Goal: Task Accomplishment & Management: Complete application form

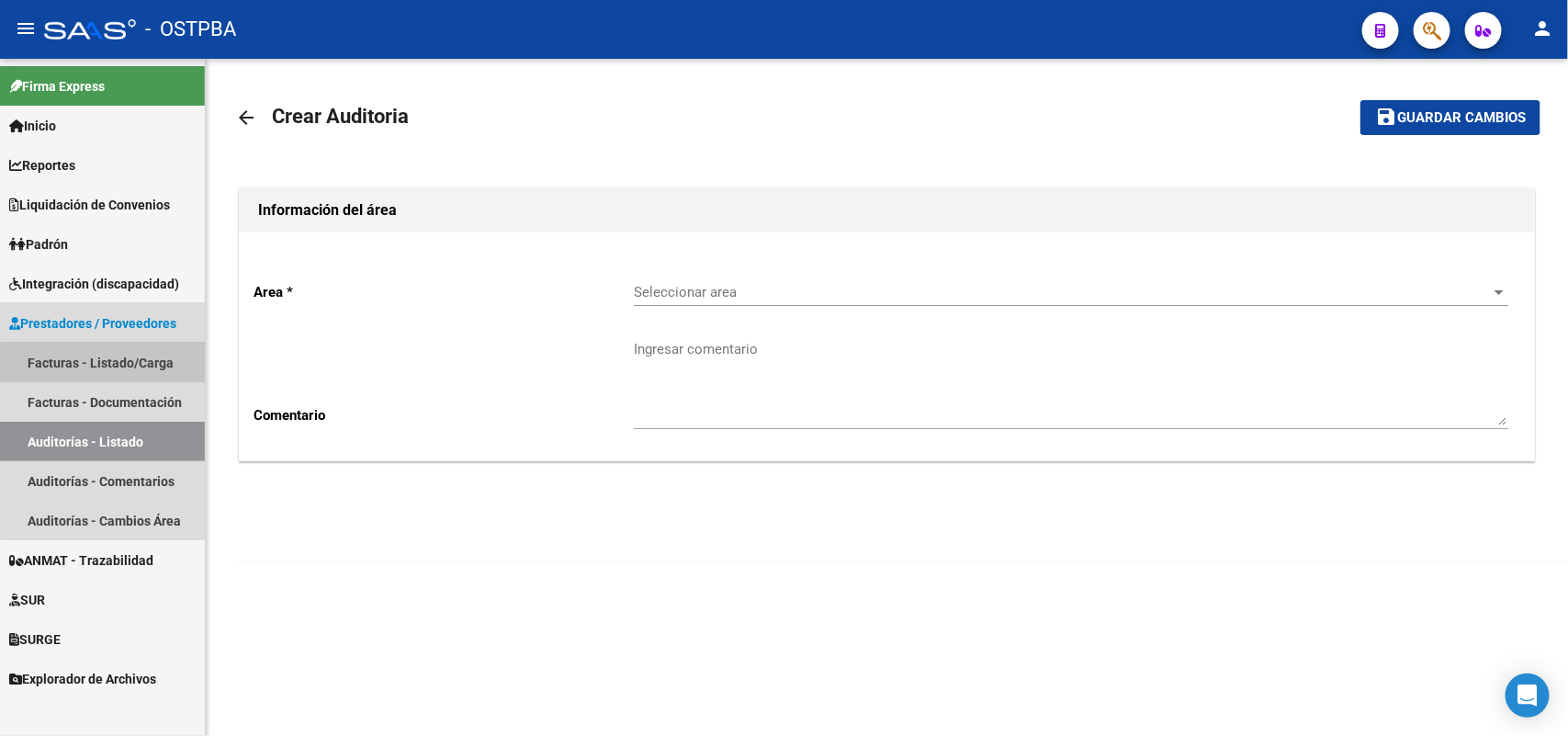
click at [142, 366] on link "Facturas - Listado/Carga" at bounding box center [102, 362] width 205 height 40
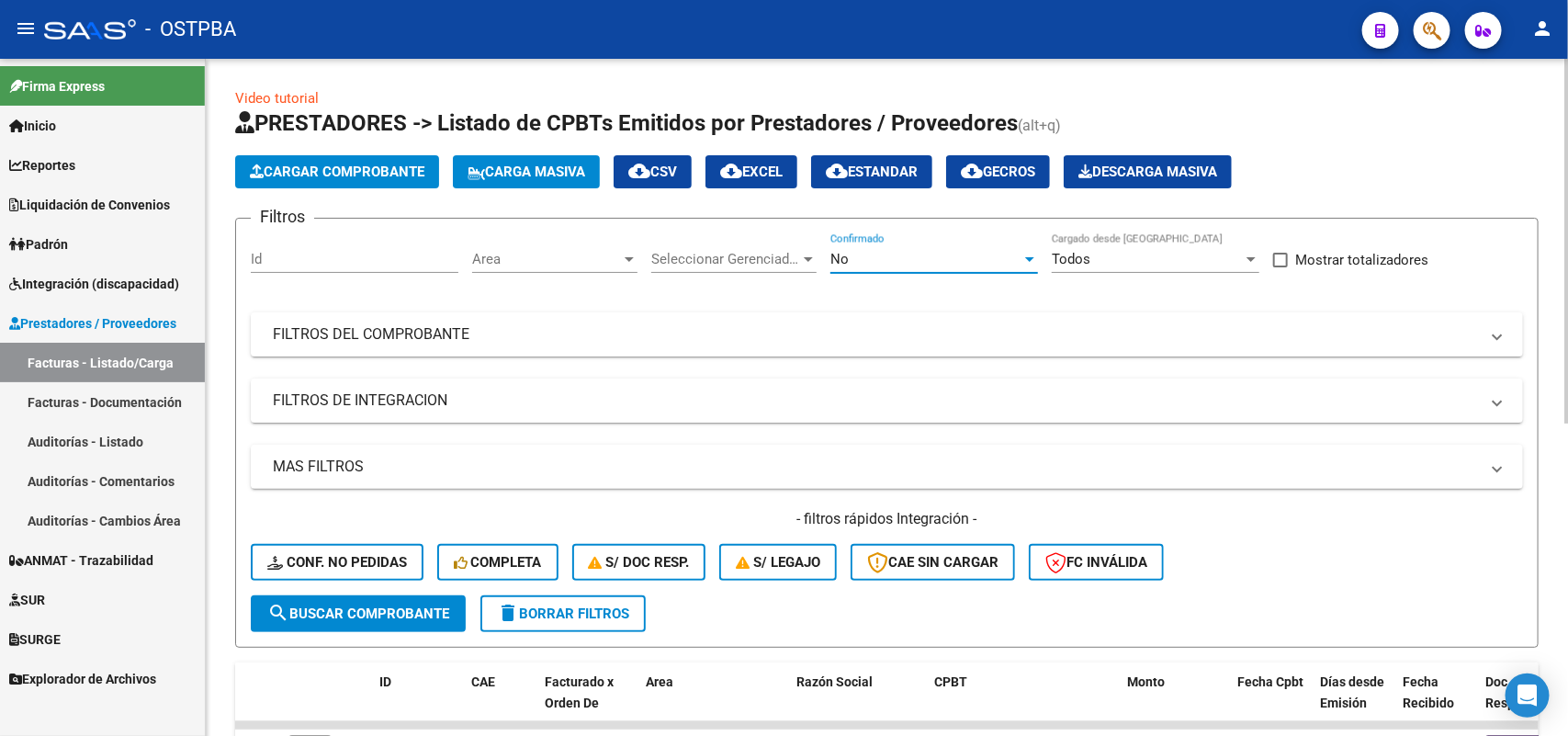
click at [1025, 259] on div at bounding box center [1030, 259] width 10 height 5
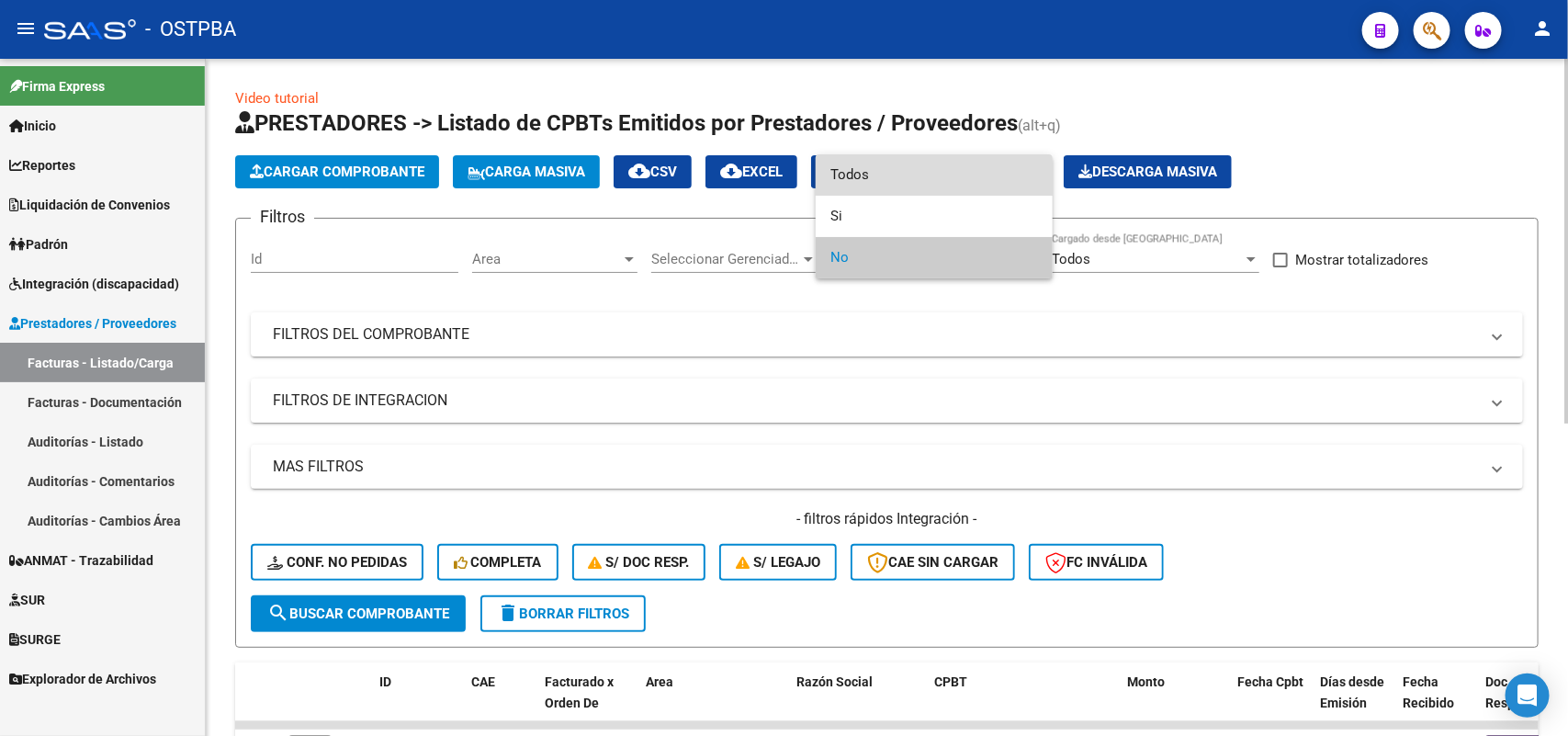
drag, startPoint x: 861, startPoint y: 173, endPoint x: 855, endPoint y: 188, distance: 16.2
click at [860, 173] on span "Todos" at bounding box center [934, 175] width 208 height 42
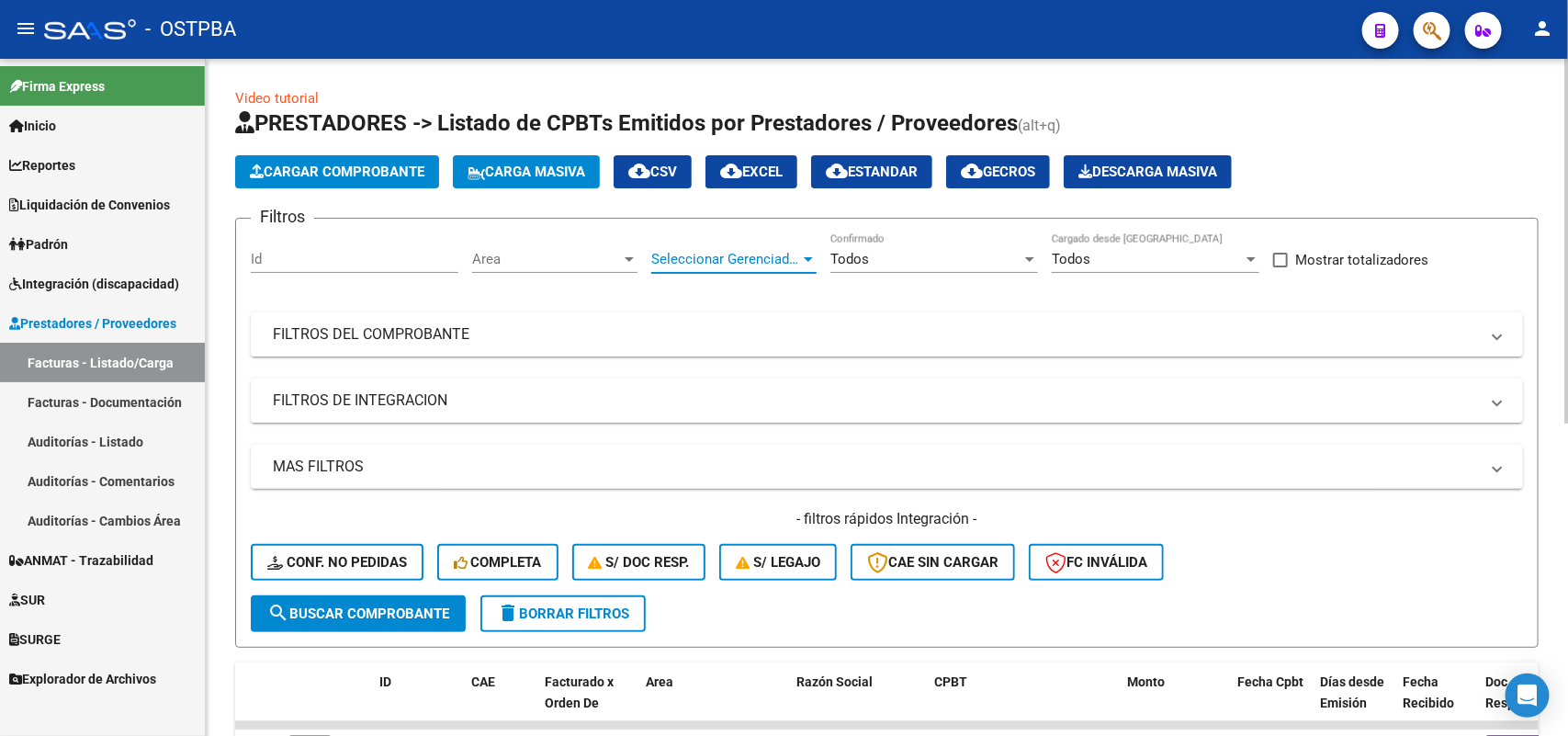
click at [806, 258] on div at bounding box center [808, 259] width 10 height 5
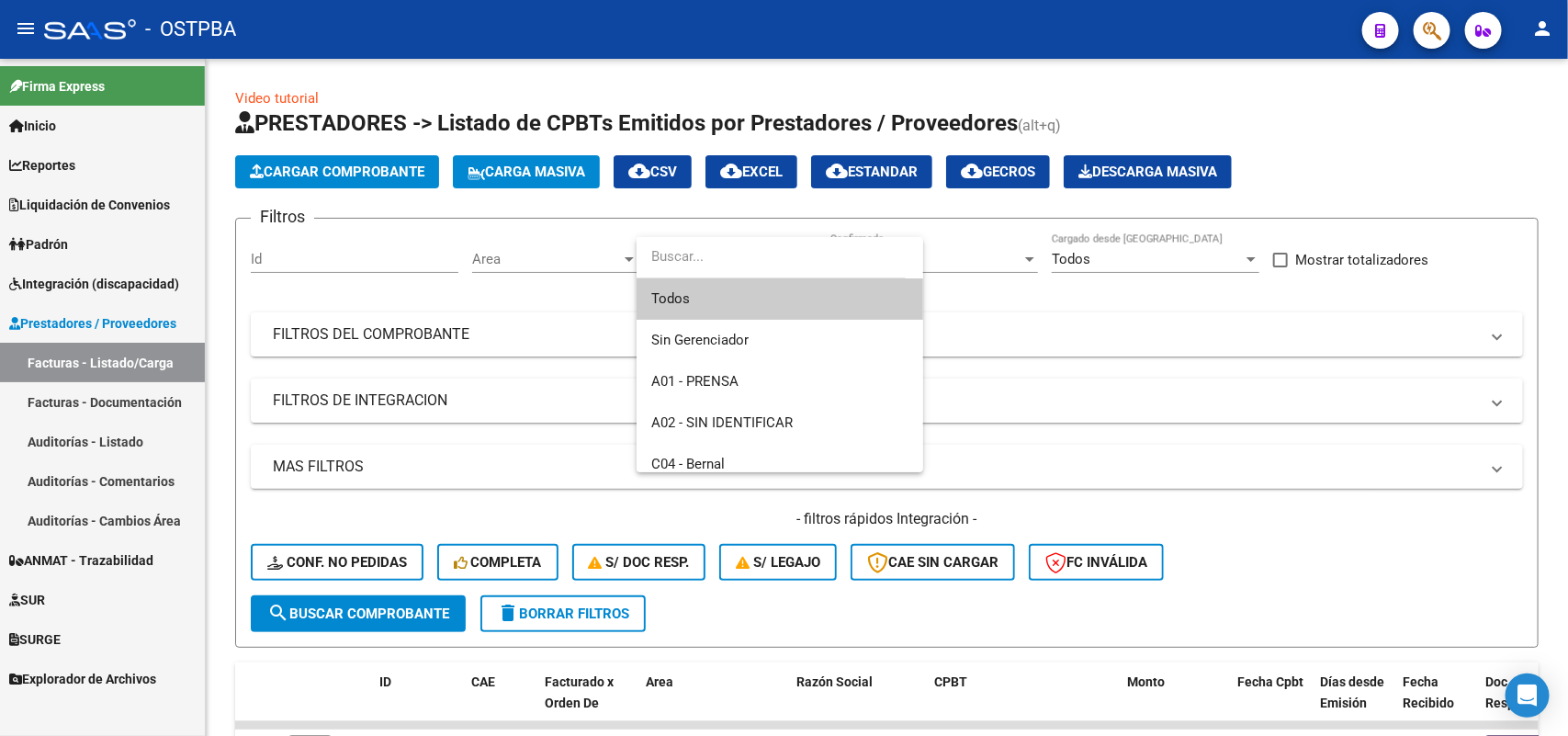
click at [728, 300] on span "Todos" at bounding box center [779, 298] width 257 height 42
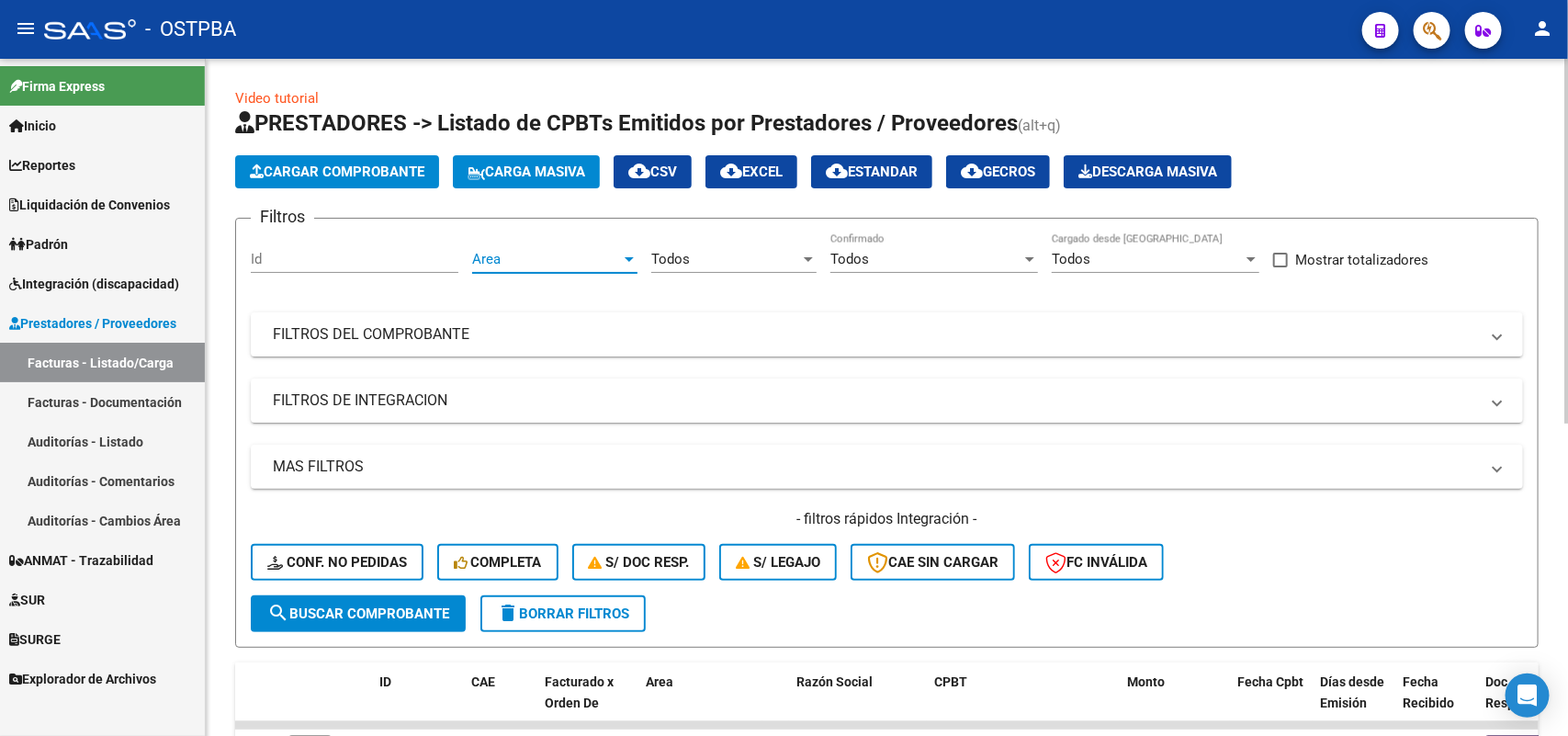
click at [633, 257] on div at bounding box center [629, 259] width 16 height 14
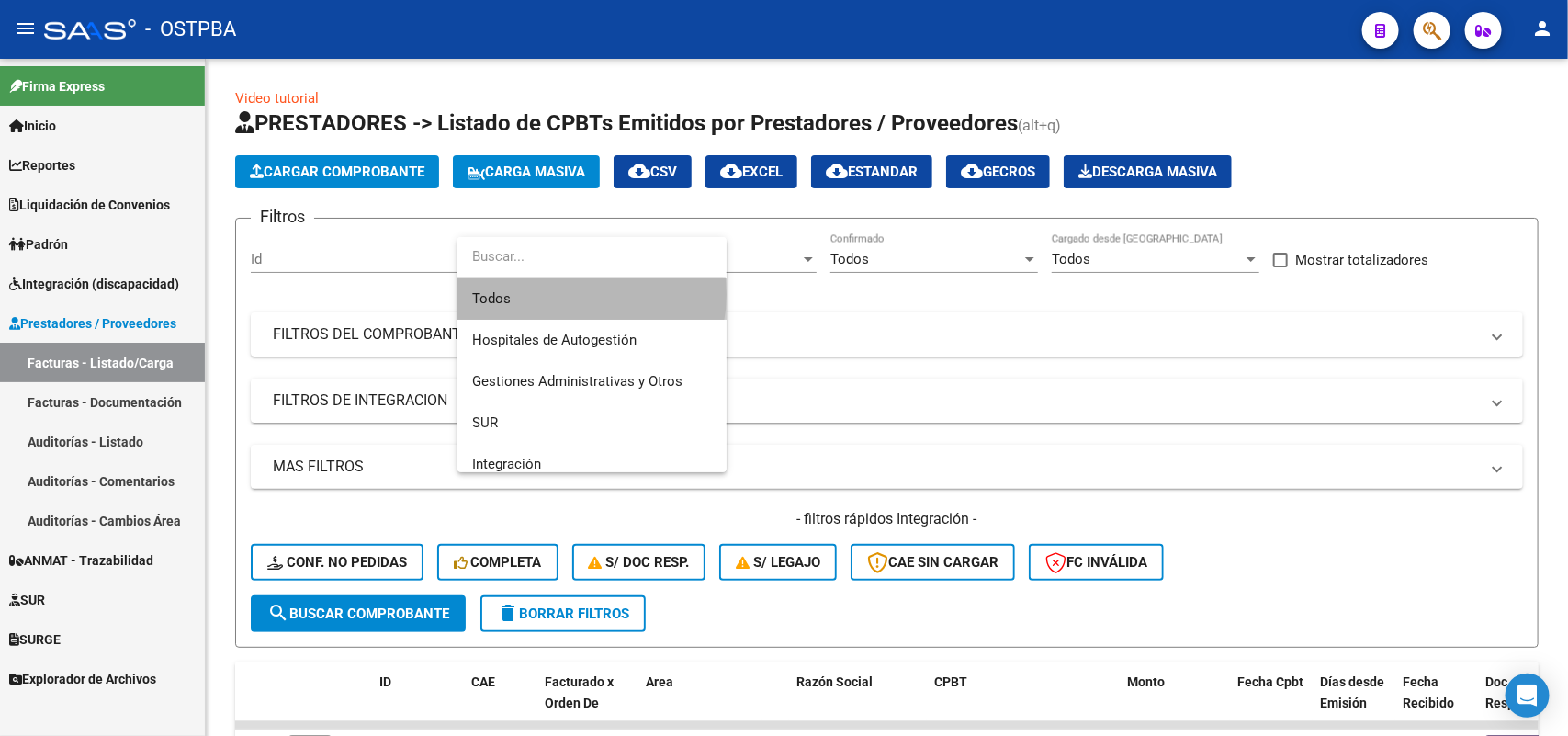
click at [573, 294] on span "Todos" at bounding box center [592, 298] width 239 height 42
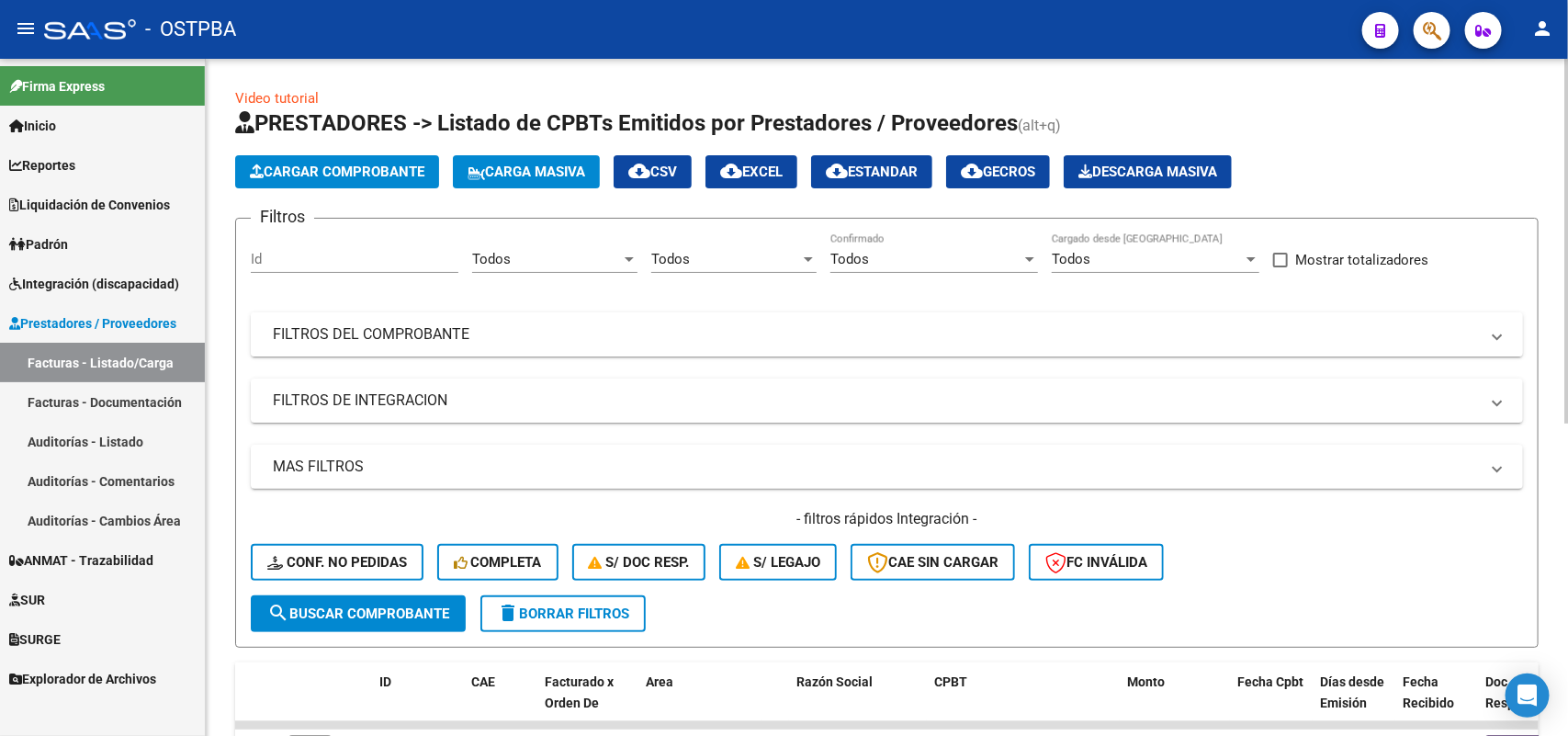
click at [465, 332] on mat-panel-title "FILTROS DEL COMPROBANTE" at bounding box center [876, 334] width 1206 height 20
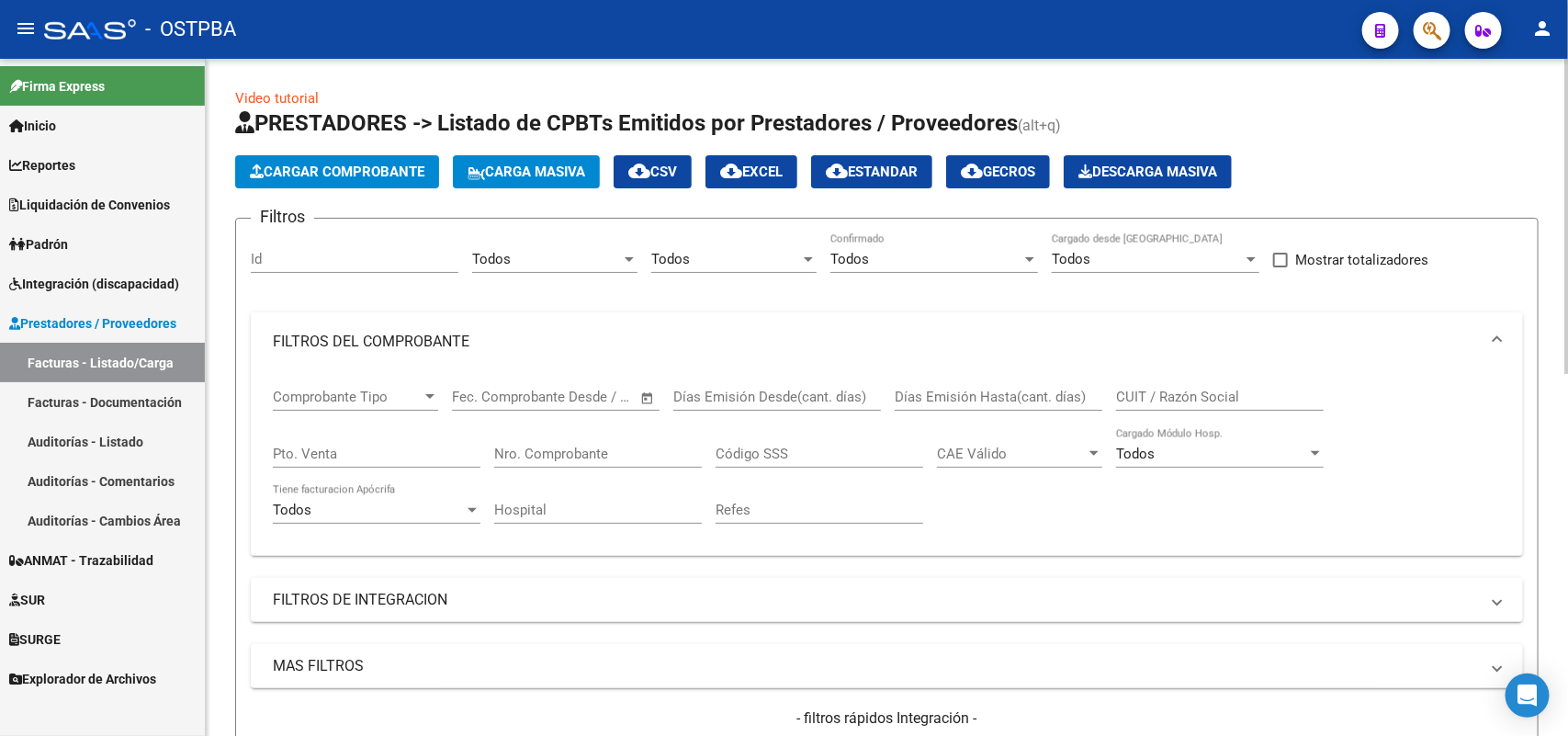
drag, startPoint x: 591, startPoint y: 461, endPoint x: 606, endPoint y: 455, distance: 16.2
click at [598, 456] on div "Nro. Comprobante" at bounding box center [598, 447] width 208 height 40
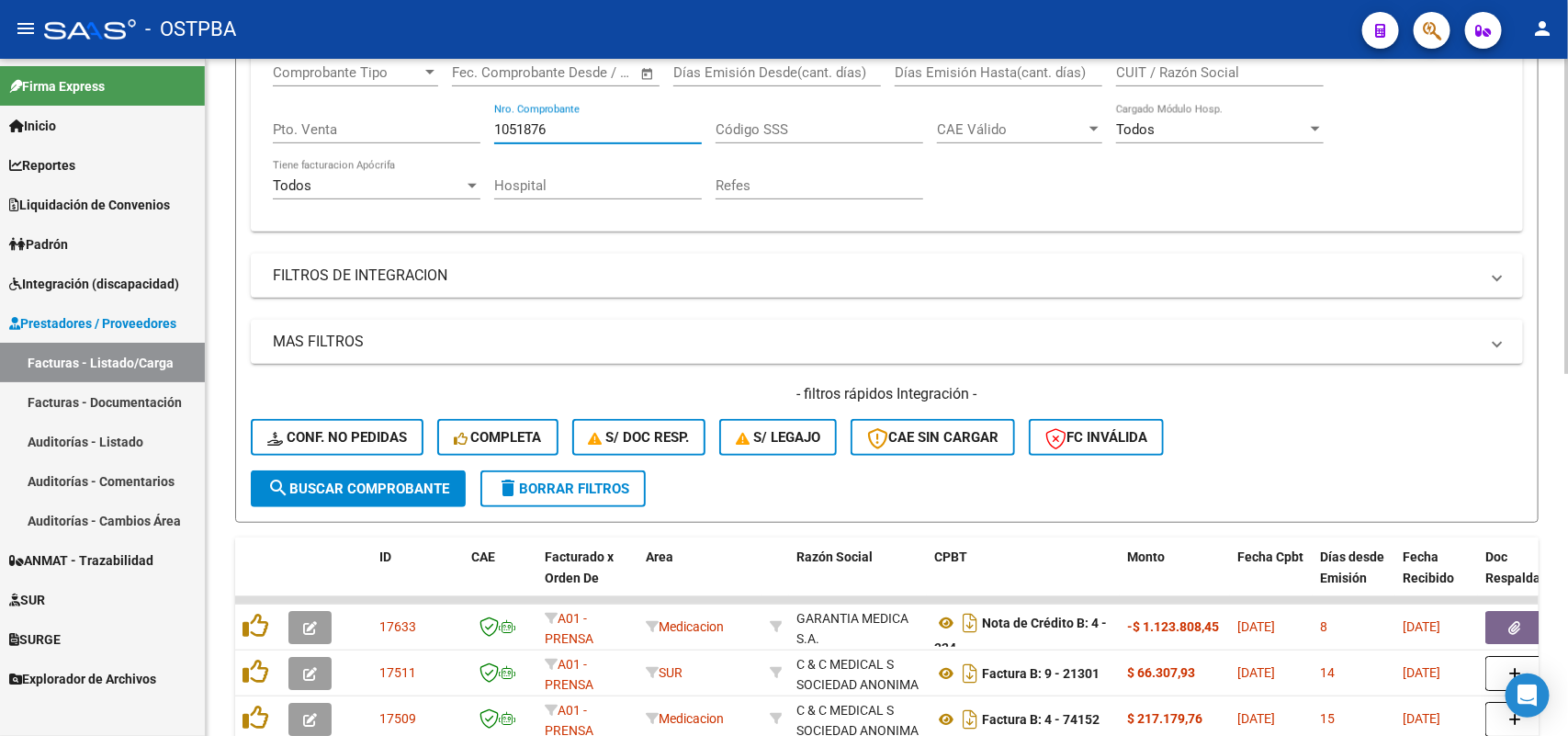
scroll to position [345, 0]
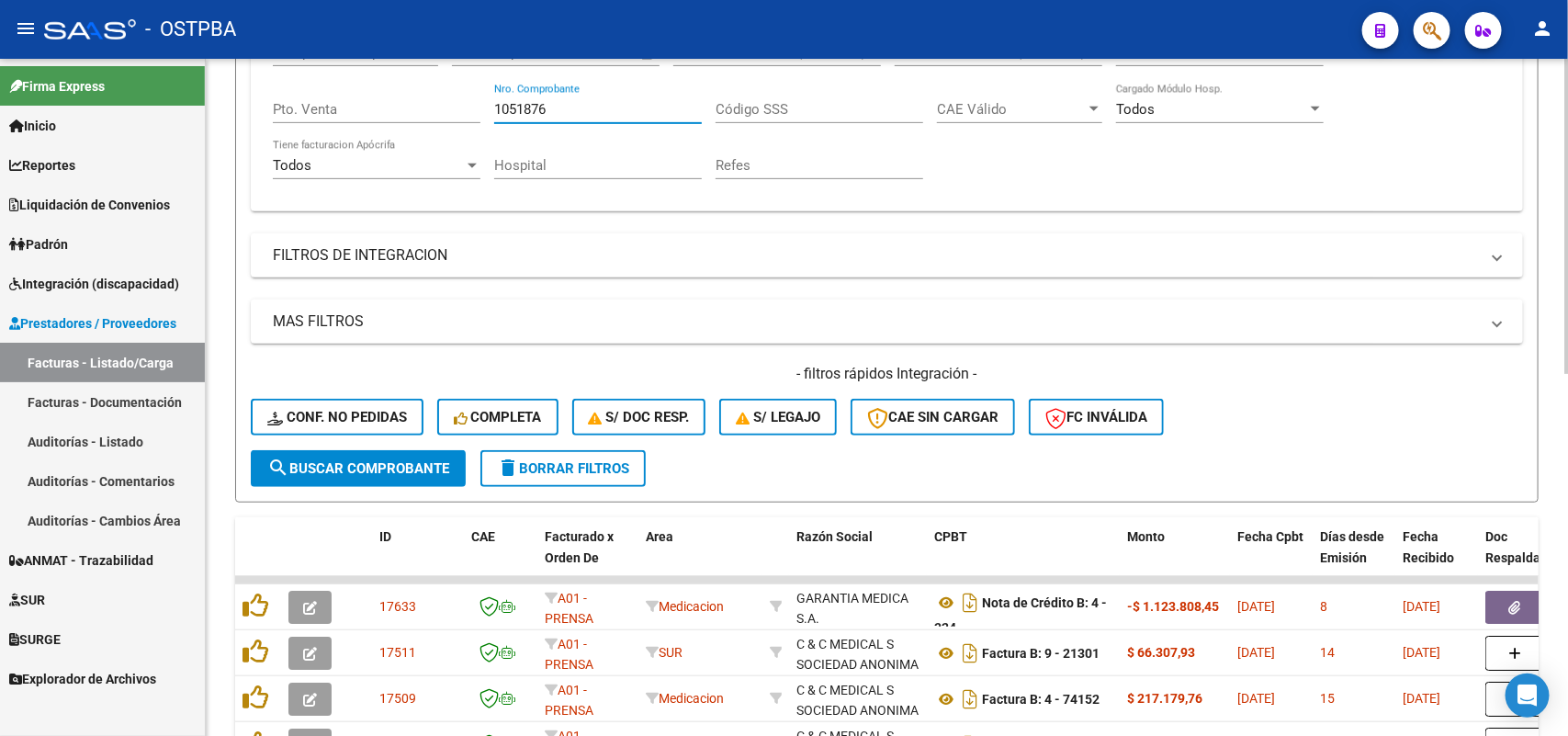
type input "1051876"
click at [349, 461] on span "search Buscar Comprobante" at bounding box center [358, 468] width 182 height 16
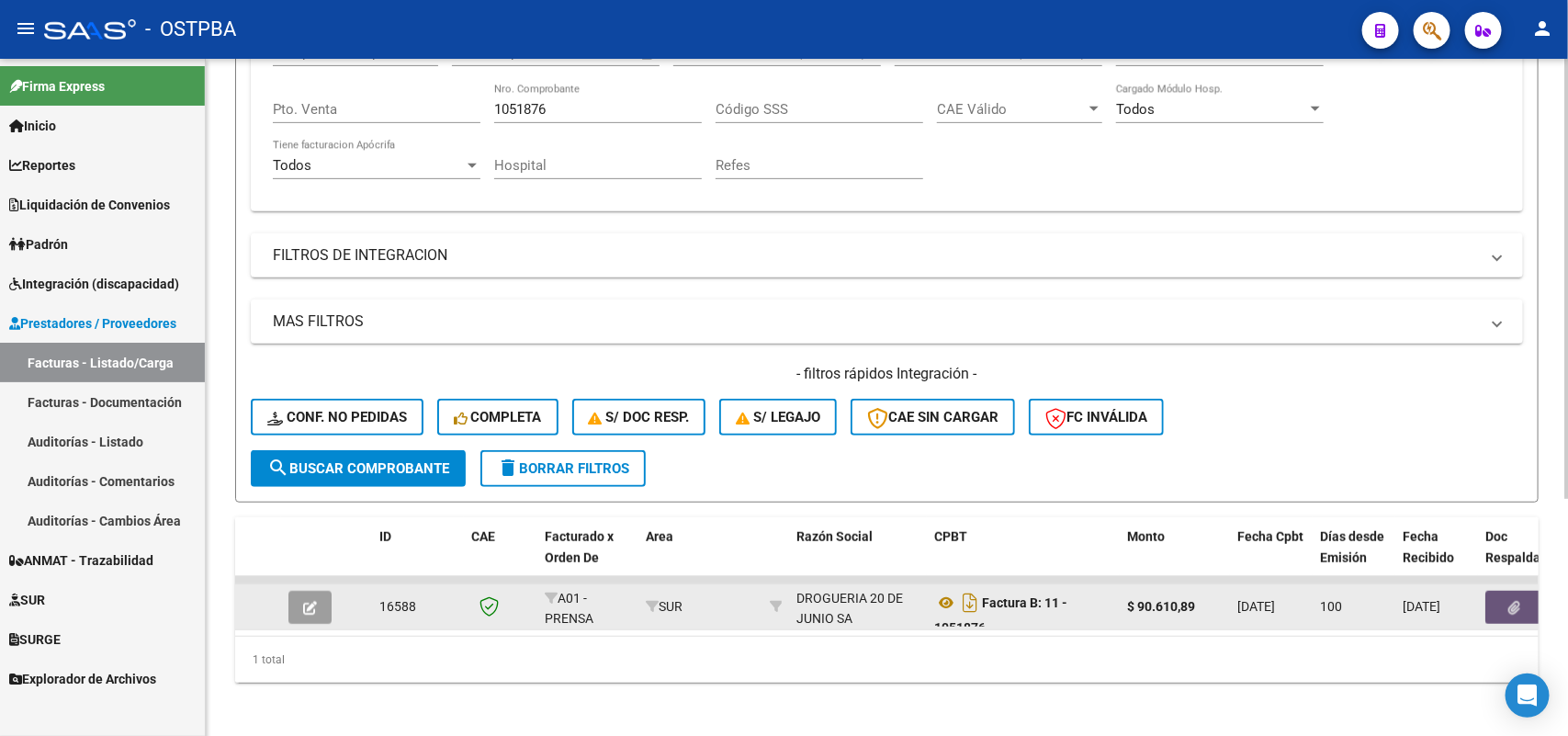
click at [1514, 601] on icon "button" at bounding box center [1515, 608] width 12 height 14
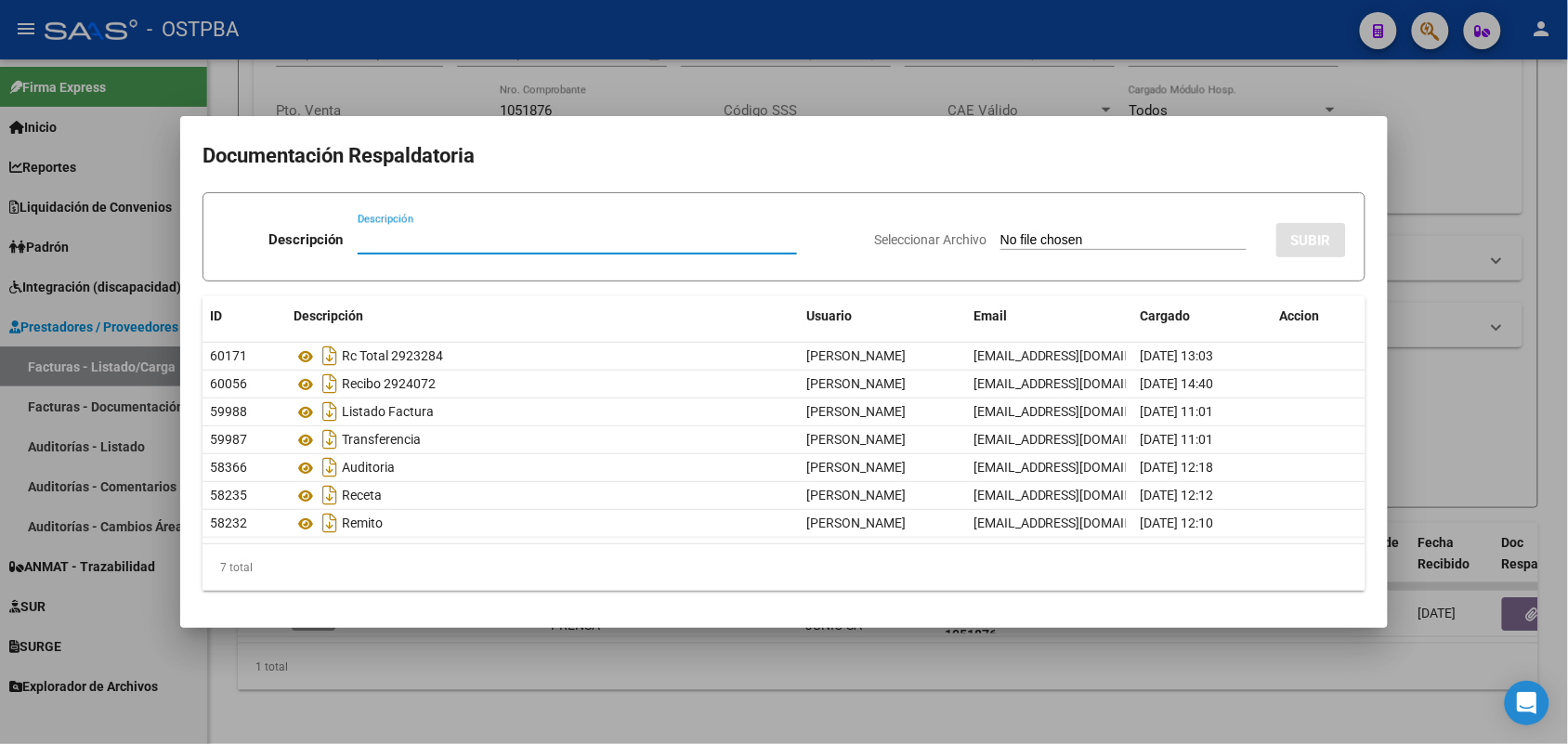
click at [619, 697] on div at bounding box center [784, 372] width 1568 height 744
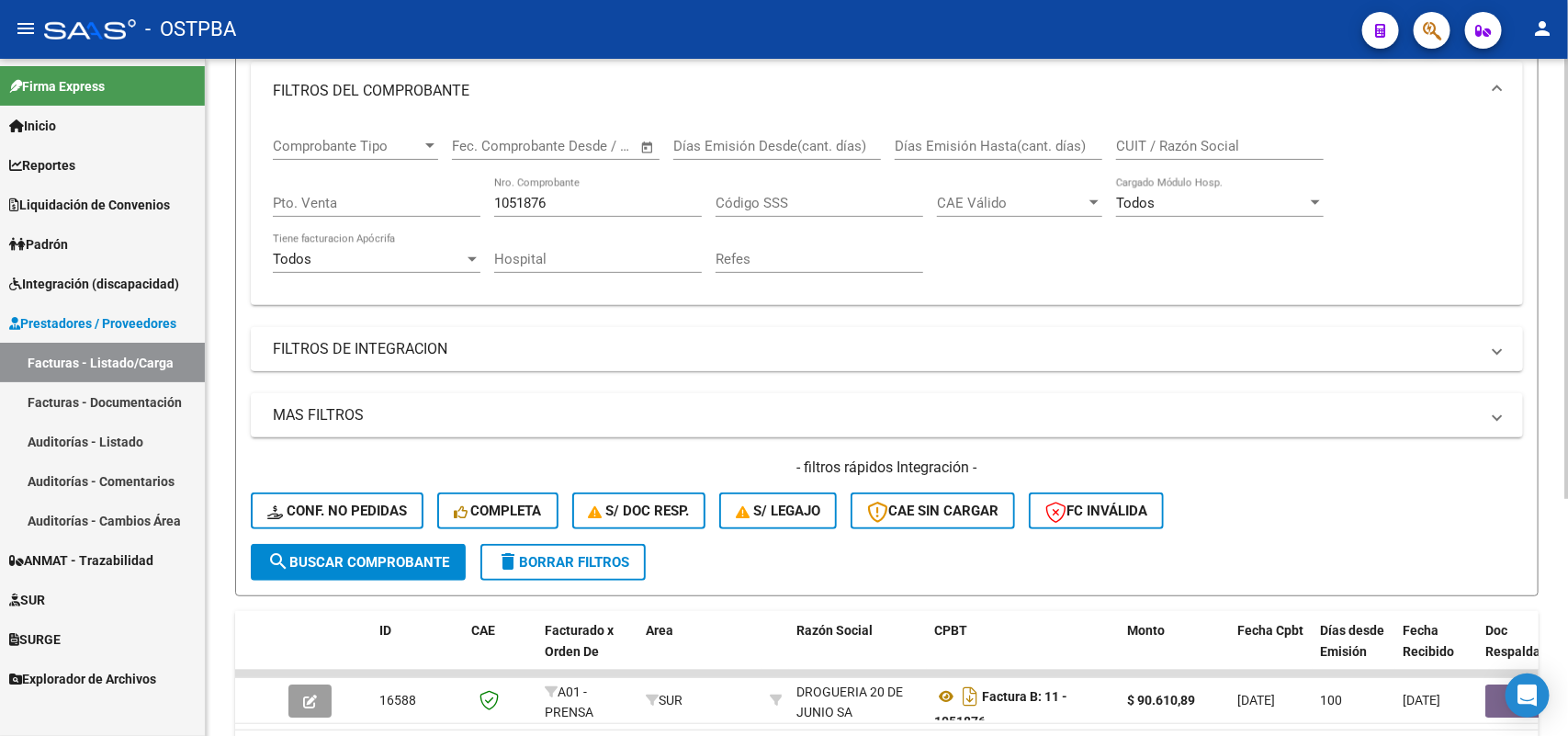
scroll to position [115, 0]
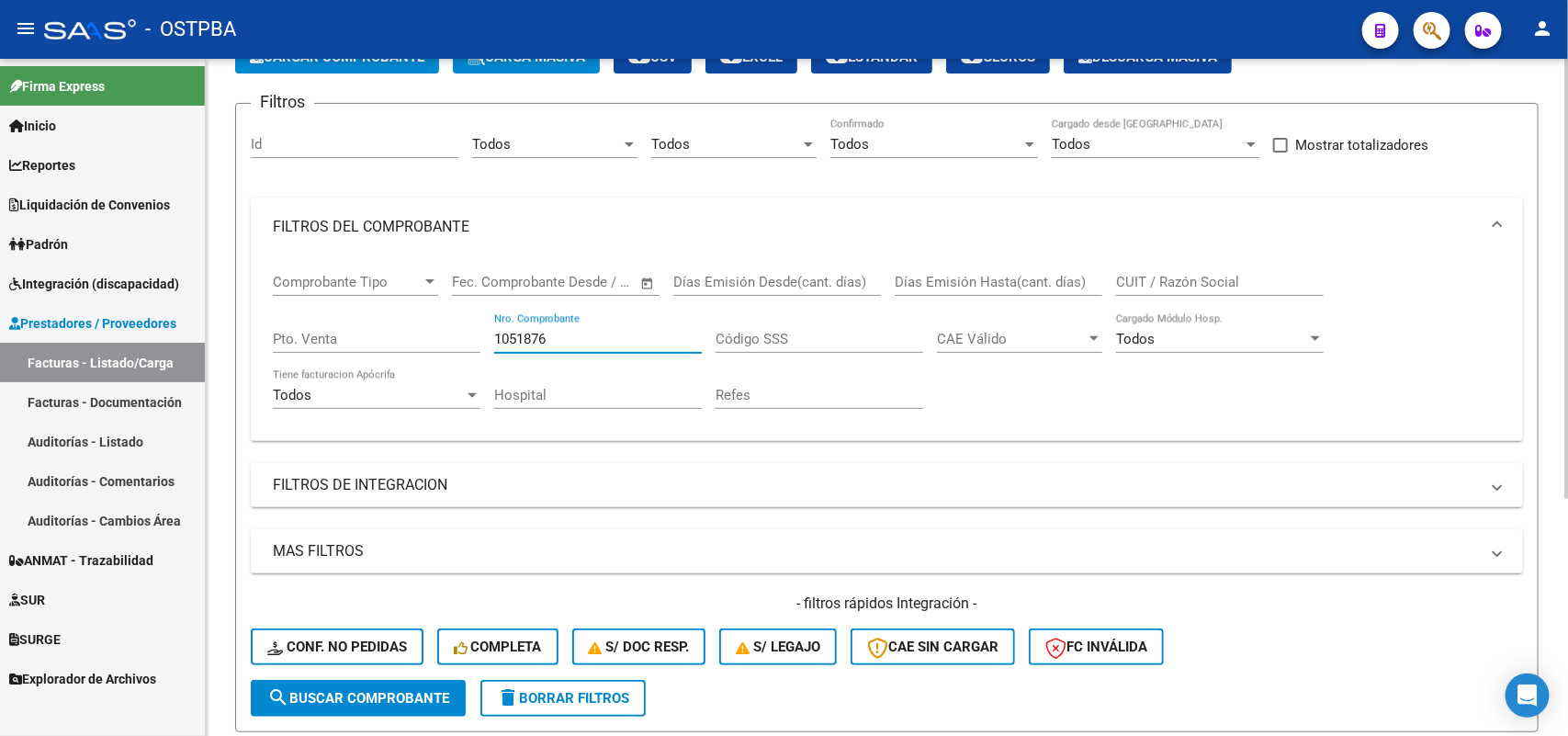
drag, startPoint x: 552, startPoint y: 331, endPoint x: 374, endPoint y: 326, distance: 178.1
click at [374, 326] on div "Comprobante Tipo Comprobante Tipo Fecha inicio – Fecha fin Fec. Comprobante Des…" at bounding box center [887, 341] width 1228 height 170
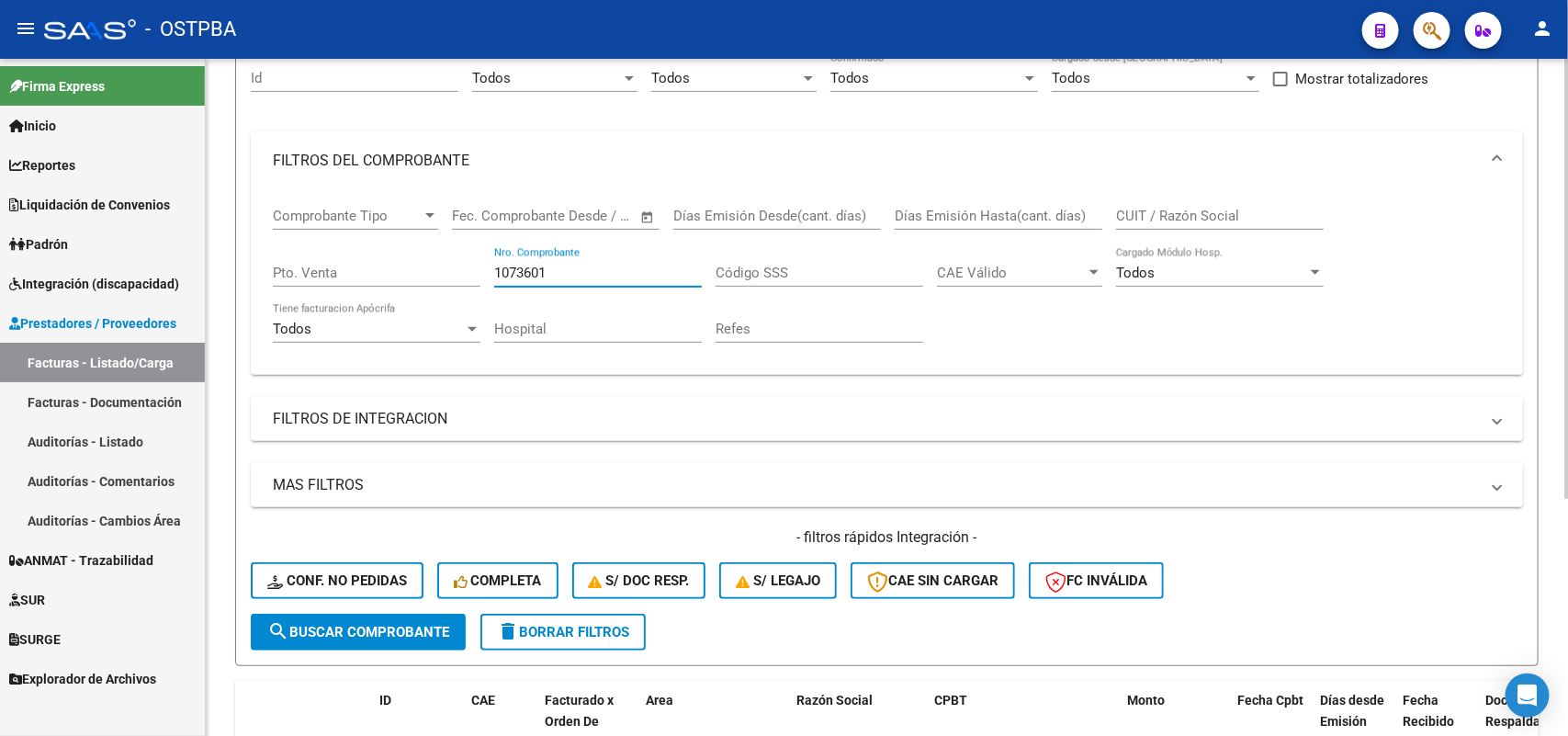
scroll to position [345, 0]
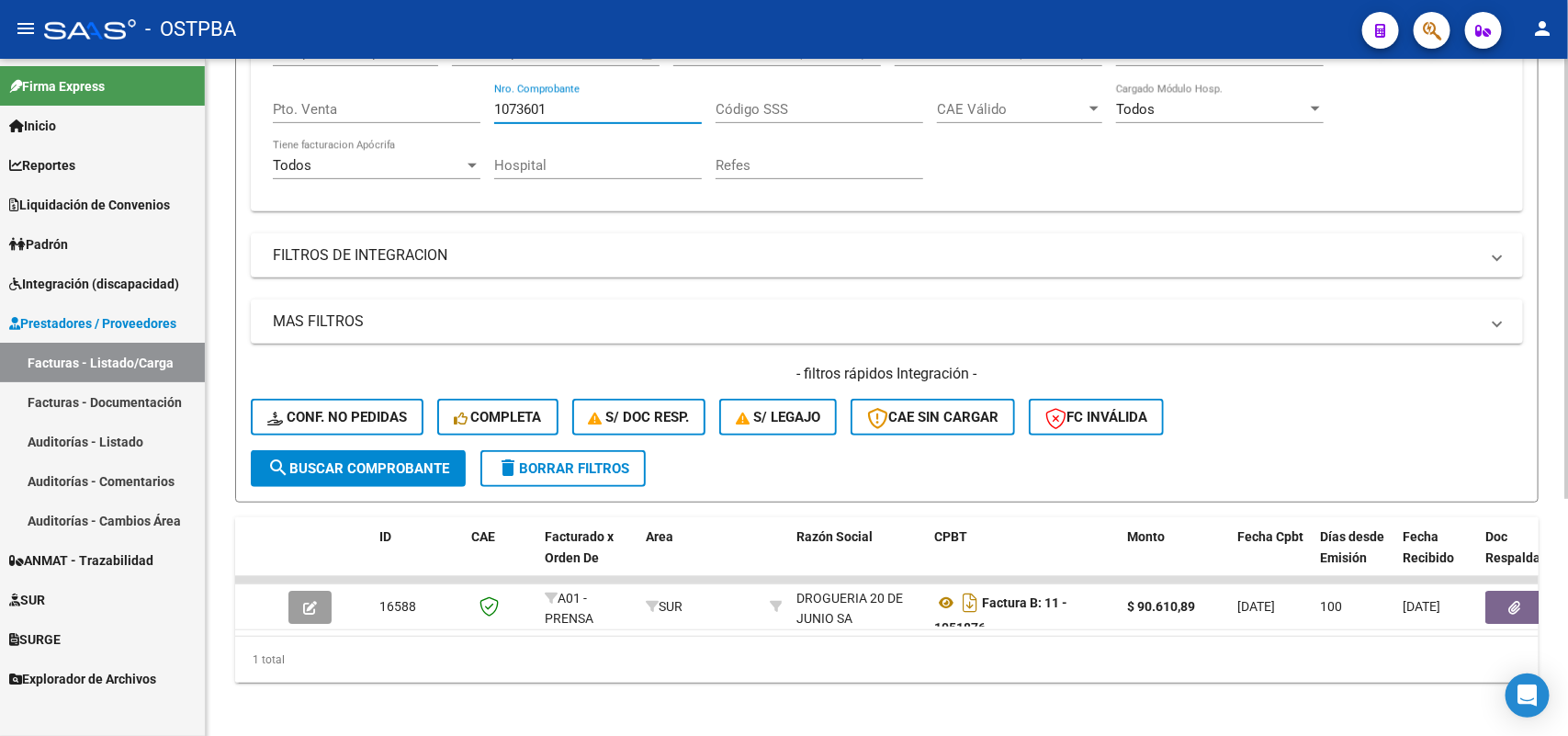
type input "1073601"
click at [353, 461] on span "search Buscar Comprobante" at bounding box center [358, 468] width 182 height 16
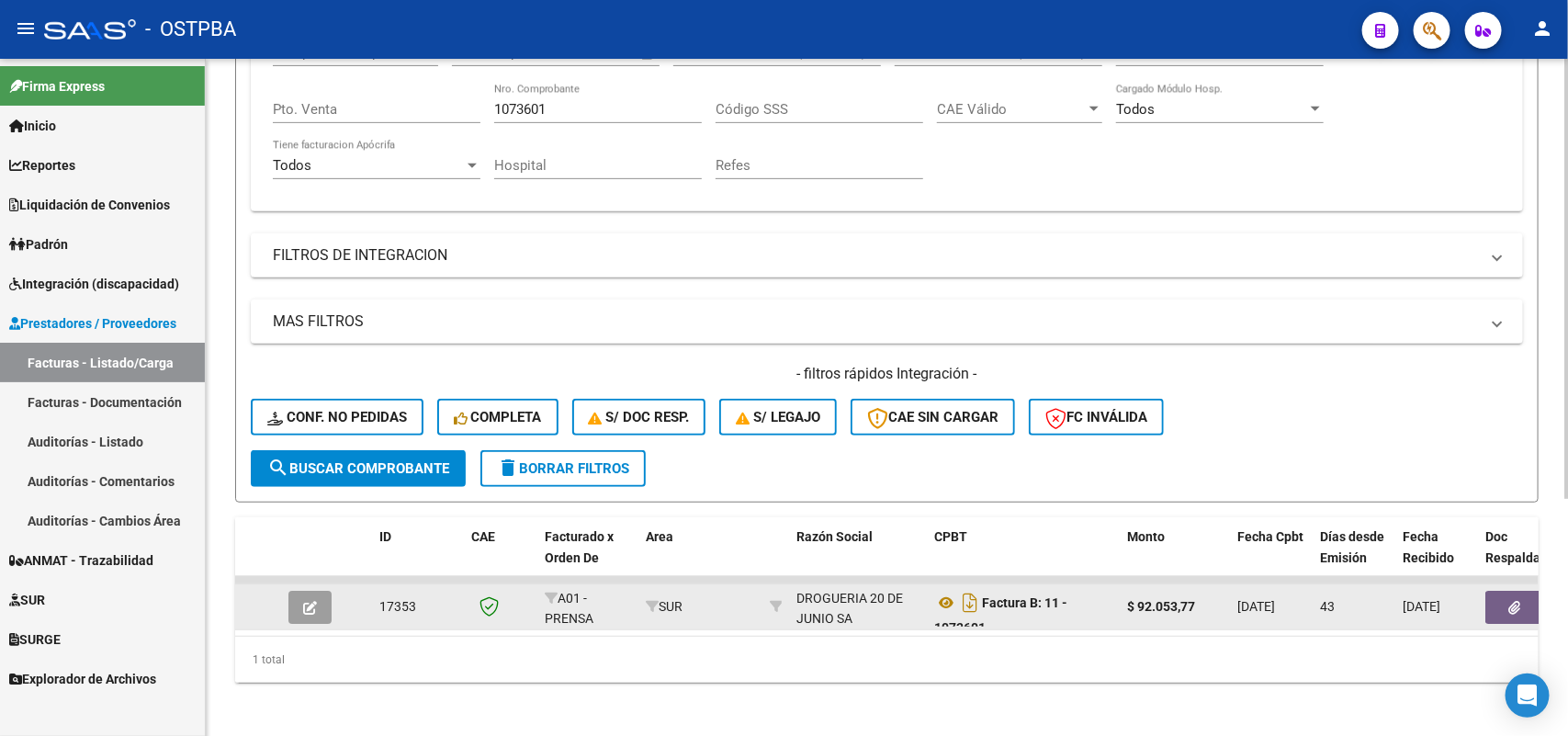
click at [1509, 602] on icon "button" at bounding box center [1515, 608] width 12 height 14
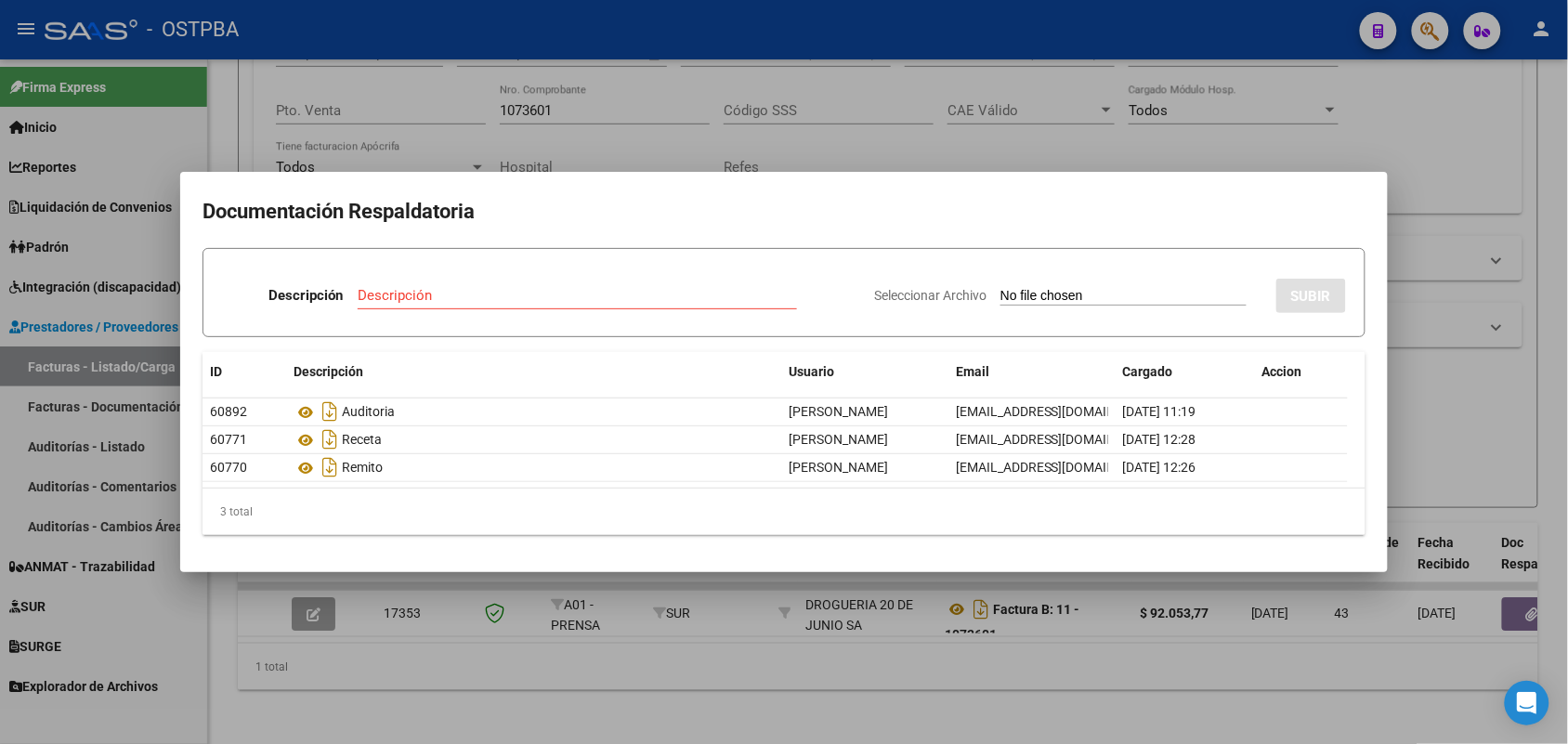
click at [475, 718] on div at bounding box center [784, 372] width 1568 height 744
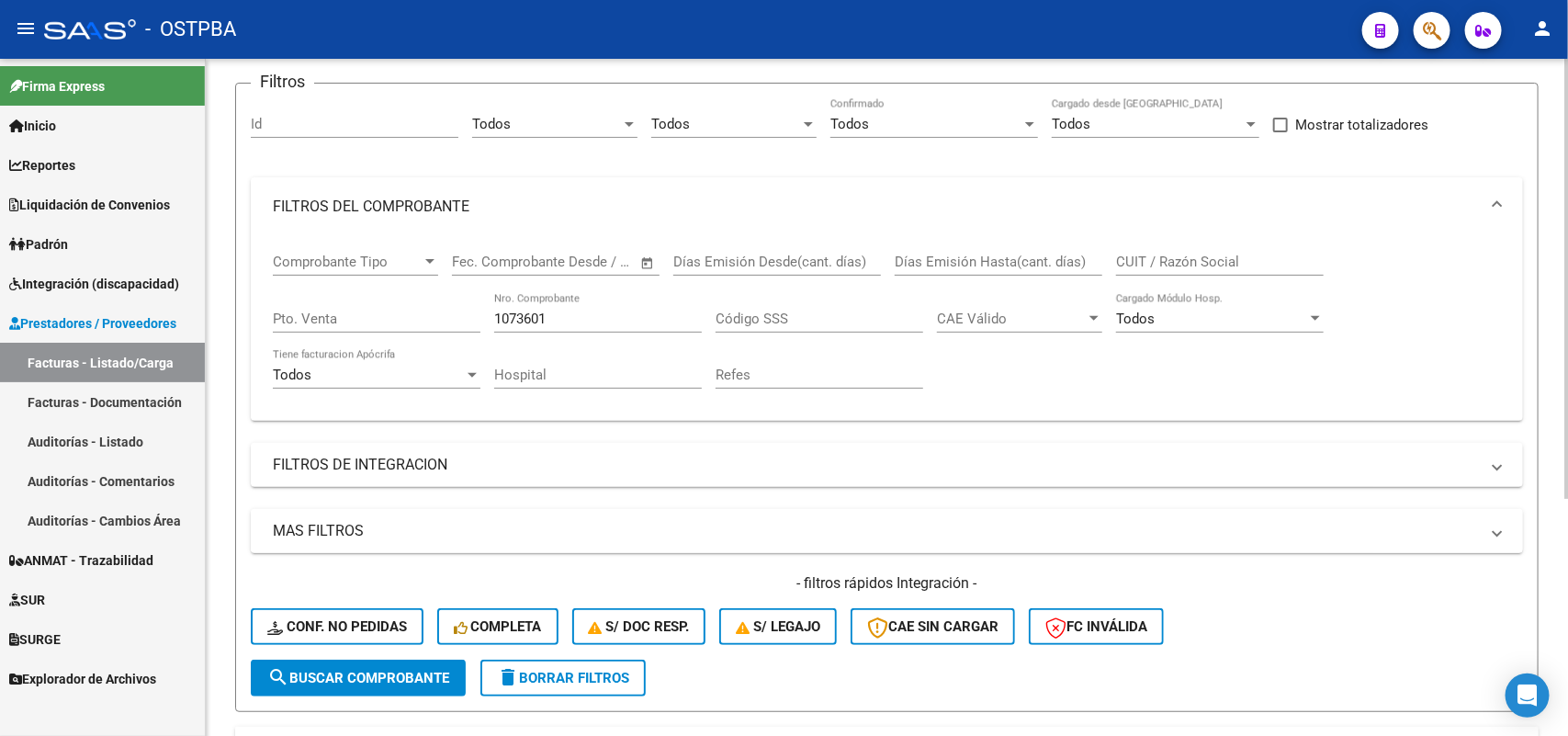
scroll to position [115, 0]
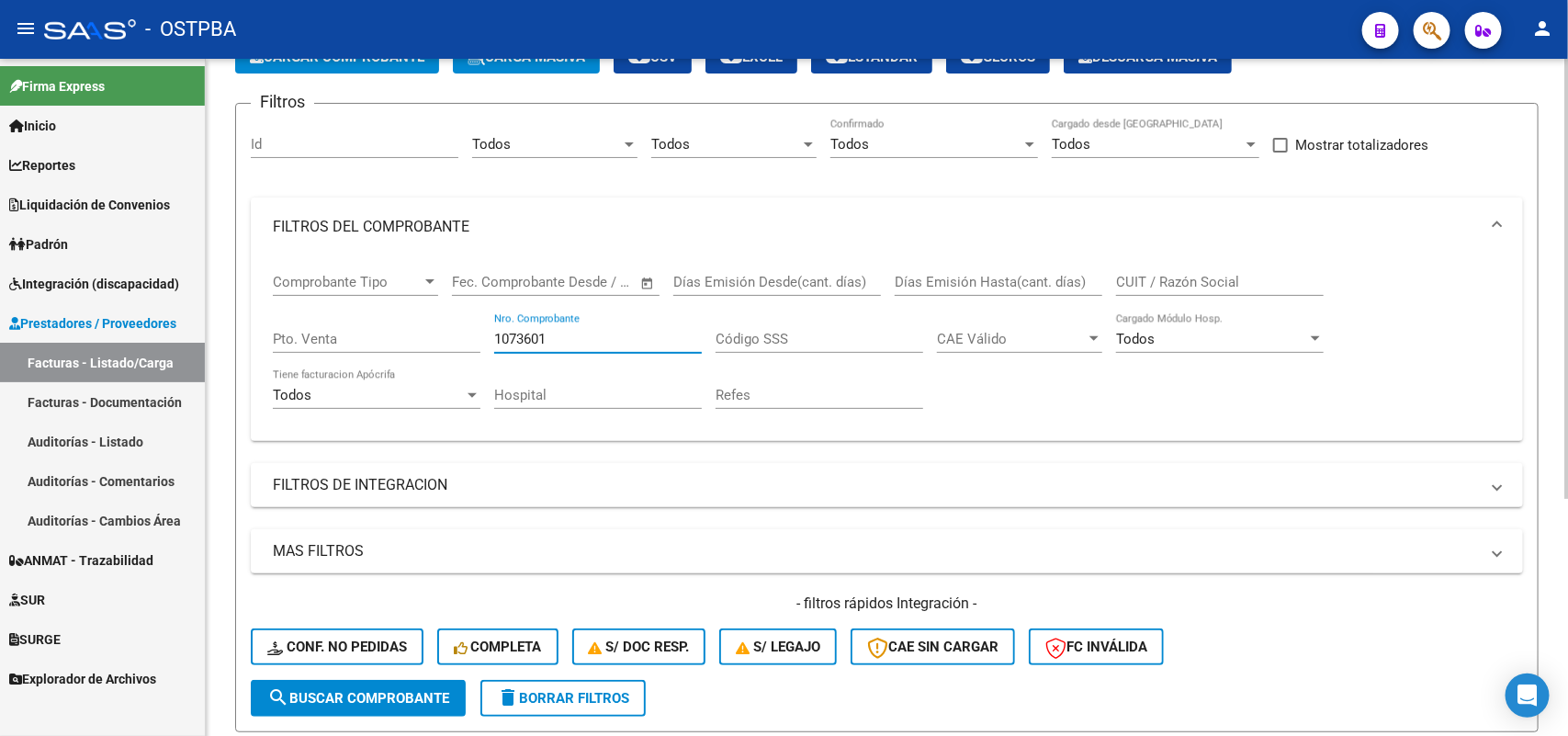
drag, startPoint x: 547, startPoint y: 331, endPoint x: 430, endPoint y: 327, distance: 117.1
click at [430, 327] on div "Comprobante Tipo Comprobante Tipo Fecha inicio – Fecha fin Fec. Comprobante Des…" at bounding box center [887, 341] width 1228 height 170
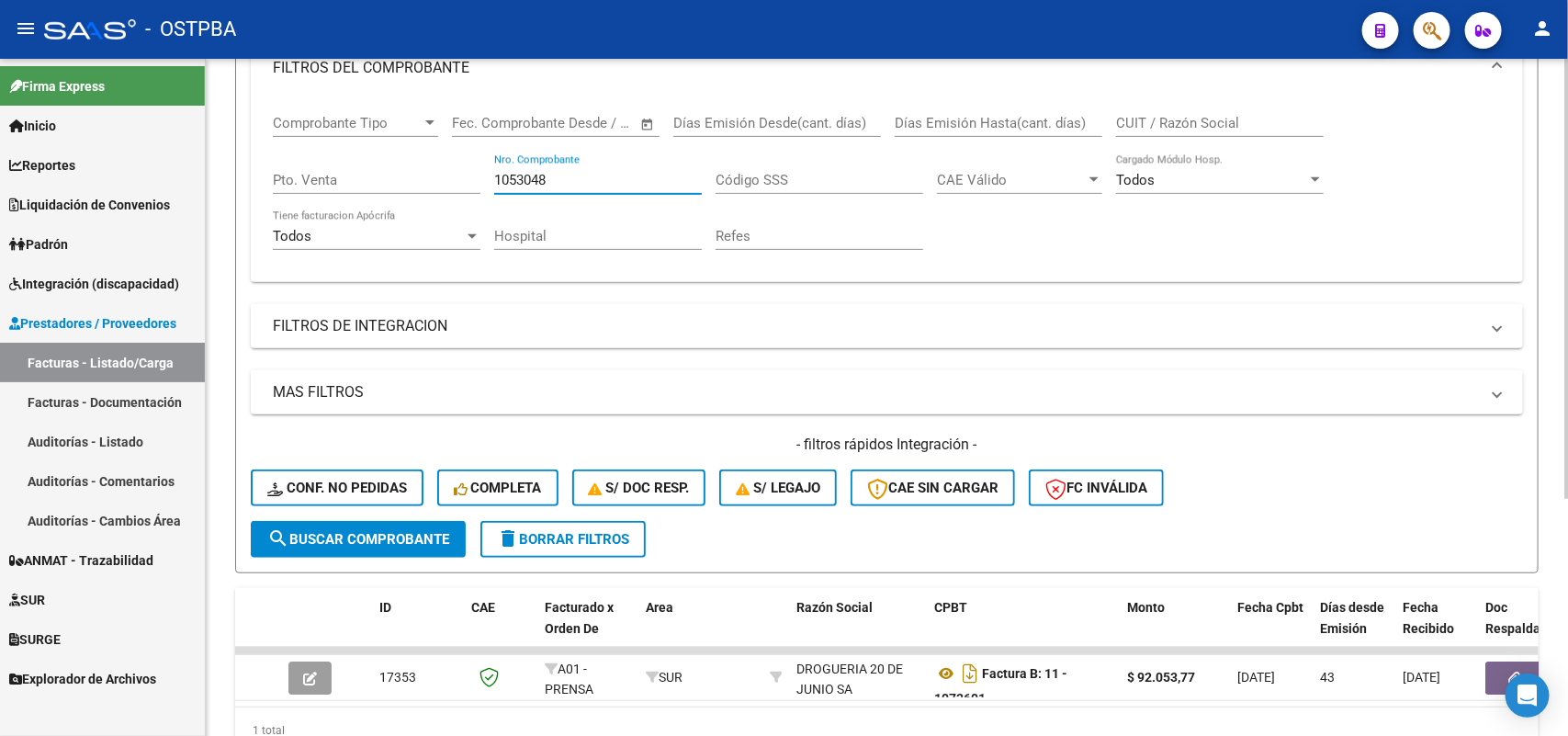
scroll to position [363, 0]
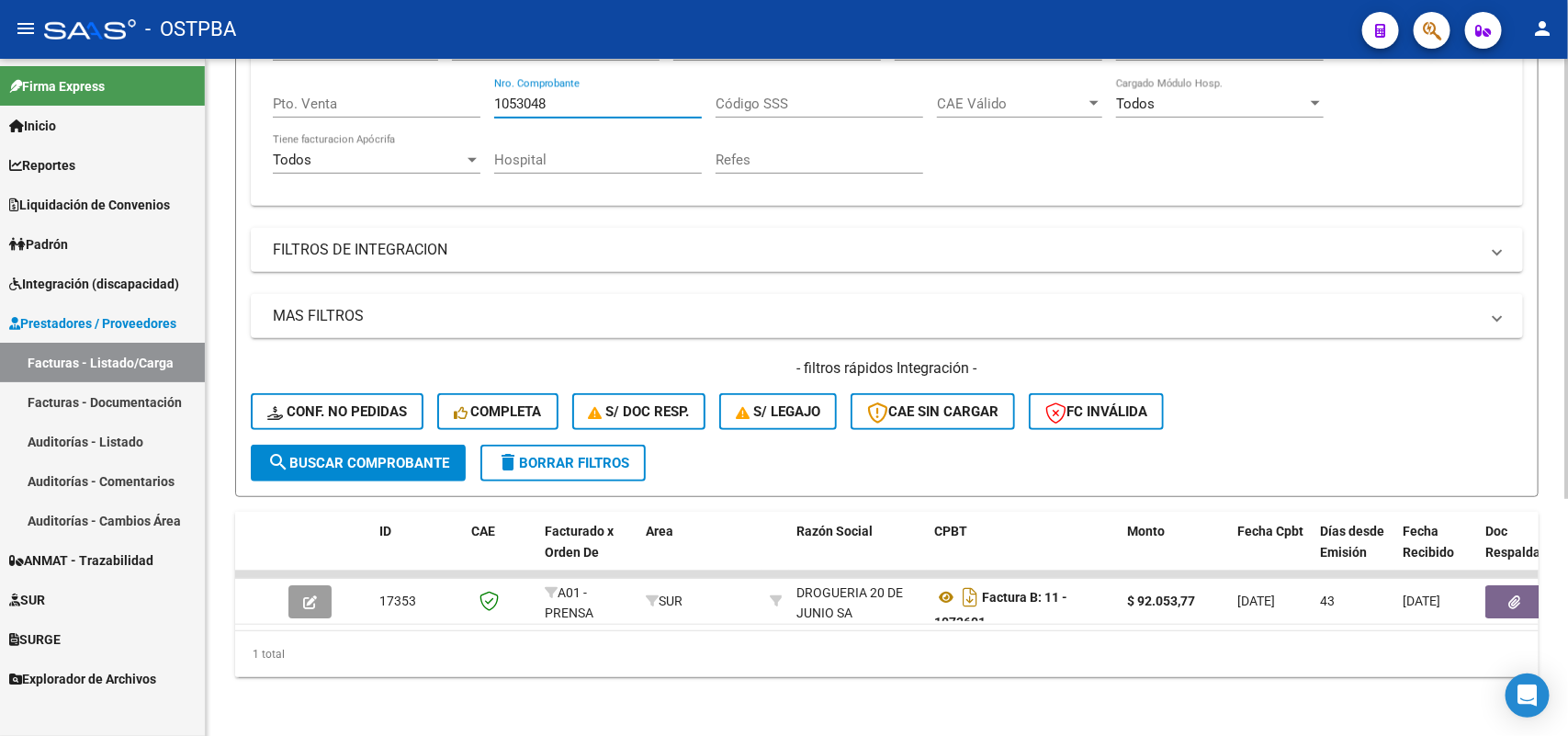
type input "1053048"
click at [387, 455] on span "search Buscar Comprobante" at bounding box center [358, 463] width 182 height 16
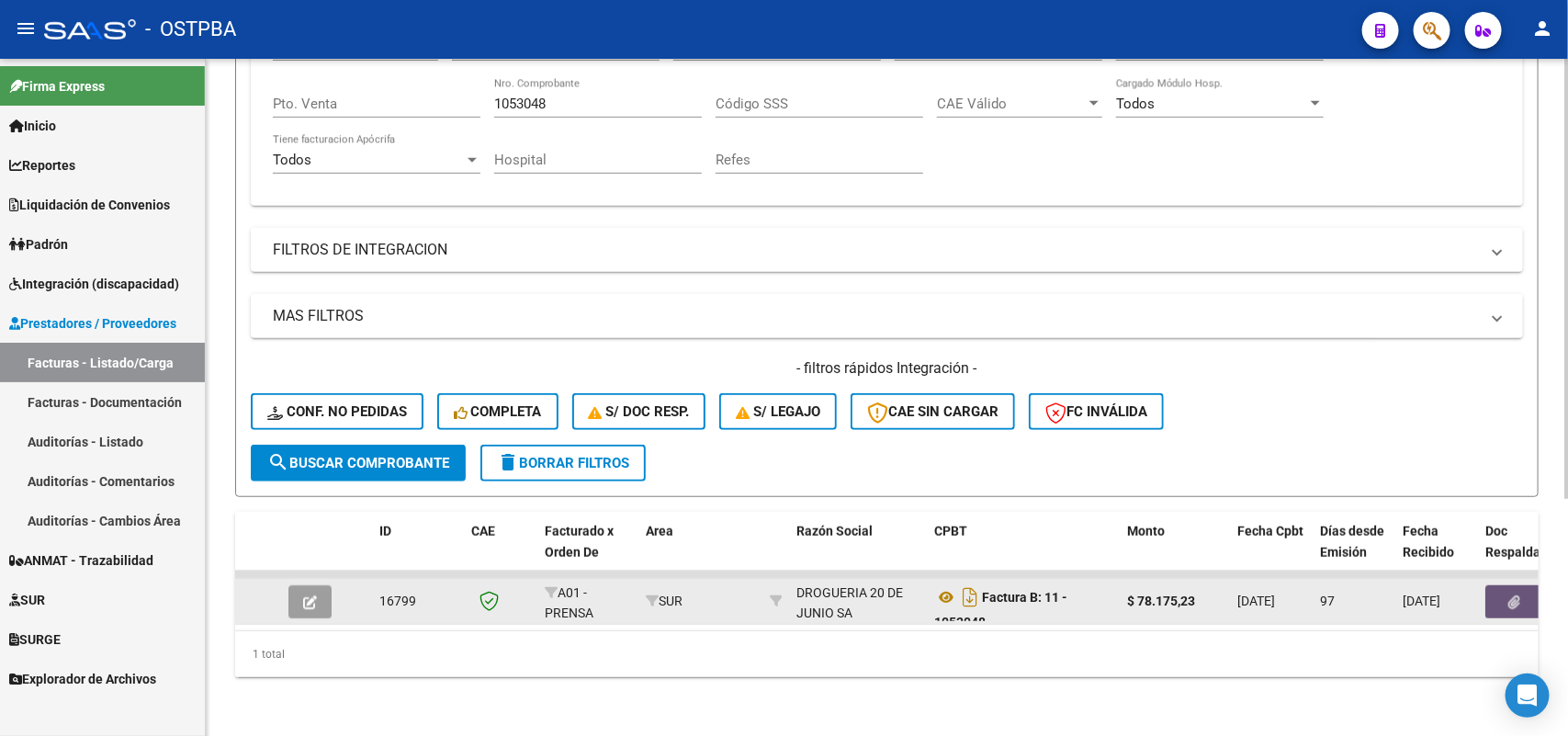
click at [1512, 595] on icon "button" at bounding box center [1515, 602] width 12 height 14
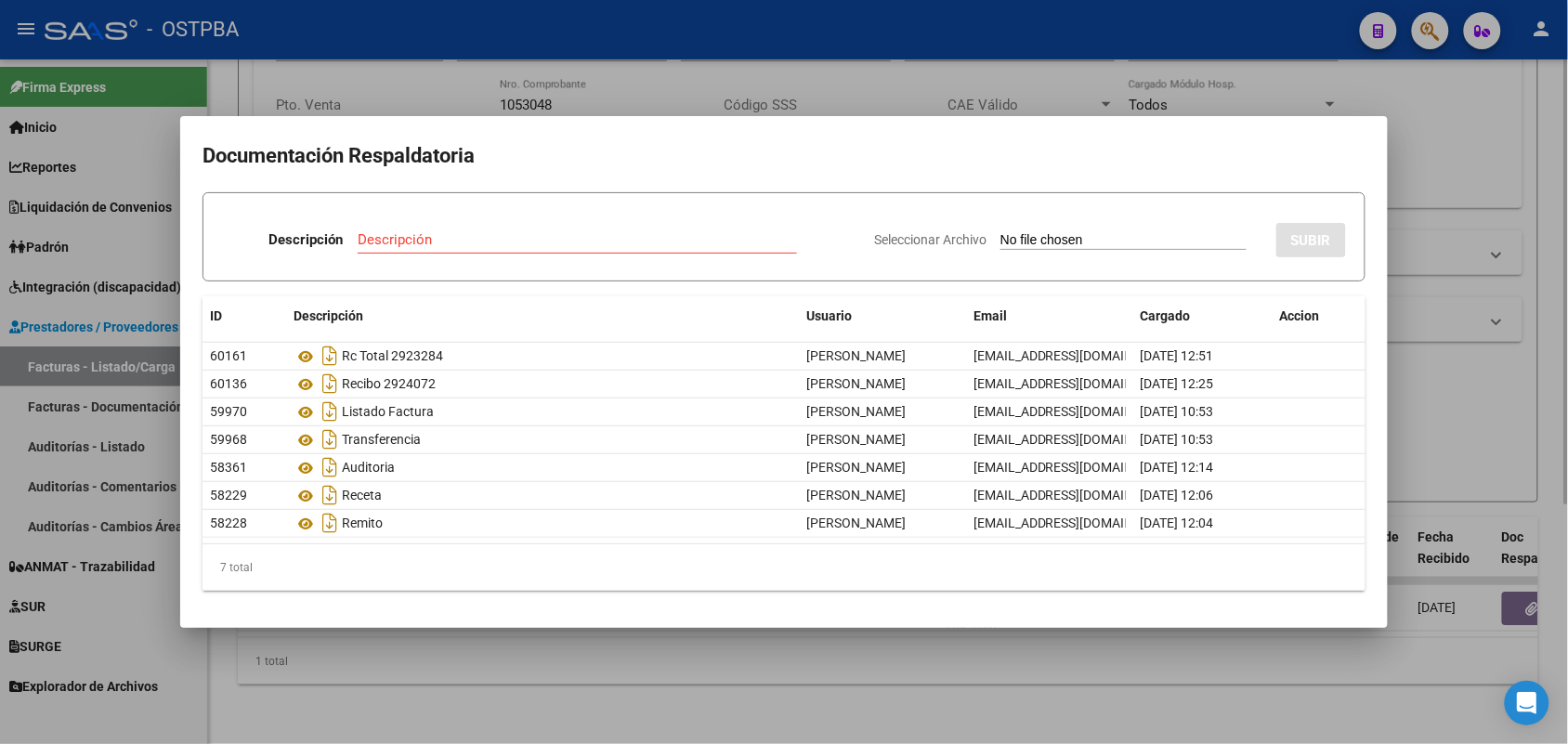
drag, startPoint x: 605, startPoint y: 738, endPoint x: 609, endPoint y: 723, distance: 15.5
click at [608, 727] on div at bounding box center [784, 372] width 1568 height 744
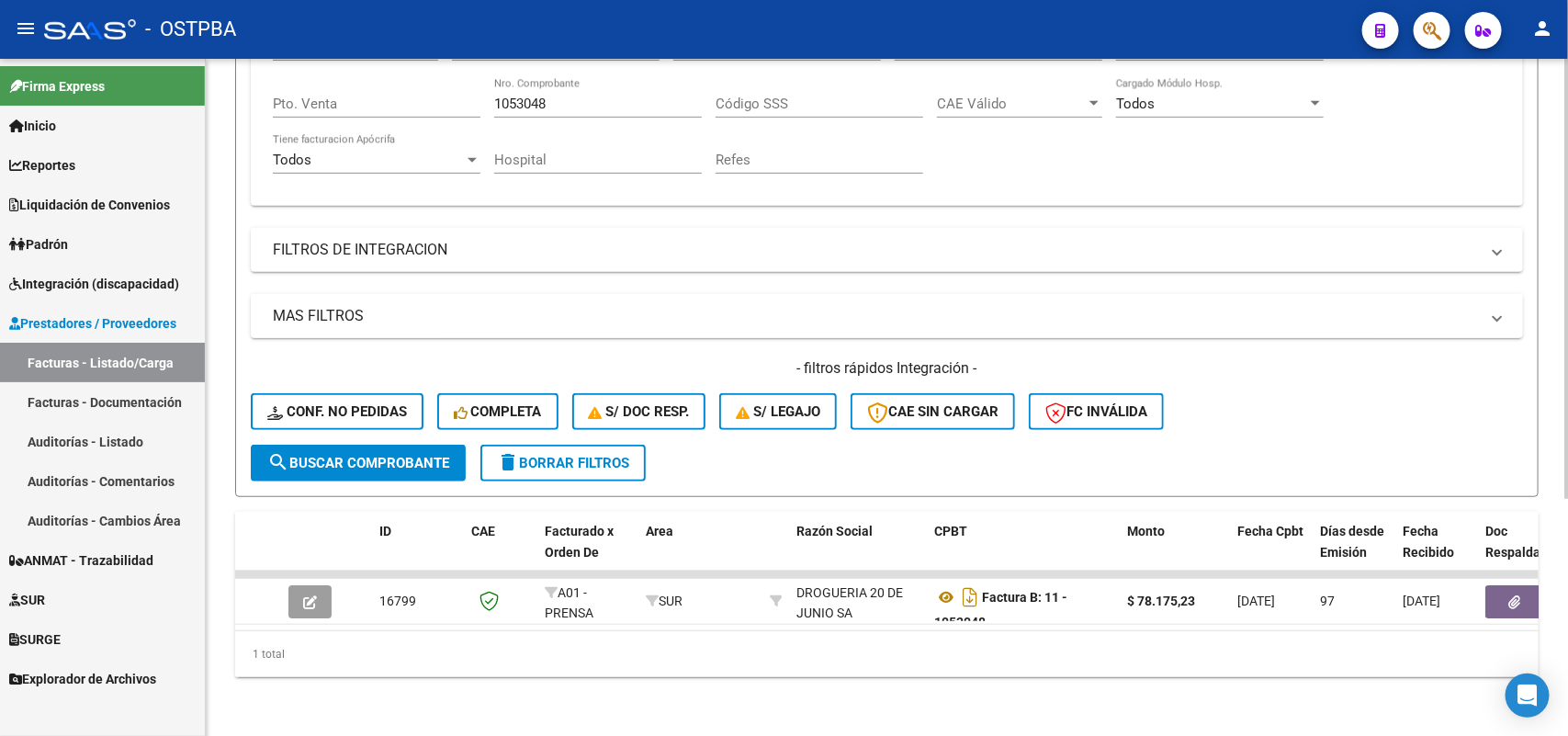
scroll to position [133, 0]
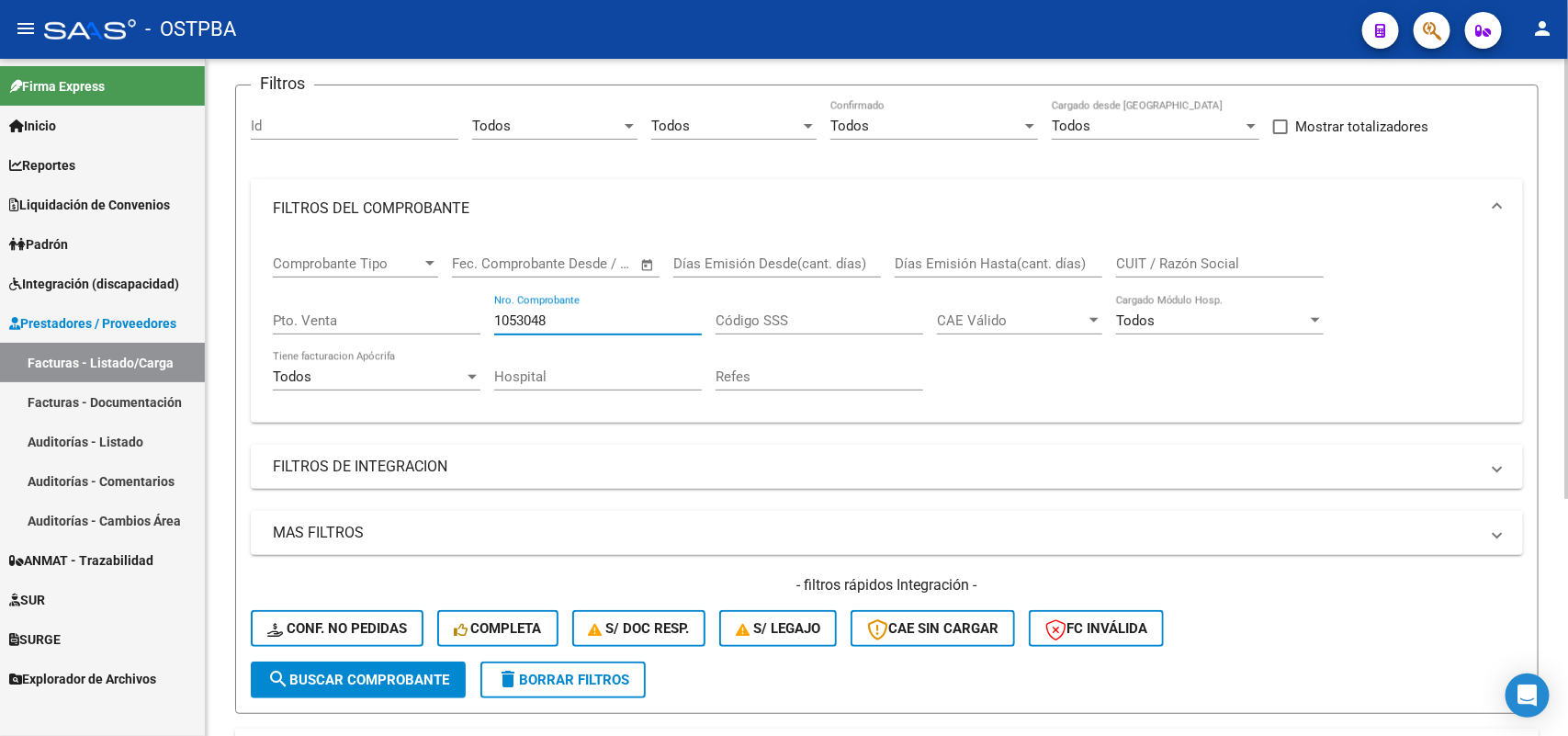
drag, startPoint x: 556, startPoint y: 318, endPoint x: 387, endPoint y: 314, distance: 169.0
click at [387, 314] on div "Comprobante Tipo Comprobante Tipo Fecha inicio – Fecha fin Fec. Comprobante Des…" at bounding box center [887, 323] width 1228 height 170
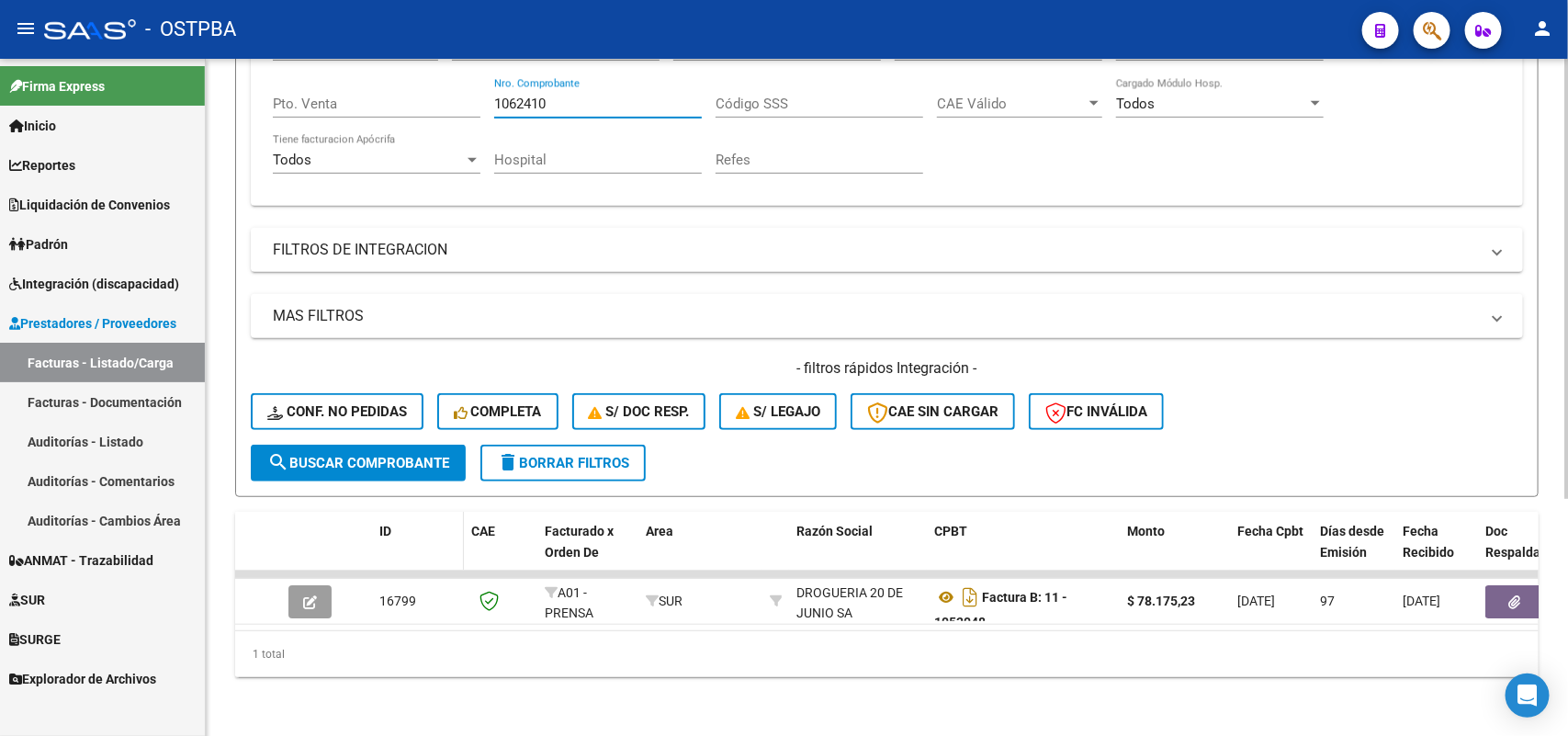
scroll to position [363, 0]
type input "1062410"
click at [395, 455] on span "search Buscar Comprobante" at bounding box center [358, 463] width 182 height 16
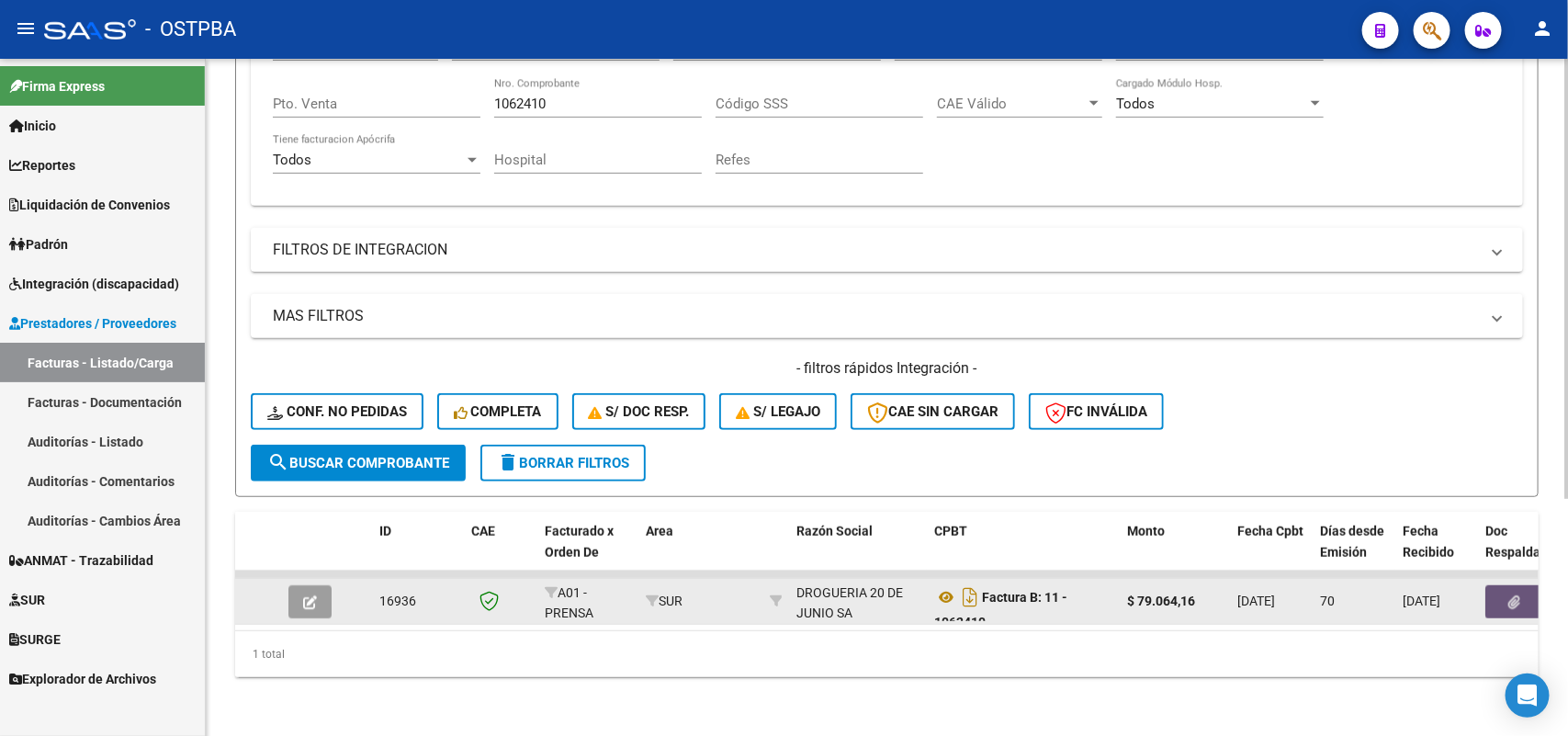
click at [1516, 595] on icon "button" at bounding box center [1515, 602] width 12 height 14
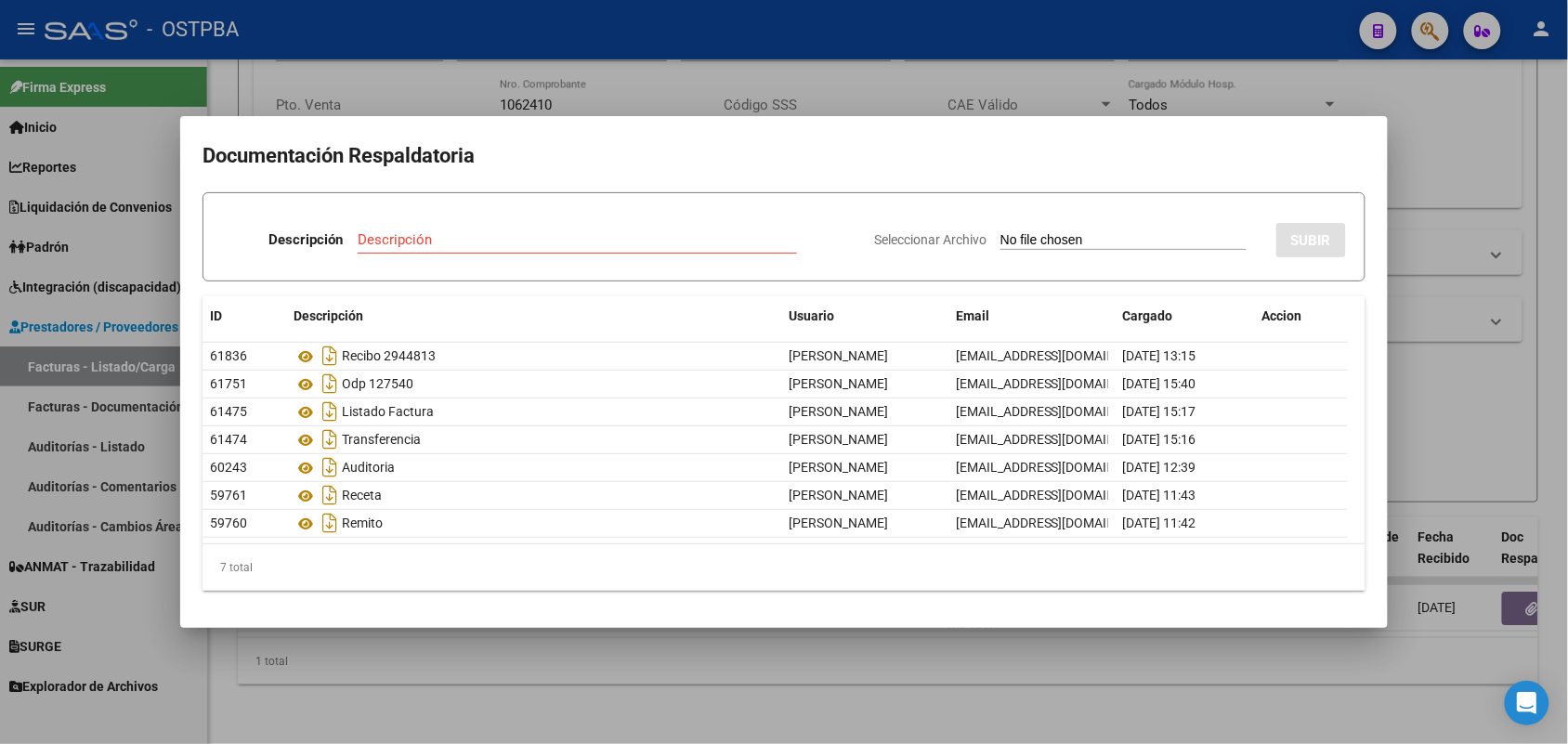
click at [638, 707] on div at bounding box center [784, 372] width 1568 height 744
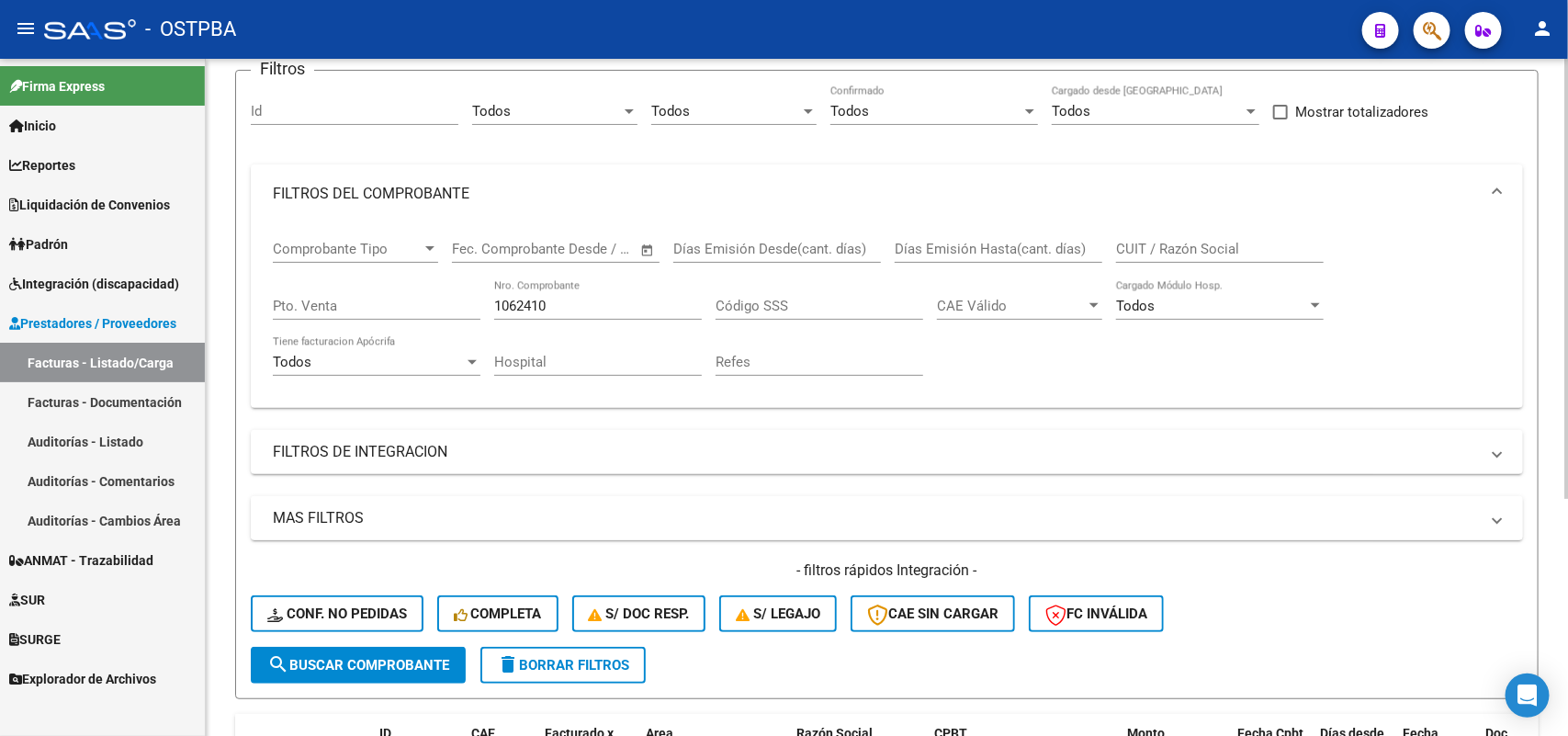
scroll to position [133, 0]
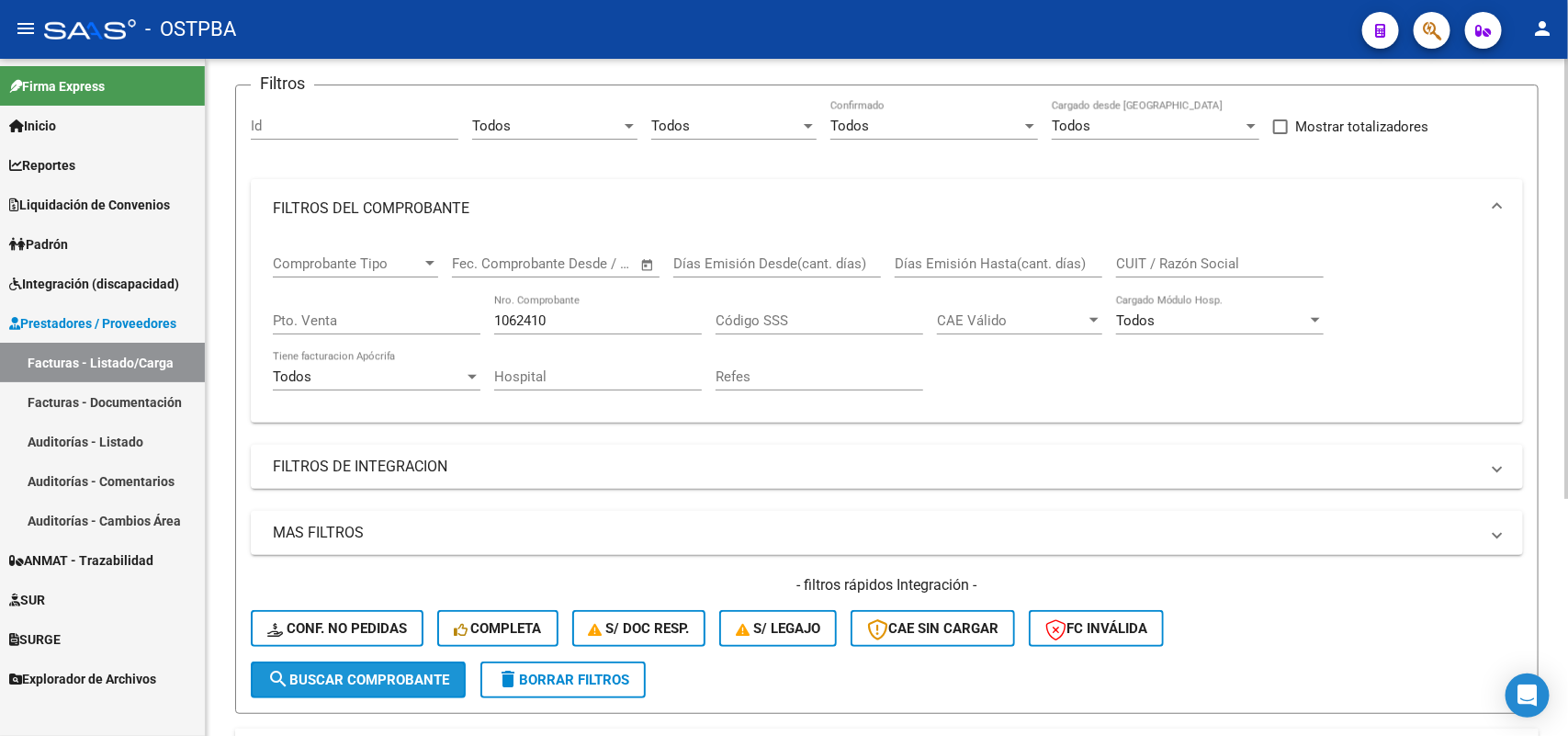
click at [363, 671] on span "search Buscar Comprobante" at bounding box center [358, 679] width 182 height 16
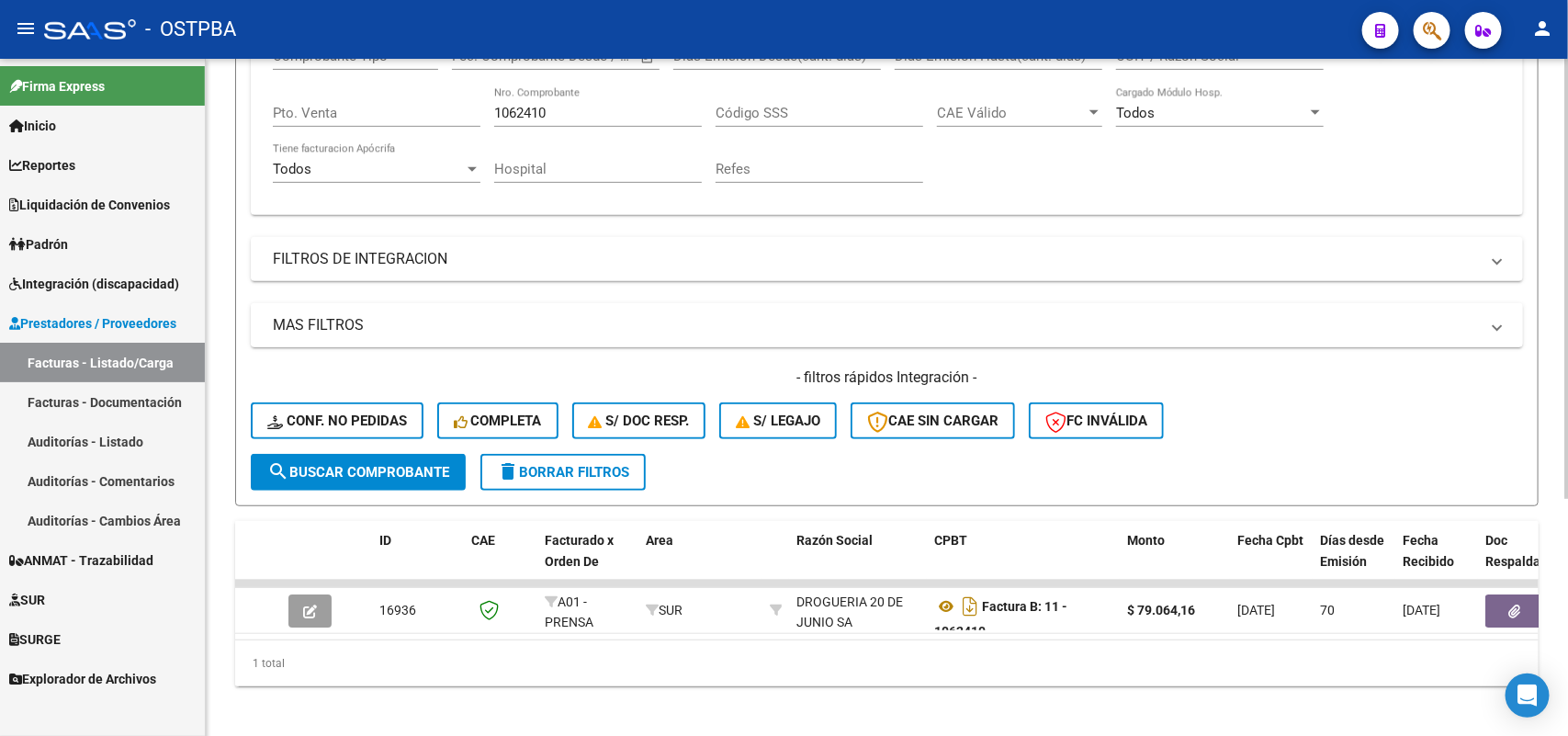
scroll to position [363, 0]
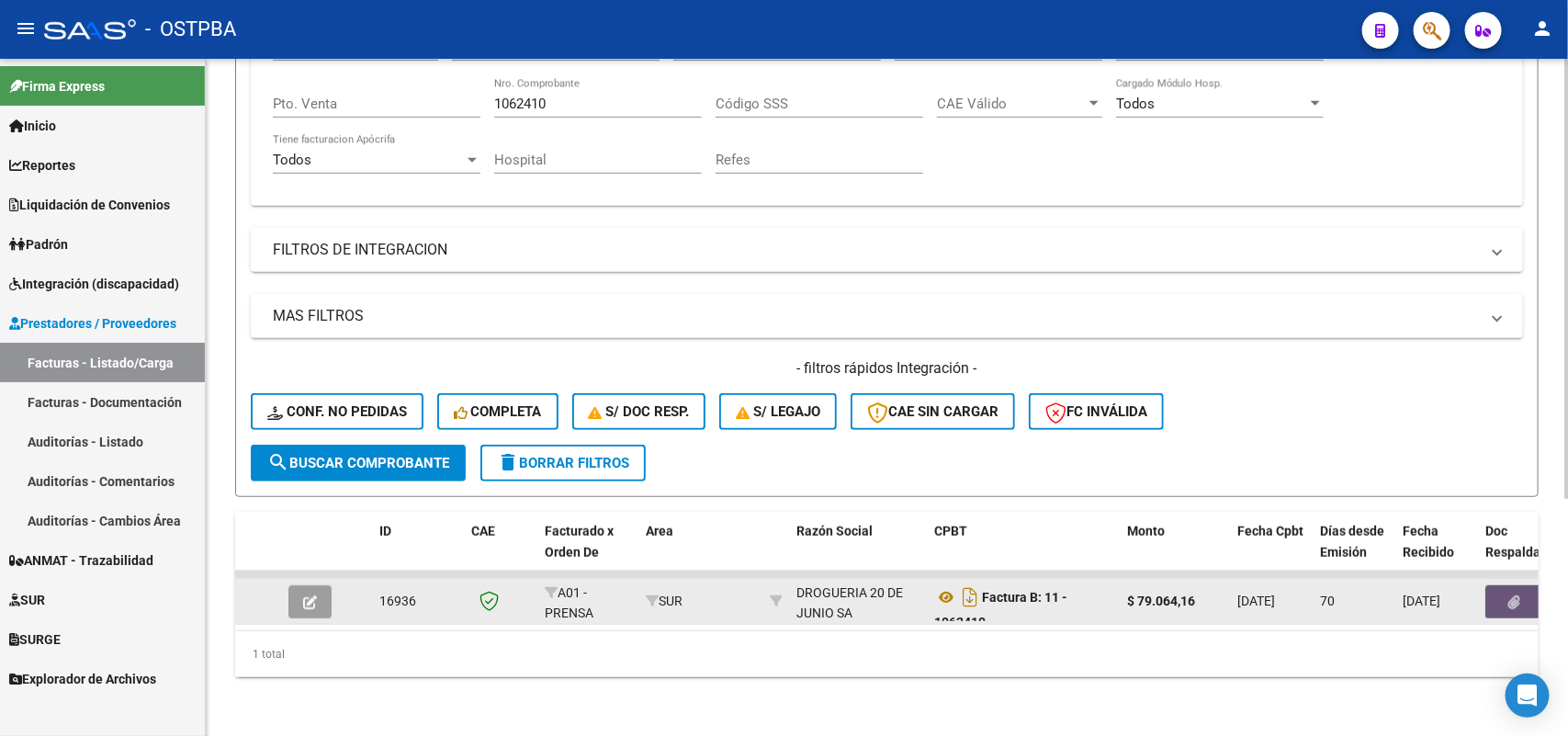
click at [1513, 594] on span "button" at bounding box center [1515, 602] width 12 height 16
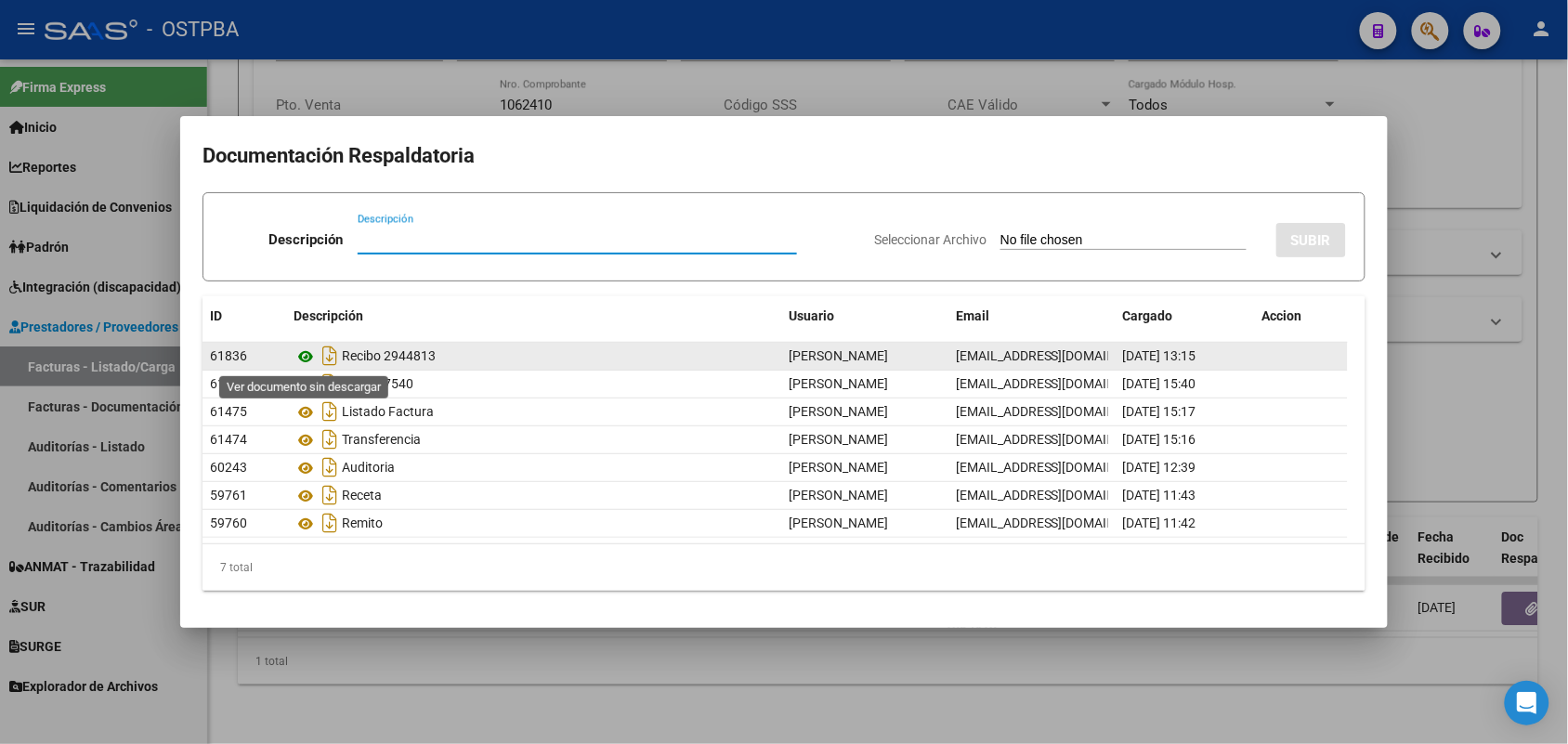
click at [307, 353] on icon at bounding box center [306, 356] width 24 height 22
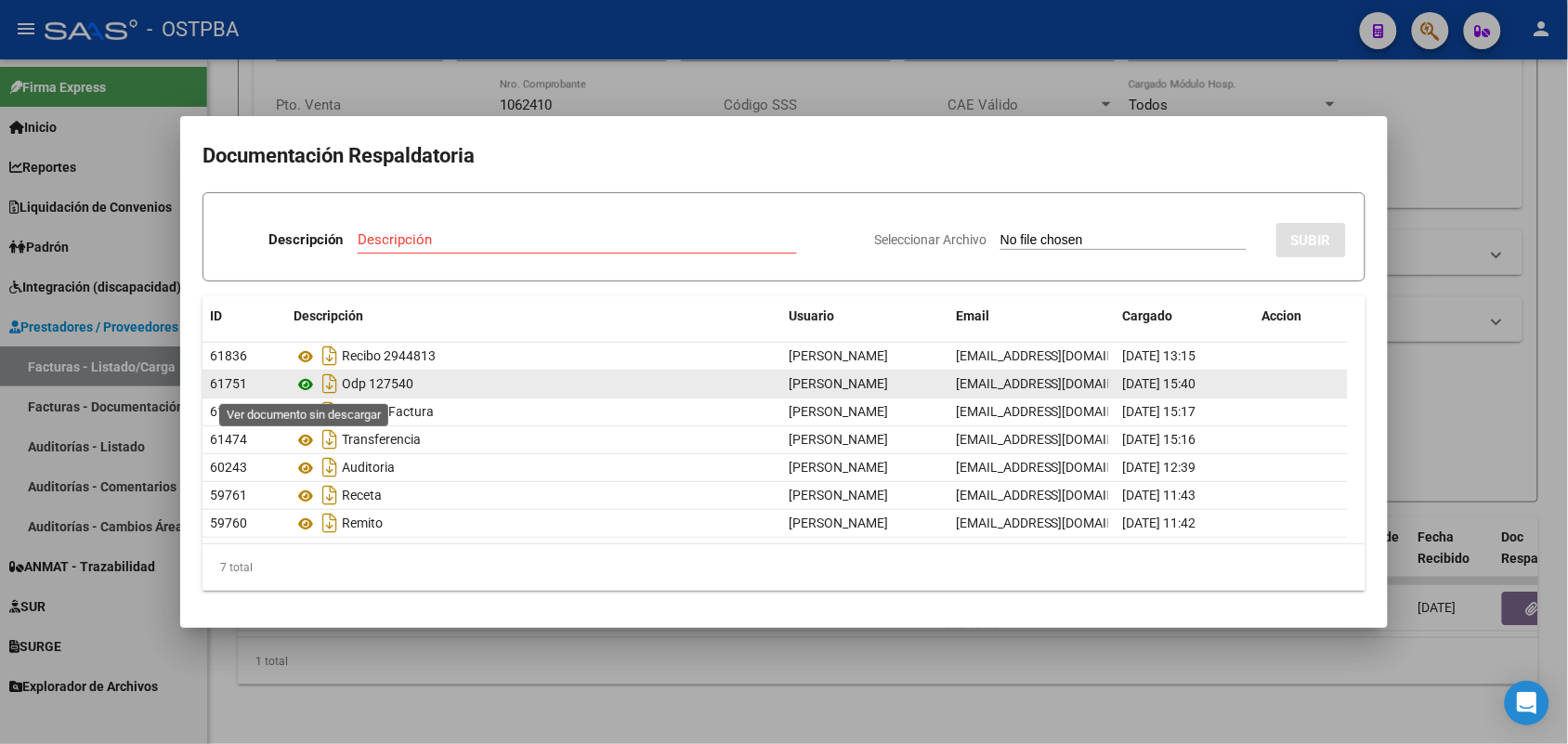
click at [307, 384] on icon at bounding box center [306, 384] width 24 height 22
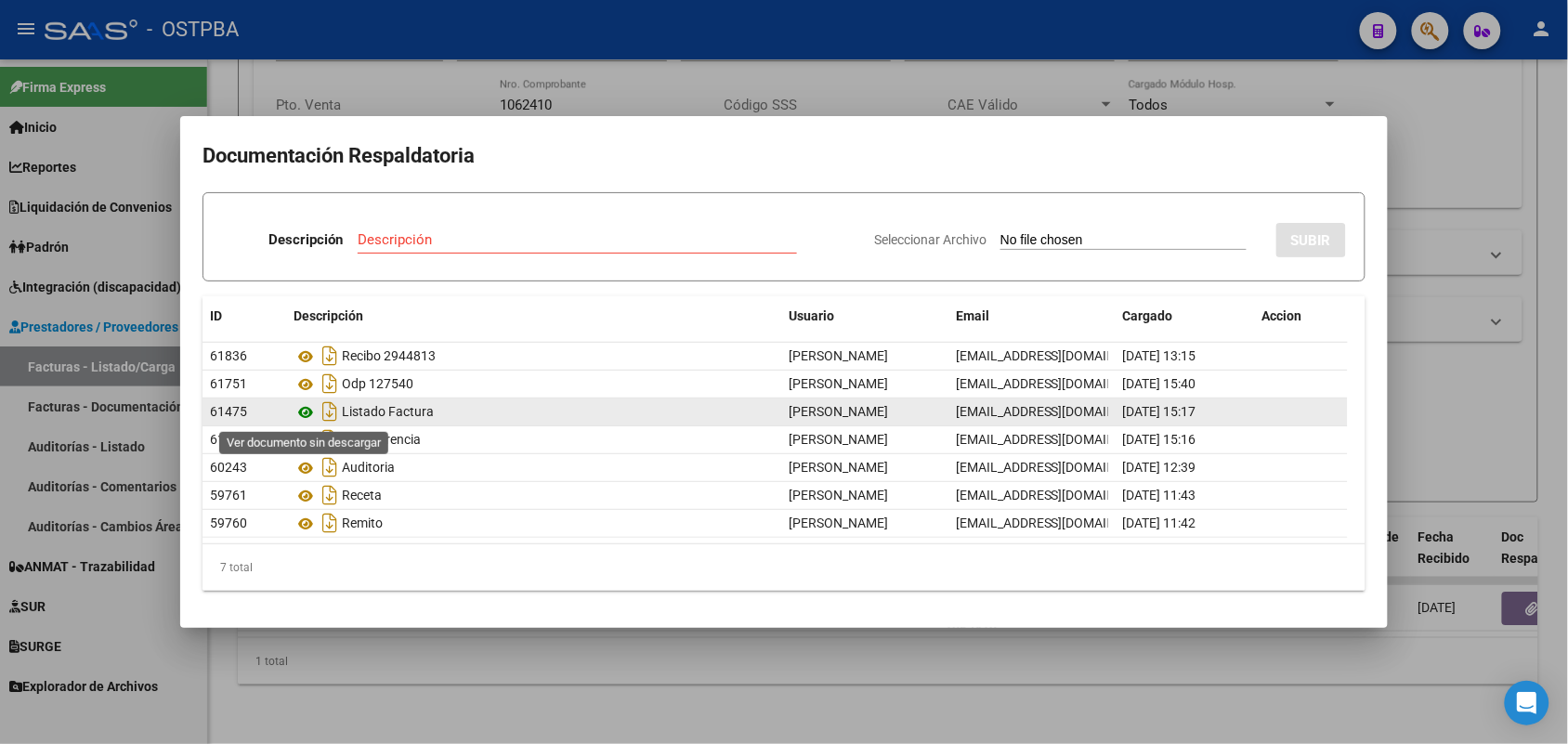
click at [304, 407] on icon at bounding box center [306, 412] width 24 height 22
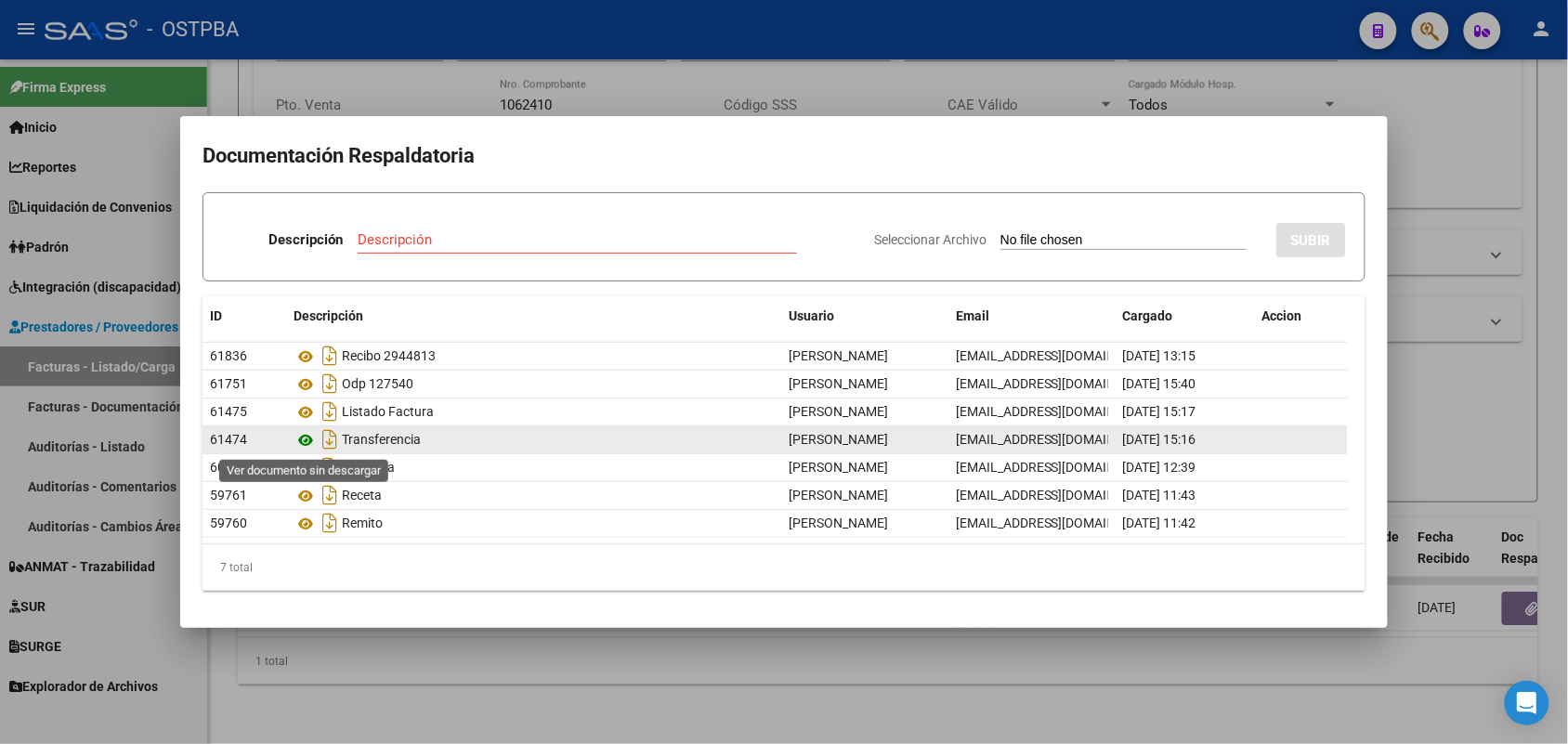
click at [304, 442] on icon at bounding box center [306, 440] width 24 height 22
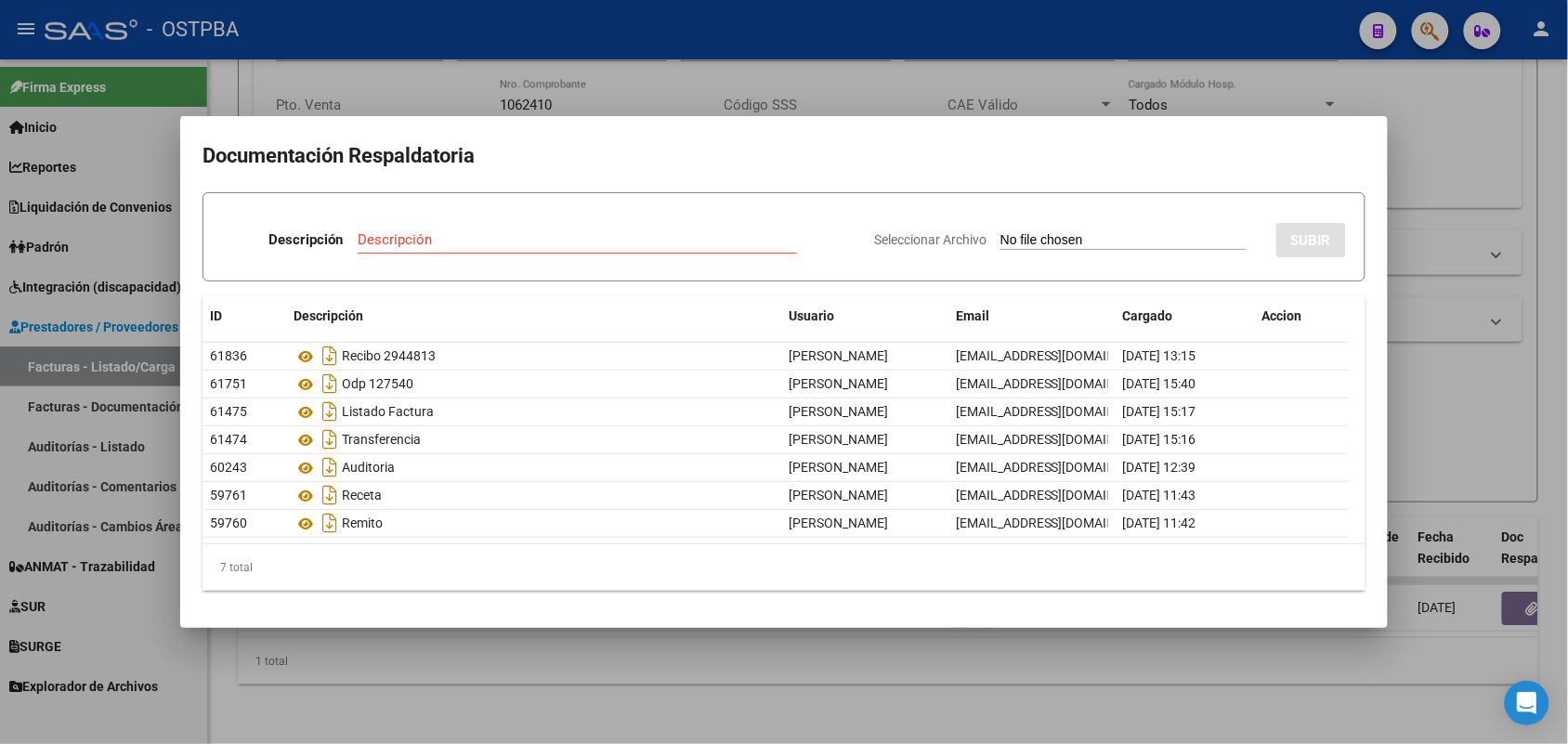
click at [595, 662] on div at bounding box center [784, 372] width 1568 height 744
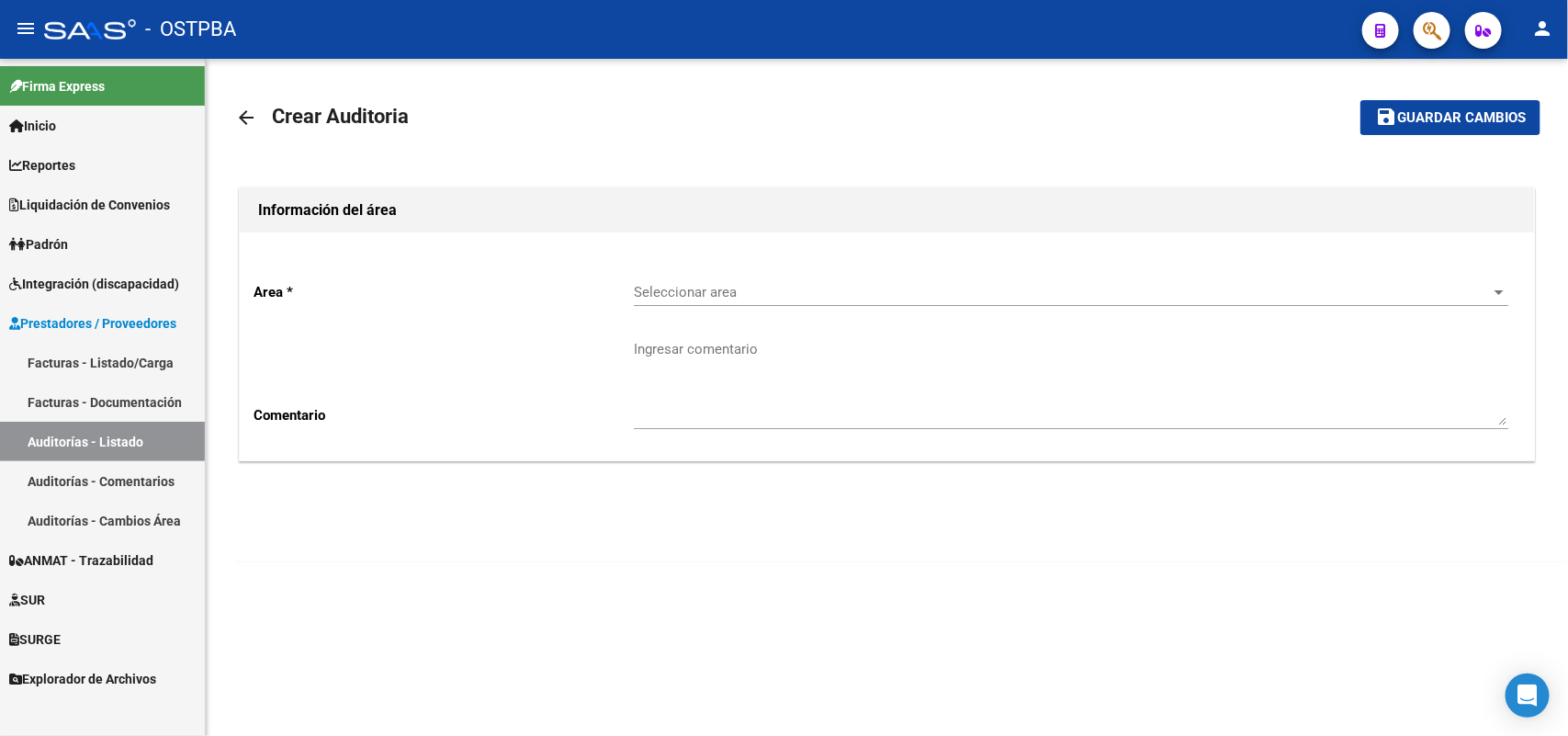
click at [145, 437] on link "Auditorías - Listado" at bounding box center [102, 441] width 205 height 40
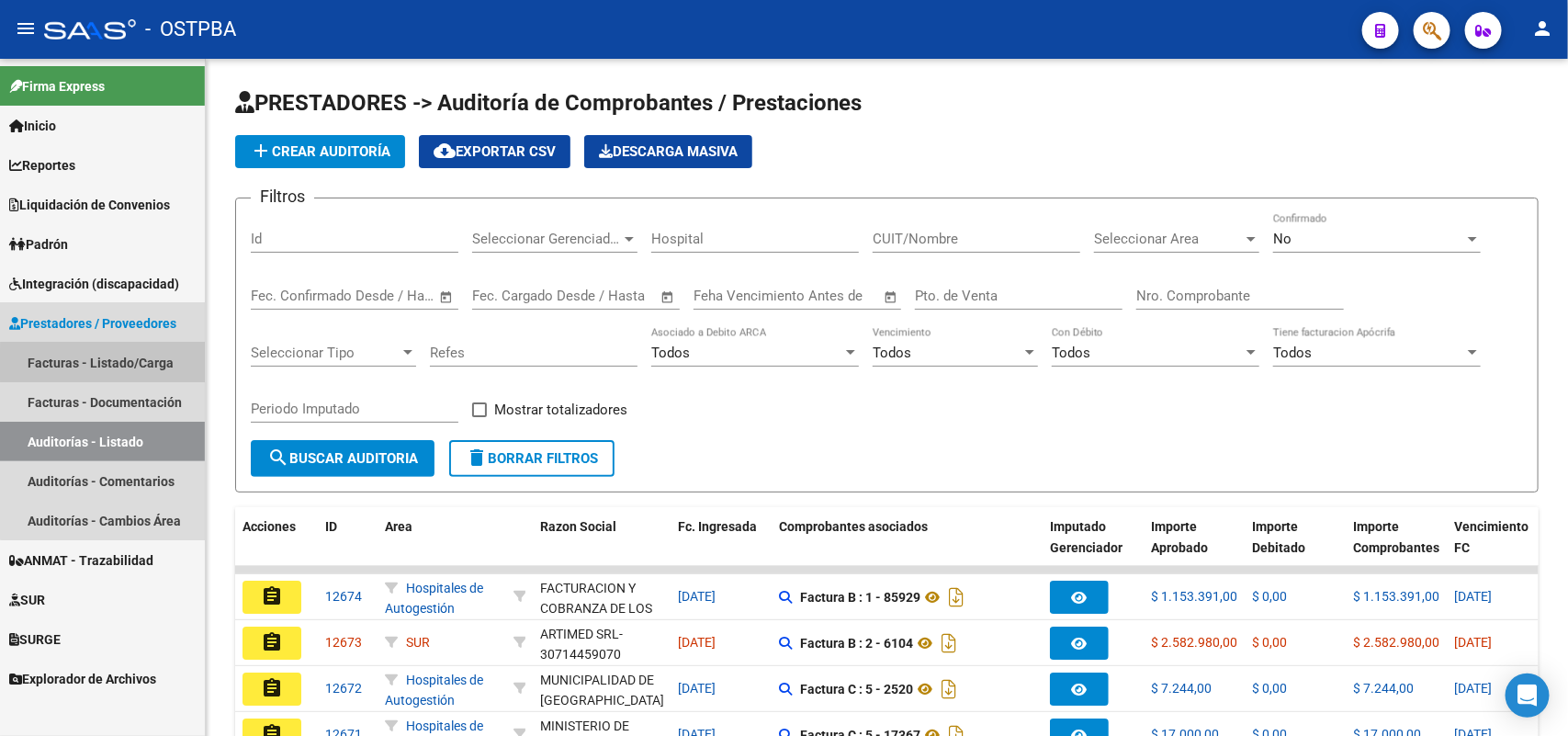
click at [157, 365] on link "Facturas - Listado/Carga" at bounding box center [102, 362] width 205 height 40
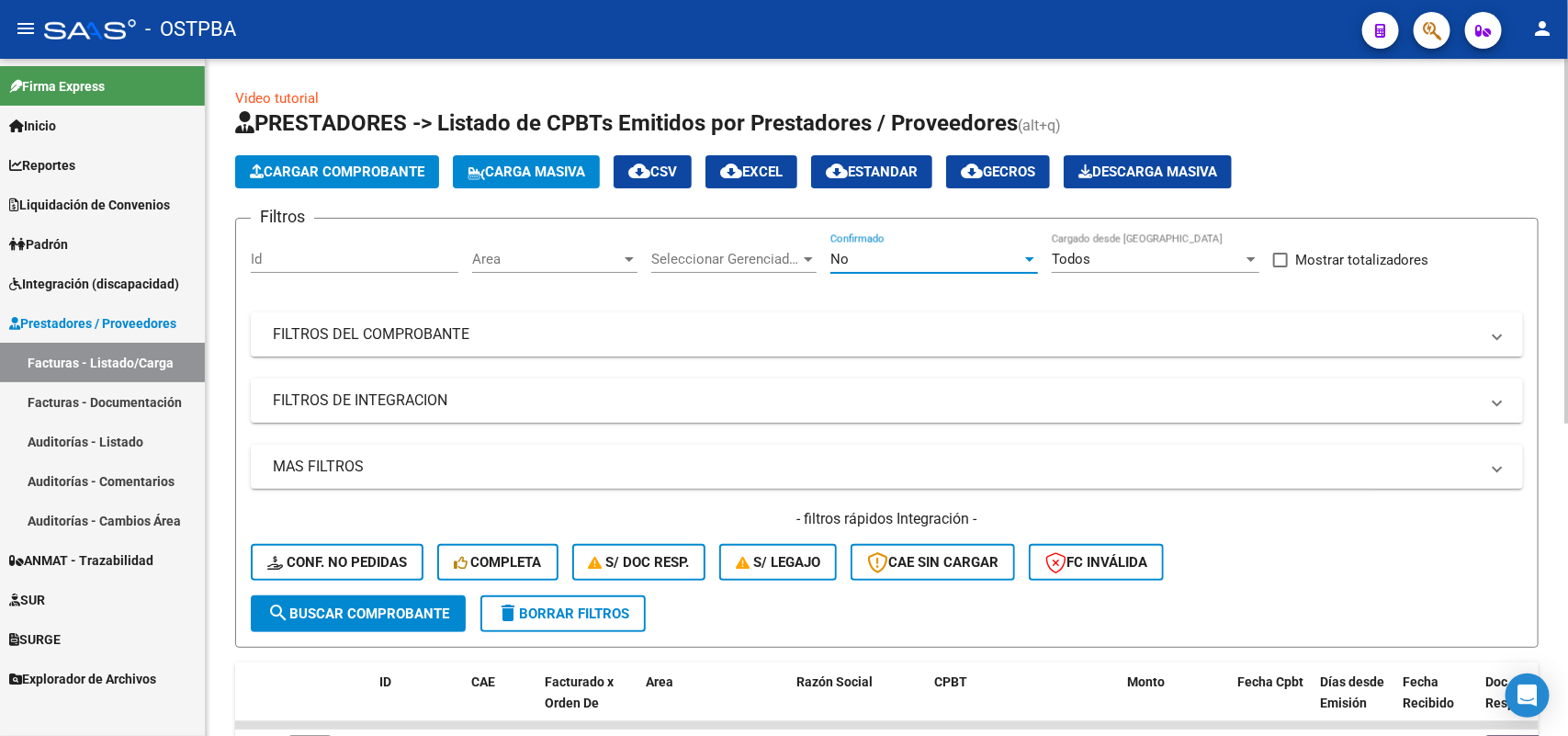
click at [1033, 252] on div at bounding box center [1029, 259] width 16 height 14
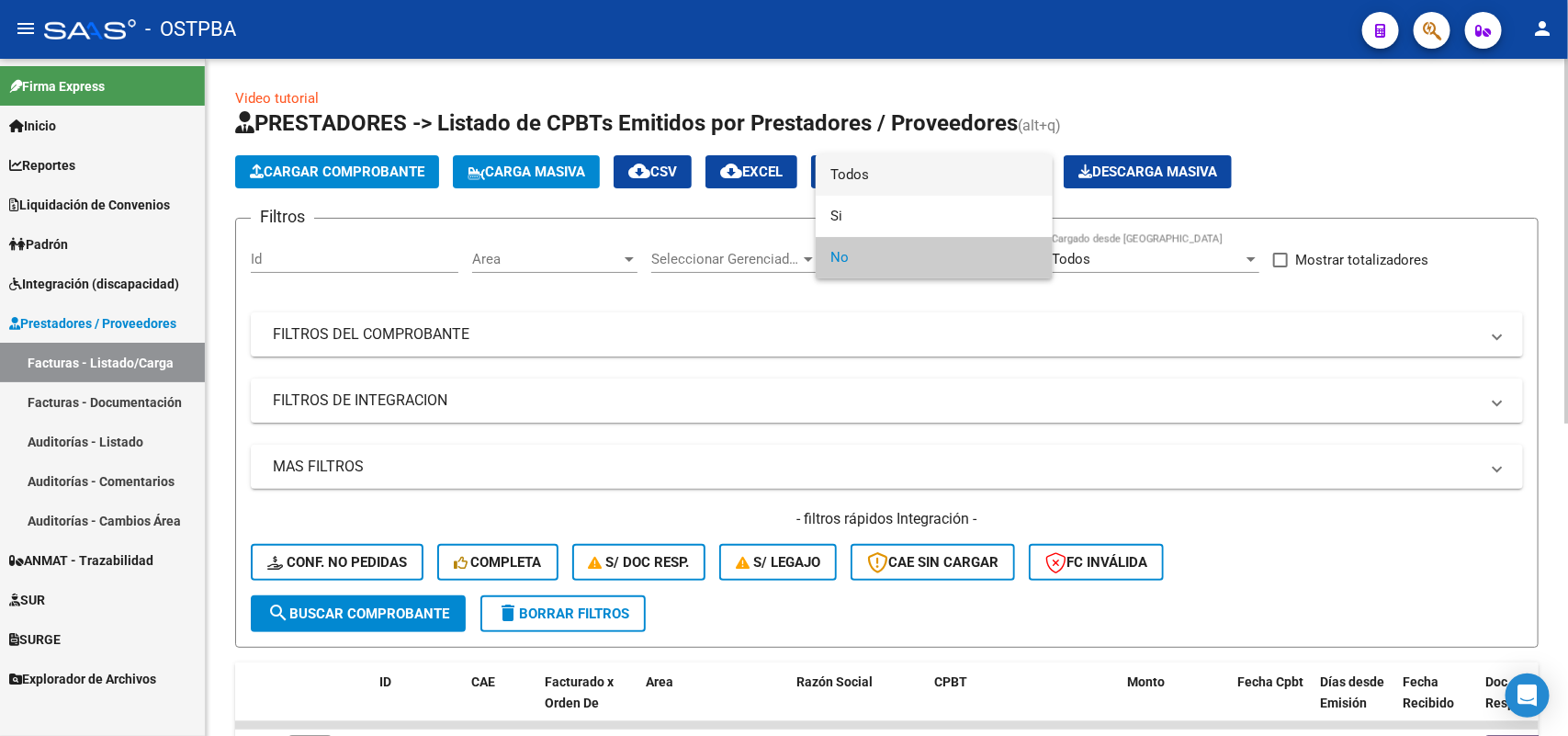
drag, startPoint x: 864, startPoint y: 162, endPoint x: 859, endPoint y: 175, distance: 13.9
click at [861, 168] on span "Todos" at bounding box center [934, 175] width 208 height 42
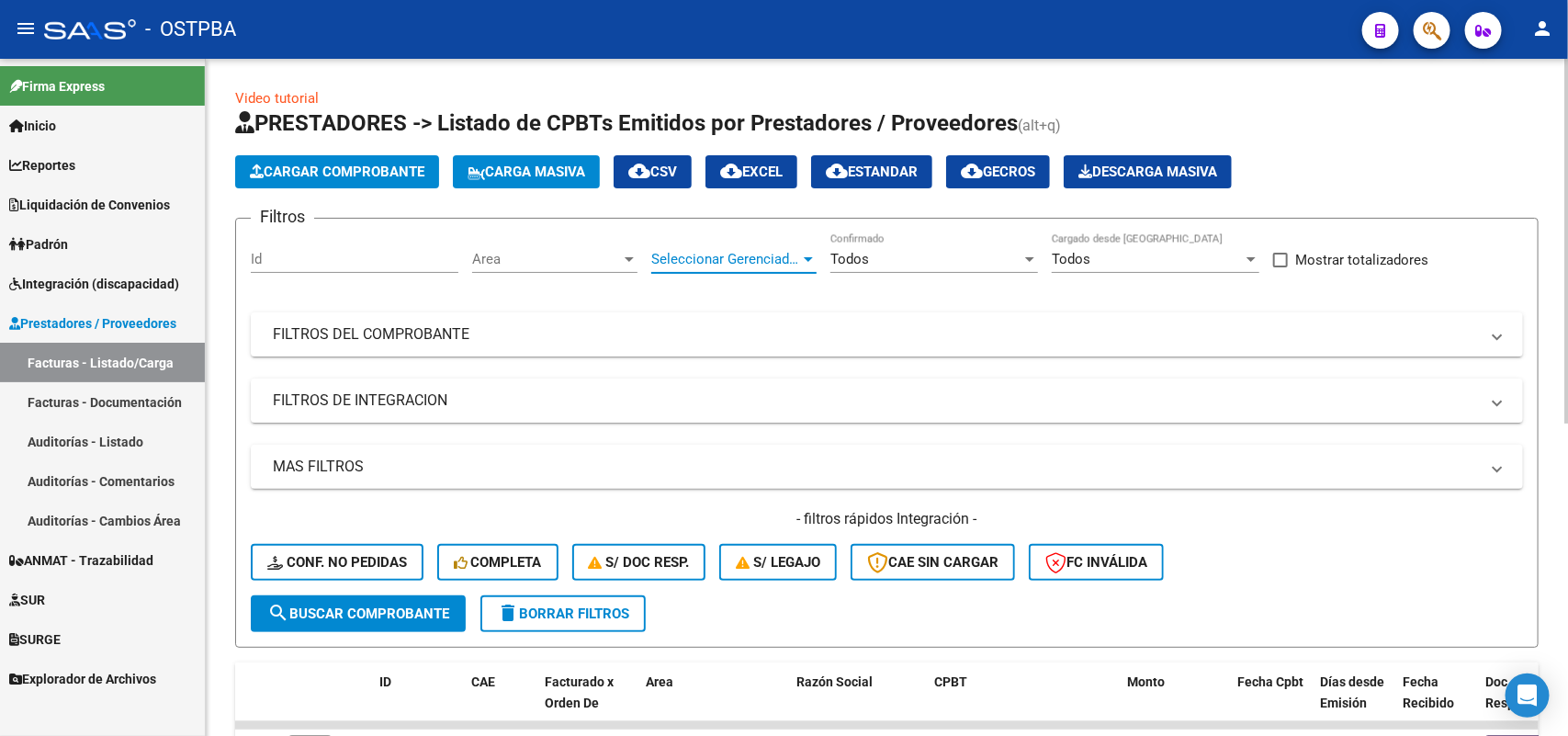
click at [810, 254] on div at bounding box center [808, 259] width 16 height 14
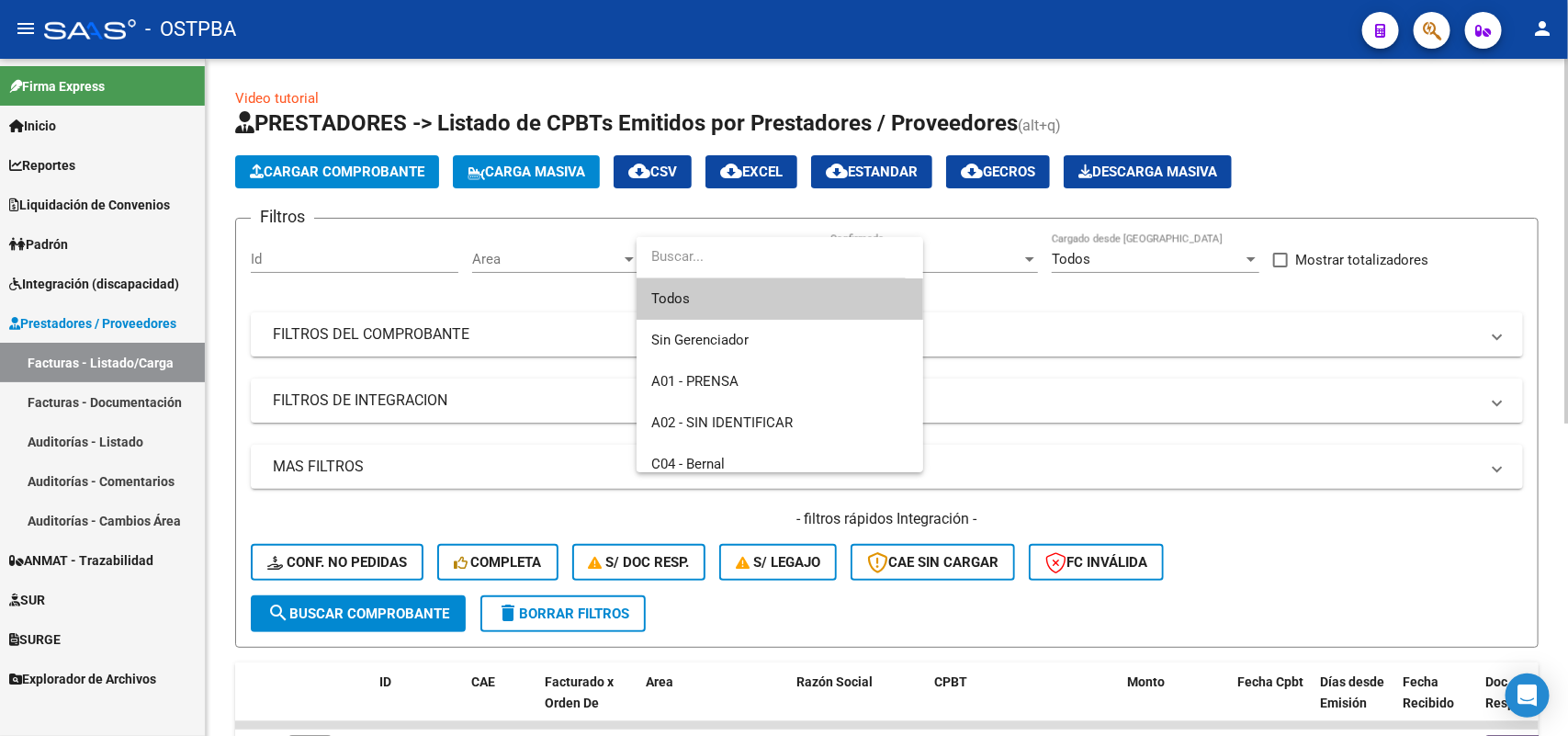
drag, startPoint x: 736, startPoint y: 304, endPoint x: 717, endPoint y: 292, distance: 22.5
click at [735, 304] on span "Todos" at bounding box center [779, 298] width 257 height 42
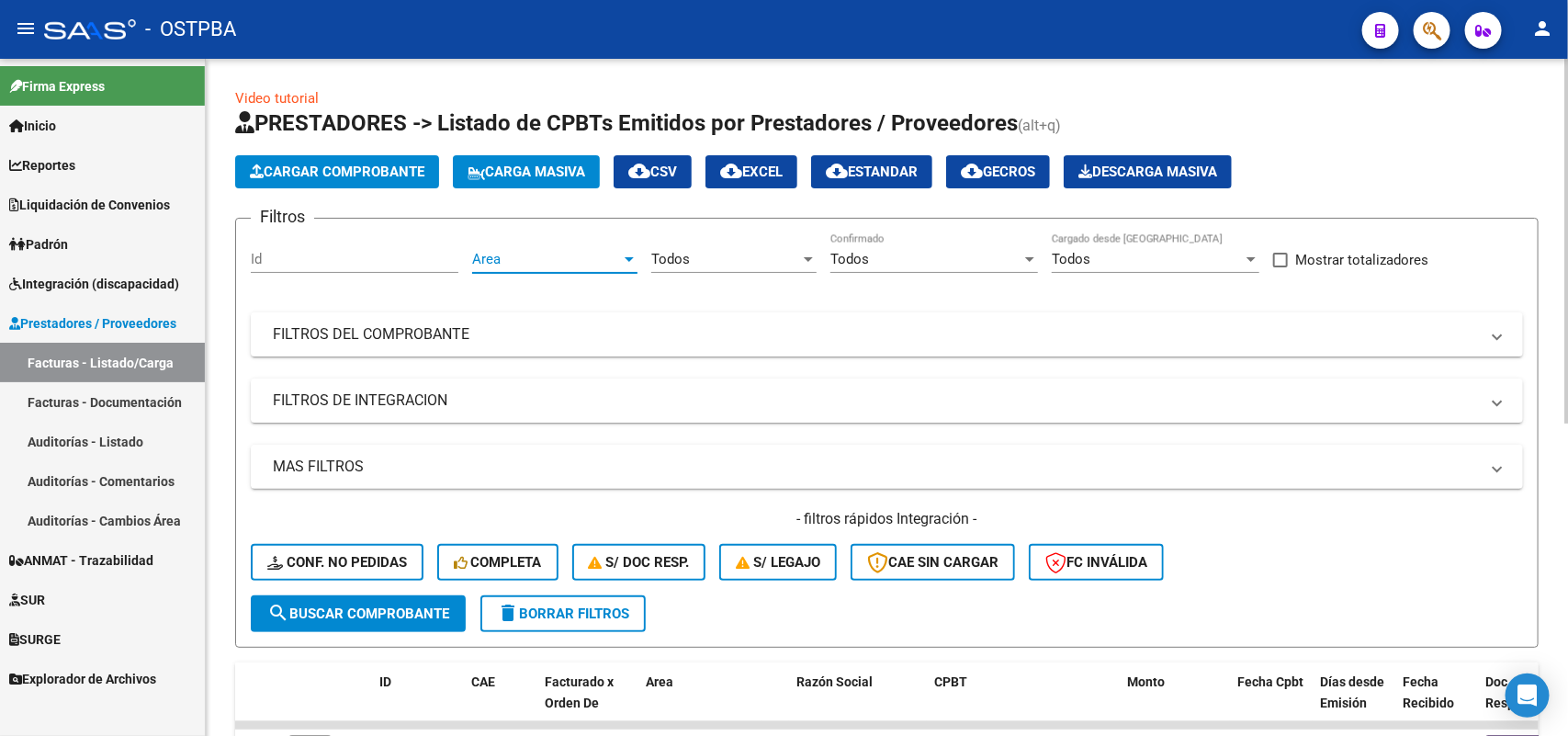
click at [634, 253] on div at bounding box center [629, 259] width 16 height 14
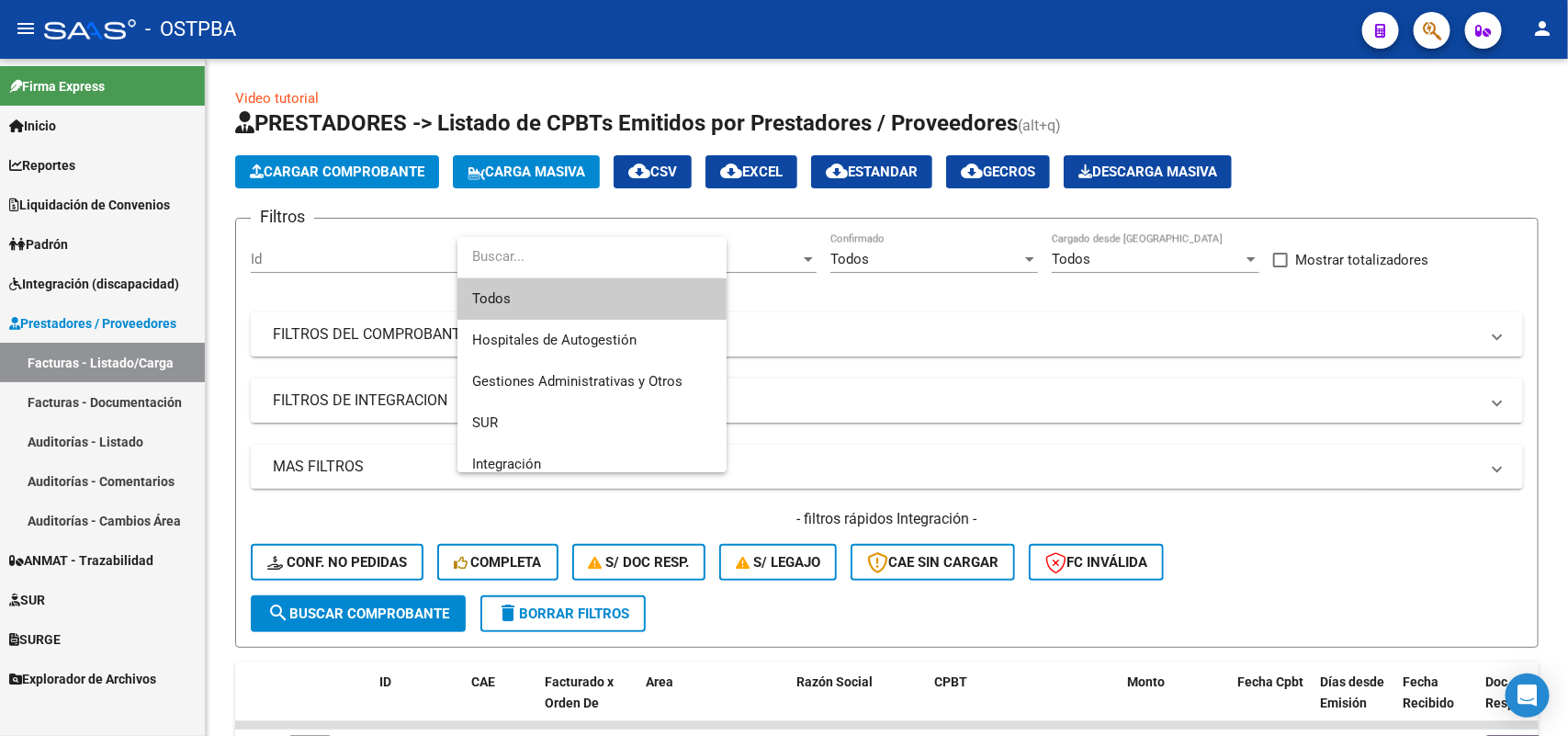
click at [512, 296] on span "Todos" at bounding box center [592, 298] width 239 height 42
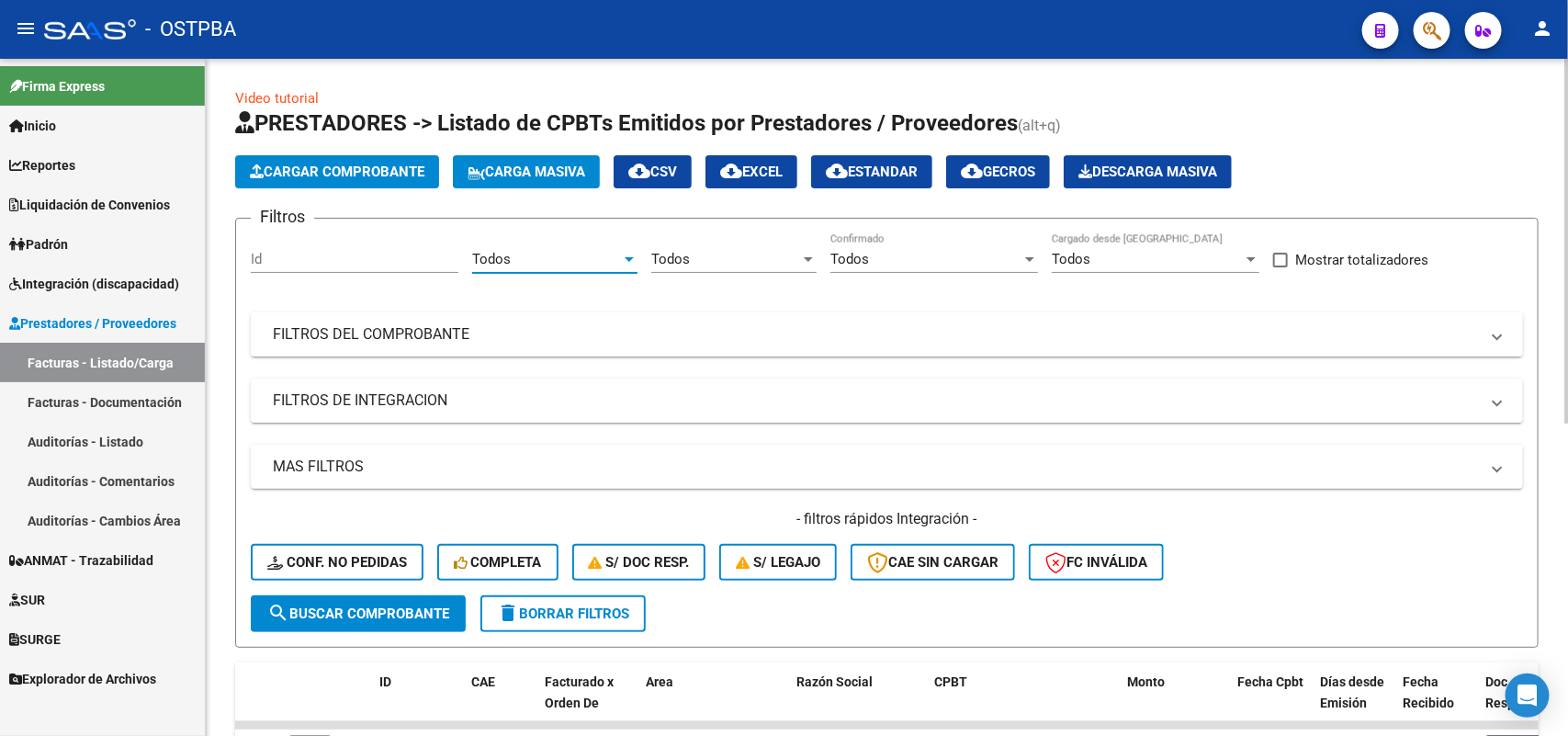
drag, startPoint x: 438, startPoint y: 329, endPoint x: 475, endPoint y: 351, distance: 43.0
click at [438, 330] on mat-panel-title "FILTROS DEL COMPROBANTE" at bounding box center [876, 334] width 1206 height 20
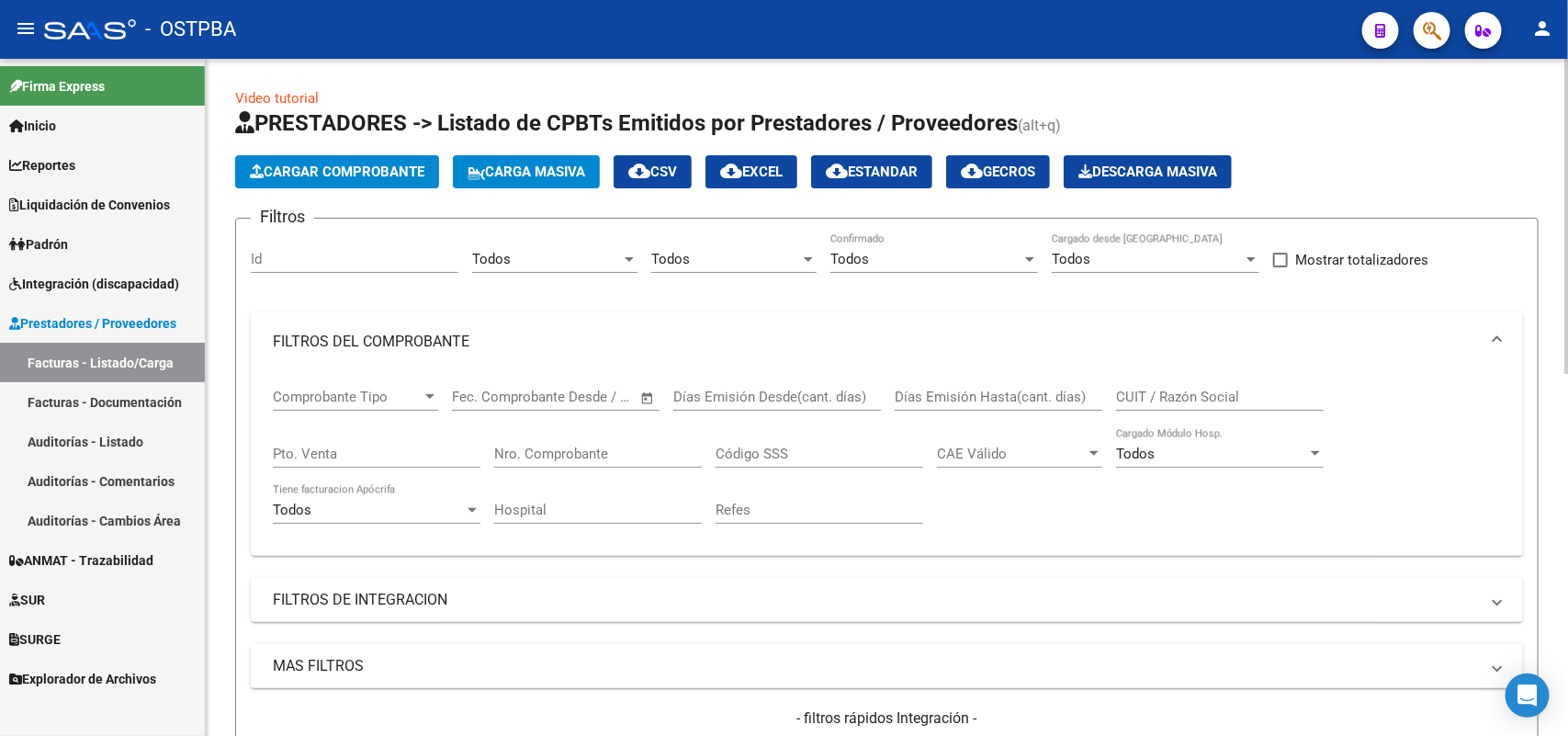
click at [597, 448] on input "Nro. Comprobante" at bounding box center [598, 453] width 208 height 16
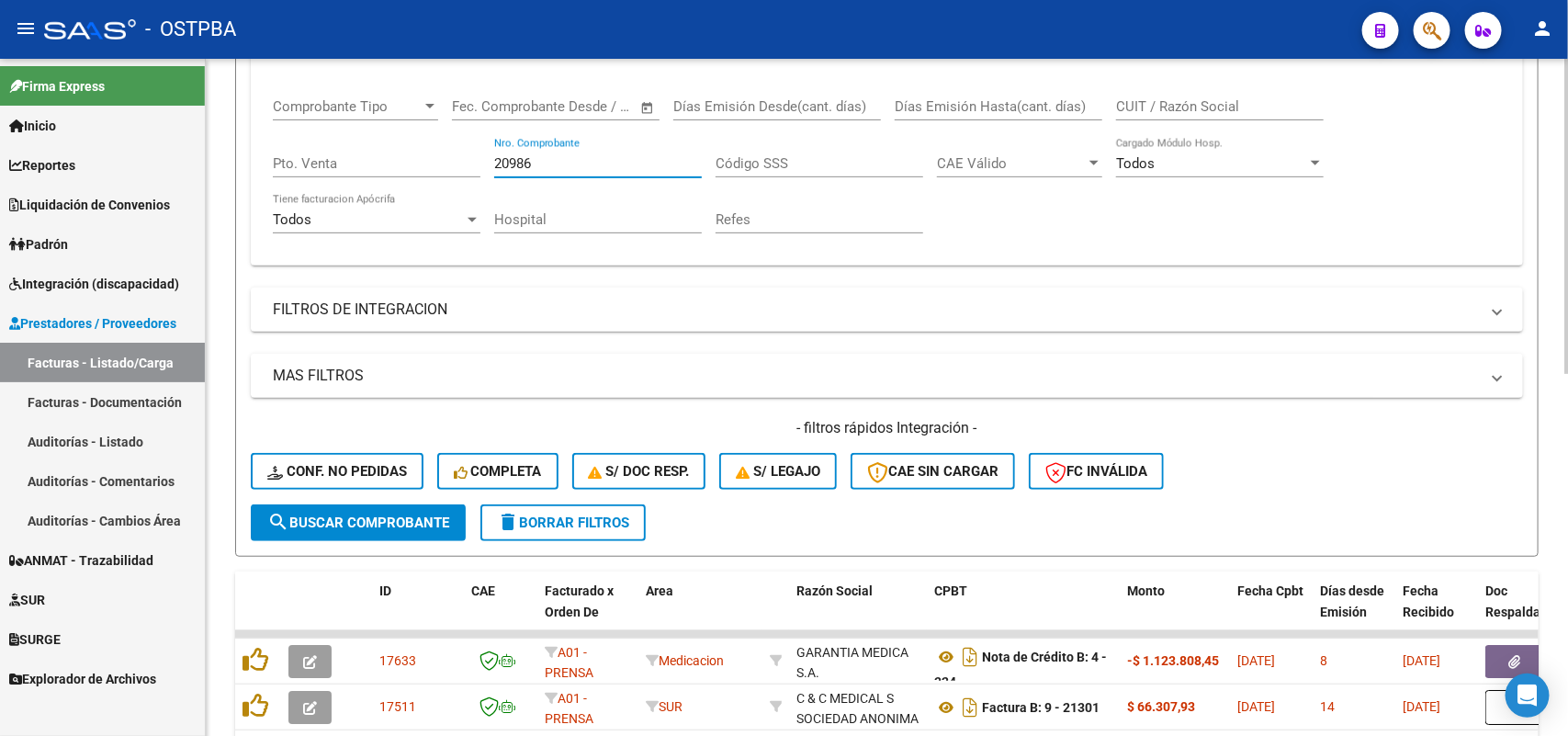
scroll to position [345, 0]
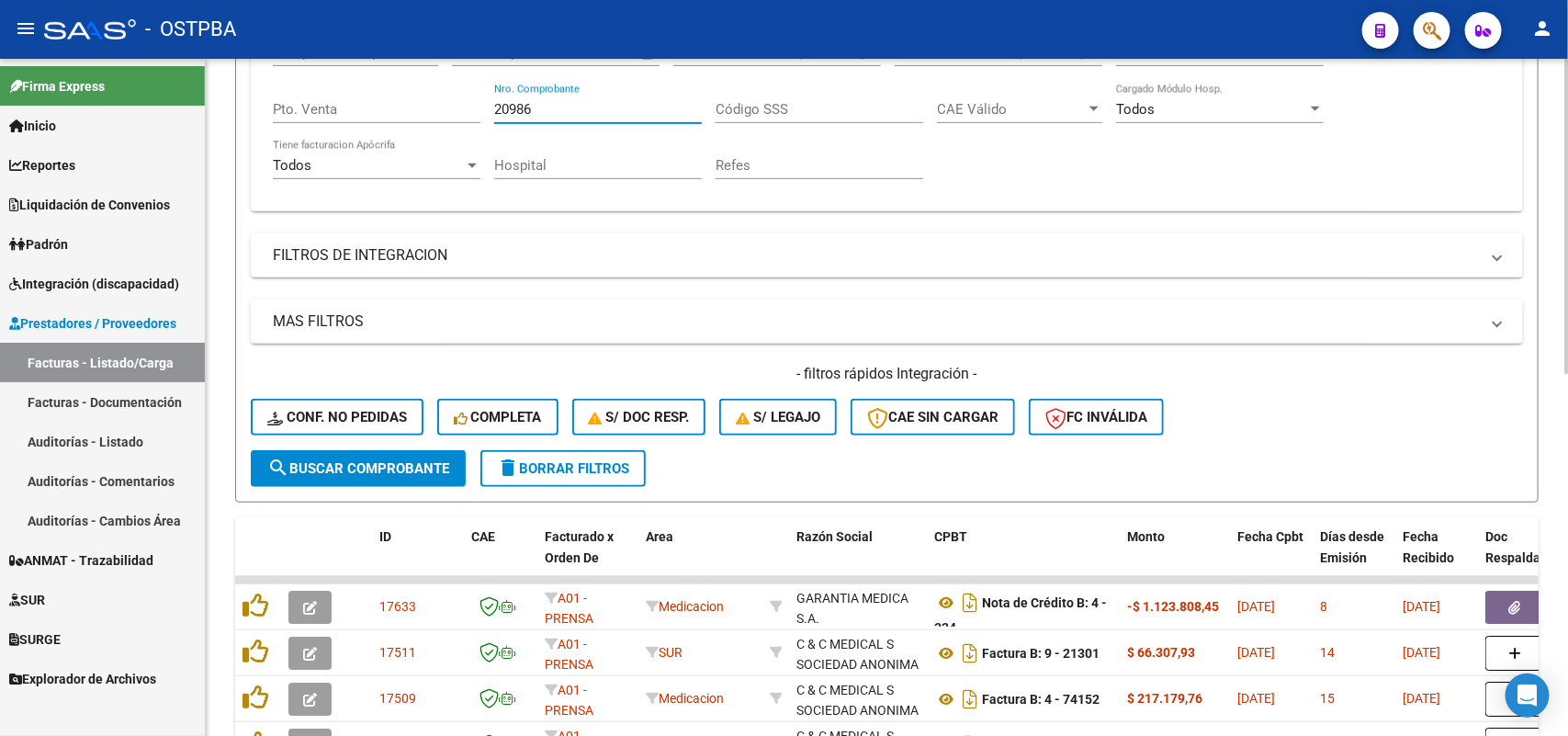
type input "20986"
click at [383, 461] on span "search Buscar Comprobante" at bounding box center [358, 468] width 182 height 16
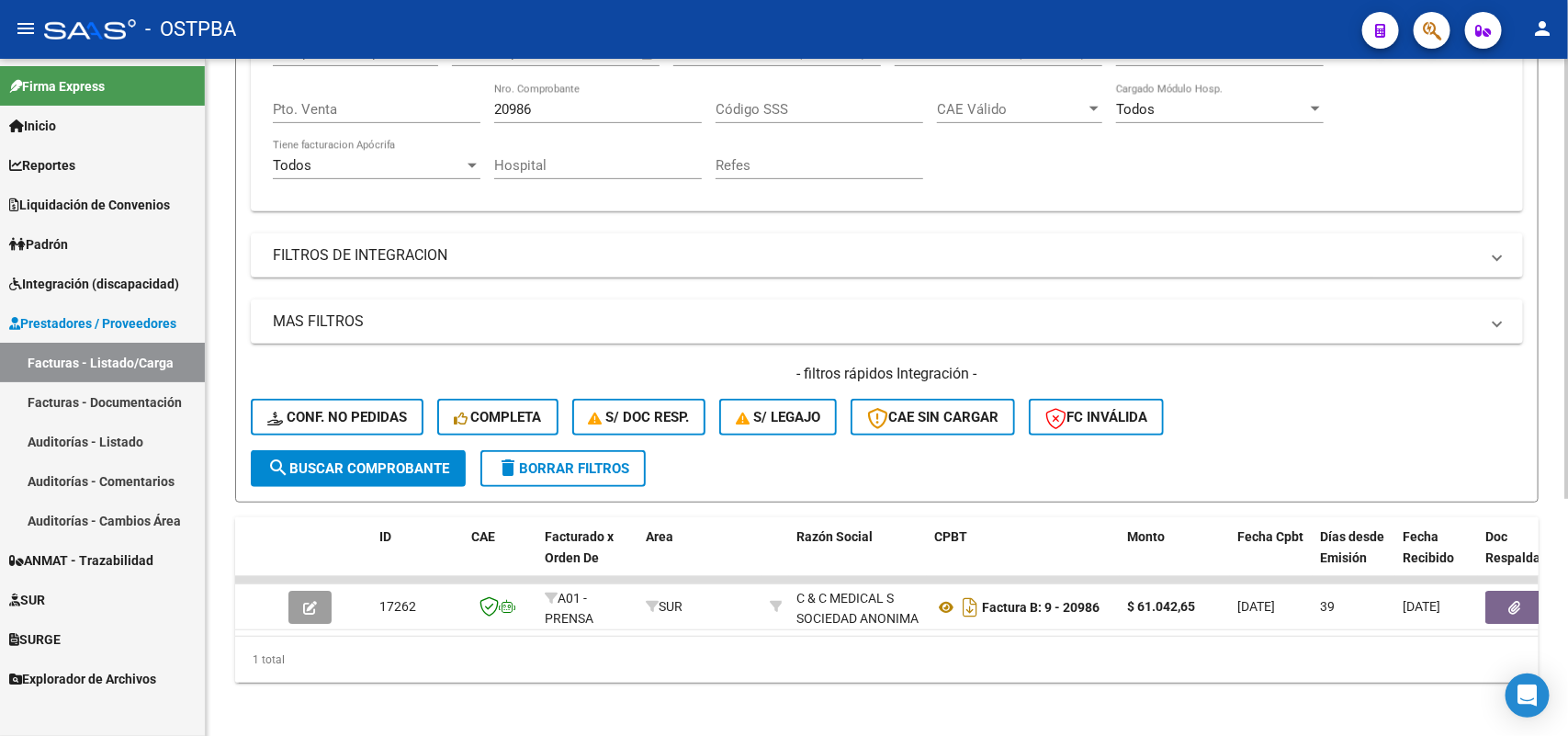
scroll to position [363, 0]
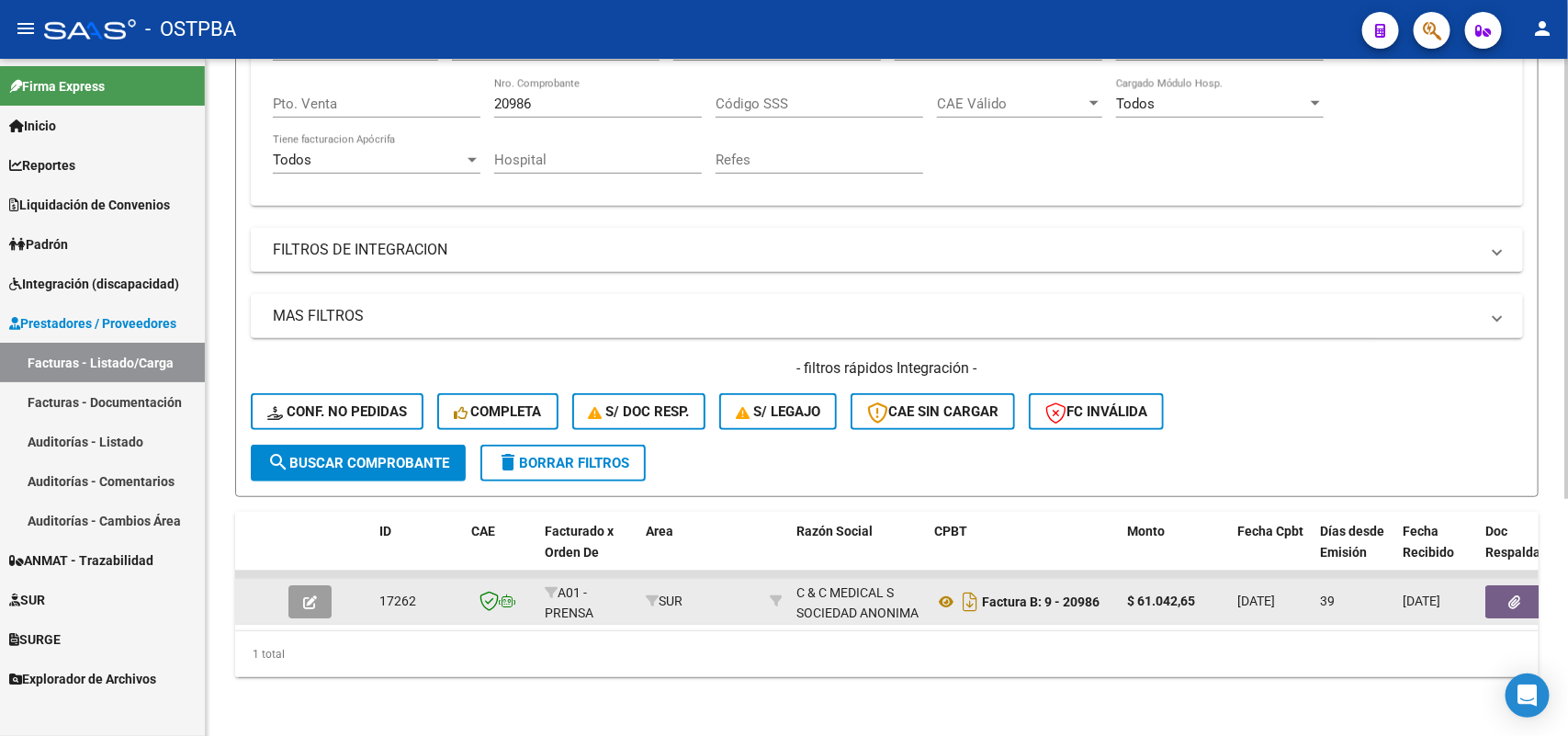
click at [1512, 595] on icon "button" at bounding box center [1515, 602] width 12 height 14
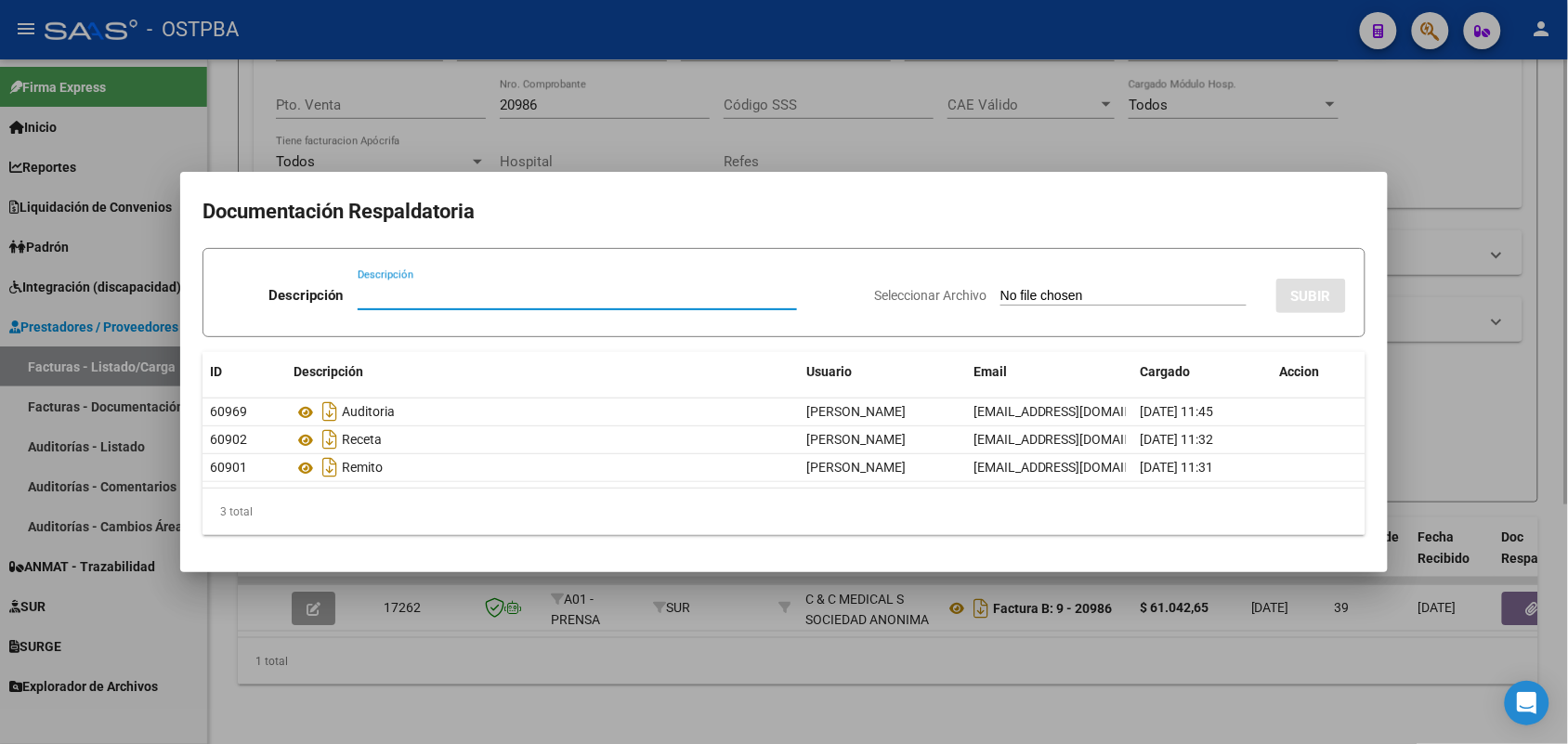
drag, startPoint x: 906, startPoint y: 650, endPoint x: 884, endPoint y: 641, distance: 23.8
click at [896, 647] on div at bounding box center [784, 372] width 1568 height 744
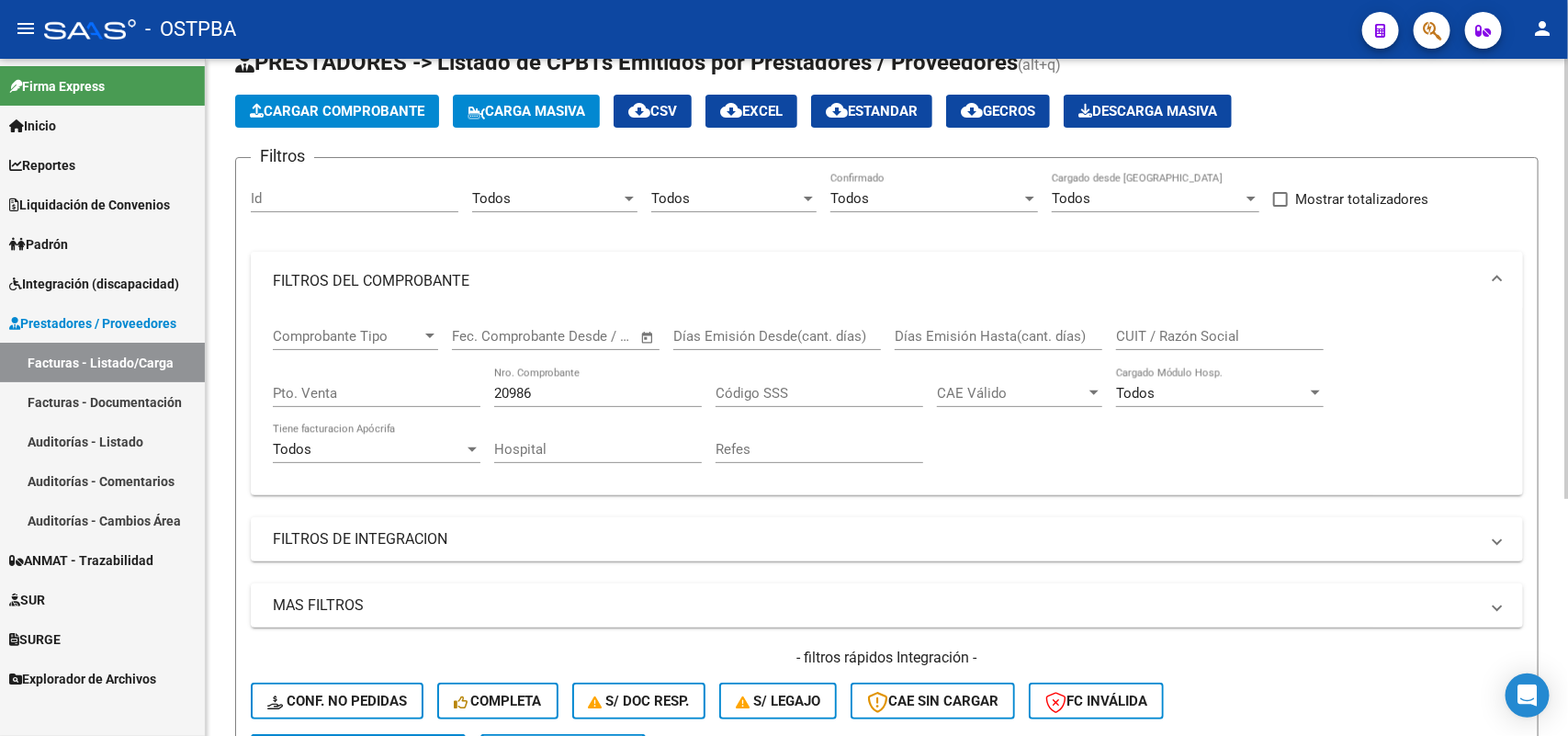
scroll to position [18, 0]
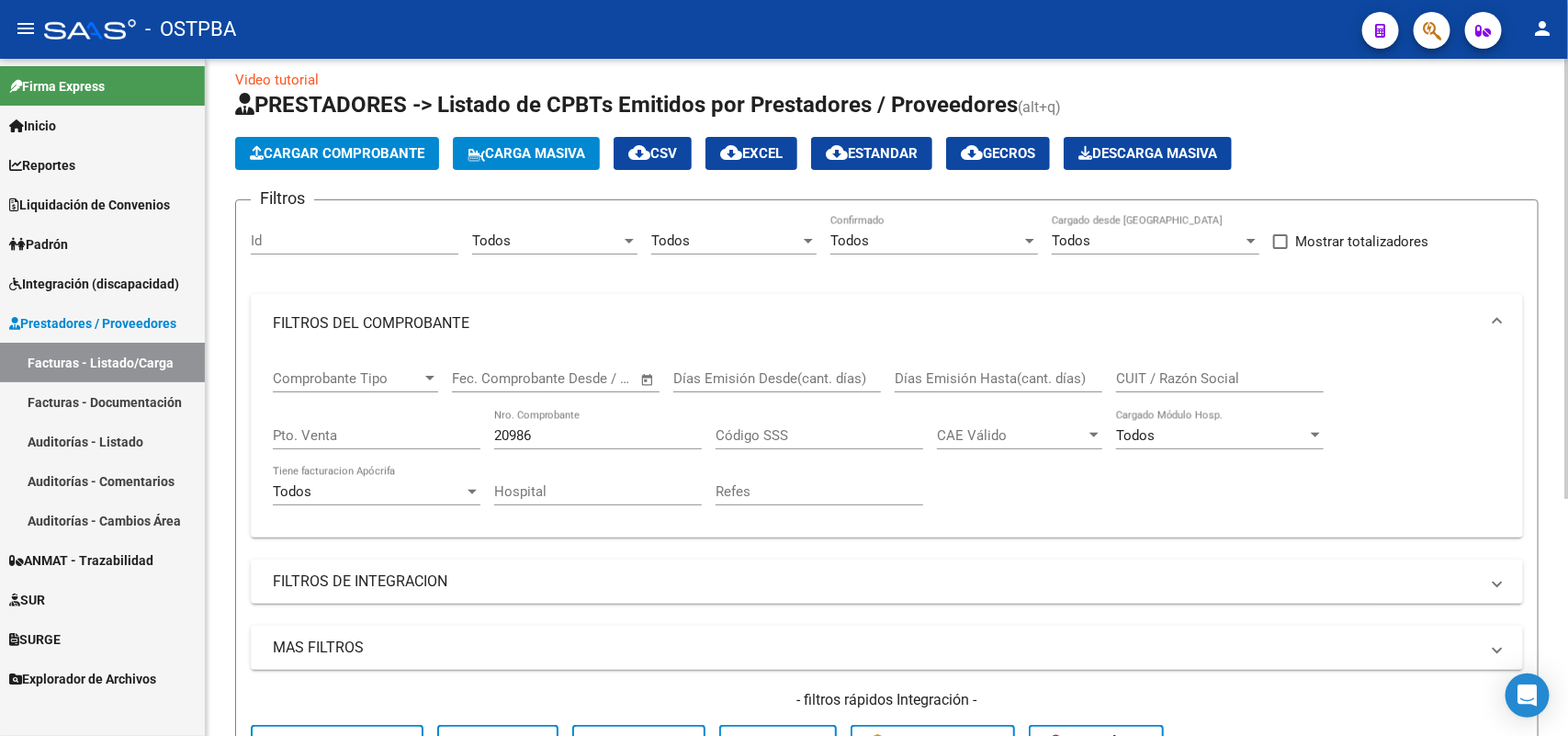
click at [544, 418] on div "20986 Nro. Comprobante" at bounding box center [598, 429] width 208 height 40
drag, startPoint x: 538, startPoint y: 427, endPoint x: 455, endPoint y: 429, distance: 83.0
click at [455, 429] on div "Comprobante Tipo Comprobante Tipo Fecha inicio – Fecha fin Fec. Comprobante Des…" at bounding box center [887, 438] width 1228 height 170
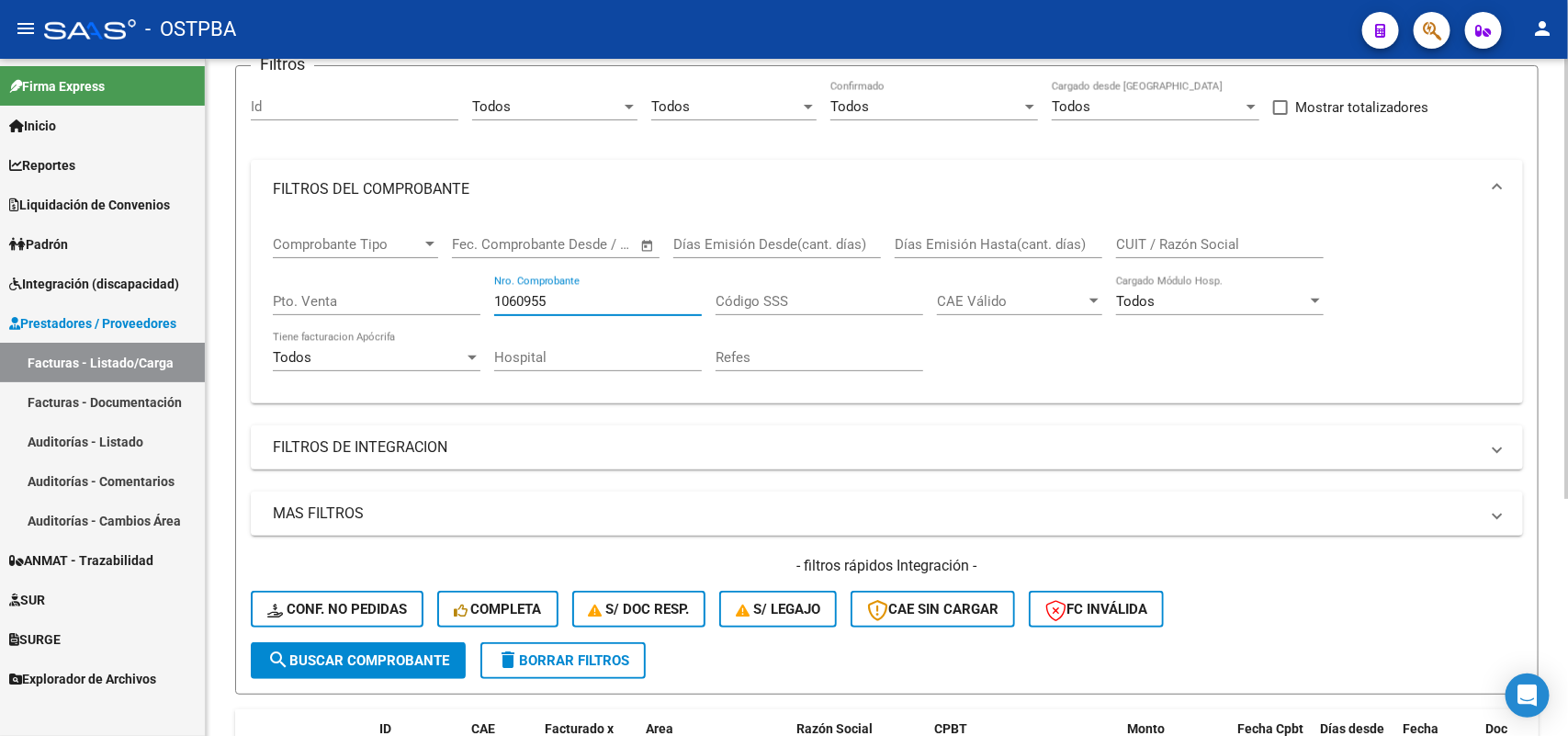
scroll to position [363, 0]
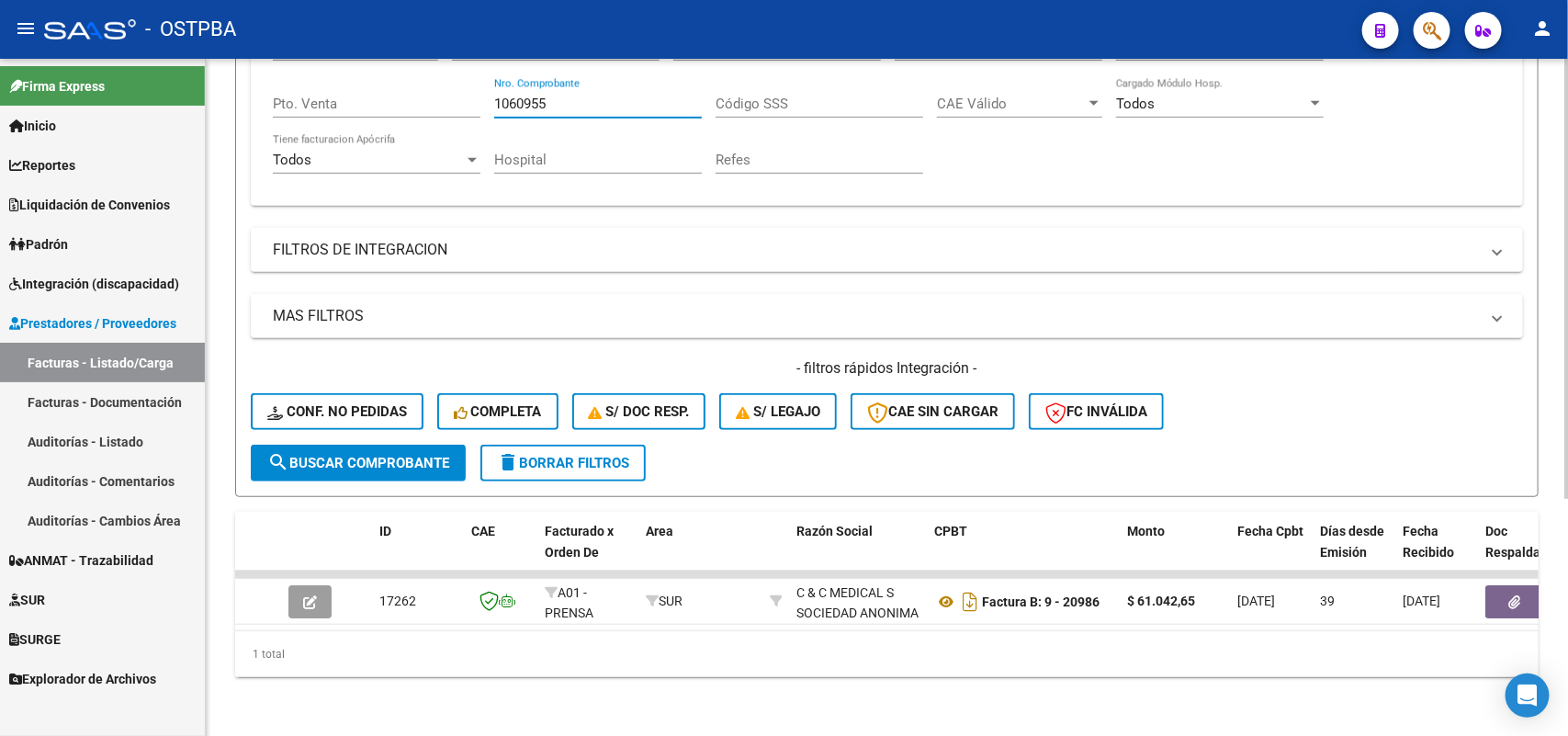
type input "1060955"
click at [375, 455] on span "search Buscar Comprobante" at bounding box center [358, 463] width 182 height 16
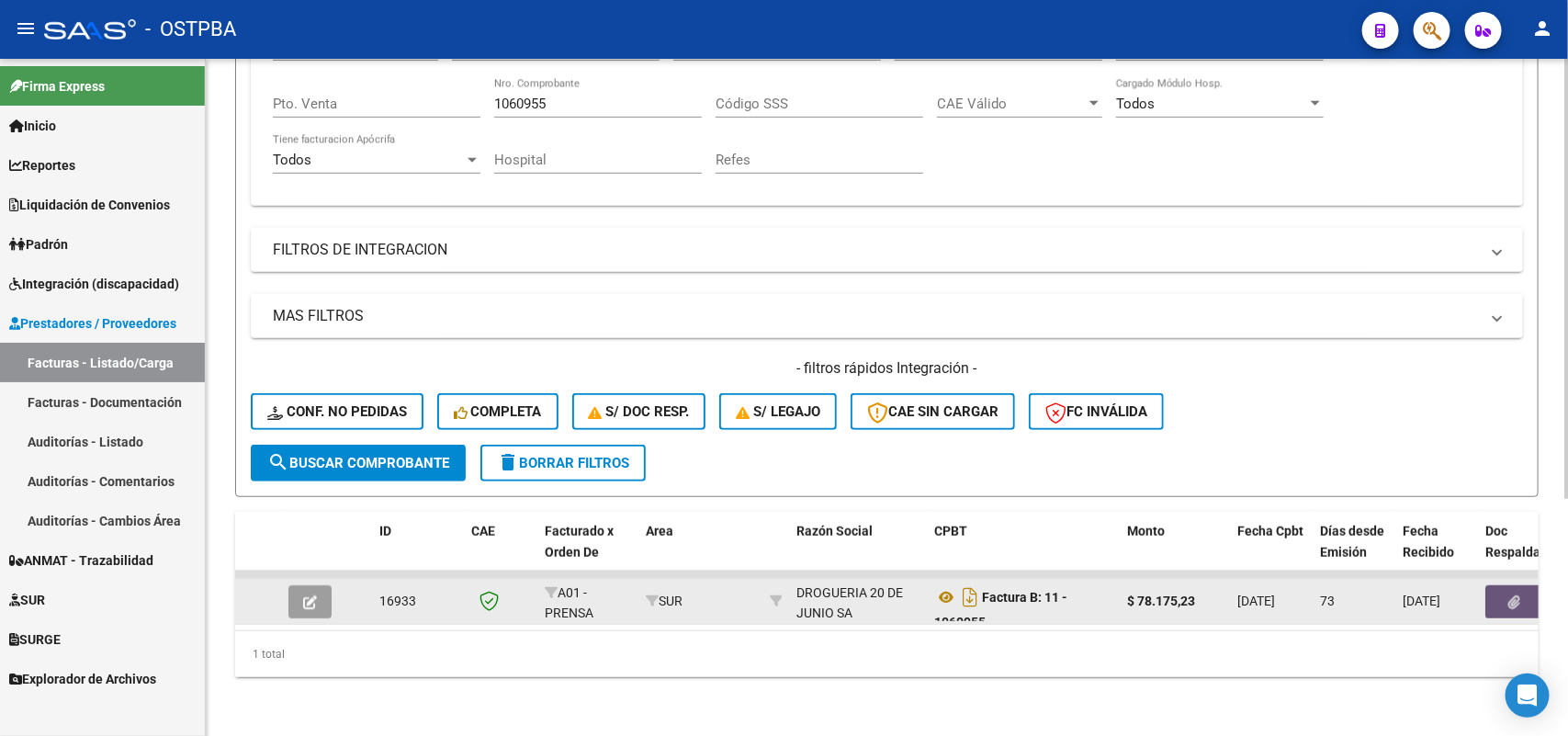
click at [1513, 595] on icon "button" at bounding box center [1515, 602] width 12 height 14
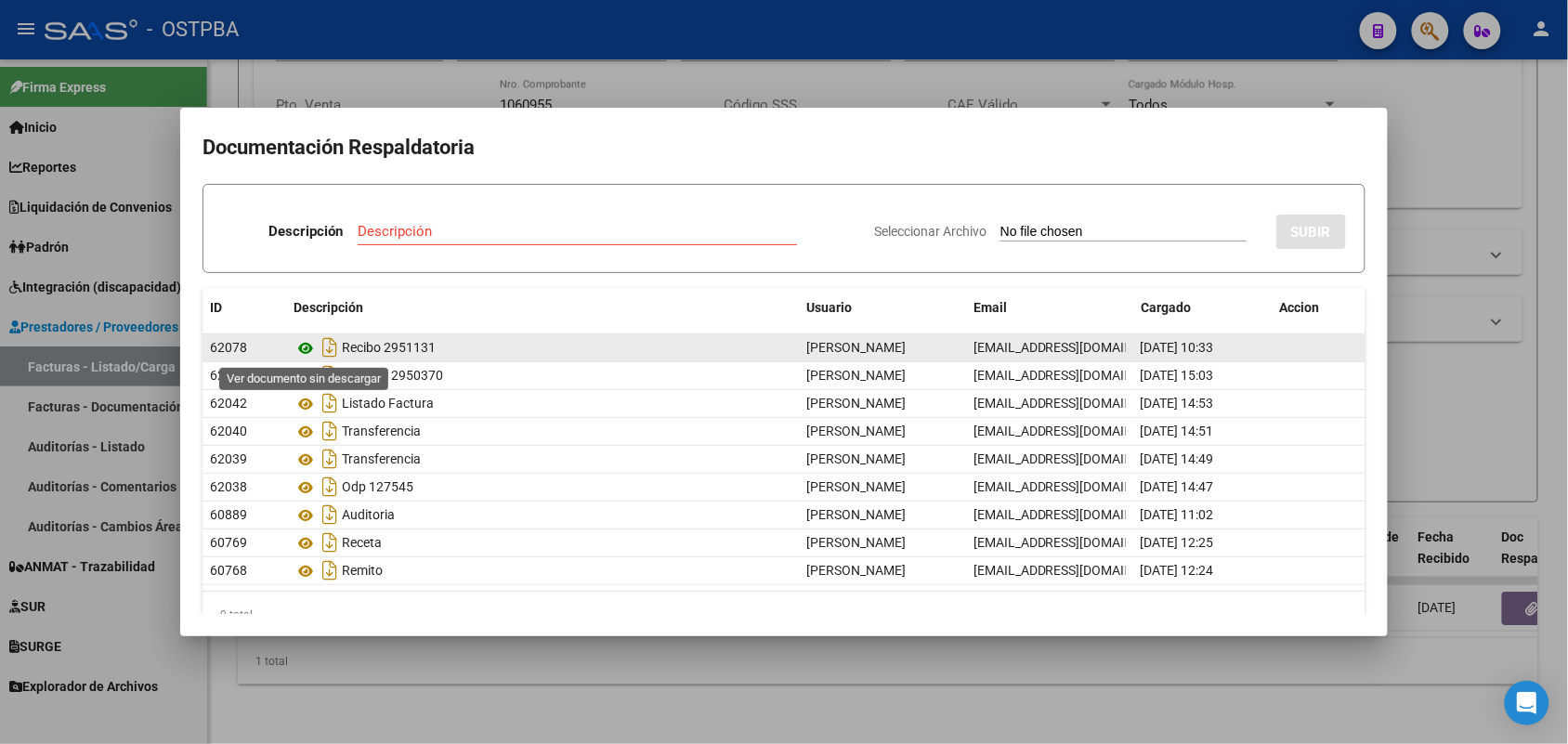
click at [305, 347] on icon at bounding box center [306, 348] width 24 height 22
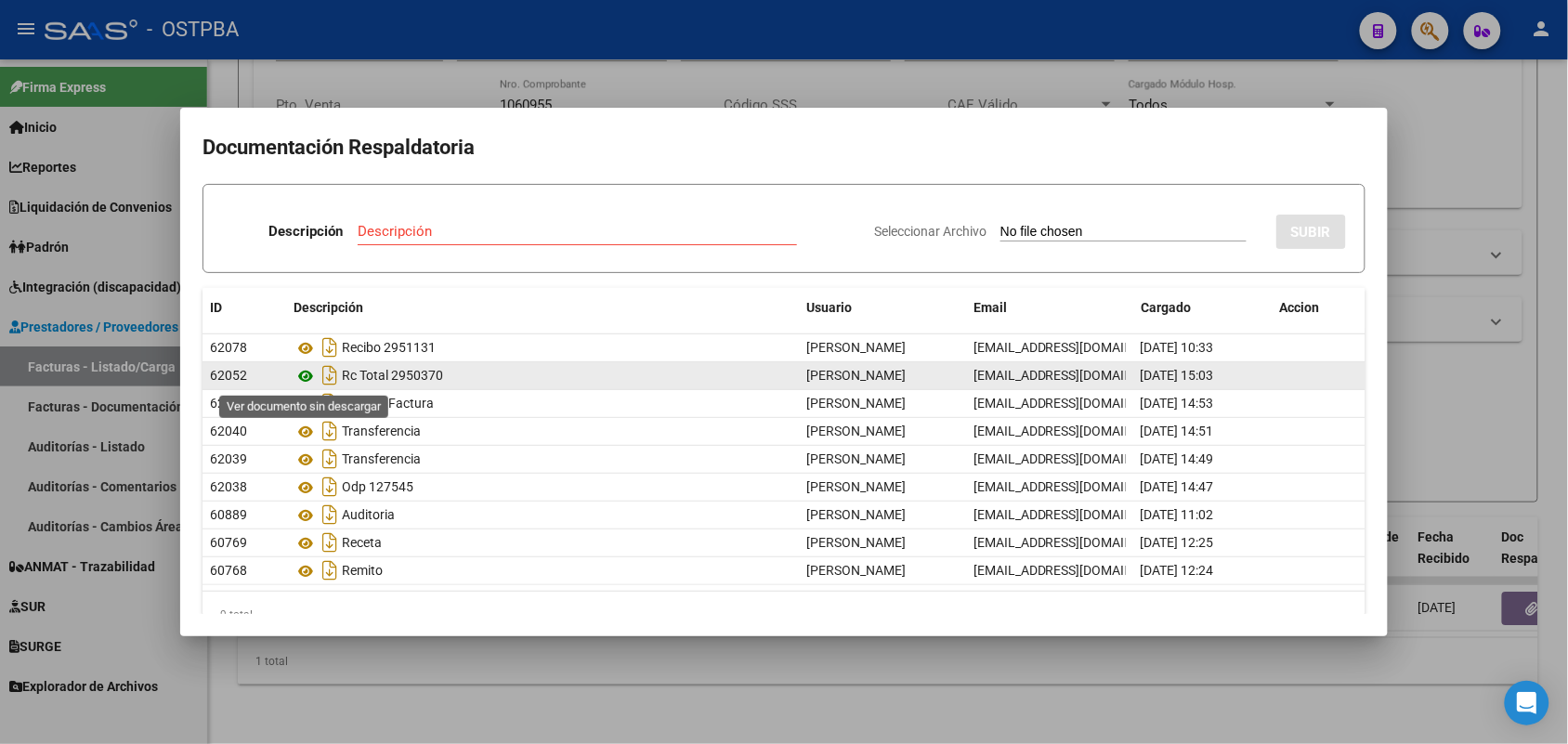
click at [309, 369] on icon at bounding box center [306, 376] width 24 height 22
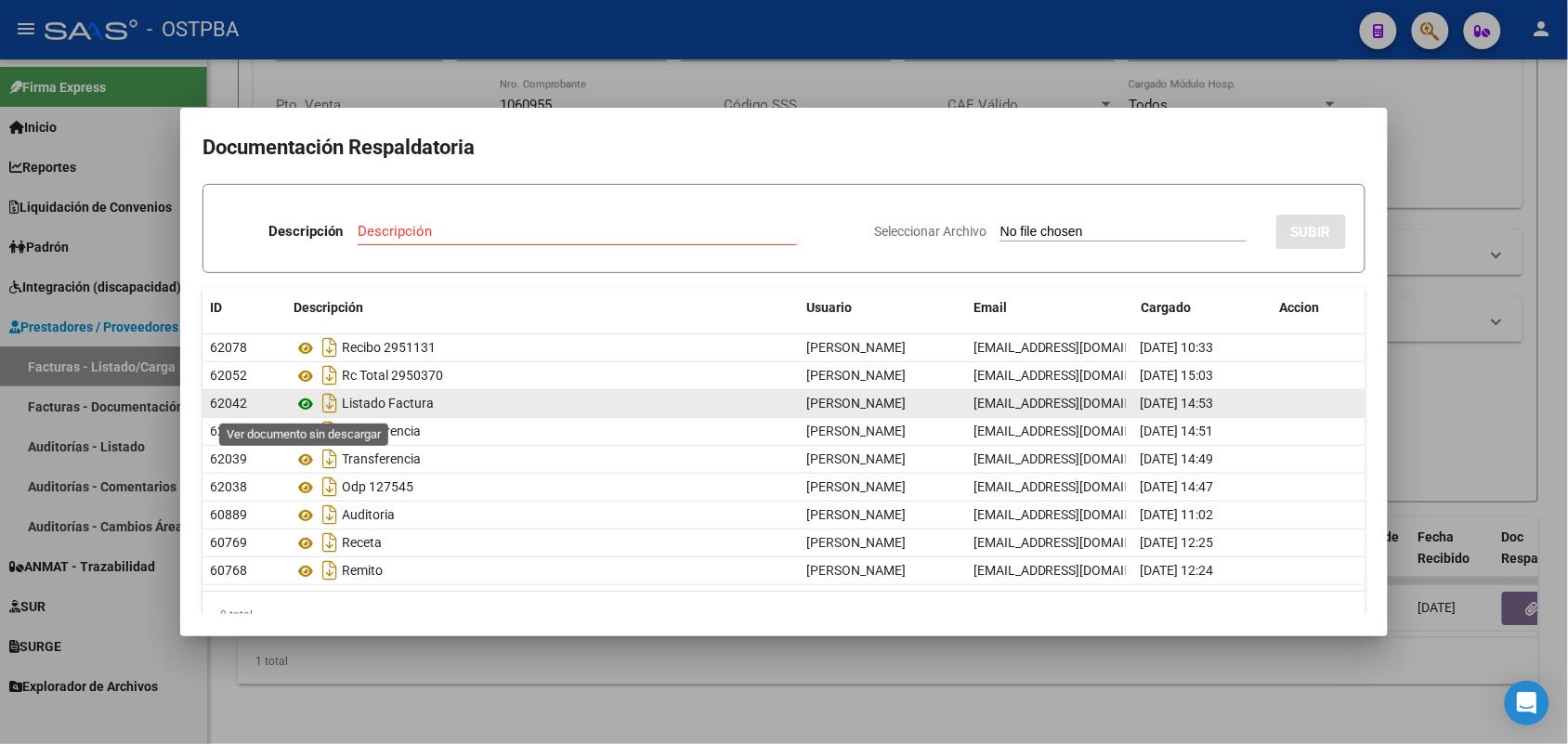
click at [309, 397] on icon at bounding box center [306, 403] width 24 height 22
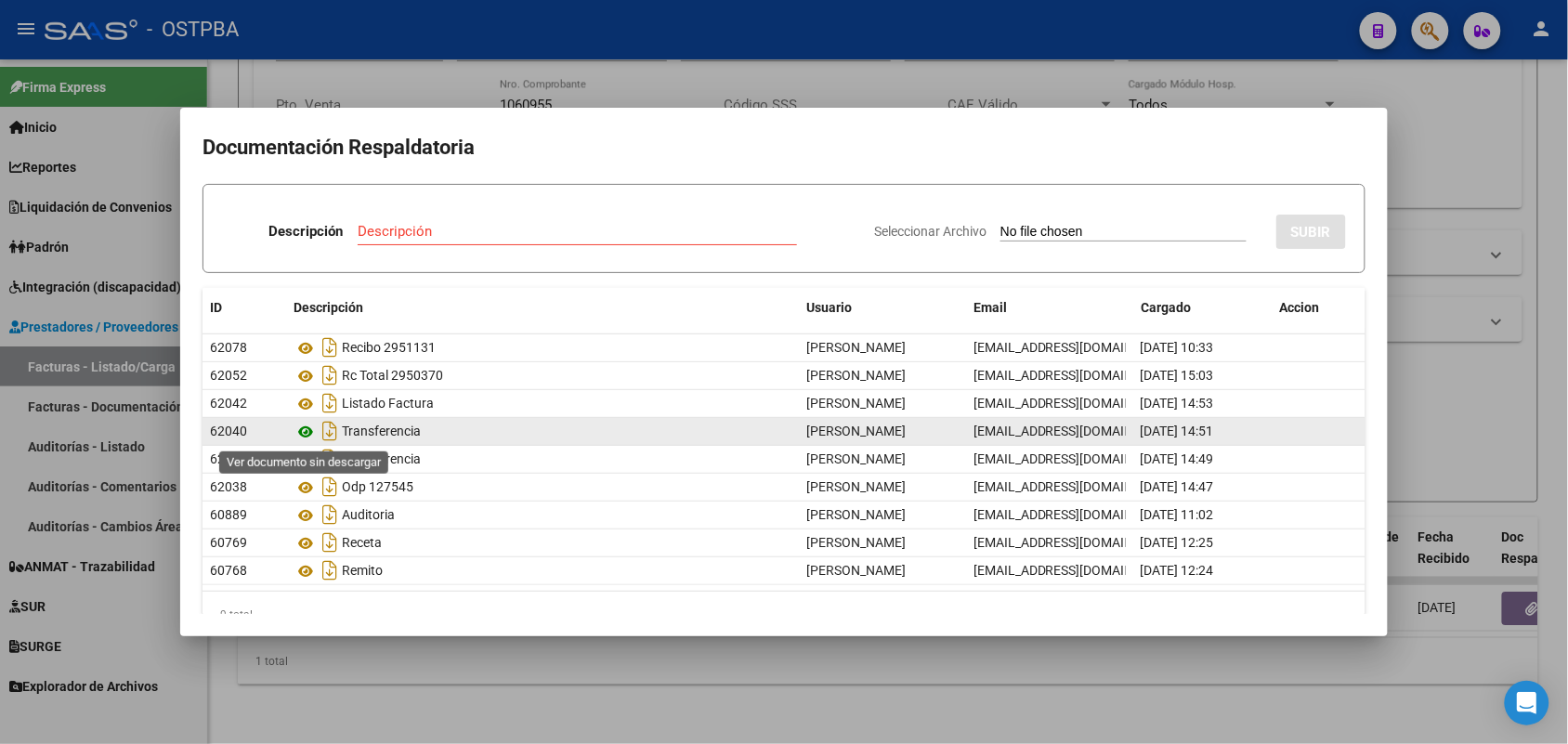
click at [304, 430] on icon at bounding box center [306, 432] width 24 height 22
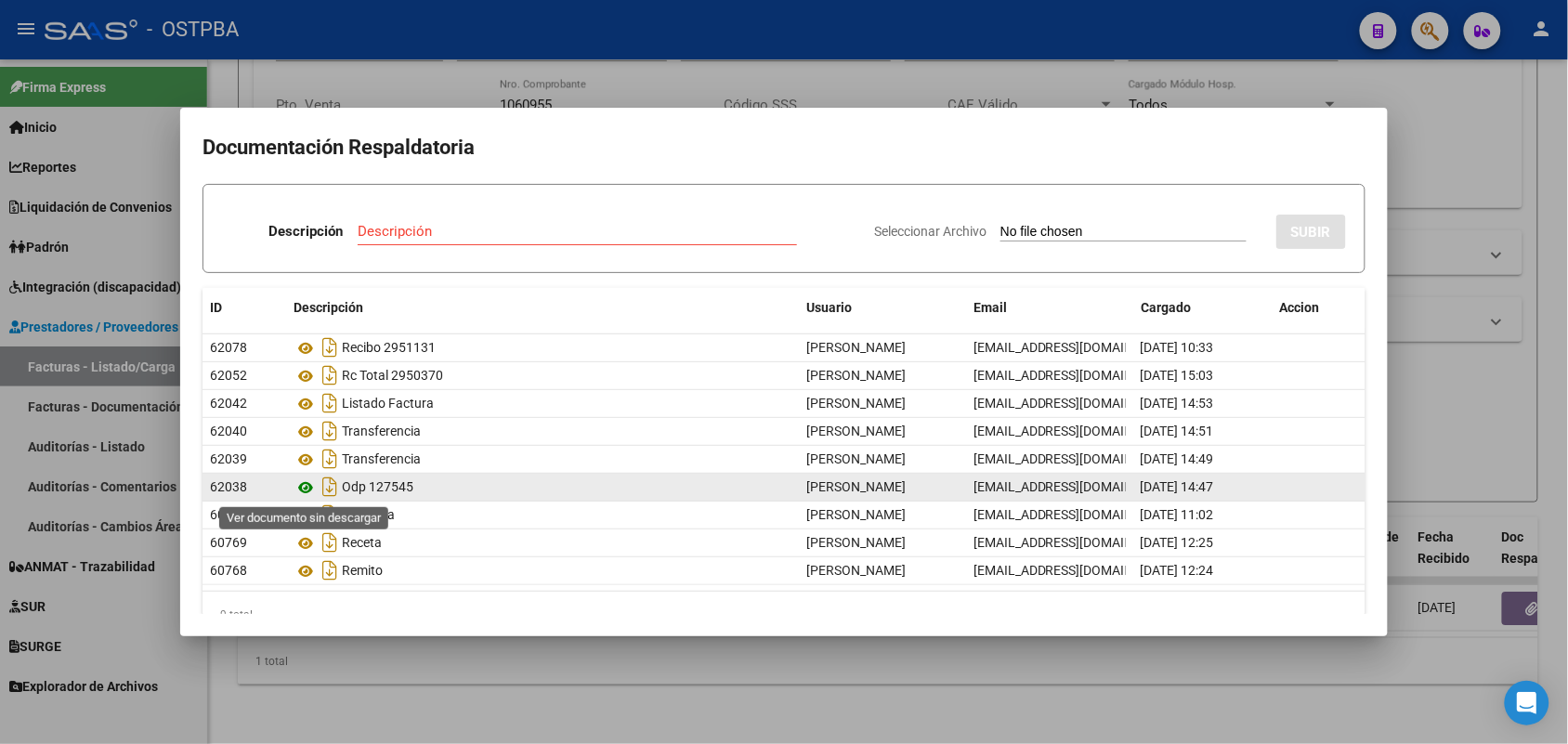
click at [304, 483] on icon at bounding box center [306, 487] width 24 height 22
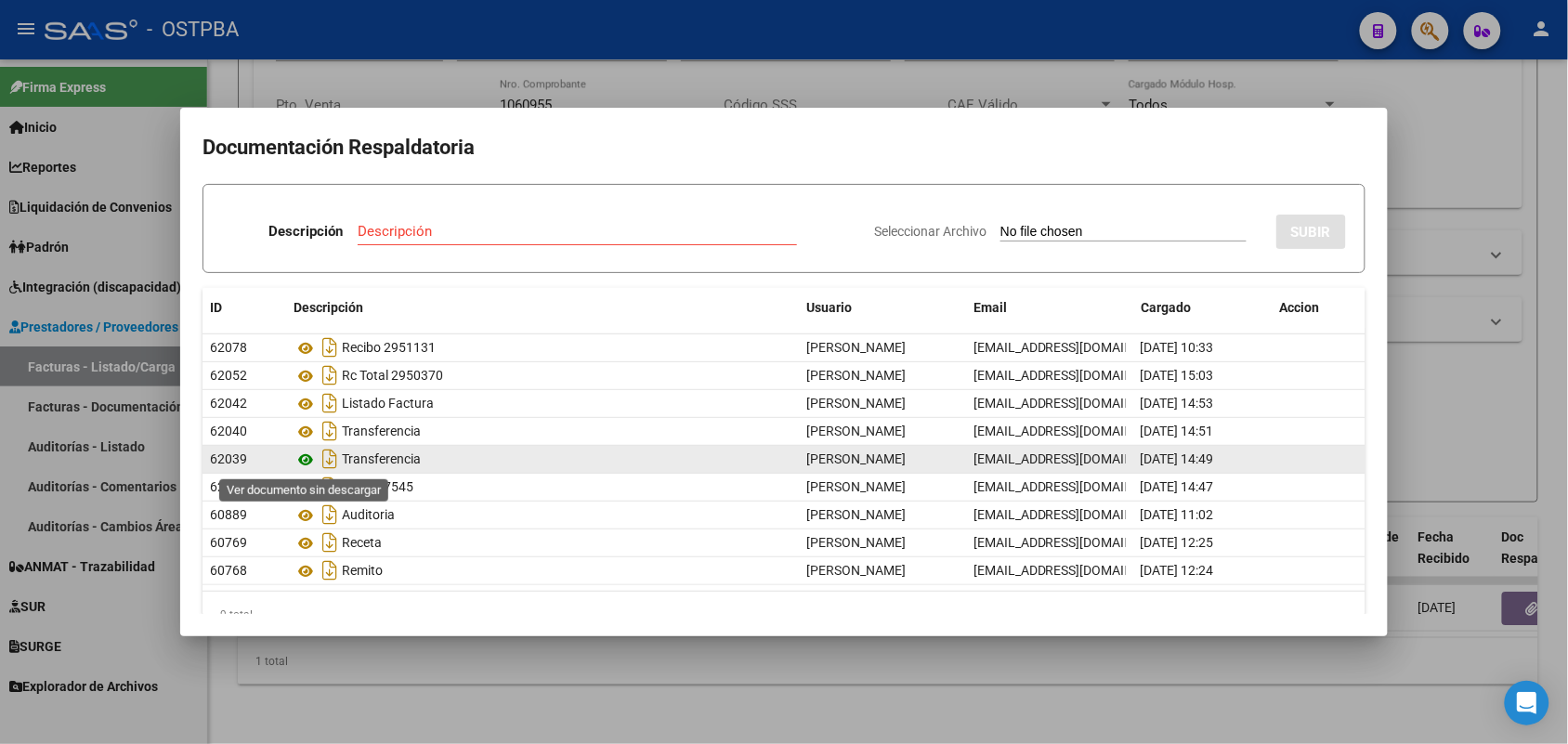
click at [304, 457] on icon at bounding box center [306, 459] width 24 height 22
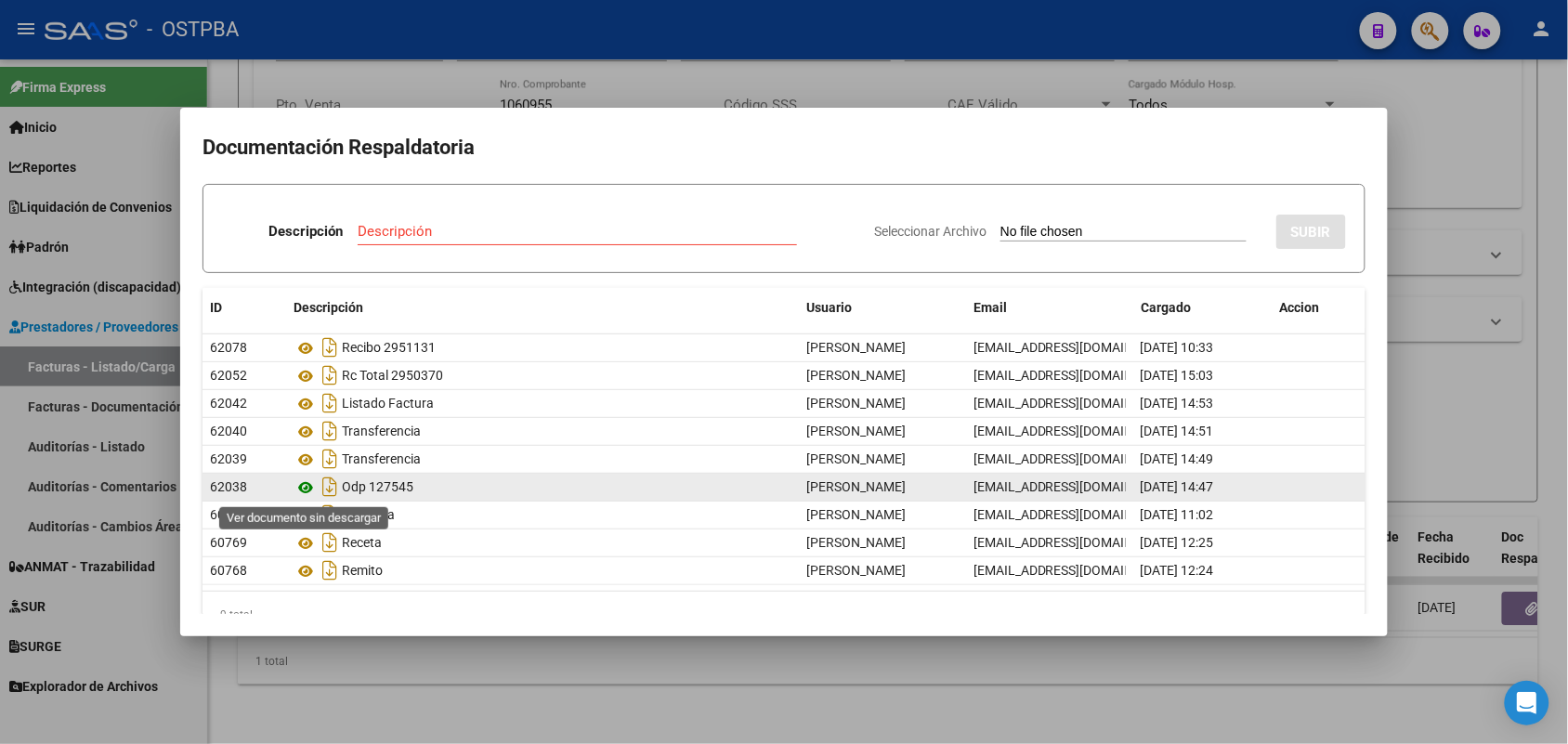
click at [302, 486] on icon at bounding box center [306, 487] width 24 height 22
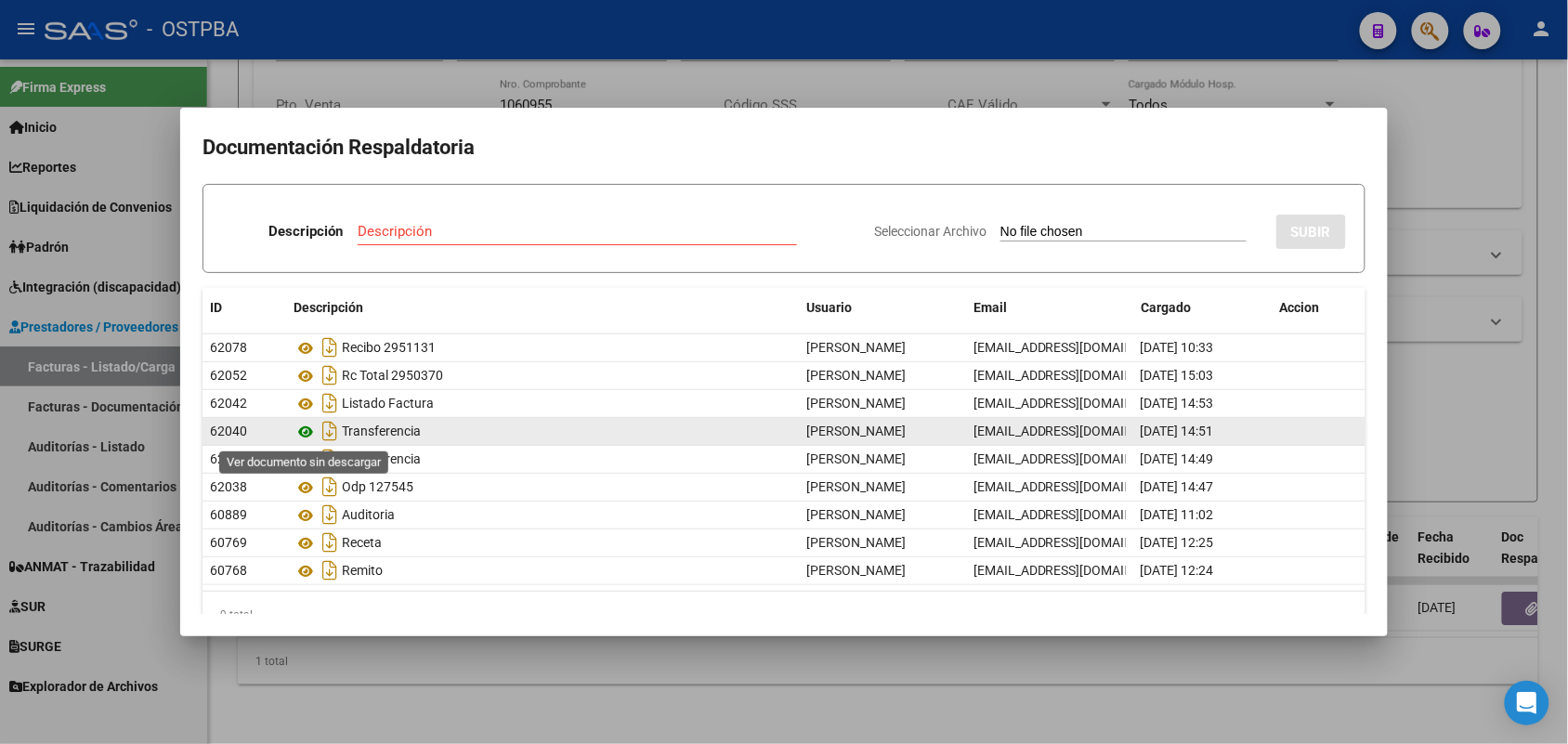
click at [307, 432] on icon at bounding box center [306, 432] width 24 height 22
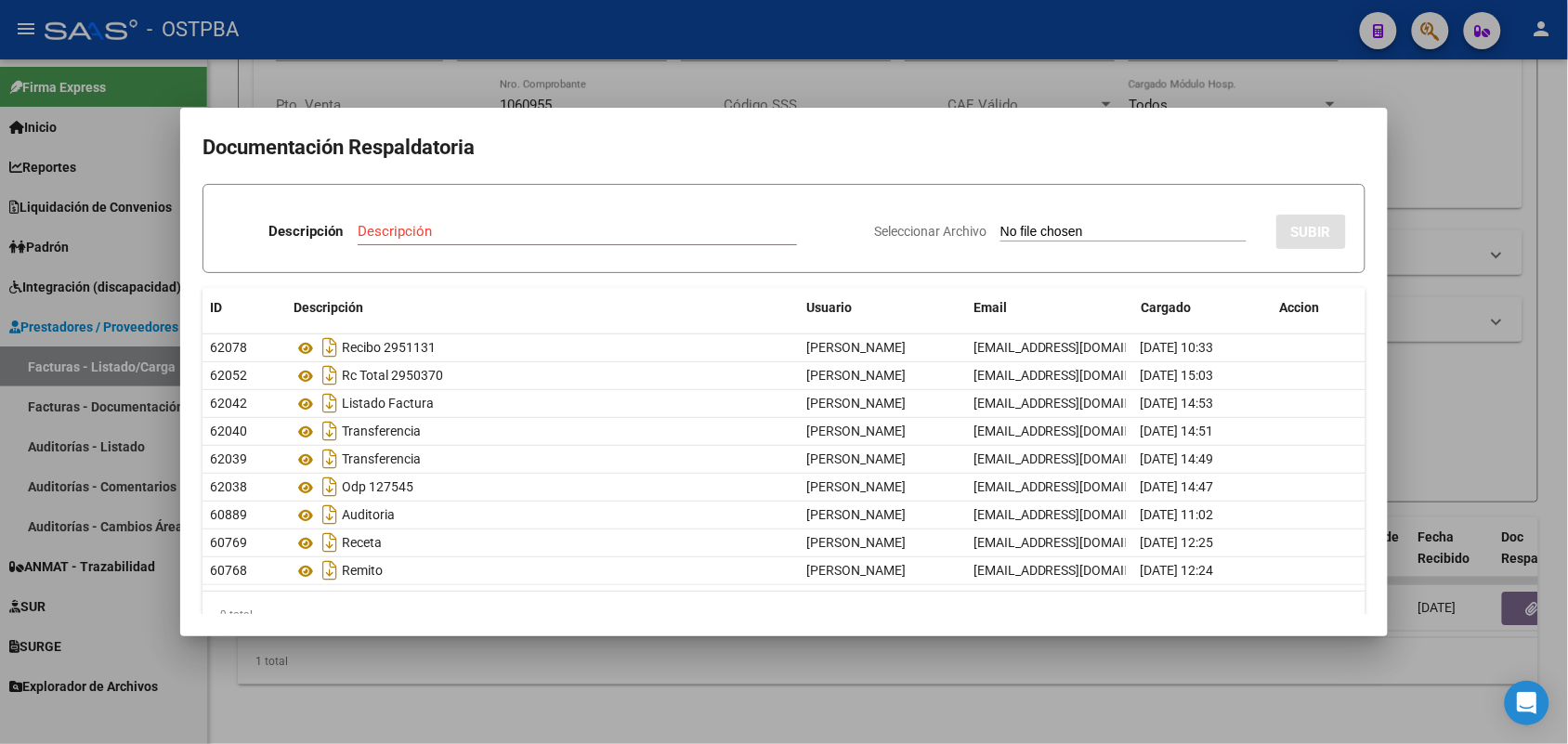
click at [506, 672] on div at bounding box center [784, 372] width 1568 height 744
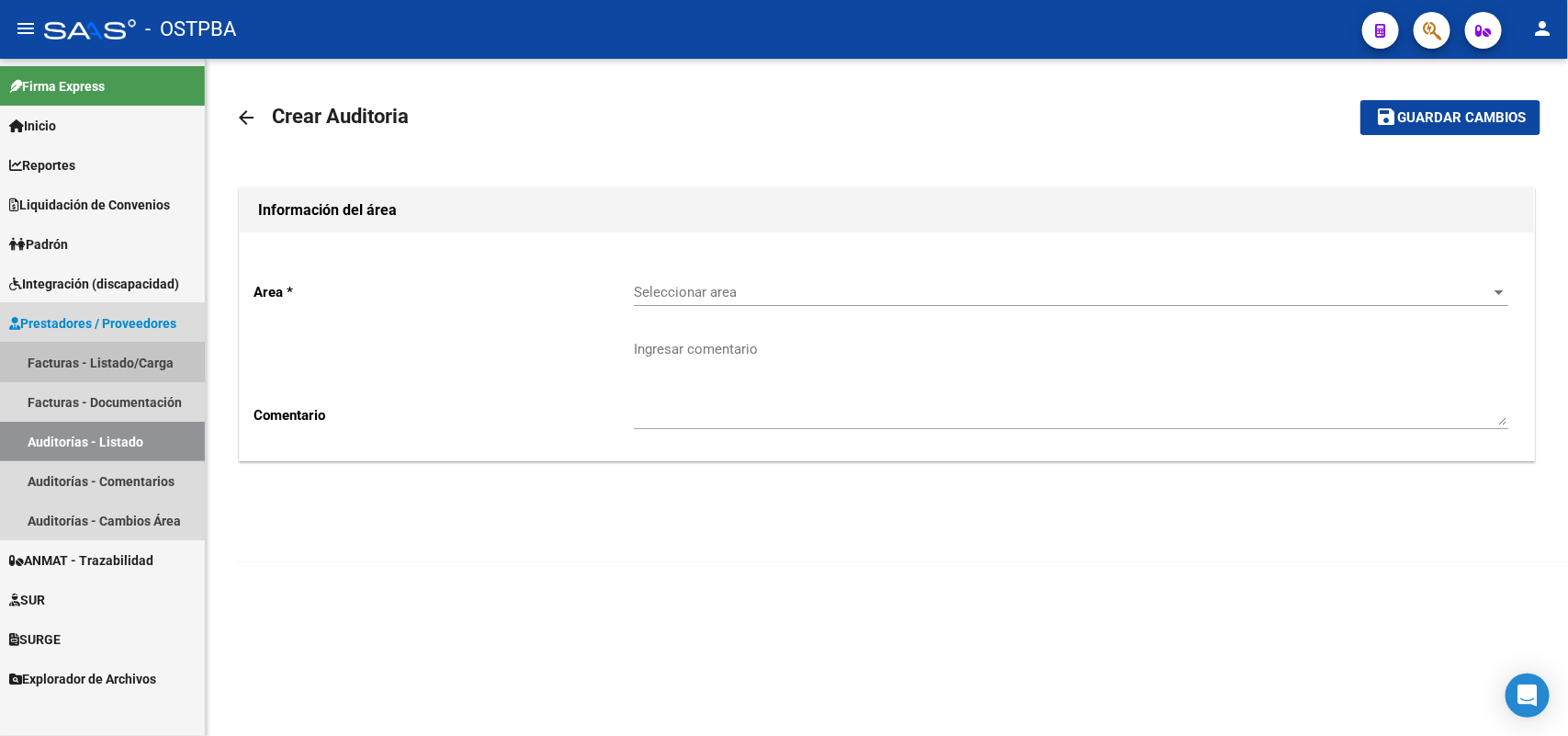
click at [161, 359] on link "Facturas - Listado/Carga" at bounding box center [102, 362] width 205 height 40
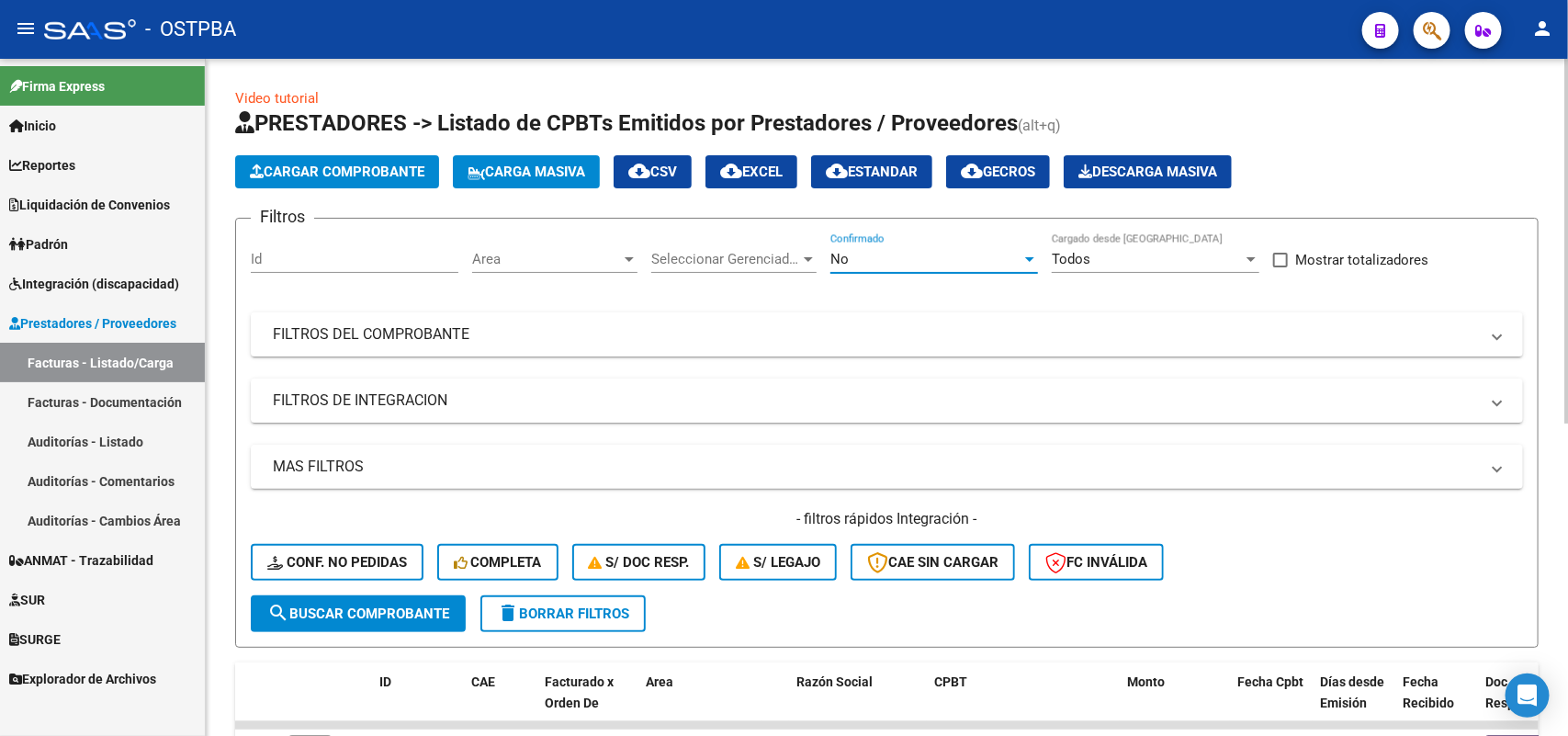
click at [1030, 254] on div at bounding box center [1029, 259] width 16 height 14
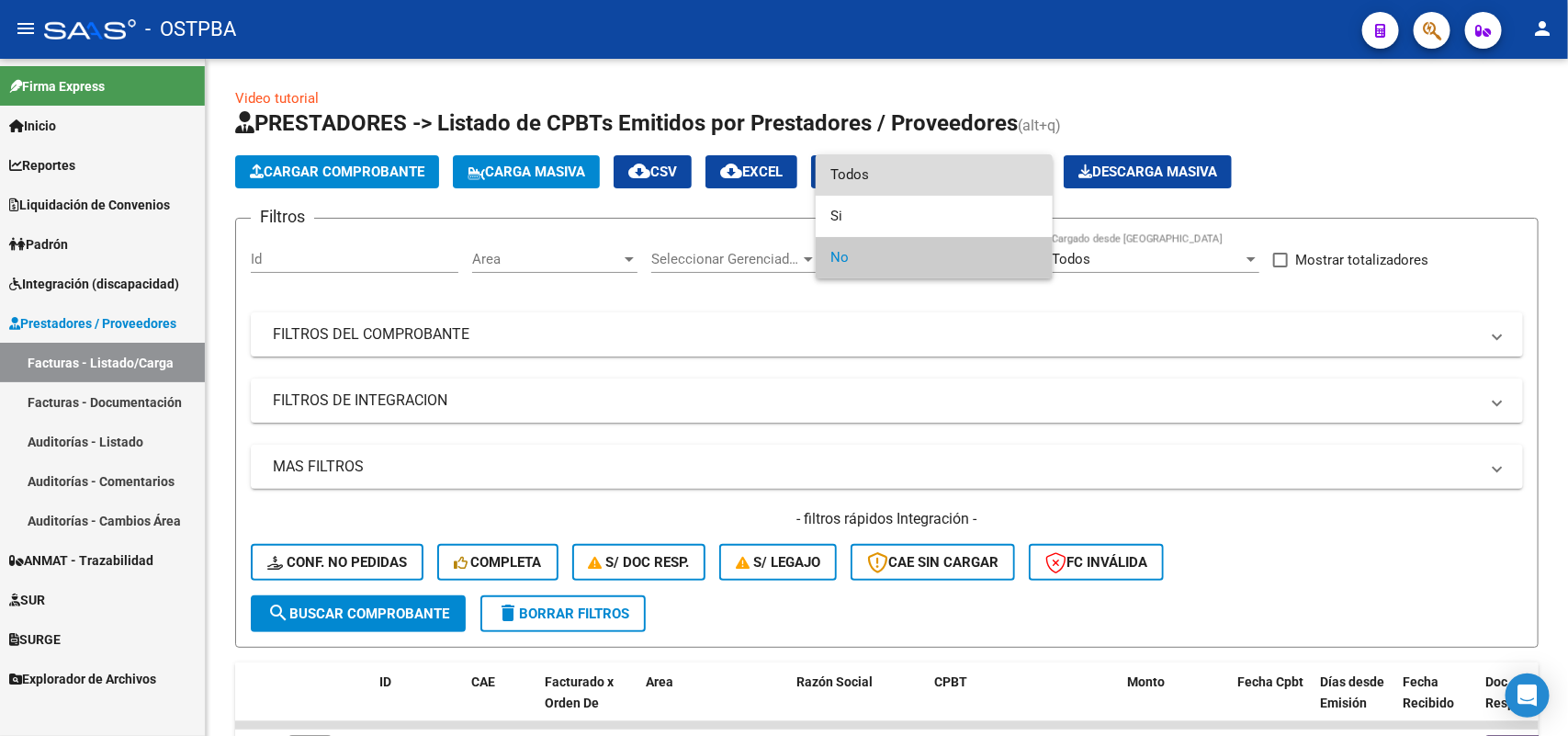
click at [919, 168] on span "Todos" at bounding box center [934, 175] width 208 height 42
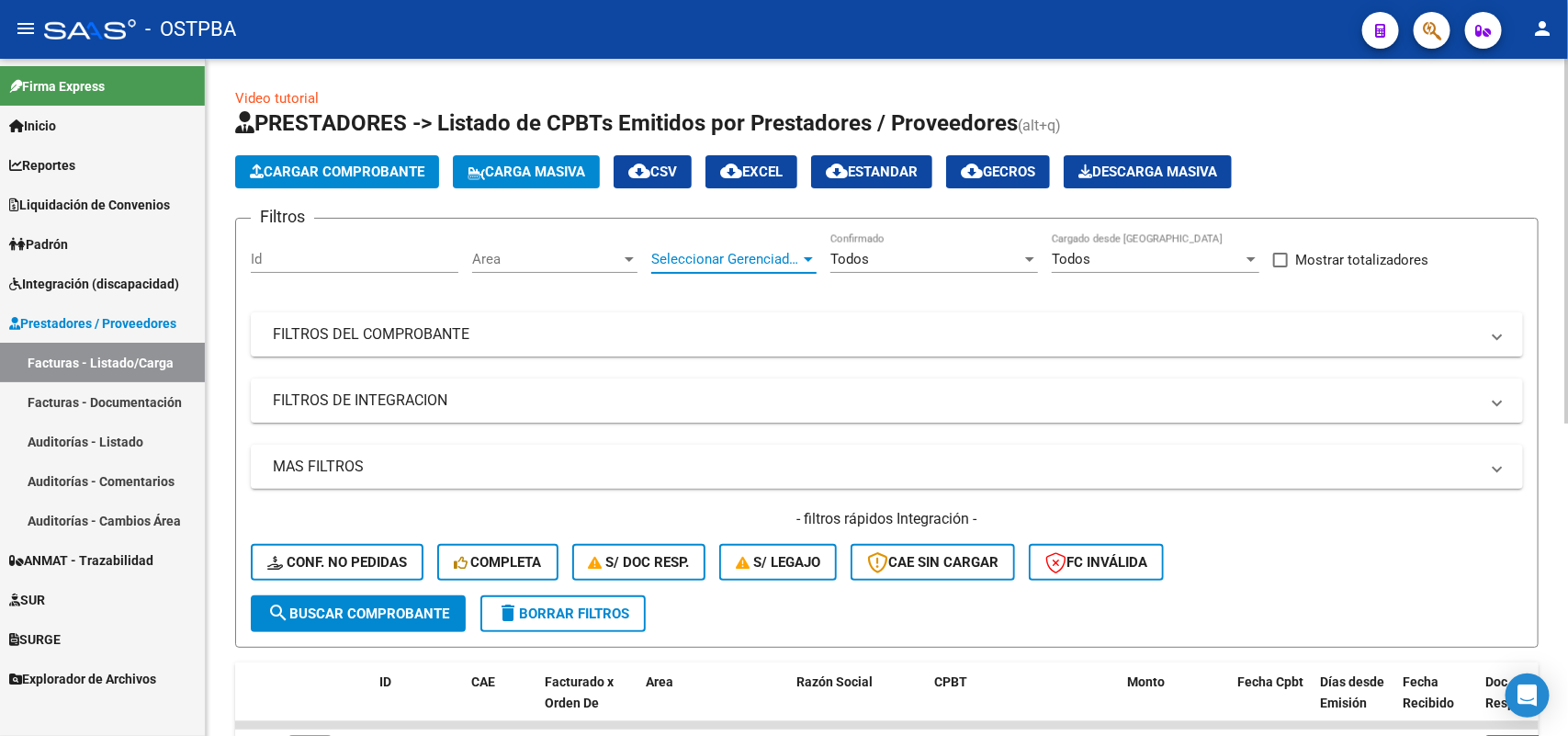
click at [815, 254] on div at bounding box center [808, 259] width 16 height 14
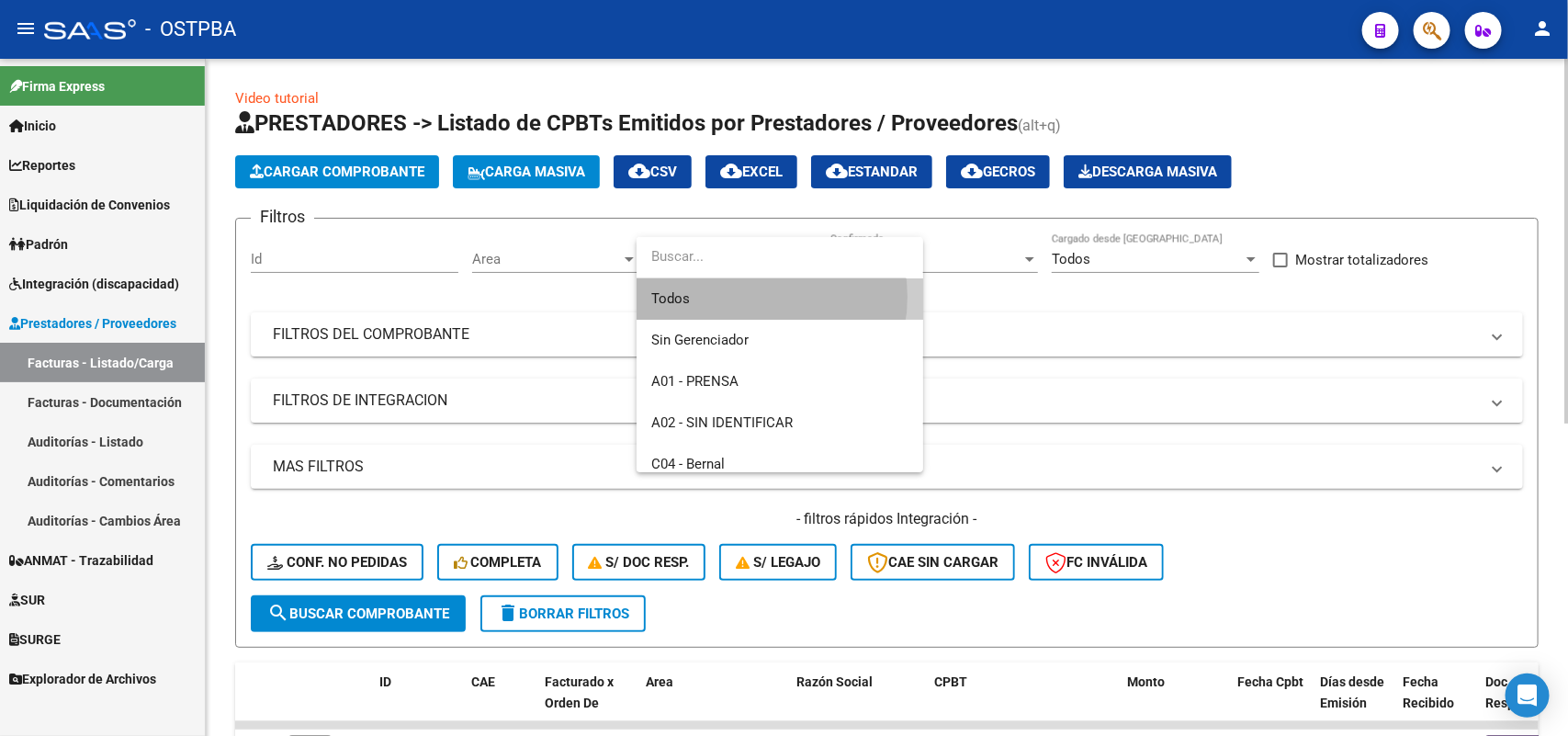
drag, startPoint x: 751, startPoint y: 297, endPoint x: 710, endPoint y: 285, distance: 42.7
click at [750, 297] on span "Todos" at bounding box center [779, 298] width 257 height 42
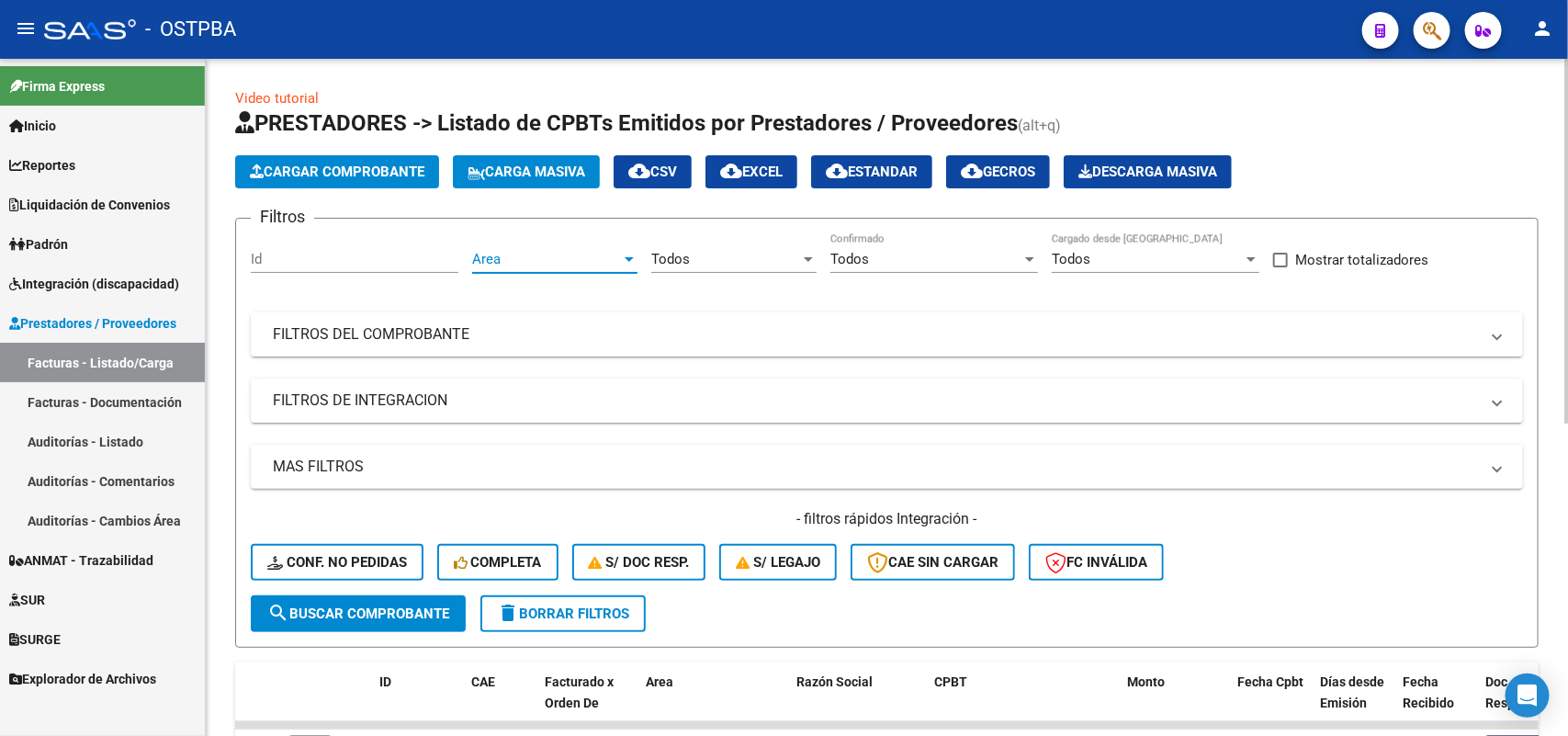
click at [631, 253] on div at bounding box center [629, 259] width 16 height 14
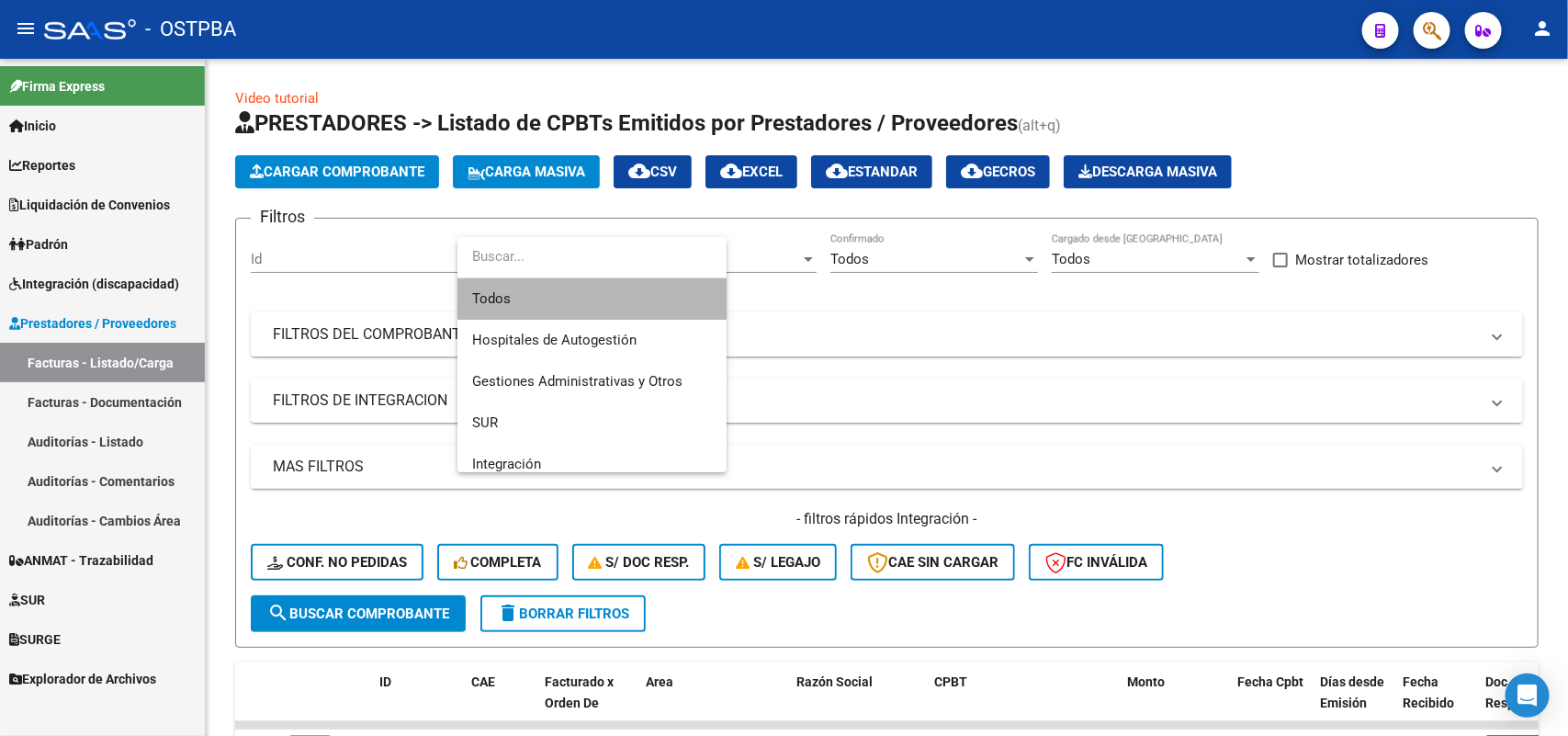
click at [611, 308] on span "Todos" at bounding box center [592, 298] width 239 height 42
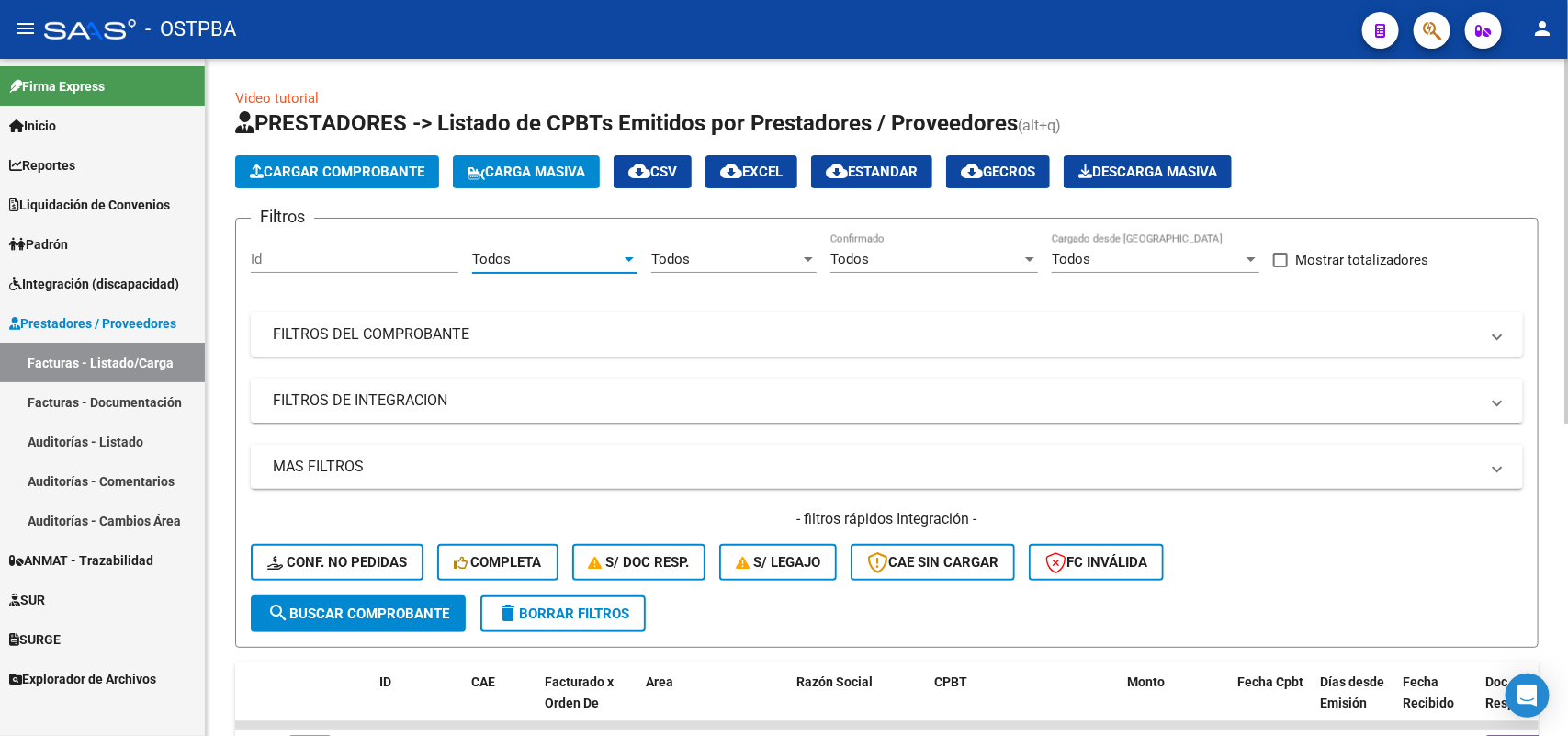
click at [432, 325] on mat-panel-title "FILTROS DEL COMPROBANTE" at bounding box center [876, 334] width 1206 height 20
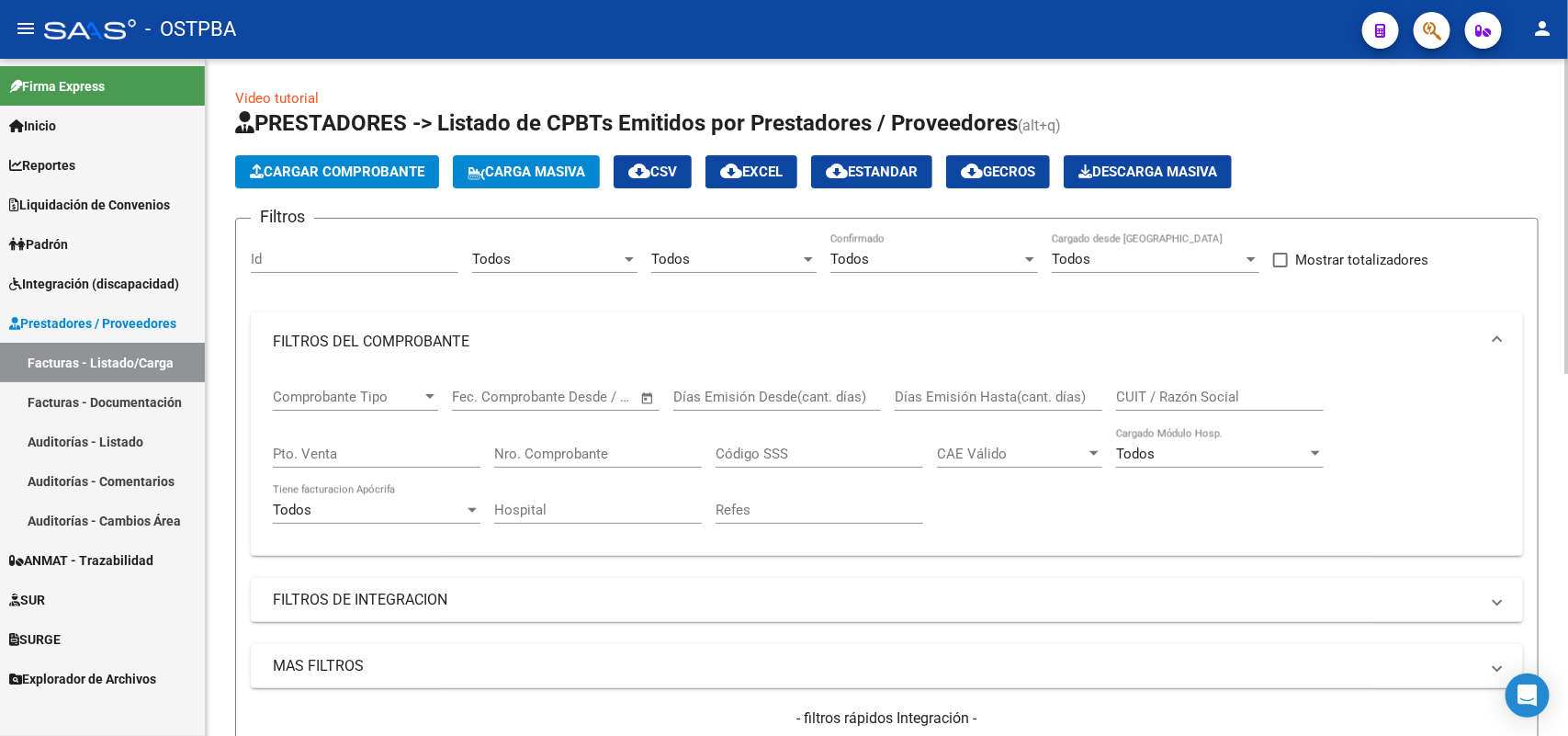
click at [566, 439] on div "Nro. Comprobante" at bounding box center [598, 447] width 208 height 40
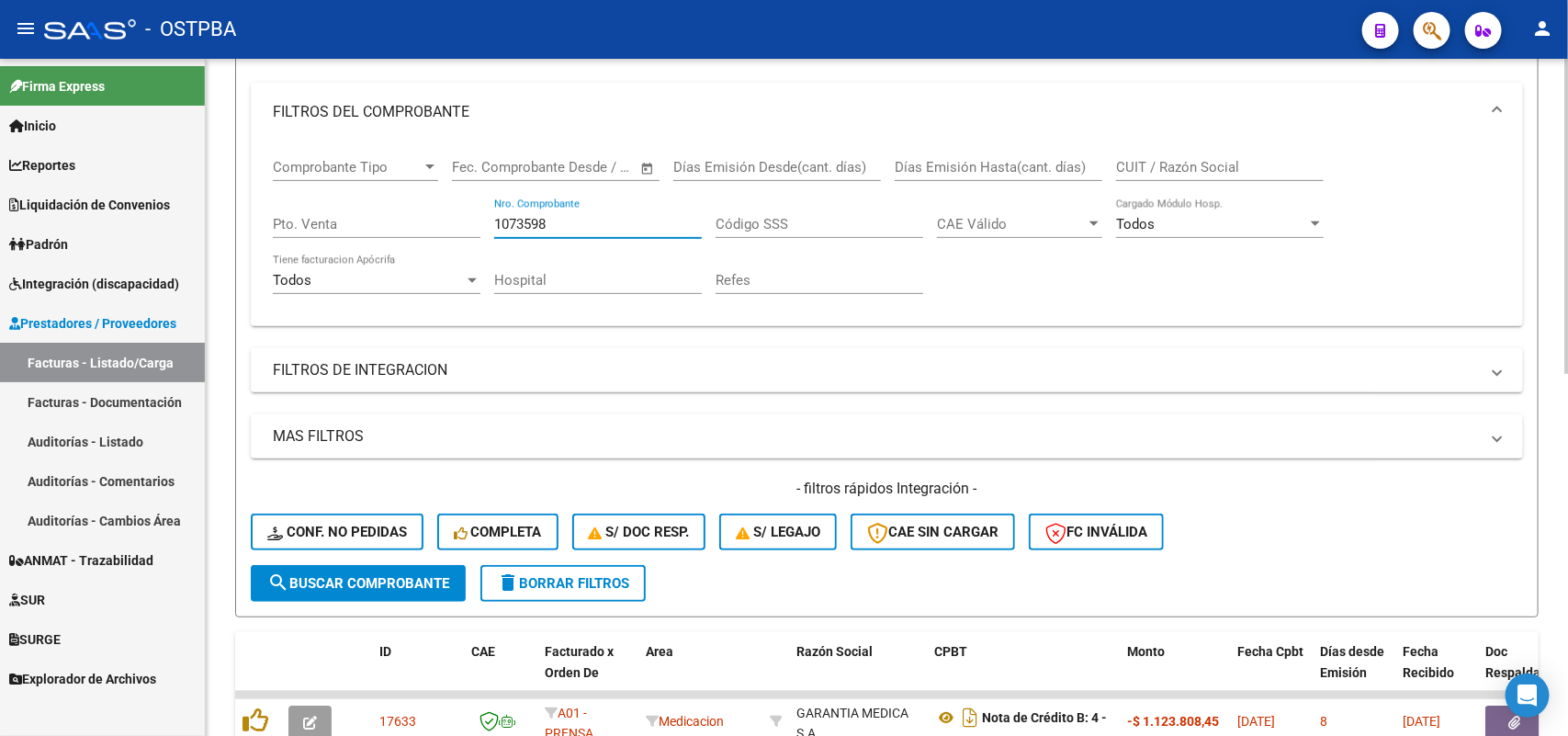
scroll to position [345, 0]
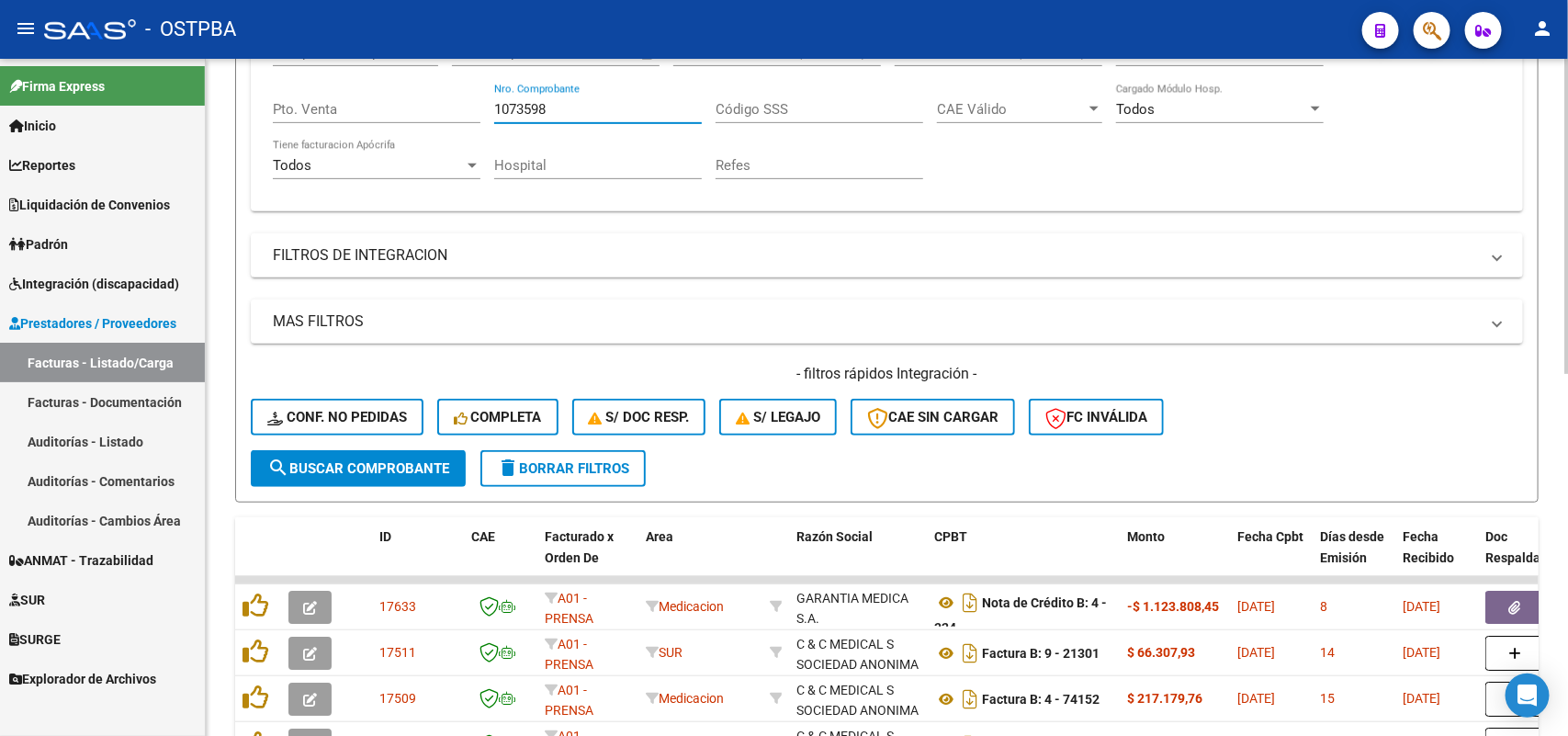
type input "1073598"
click at [429, 461] on span "search Buscar Comprobante" at bounding box center [358, 468] width 182 height 16
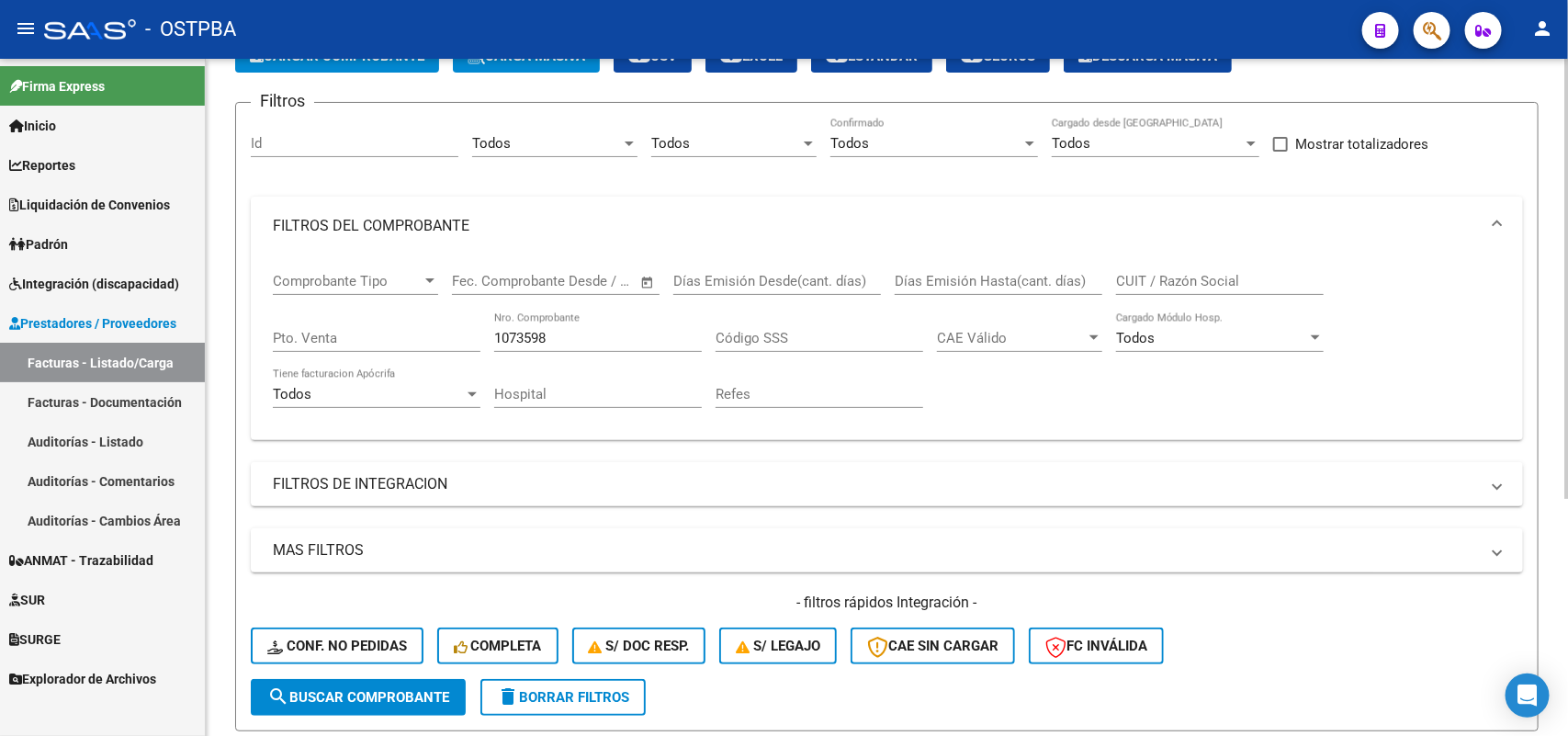
scroll to position [115, 0]
drag, startPoint x: 553, startPoint y: 332, endPoint x: 405, endPoint y: 358, distance: 150.3
click at [406, 350] on div "Comprobante Tipo Comprobante Tipo Fecha inicio – Fecha fin Fec. Comprobante Des…" at bounding box center [887, 341] width 1228 height 170
type input "20493"
click at [369, 694] on span "search Buscar Comprobante" at bounding box center [358, 697] width 182 height 16
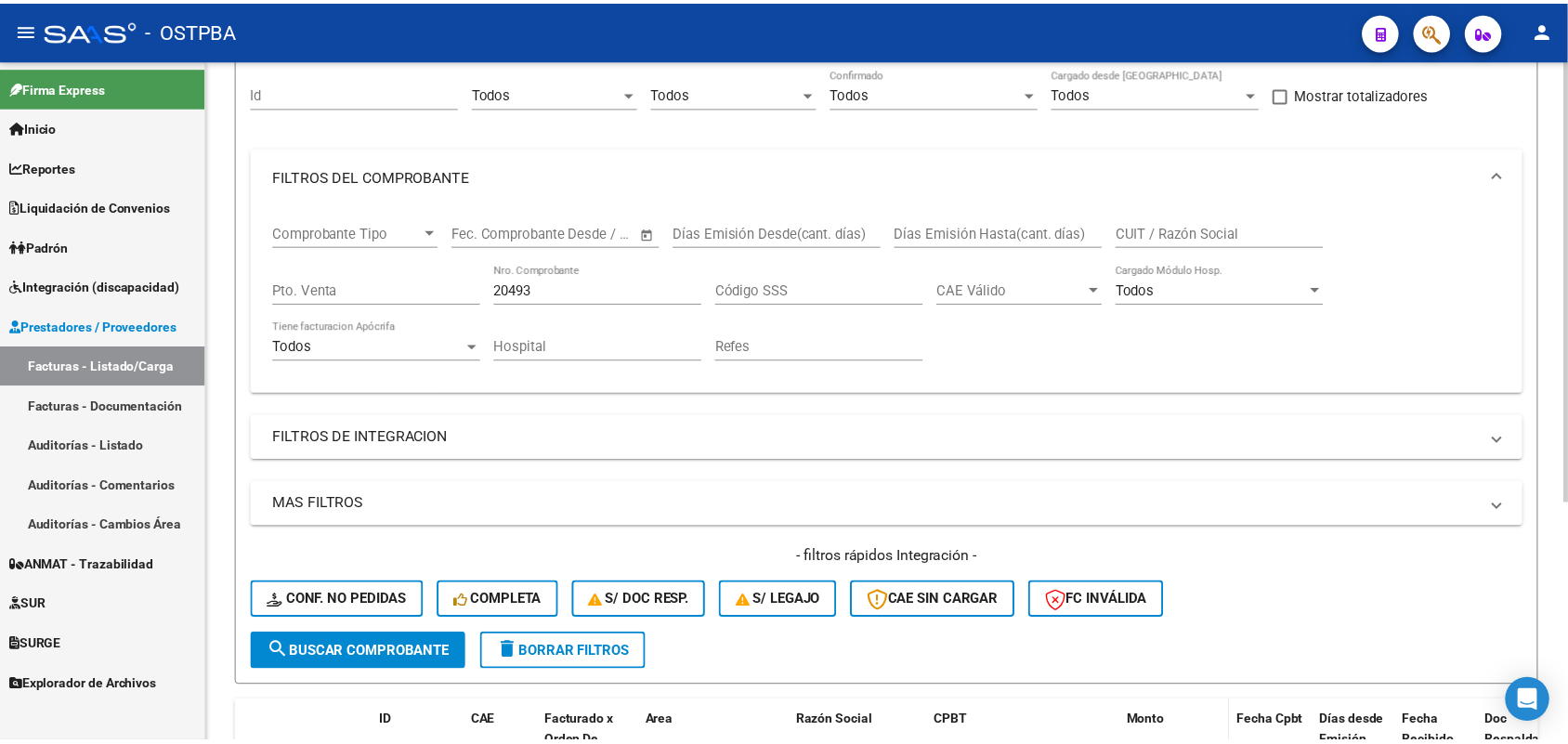
scroll to position [367, 0]
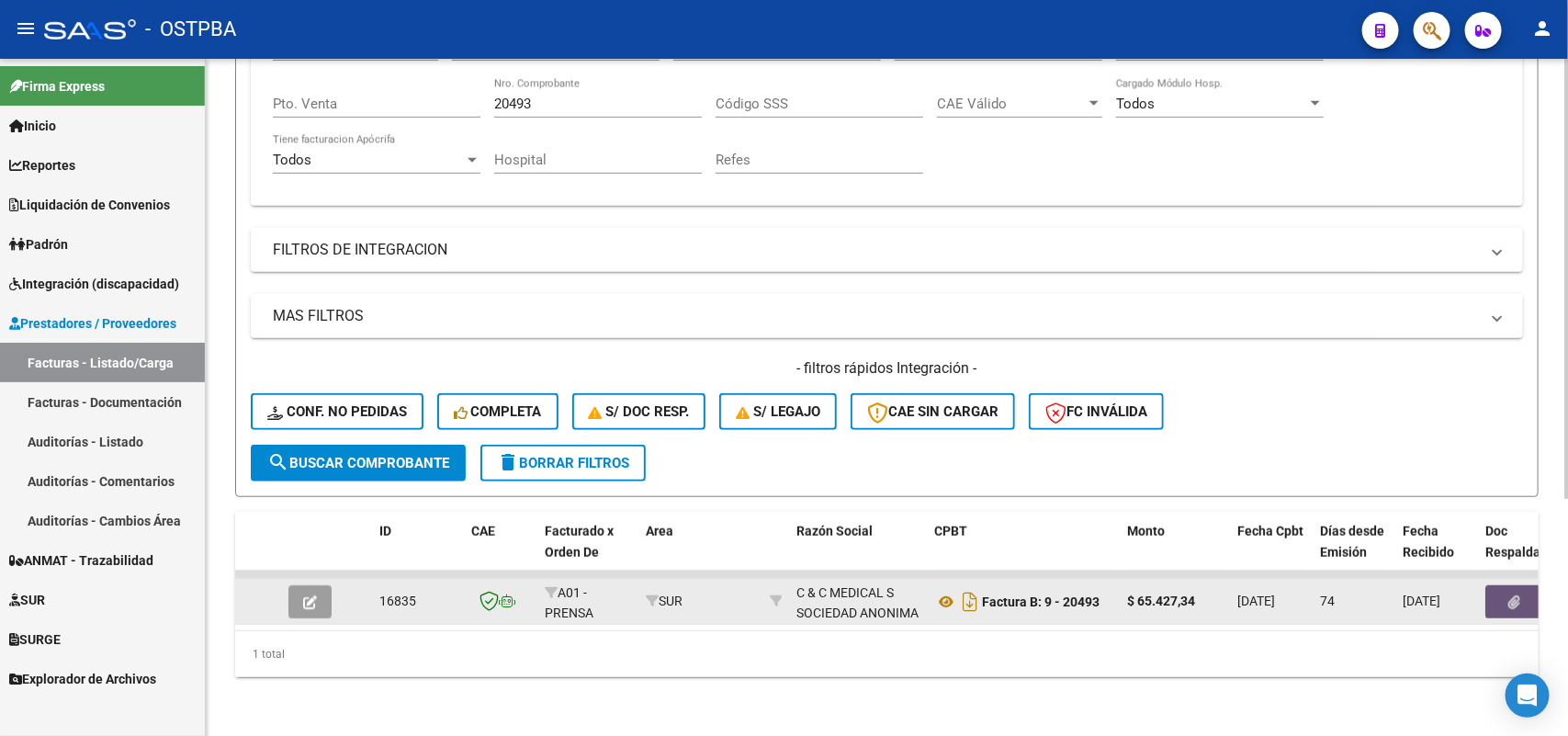
click at [1516, 595] on icon "button" at bounding box center [1515, 602] width 12 height 14
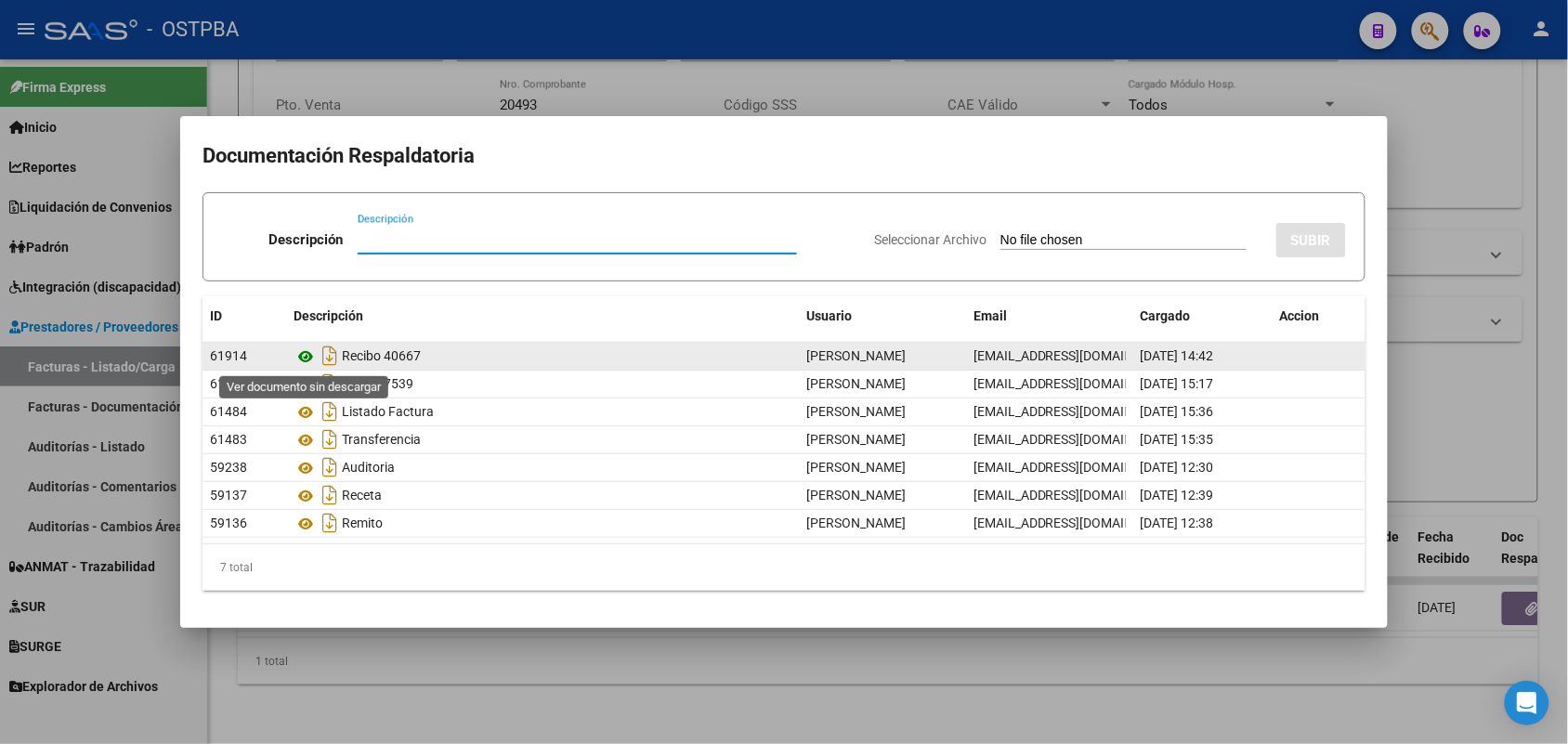
click at [300, 354] on icon at bounding box center [306, 356] width 24 height 22
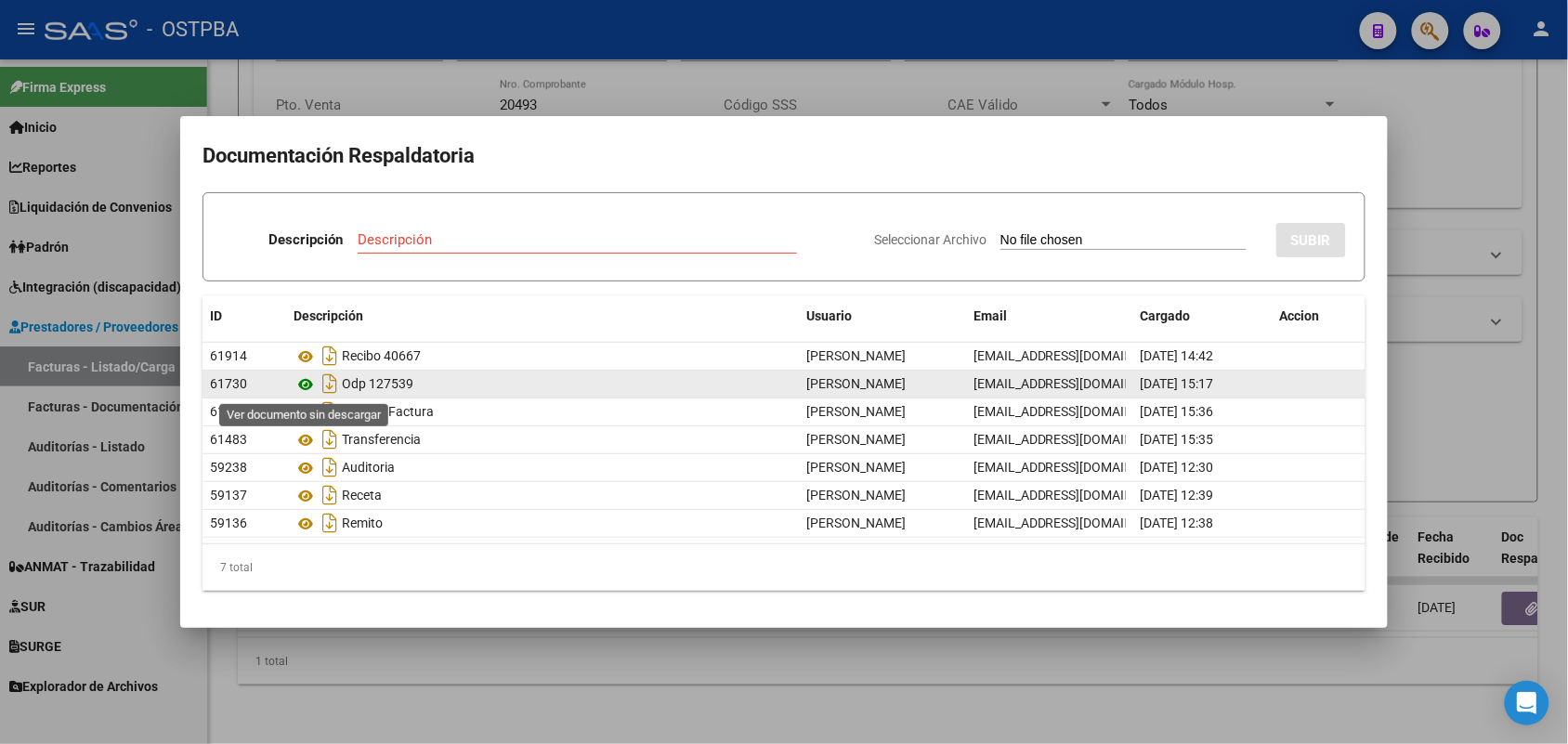
click at [304, 383] on icon at bounding box center [306, 384] width 24 height 22
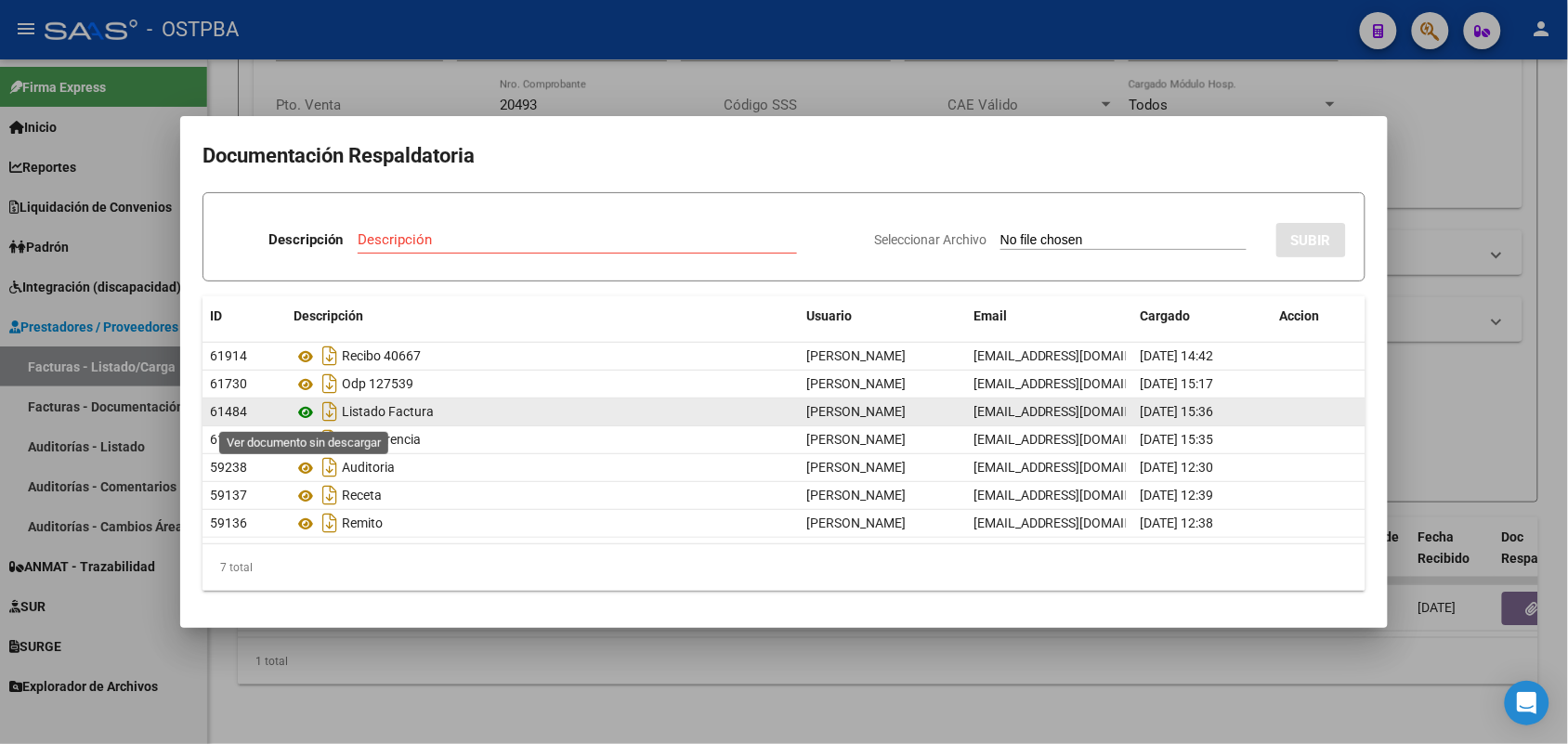
click at [302, 407] on icon at bounding box center [306, 412] width 24 height 22
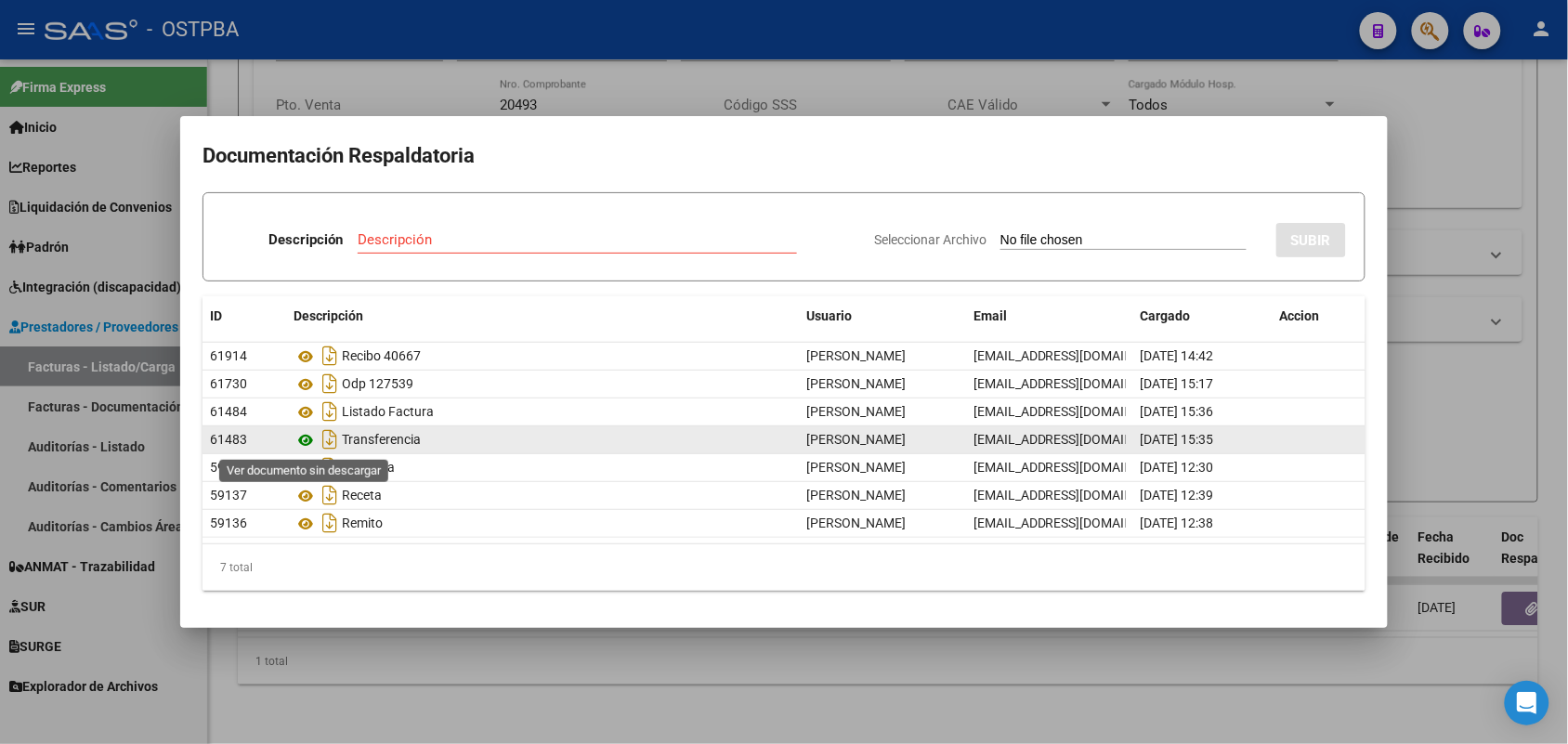
click at [311, 436] on icon at bounding box center [306, 440] width 24 height 22
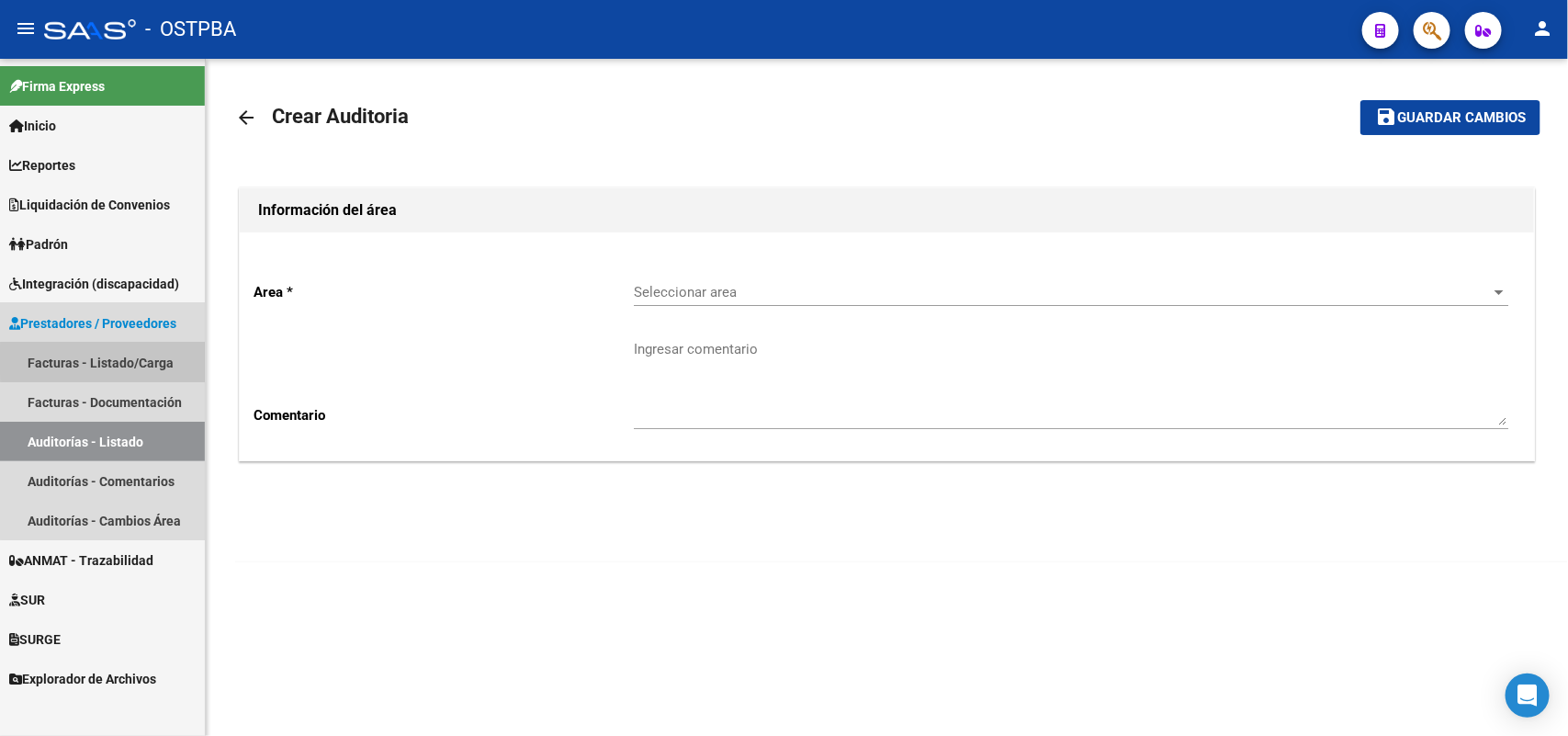
click at [140, 360] on link "Facturas - Listado/Carga" at bounding box center [102, 362] width 205 height 40
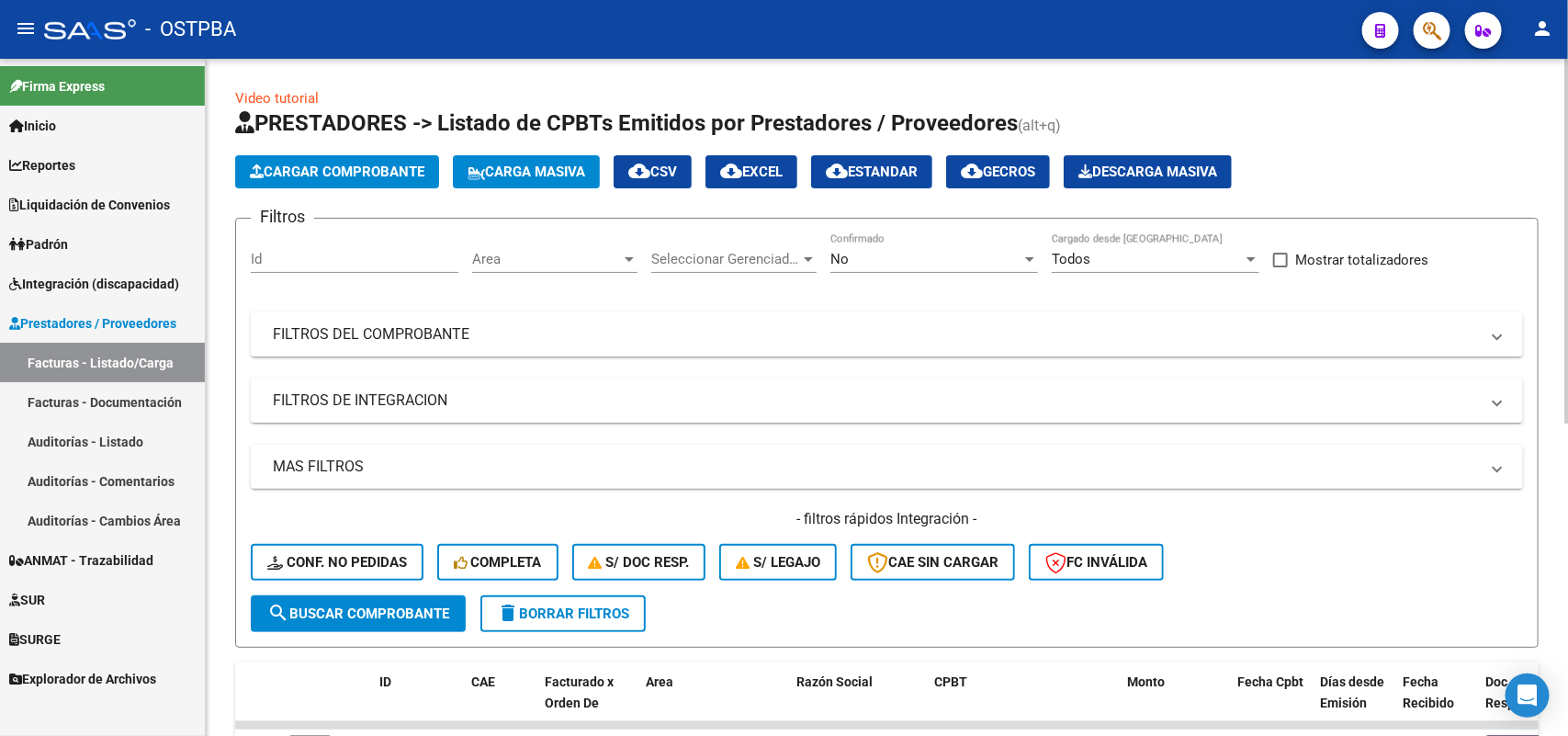
click at [1022, 257] on div at bounding box center [1029, 259] width 16 height 14
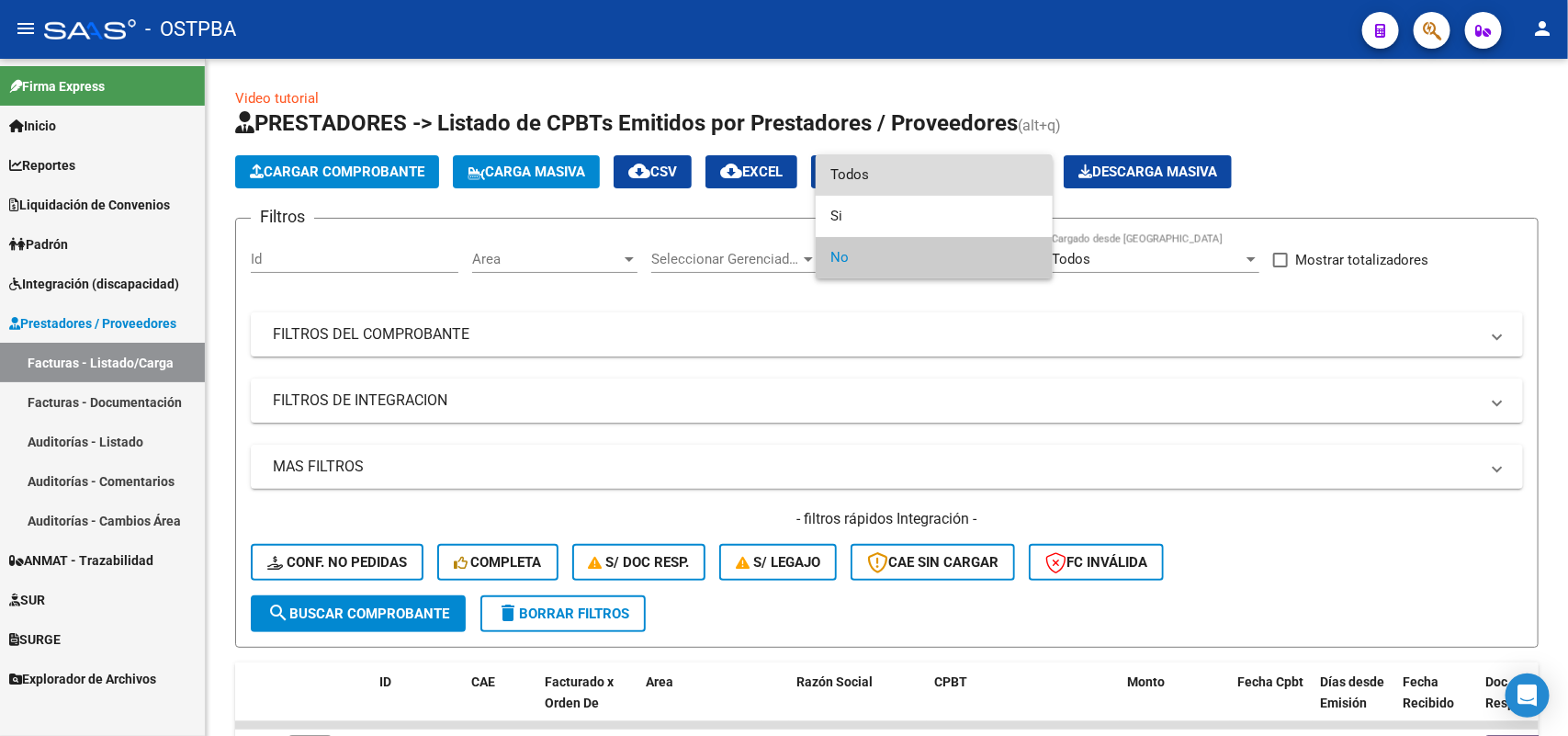
drag, startPoint x: 873, startPoint y: 173, endPoint x: 815, endPoint y: 203, distance: 65.3
click at [873, 175] on span "Todos" at bounding box center [934, 175] width 208 height 42
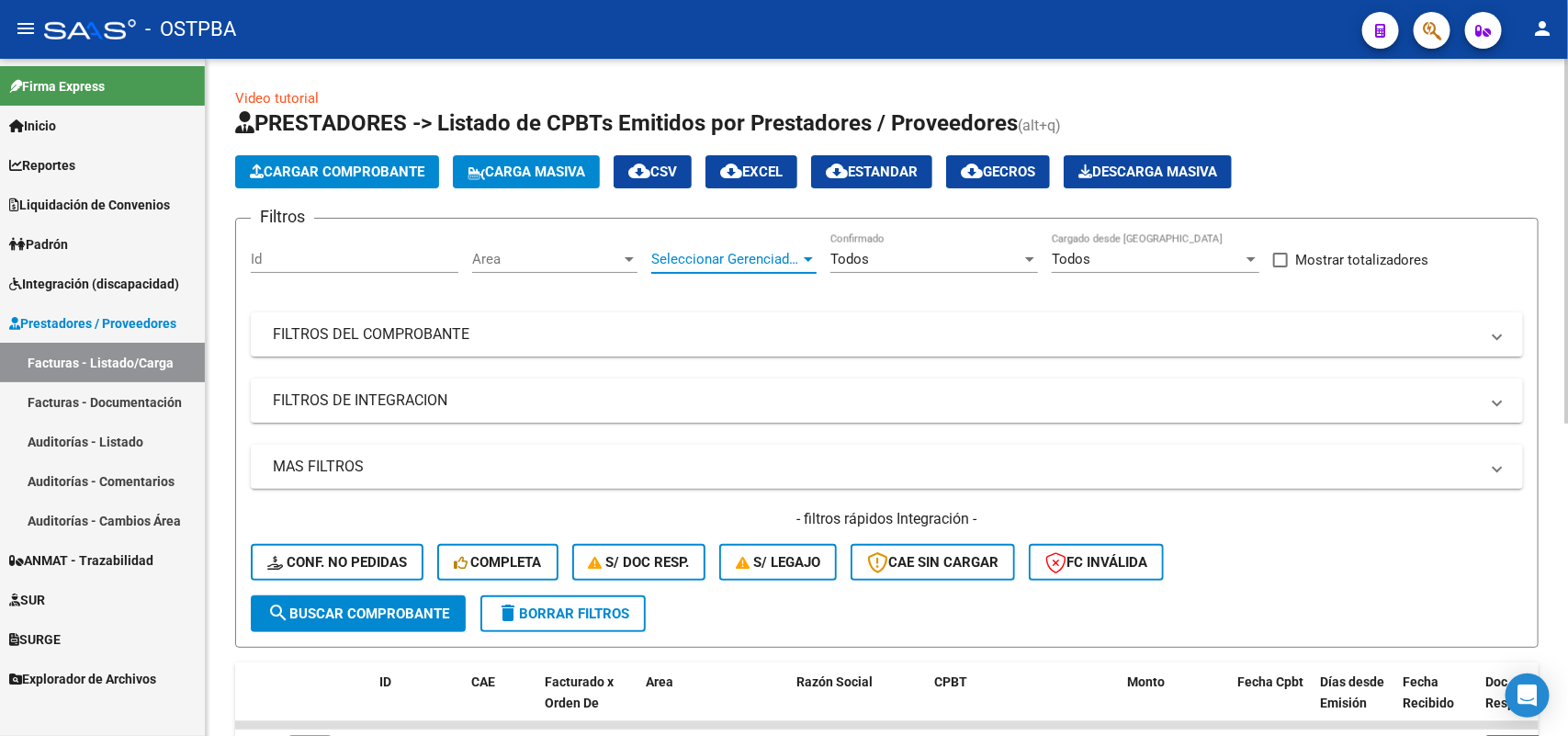
click at [800, 255] on div at bounding box center [808, 259] width 16 height 14
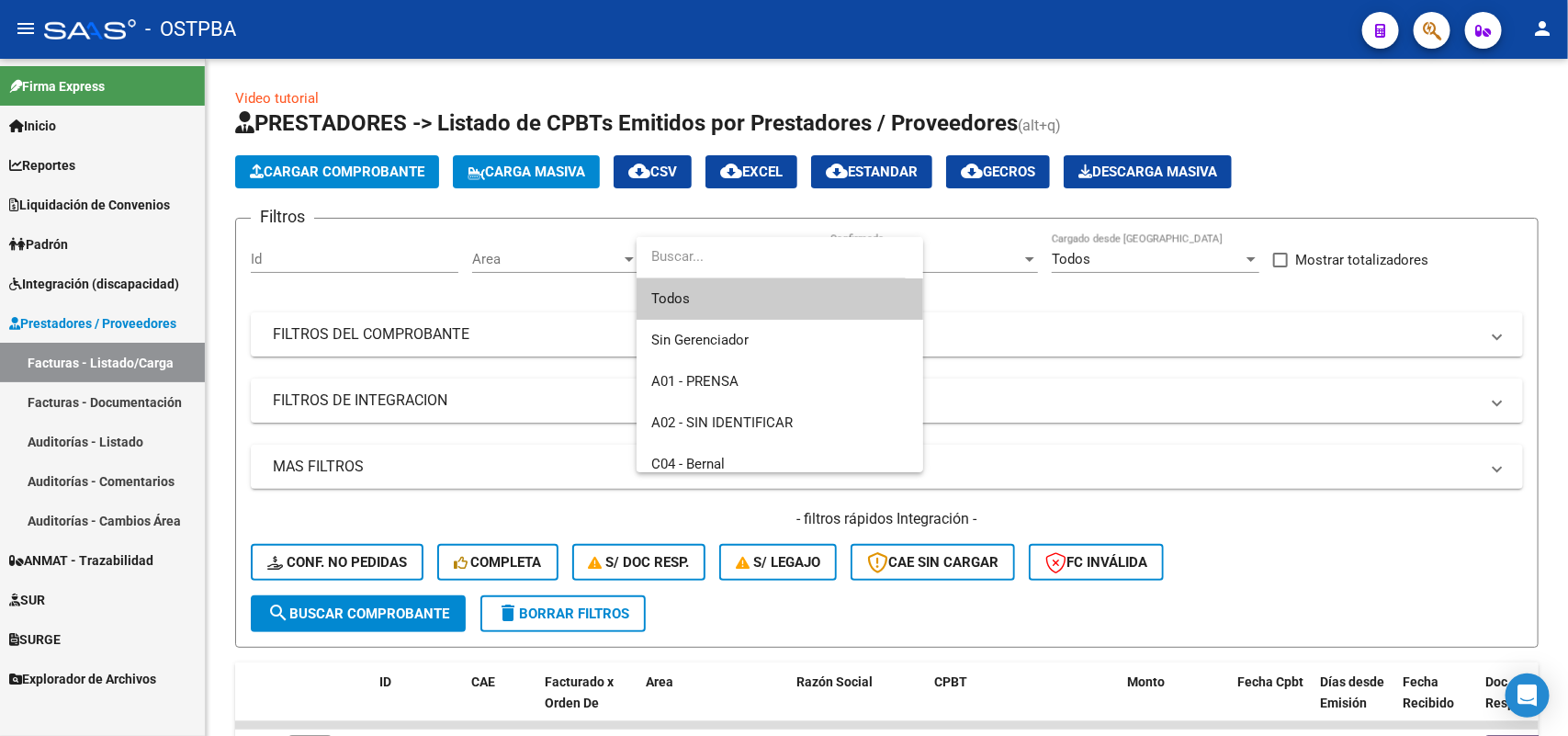
click at [716, 297] on span "Todos" at bounding box center [779, 298] width 257 height 42
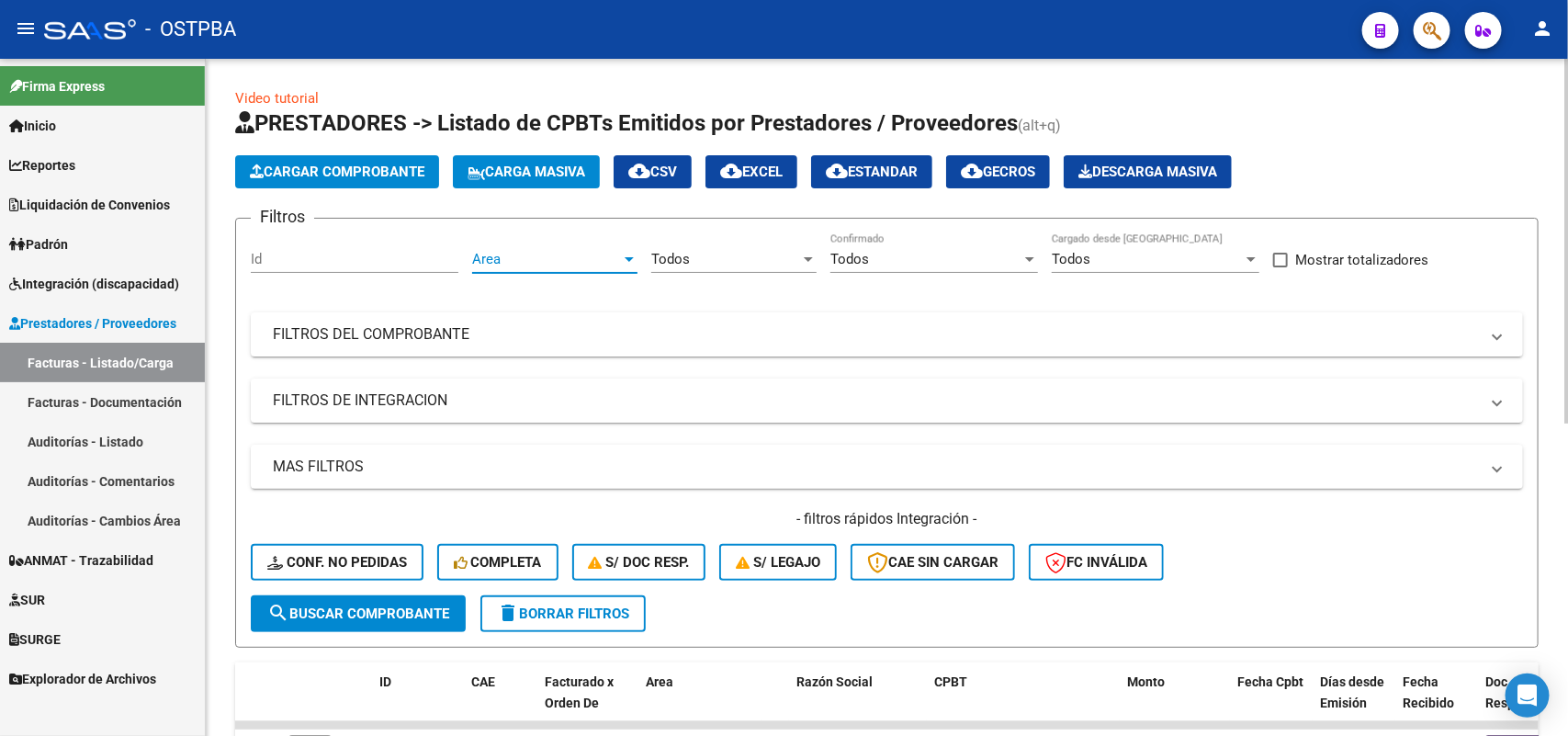
drag, startPoint x: 631, startPoint y: 255, endPoint x: 620, endPoint y: 255, distance: 11.0
click at [621, 255] on div at bounding box center [629, 259] width 16 height 14
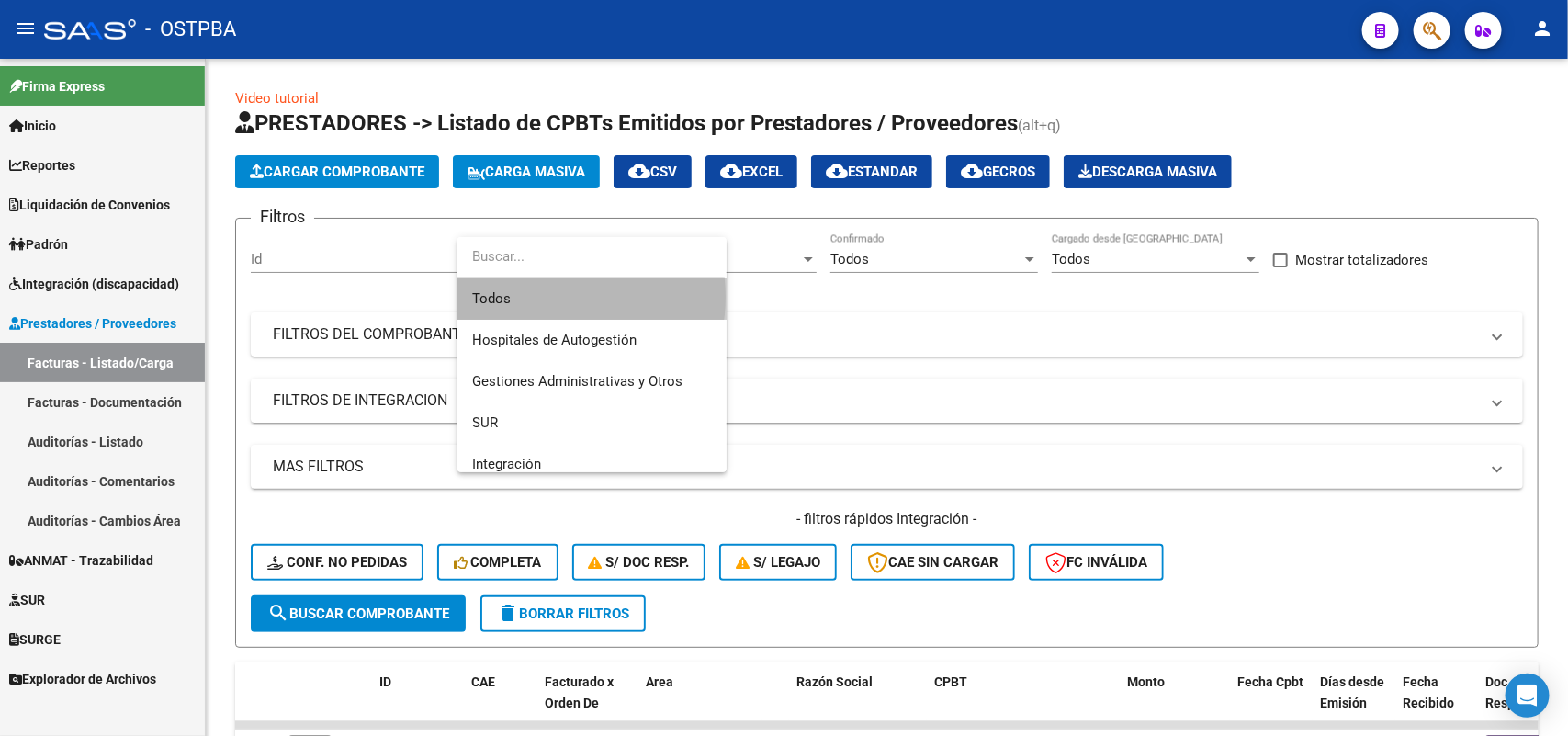
click at [546, 297] on span "Todos" at bounding box center [592, 298] width 239 height 42
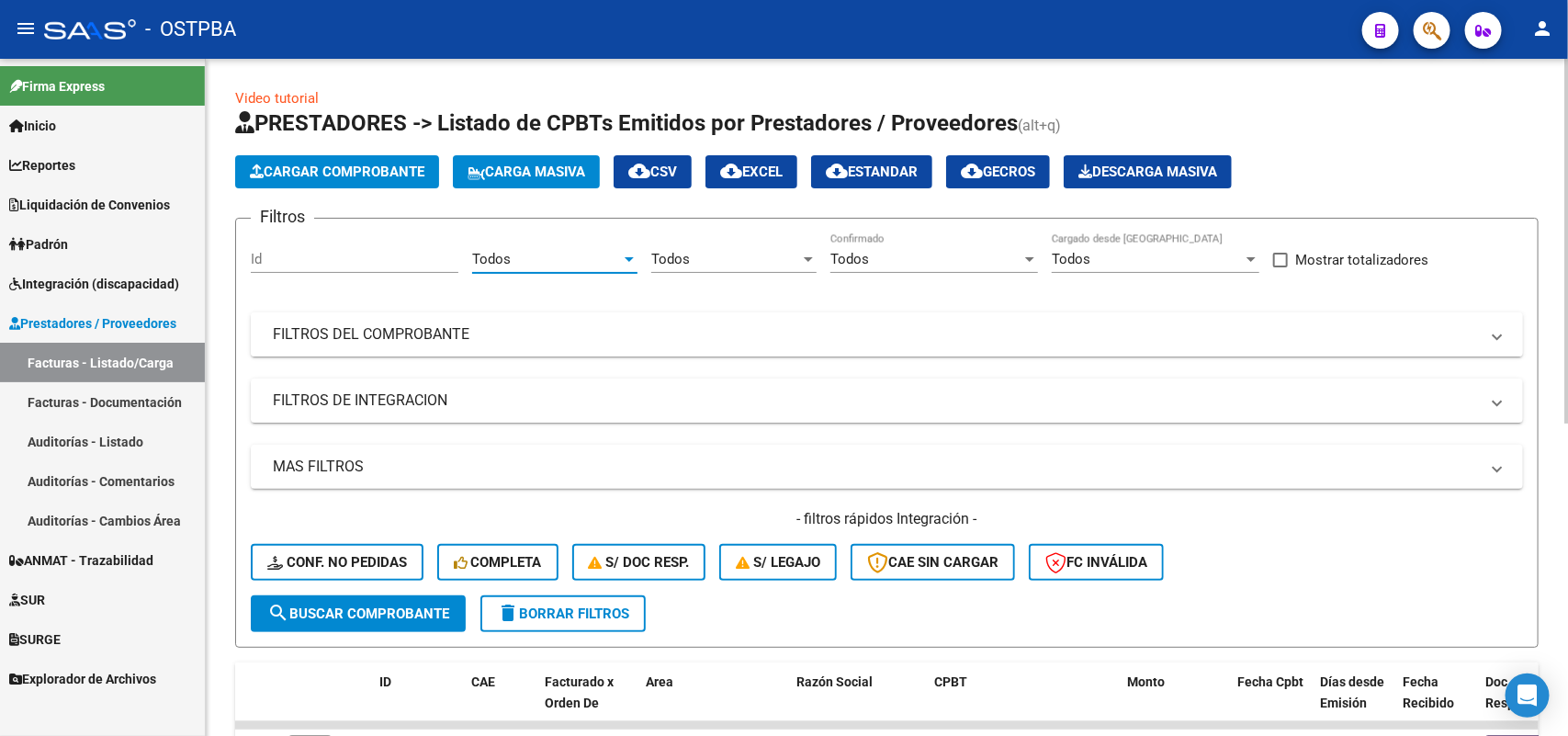
click at [460, 330] on mat-panel-title "FILTROS DEL COMPROBANTE" at bounding box center [876, 334] width 1206 height 20
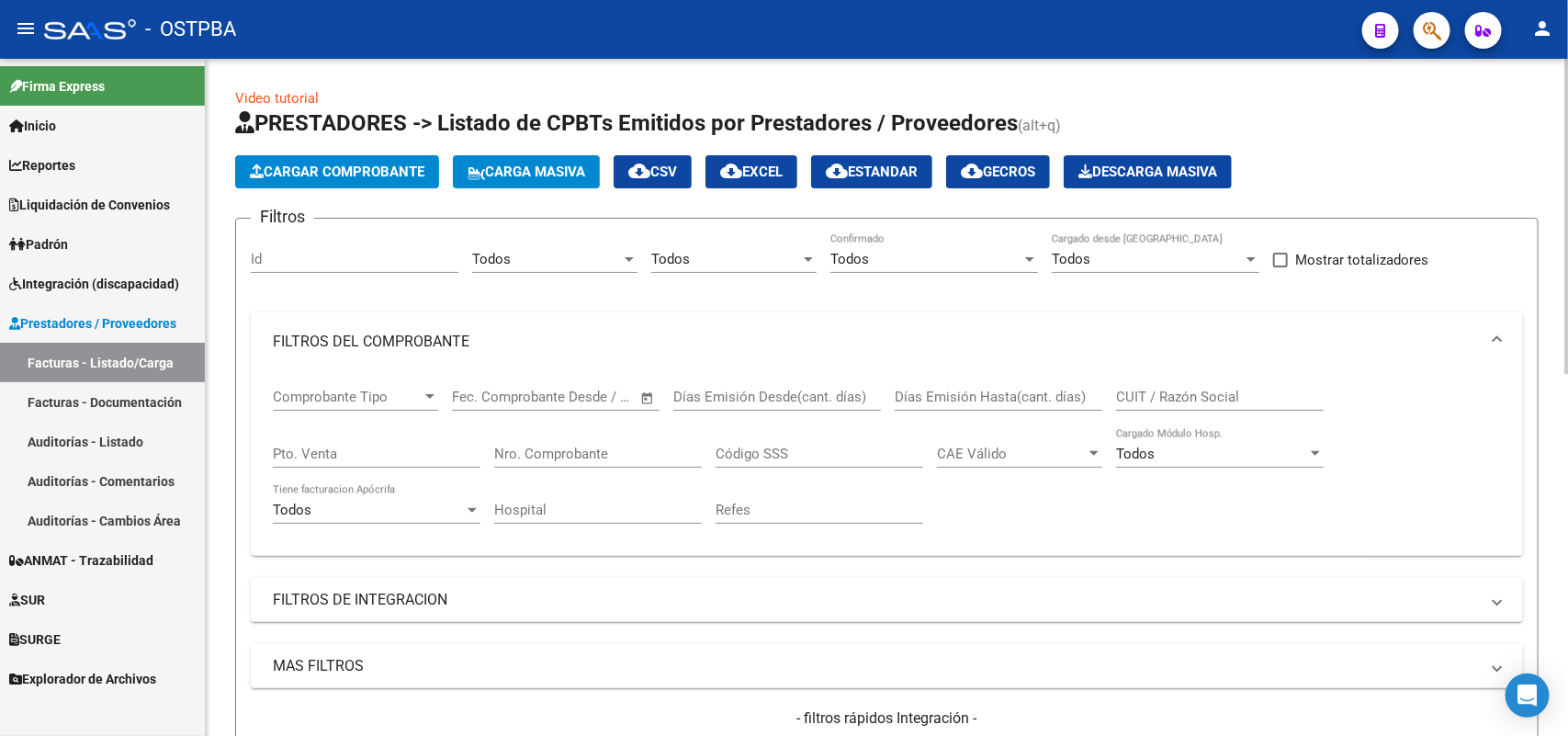
click at [594, 437] on div "Nro. Comprobante" at bounding box center [598, 447] width 208 height 40
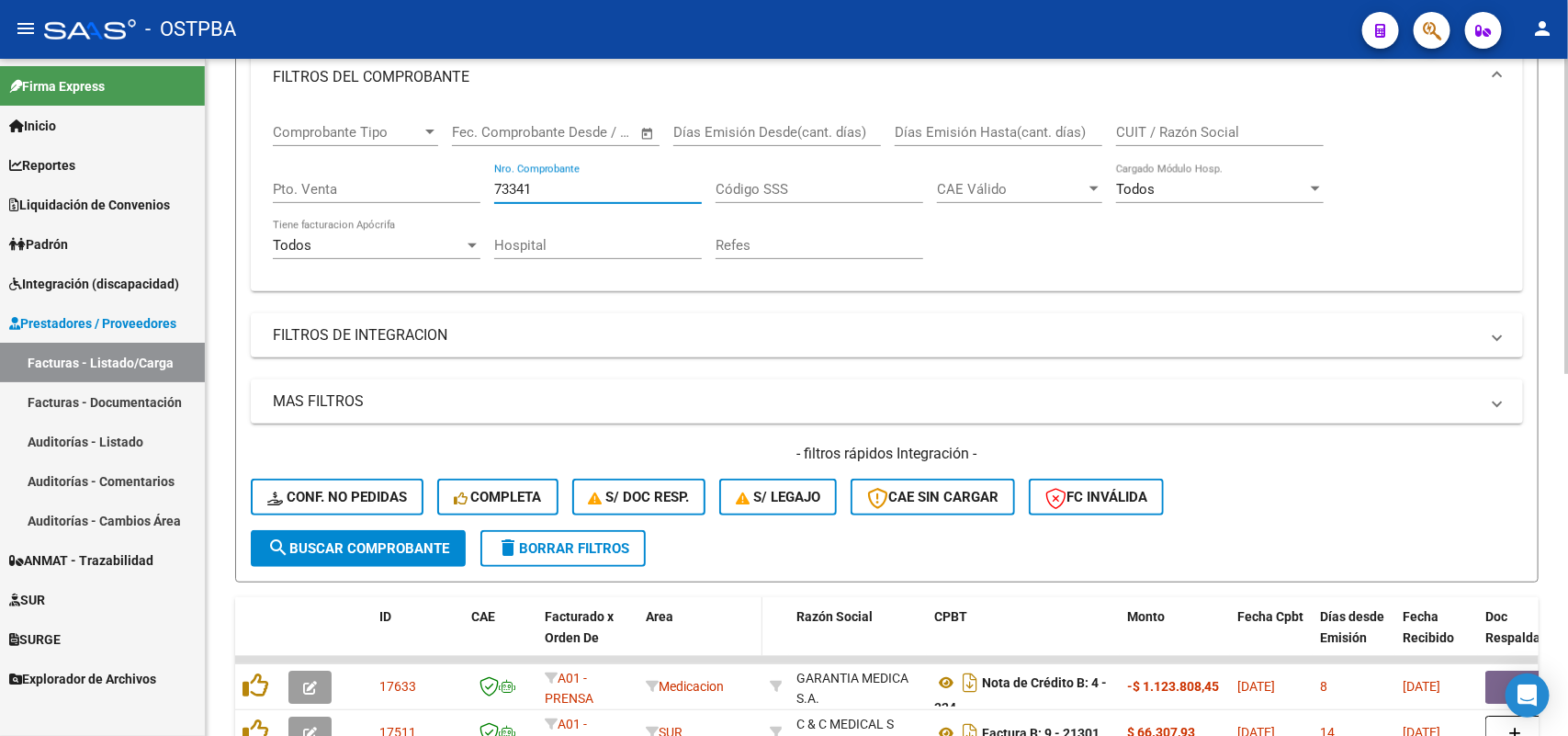
scroll to position [460, 0]
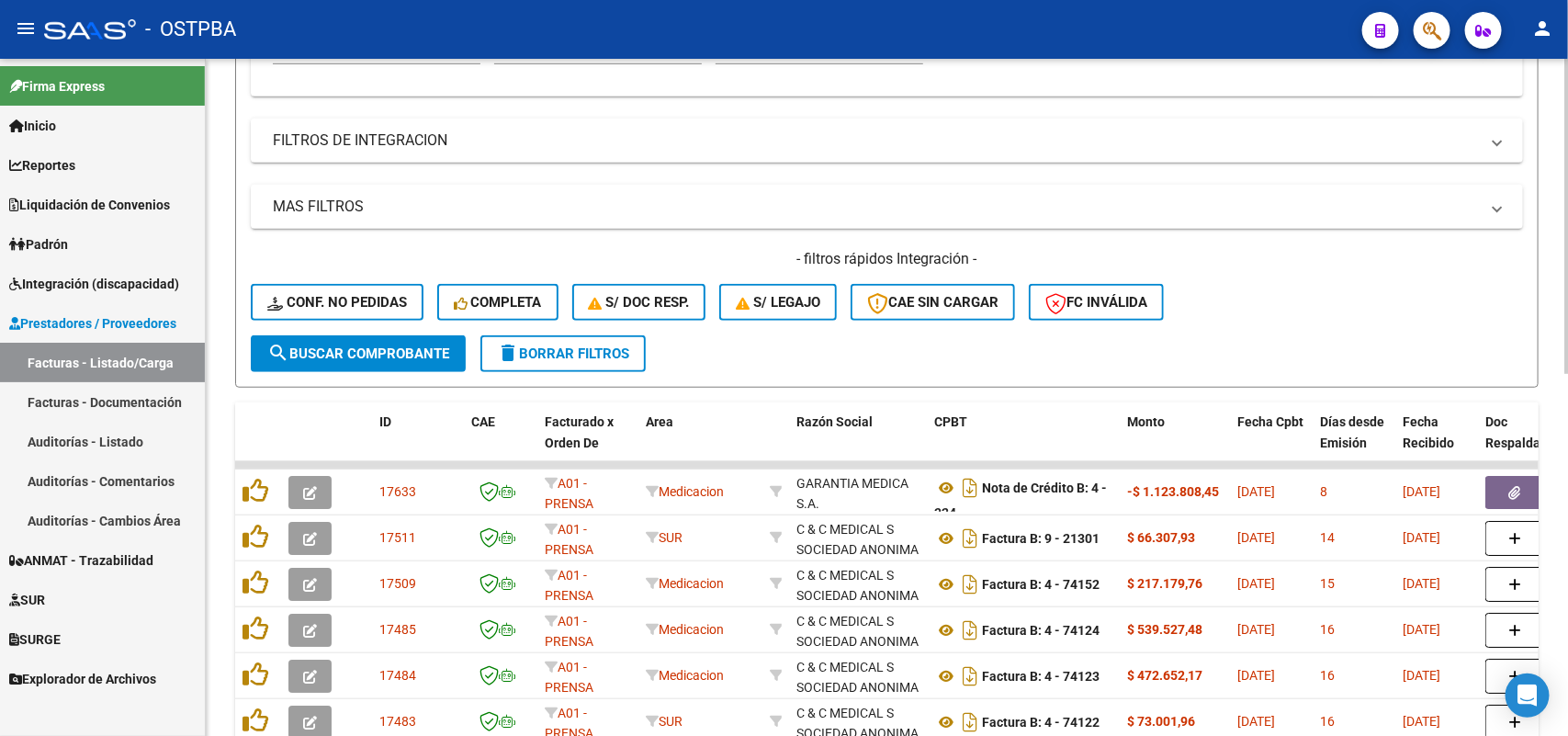
type input "73341"
click at [335, 347] on span "search Buscar Comprobante" at bounding box center [358, 354] width 182 height 16
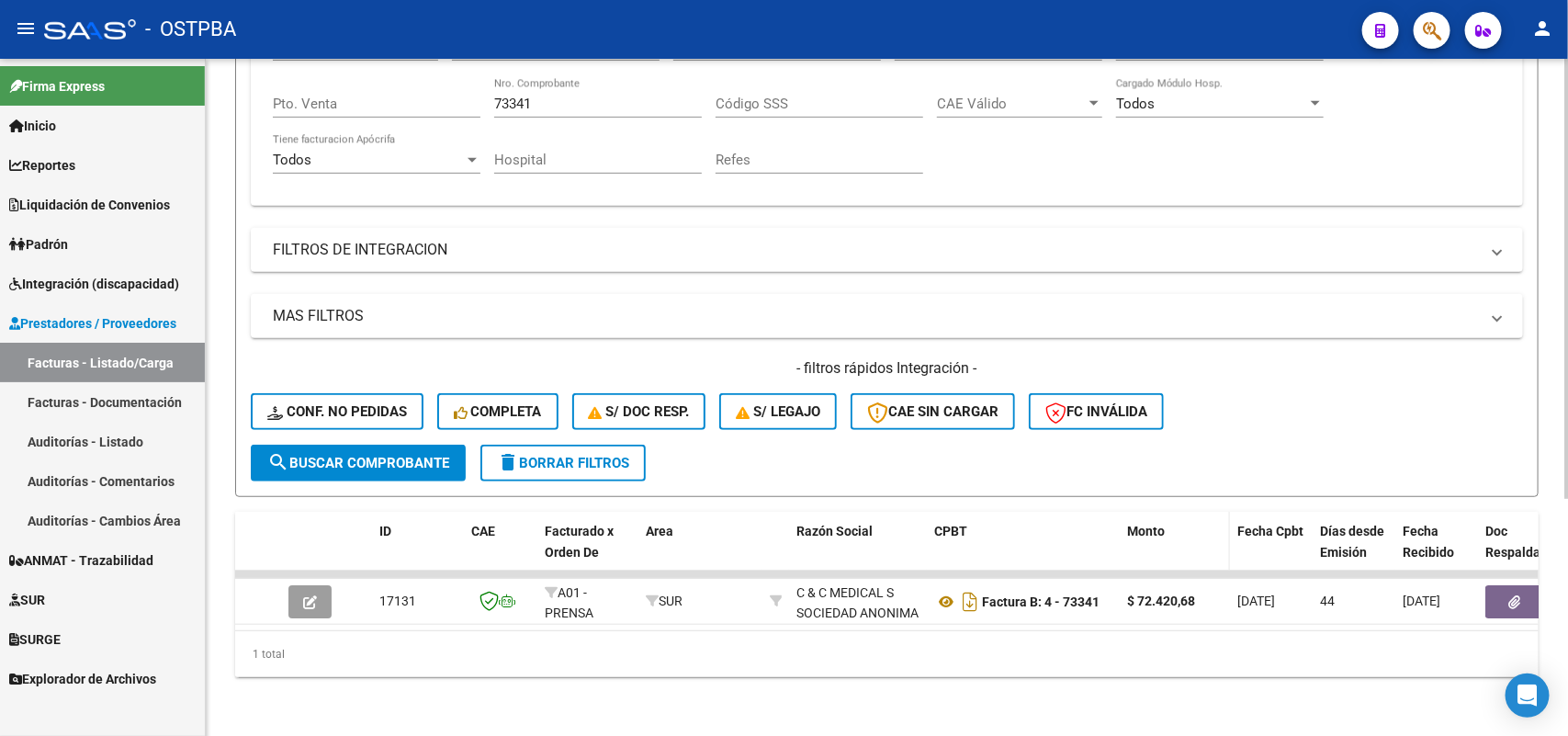
scroll to position [363, 0]
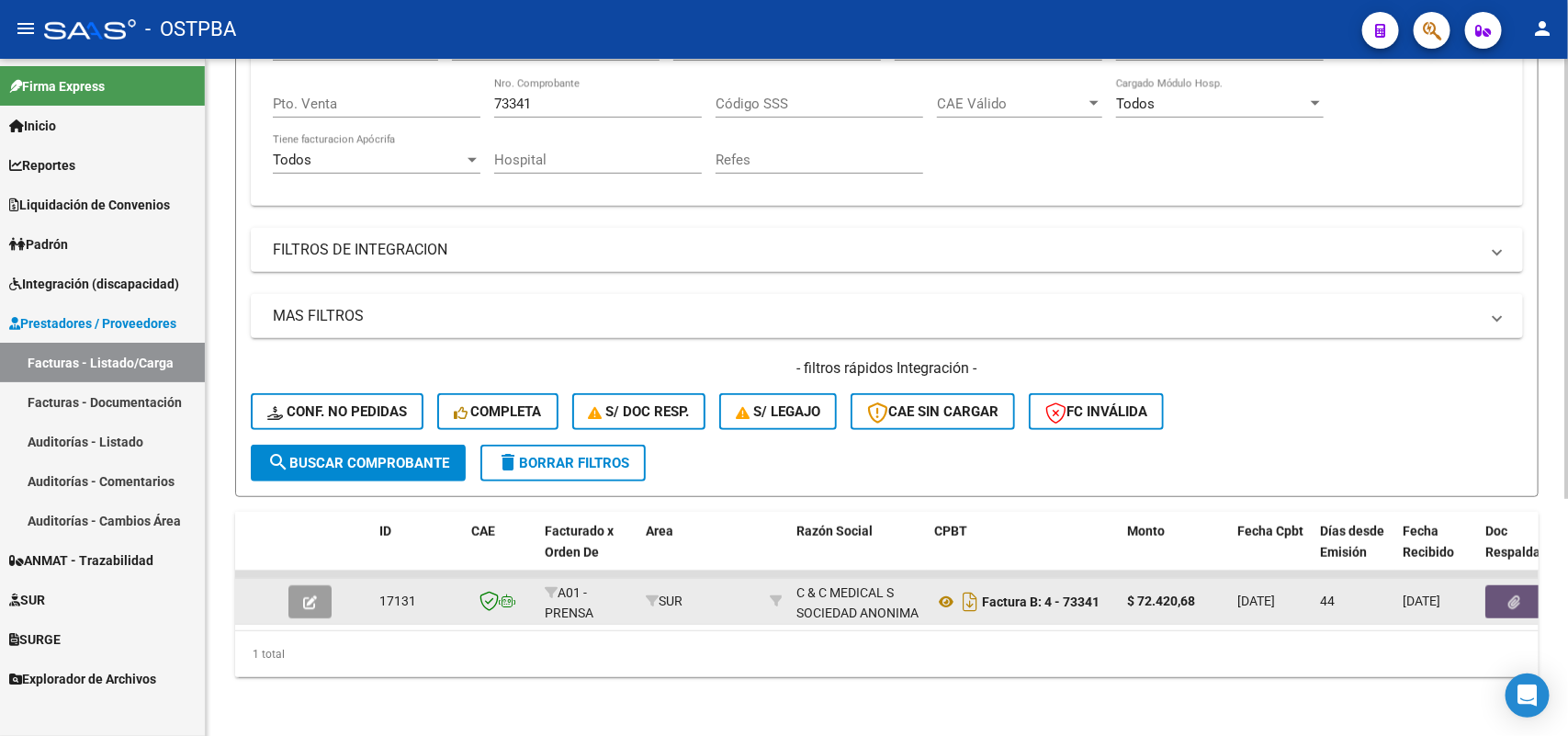
click at [1504, 585] on button "button" at bounding box center [1514, 602] width 59 height 33
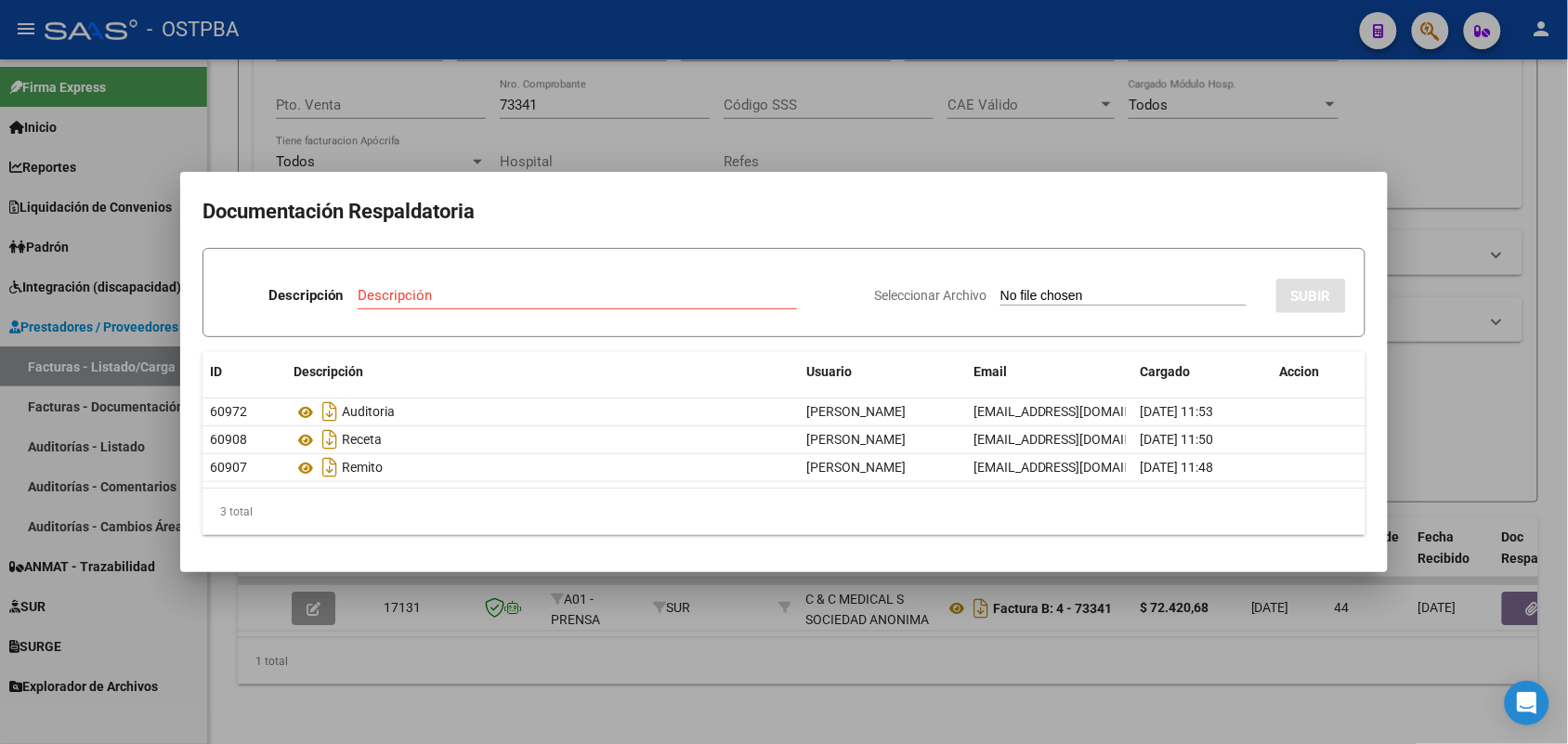
click at [466, 683] on div at bounding box center [784, 372] width 1568 height 744
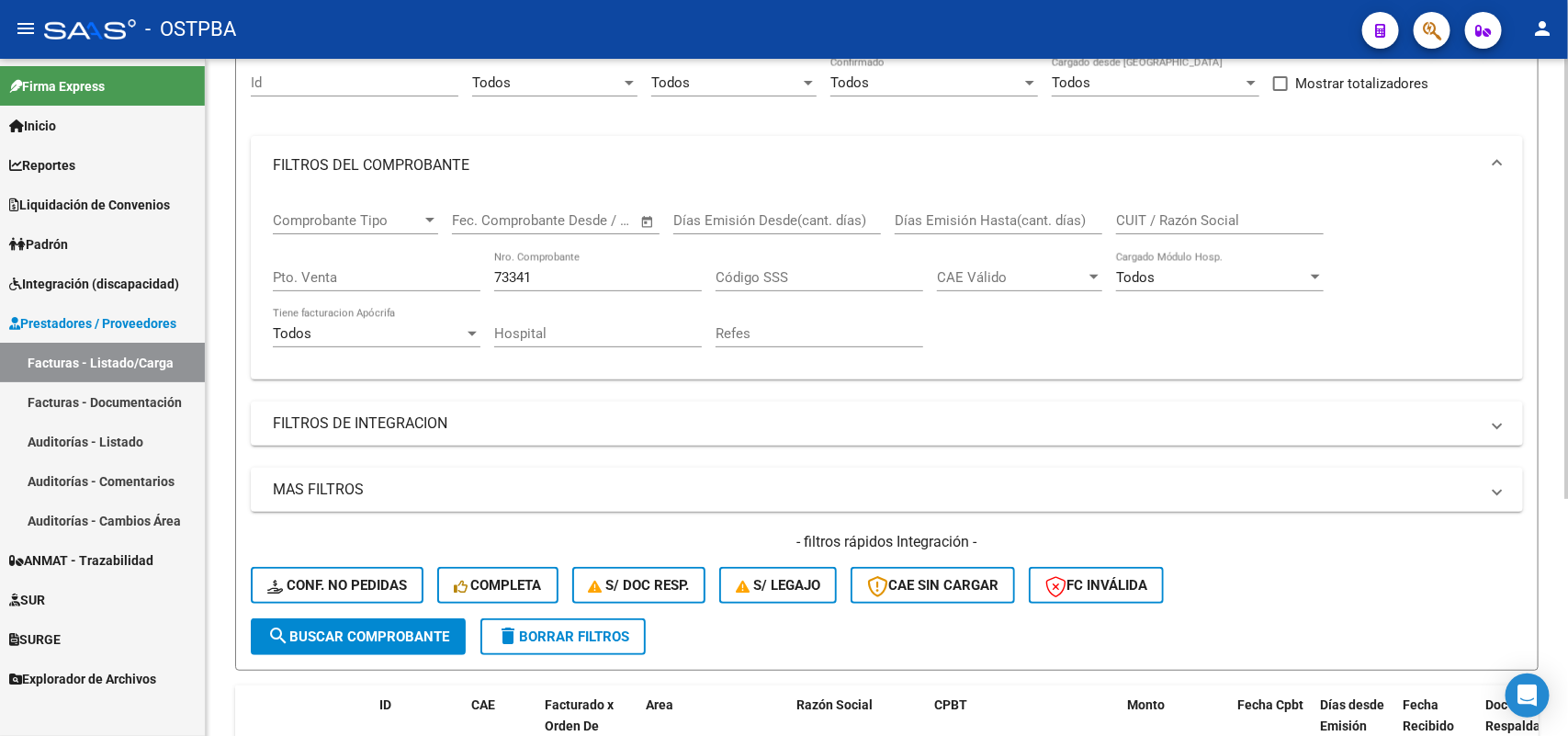
scroll to position [18, 0]
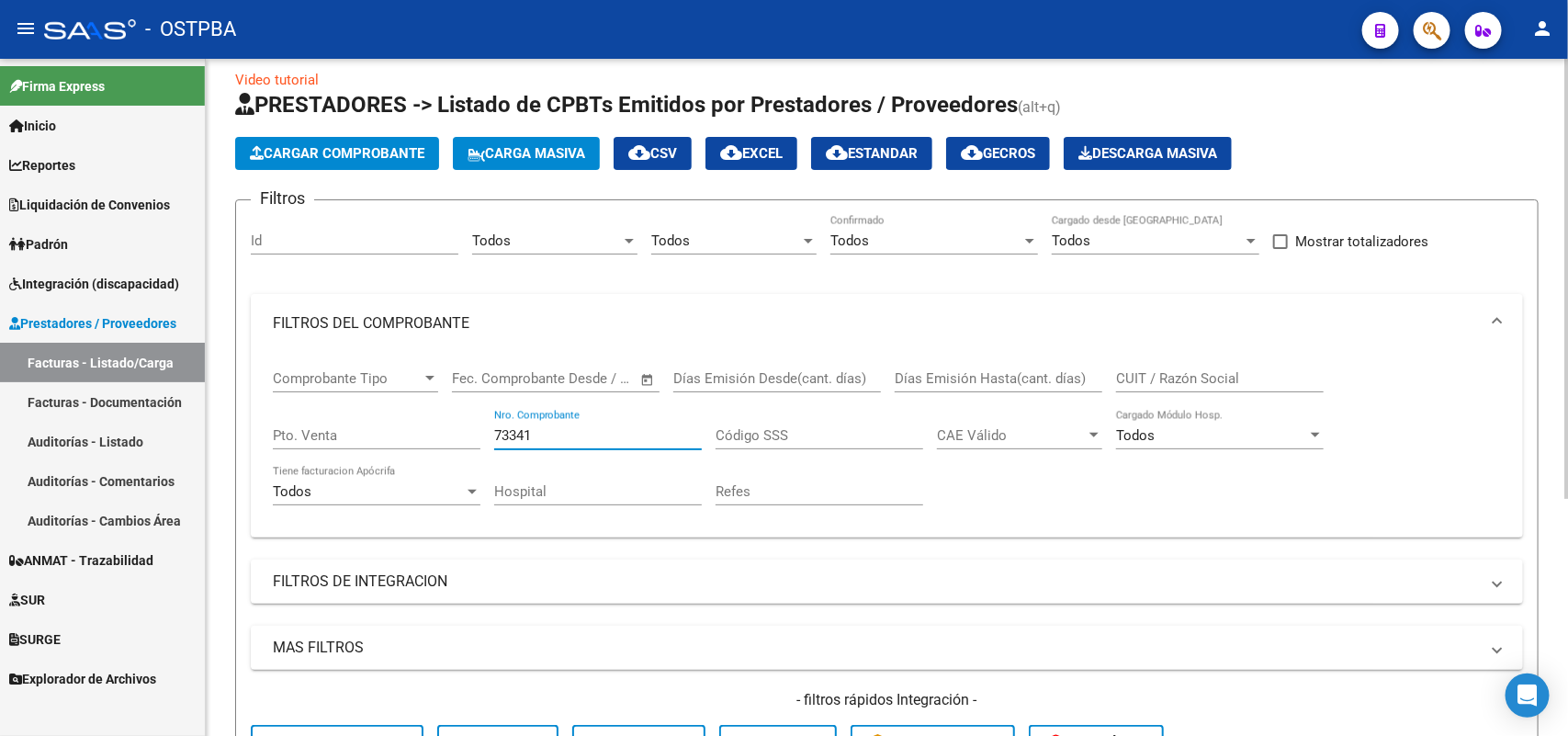
drag, startPoint x: 544, startPoint y: 434, endPoint x: 402, endPoint y: 429, distance: 142.1
click at [402, 429] on div "Comprobante Tipo Comprobante Tipo Fecha inicio – Fecha fin Fec. Comprobante Des…" at bounding box center [887, 438] width 1228 height 170
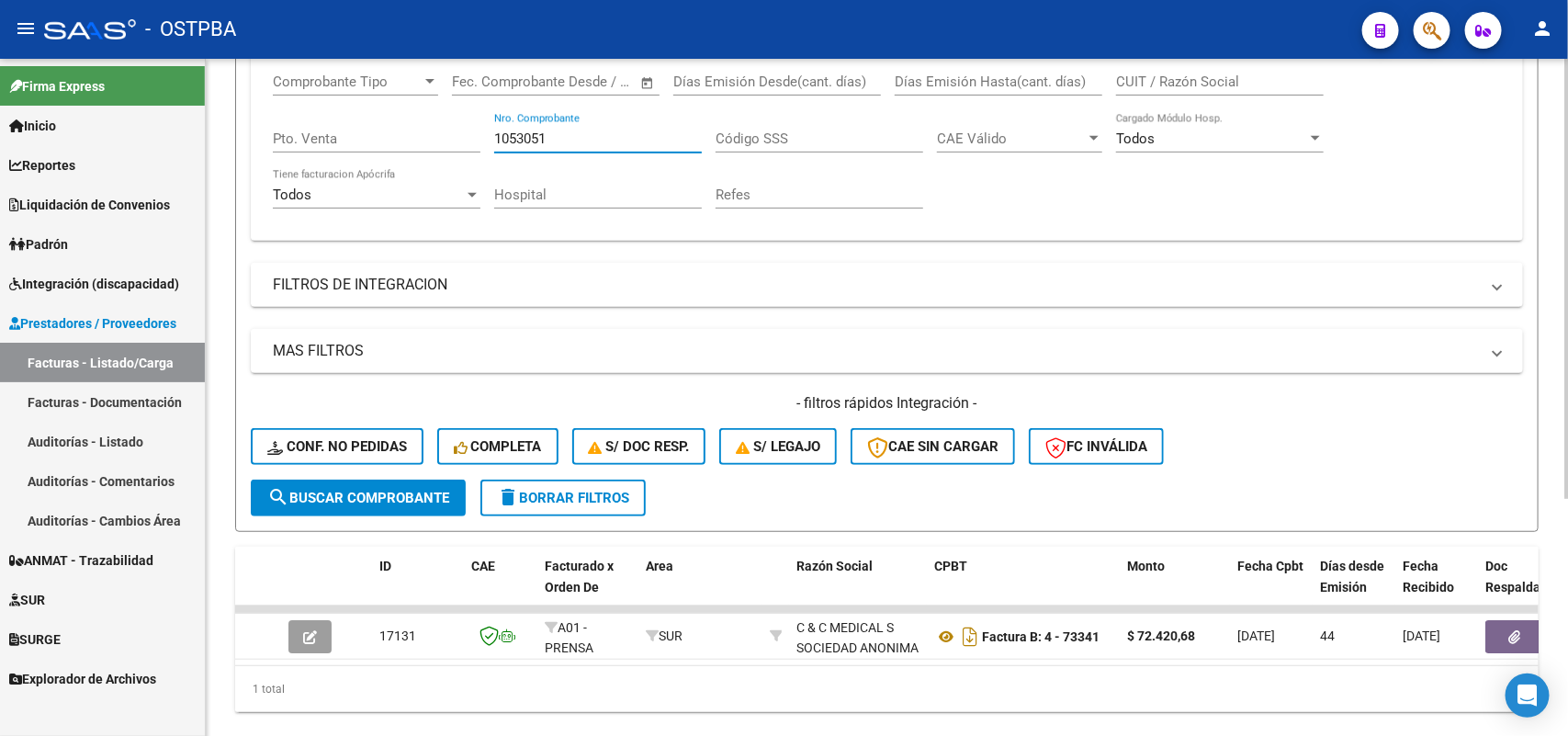
scroll to position [363, 0]
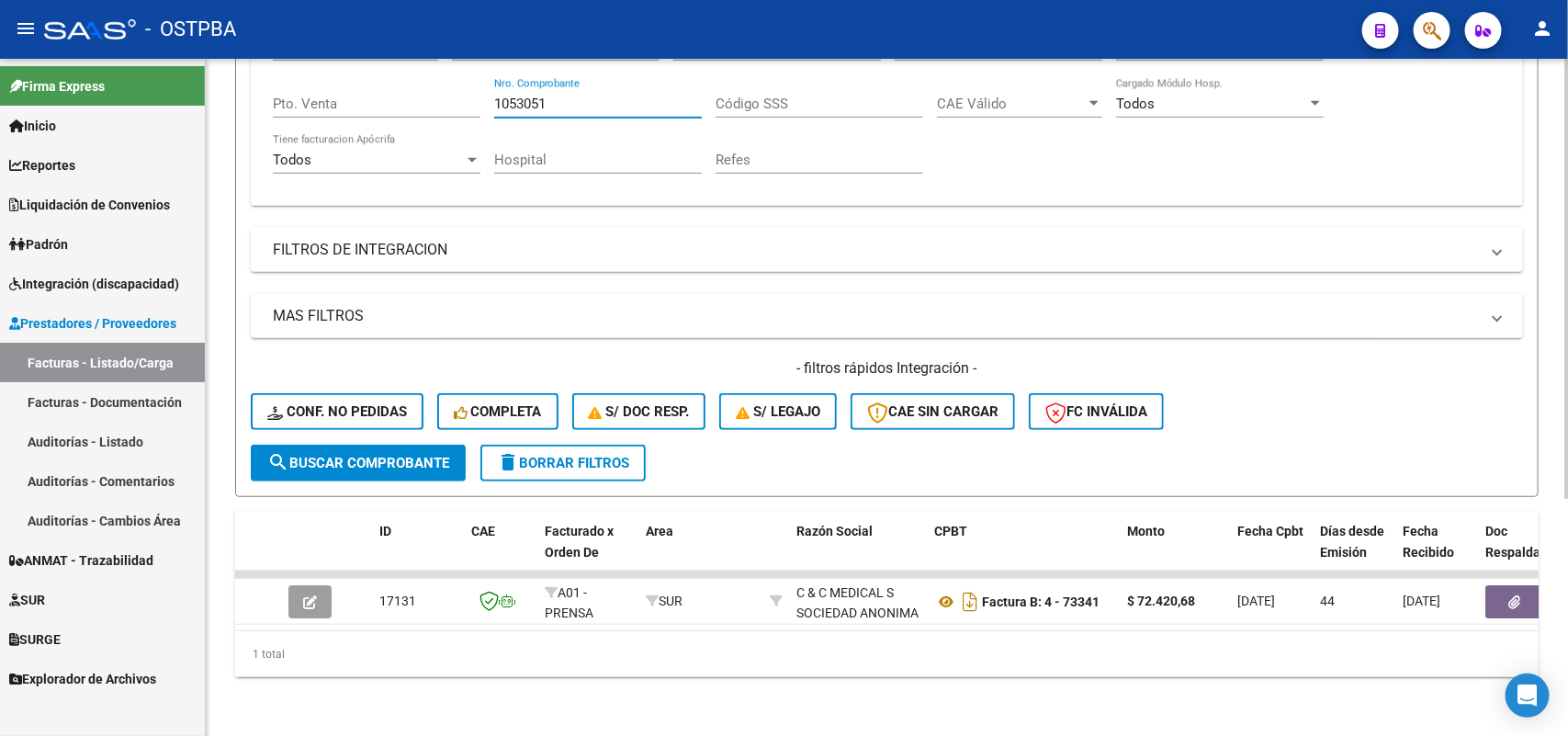
type input "1053051"
click at [345, 455] on span "search Buscar Comprobante" at bounding box center [358, 463] width 182 height 16
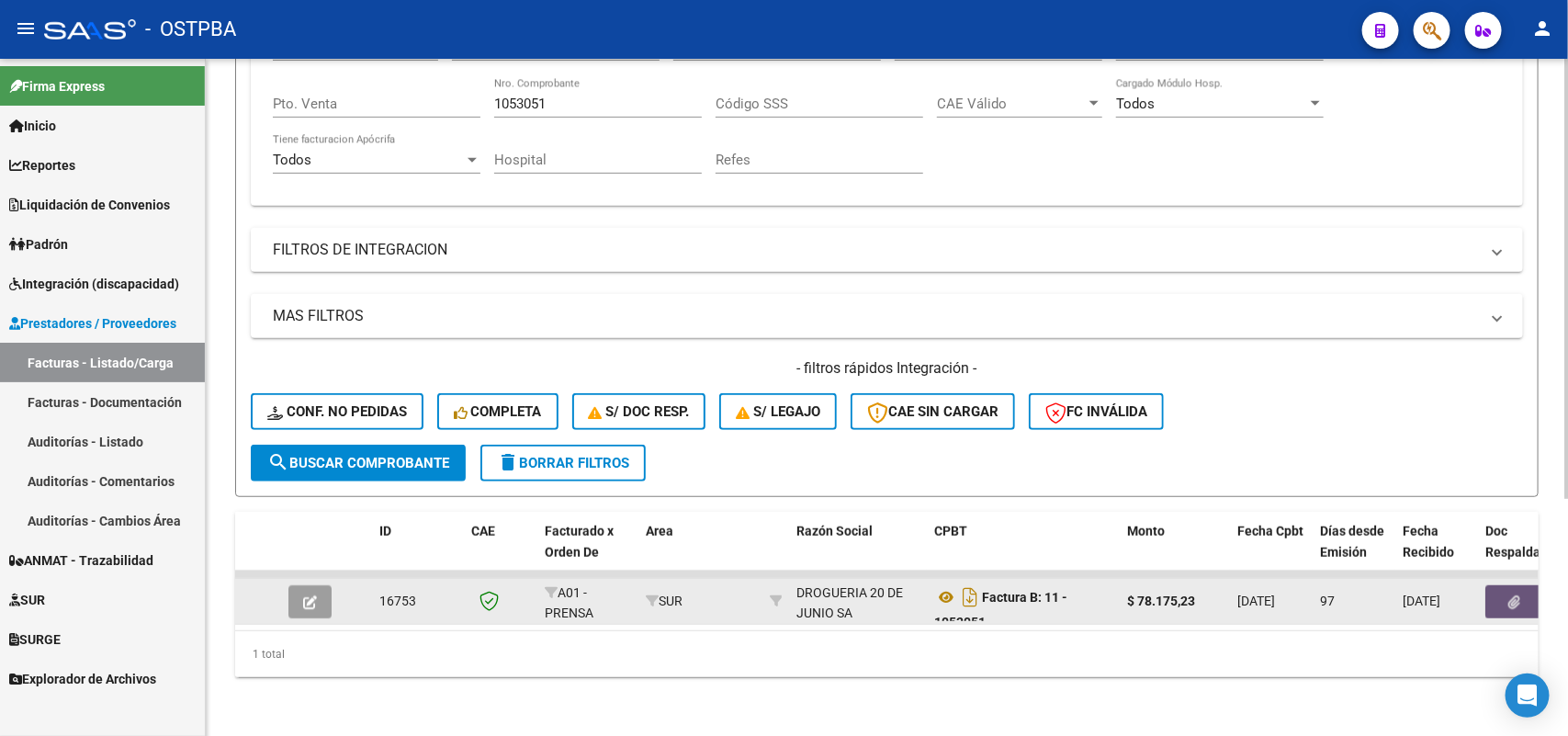
click at [1509, 594] on span "button" at bounding box center [1515, 602] width 12 height 16
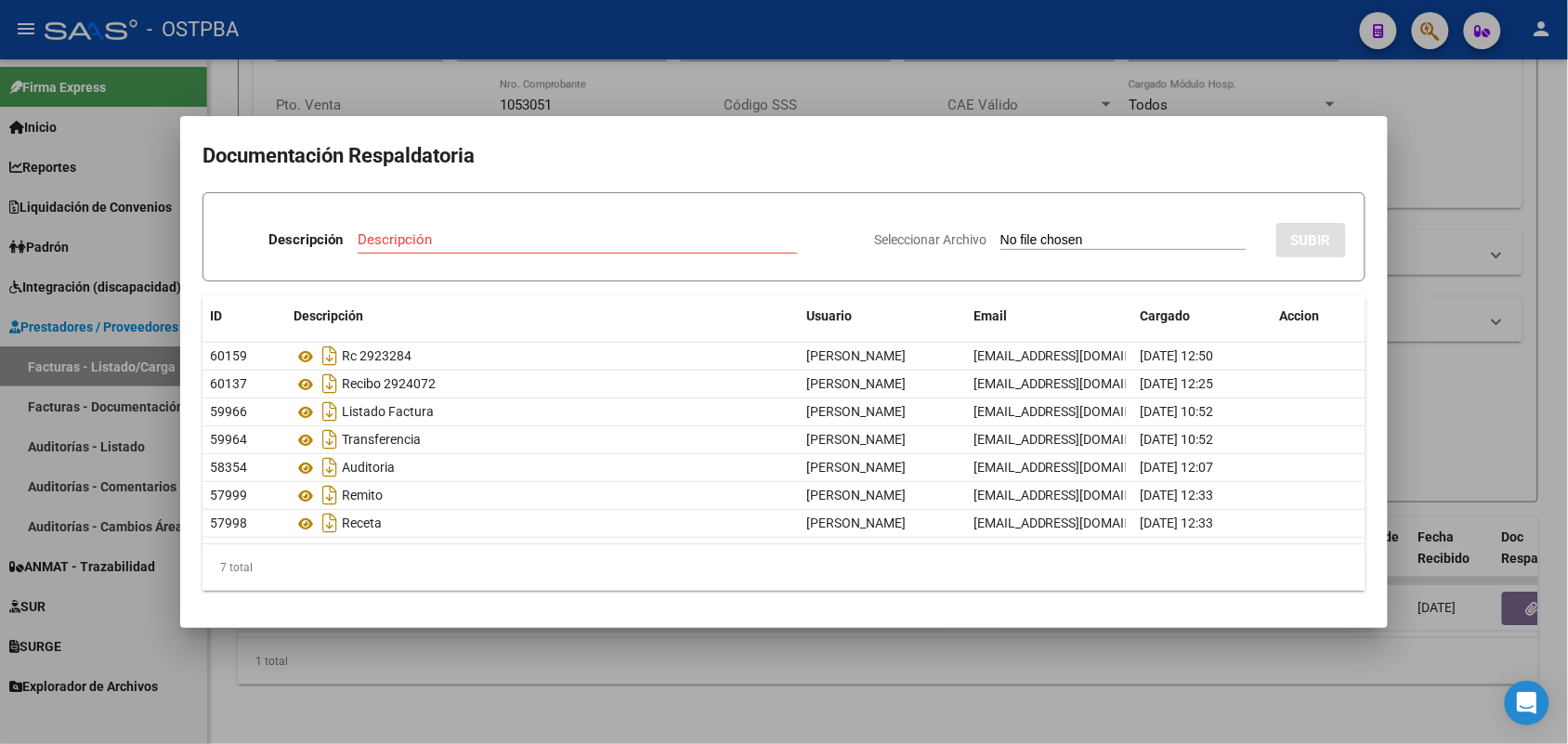
click at [577, 657] on div at bounding box center [784, 372] width 1568 height 744
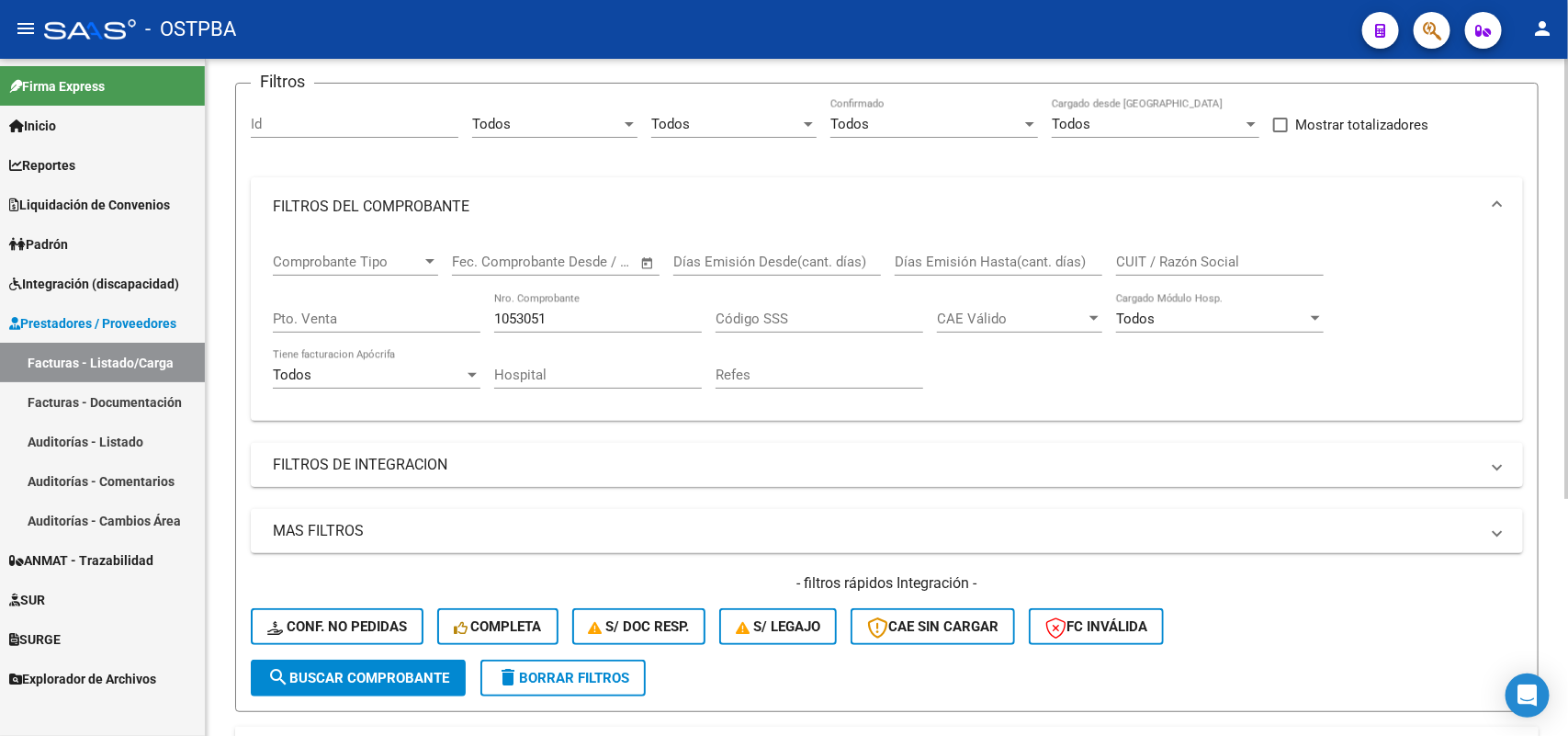
scroll to position [133, 0]
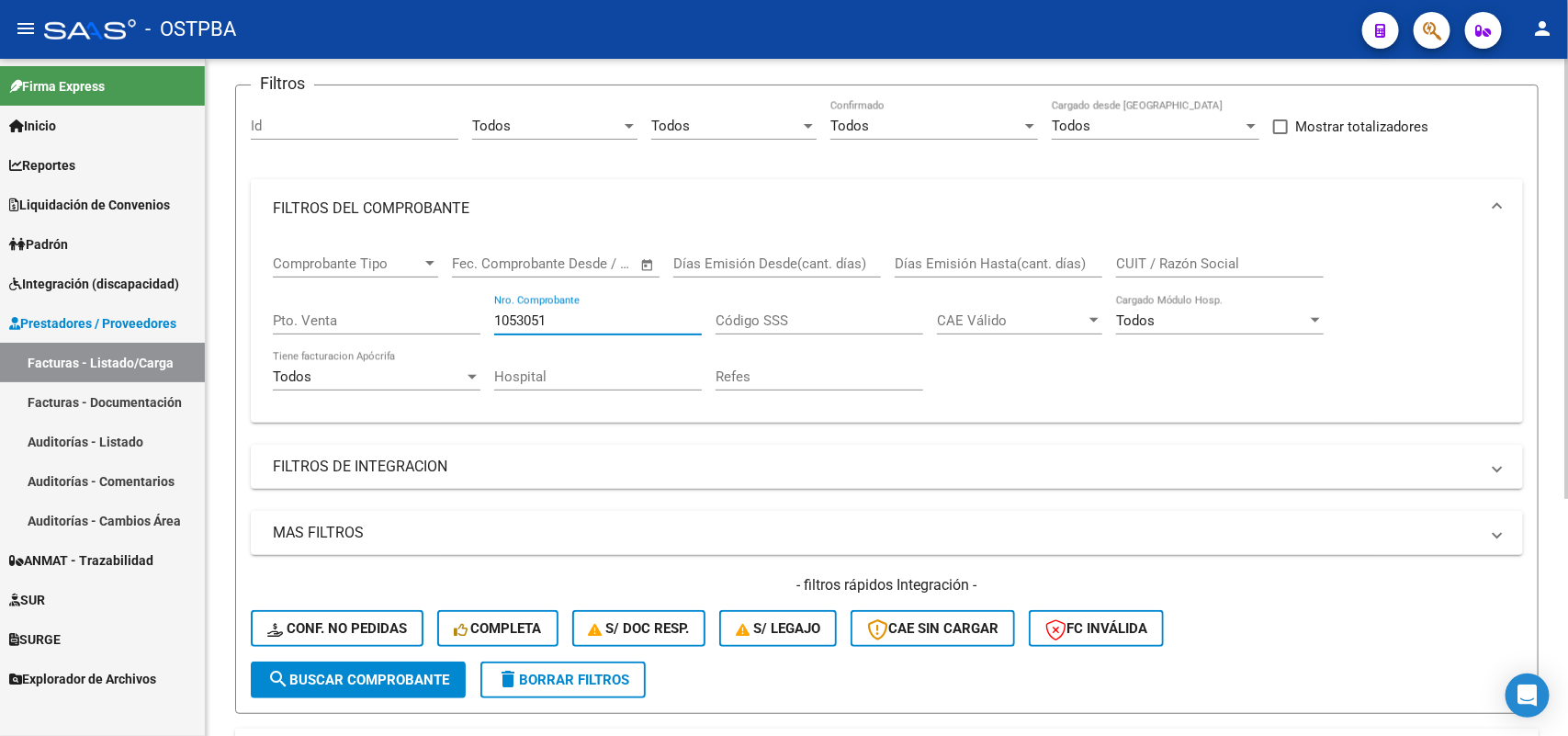
drag, startPoint x: 552, startPoint y: 325, endPoint x: 447, endPoint y: 323, distance: 105.0
click at [446, 323] on div "Comprobante Tipo Comprobante Tipo Fecha inicio – Fecha fin Fec. Comprobante Des…" at bounding box center [887, 323] width 1228 height 170
type input "1058298"
click at [354, 673] on span "search Buscar Comprobante" at bounding box center [358, 679] width 182 height 16
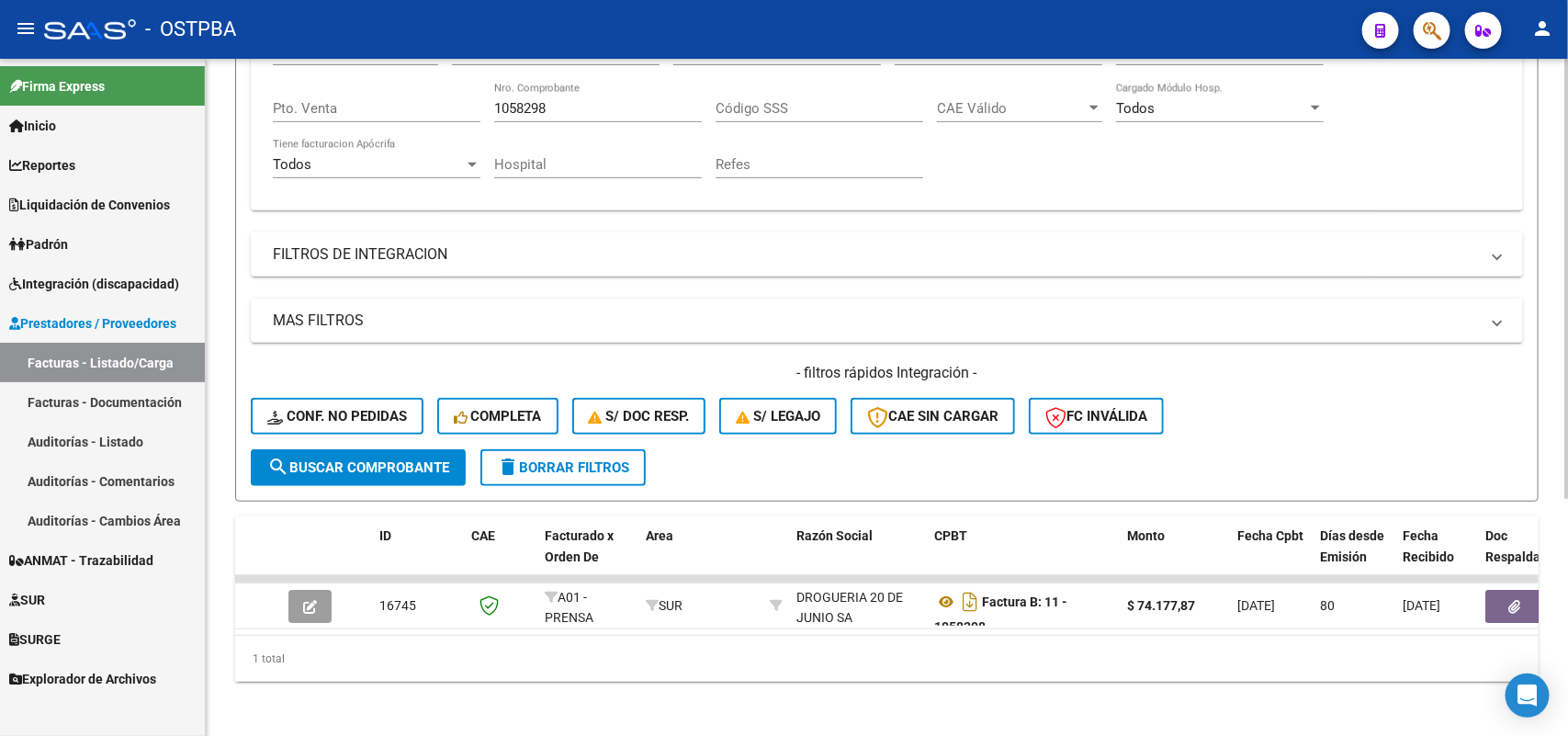
scroll to position [363, 0]
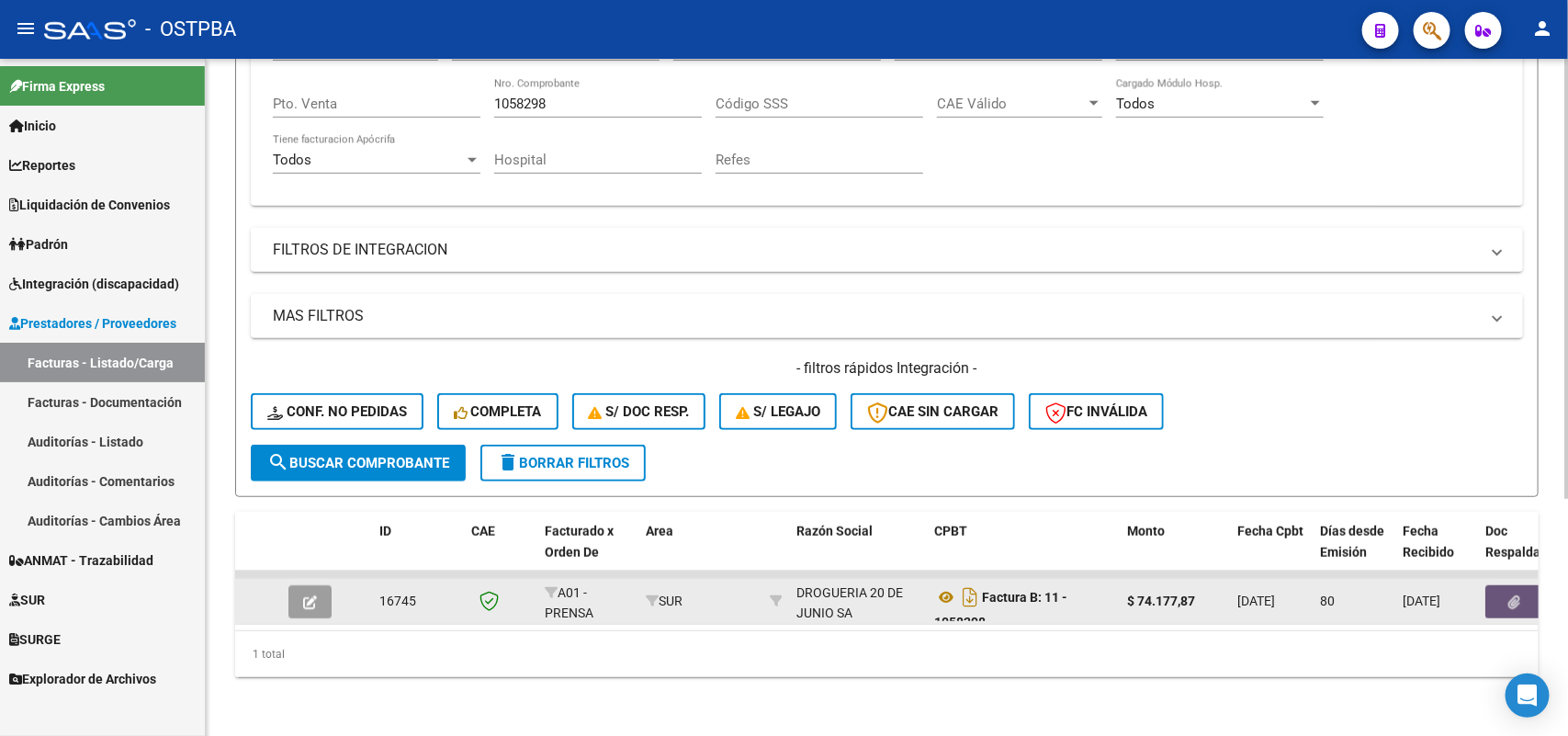
click at [1519, 595] on icon "button" at bounding box center [1515, 602] width 12 height 14
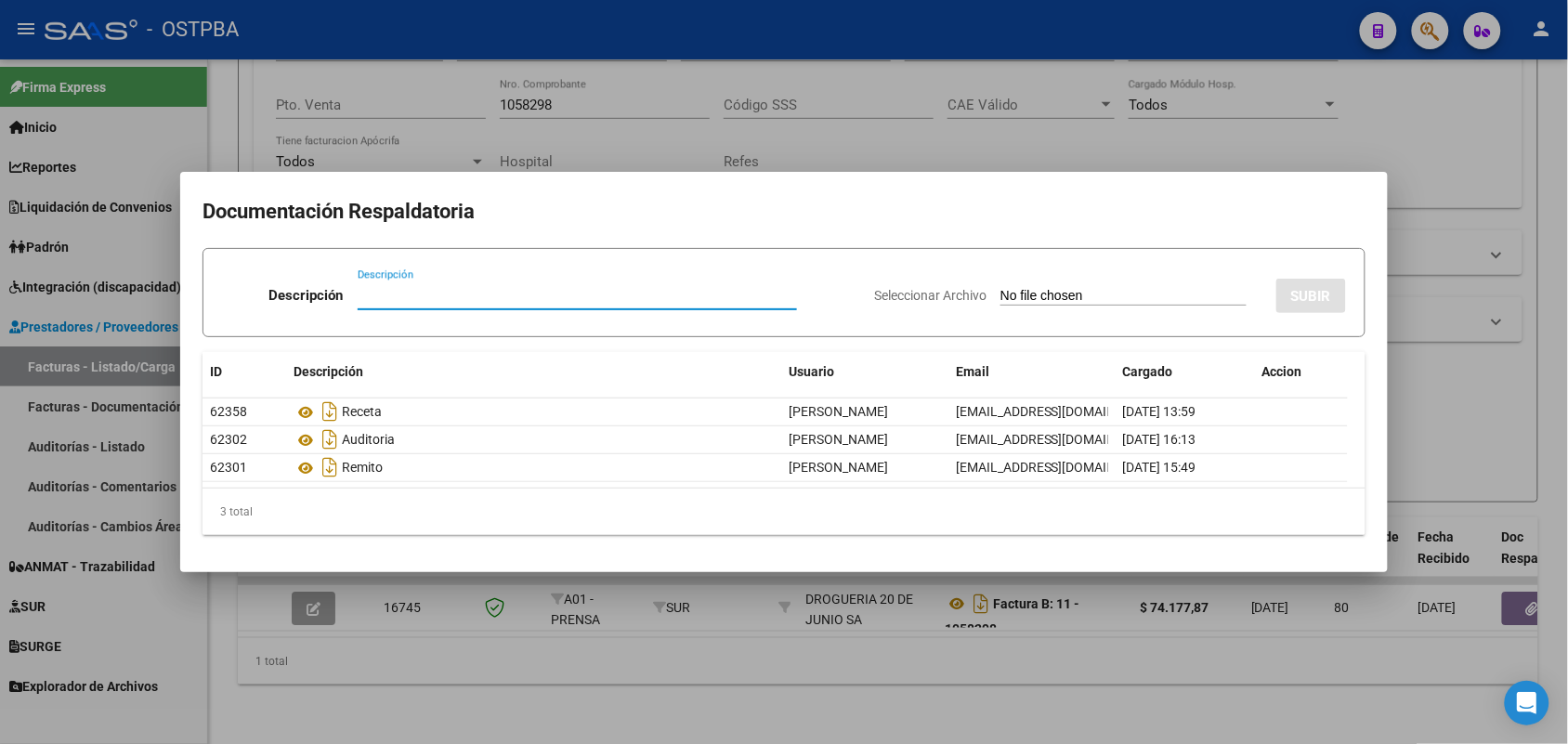
click at [511, 688] on div at bounding box center [784, 372] width 1568 height 744
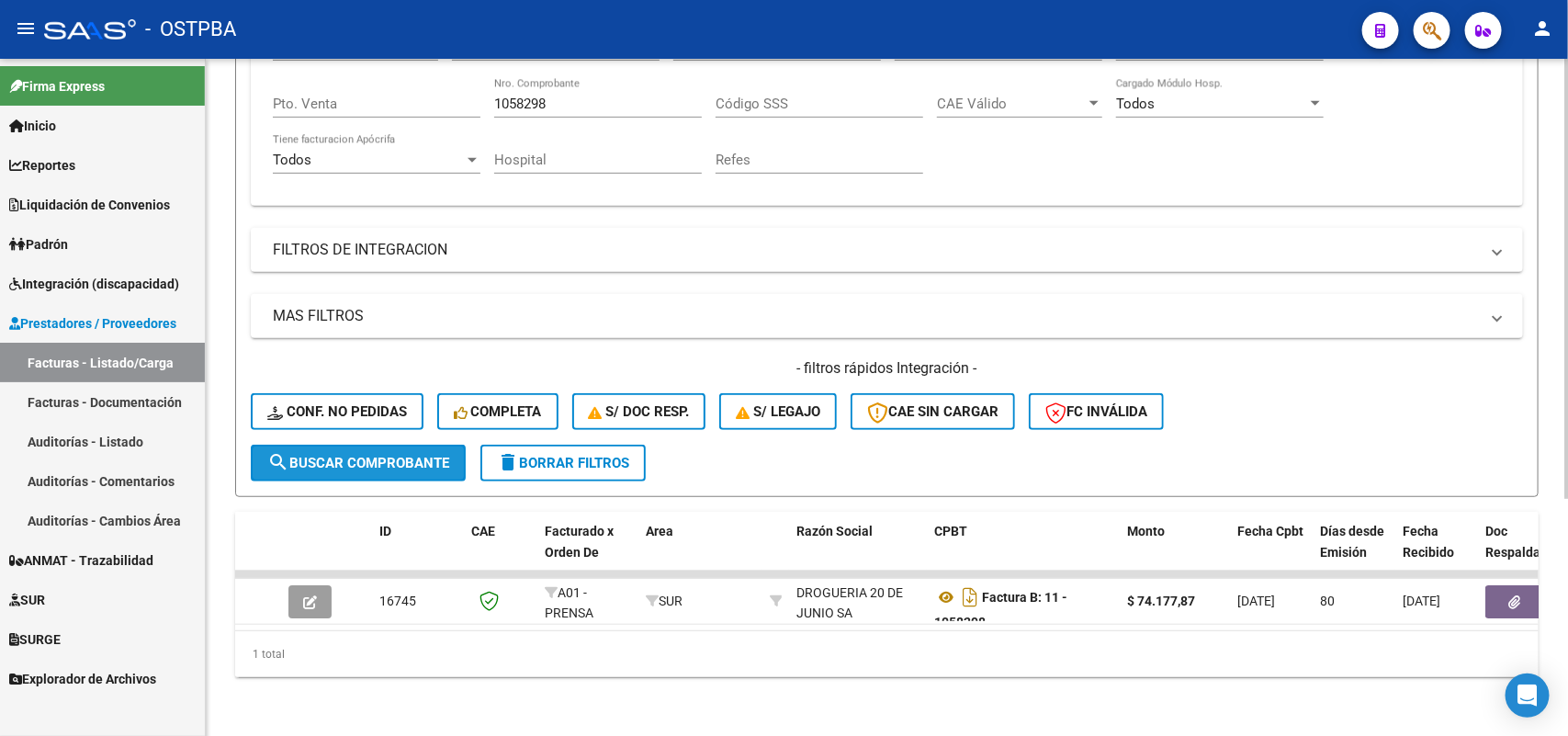
click at [356, 455] on span "search Buscar Comprobante" at bounding box center [358, 463] width 182 height 16
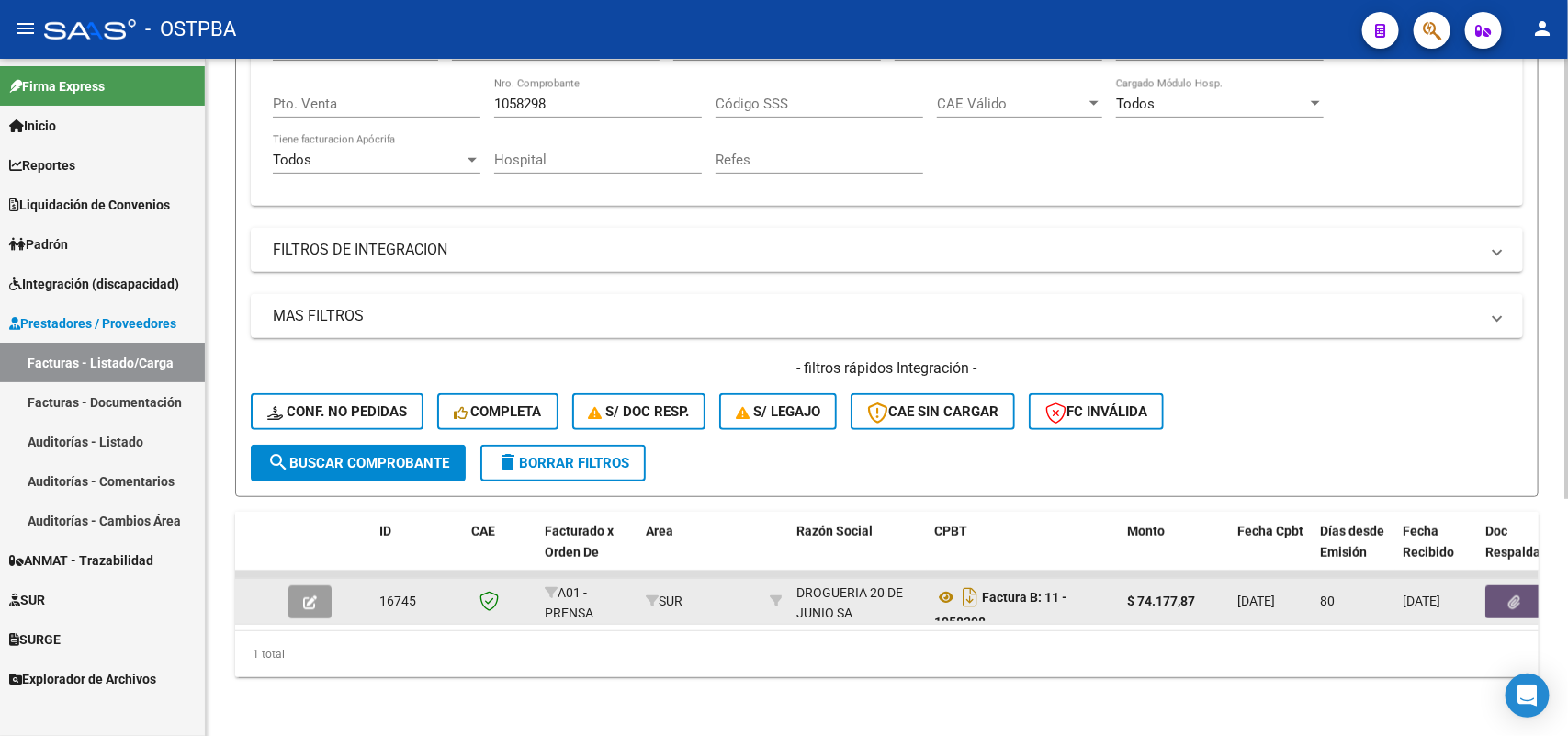
click at [1509, 595] on icon "button" at bounding box center [1515, 602] width 12 height 14
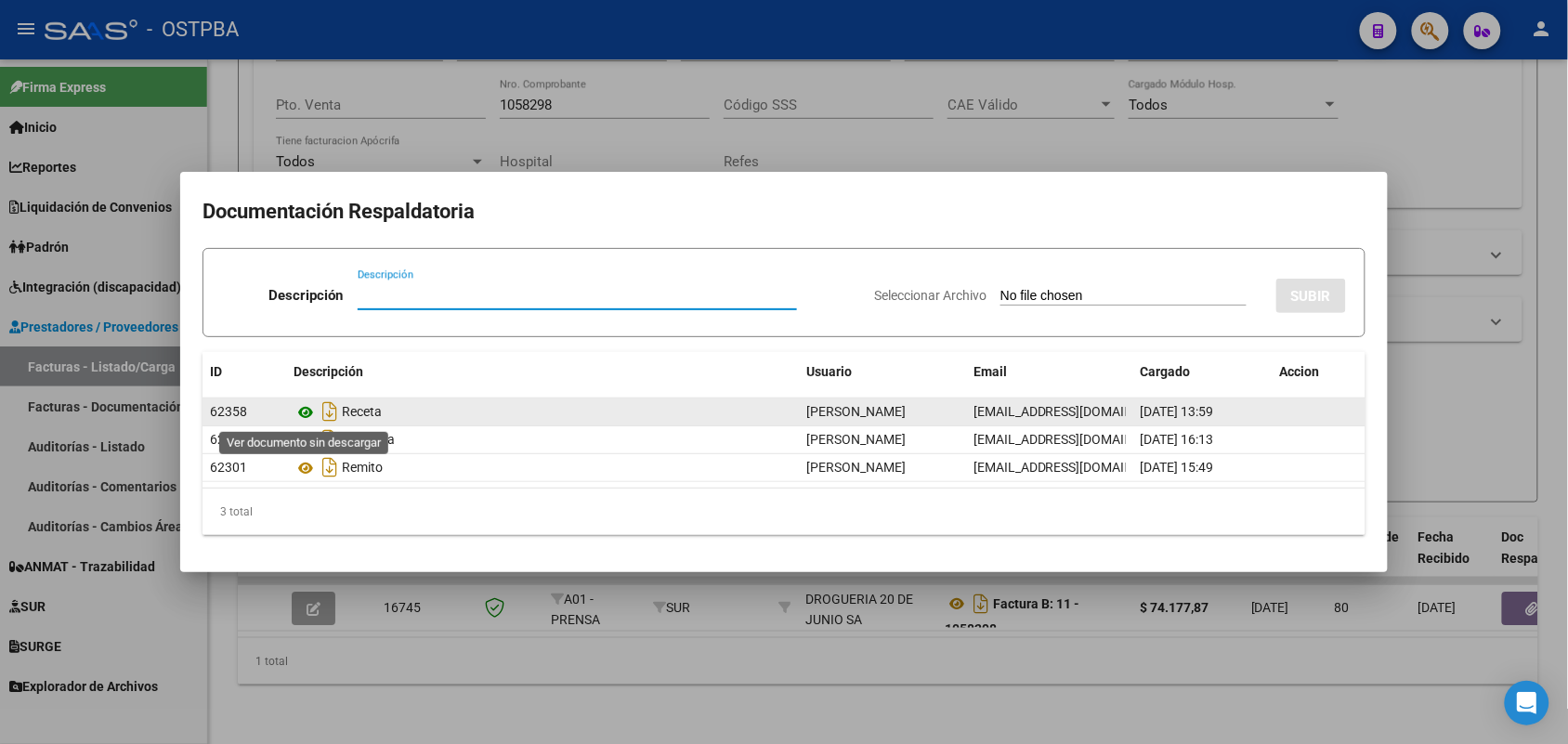
click at [309, 404] on icon at bounding box center [306, 412] width 24 height 22
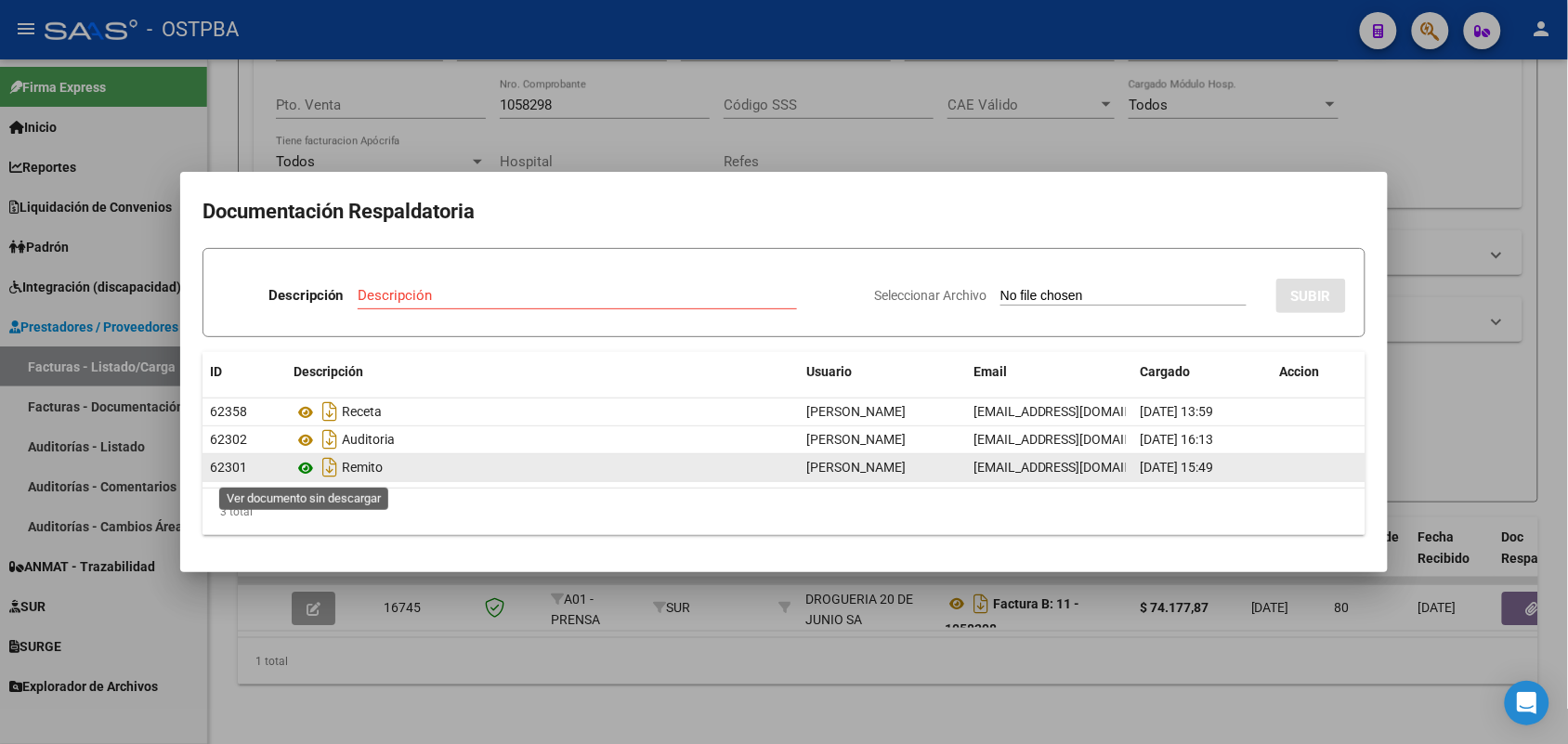
click at [302, 465] on icon at bounding box center [306, 468] width 24 height 22
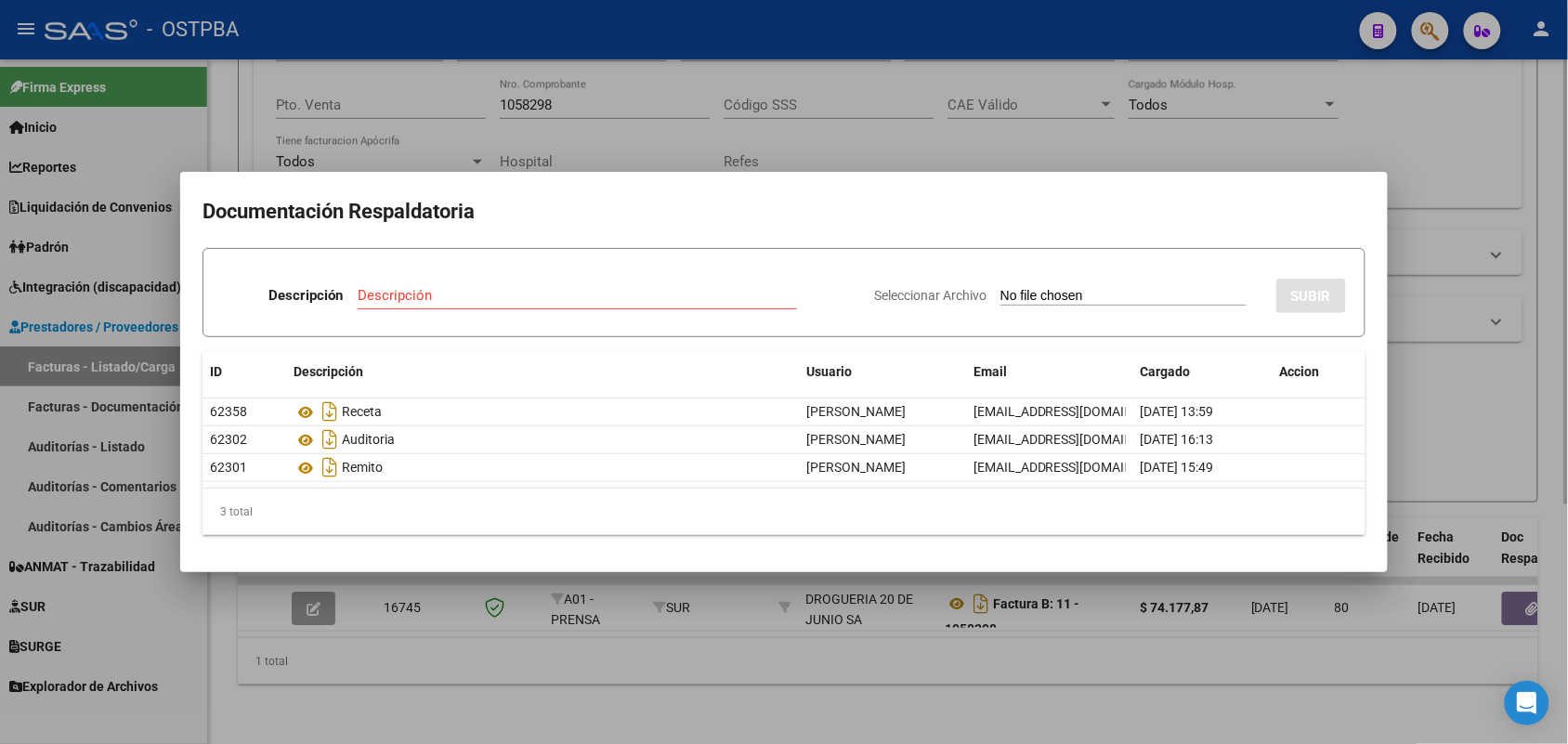
click at [683, 625] on div at bounding box center [784, 372] width 1568 height 744
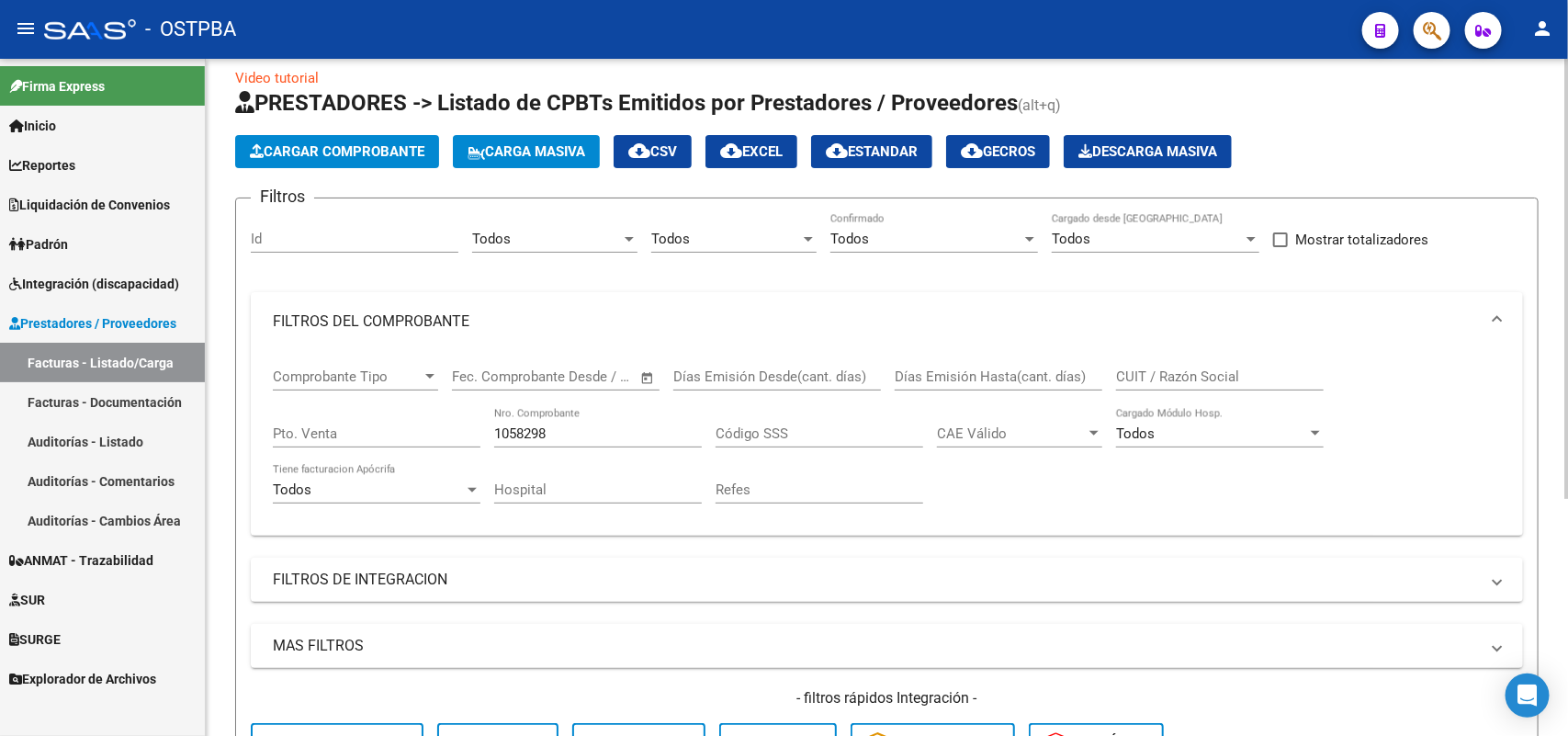
scroll to position [18, 0]
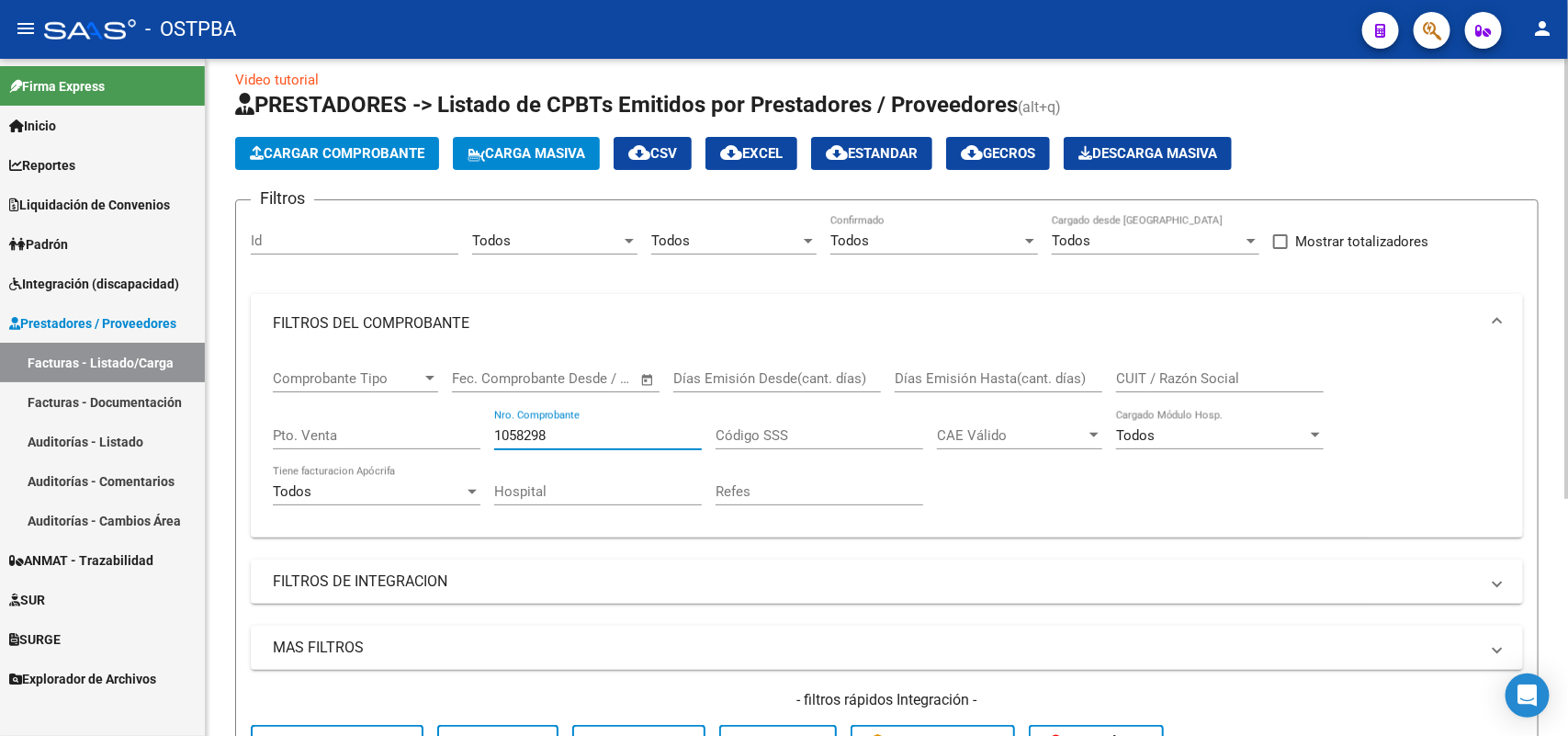
drag, startPoint x: 551, startPoint y: 433, endPoint x: 401, endPoint y: 409, distance: 151.9
click at [401, 409] on div "Comprobante Tipo Comprobante Tipo Fecha inicio – Fecha fin Fec. Comprobante Des…" at bounding box center [887, 438] width 1228 height 170
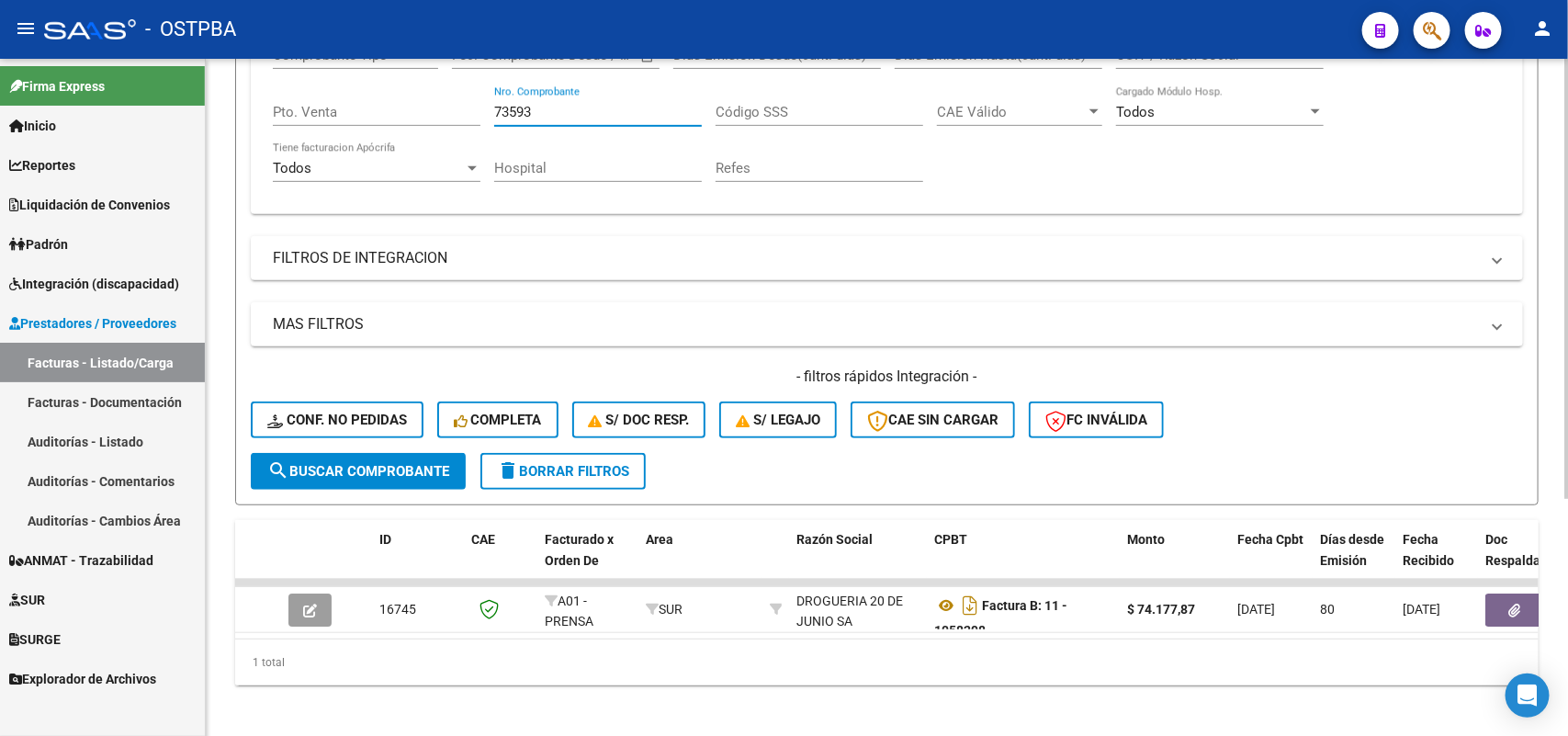
scroll to position [363, 0]
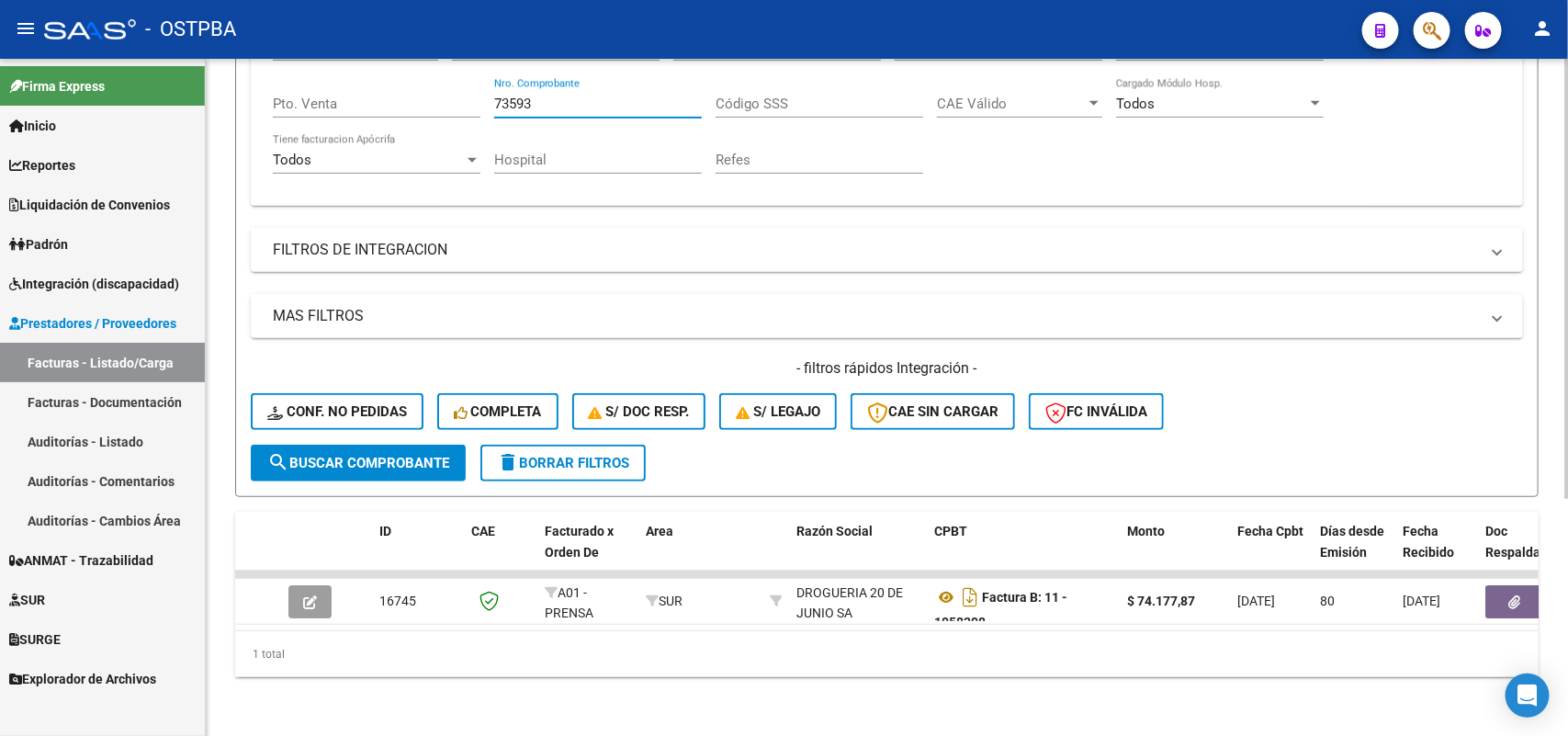
type input "73593"
click at [387, 455] on span "search Buscar Comprobante" at bounding box center [358, 463] width 182 height 16
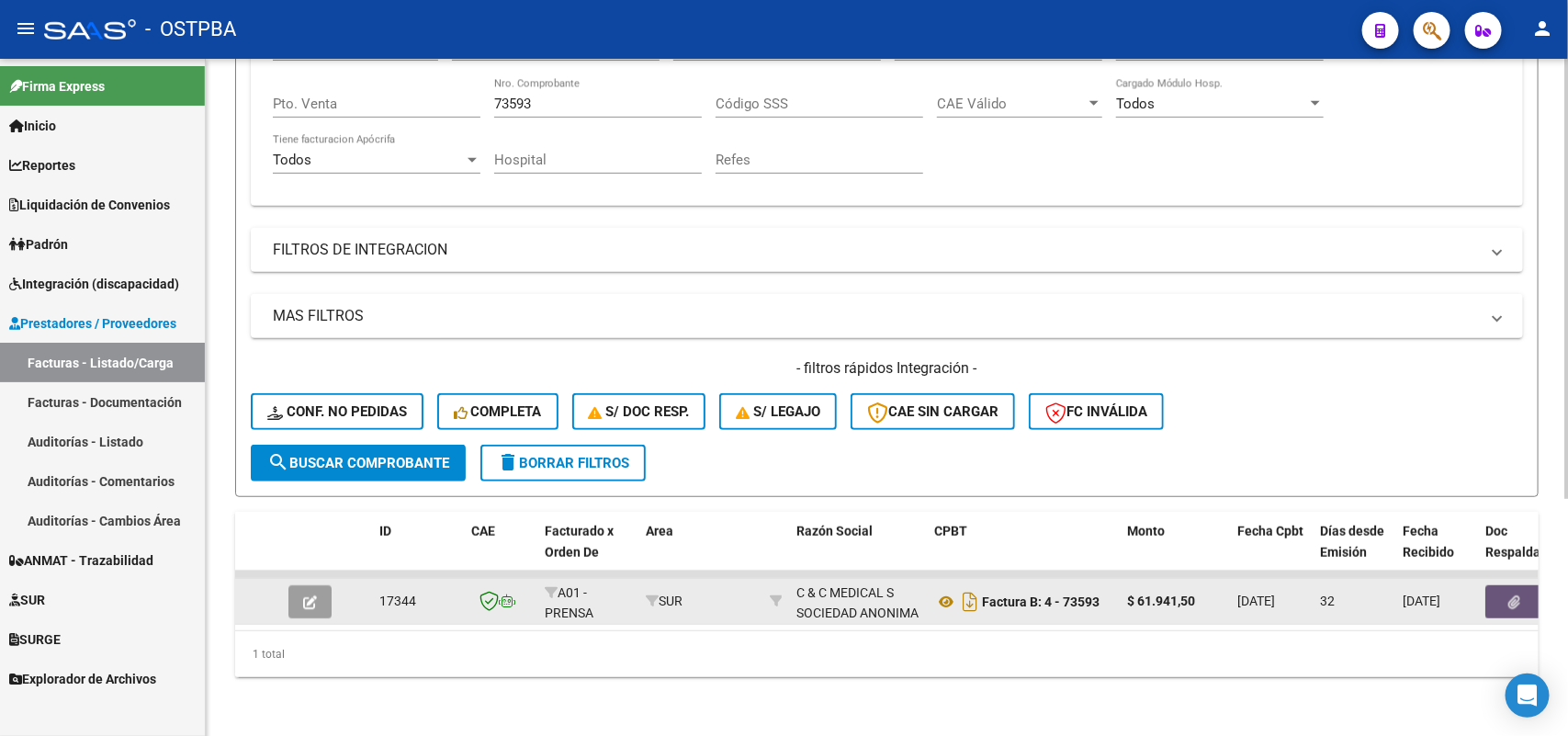
click at [1512, 595] on icon "button" at bounding box center [1515, 602] width 12 height 14
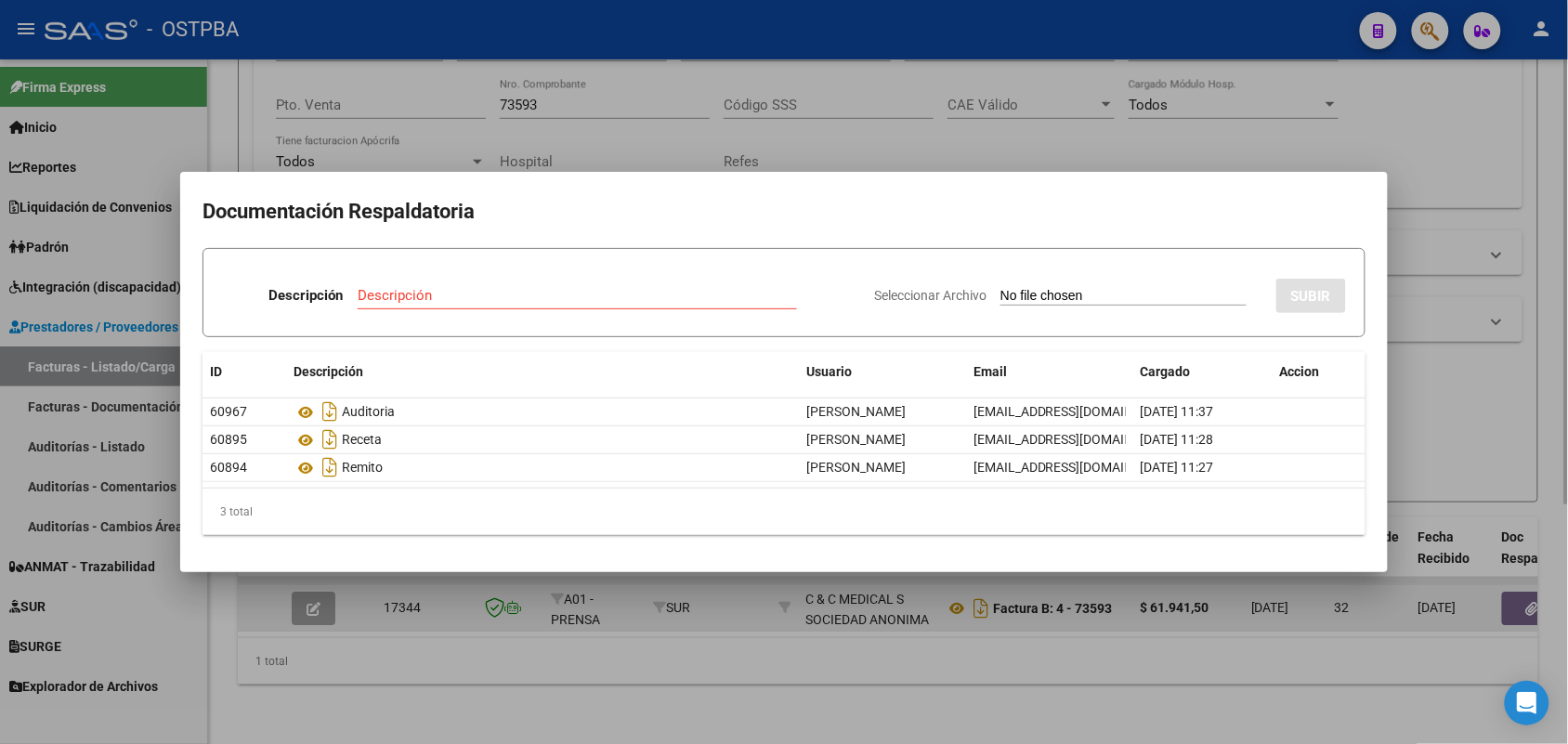
drag, startPoint x: 554, startPoint y: 674, endPoint x: 554, endPoint y: 611, distance: 63.0
click at [553, 625] on div at bounding box center [784, 372] width 1568 height 744
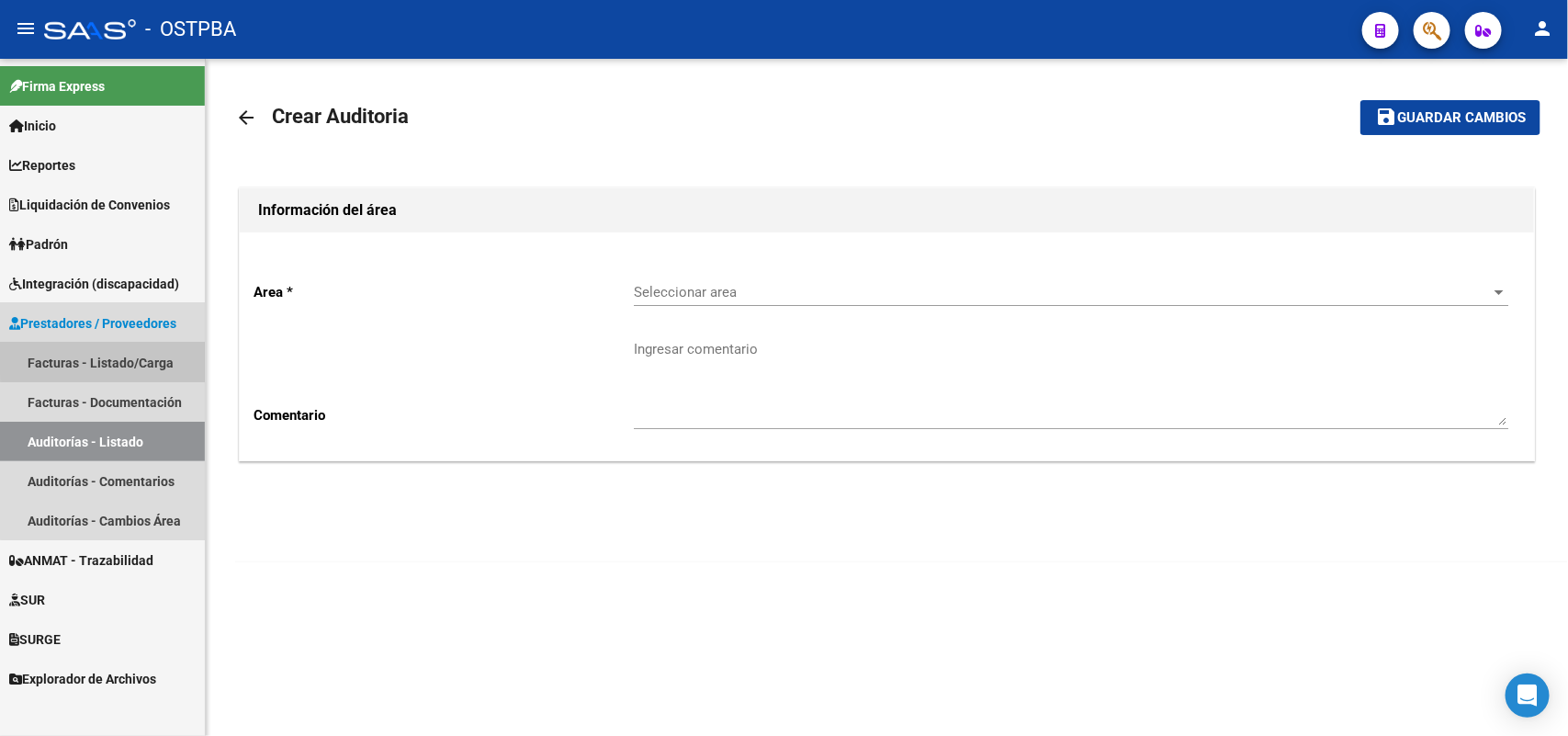
click at [124, 355] on link "Facturas - Listado/Carga" at bounding box center [102, 362] width 205 height 40
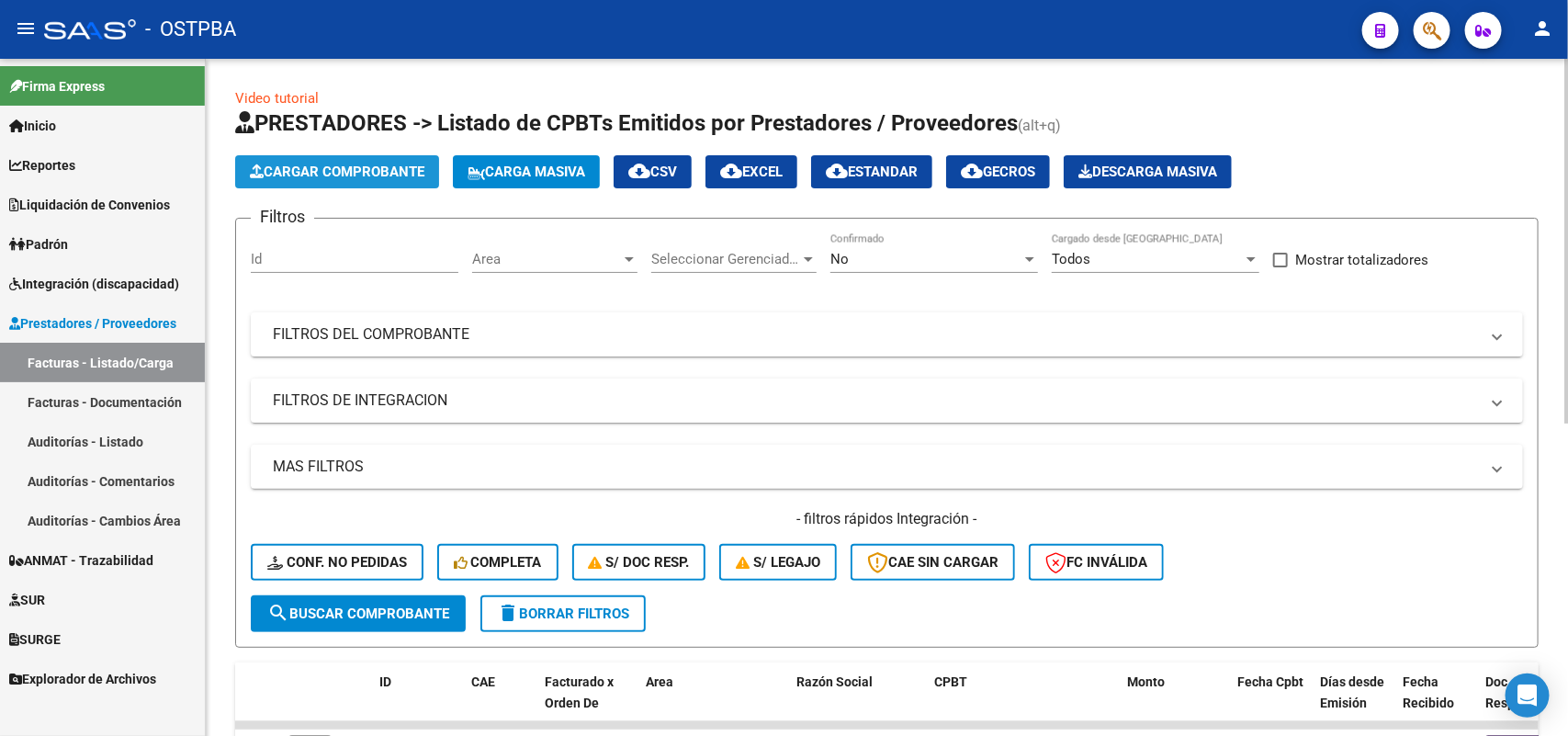
click at [359, 163] on span "Cargar Comprobante" at bounding box center [337, 171] width 175 height 16
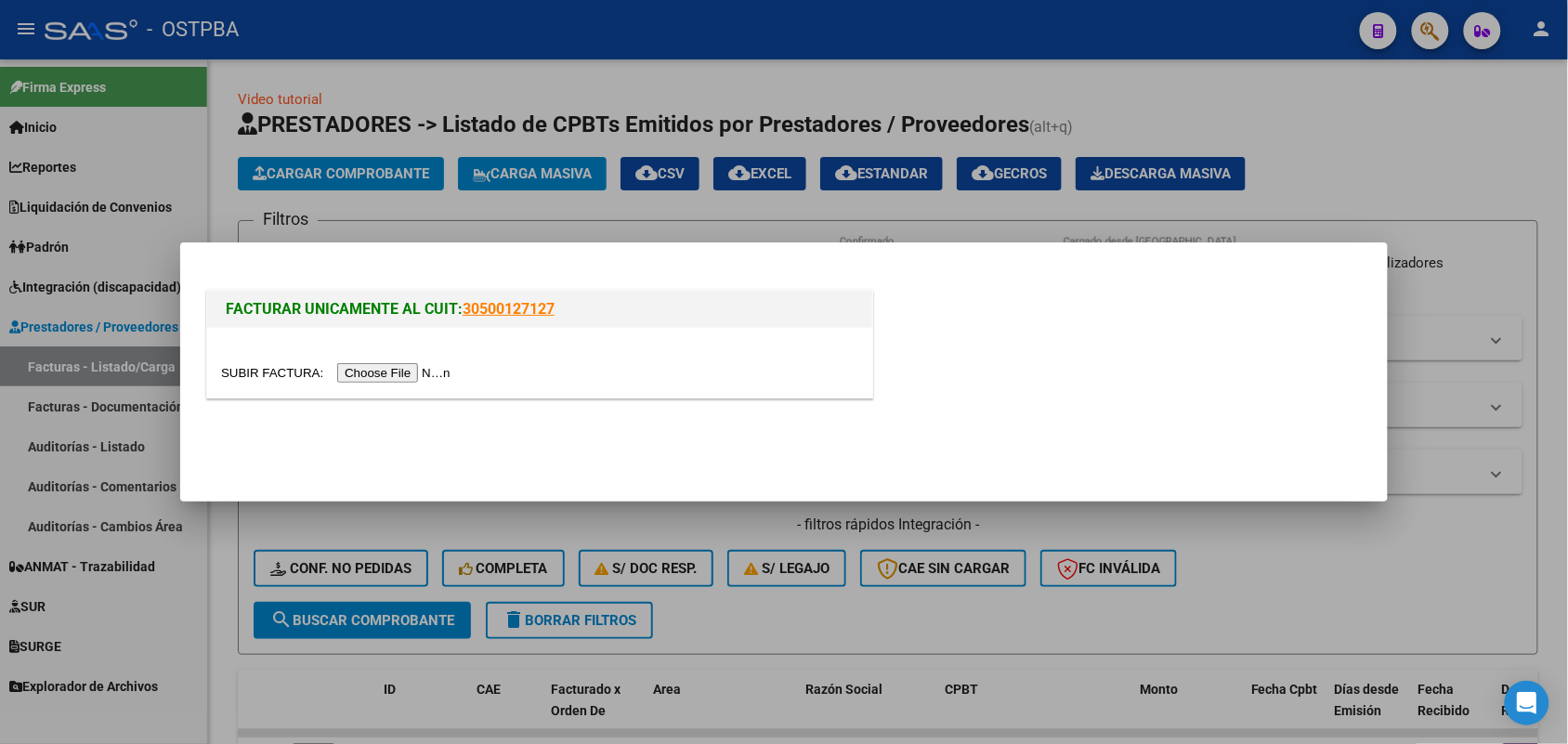
click at [407, 376] on input "file" at bounding box center [338, 373] width 235 height 20
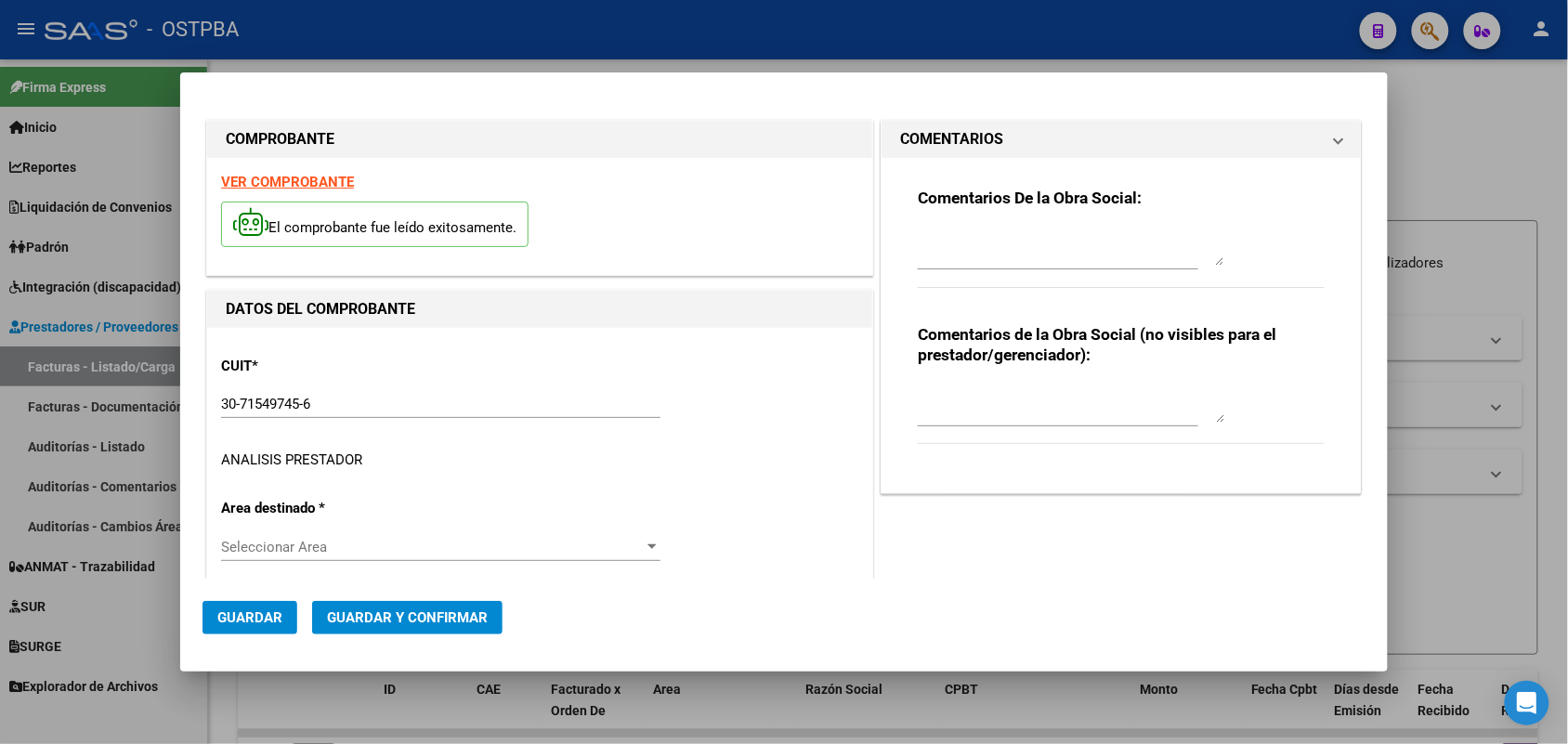
type input "[DATE]"
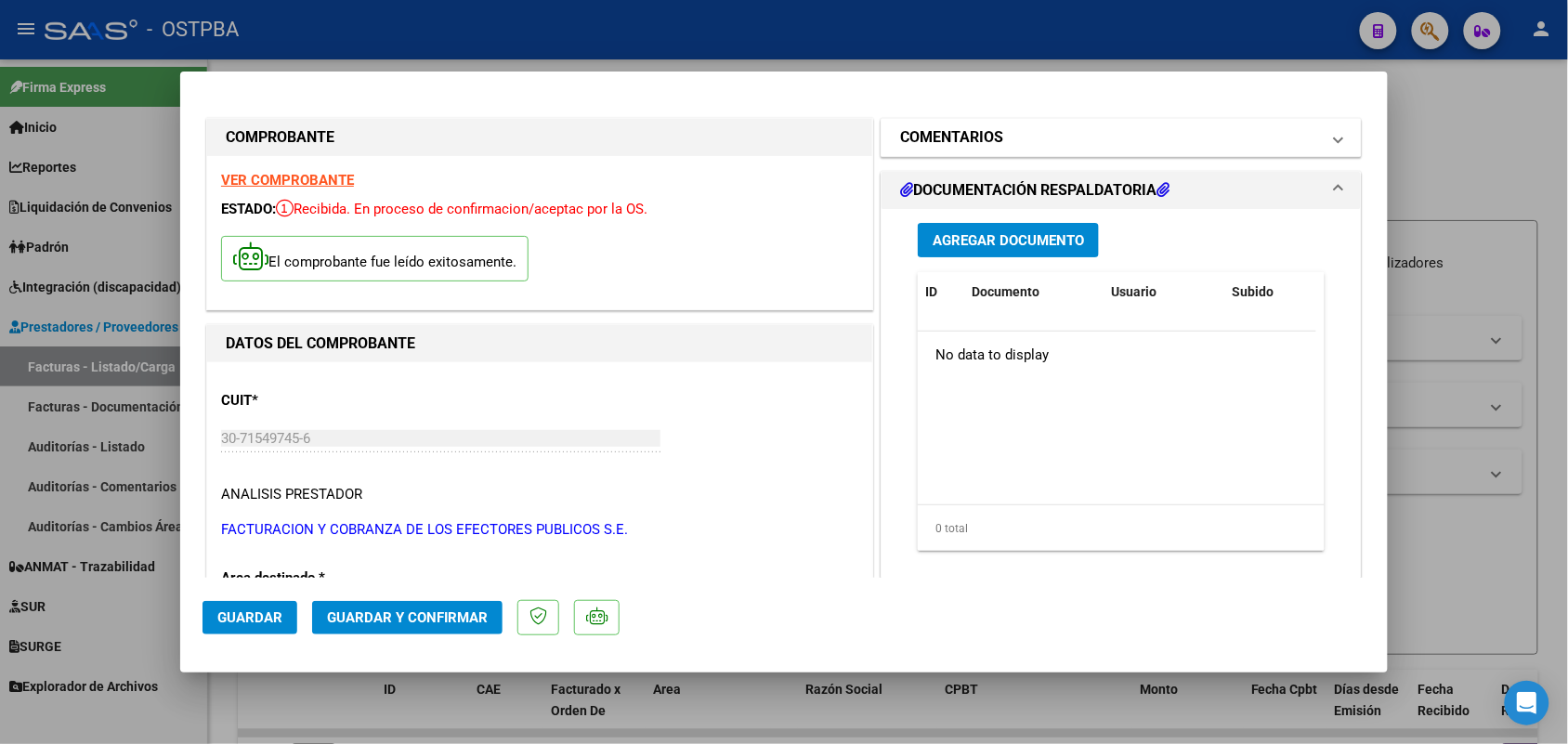
click at [1335, 136] on span at bounding box center [1339, 137] width 8 height 22
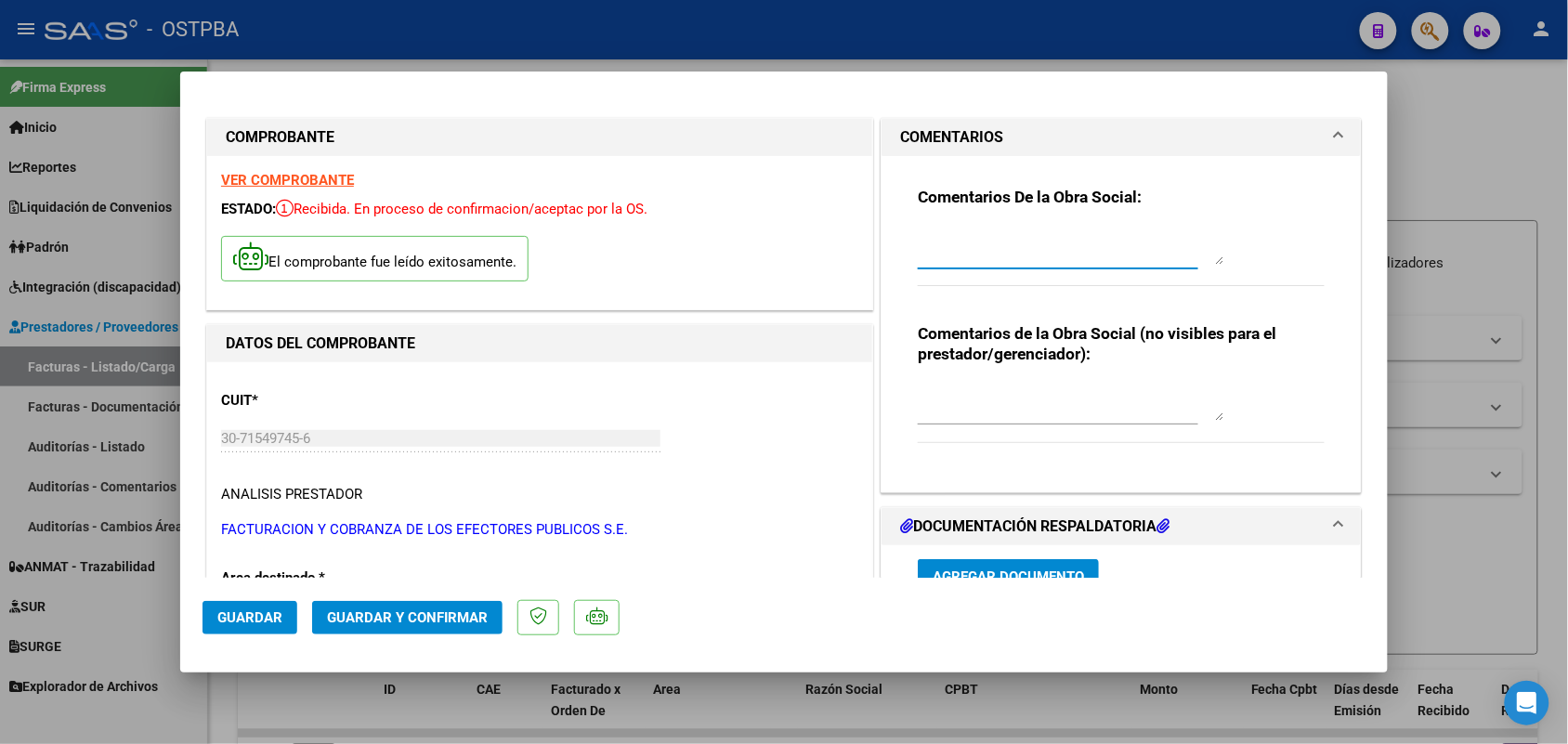
click at [939, 252] on textarea at bounding box center [1071, 246] width 307 height 37
type textarea "h"
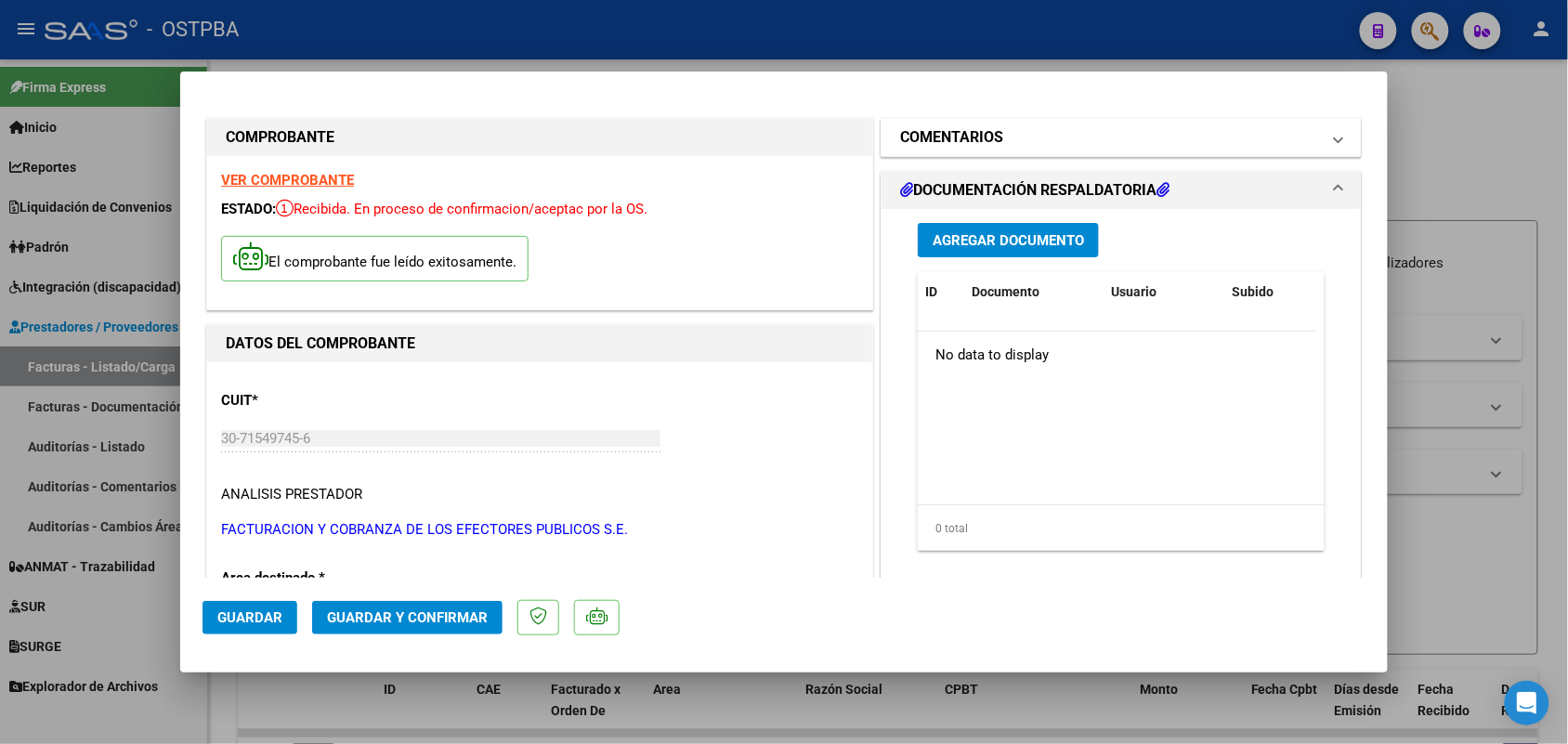
click at [1335, 141] on span at bounding box center [1339, 137] width 8 height 22
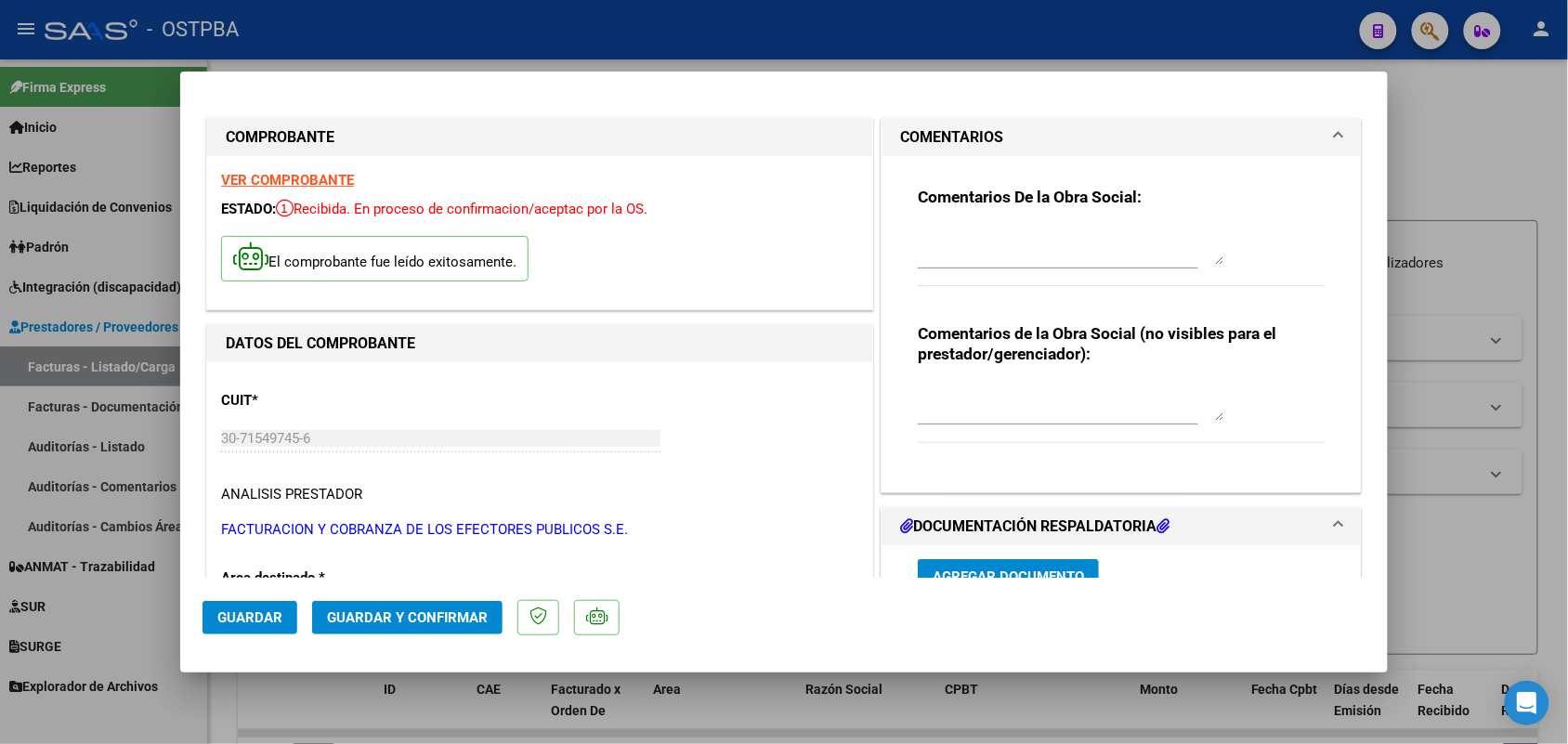
click at [922, 258] on textarea at bounding box center [1071, 246] width 307 height 37
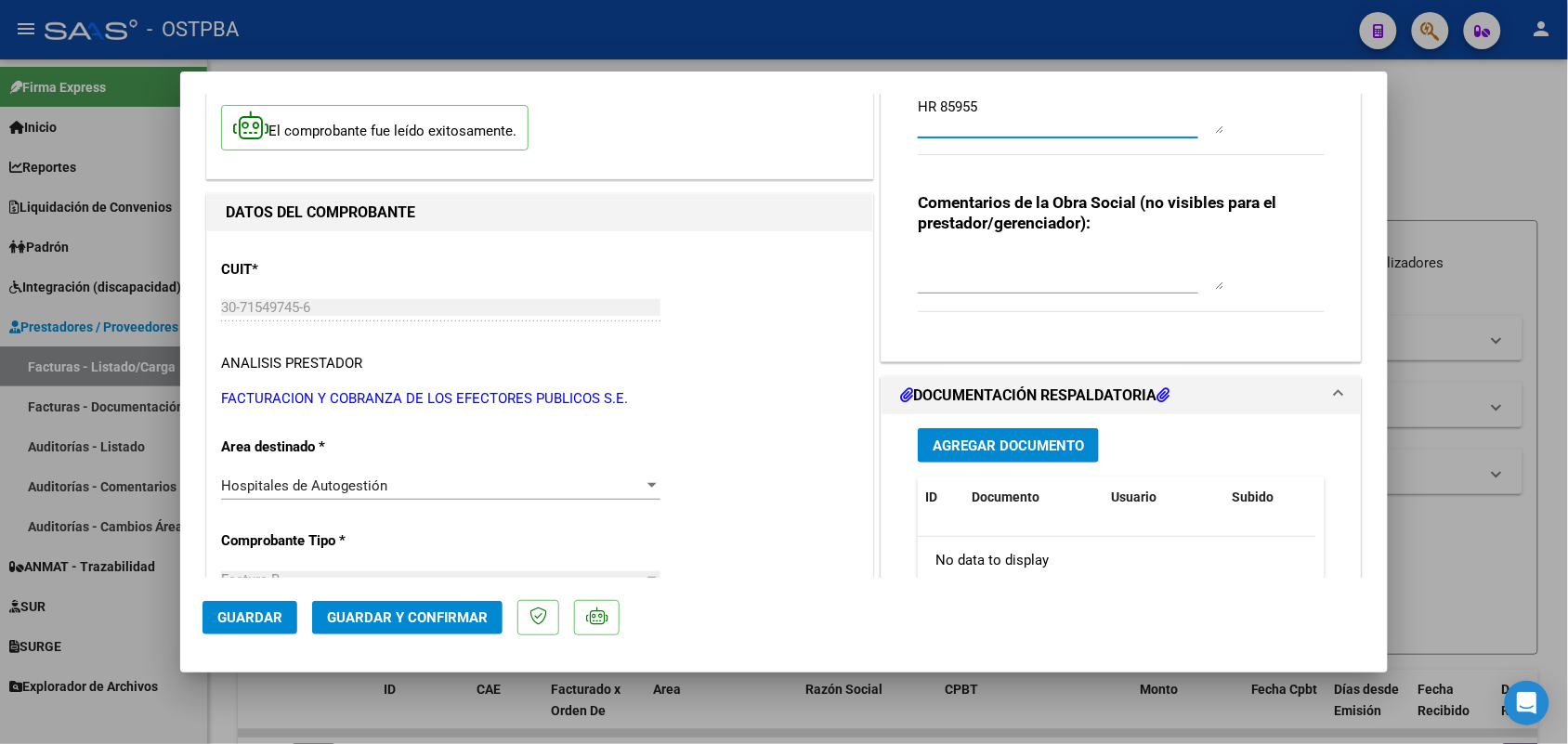
scroll to position [232, 0]
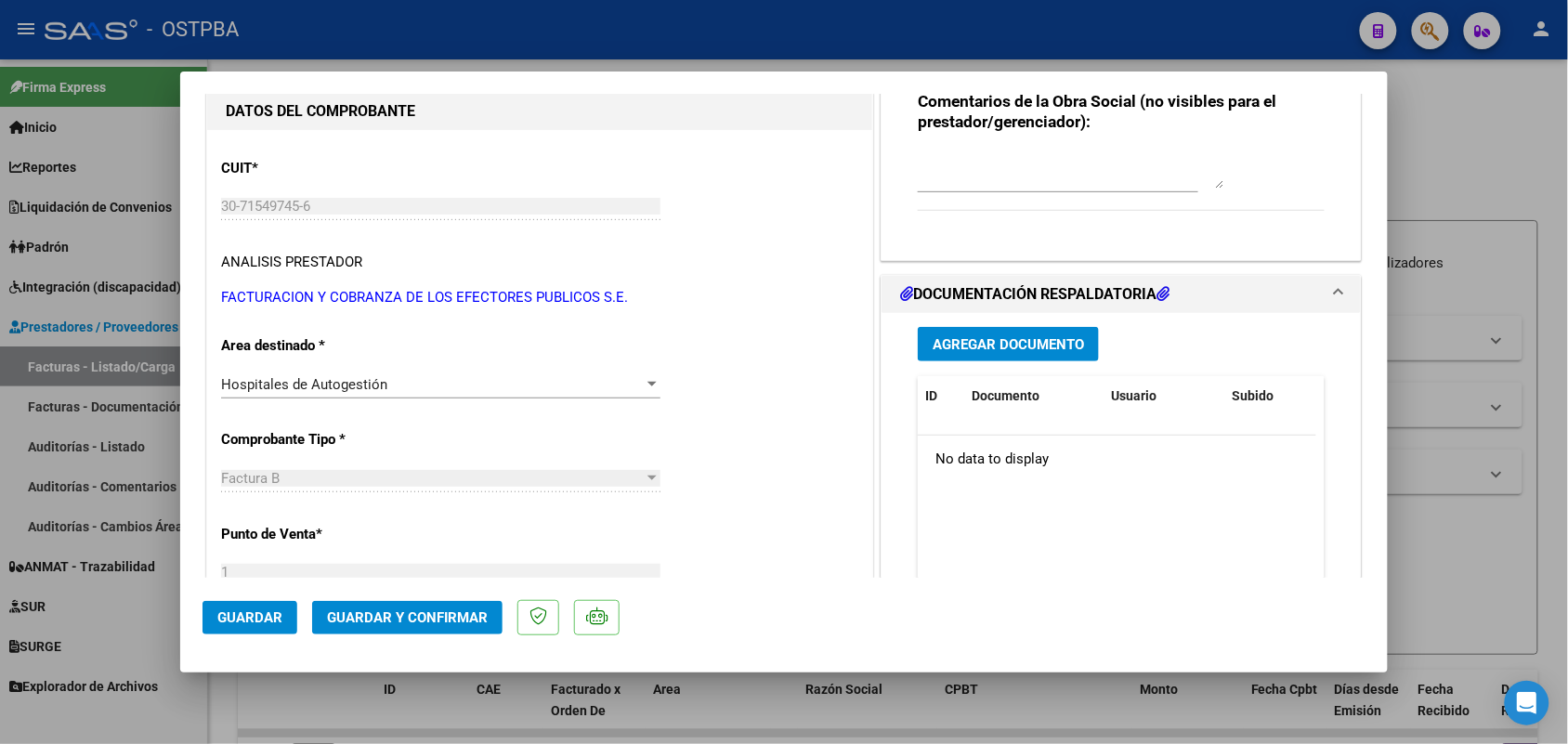
type textarea "HR 85955"
click at [246, 613] on span "Guardar" at bounding box center [250, 617] width 65 height 17
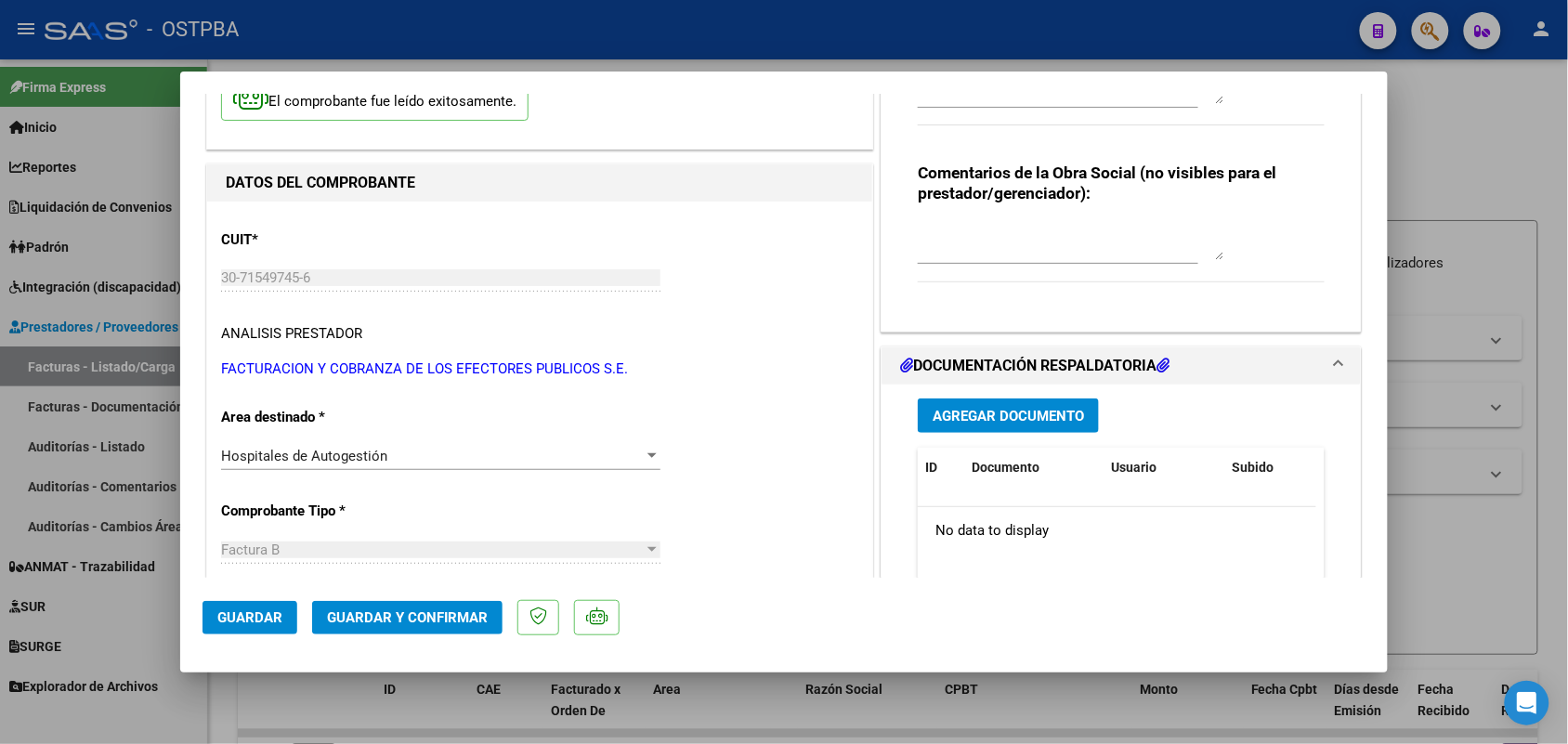
scroll to position [349, 0]
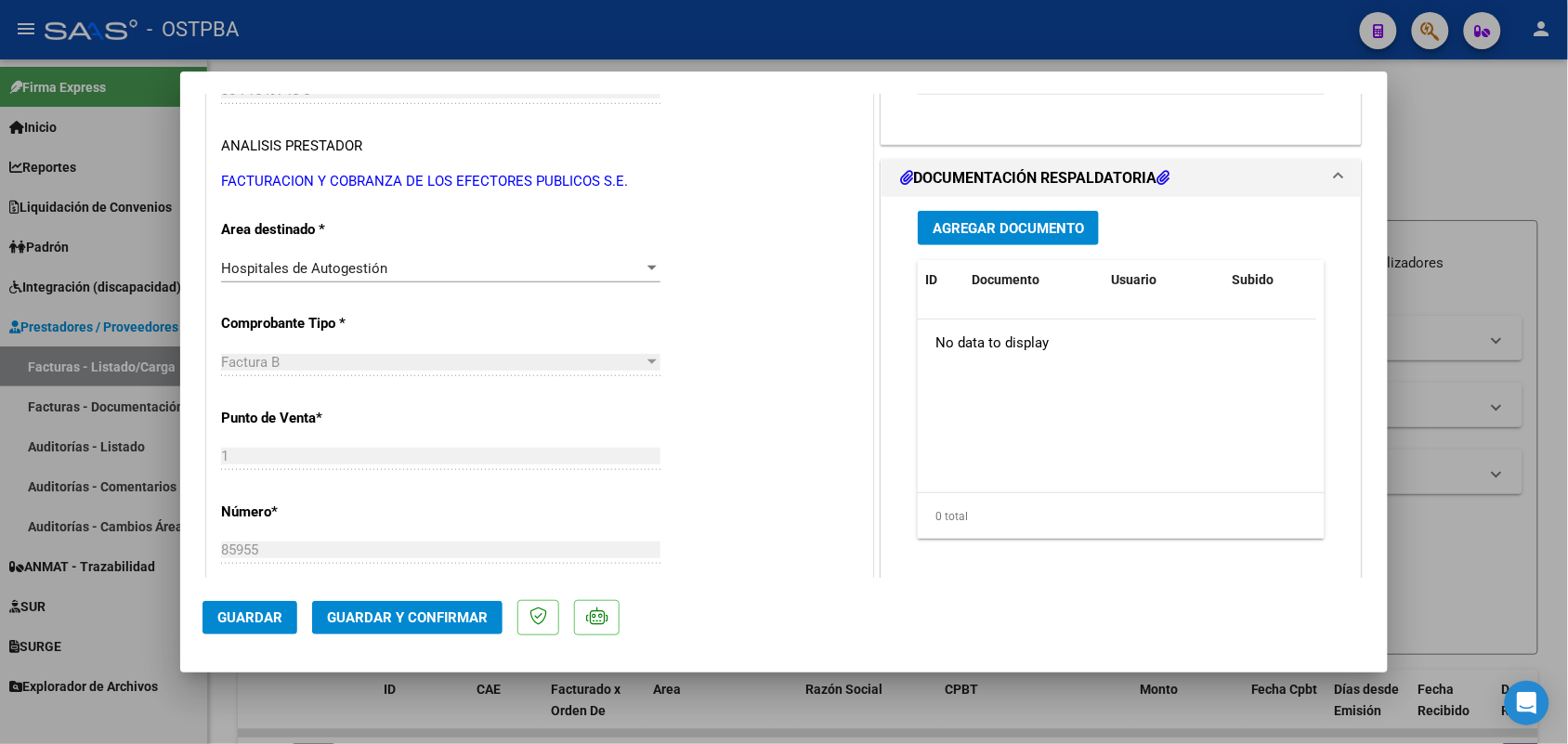
click at [992, 230] on span "Agregar Documento" at bounding box center [1008, 227] width 151 height 17
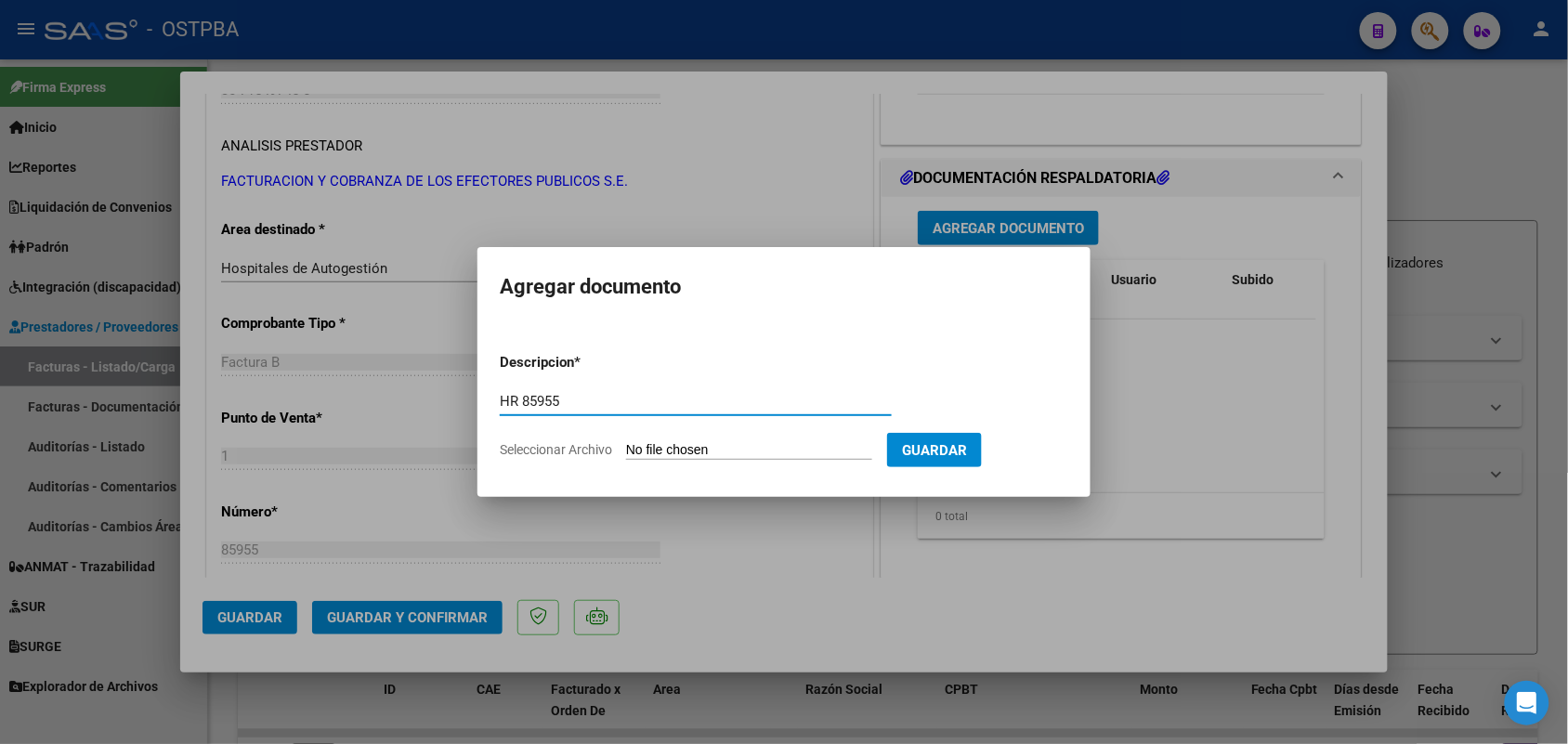
type input "HR 85955"
click at [664, 455] on input "Seleccionar Archivo" at bounding box center [749, 451] width 246 height 18
drag, startPoint x: 562, startPoint y: 397, endPoint x: 495, endPoint y: 399, distance: 67.0
click at [495, 399] on mat-dialog-content "Descripcion * HR 85955 Escriba aquí una descripcion Seleccionar Archivo Guardar" at bounding box center [784, 398] width 613 height 150
type input "HR 126933"
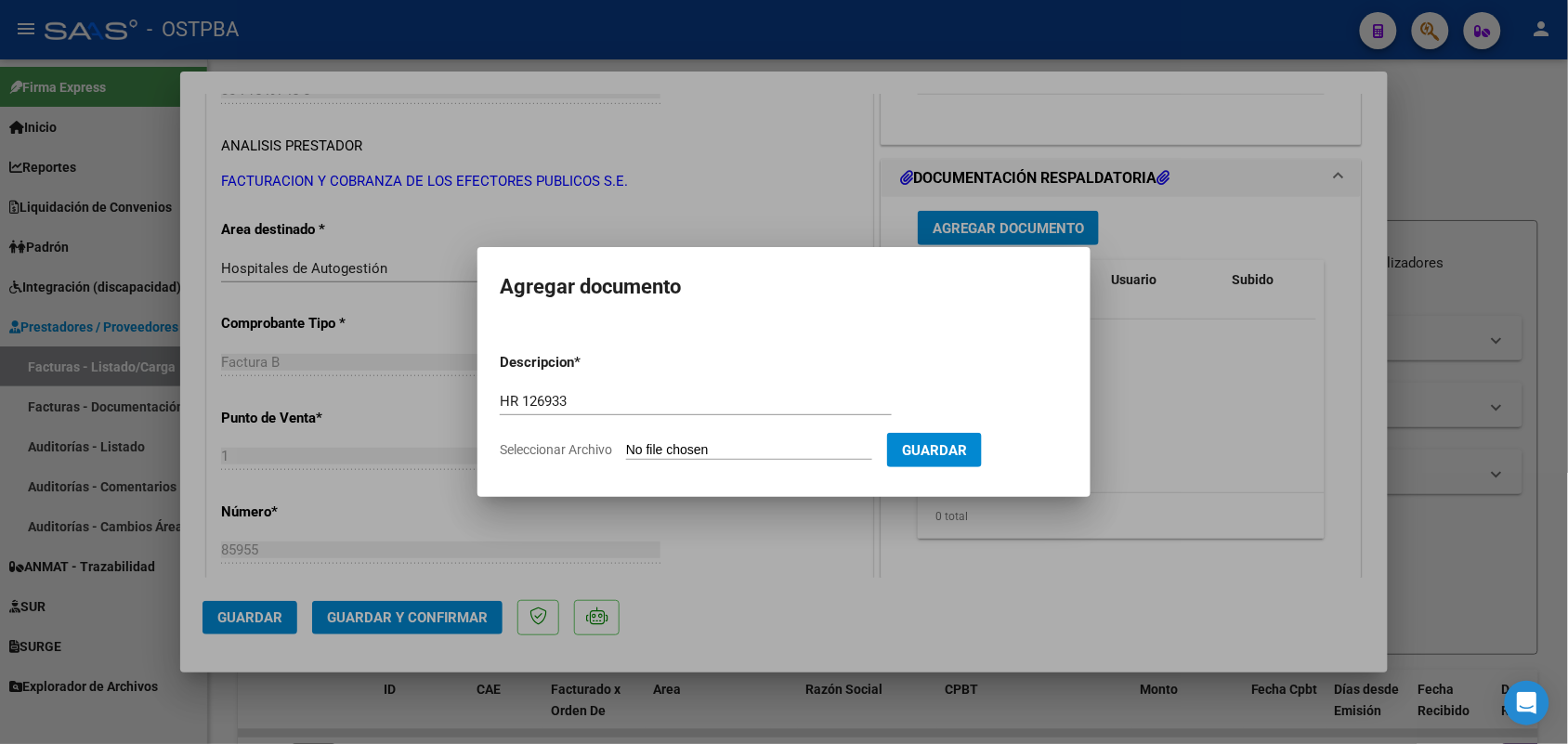
click at [637, 446] on input "Seleccionar Archivo" at bounding box center [749, 451] width 246 height 18
type input "C:\fakepath\HR 126933.pdf"
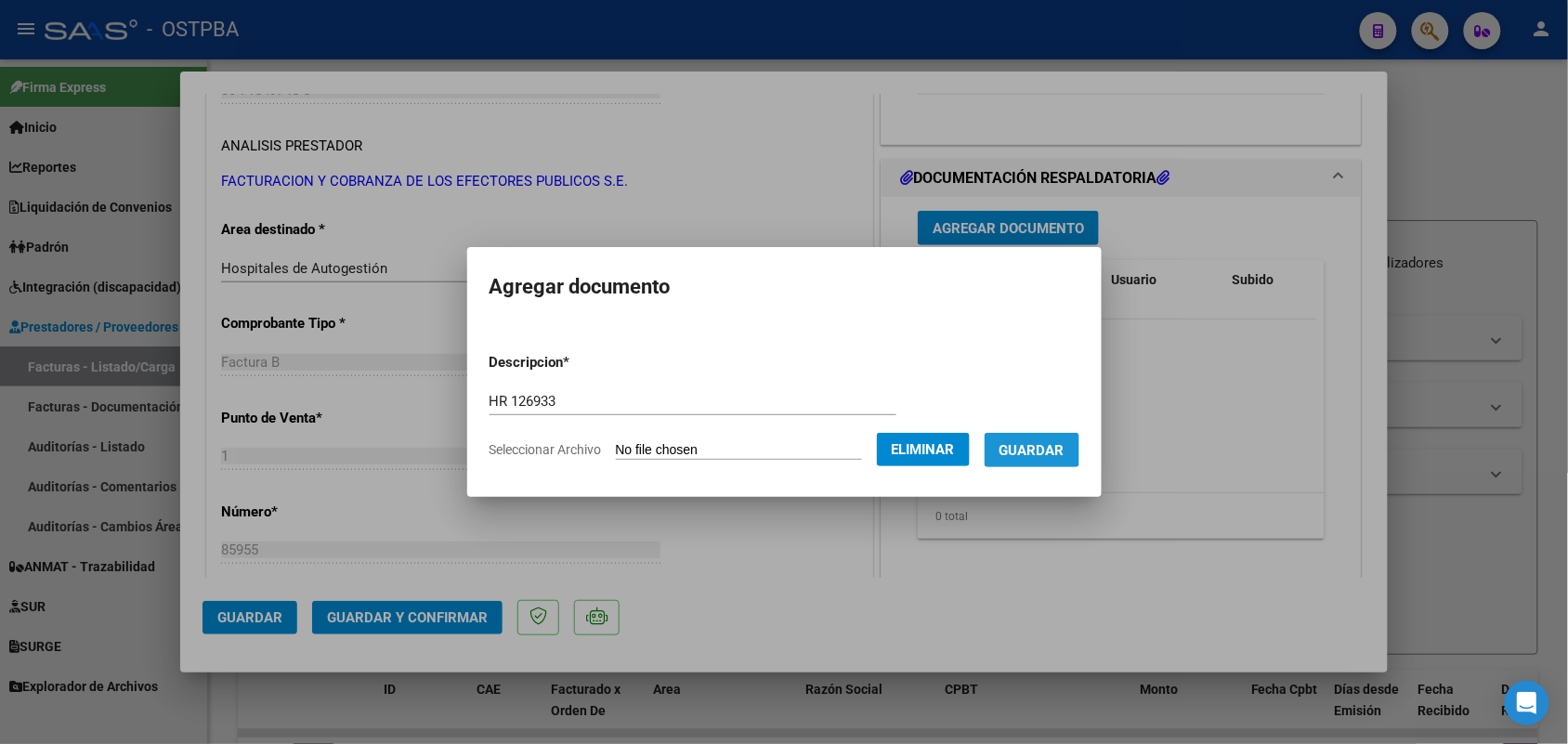
click at [1056, 447] on span "Guardar" at bounding box center [1032, 450] width 65 height 17
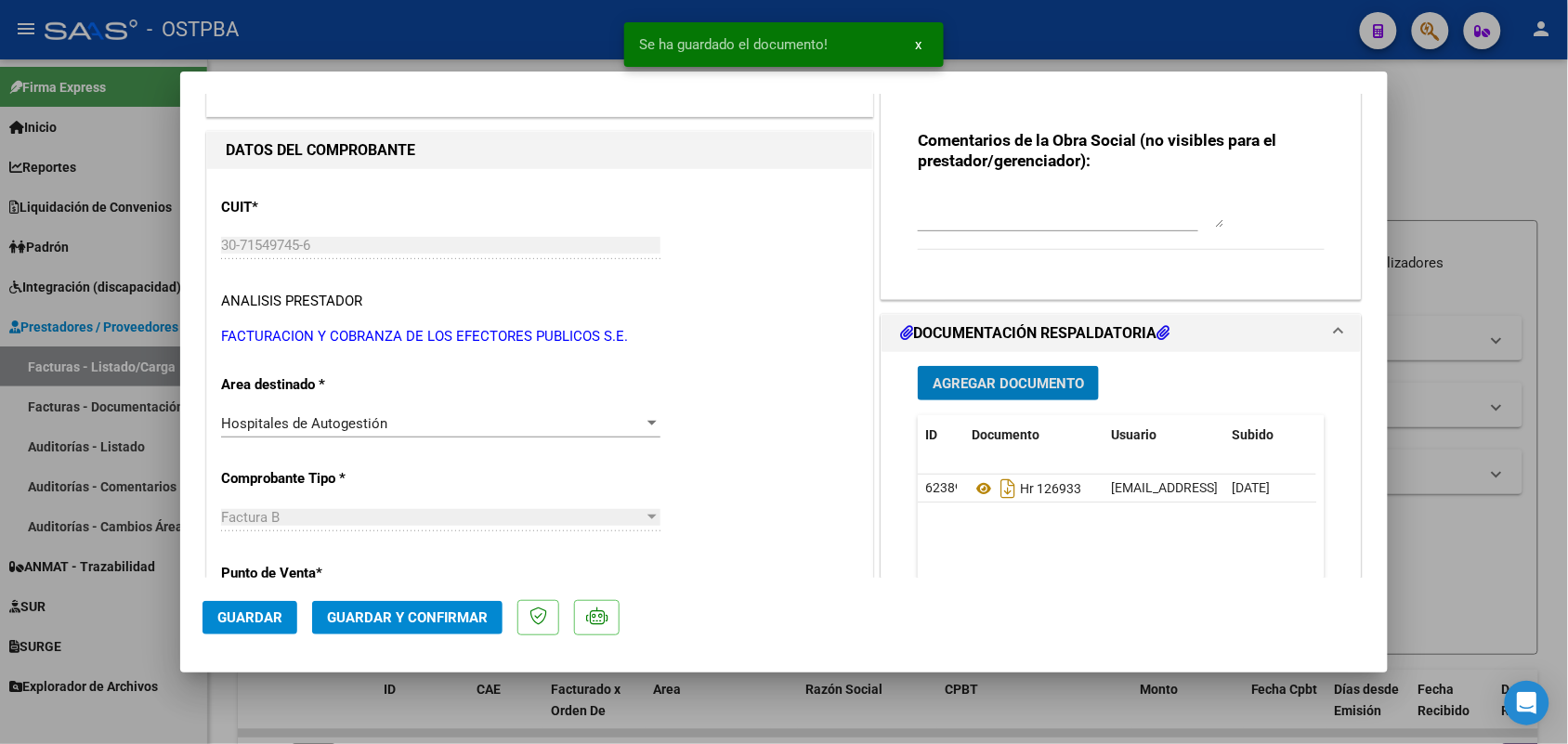
scroll to position [0, 0]
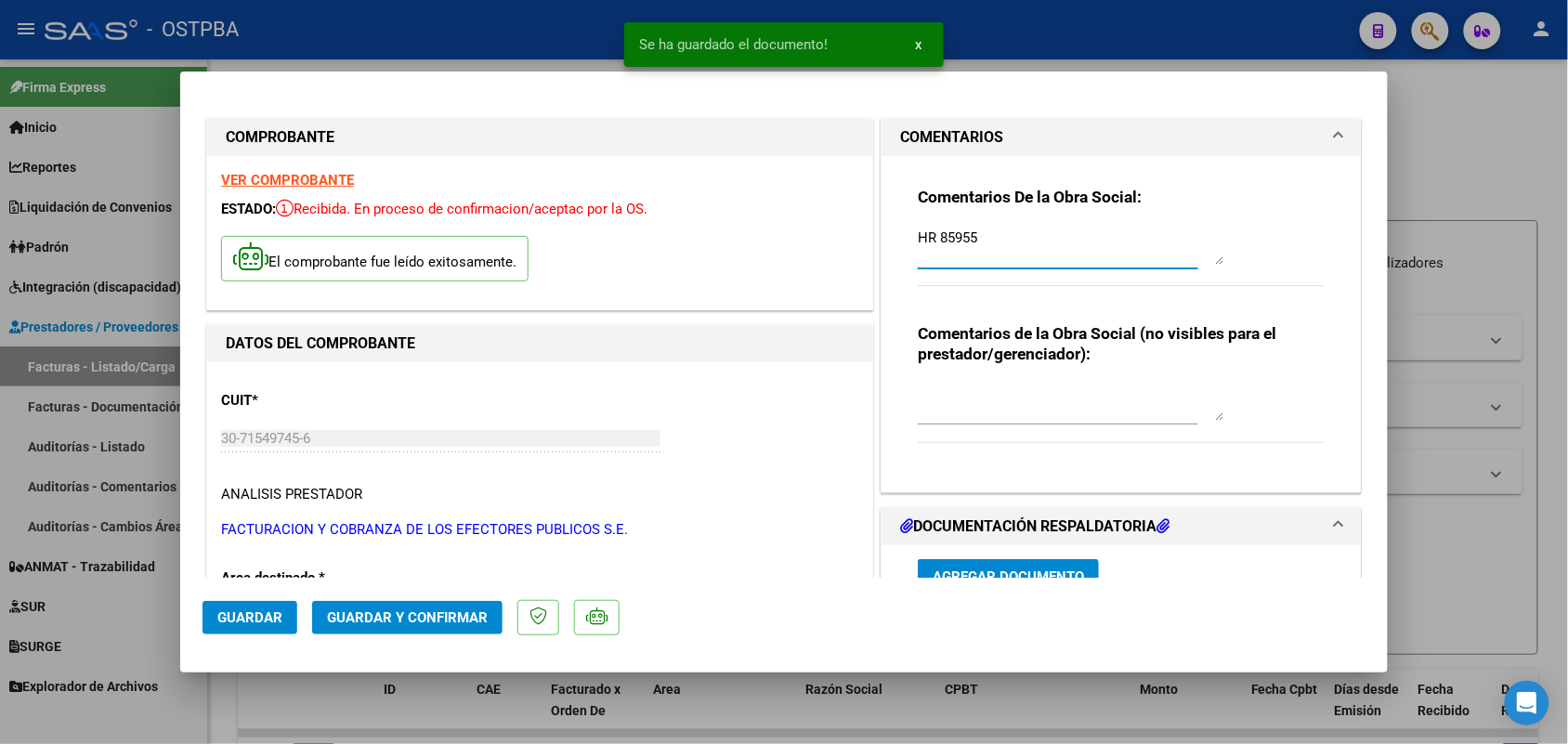
drag, startPoint x: 967, startPoint y: 235, endPoint x: 907, endPoint y: 238, distance: 60.1
click at [918, 238] on textarea "HR 85955" at bounding box center [1071, 246] width 307 height 37
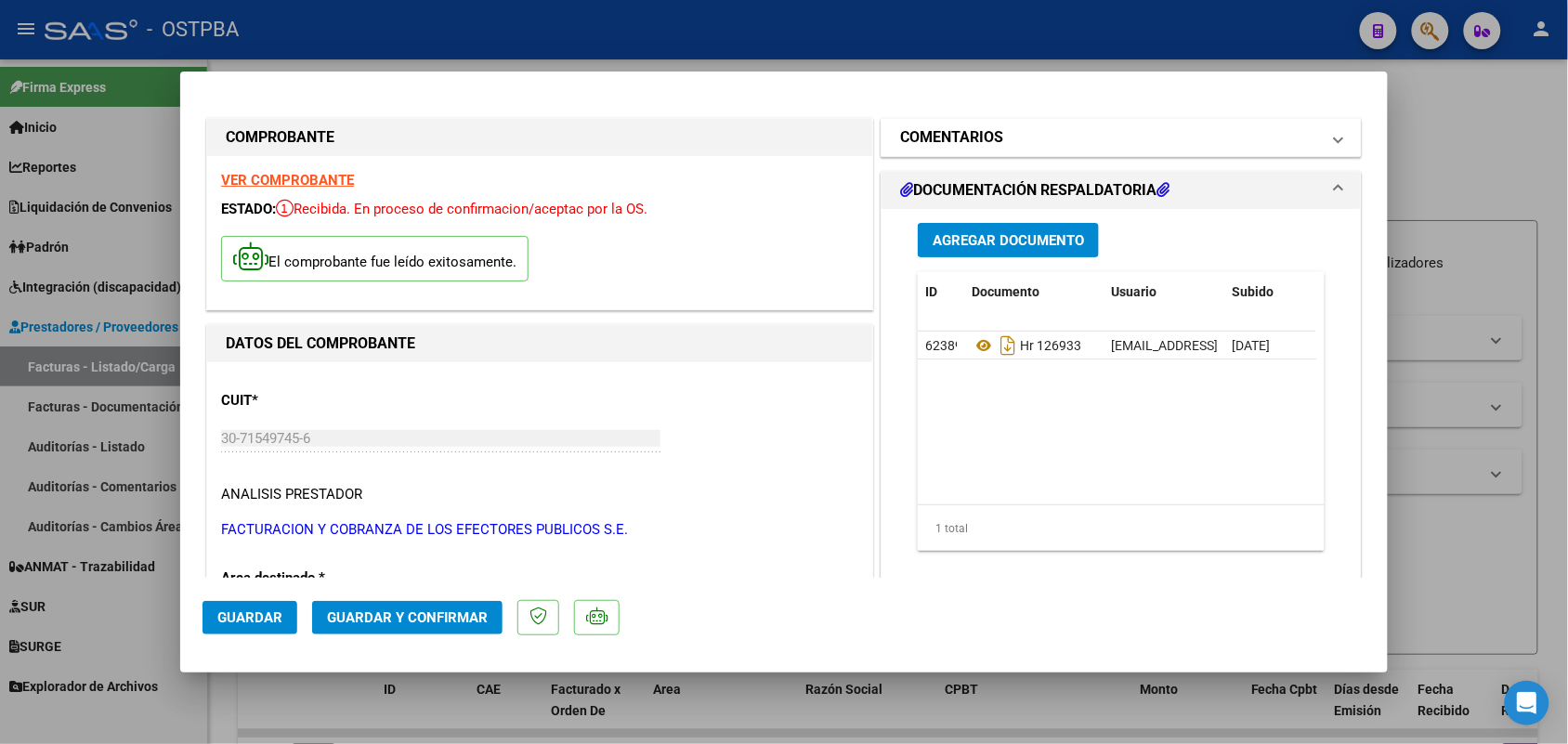
click at [1335, 138] on span at bounding box center [1339, 137] width 8 height 22
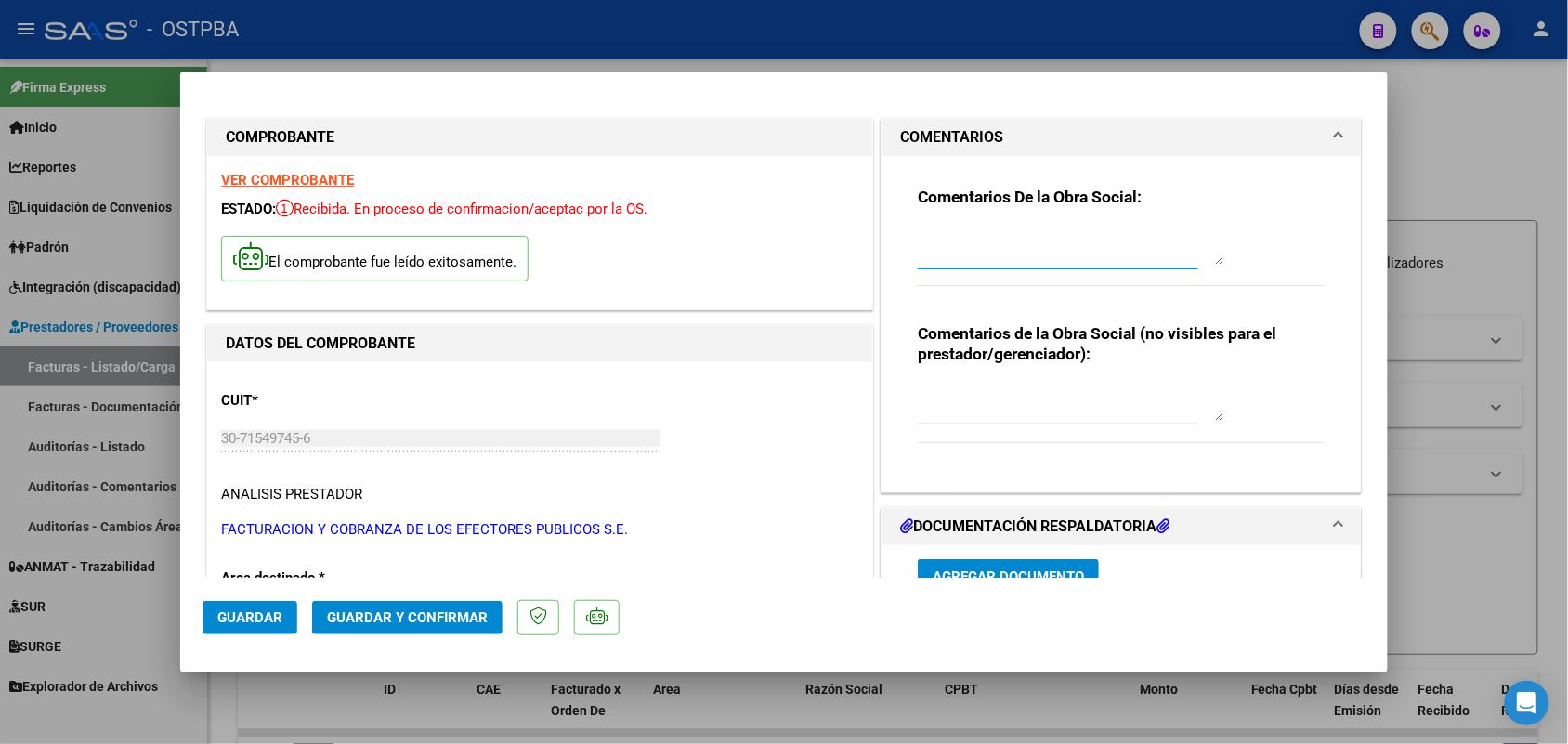
click at [933, 249] on textarea at bounding box center [1071, 246] width 307 height 37
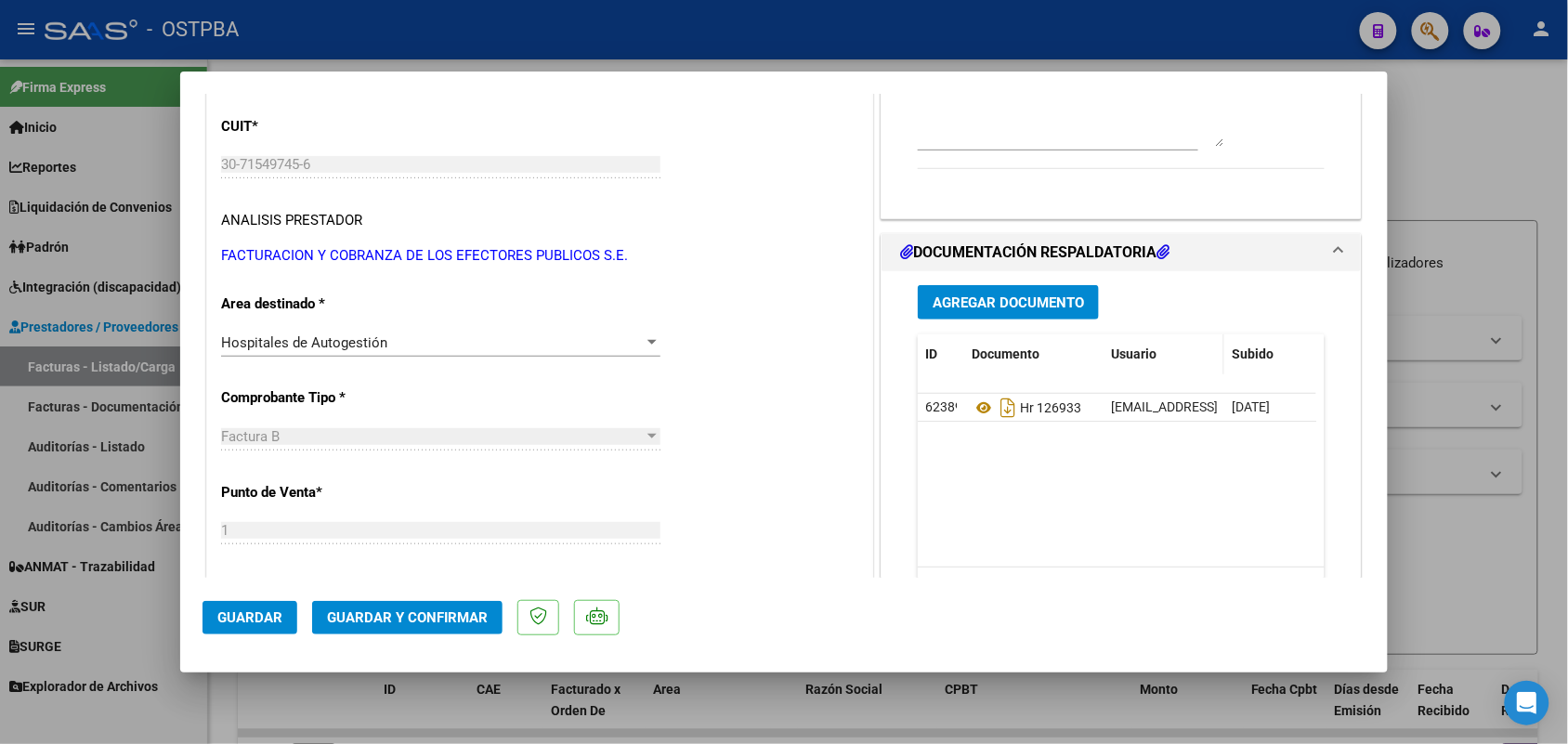
scroll to position [349, 0]
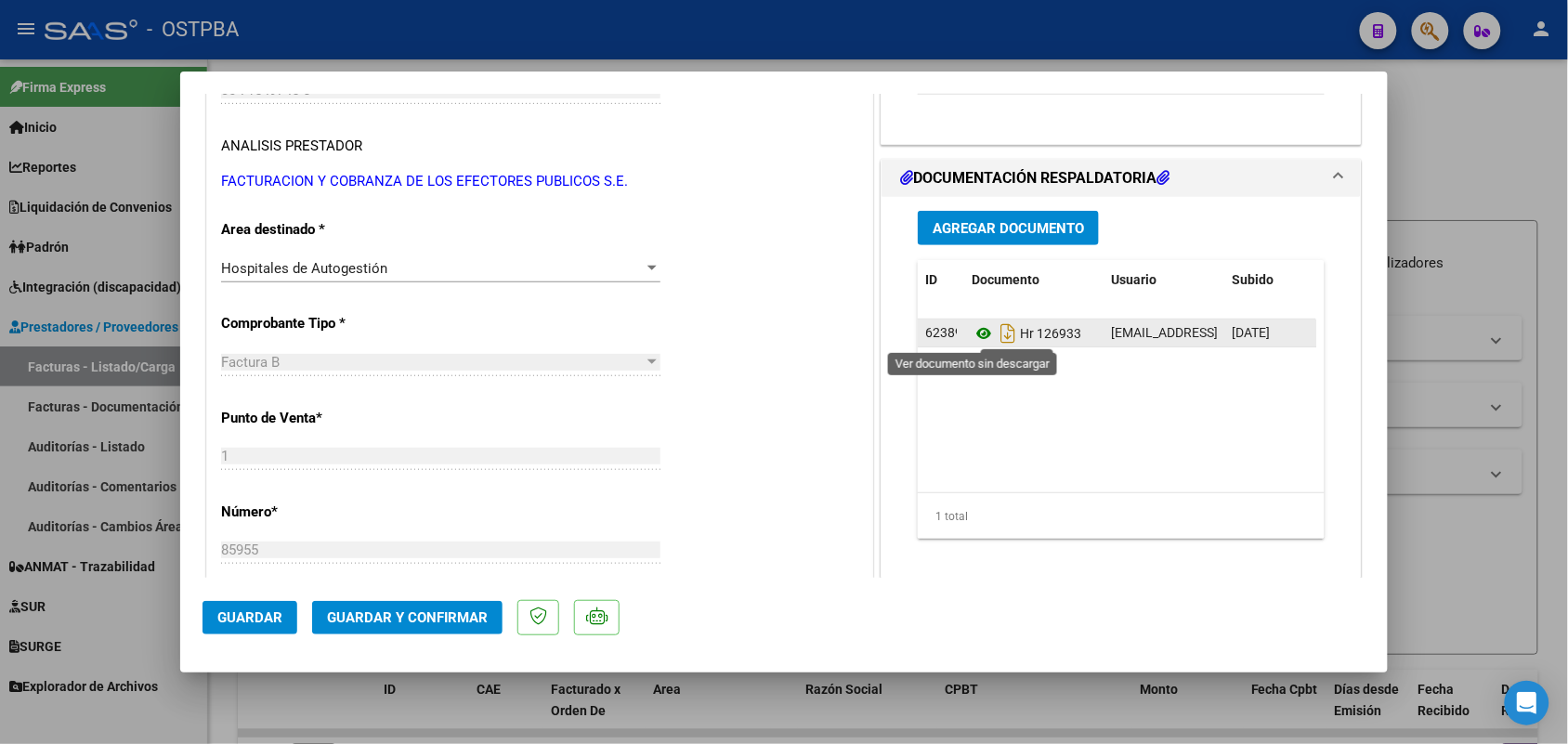
type textarea "HR 126933"
click at [971, 330] on icon at bounding box center [983, 333] width 24 height 22
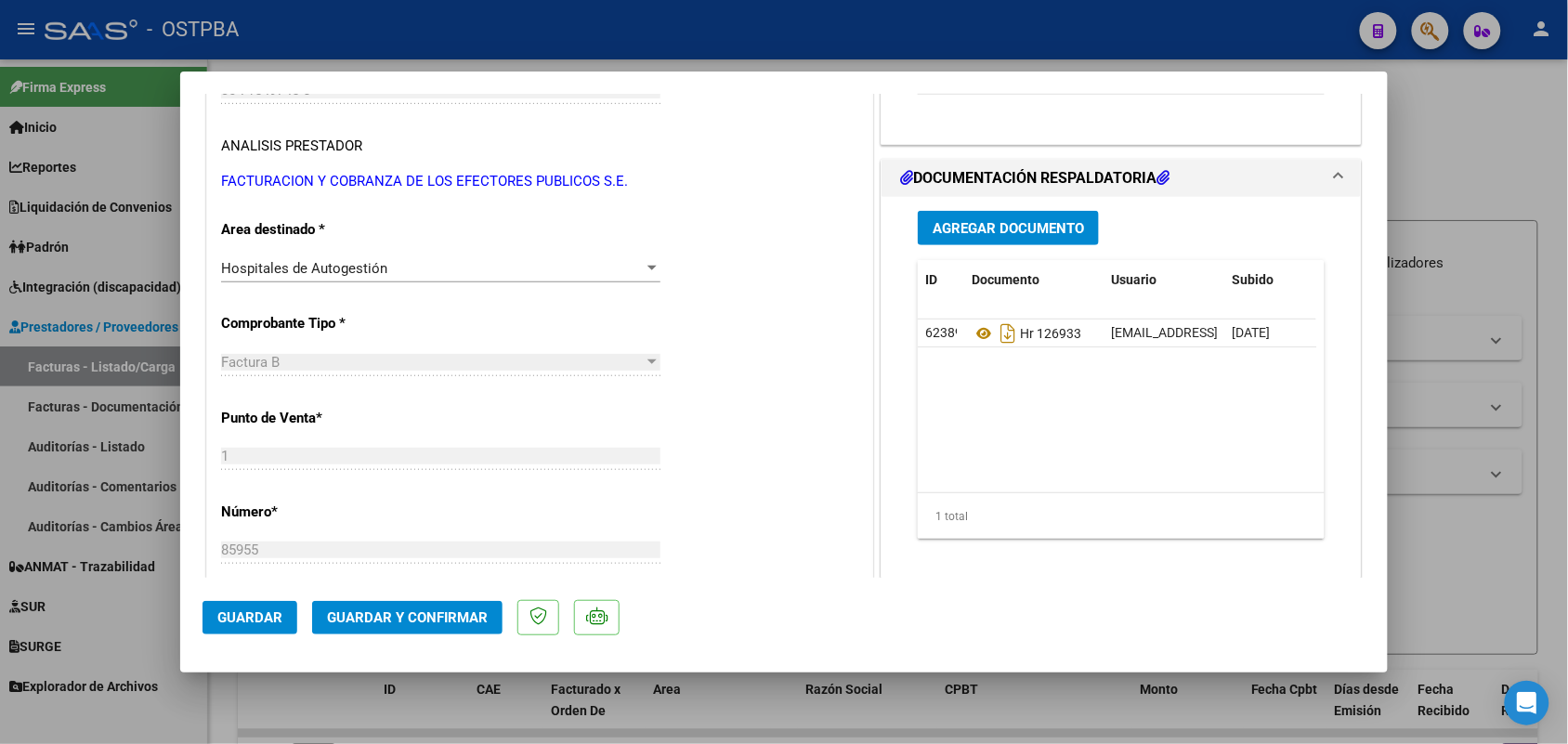
scroll to position [0, 0]
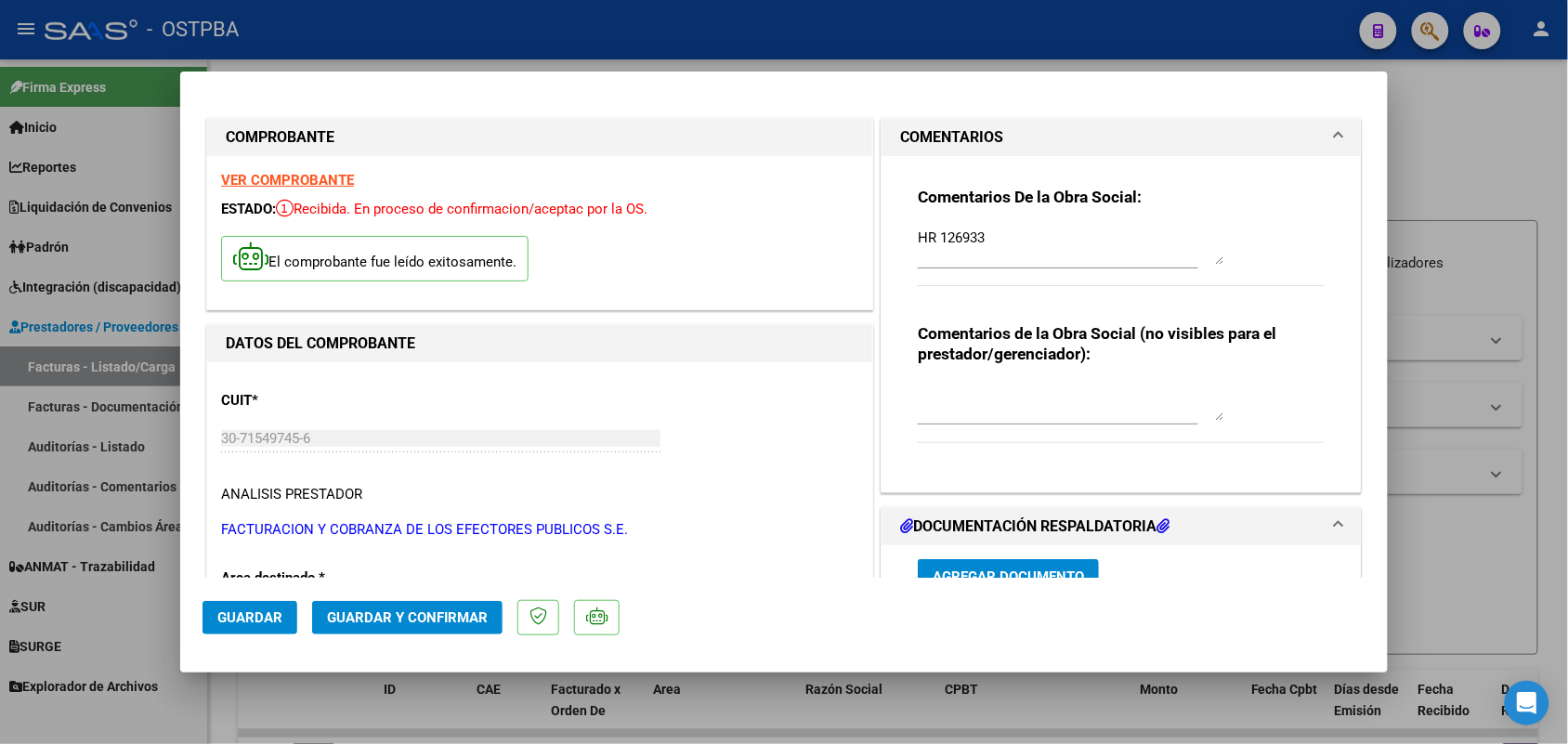
click at [297, 178] on strong "VER COMPROBANTE" at bounding box center [287, 180] width 133 height 17
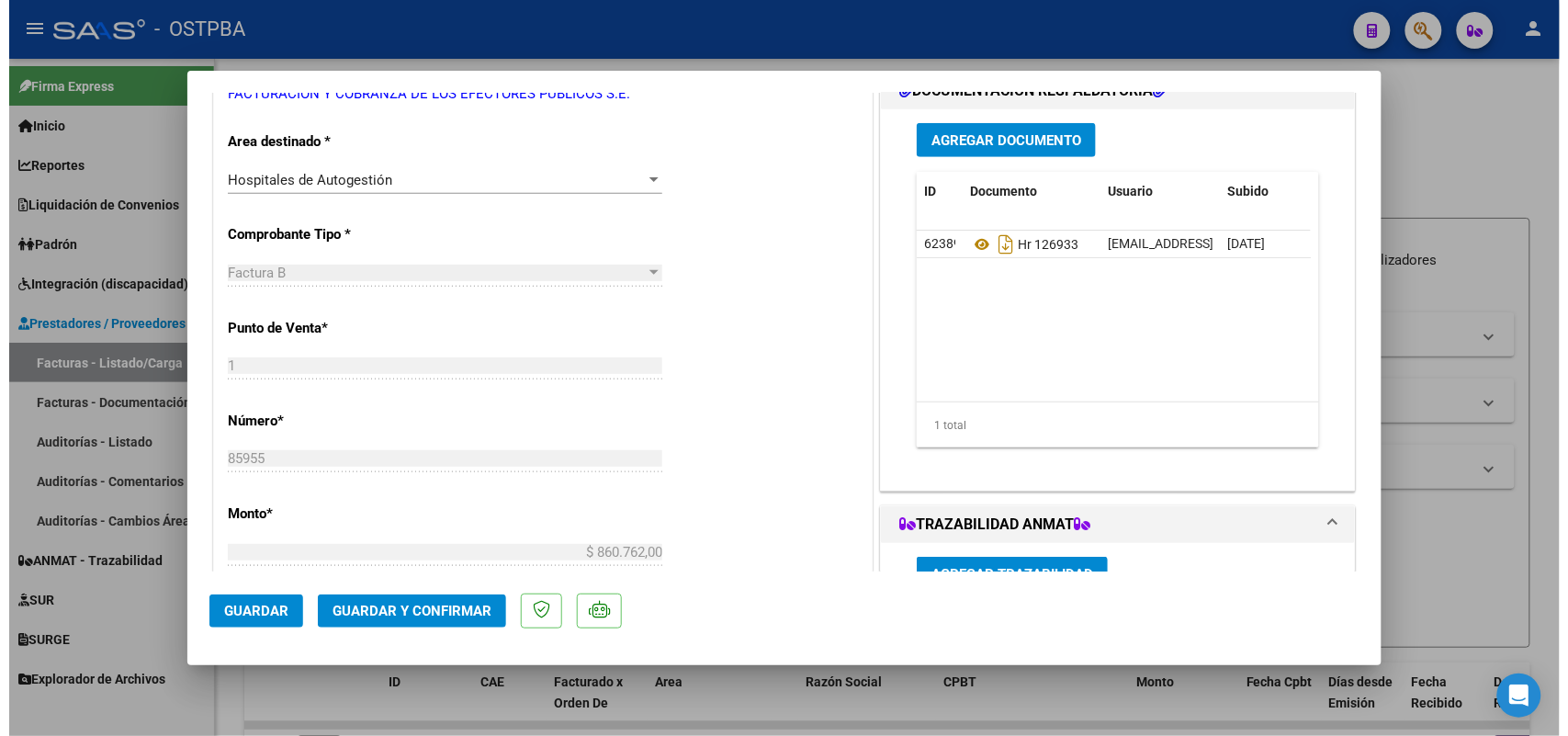
scroll to position [460, 0]
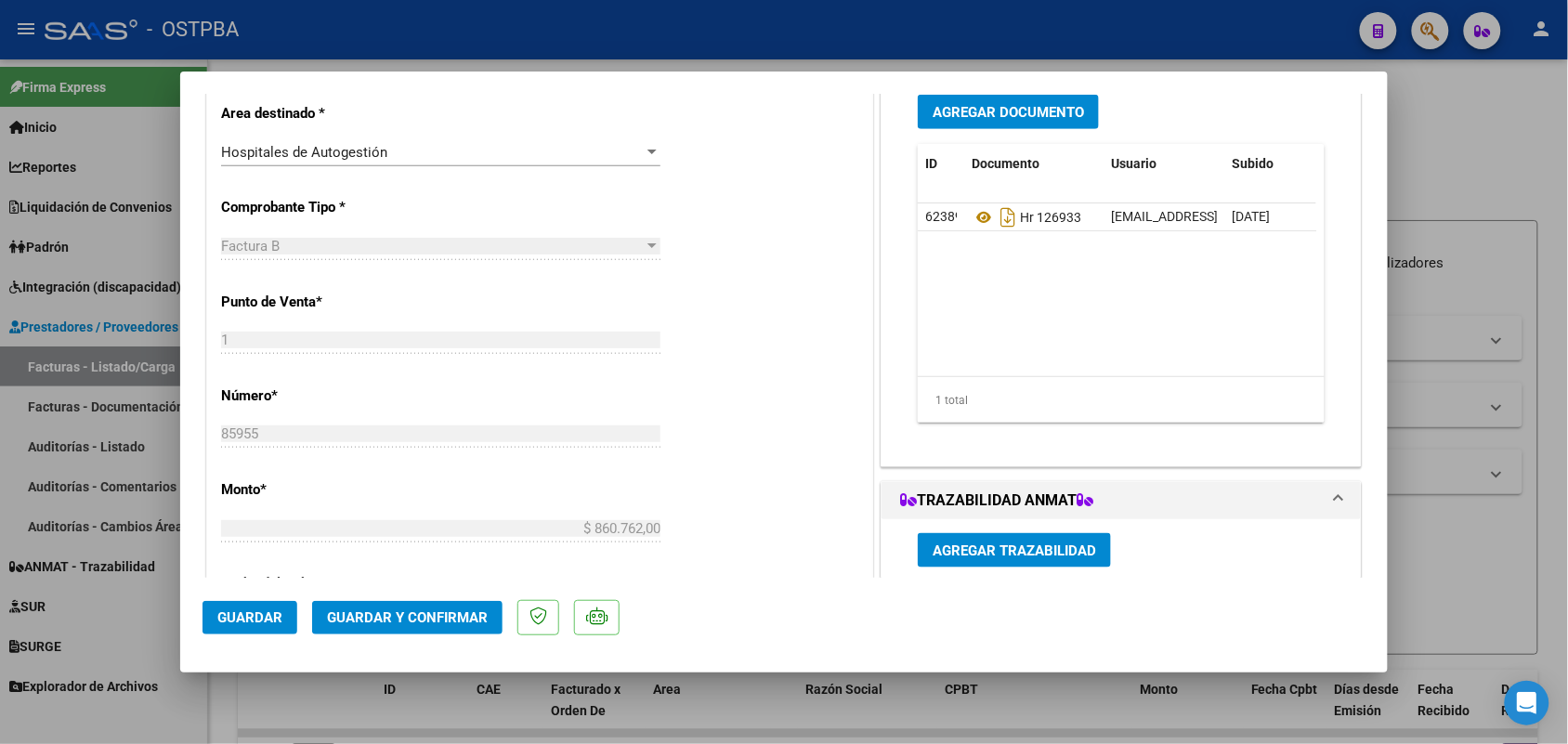
click at [1001, 107] on span "Agregar Documento" at bounding box center [1008, 112] width 151 height 17
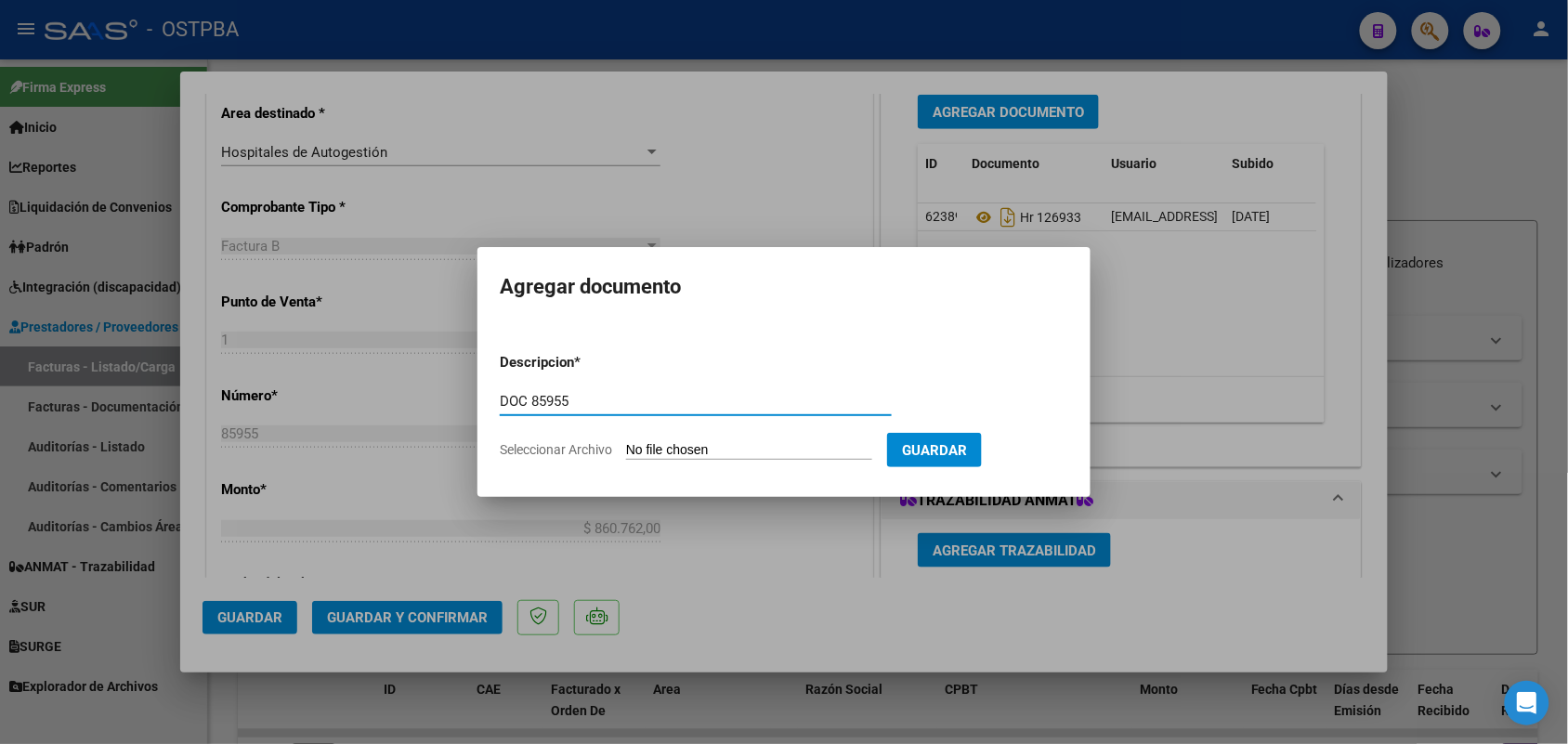
type input "DOC 85955"
click at [967, 448] on span "Guardar" at bounding box center [934, 450] width 65 height 17
click at [660, 457] on input "Seleccionar Archivo" at bounding box center [749, 451] width 246 height 18
type input "C:\fakepath\doc 85955.pdf"
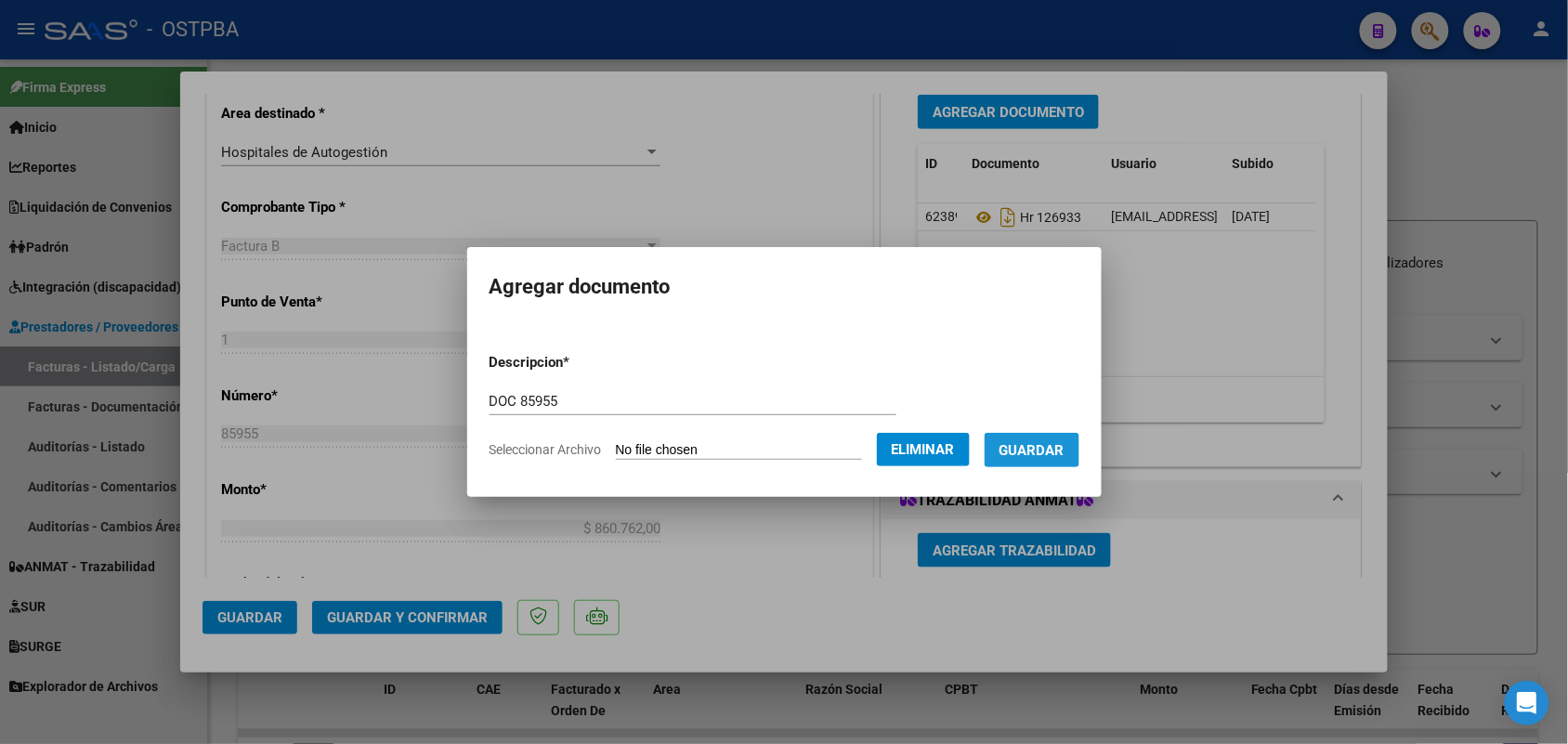
click at [1050, 444] on span "Guardar" at bounding box center [1032, 450] width 65 height 17
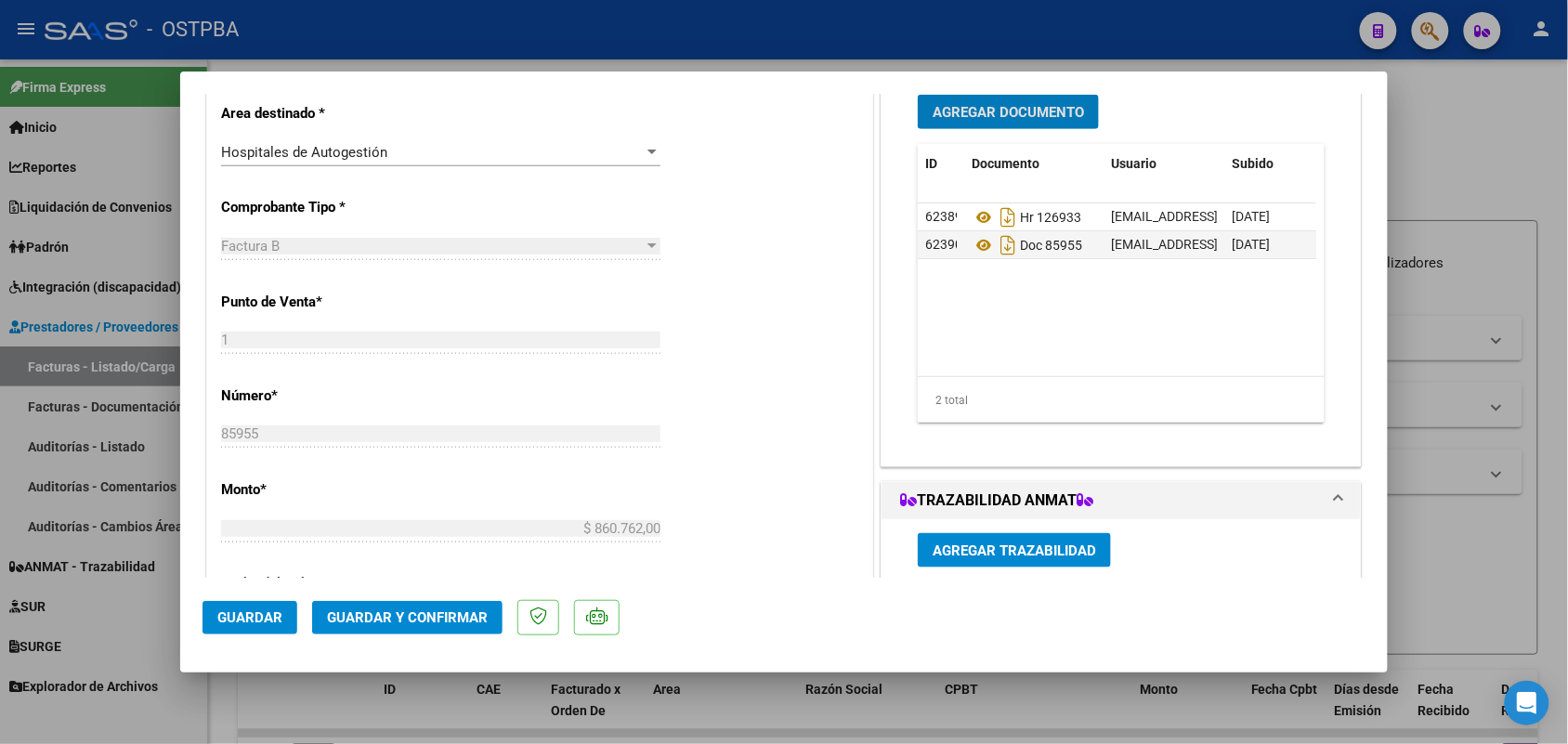
click at [1028, 116] on span "Agregar Documento" at bounding box center [1008, 112] width 151 height 17
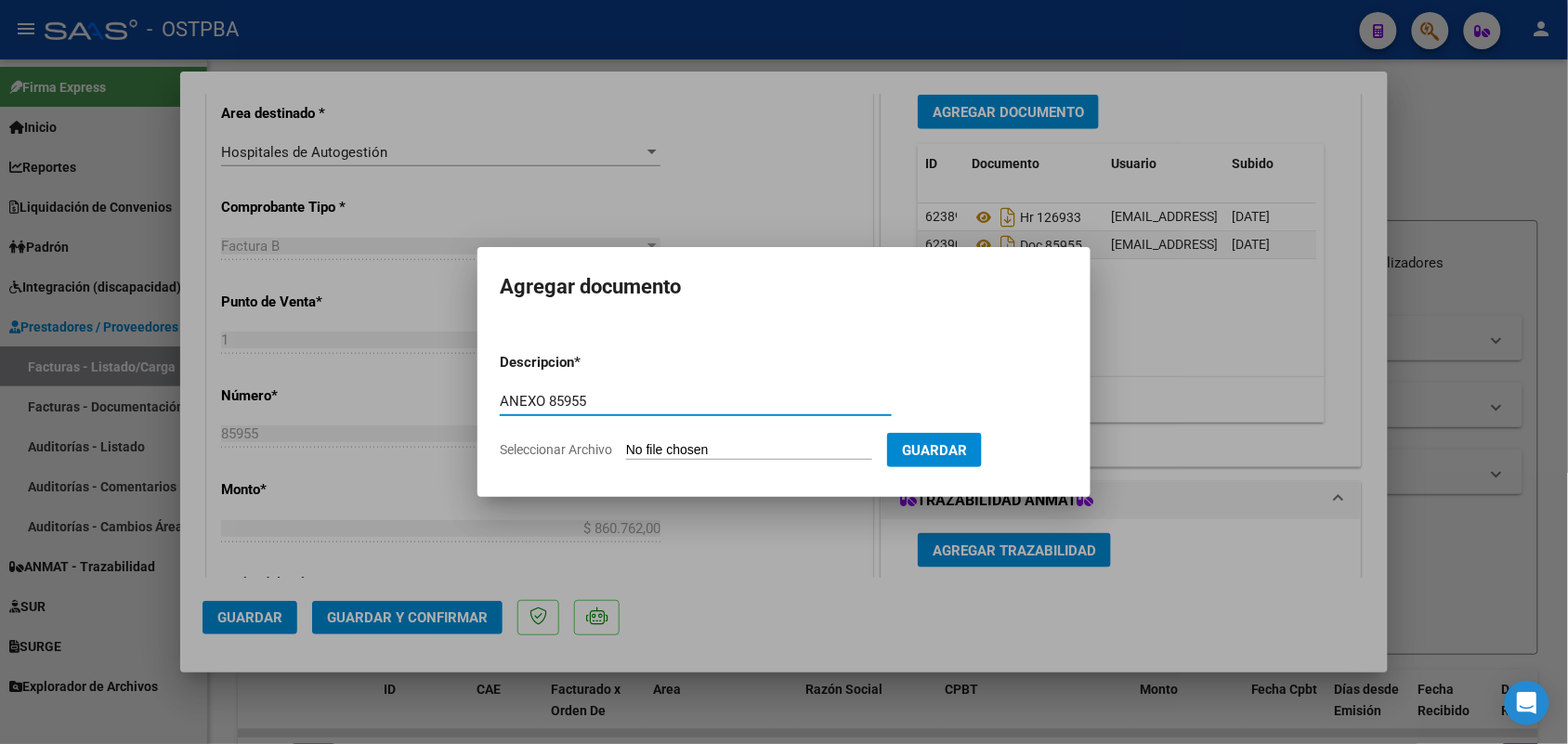
type input "ANEXO 85955"
click at [662, 448] on input "Seleccionar Archivo" at bounding box center [749, 451] width 246 height 18
type input "C:\fakepath\anaxo 85955.pdf"
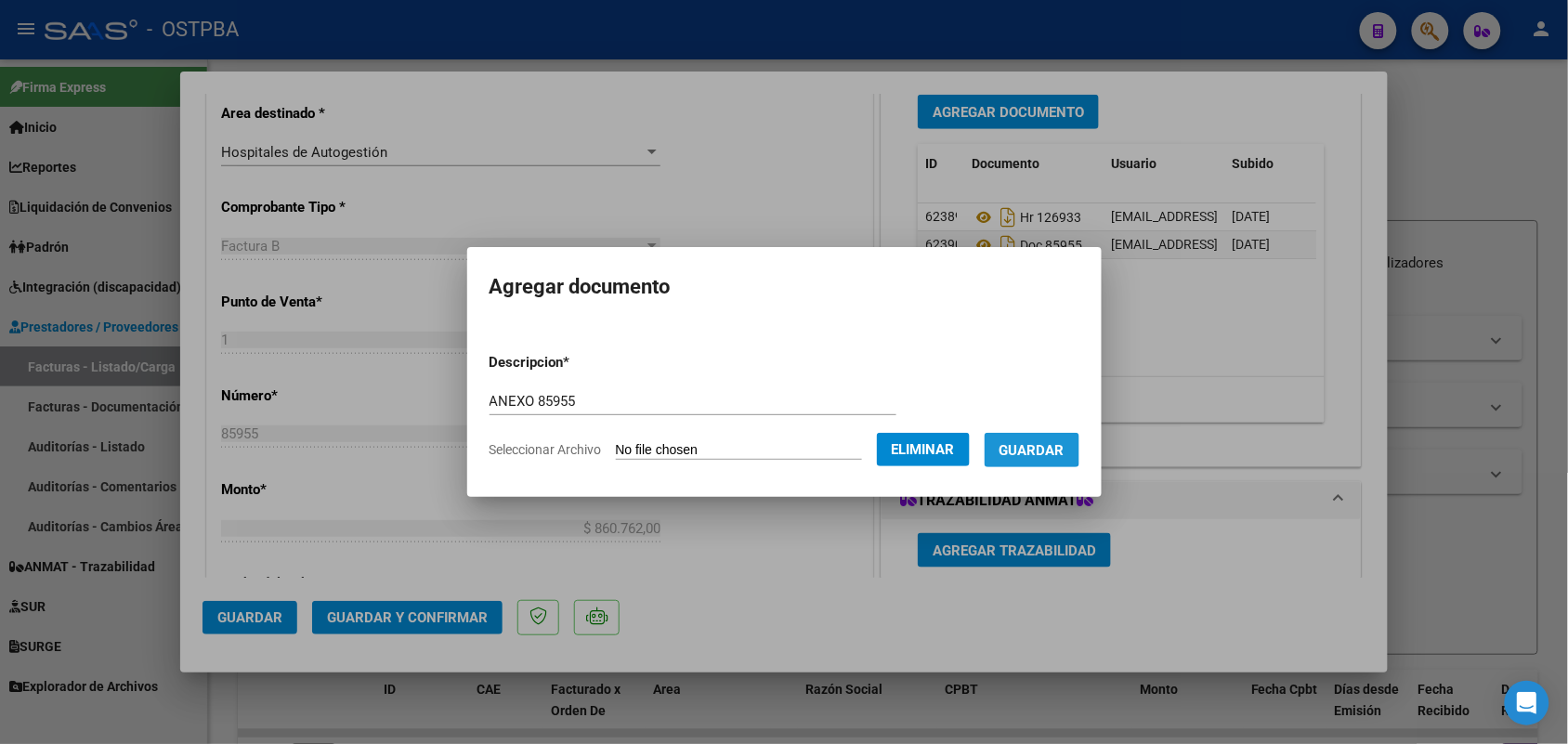
click at [1038, 447] on span "Guardar" at bounding box center [1032, 450] width 65 height 17
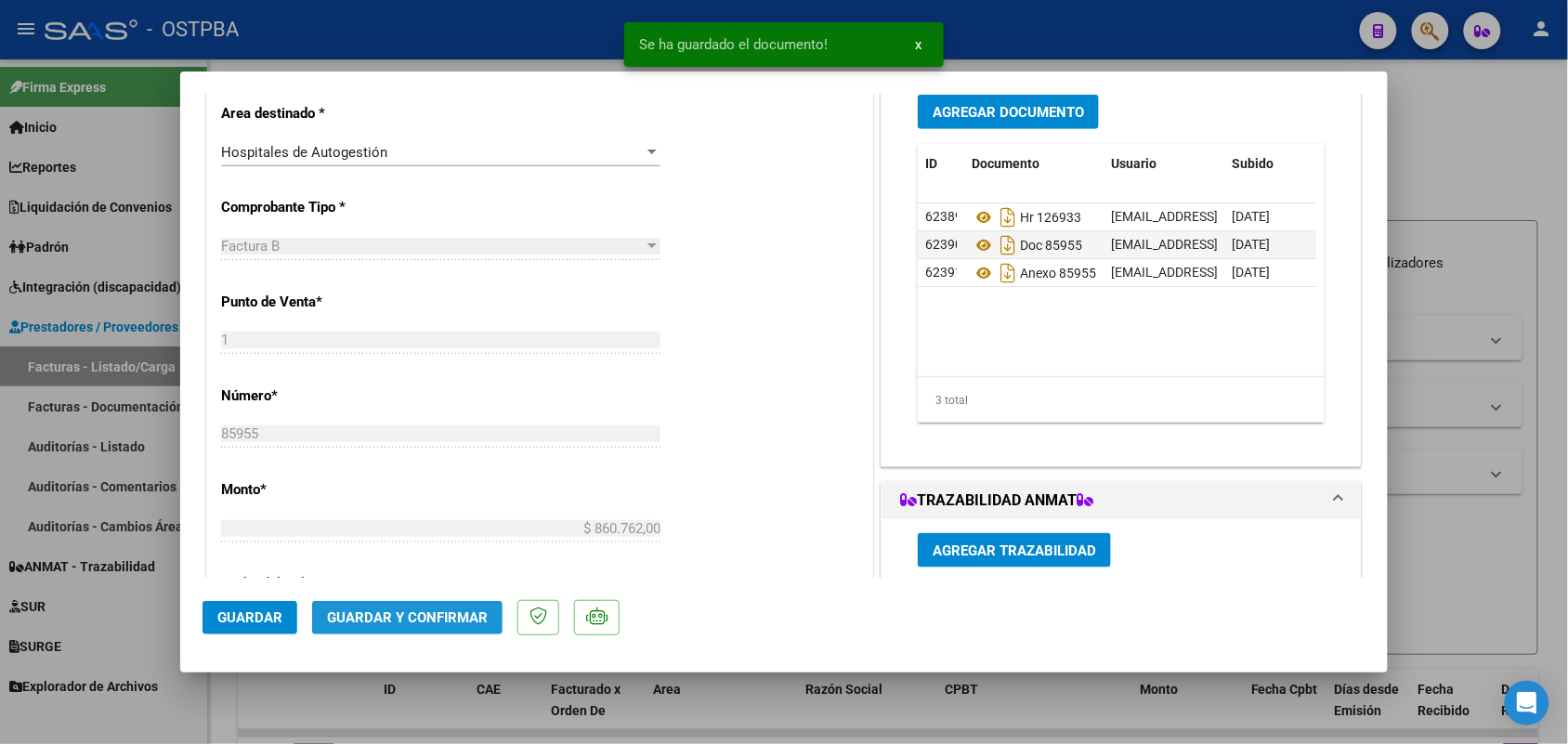
click at [397, 610] on span "Guardar y Confirmar" at bounding box center [407, 617] width 161 height 17
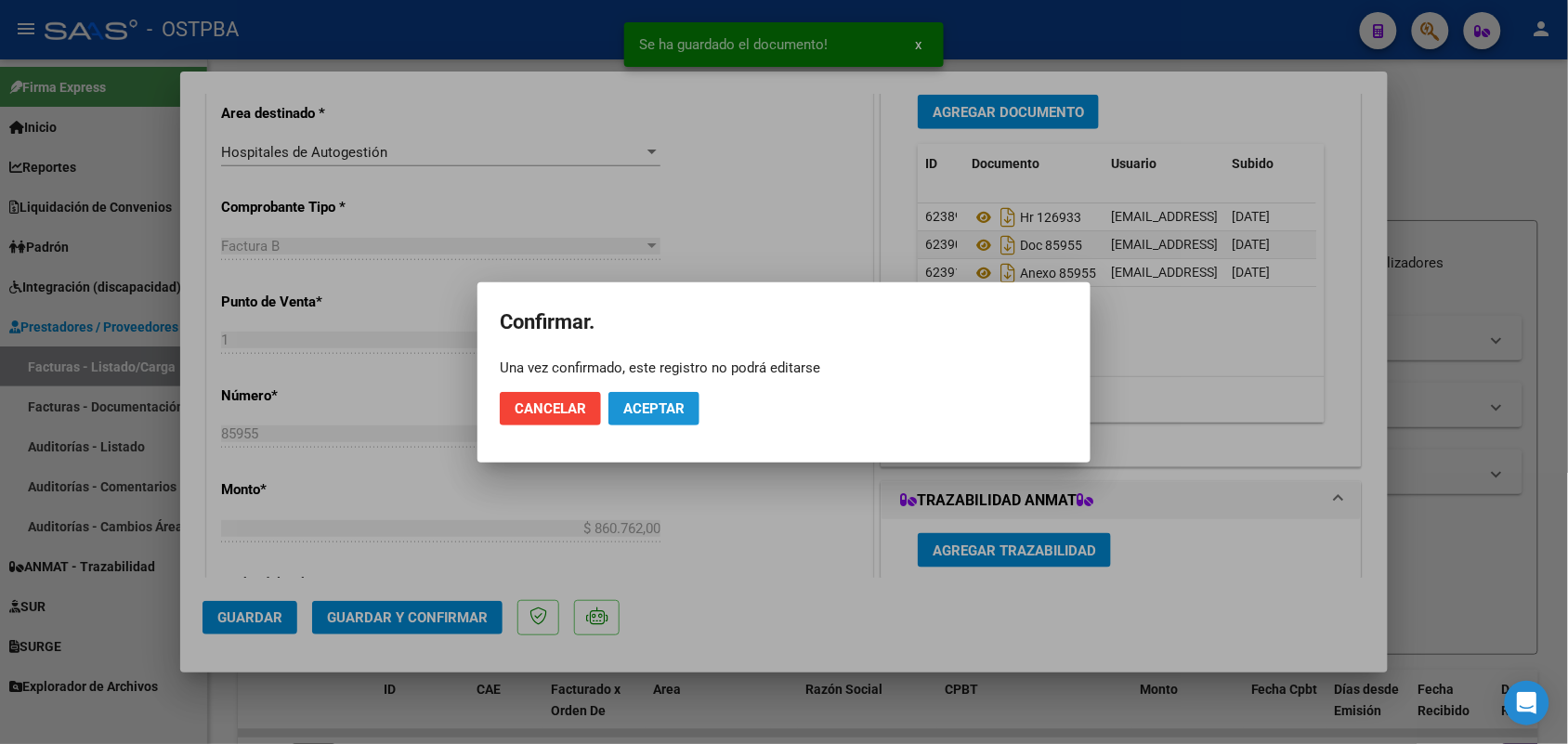
click at [661, 393] on button "Aceptar" at bounding box center [653, 408] width 91 height 33
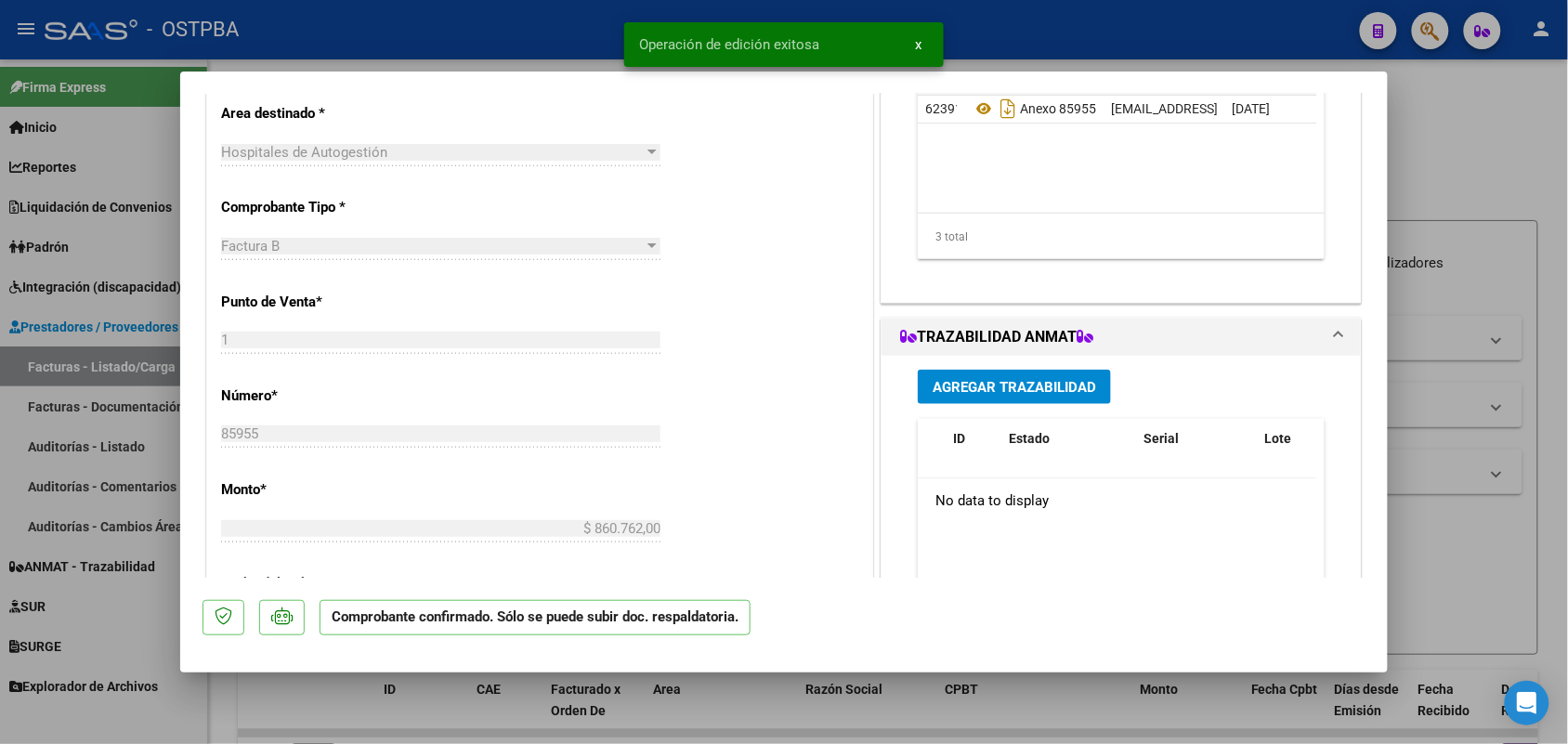
click at [142, 421] on div at bounding box center [784, 372] width 1568 height 744
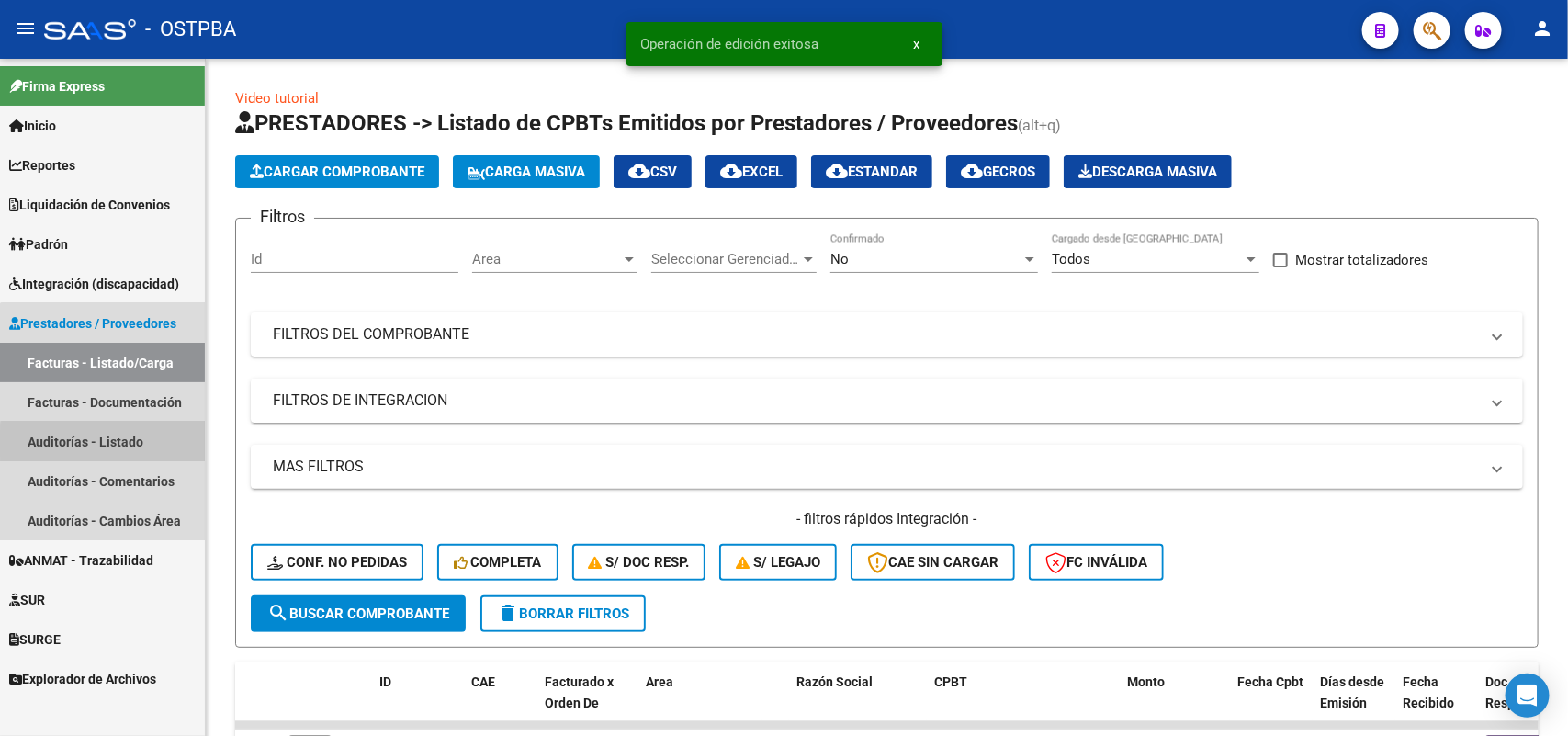
click at [118, 443] on link "Auditorías - Listado" at bounding box center [102, 441] width 205 height 40
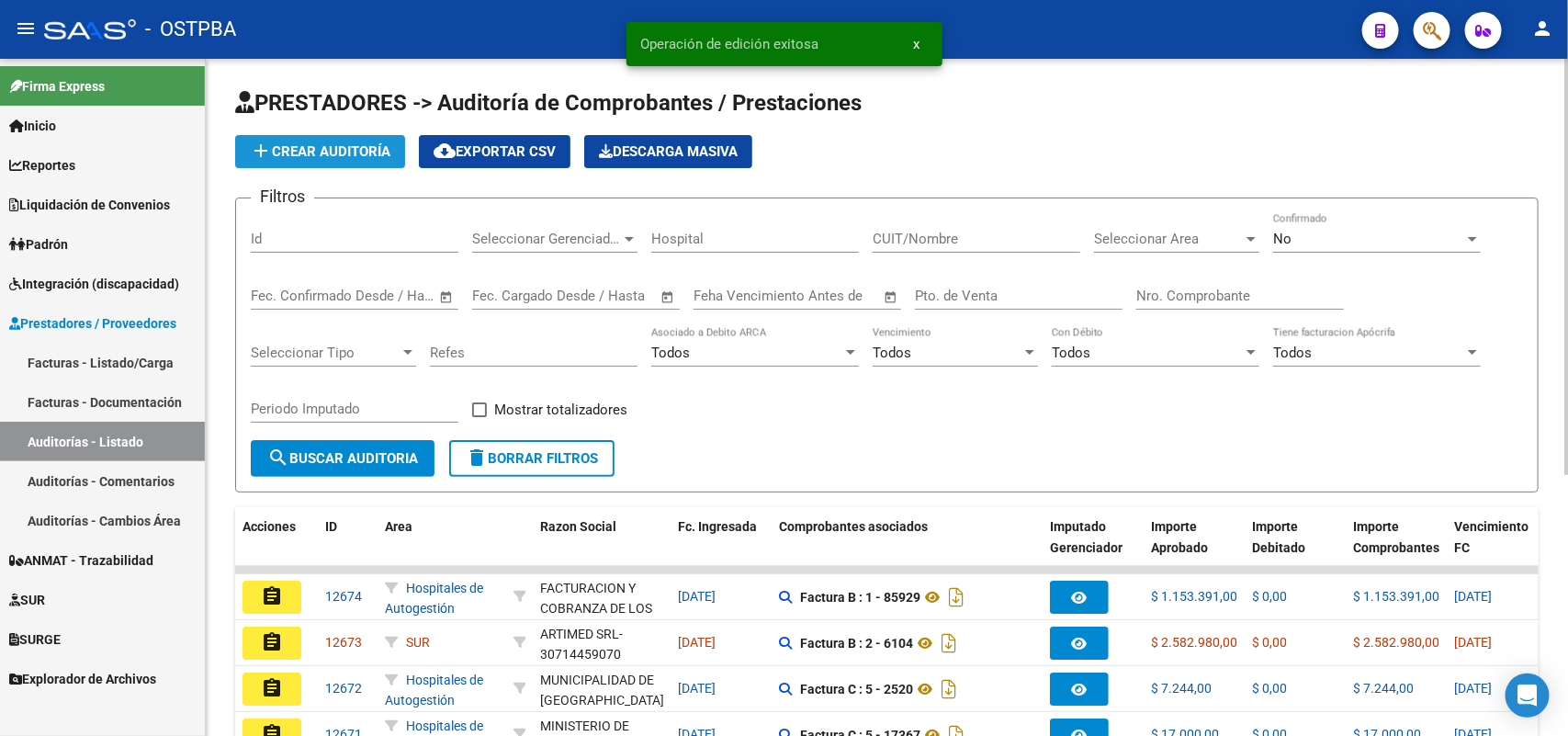
click at [382, 143] on span "add Crear Auditoría" at bounding box center [321, 151] width 141 height 16
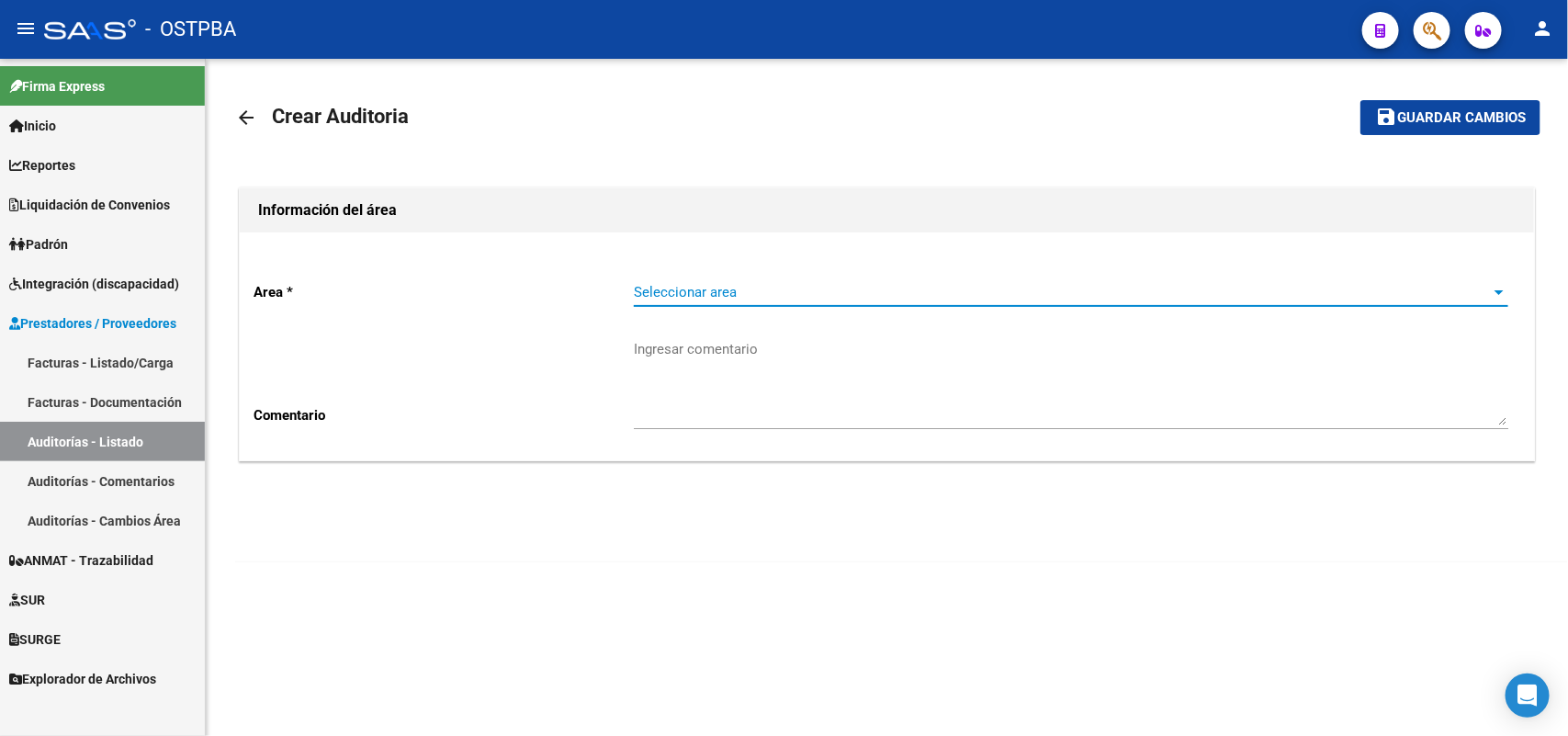
click at [761, 285] on span "Seleccionar area" at bounding box center [1062, 292] width 858 height 16
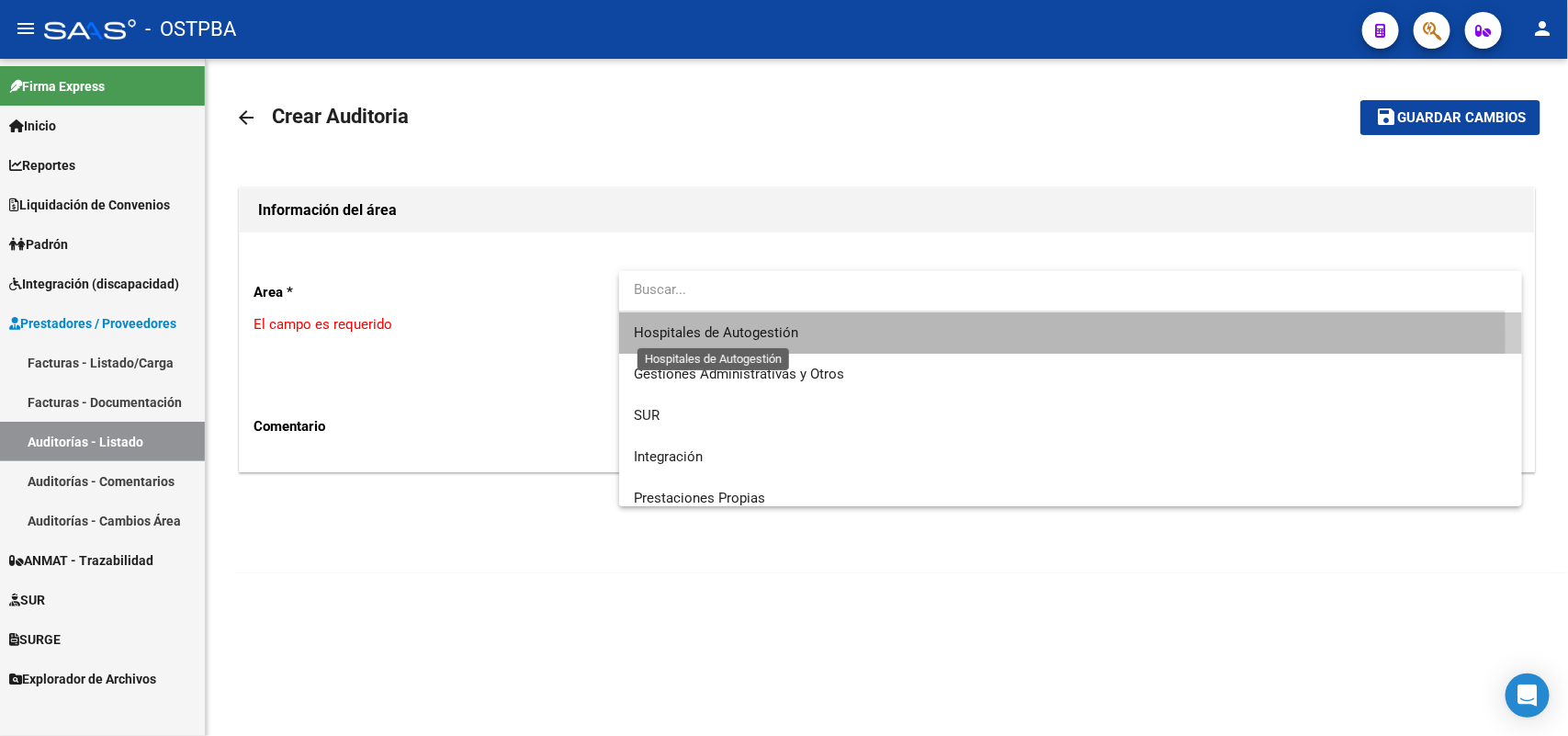
click at [727, 337] on span "Hospitales de Autogestión" at bounding box center [715, 332] width 164 height 16
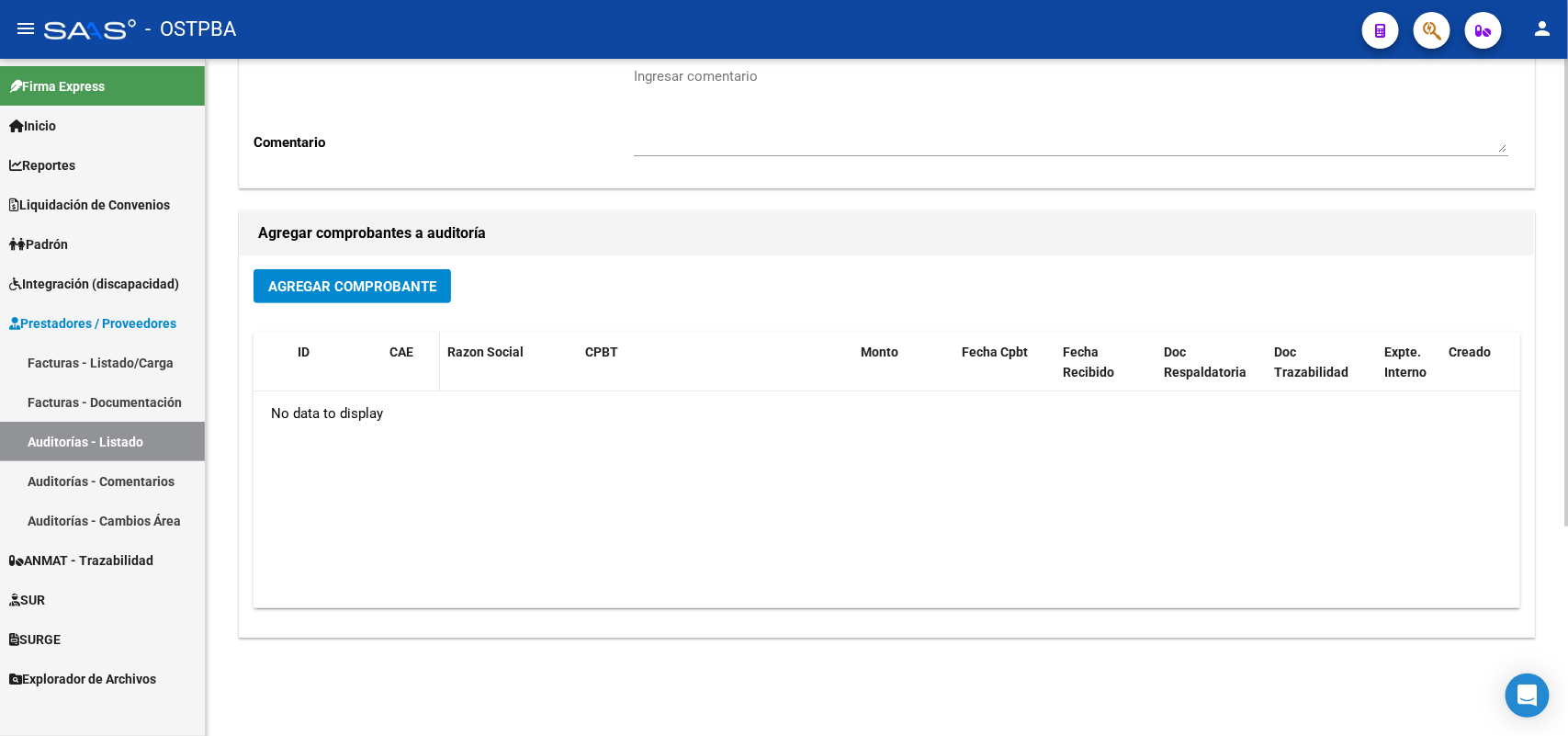
scroll to position [303, 0]
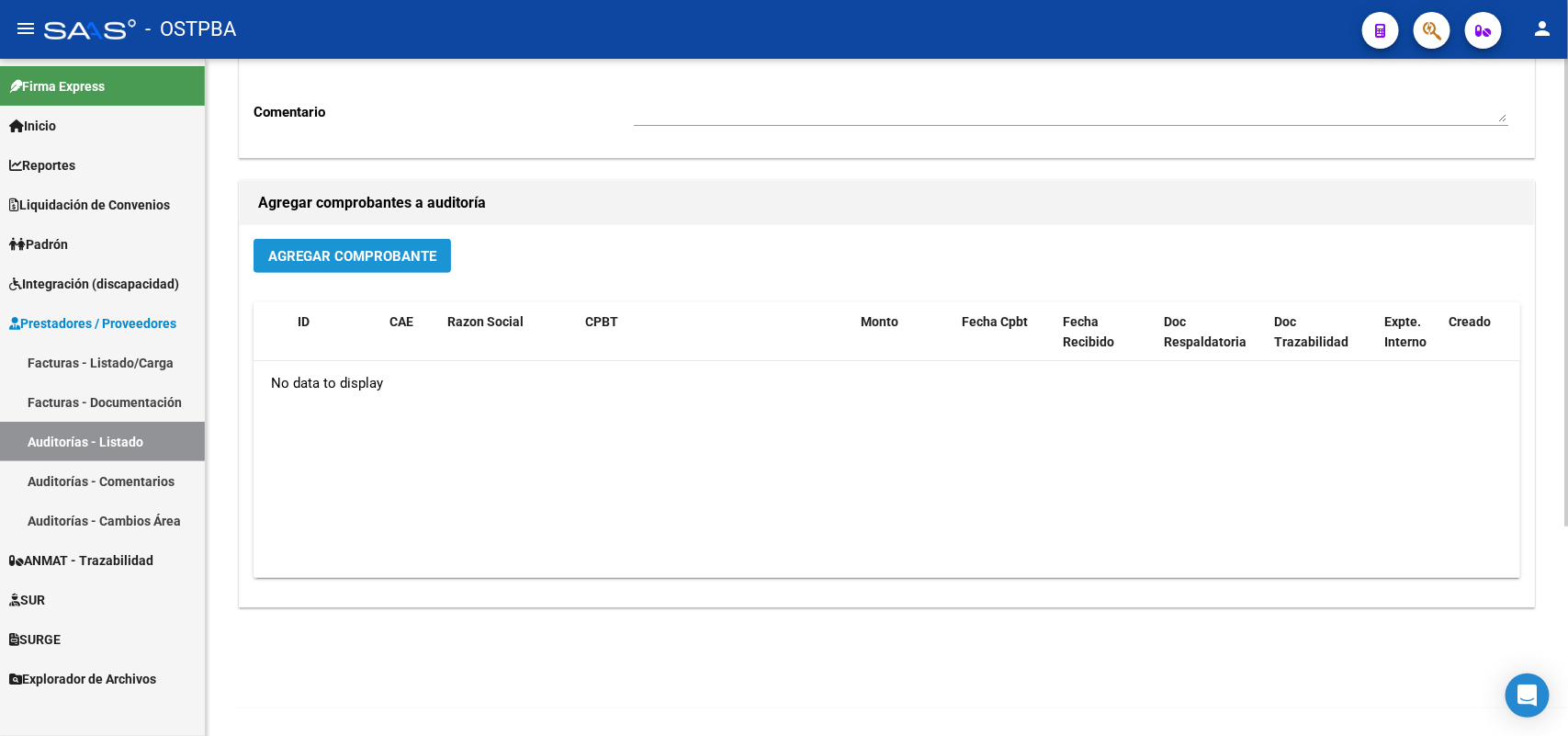
click at [361, 251] on span "Agregar Comprobante" at bounding box center [352, 256] width 168 height 16
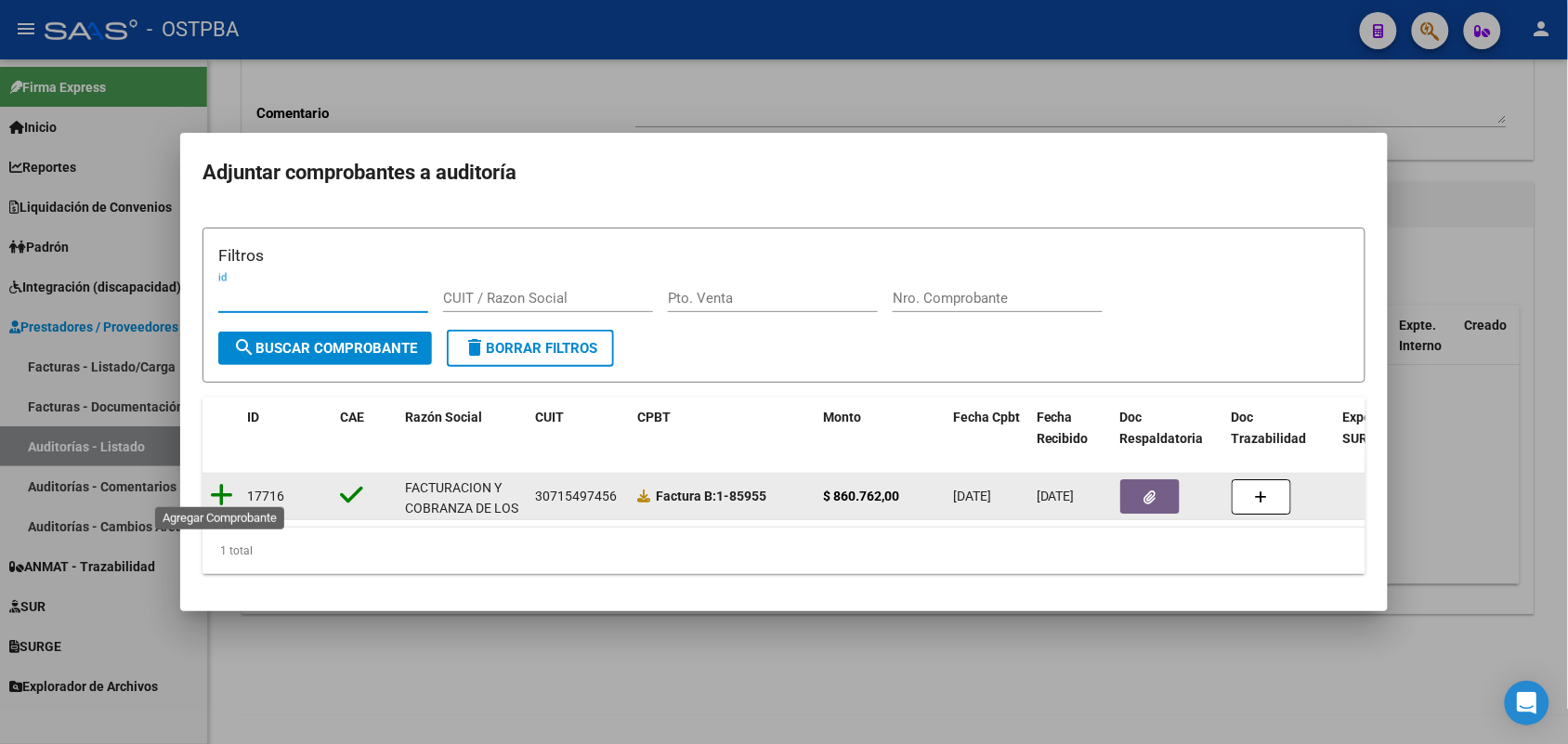
click at [220, 482] on icon at bounding box center [222, 495] width 23 height 26
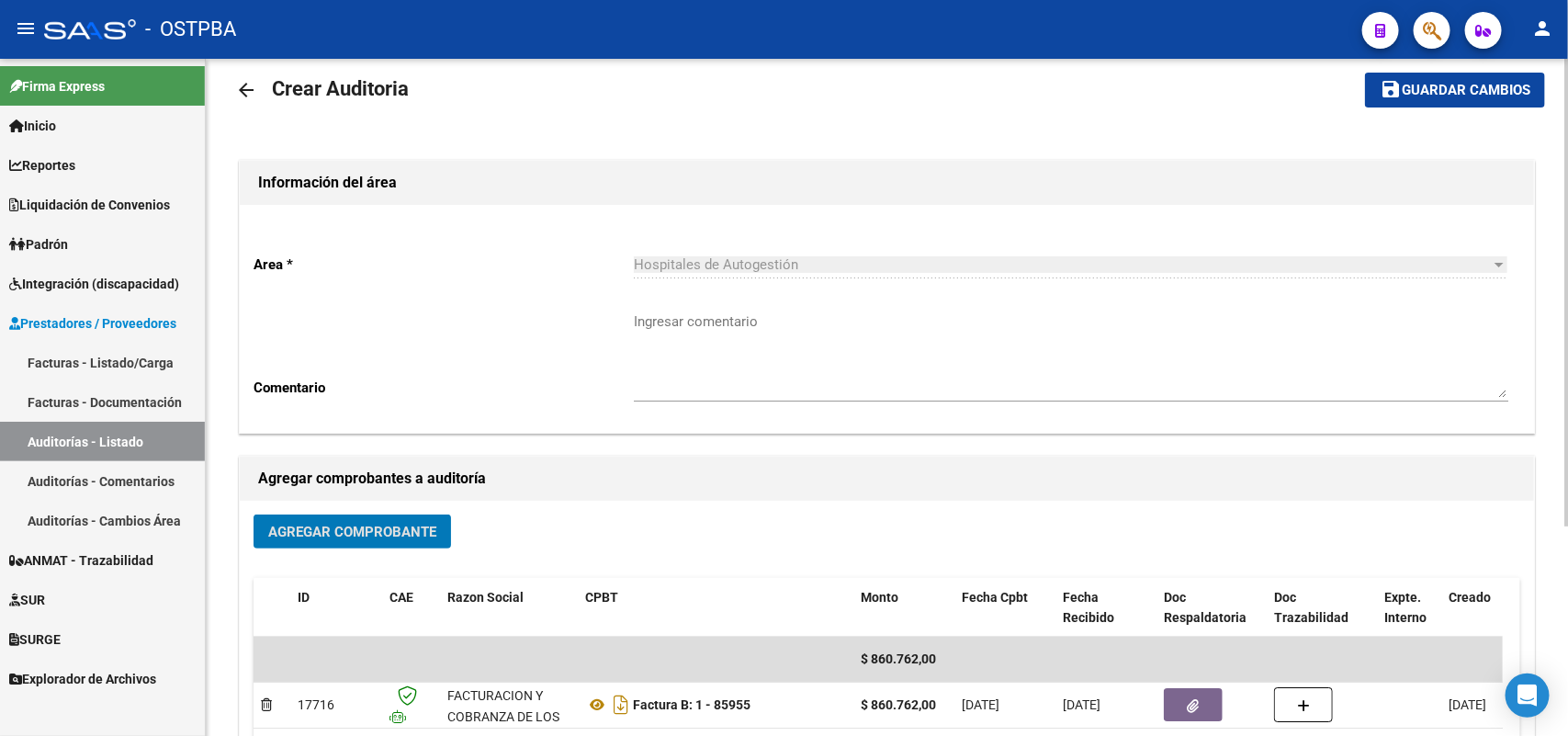
scroll to position [0, 0]
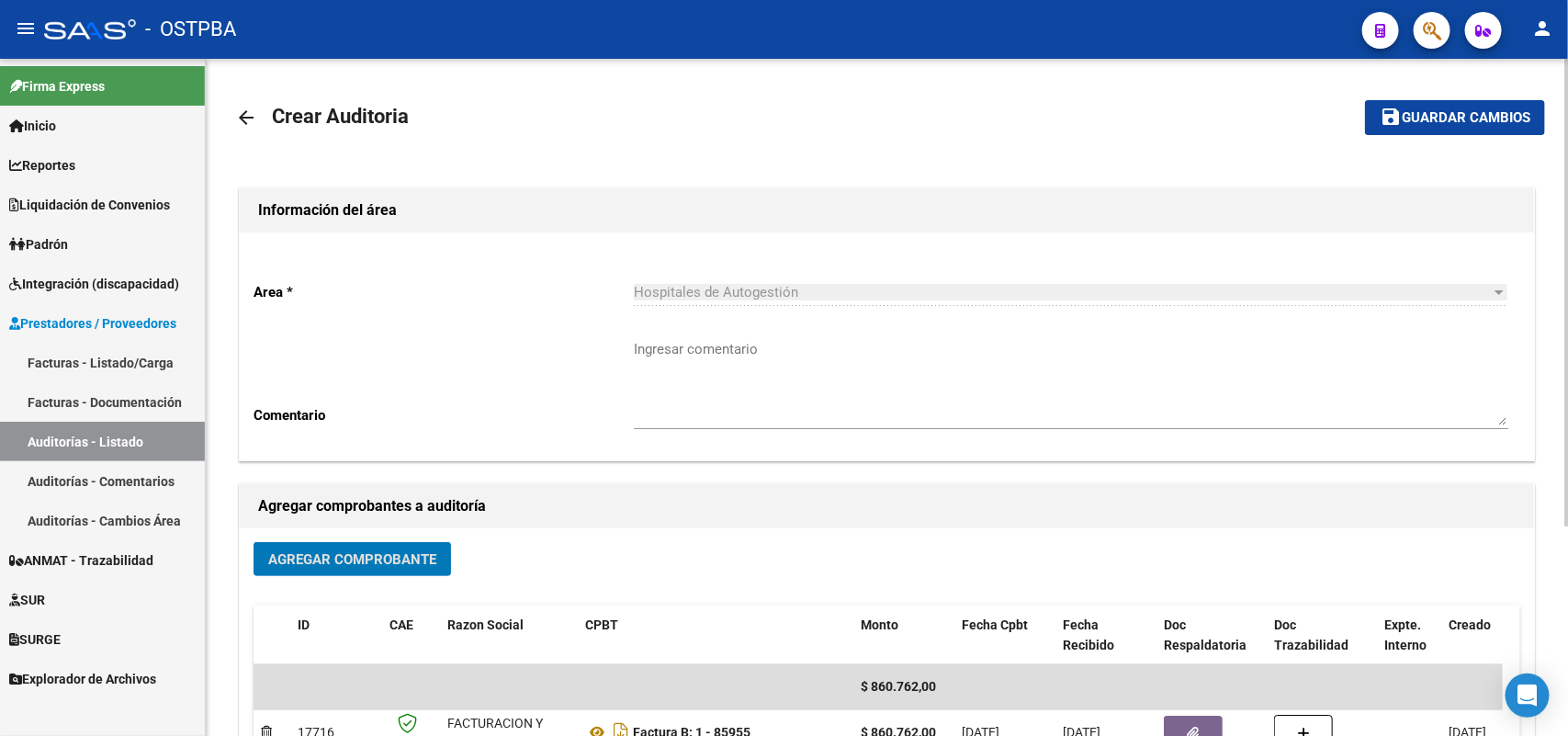
click at [1422, 118] on span "Guardar cambios" at bounding box center [1466, 118] width 128 height 16
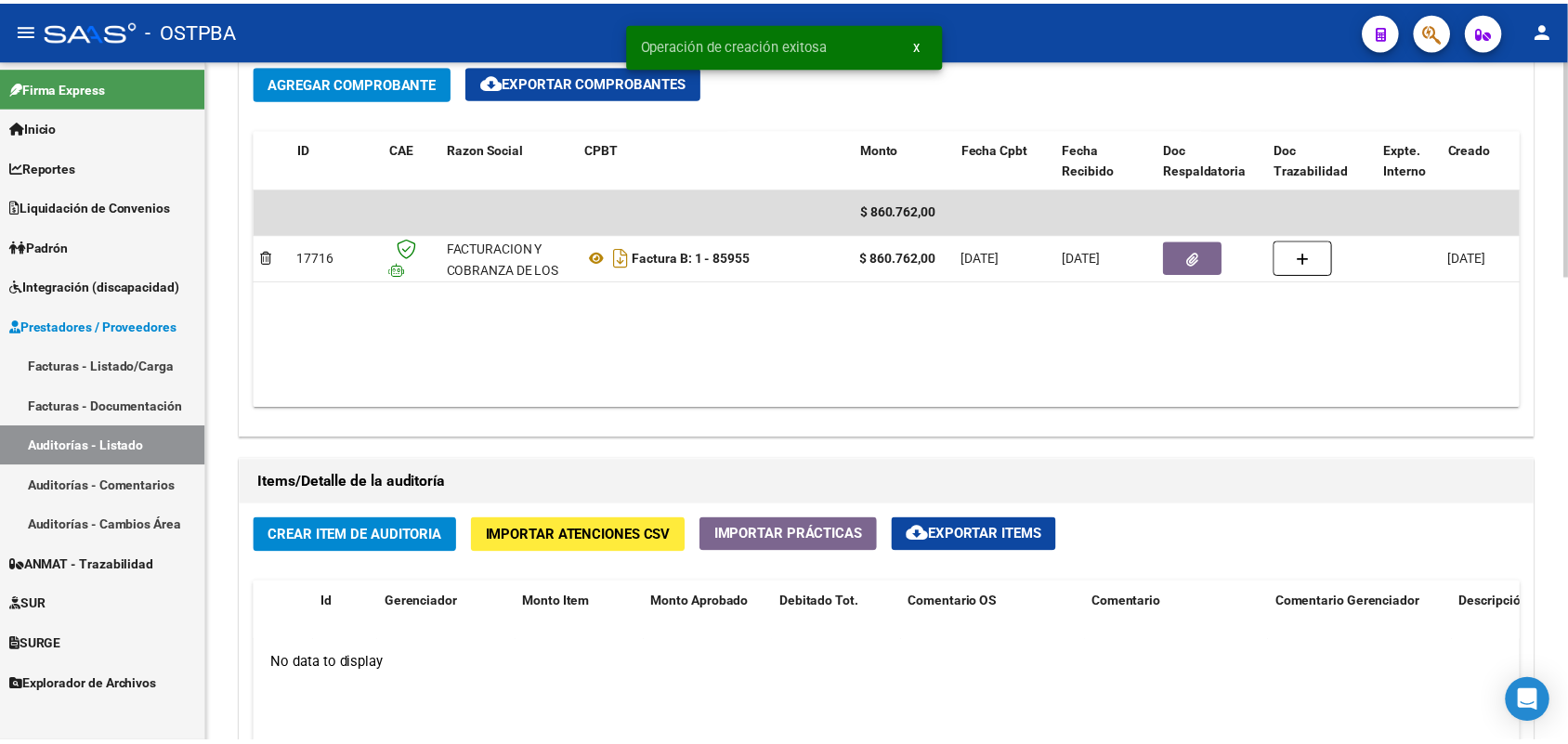
scroll to position [1045, 0]
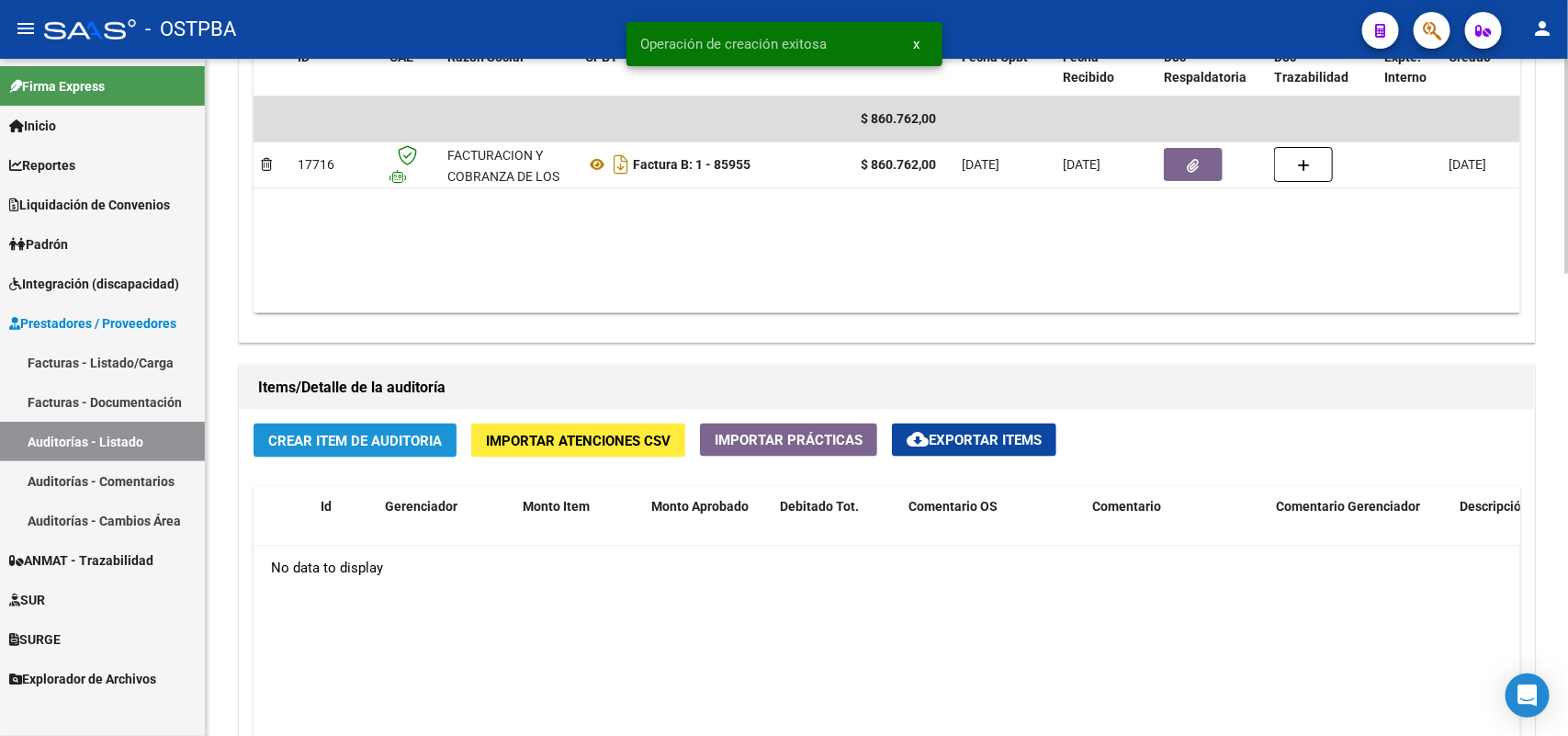
click at [361, 434] on span "Crear Item de Auditoria" at bounding box center [355, 440] width 174 height 16
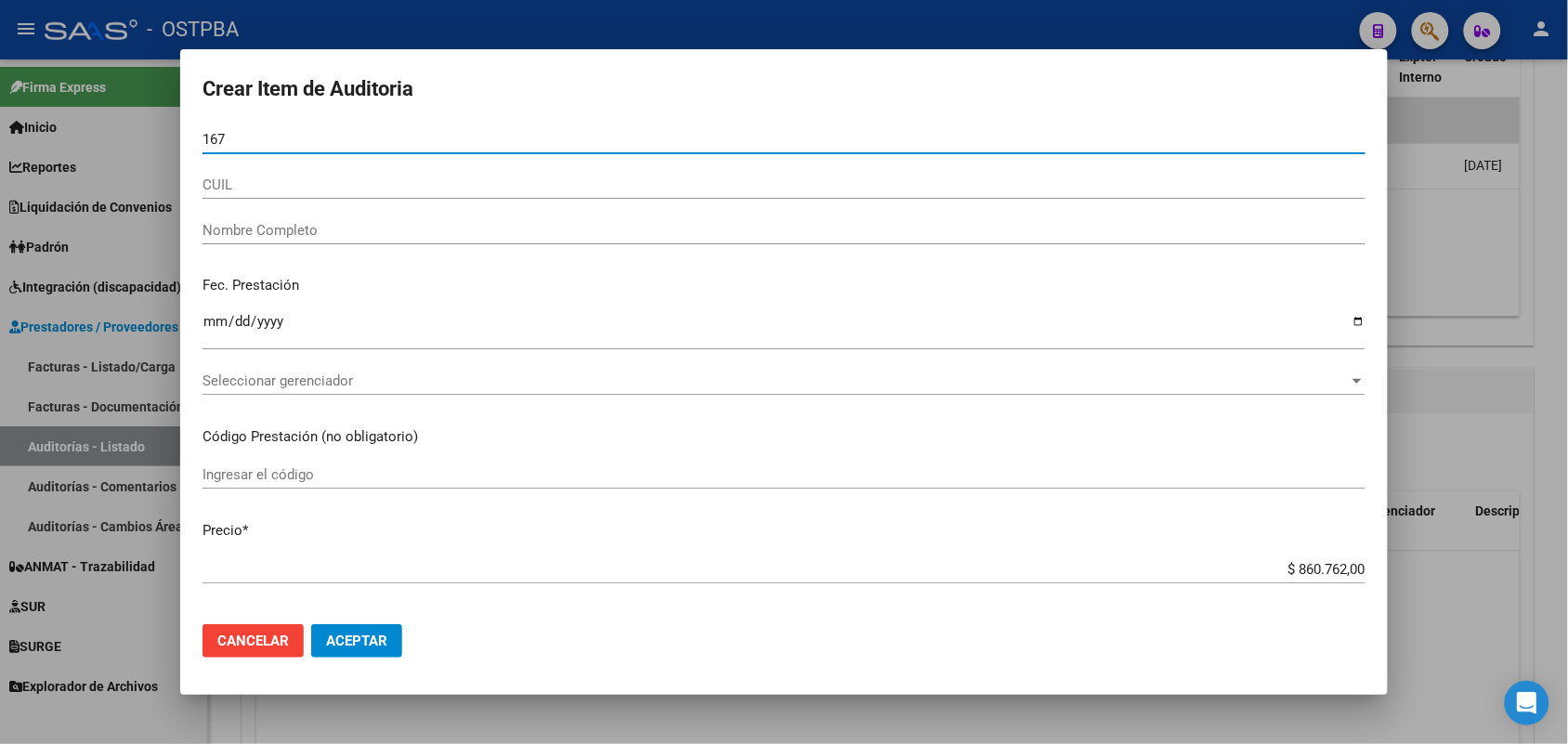
scroll to position [423, 0]
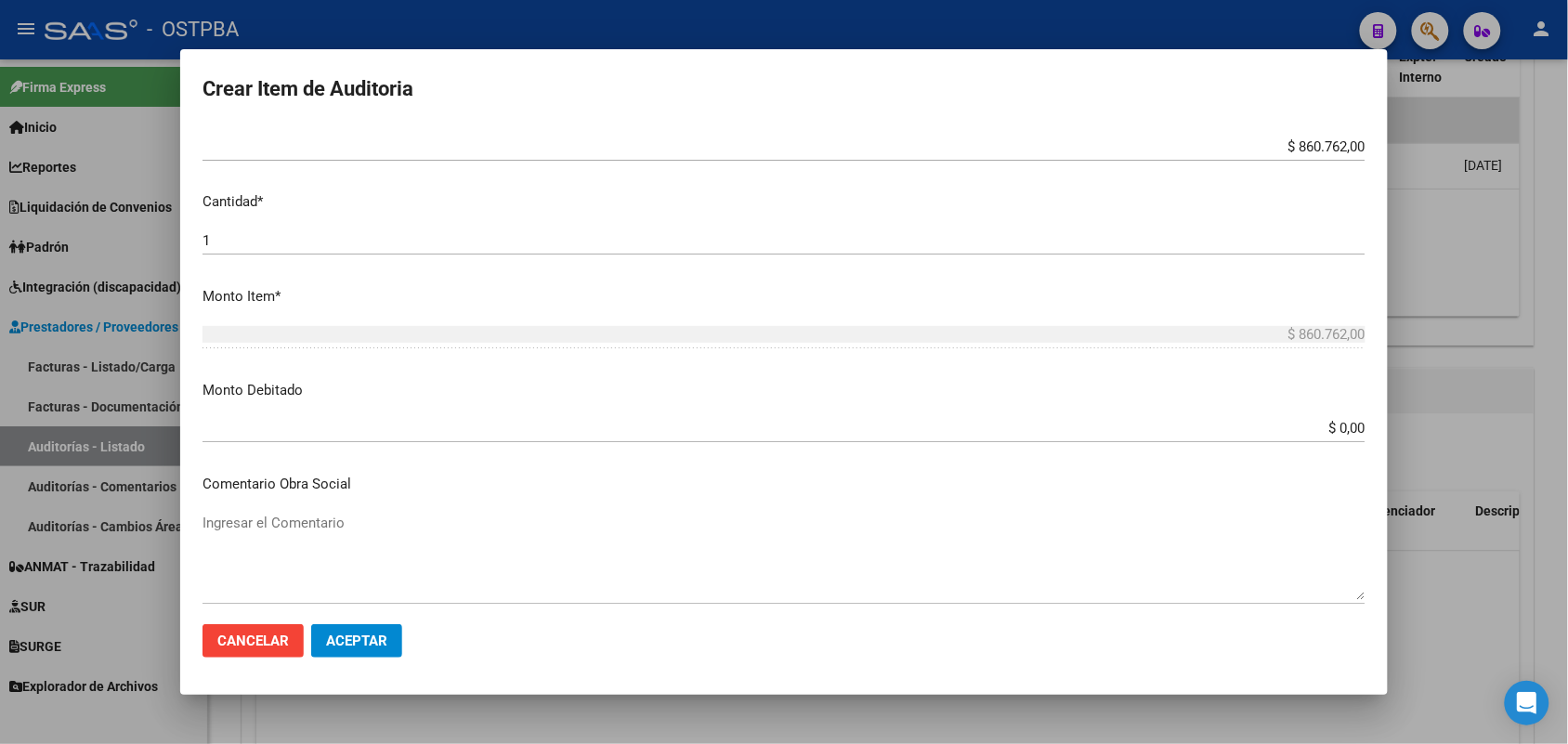
type input "168"
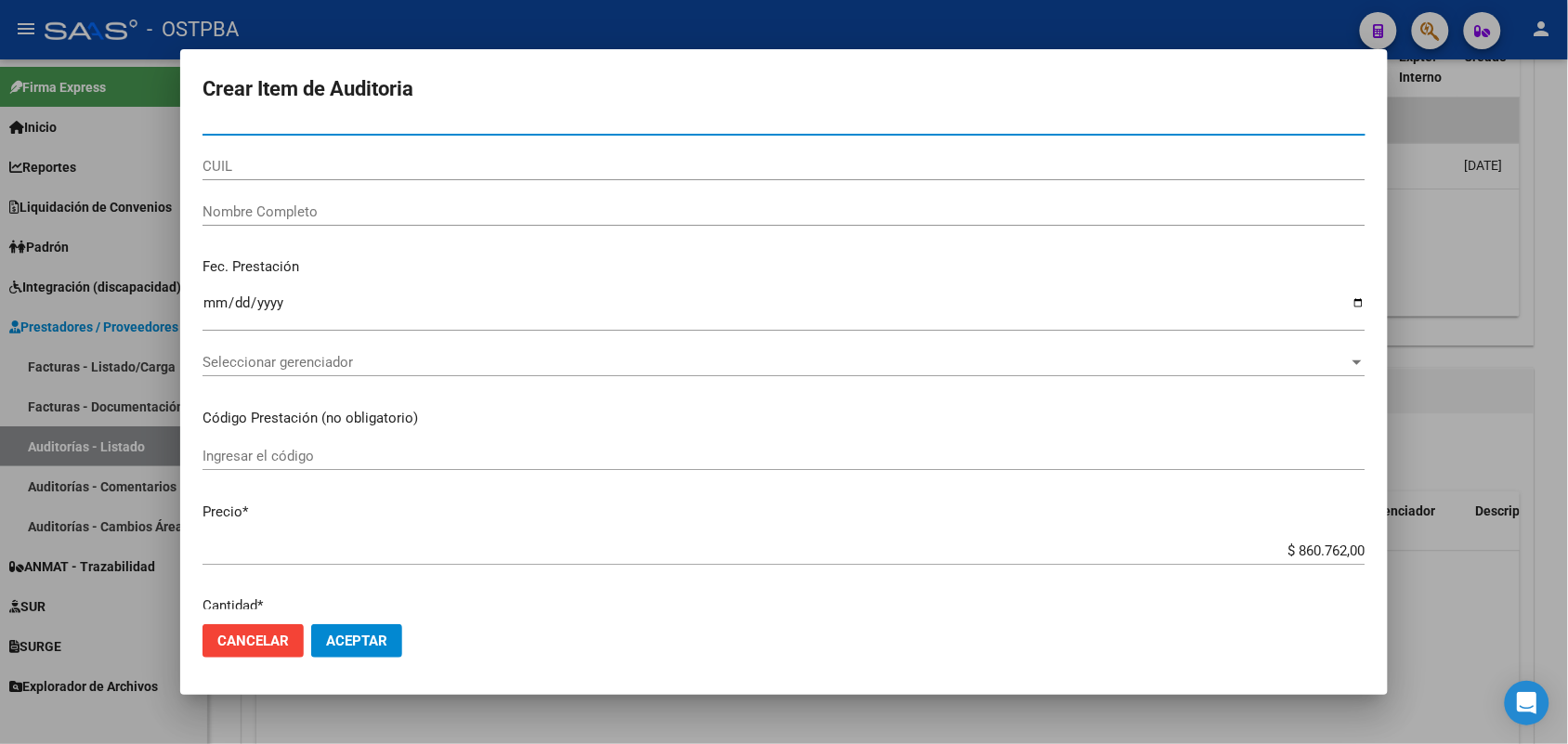
scroll to position [0, 0]
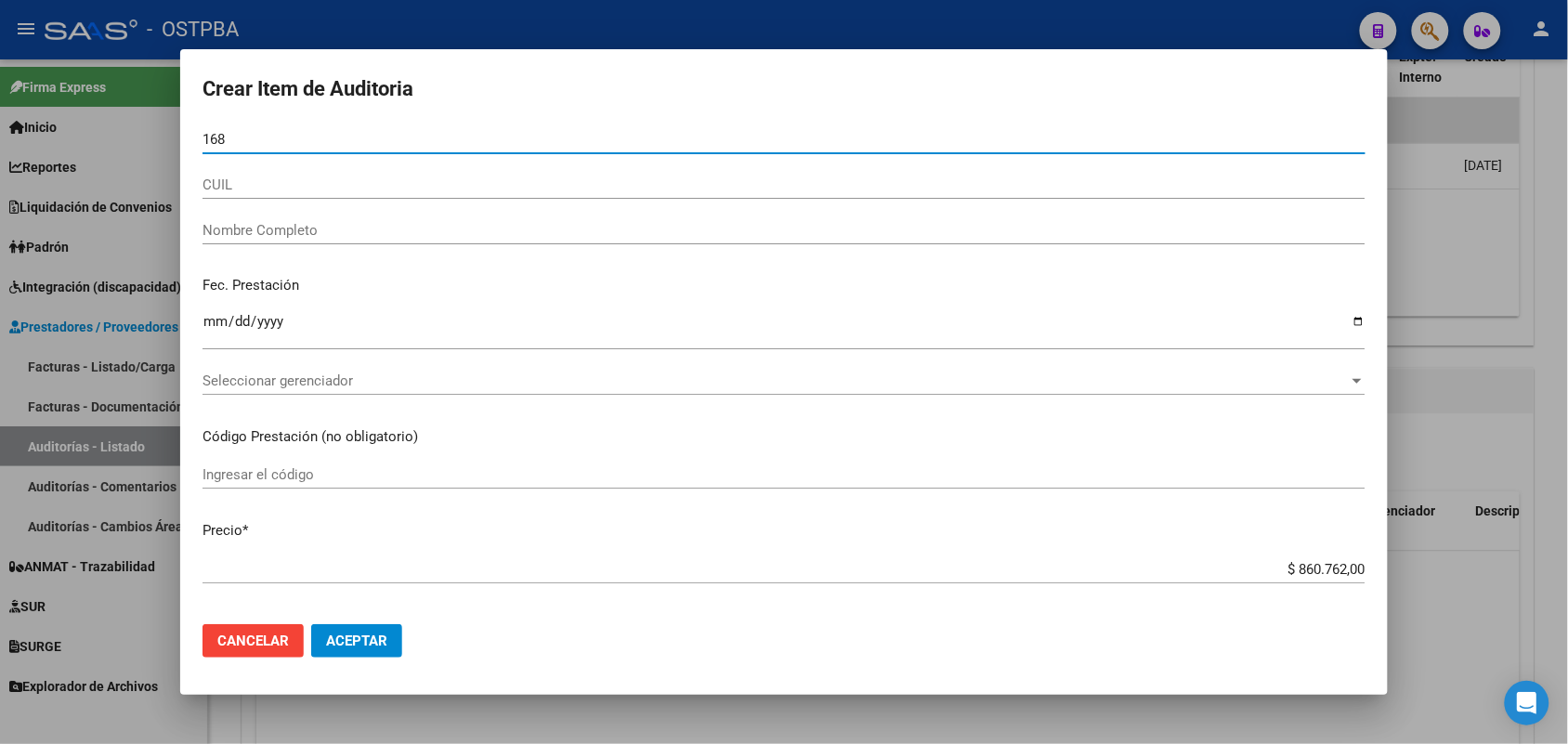
drag, startPoint x: 235, startPoint y: 133, endPoint x: 122, endPoint y: 150, distance: 114.3
click at [123, 148] on div "Crear Item de Auditoria 168 Nro Documento CUIL Nombre Completo Fec. Prestación …" at bounding box center [784, 372] width 1568 height 744
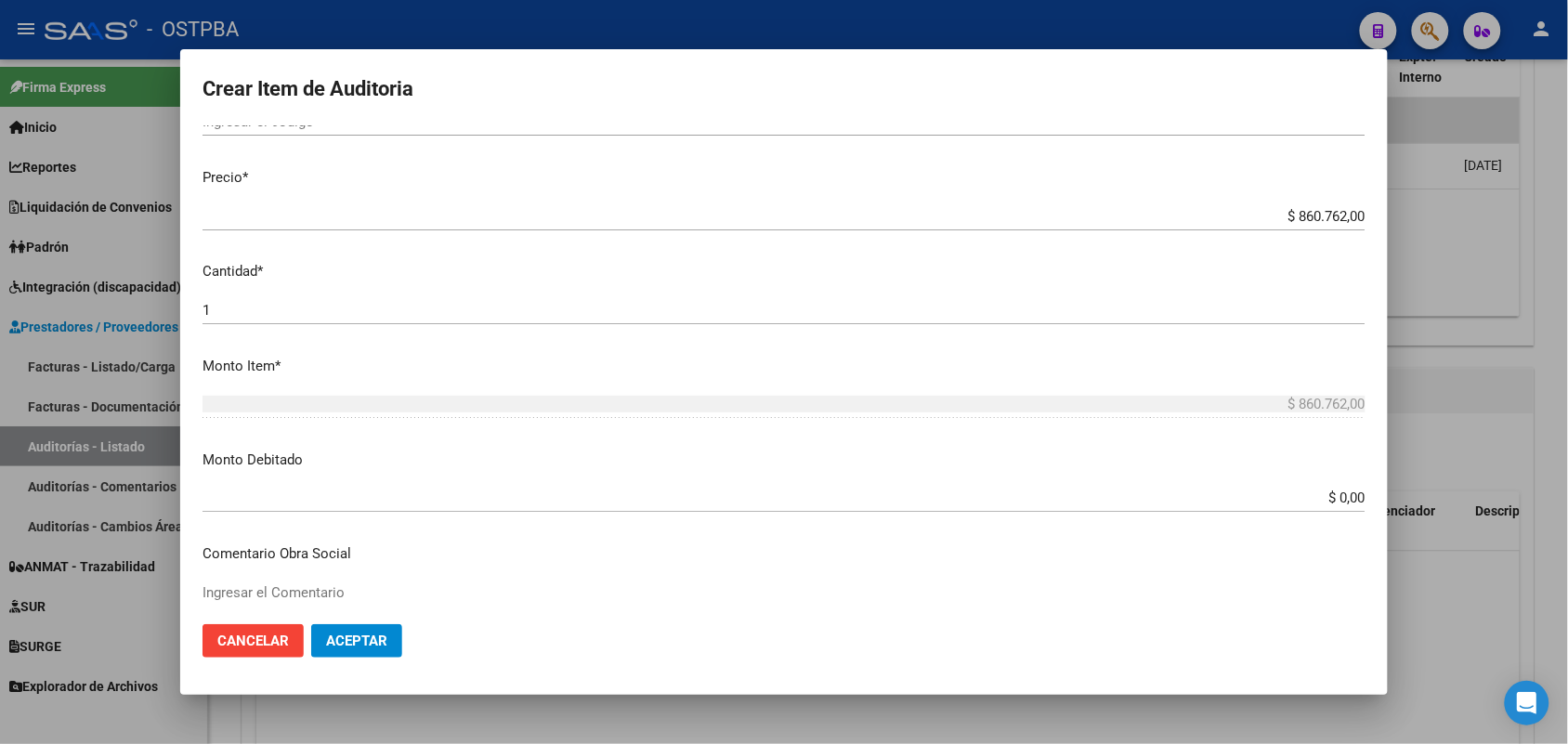
scroll to position [423, 0]
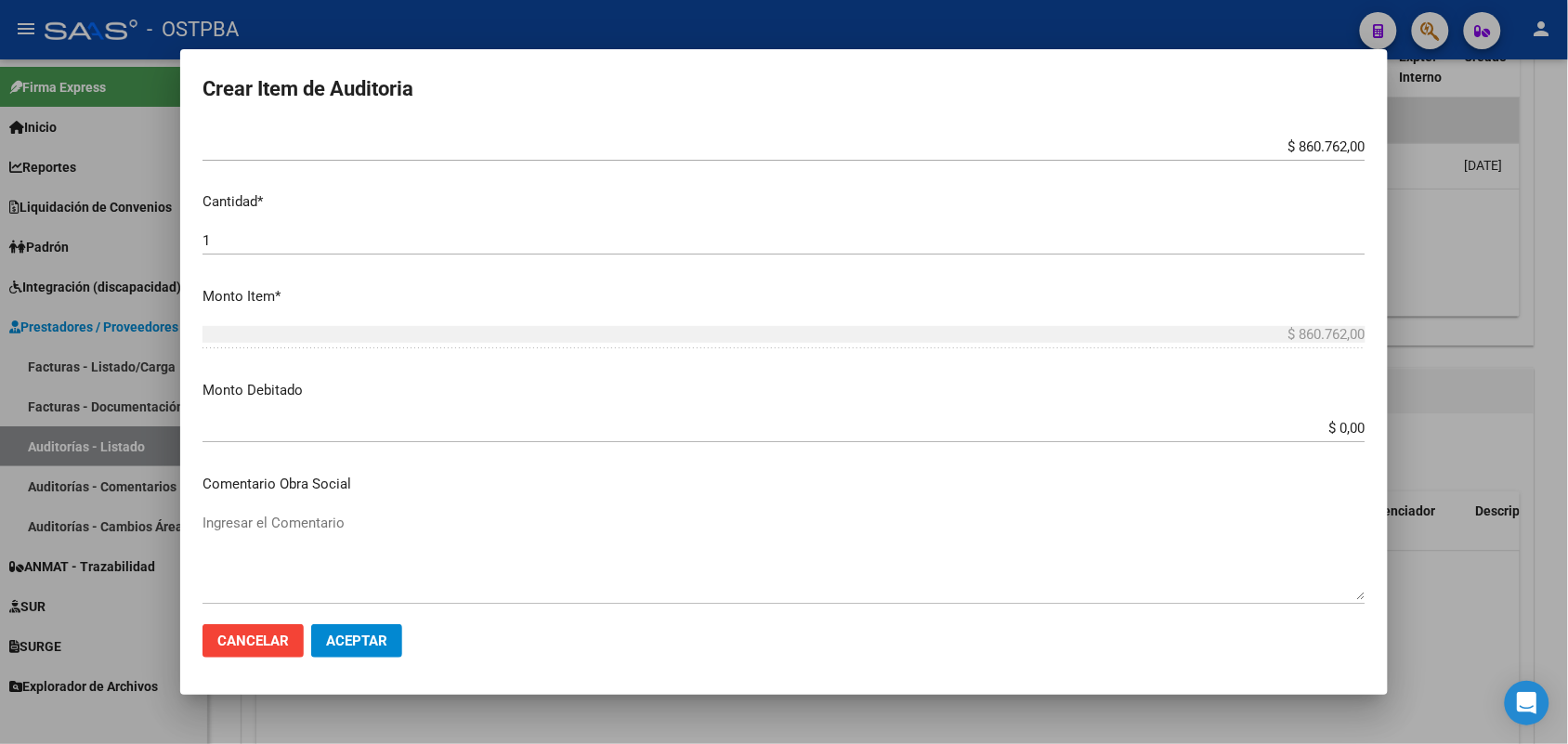
type input "1"
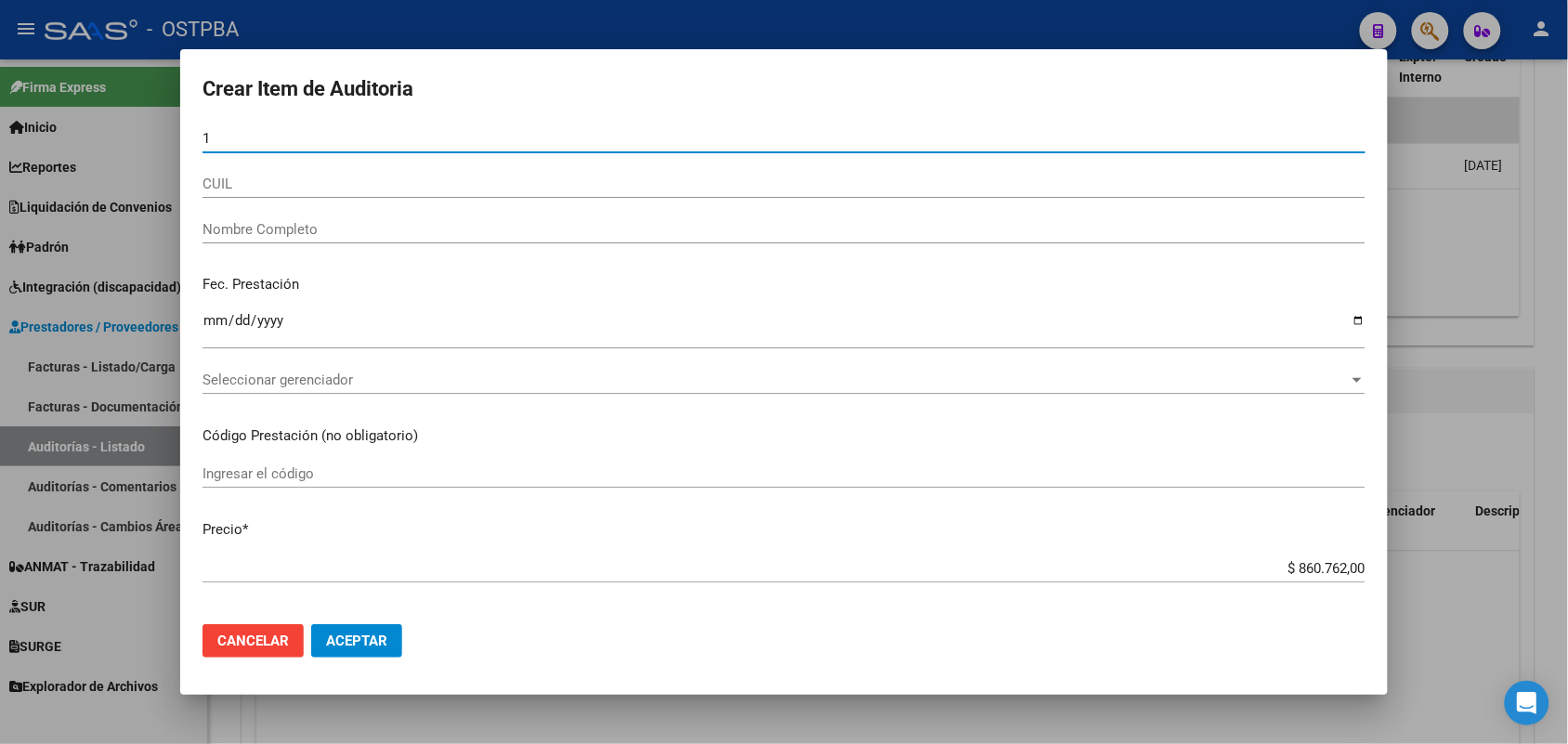
scroll to position [0, 0]
drag, startPoint x: 217, startPoint y: 142, endPoint x: 140, endPoint y: 145, distance: 77.1
click at [140, 145] on div "Crear Item de Auditoria 1 Nro Documento CUIL Nombre Completo Fec. Prestación In…" at bounding box center [784, 372] width 1568 height 744
type input "16777385"
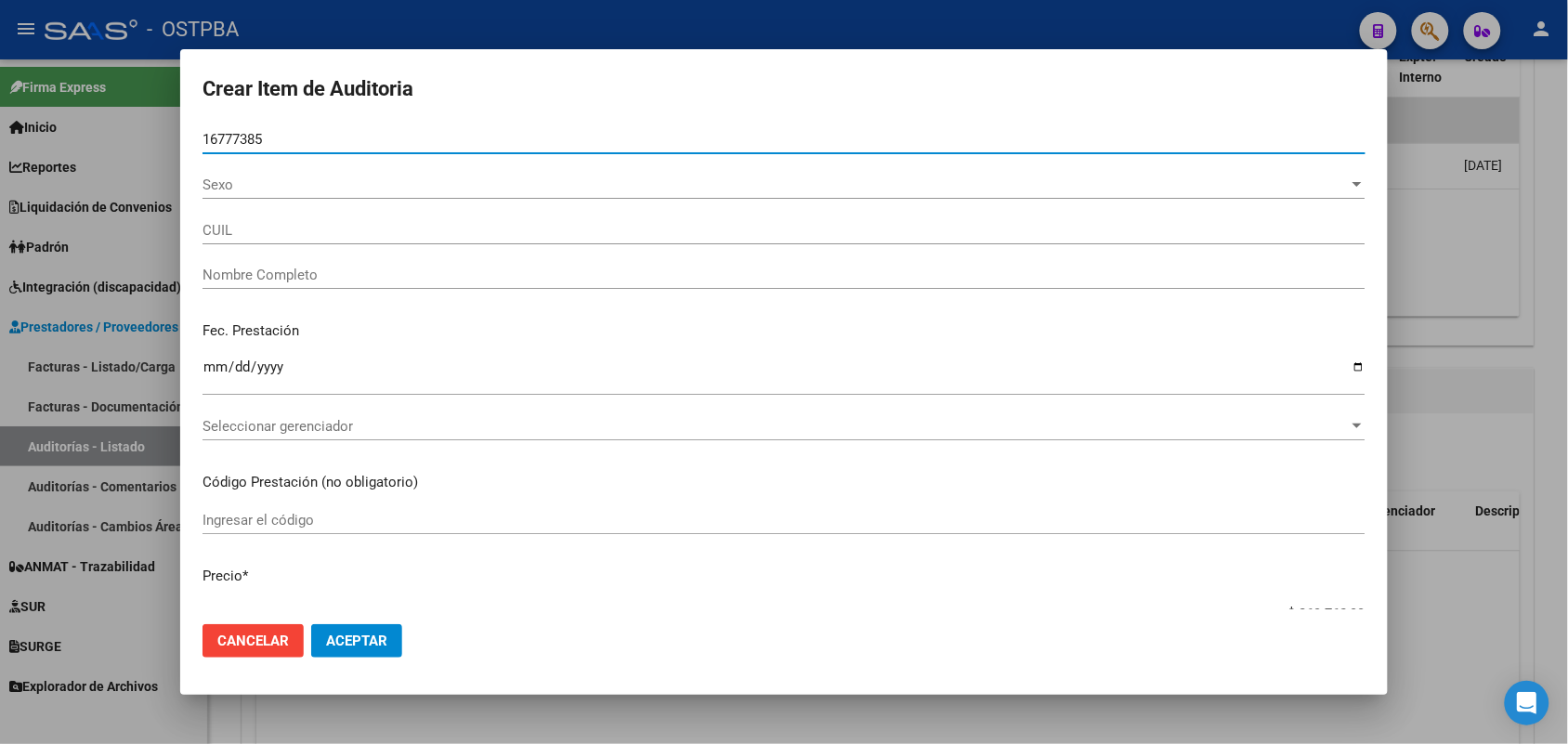
type input "20167773851"
type input "[PERSON_NAME] -"
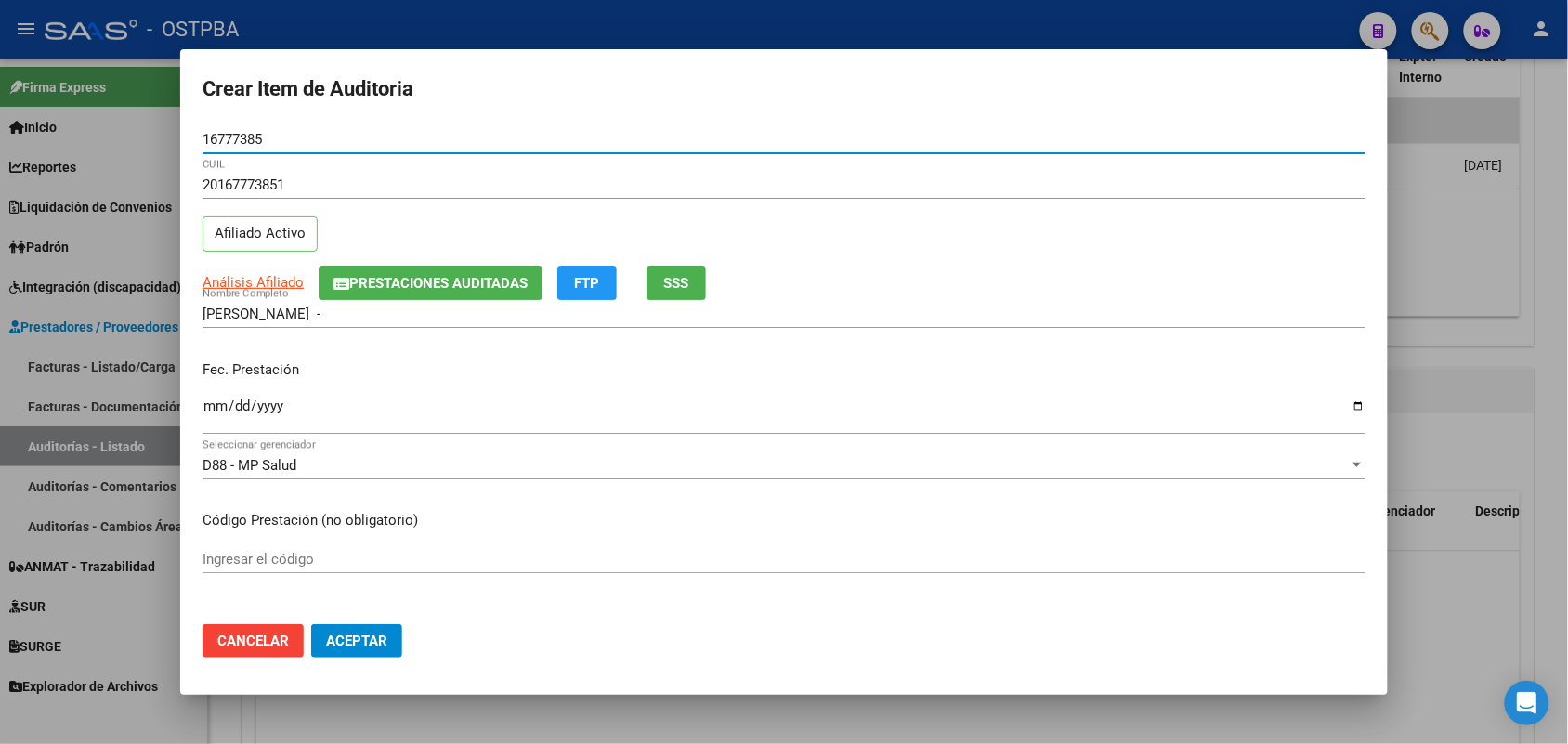
type input "16777385"
click at [217, 411] on input "Ingresar la fecha" at bounding box center [783, 413] width 1163 height 29
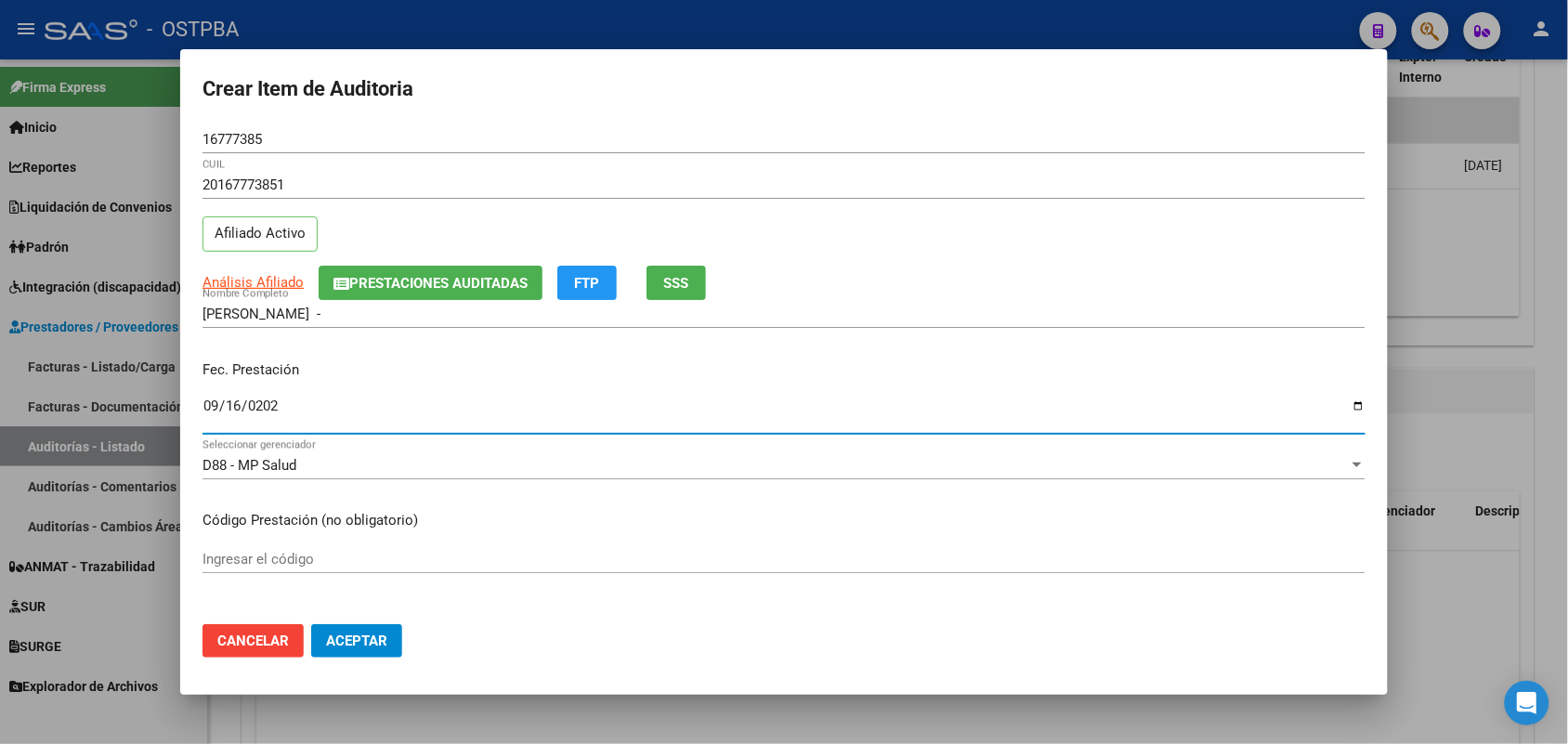
type input "[DATE]"
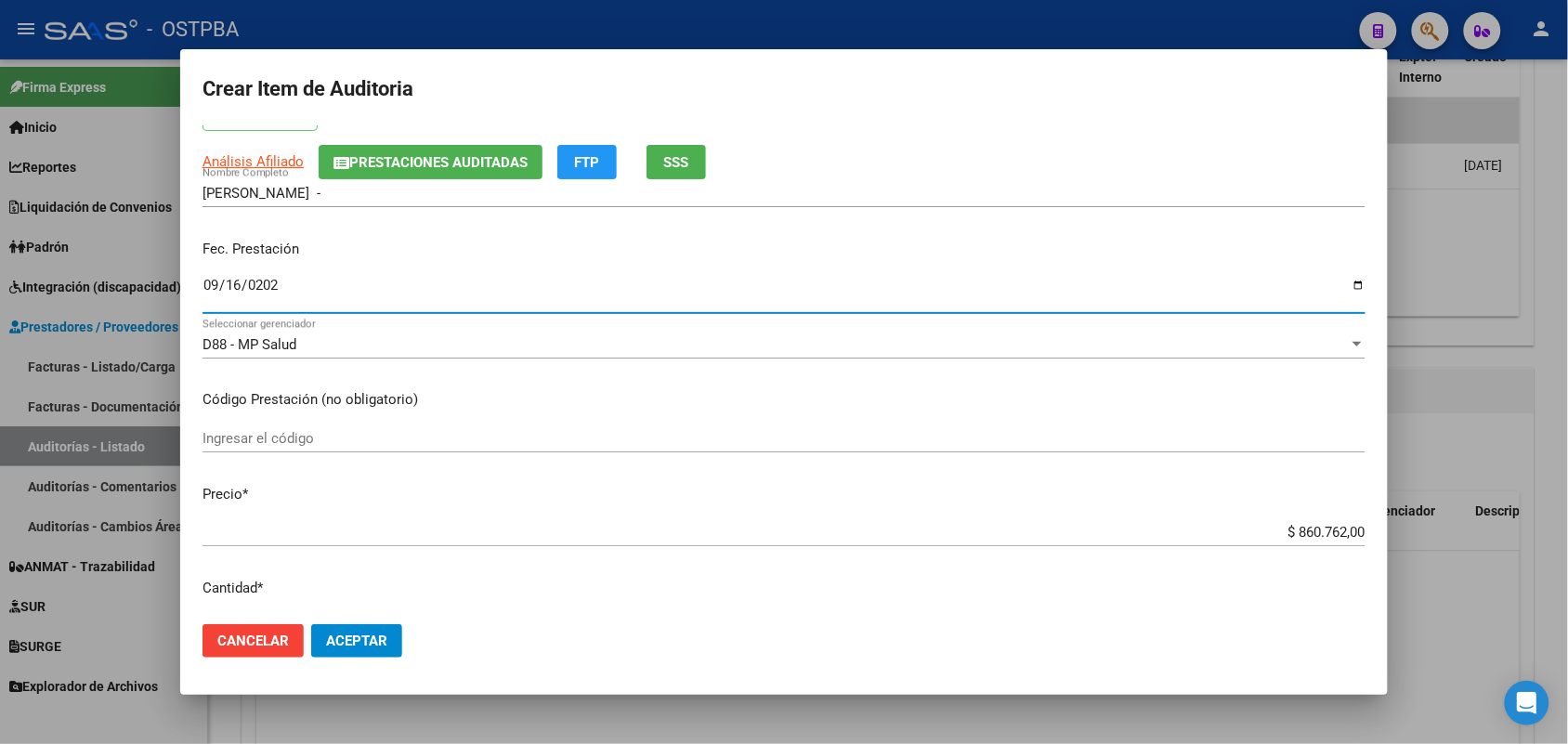
scroll to position [232, 0]
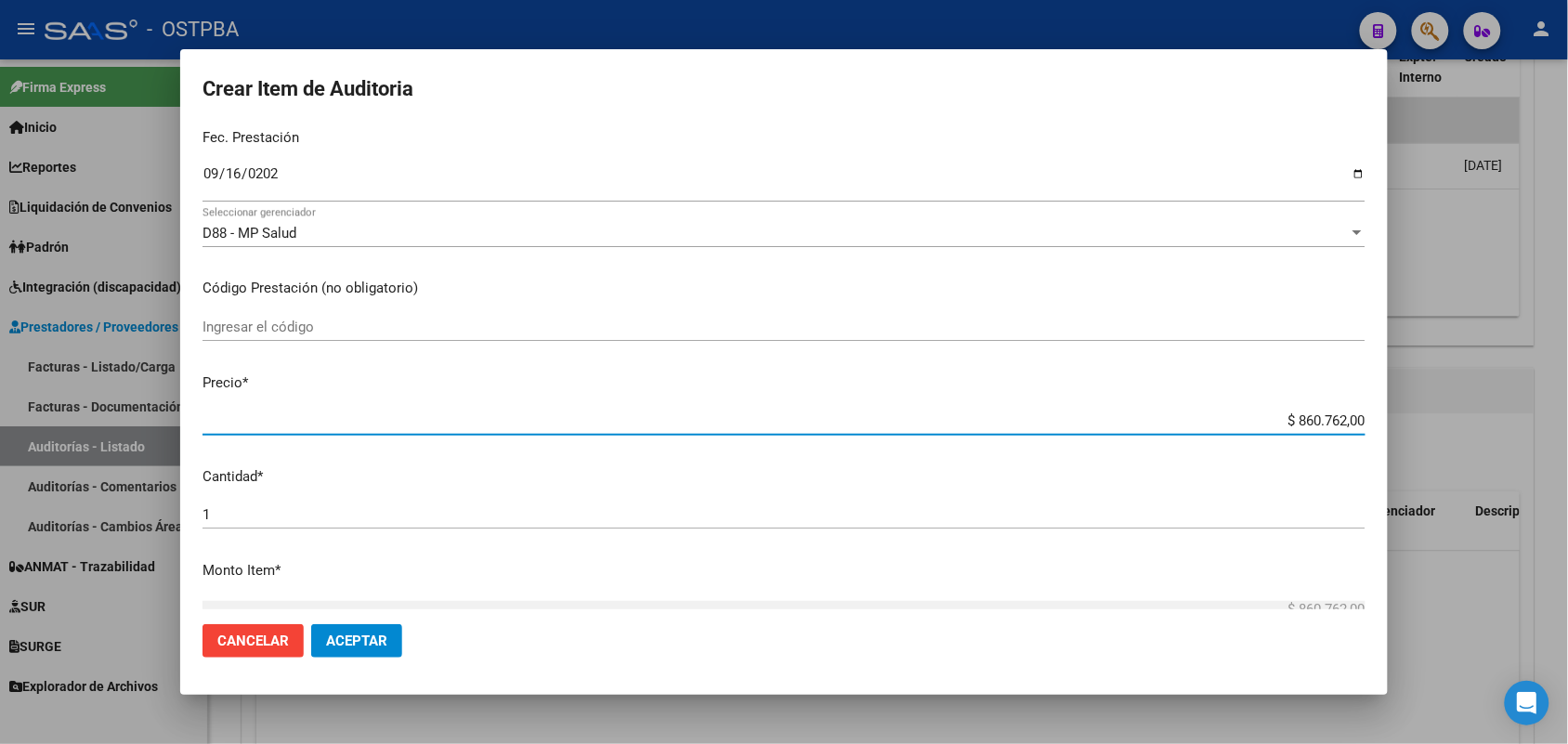
drag, startPoint x: 1250, startPoint y: 429, endPoint x: 1440, endPoint y: 410, distance: 190.9
click at [1432, 410] on div "Crear Item de Auditoria 16777385 Nro Documento 20167773851 CUIL Afiliado Activo…" at bounding box center [784, 372] width 1568 height 744
type input "$ 0,07"
type input "$ 0,70"
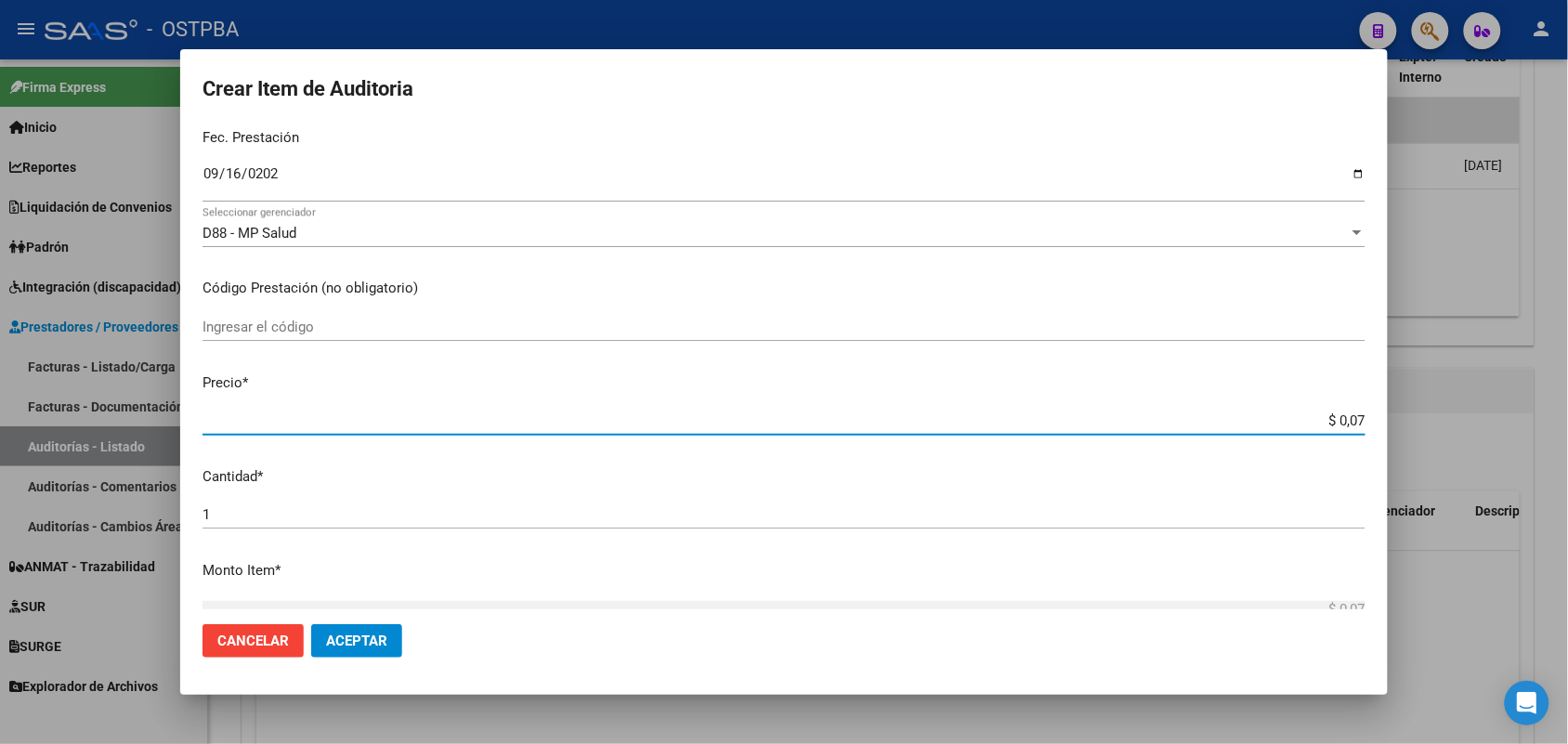
type input "$ 0,70"
type input "$ 7,02"
type input "$ 70,27"
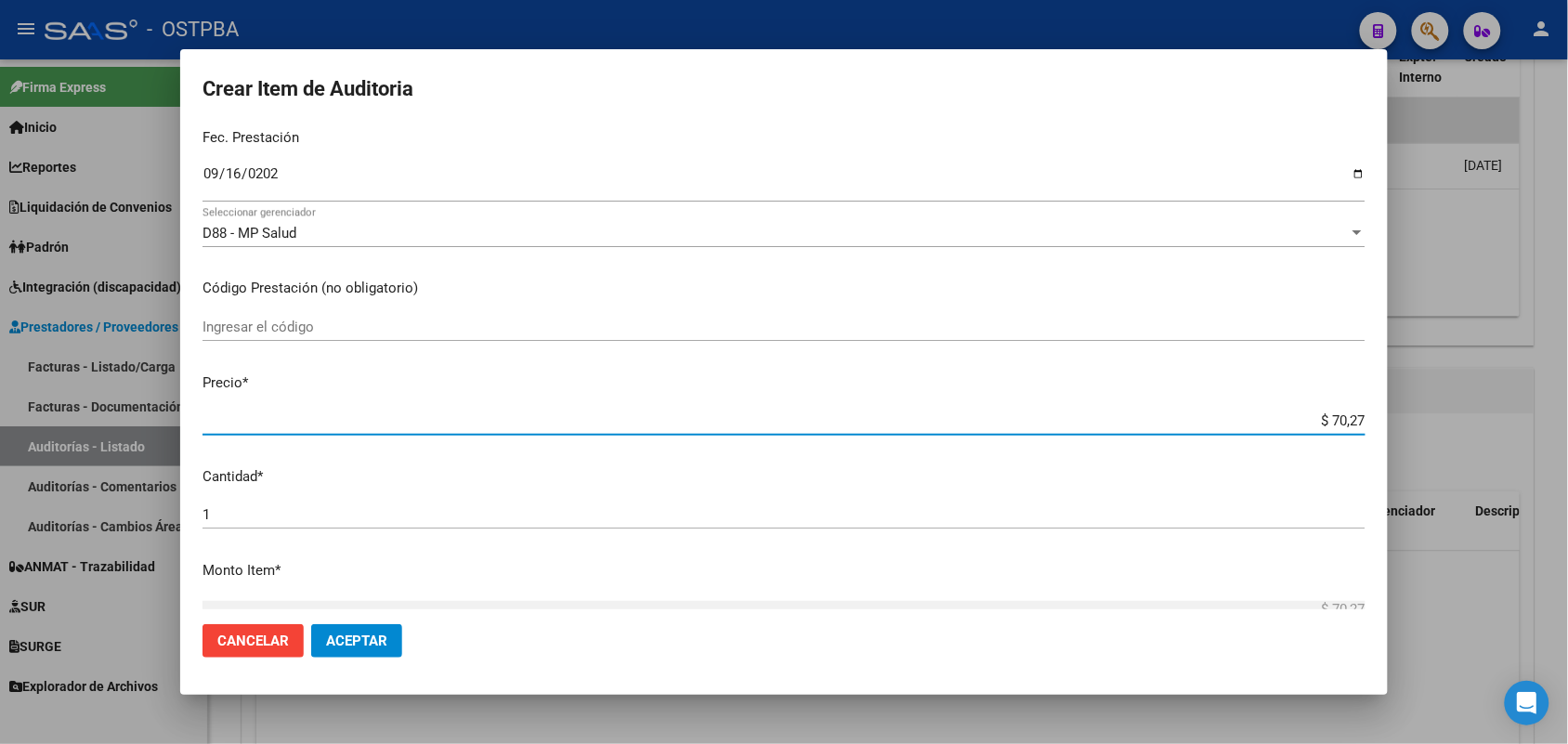
type input "$ 702,77"
type input "$ 7.027,70"
type input "$ 70.277,00"
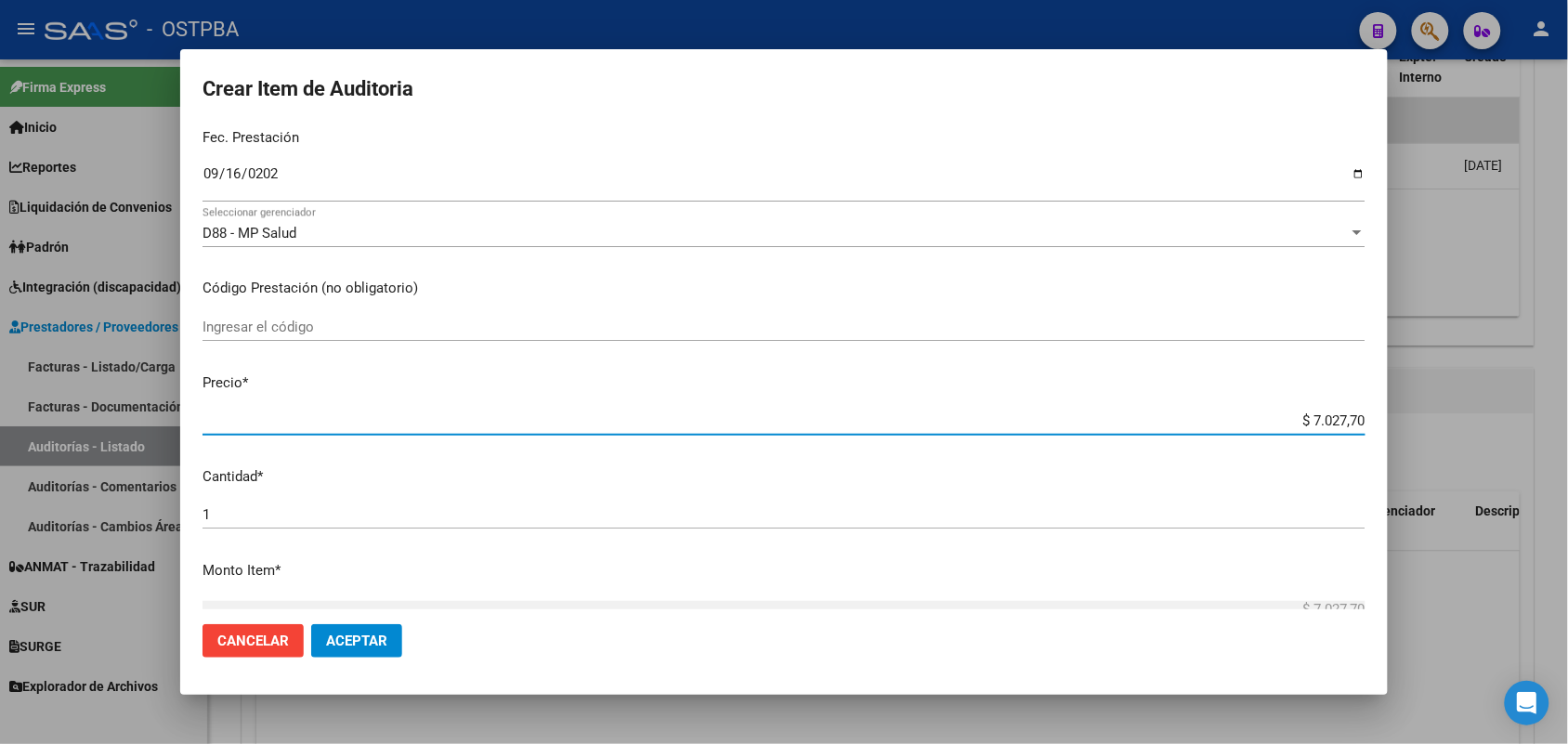
type input "$ 70.277,00"
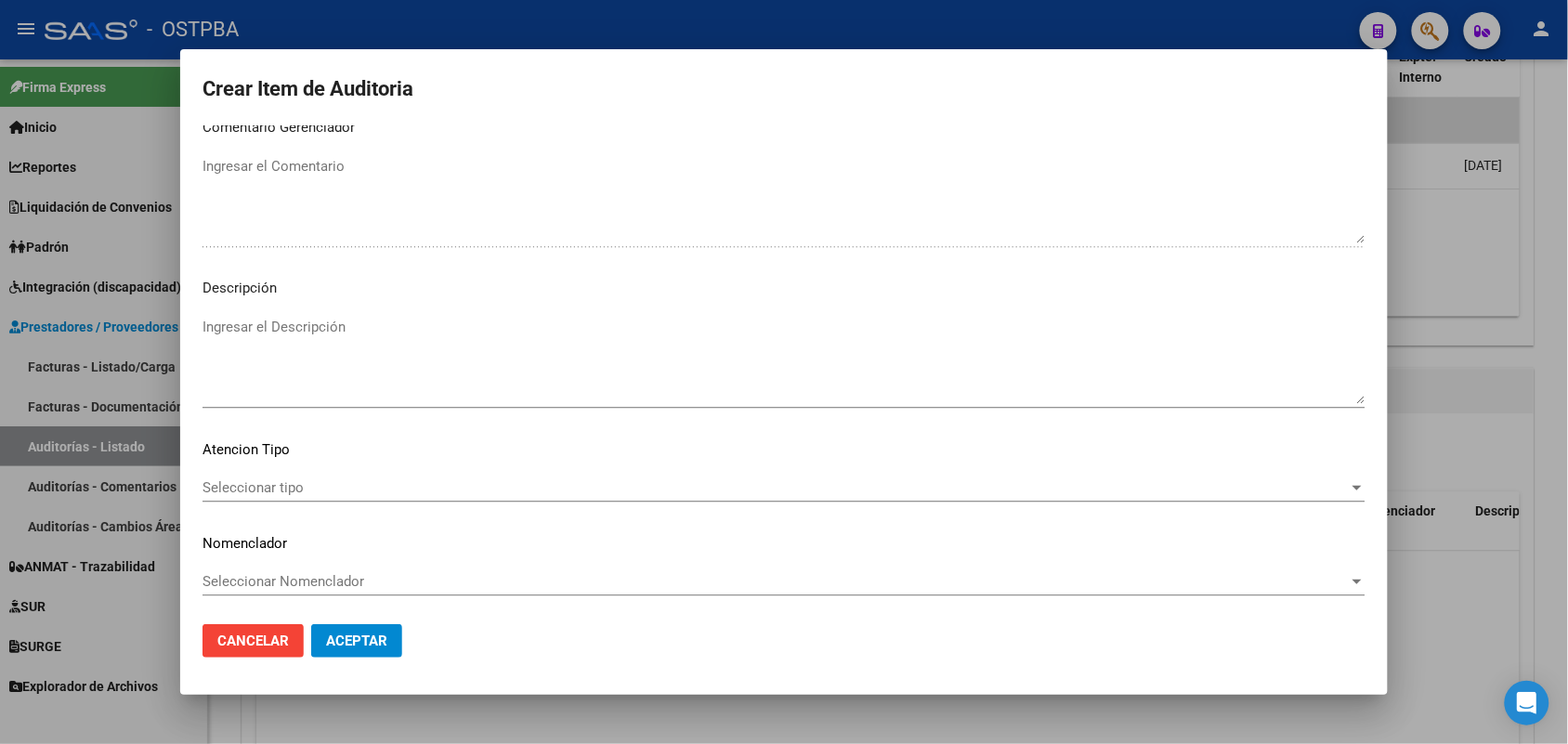
scroll to position [1187, 0]
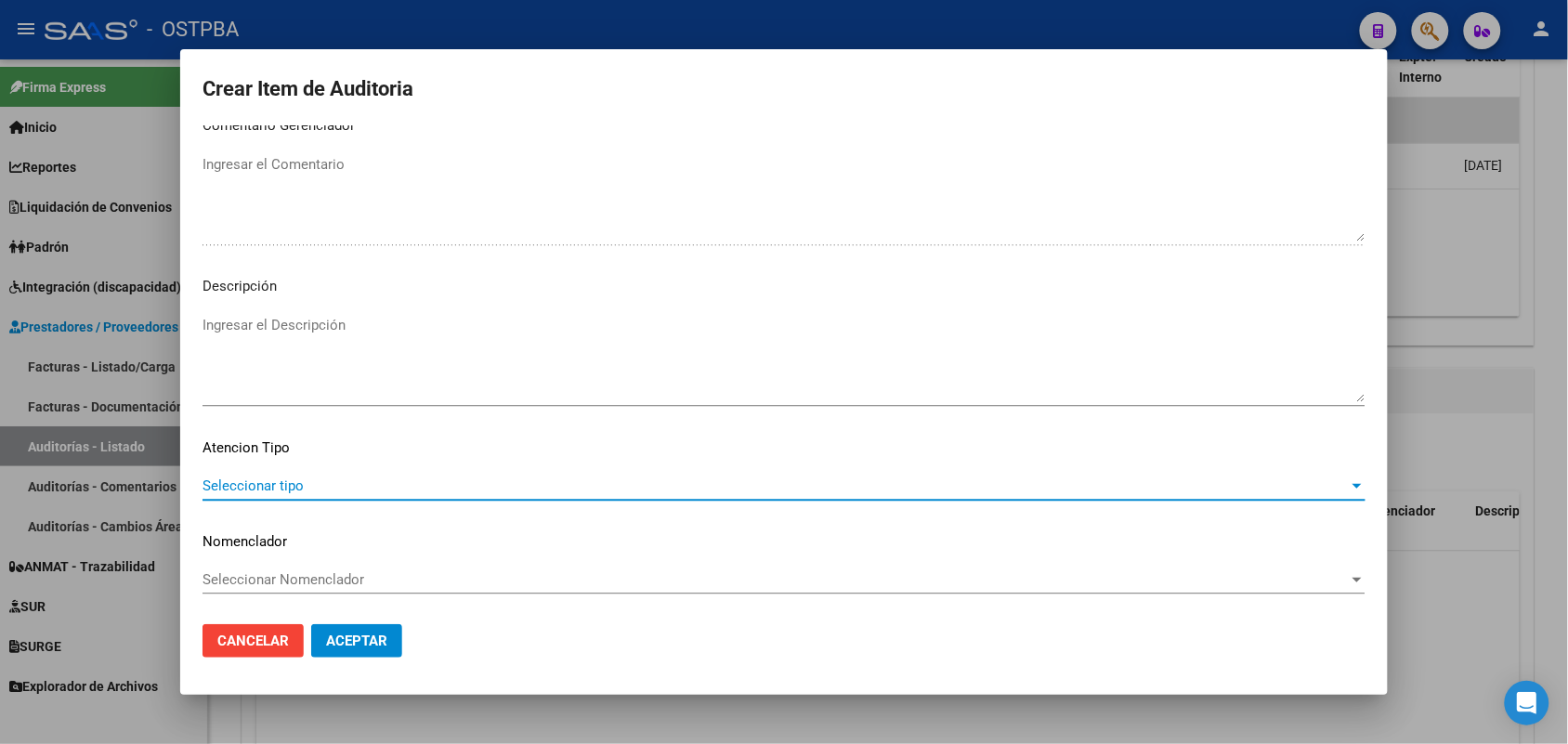
click at [243, 486] on span "Seleccionar tipo" at bounding box center [775, 485] width 1146 height 17
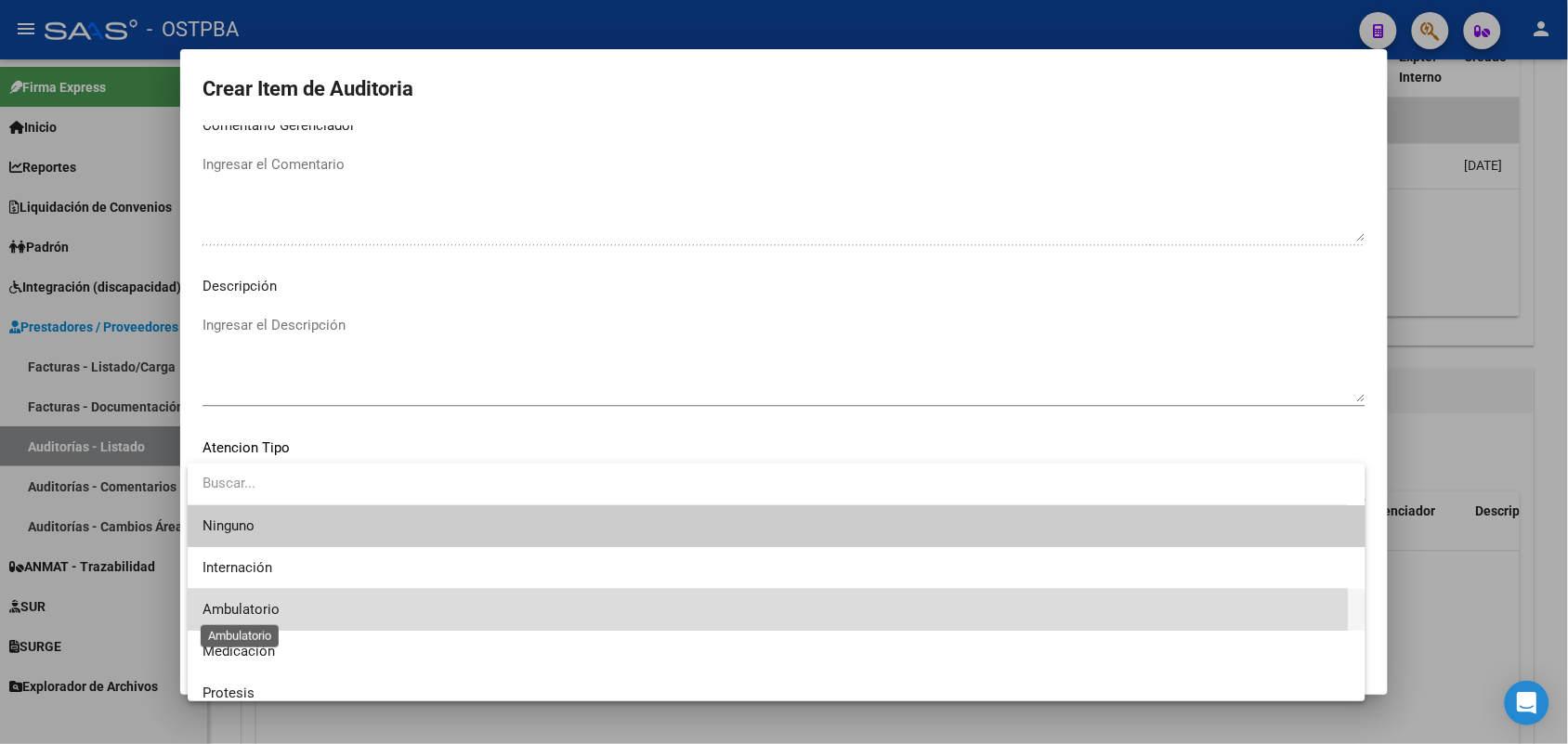
click at [272, 608] on span "Ambulatorio" at bounding box center [240, 608] width 77 height 17
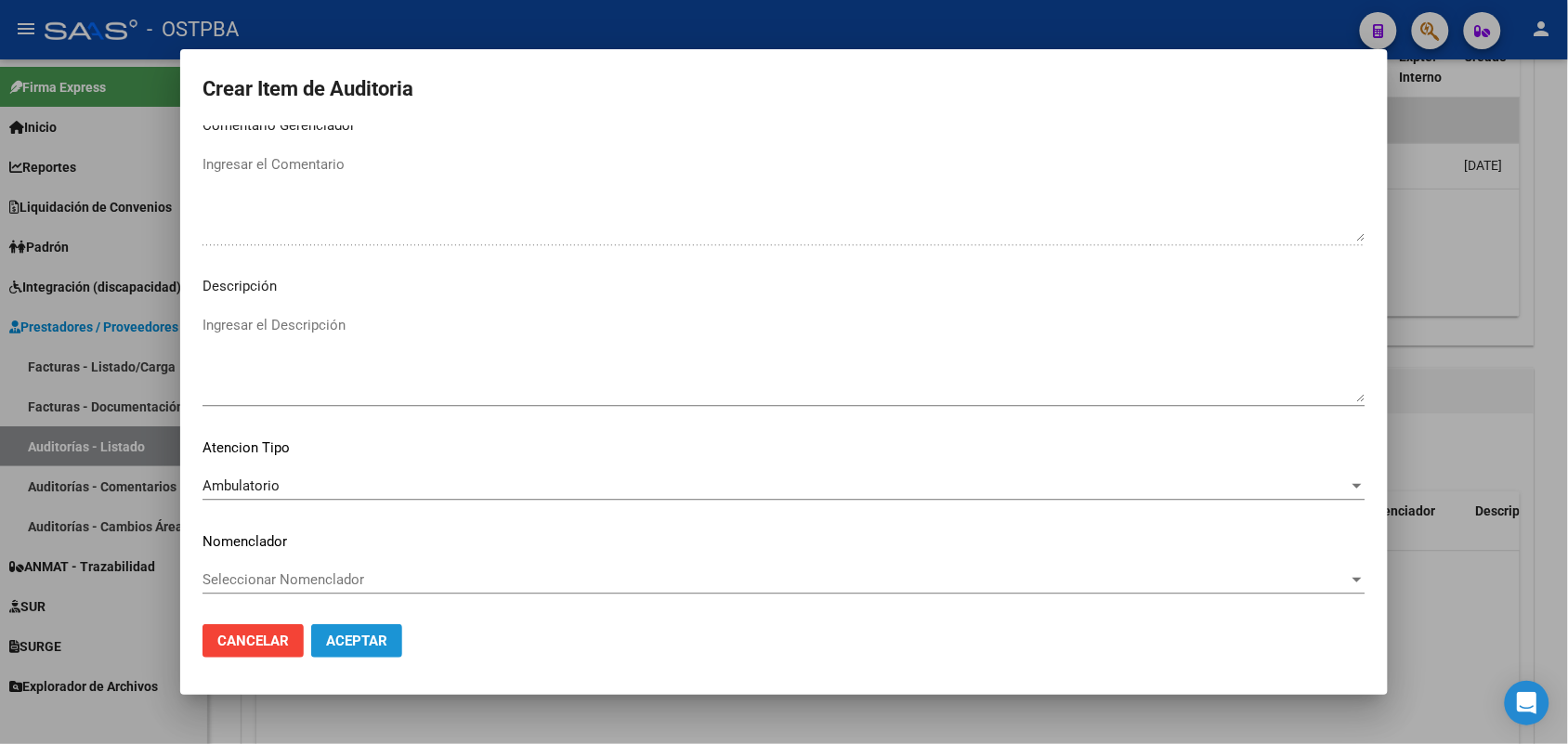
click at [384, 643] on span "Aceptar" at bounding box center [356, 641] width 62 height 17
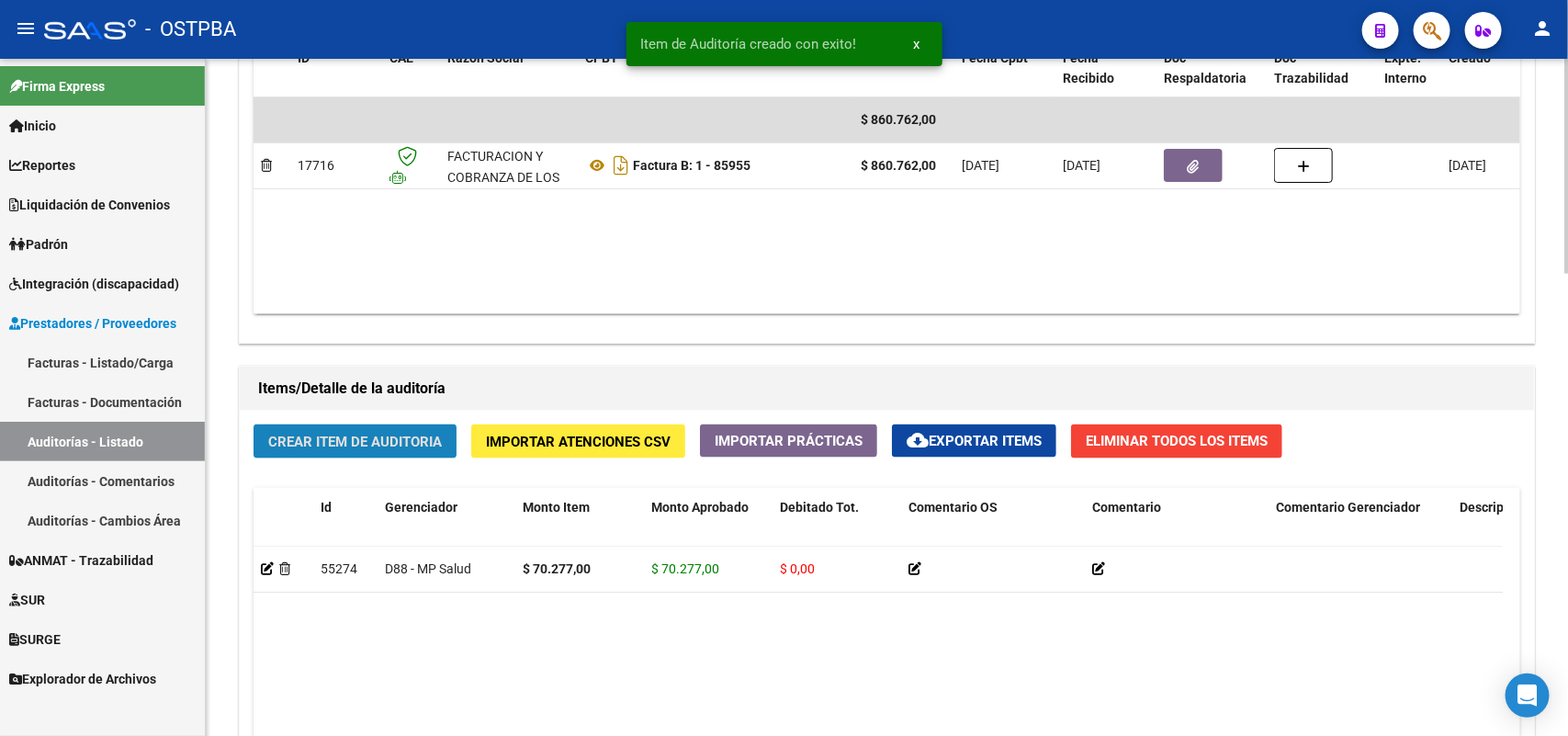
click at [384, 445] on span "Crear Item de Auditoria" at bounding box center [355, 441] width 174 height 16
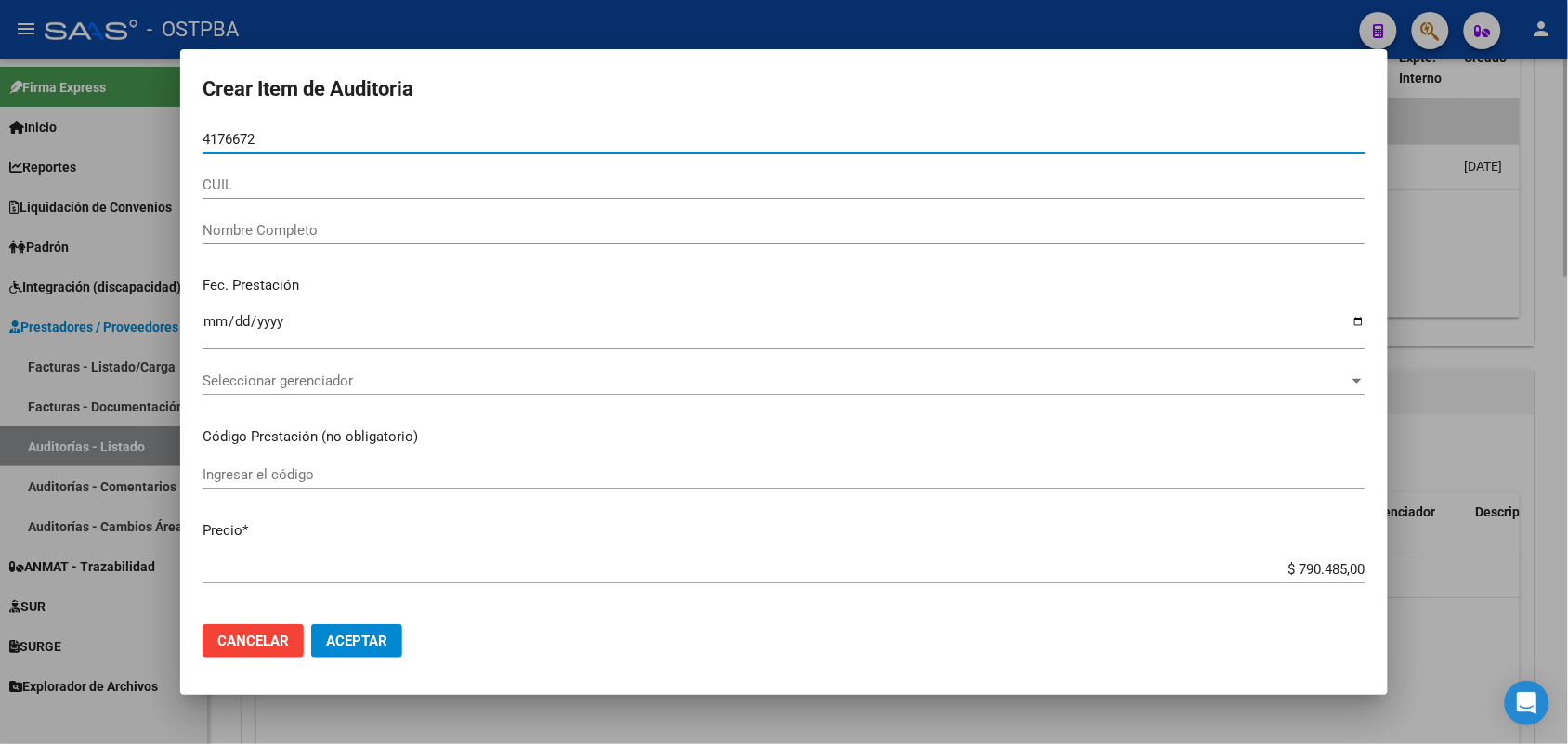
type input "41766723"
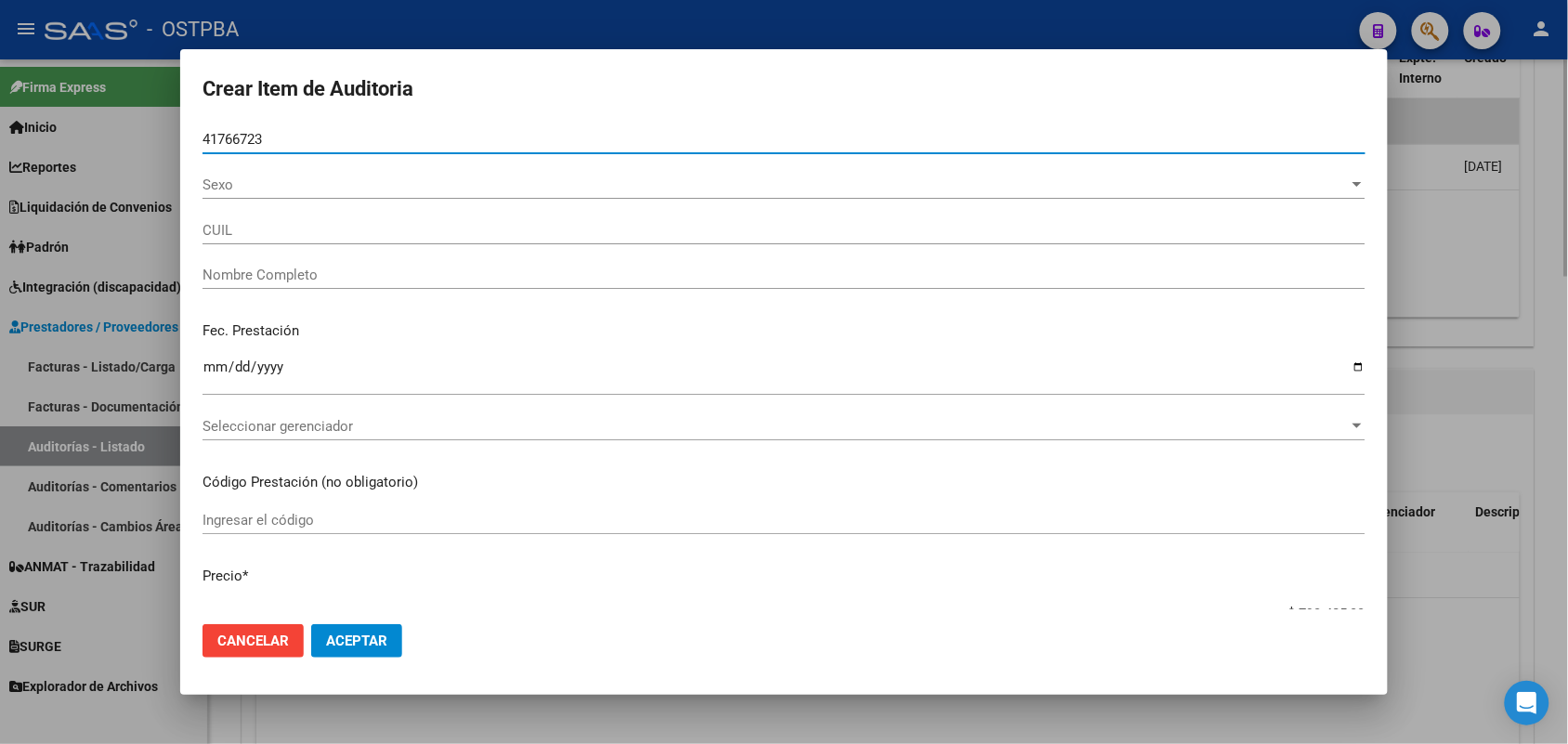
type input "20417667238"
type input "[PERSON_NAME] [PERSON_NAME]"
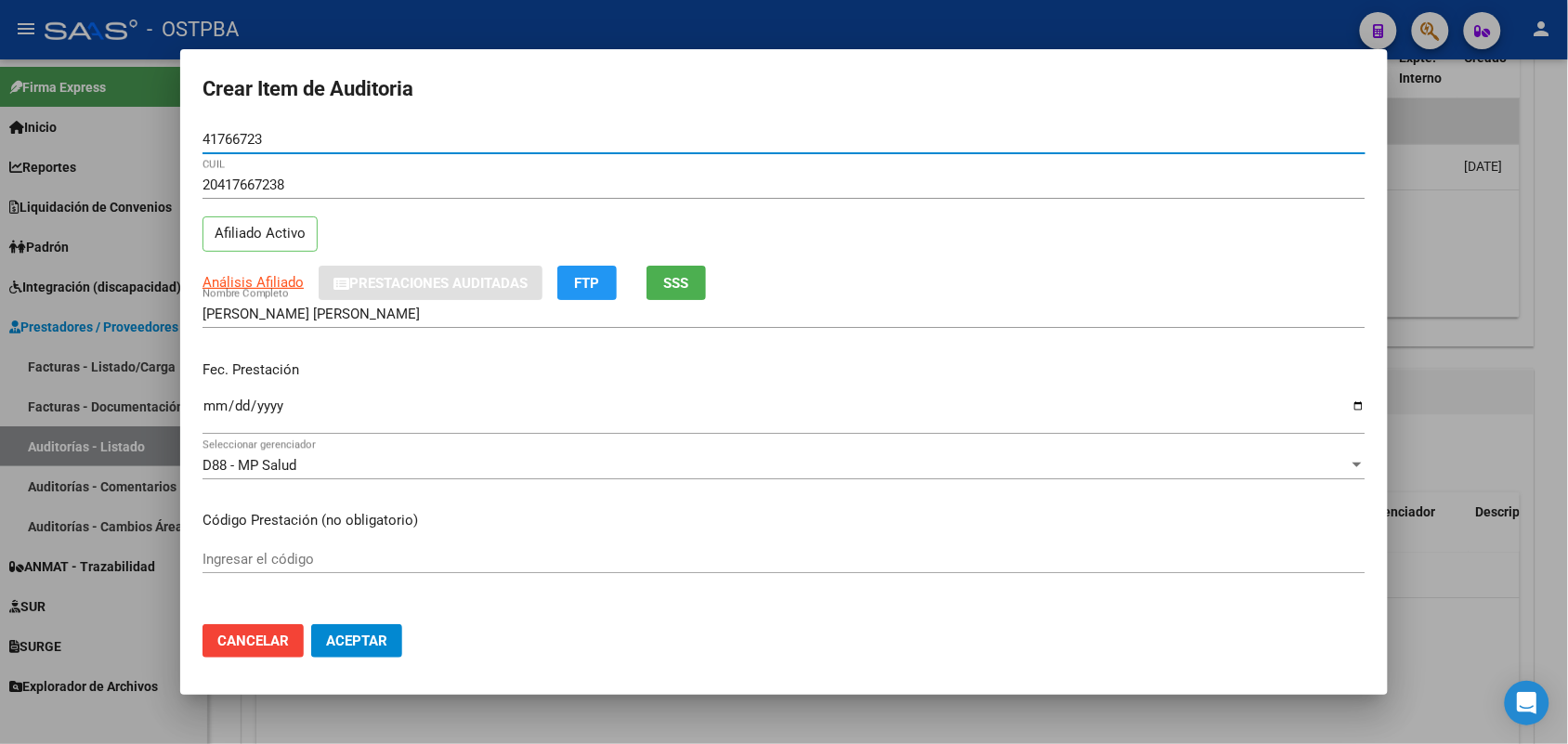
type input "41766723"
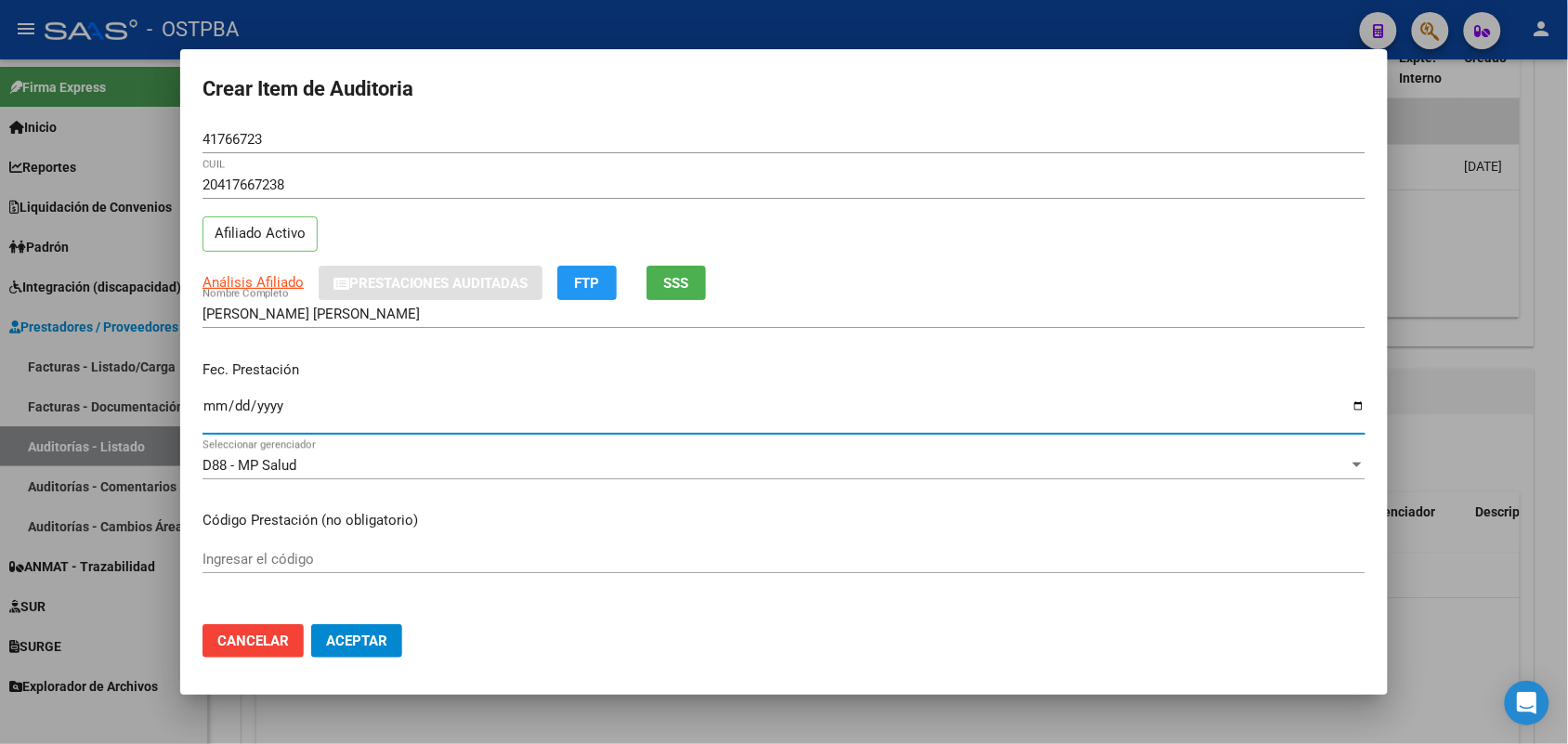
click at [211, 413] on input "Ingresar la fecha" at bounding box center [783, 413] width 1163 height 29
type input "[DATE]"
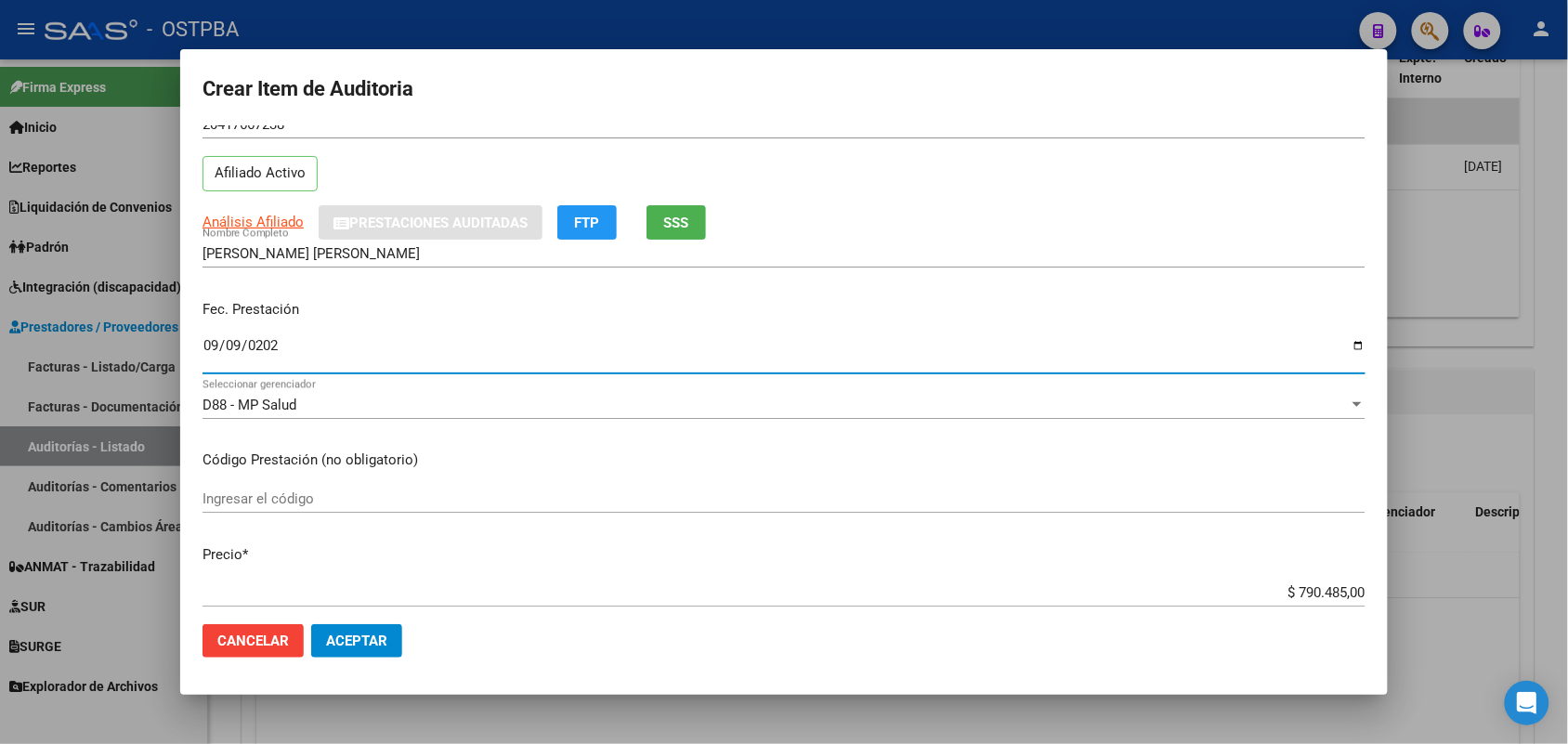
scroll to position [232, 0]
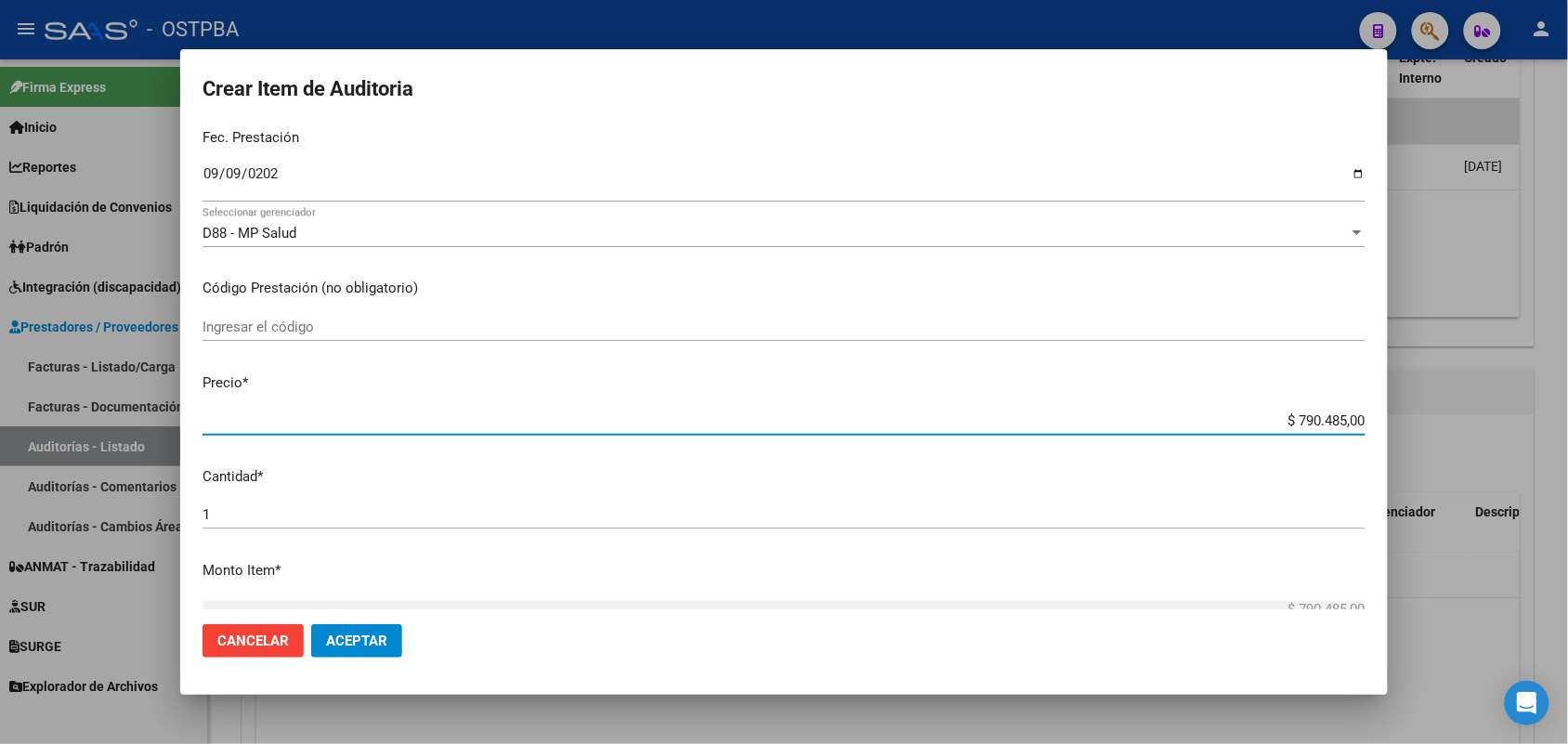
drag, startPoint x: 1260, startPoint y: 424, endPoint x: 1420, endPoint y: 410, distance: 160.6
click at [1419, 410] on div "Crear Item de Auditoria 41766723 Nro Documento 20417667238 CUIL Afiliado Activo…" at bounding box center [784, 372] width 1568 height 744
type input "$ 0,02"
type input "$ 0,24"
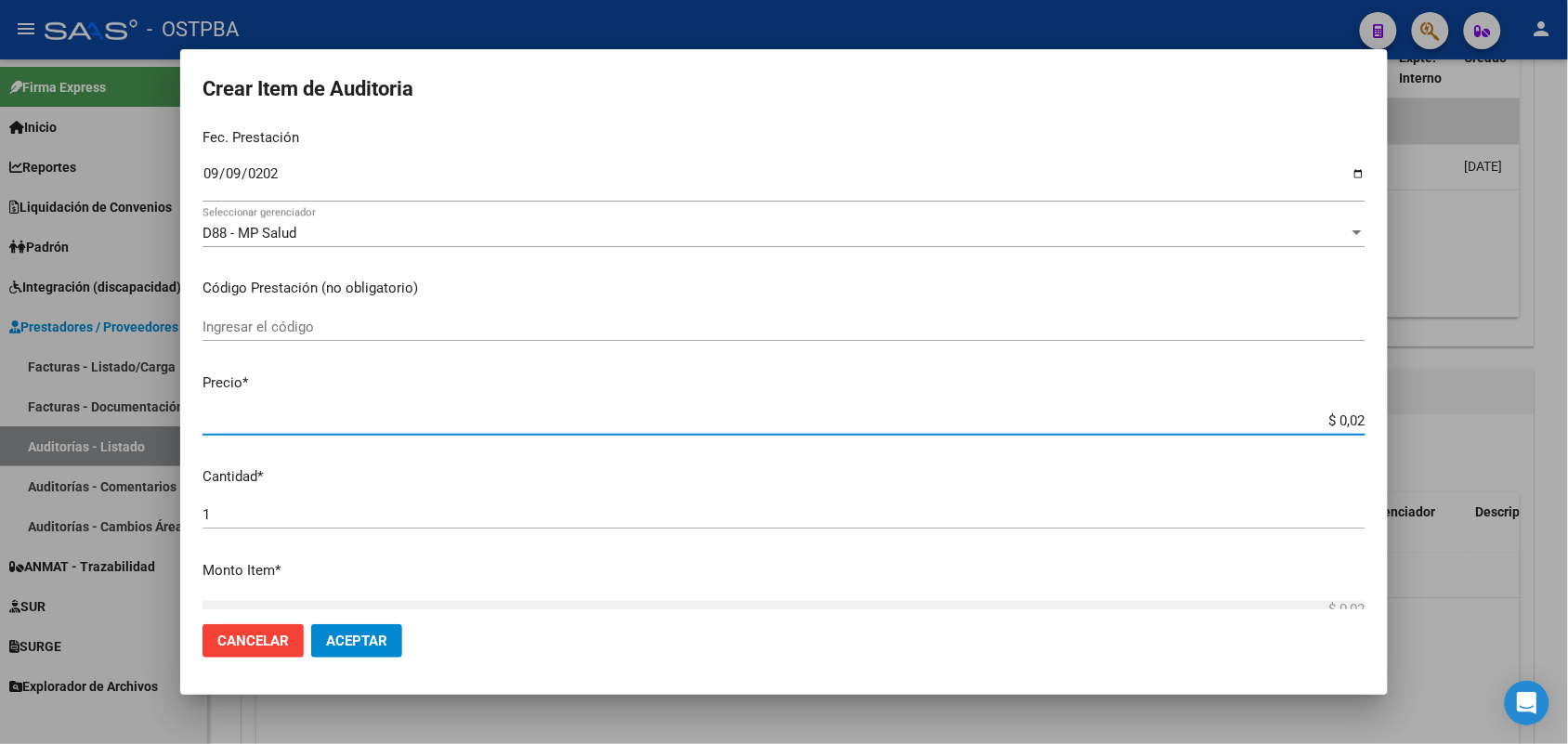
type input "$ 0,24"
type input "$ 2,47"
type input "$ 24,72"
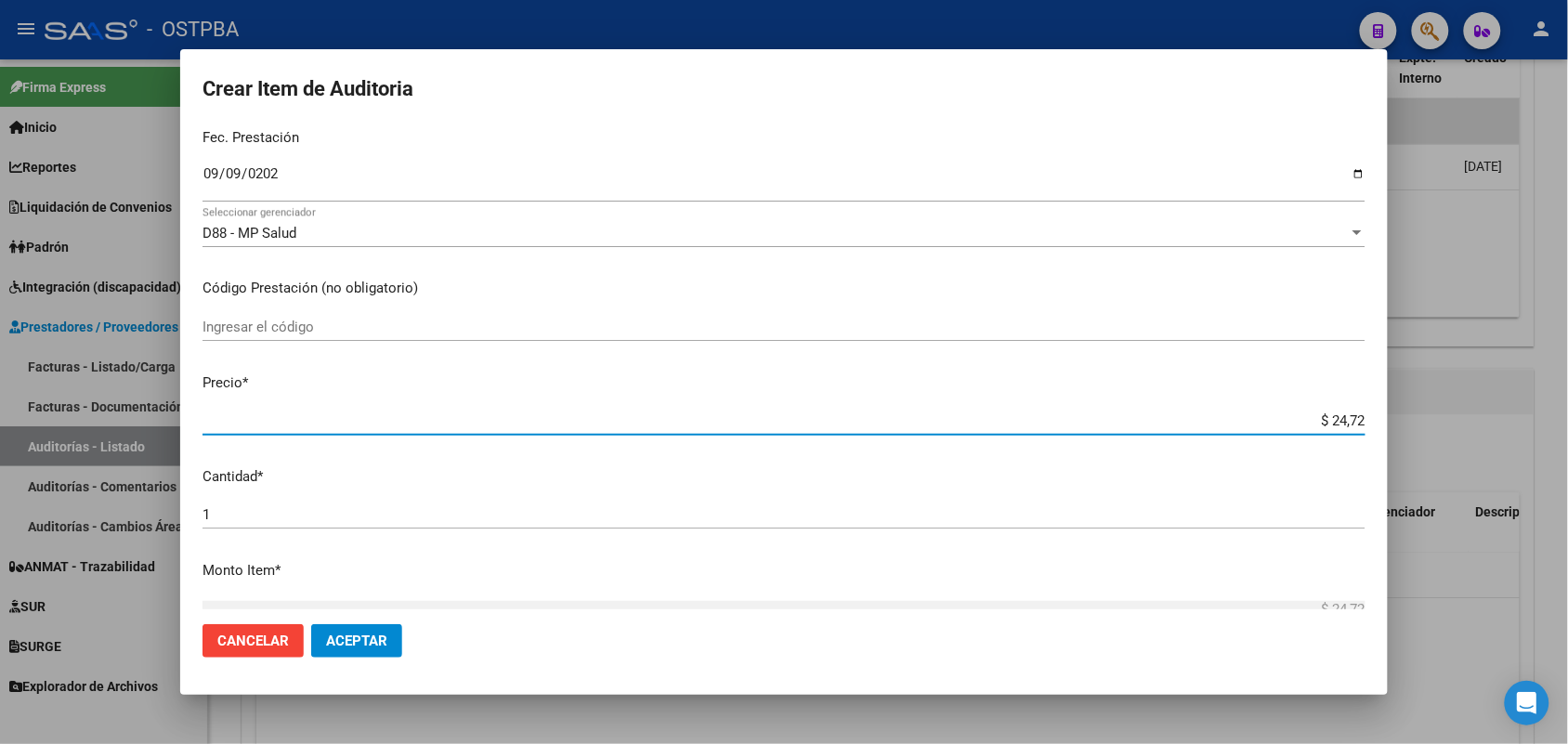
type input "$ 247,26"
type input "$ 2.472,60"
type input "$ 24.726,00"
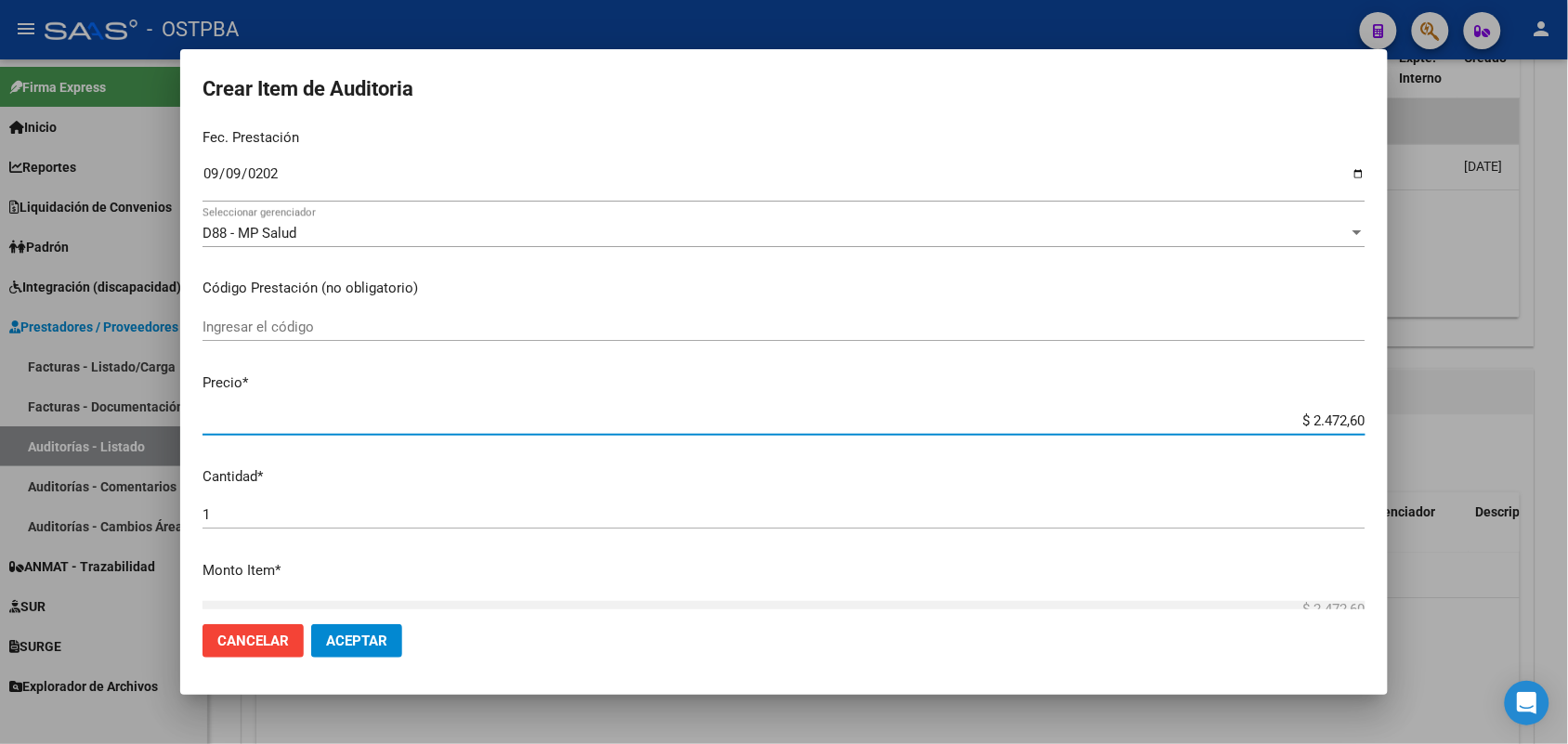
type input "$ 24.726,00"
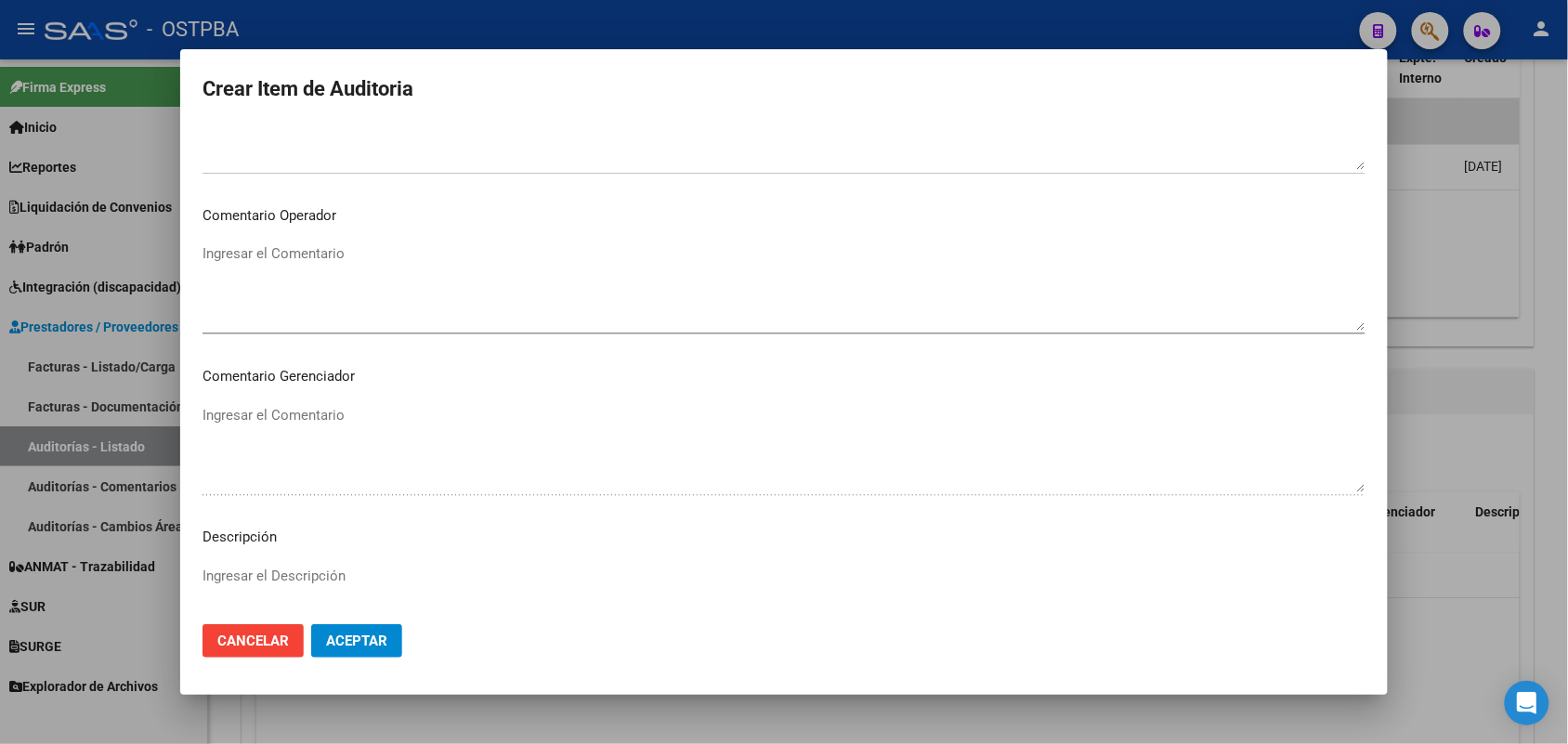
scroll to position [1187, 0]
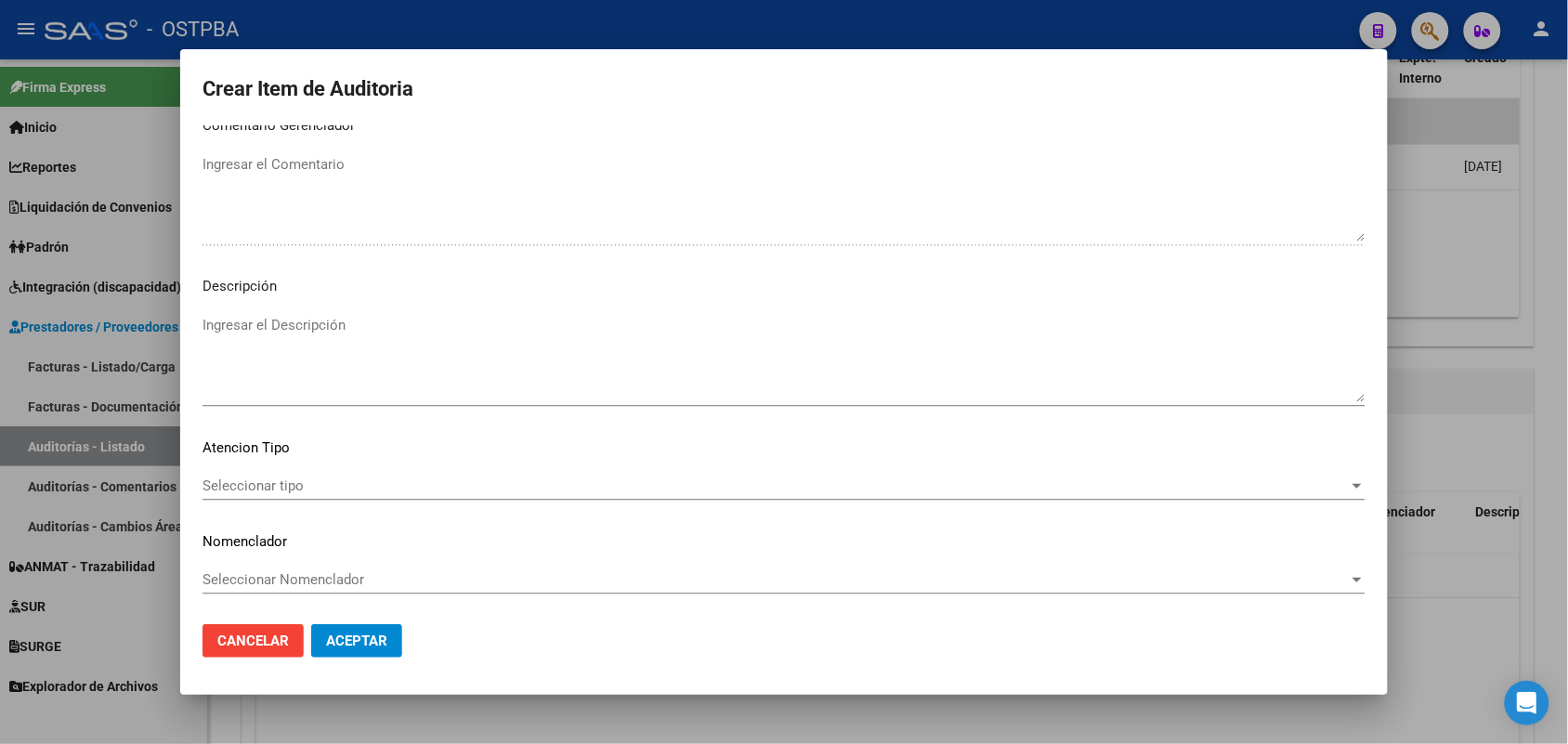
click at [291, 479] on span "Seleccionar tipo" at bounding box center [775, 485] width 1146 height 17
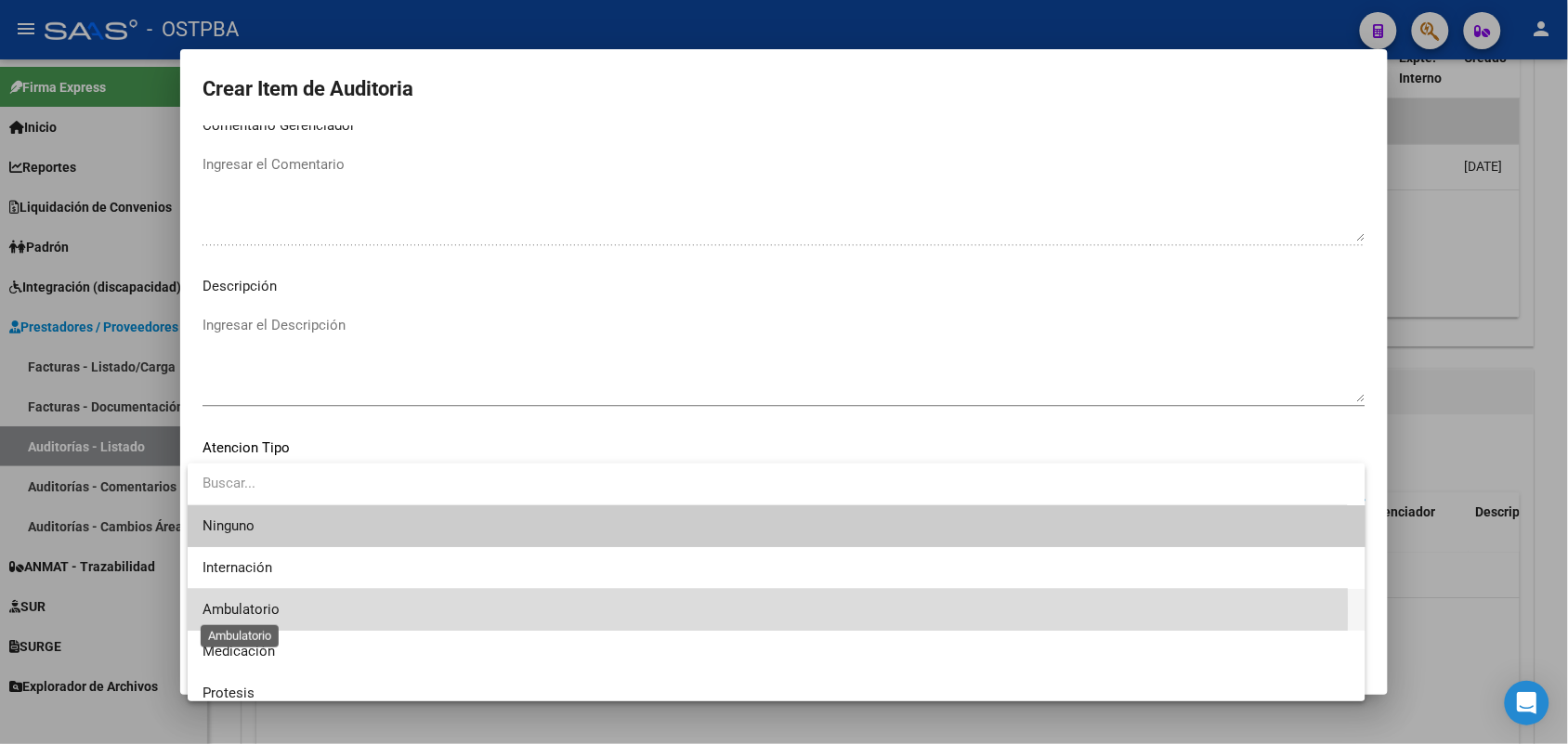
click at [275, 610] on span "Ambulatorio" at bounding box center [240, 608] width 77 height 17
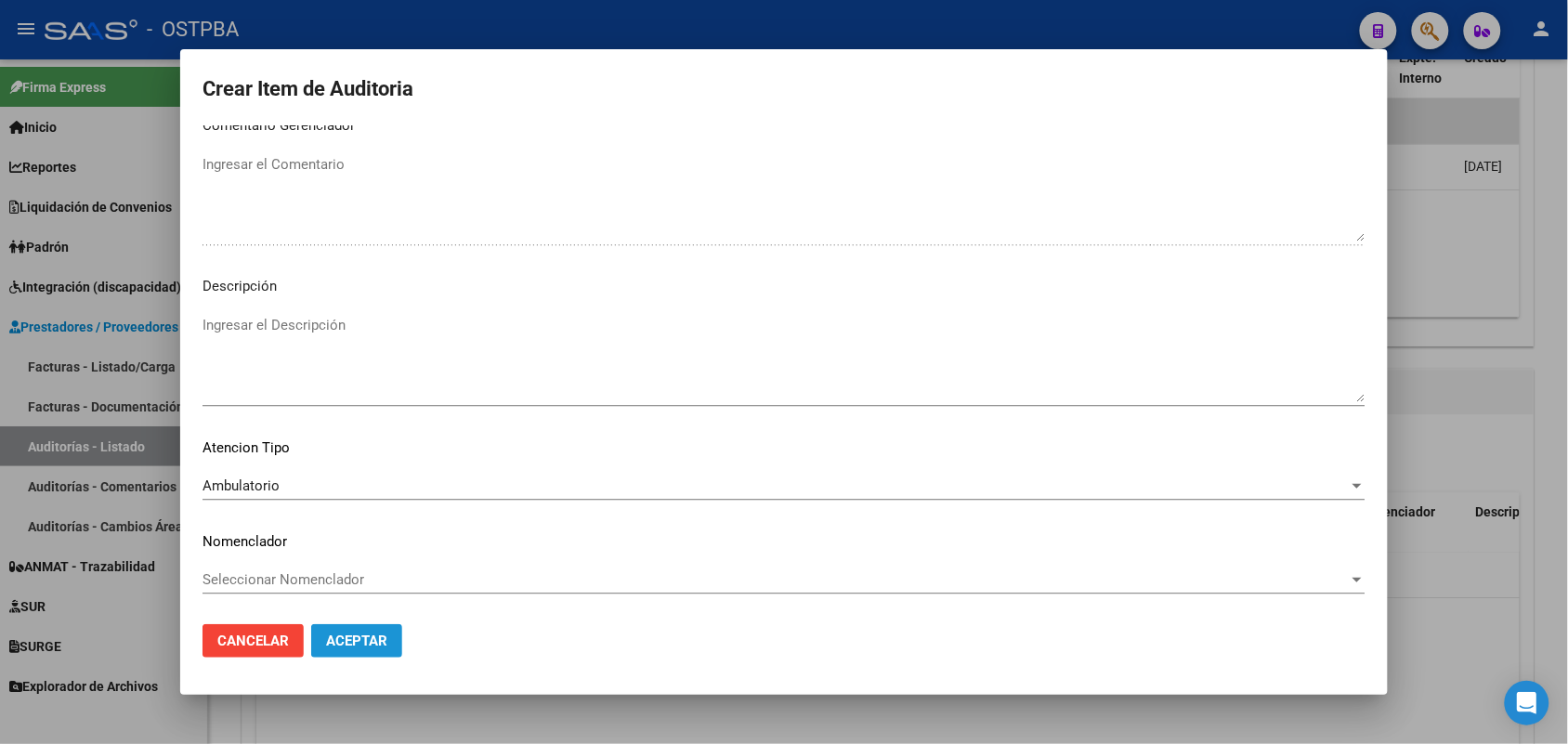
click at [358, 638] on span "Aceptar" at bounding box center [356, 641] width 62 height 17
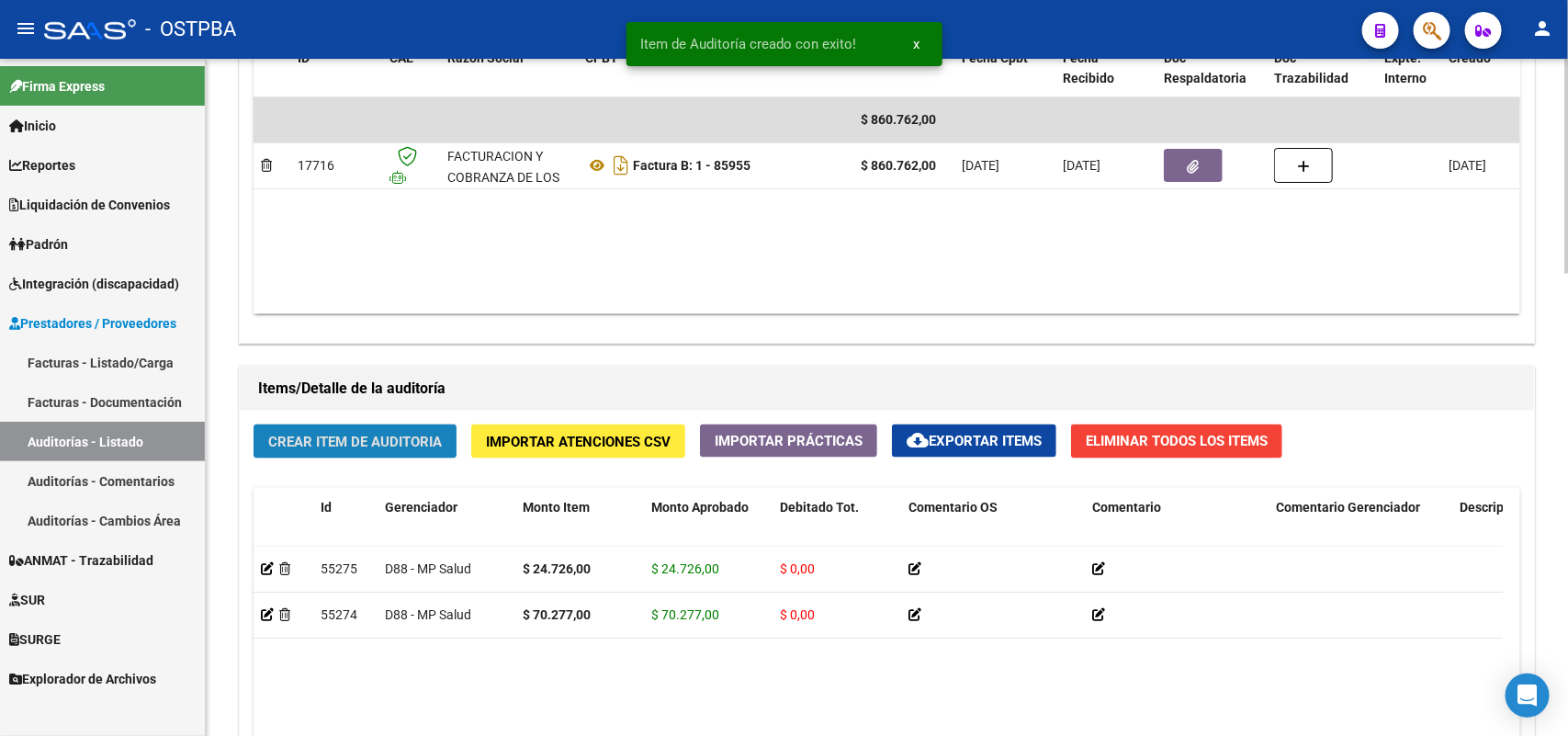
click at [388, 425] on button "Crear Item de Auditoria" at bounding box center [355, 441] width 203 height 34
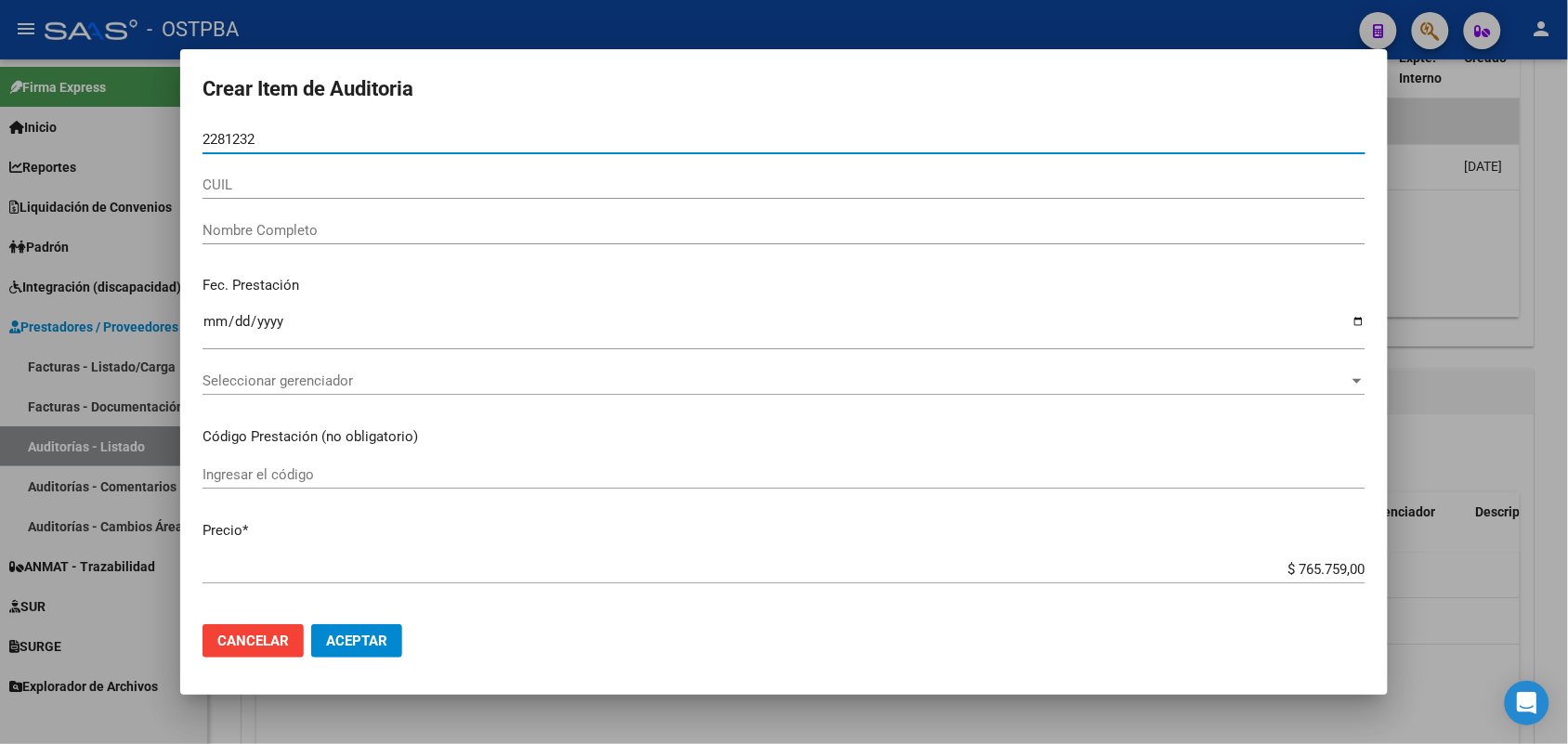
type input "22812326"
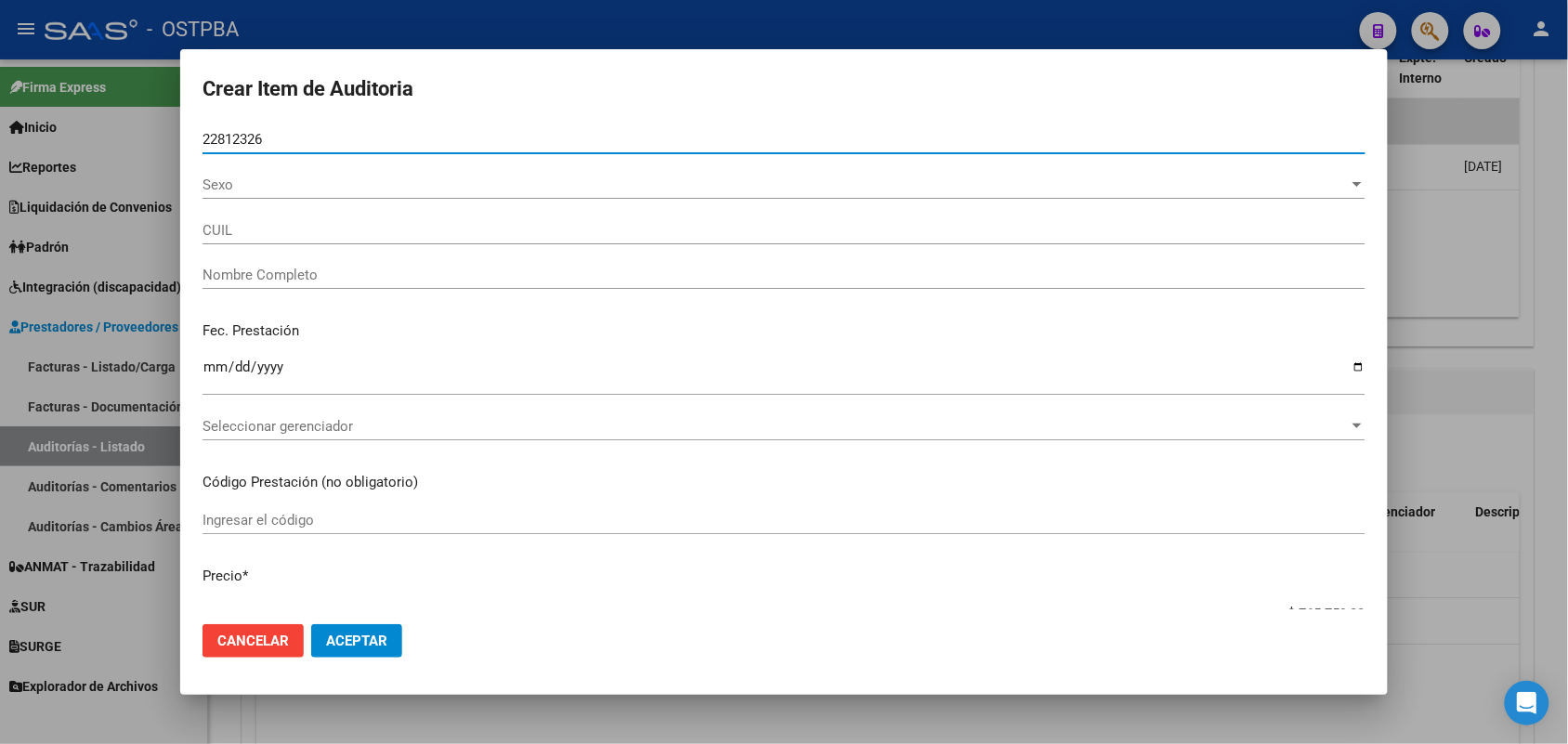
type input "27228123264"
type input "[PERSON_NAME]"
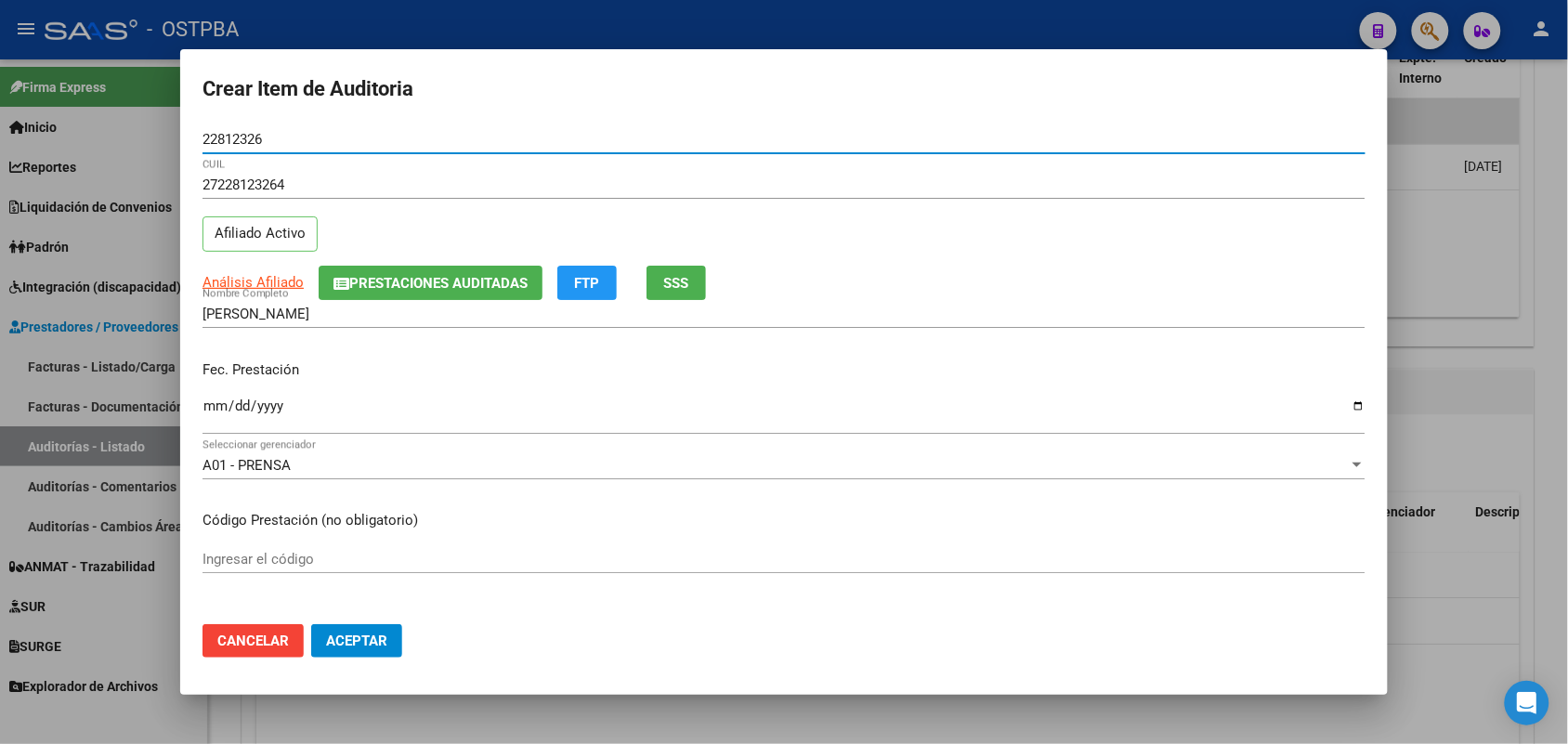
type input "22812326"
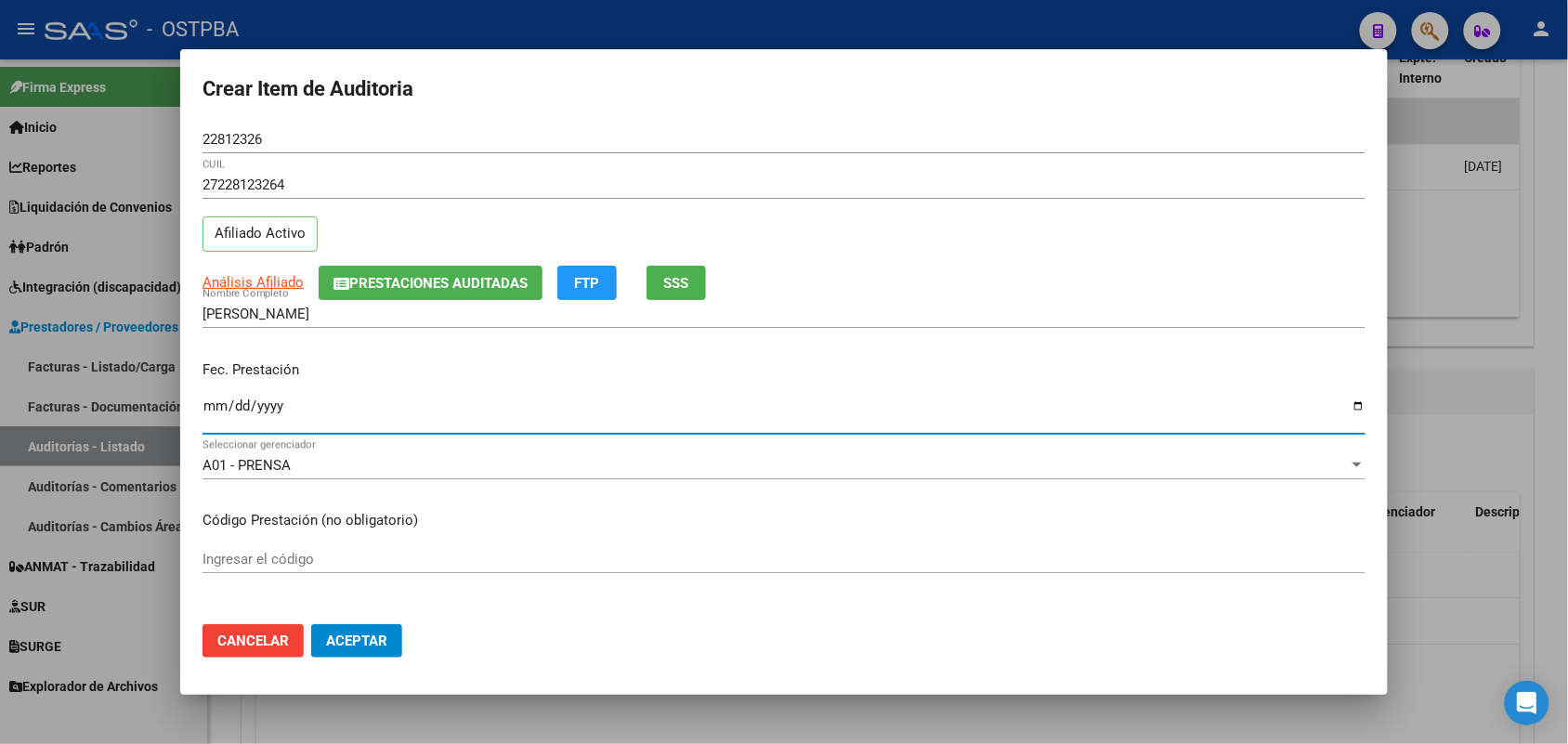
click at [210, 405] on input "Ingresar la fecha" at bounding box center [783, 413] width 1163 height 29
type input "[DATE]"
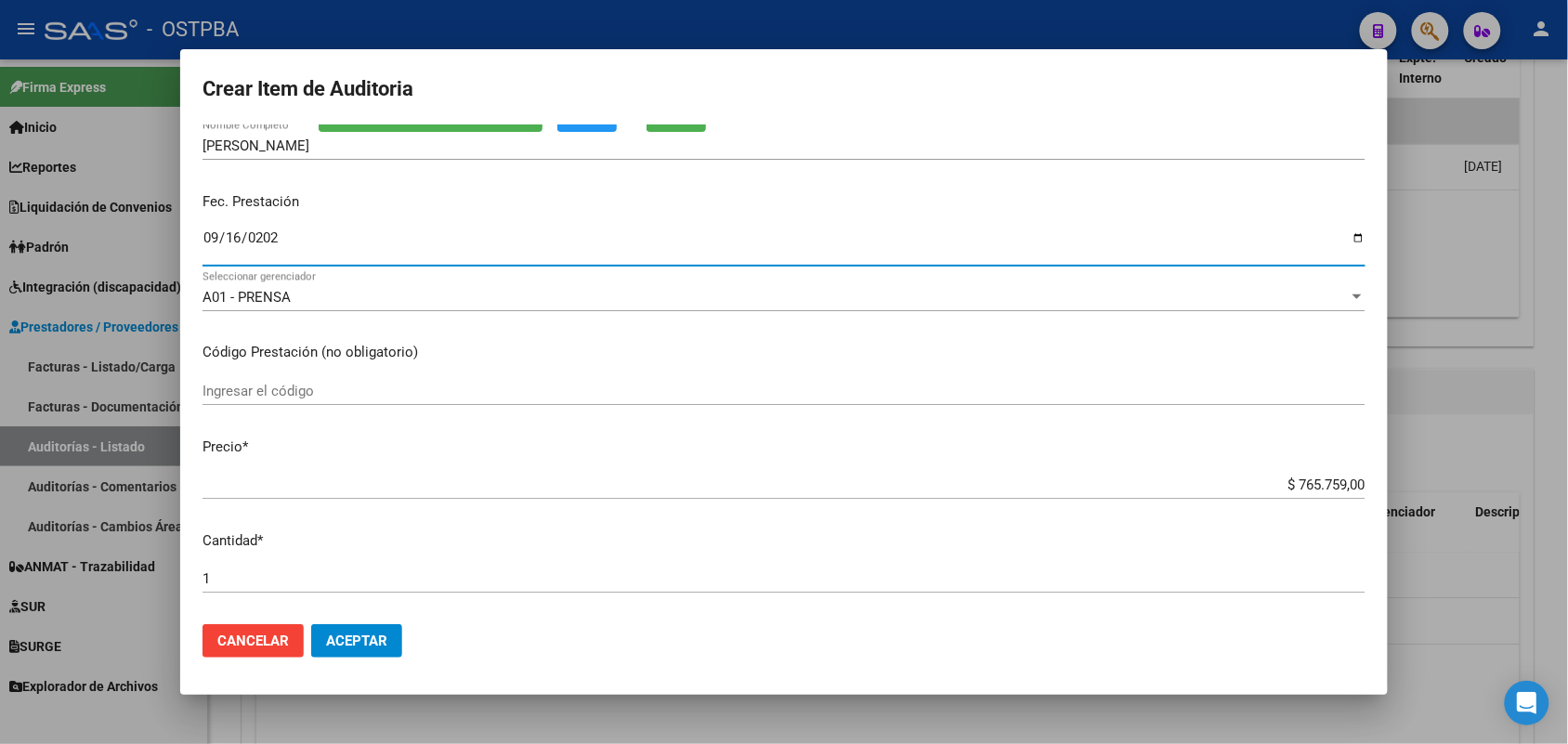
scroll to position [232, 0]
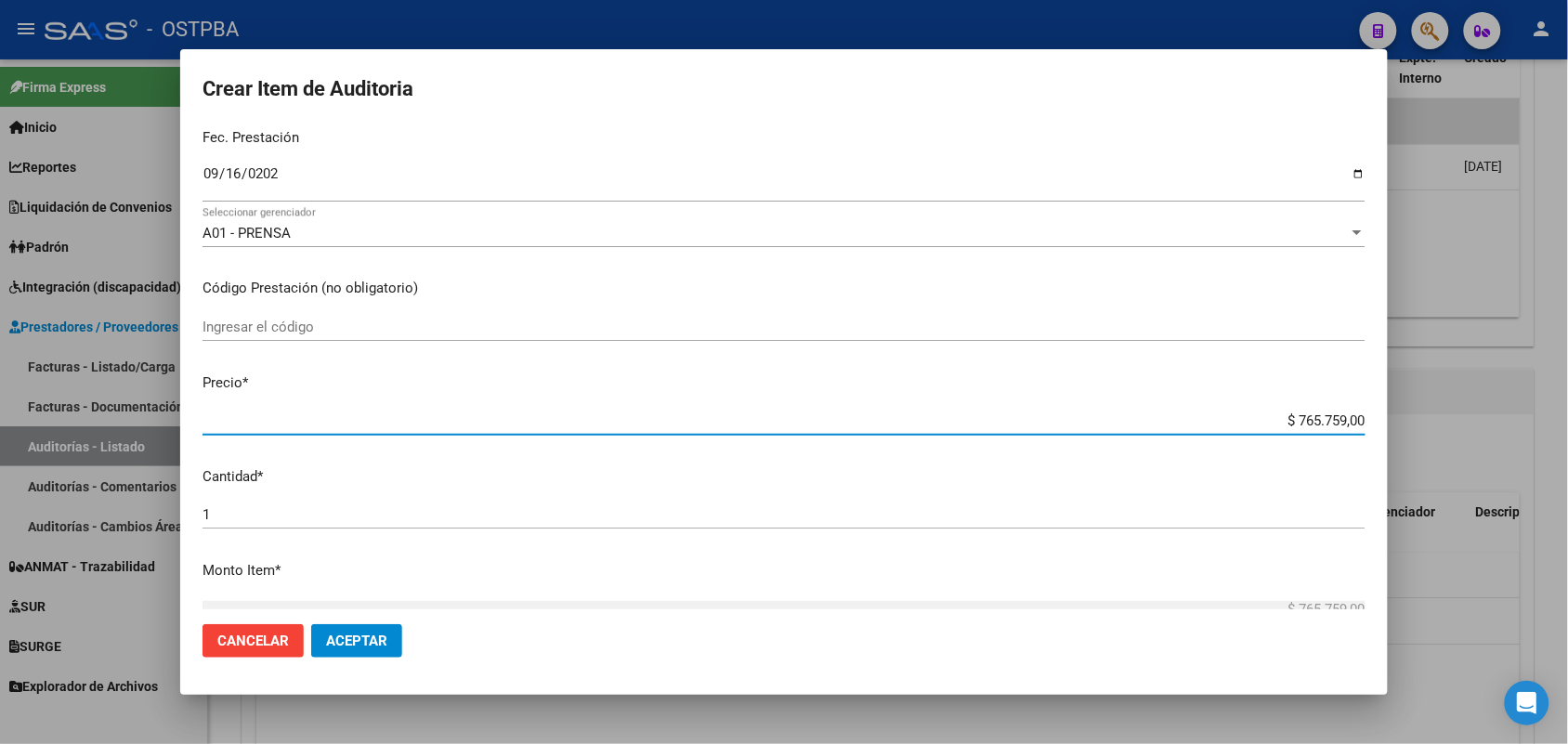
drag, startPoint x: 1264, startPoint y: 419, endPoint x: 1390, endPoint y: 411, distance: 126.3
click at [1390, 411] on div "Crear Item de Auditoria 22812326 Nro Documento 27228123264 CUIL Afiliado Activo…" at bounding box center [784, 372] width 1568 height 744
type input "$ 0,01"
type input "$ 0,13"
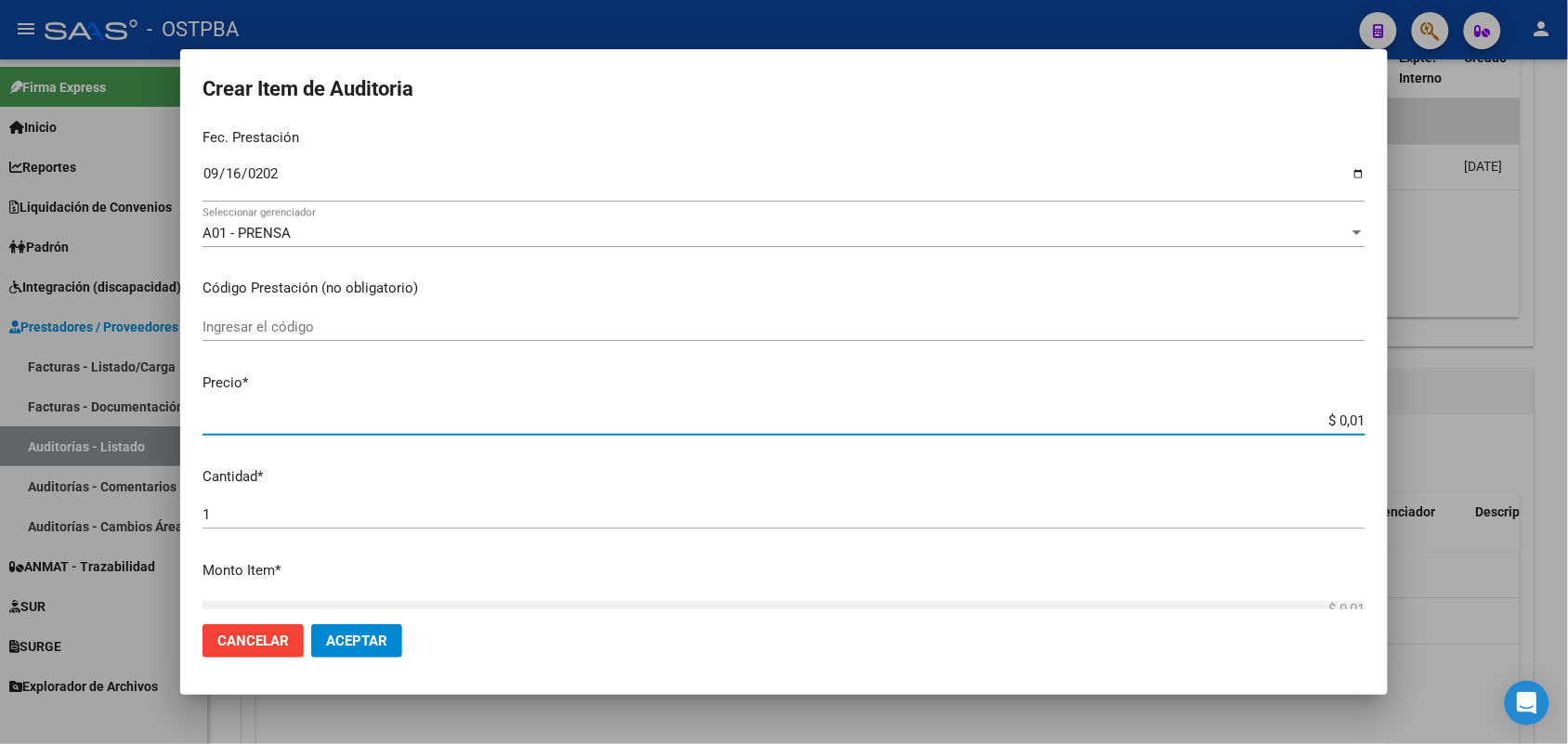
type input "$ 0,13"
type input "$ 1,34"
type input "$ 13,43"
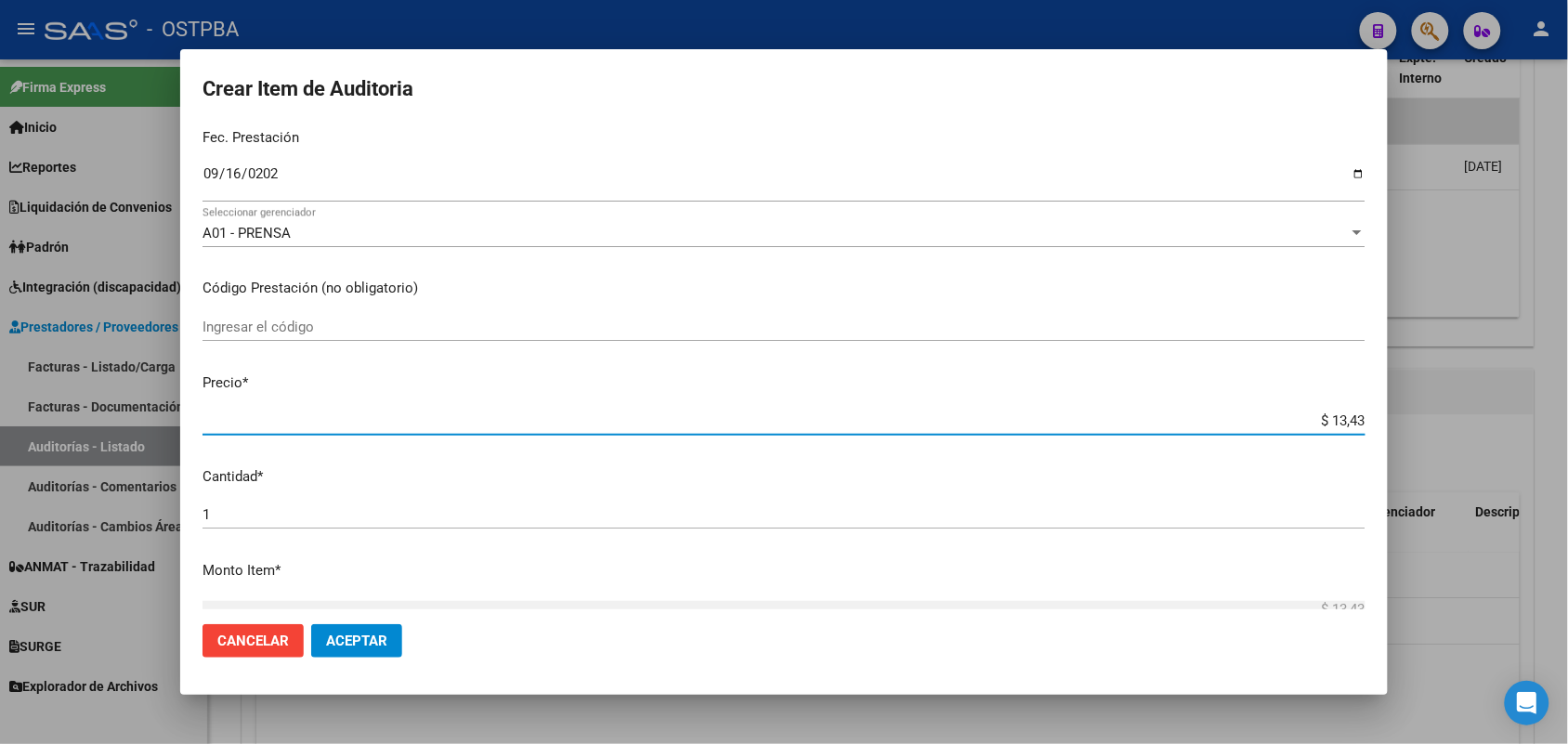
type input "$ 134,35"
type input "$ 1.343,56"
type input "$ 13.435,60"
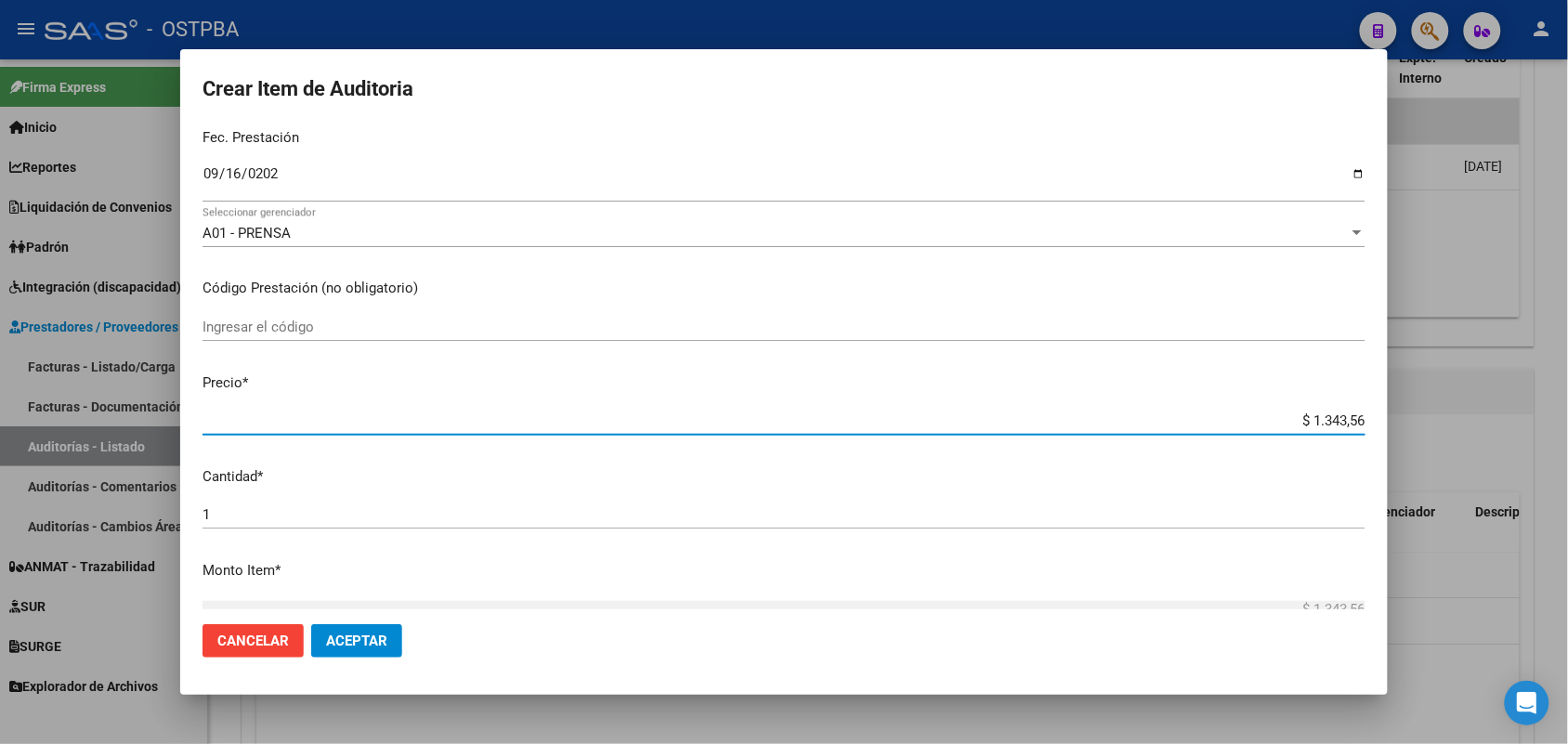
type input "$ 13.435,60"
type input "$ 134.356,00"
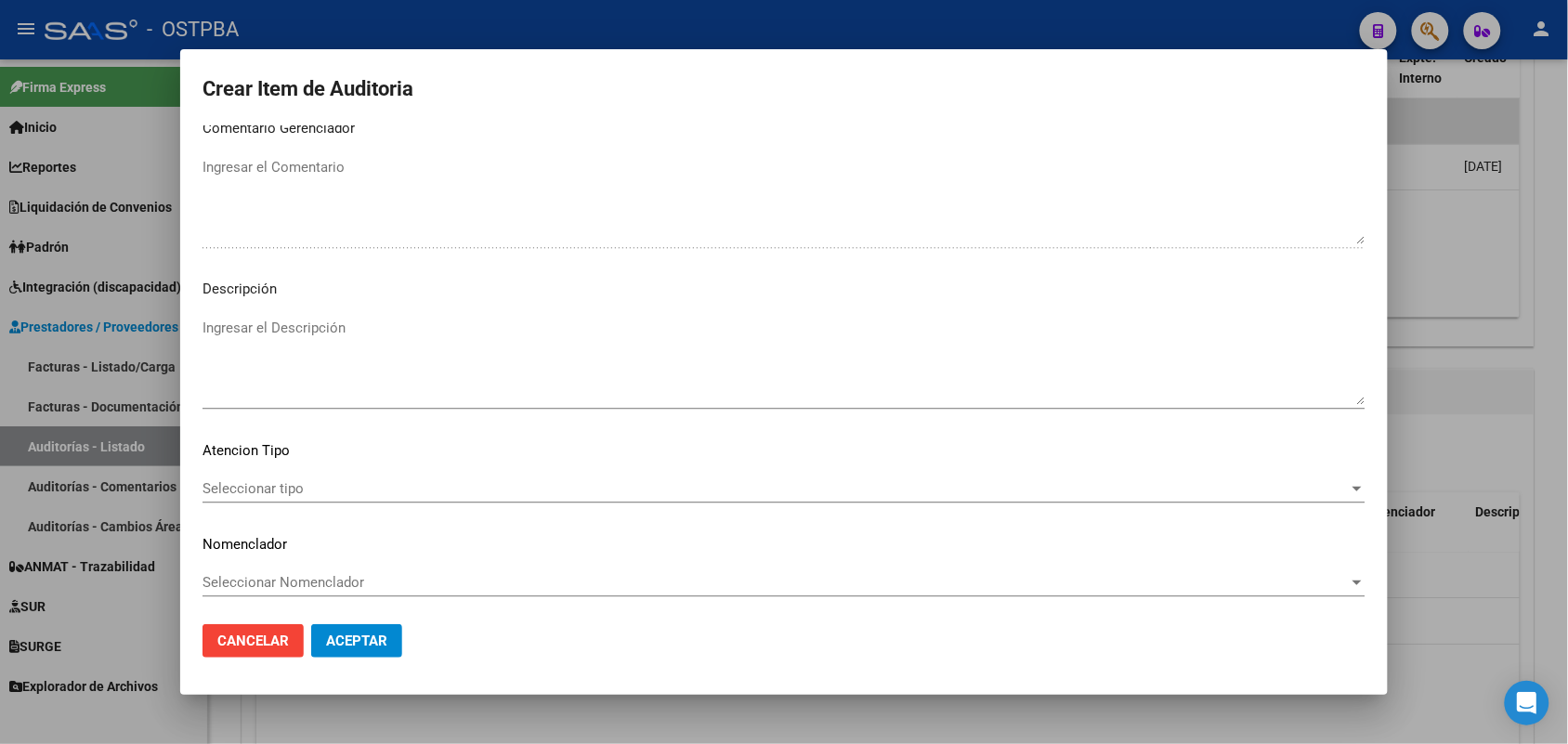
scroll to position [1187, 0]
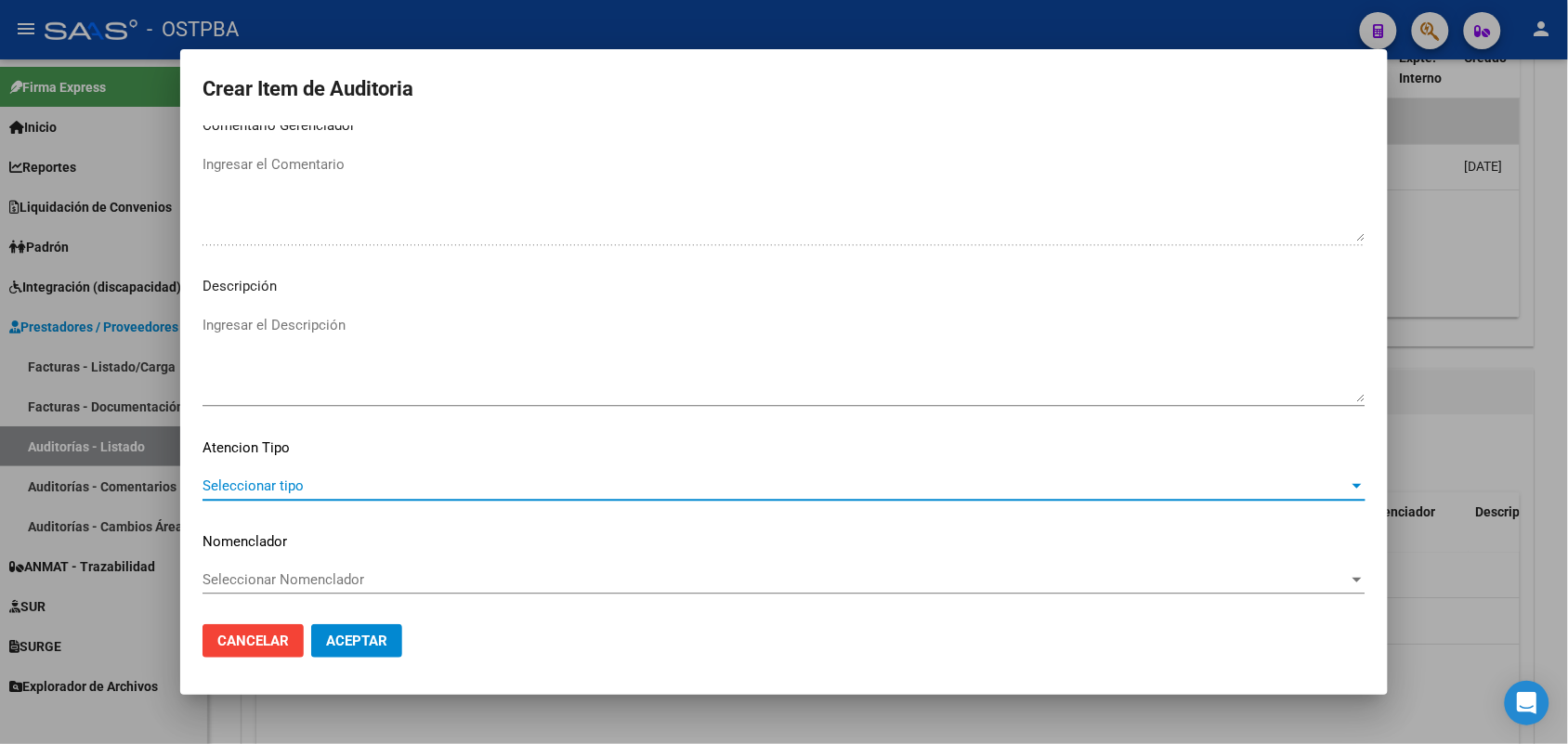
click at [293, 484] on span "Seleccionar tipo" at bounding box center [775, 485] width 1146 height 17
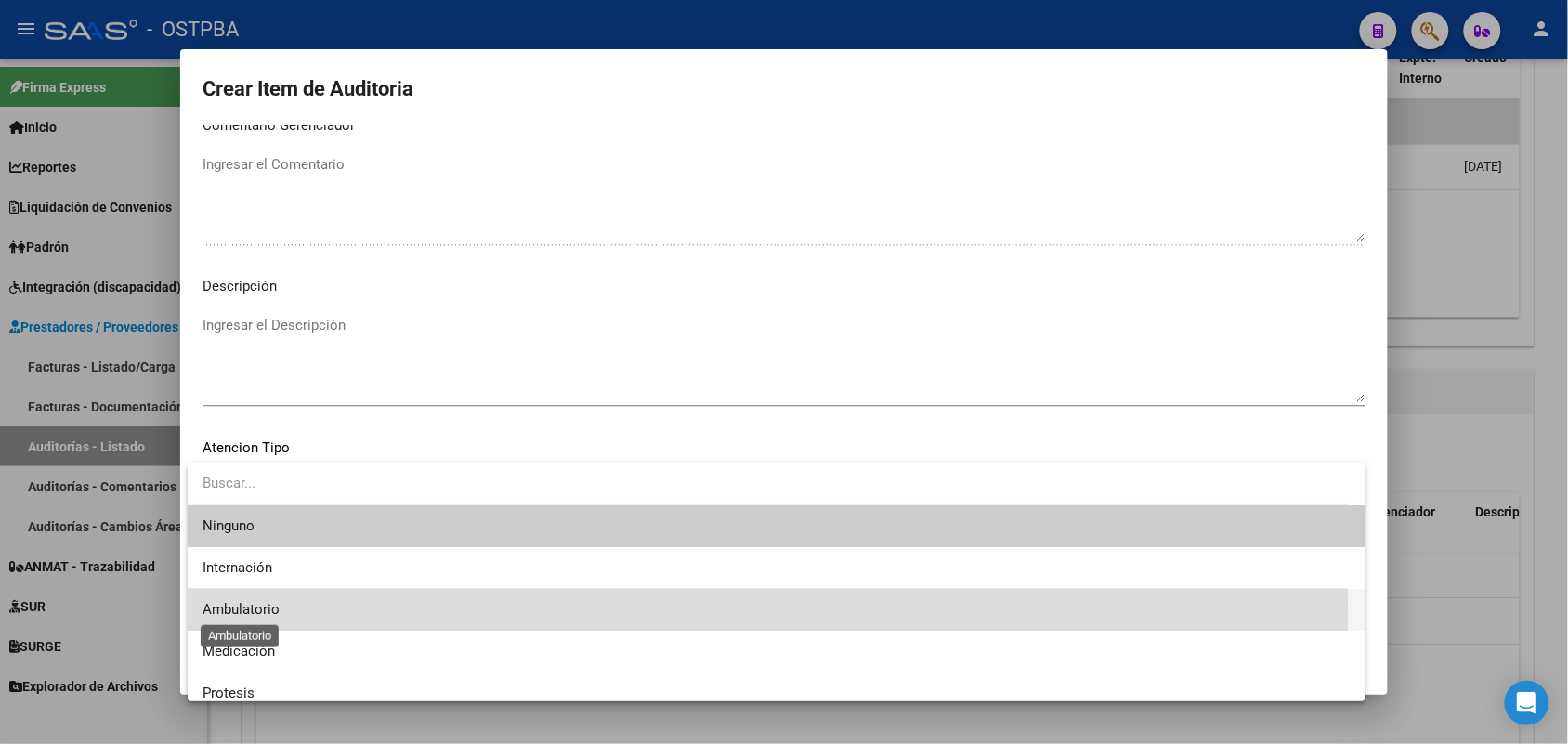
click at [276, 606] on span "Ambulatorio" at bounding box center [240, 608] width 77 height 17
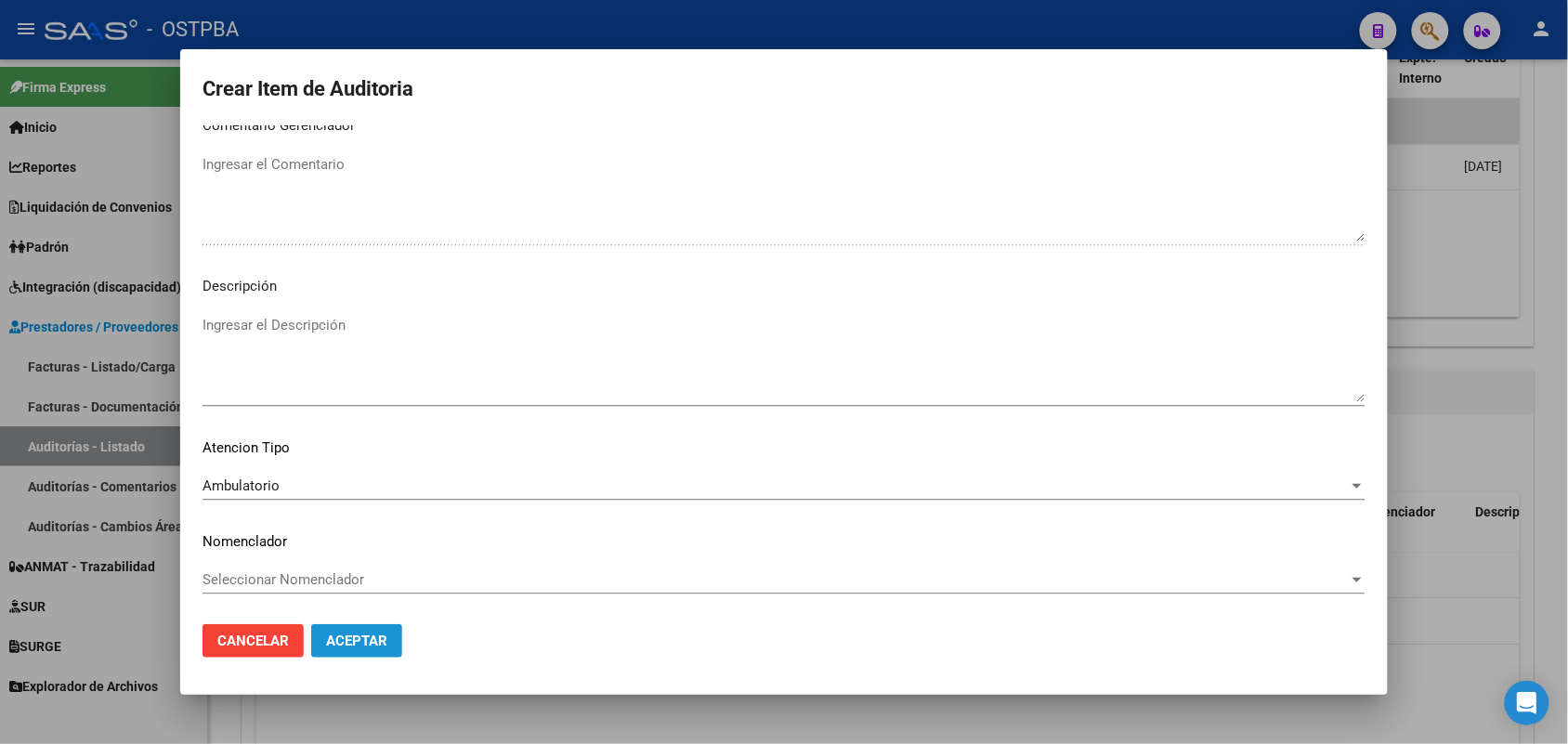
click at [346, 629] on button "Aceptar" at bounding box center [356, 641] width 91 height 33
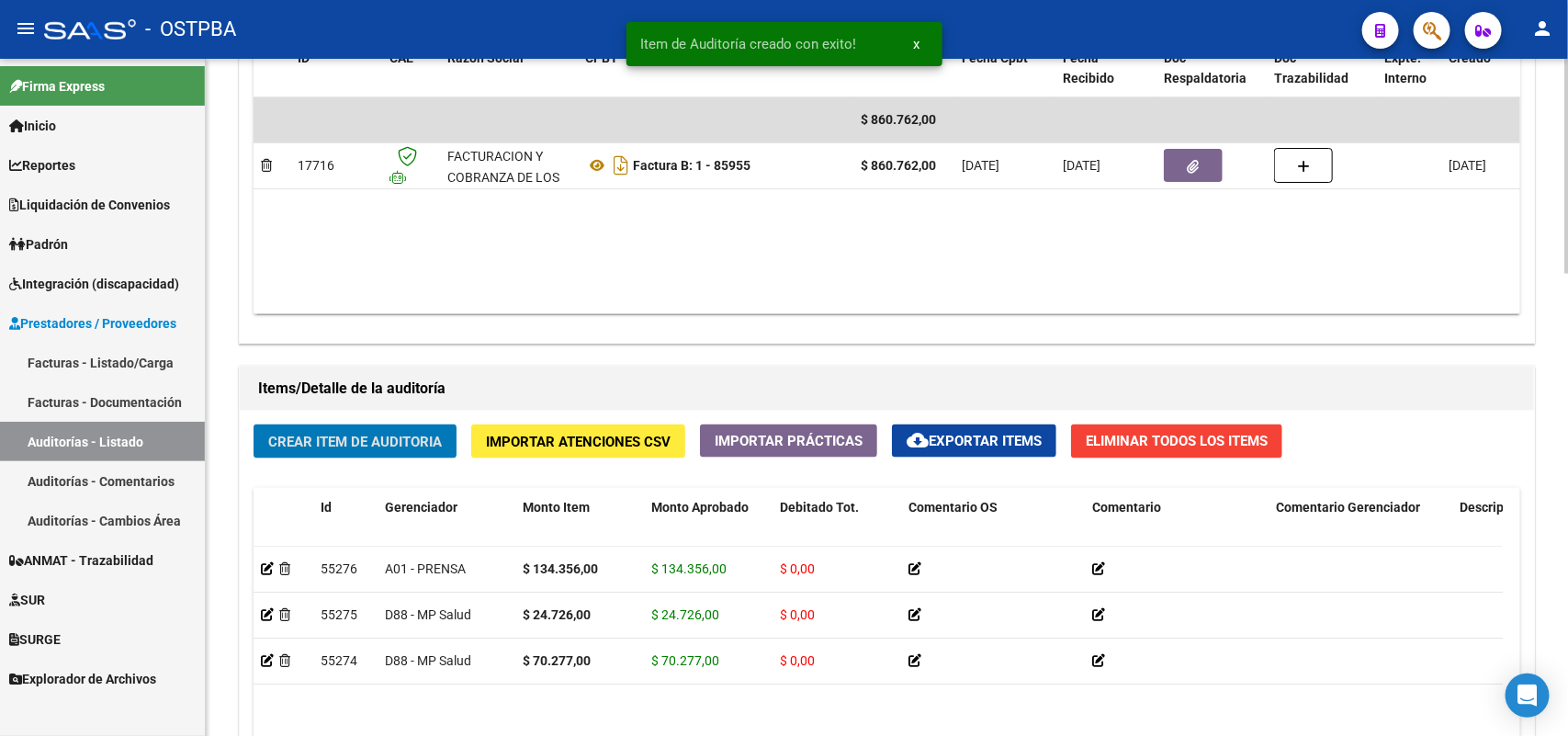
click at [425, 438] on span "Crear Item de Auditoria" at bounding box center [355, 441] width 174 height 16
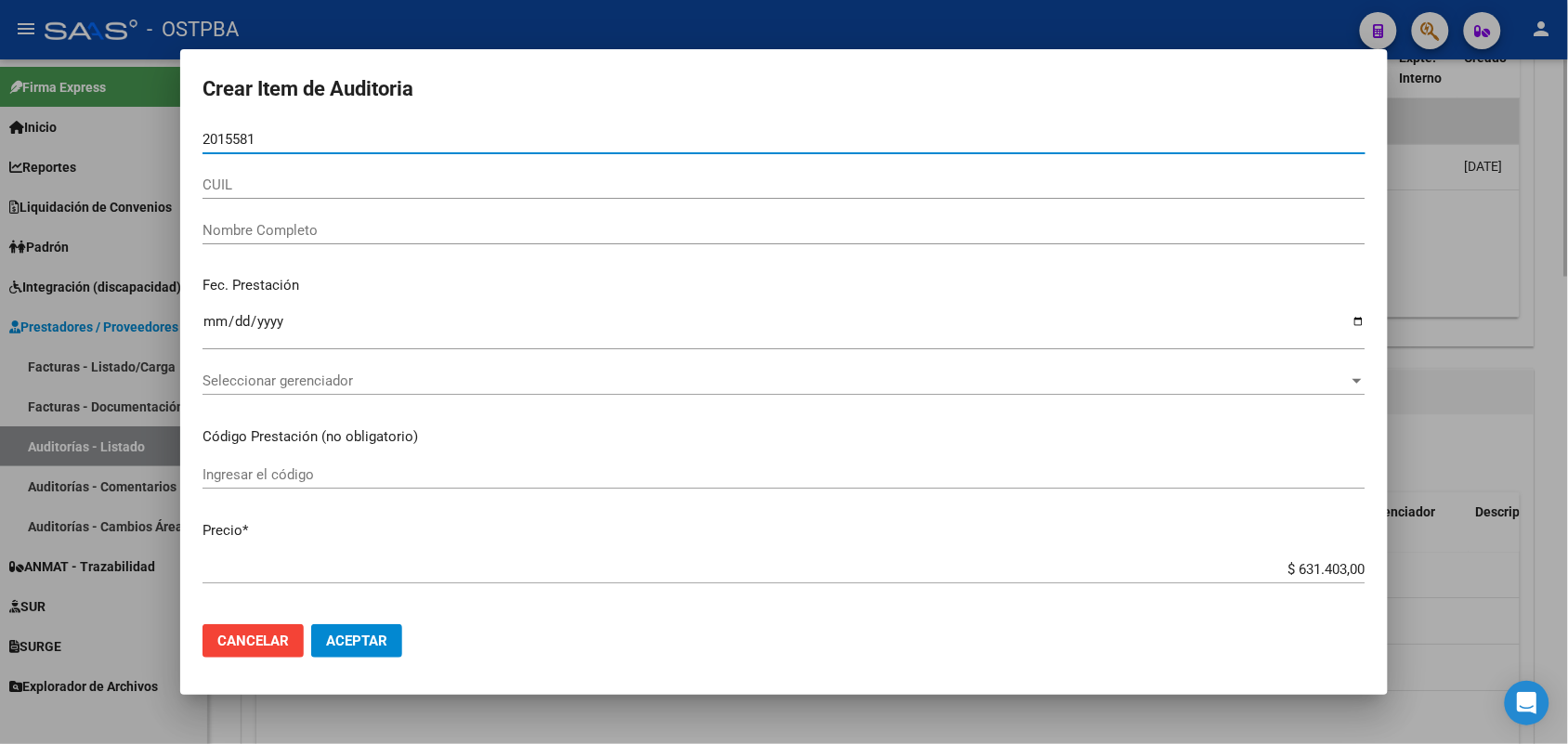
type input "20155818"
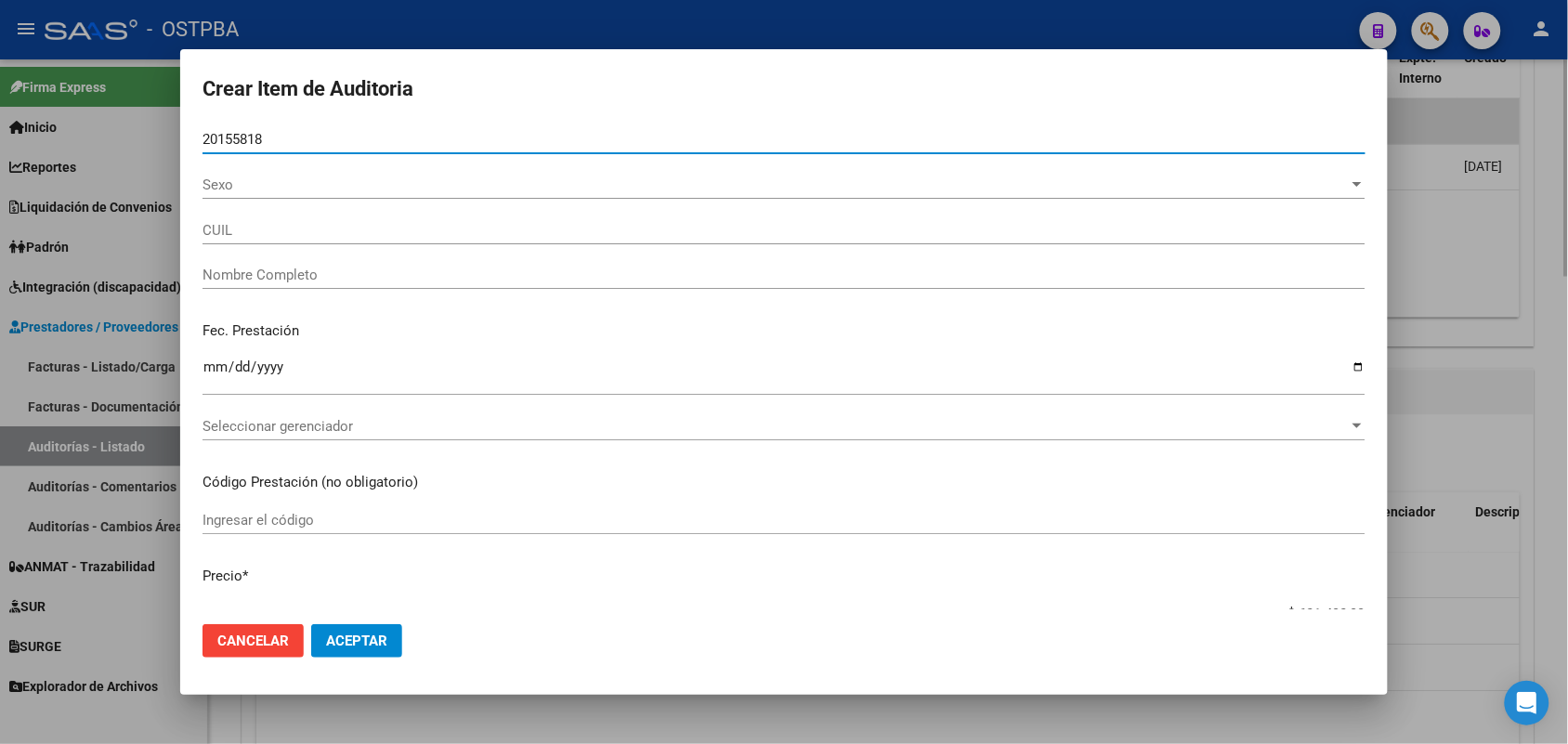
type input "27201558188"
type input "[PERSON_NAME] [PERSON_NAME]"
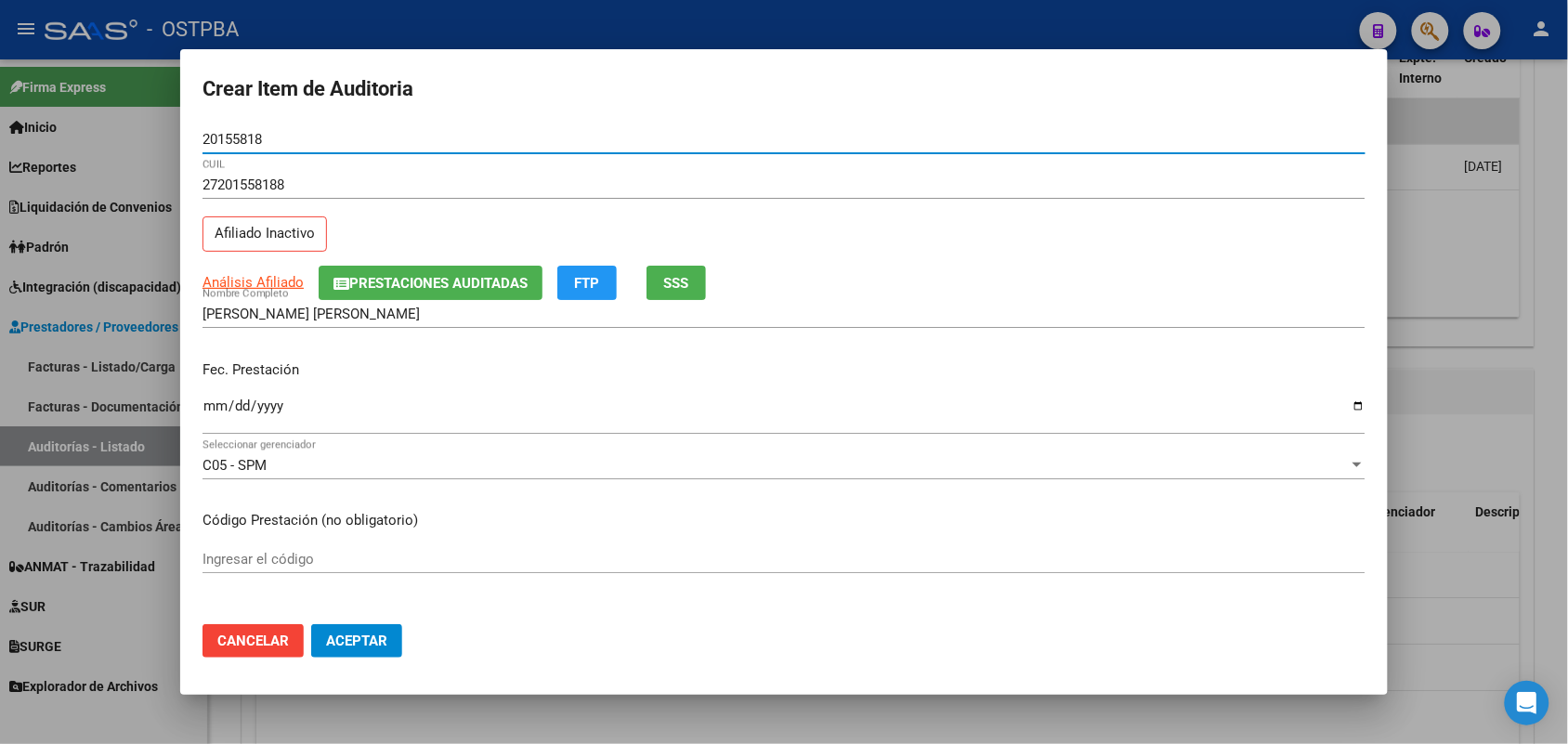
type input "20155818"
click at [205, 413] on input "Ingresar la fecha" at bounding box center [783, 413] width 1163 height 29
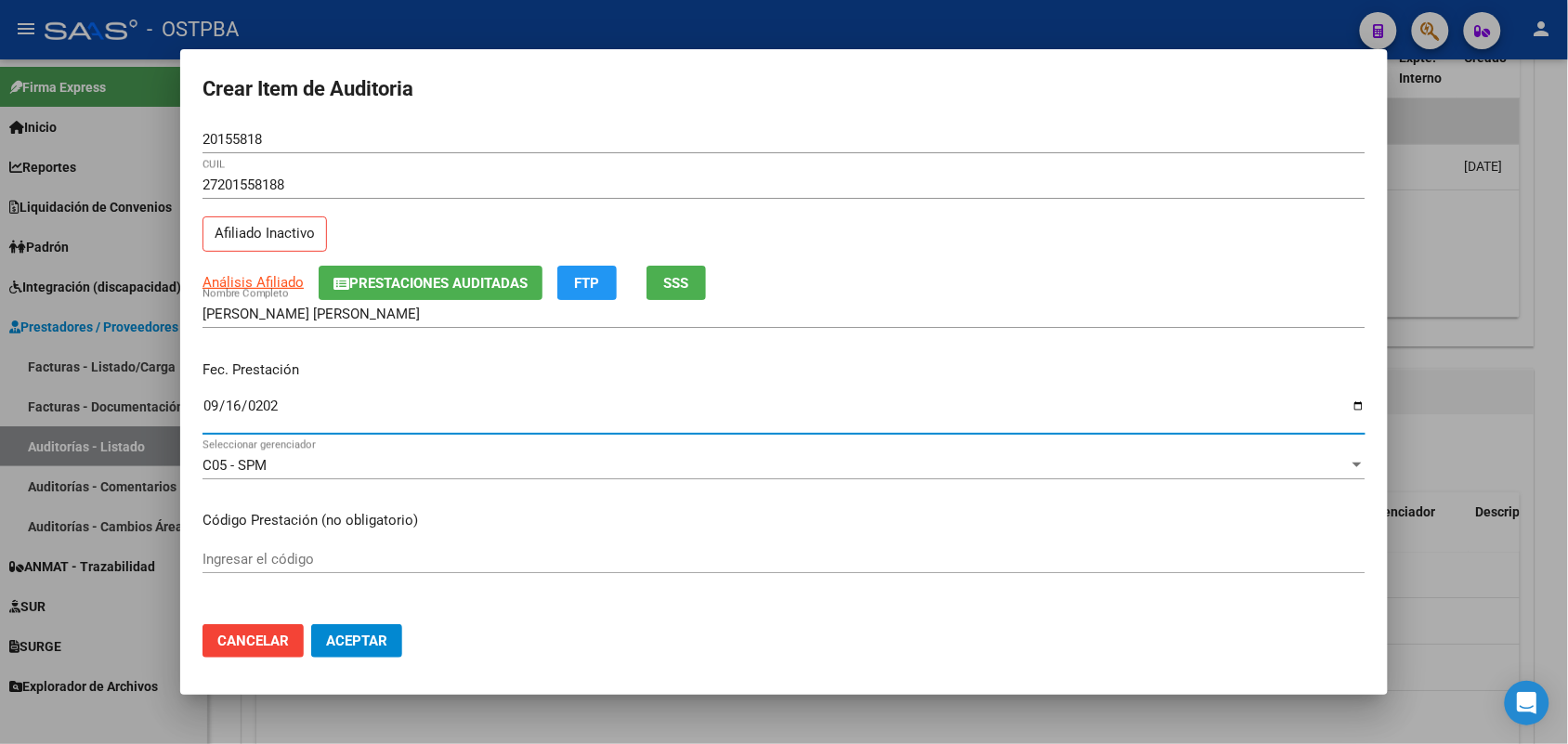
type input "[DATE]"
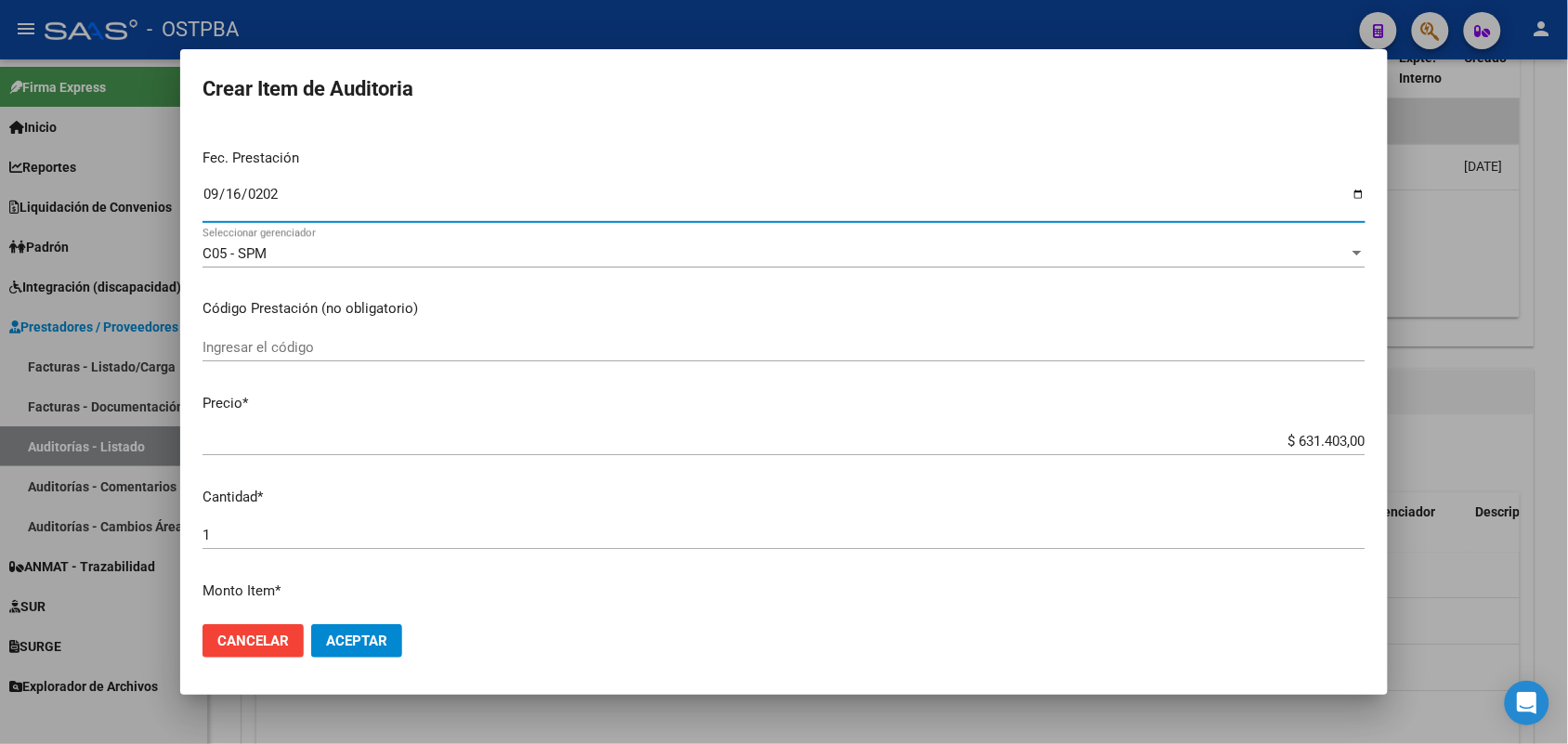
scroll to position [232, 0]
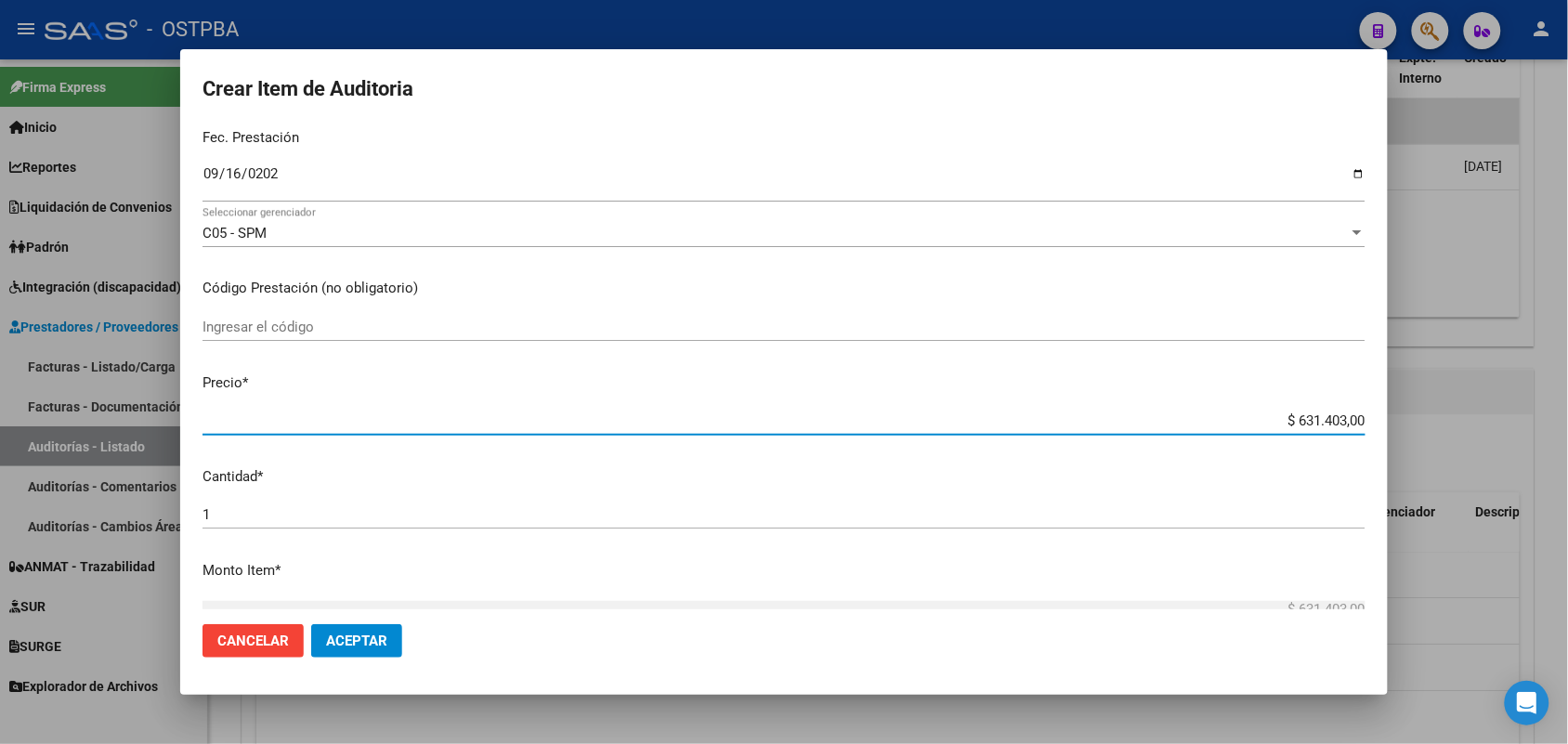
drag, startPoint x: 1250, startPoint y: 425, endPoint x: 1461, endPoint y: 428, distance: 211.0
click at [1461, 428] on div "Crear Item de Auditoria 20155818 Nro Documento 27201558188 CUIL Afiliado Inacti…" at bounding box center [784, 372] width 1568 height 744
type input "$ 0,01"
type input "$ 0,15"
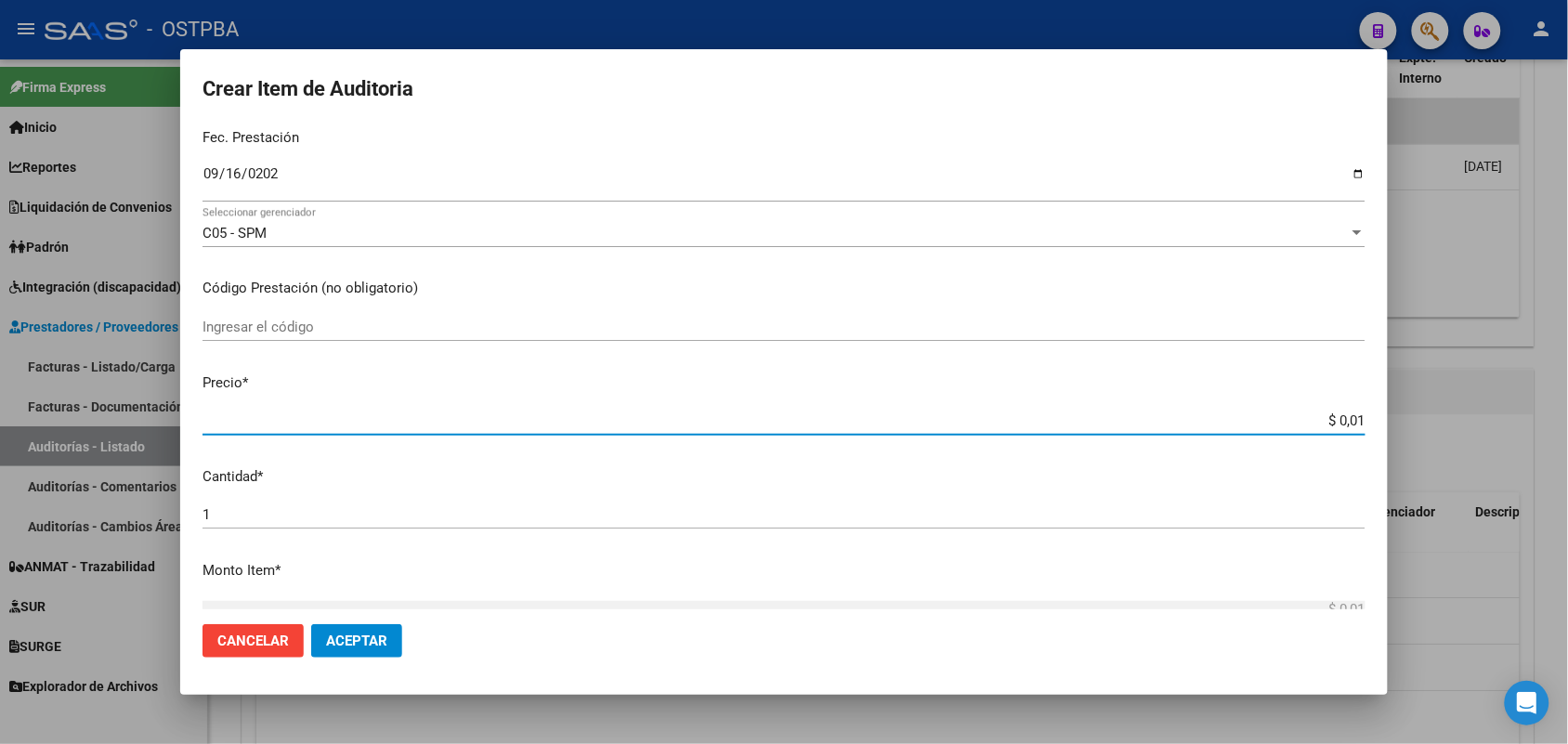
type input "$ 0,15"
type input "$ 1,54"
type input "$ 15,43"
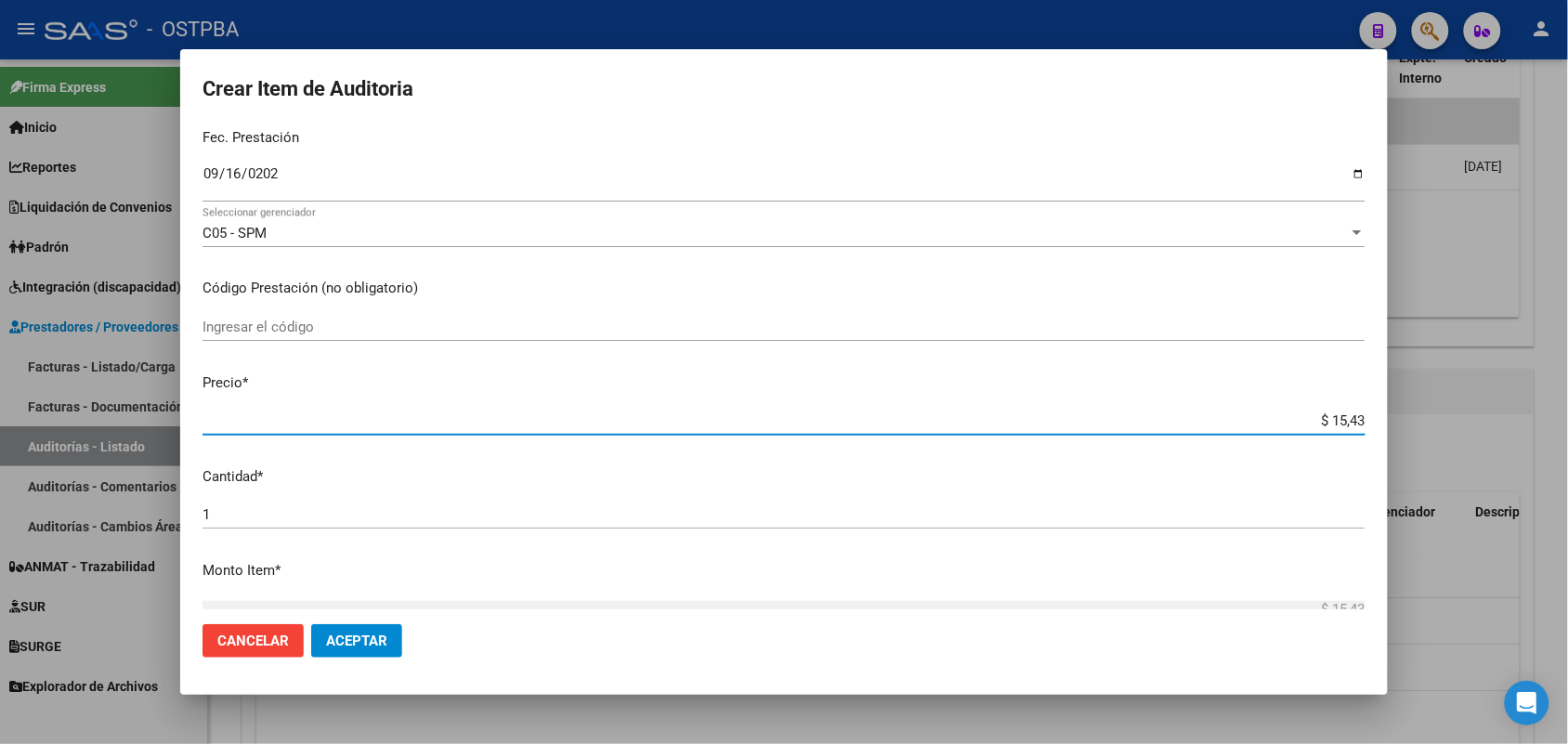
type input "$ 154,36"
type input "$ 1.543,63"
type input "$ 15.436,30"
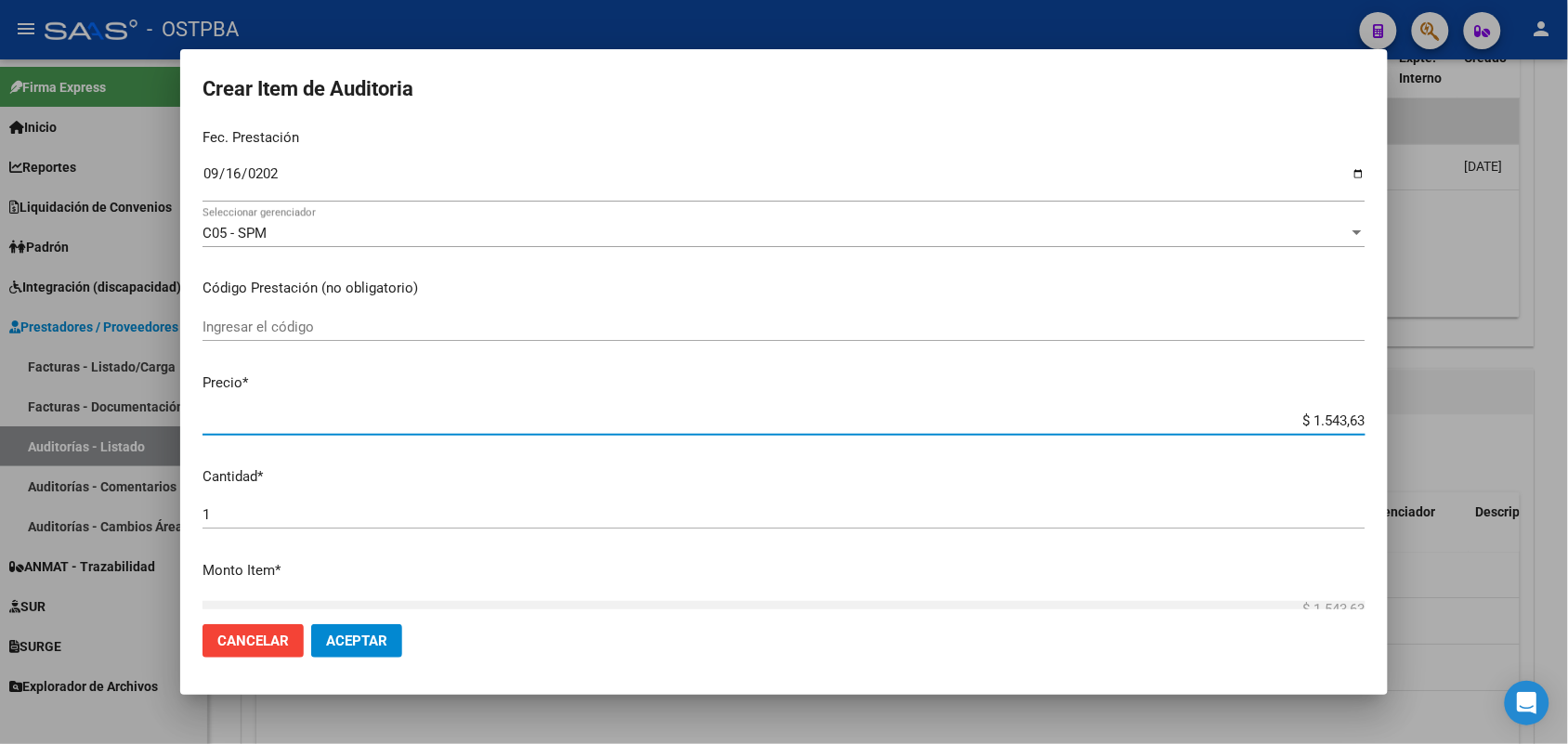
type input "$ 15.436,30"
type input "$ 154.363,00"
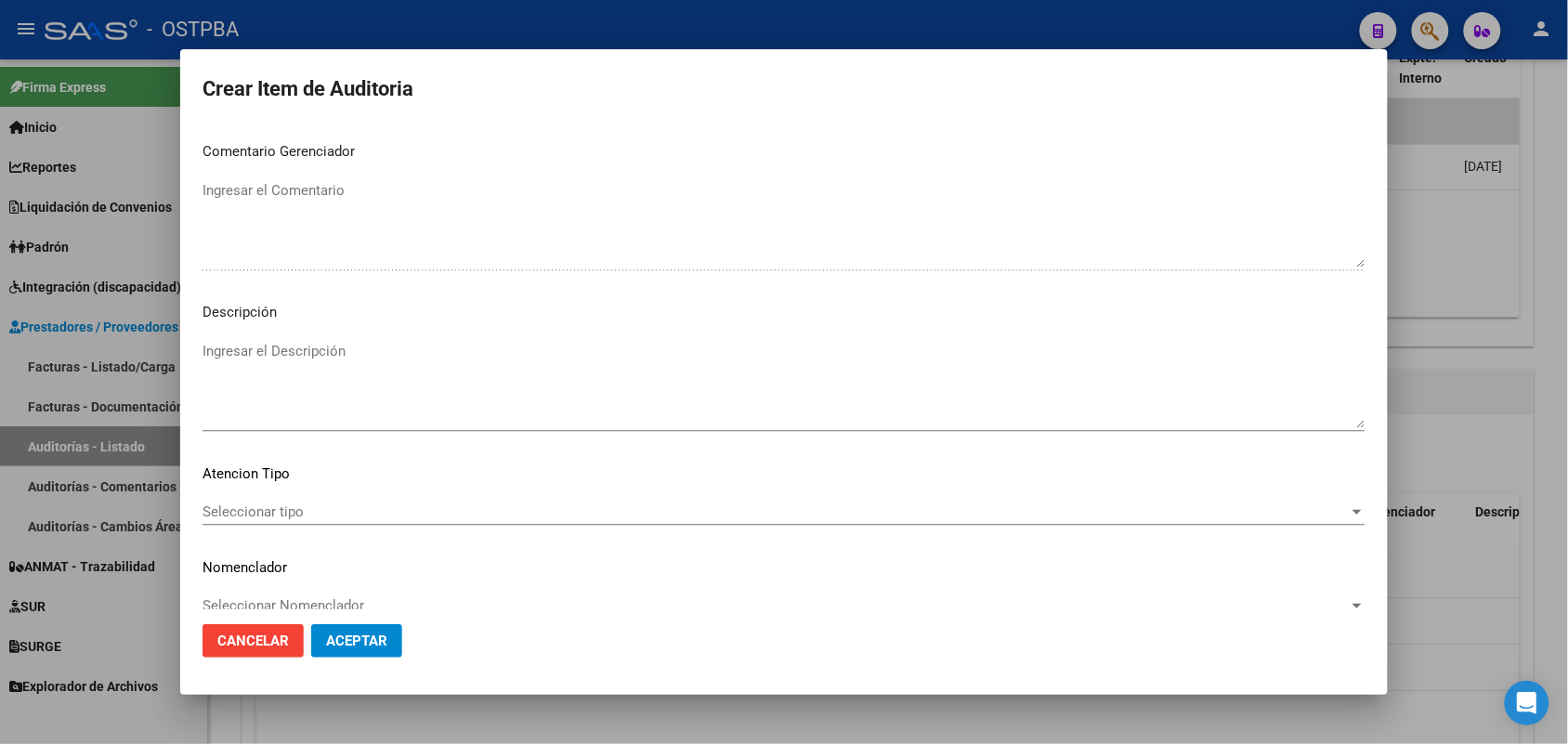
scroll to position [1187, 0]
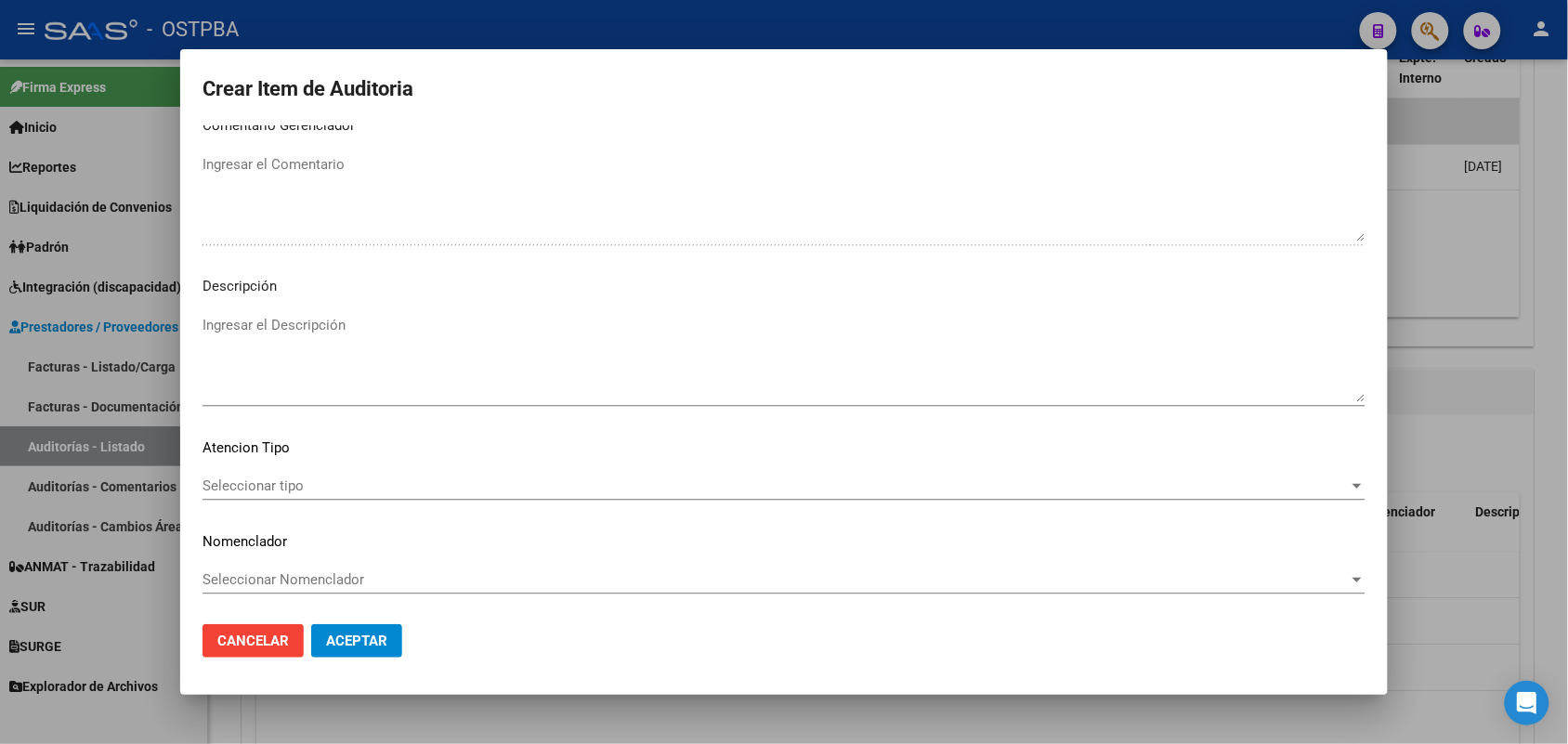
click at [295, 483] on span "Seleccionar tipo" at bounding box center [775, 485] width 1146 height 17
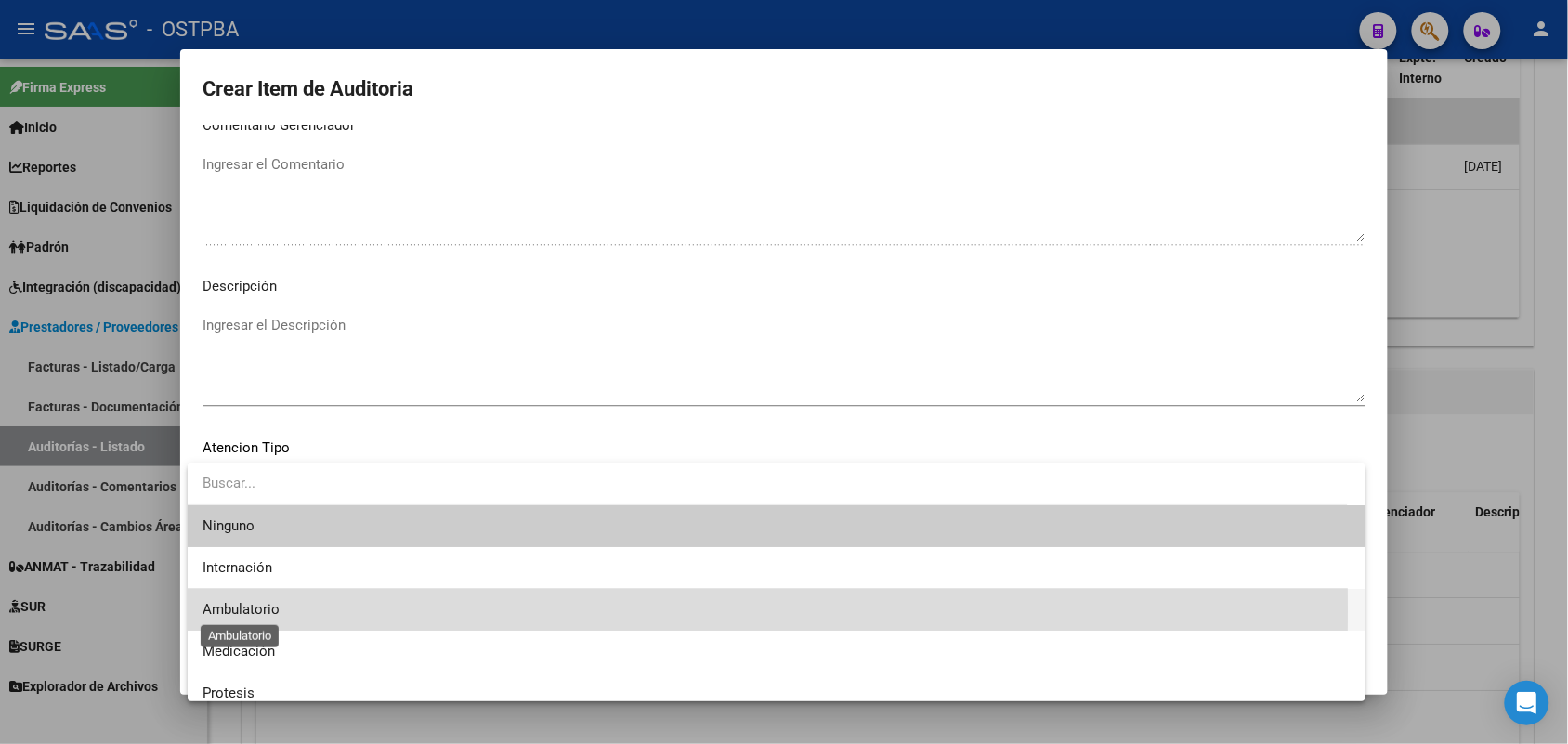
click at [276, 609] on span "Ambulatorio" at bounding box center [240, 608] width 77 height 17
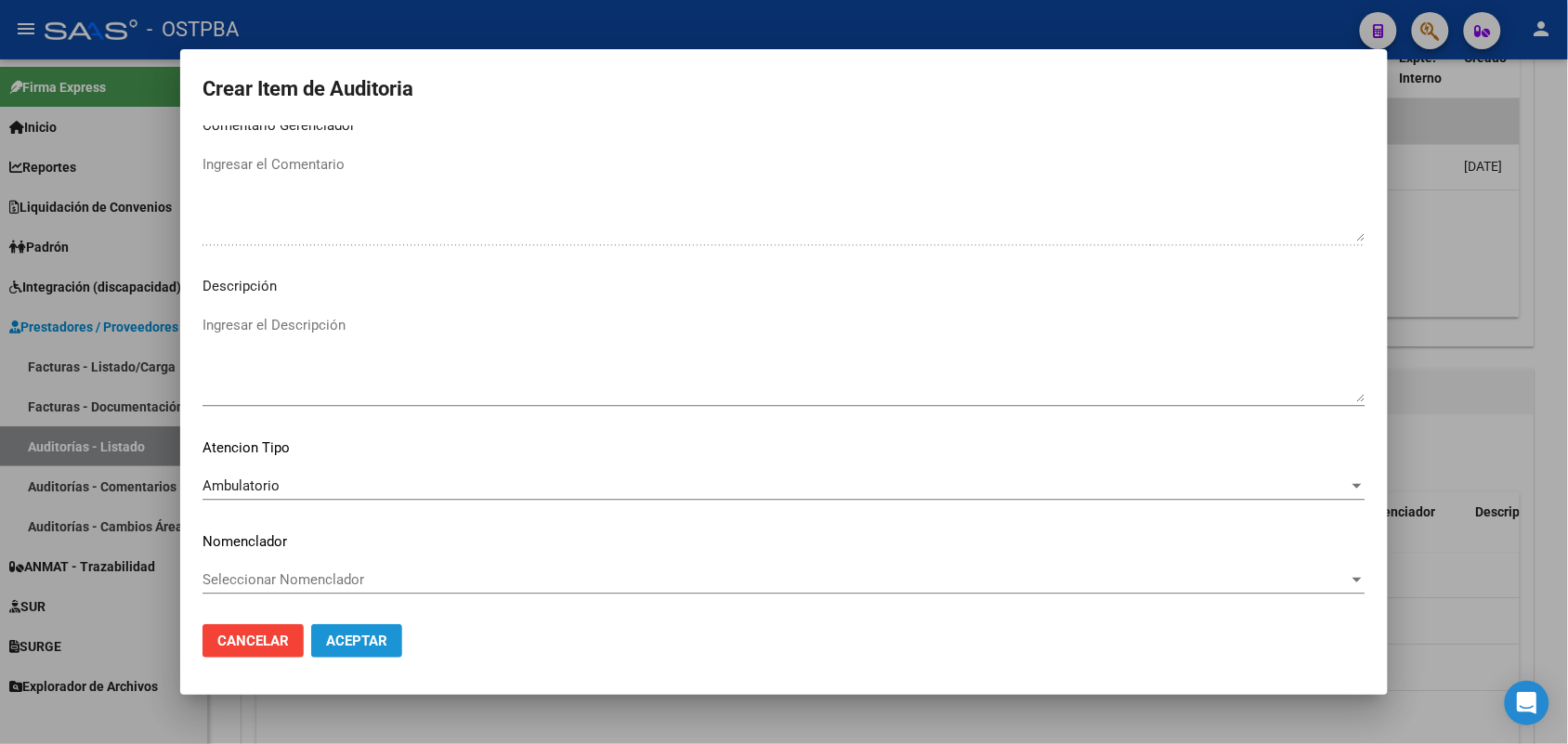
click at [386, 630] on button "Aceptar" at bounding box center [356, 641] width 91 height 33
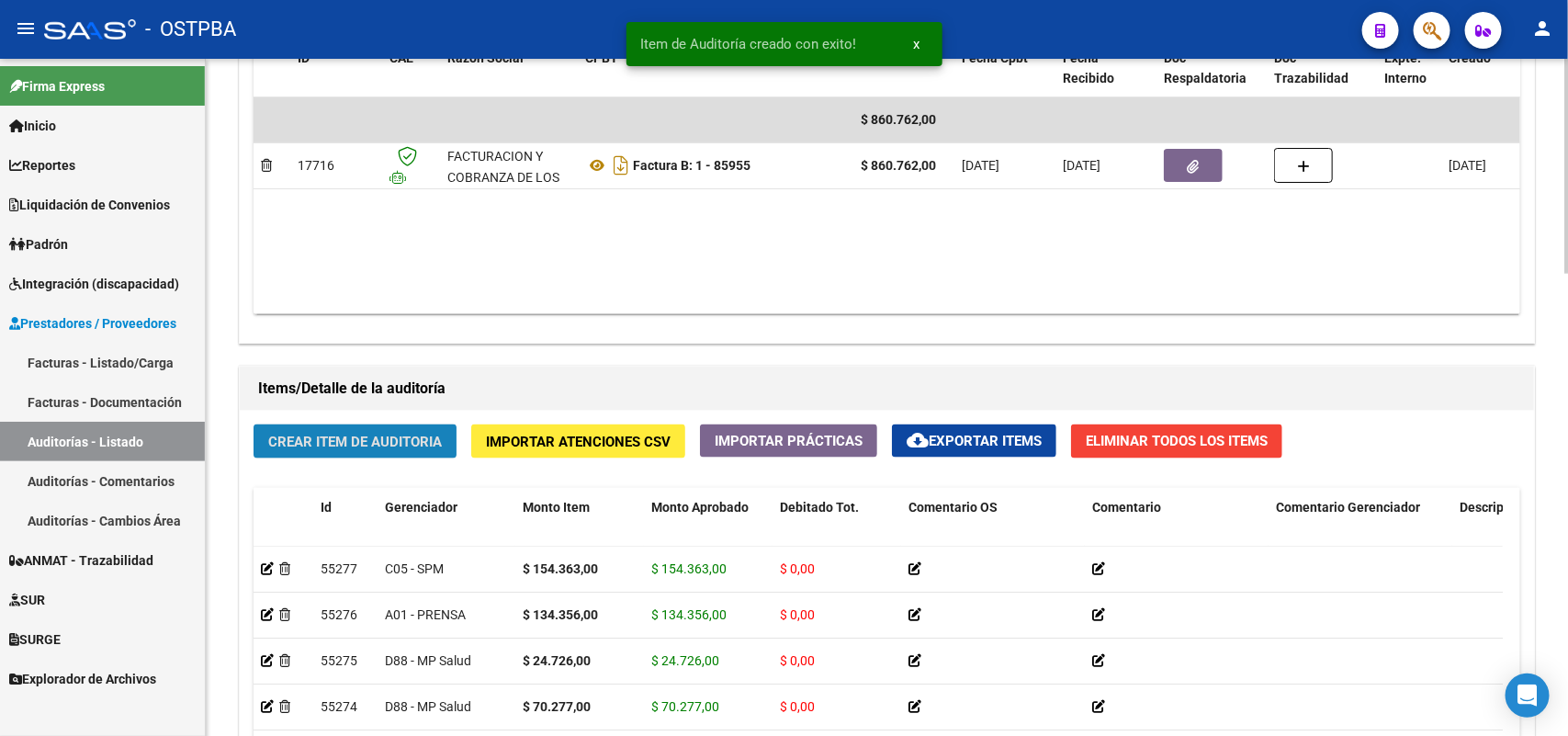
click at [370, 438] on span "Crear Item de Auditoria" at bounding box center [355, 441] width 174 height 16
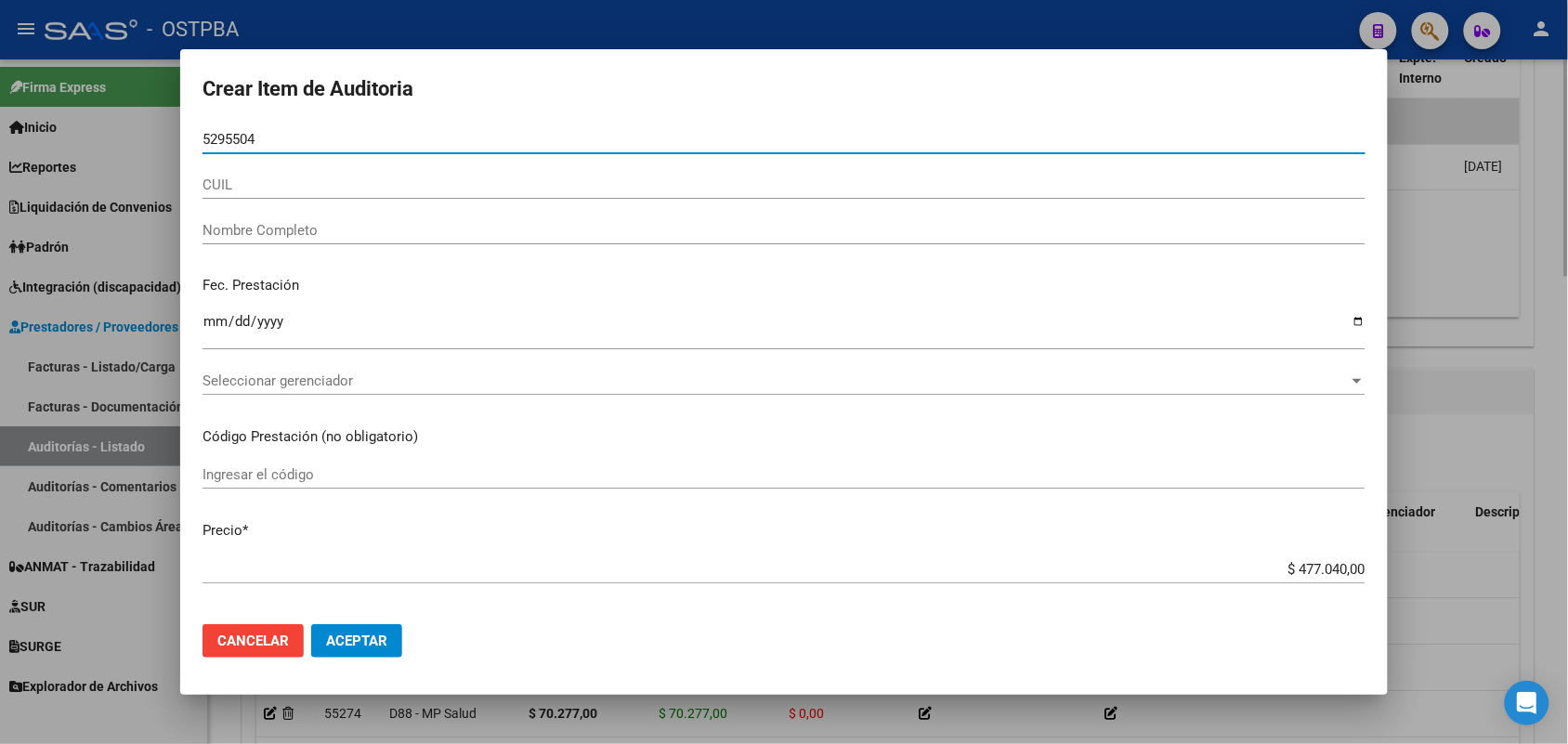
type input "52955041"
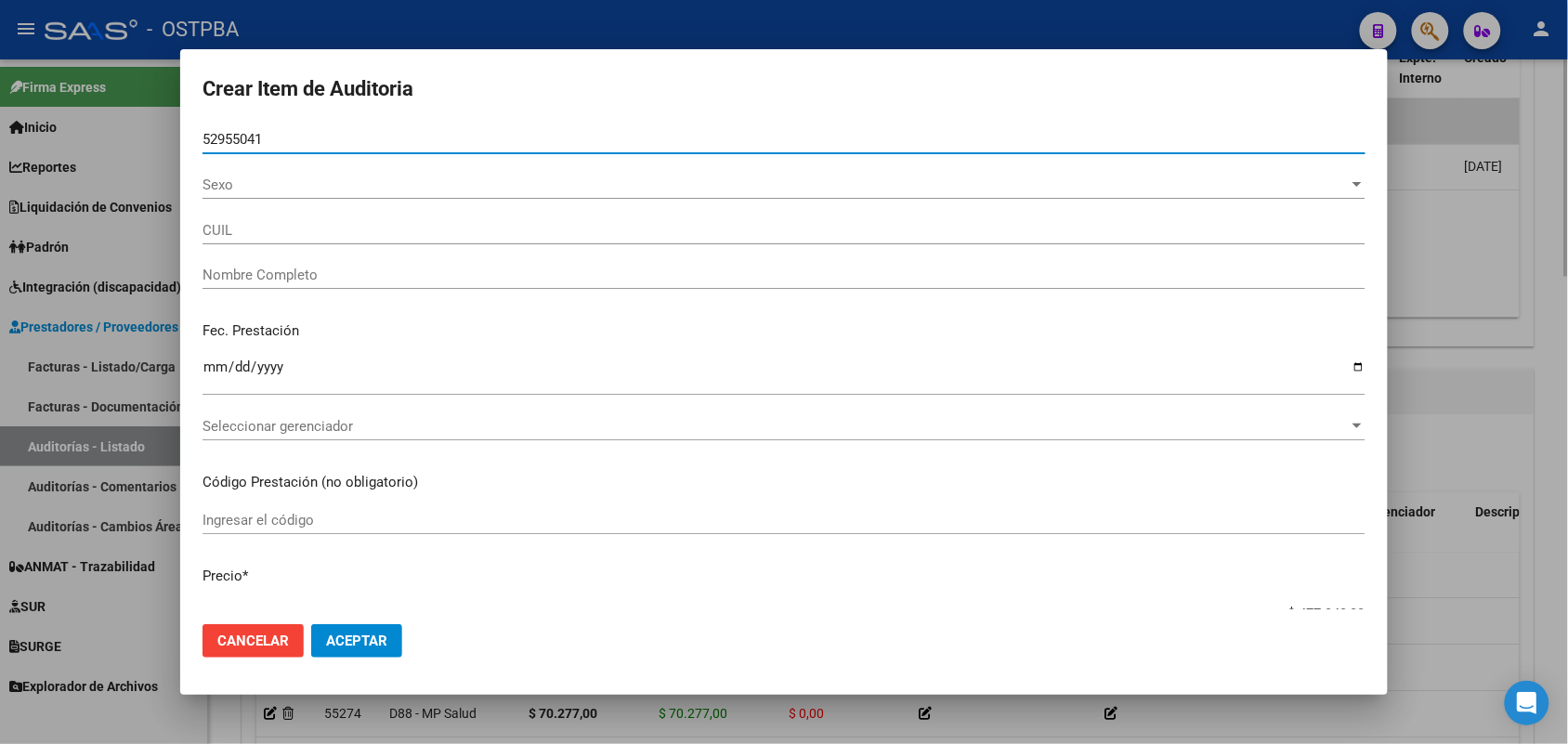
type input "20529550414"
type input "[PERSON_NAME] [PERSON_NAME]"
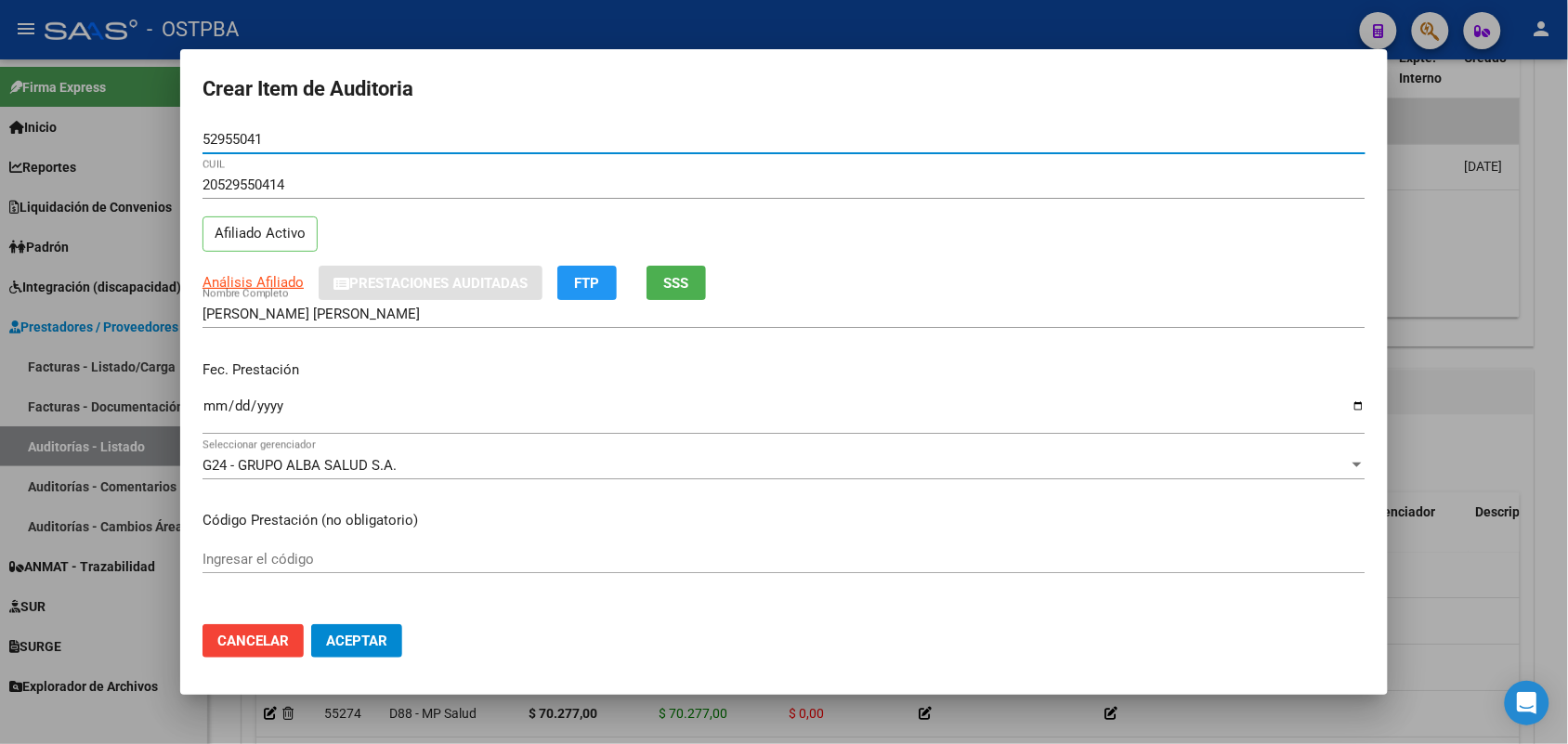
type input "52955041"
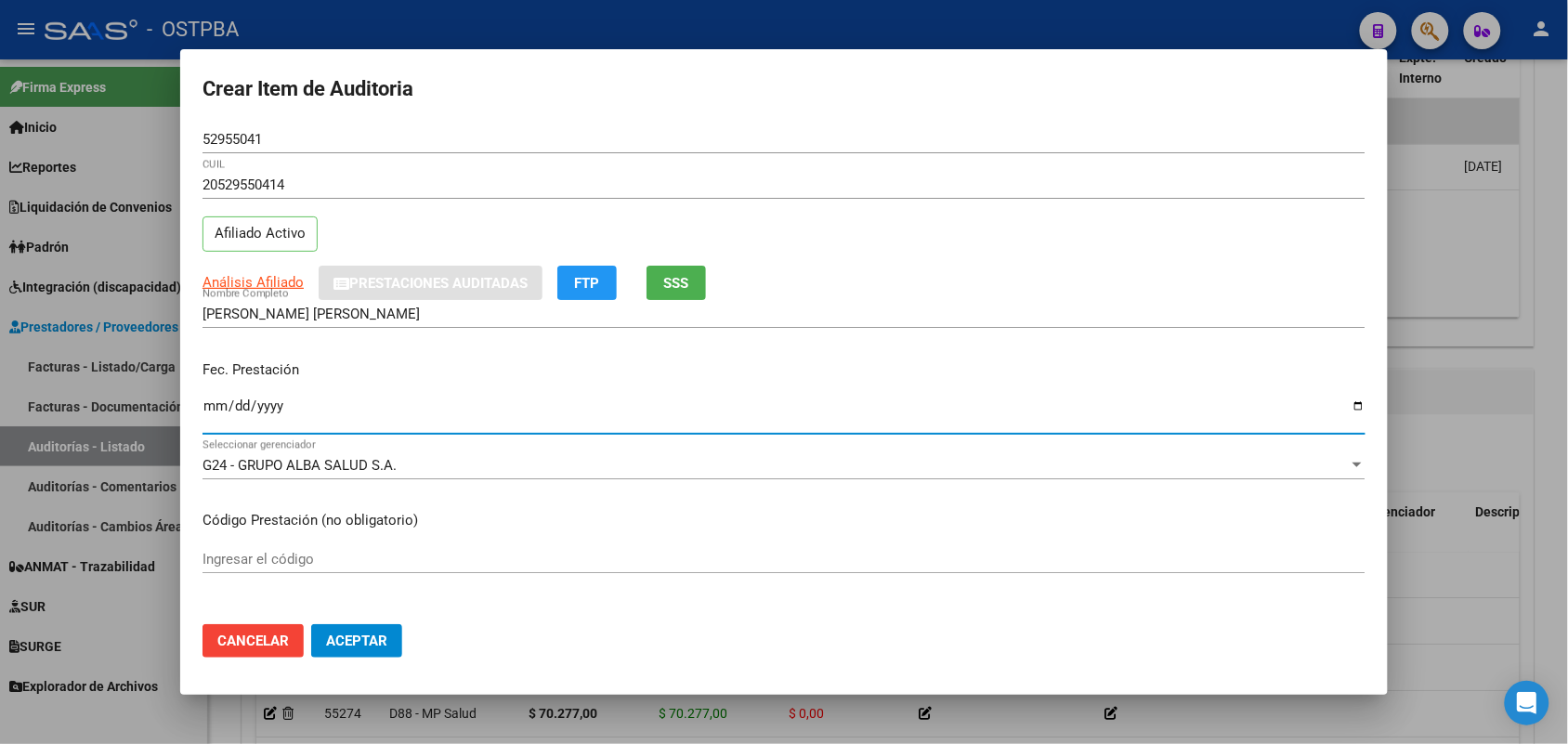
click at [214, 418] on input "Ingresar la fecha" at bounding box center [783, 413] width 1163 height 29
type input "[DATE]"
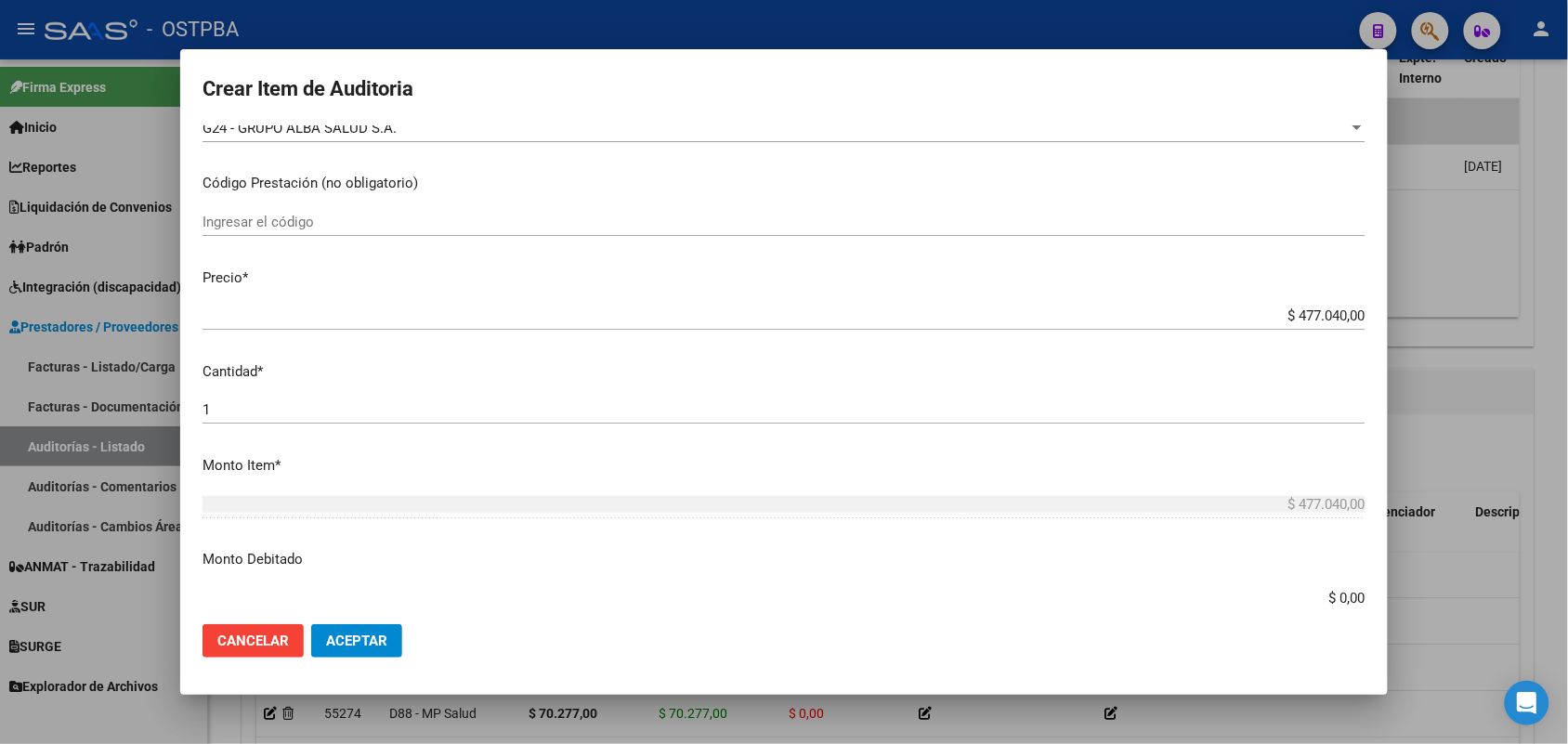
scroll to position [349, 0]
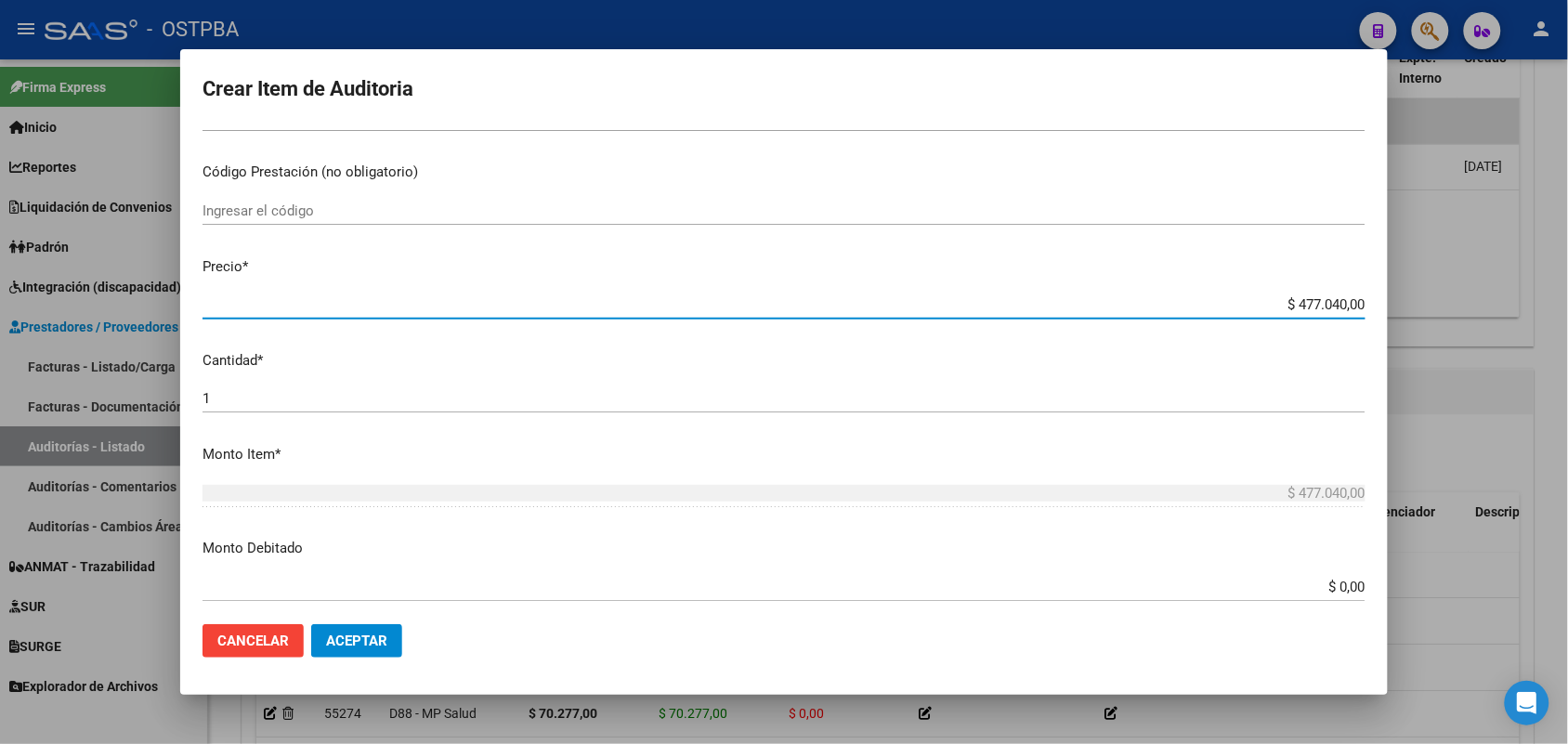
drag, startPoint x: 1254, startPoint y: 302, endPoint x: 1388, endPoint y: 293, distance: 134.3
click at [1388, 293] on div "Crear Item de Auditoria 52955041 Nro Documento 20529550414 CUIL Afiliado Activo…" at bounding box center [784, 372] width 1568 height 744
type input "$ 0,02"
type input "$ 0,29"
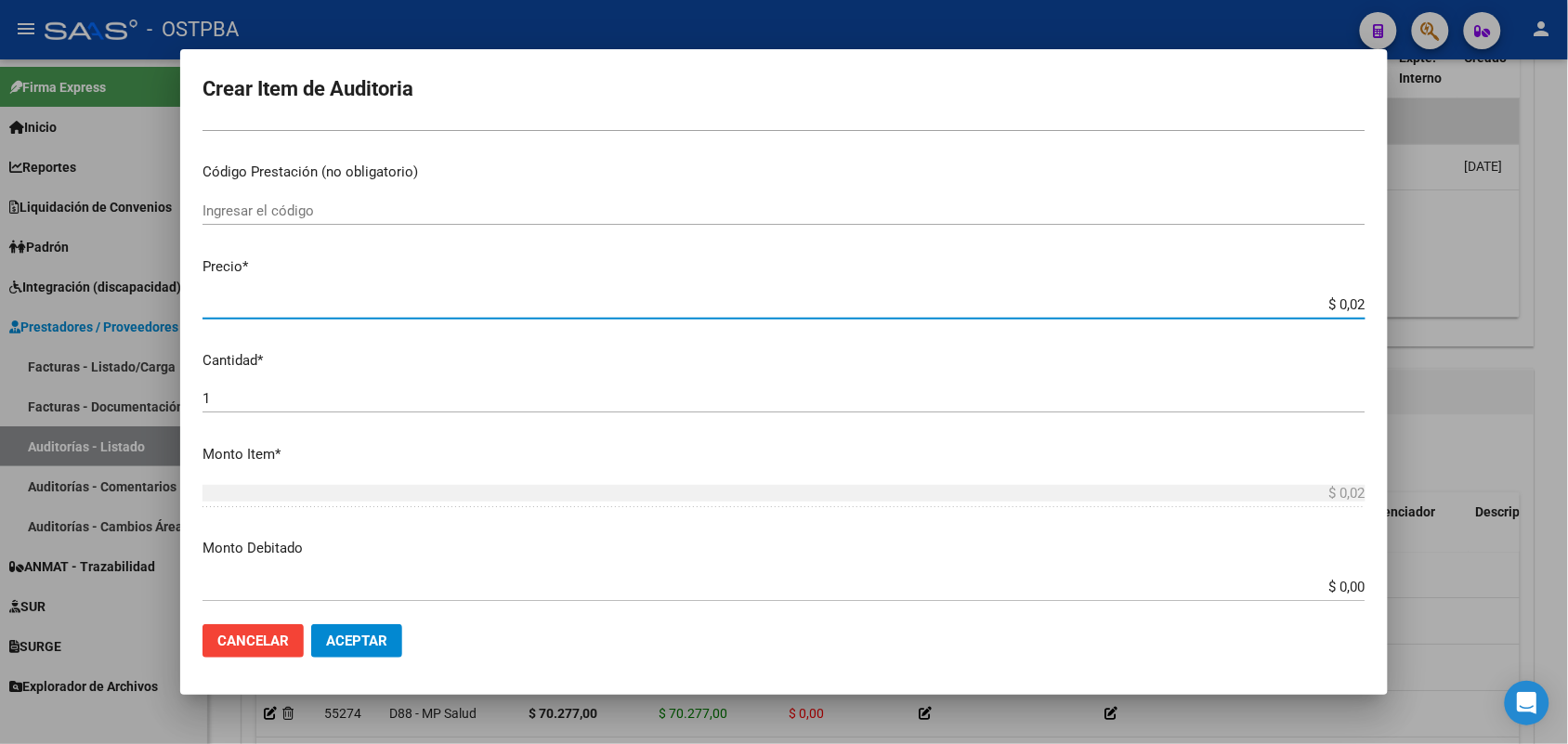
type input "$ 0,29"
type input "$ 2,94"
type input "$ 29,43"
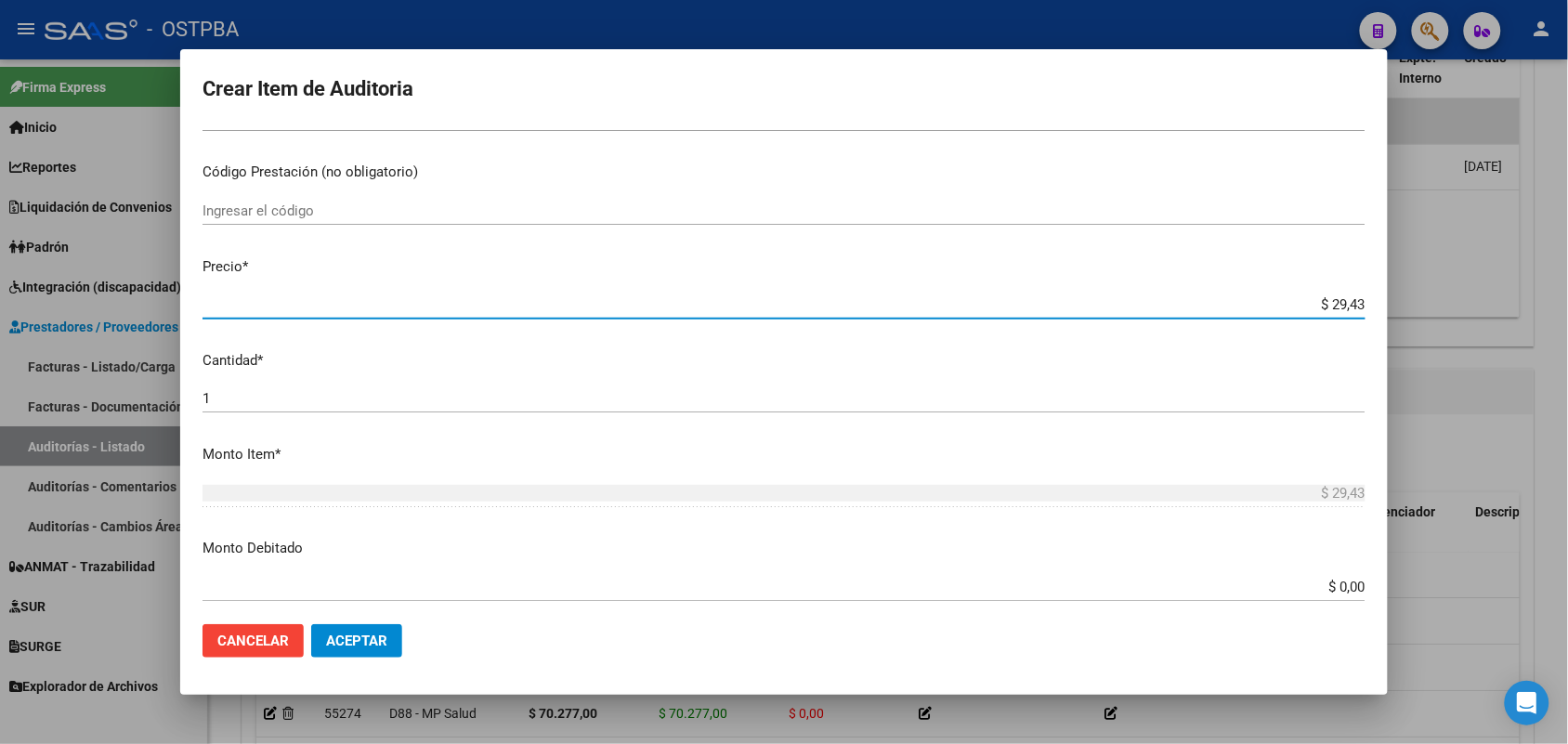
type input "$ 294,37"
type input "$ 2.943,78"
type input "$ 29.437,80"
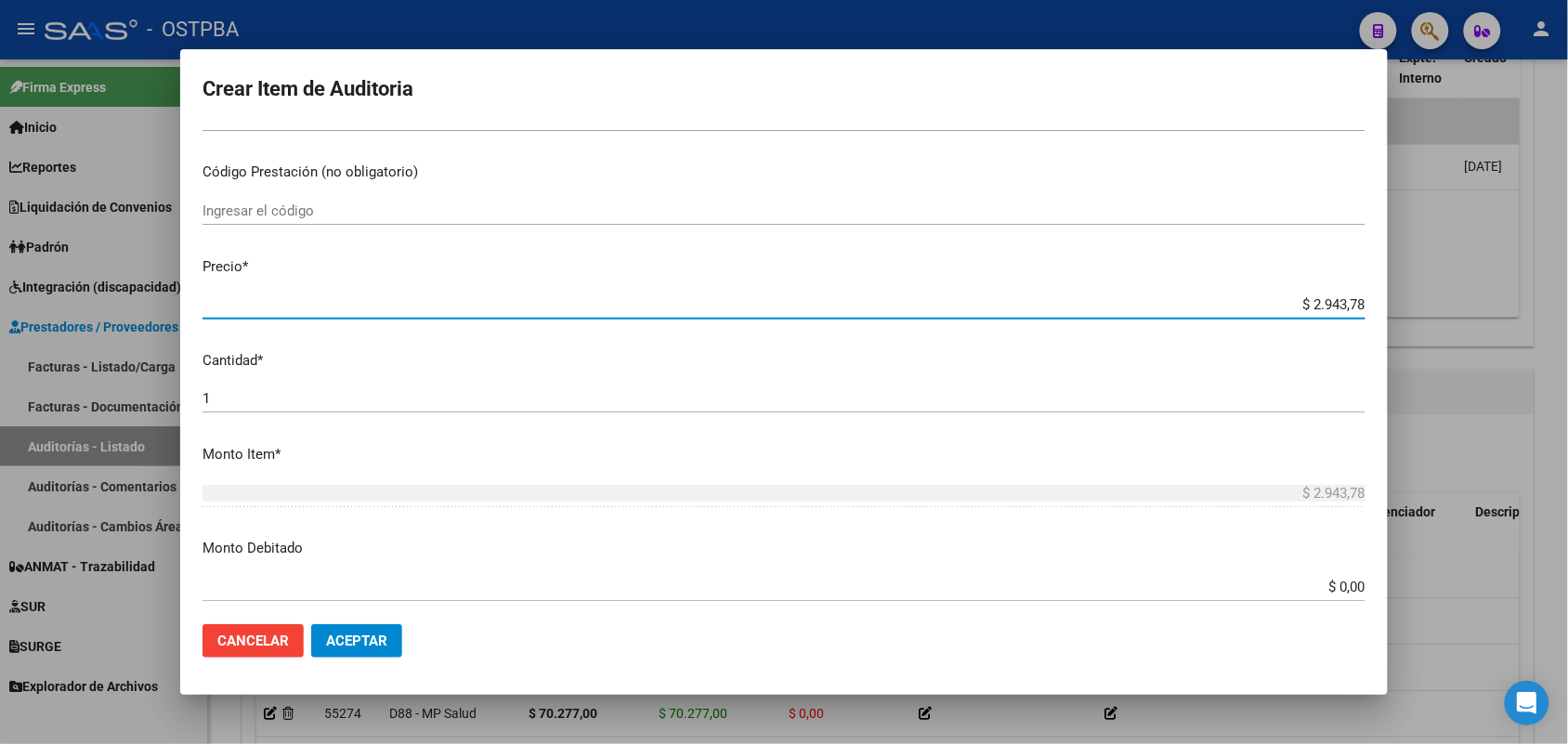
type input "$ 29.437,80"
type input "$ 294.378,00"
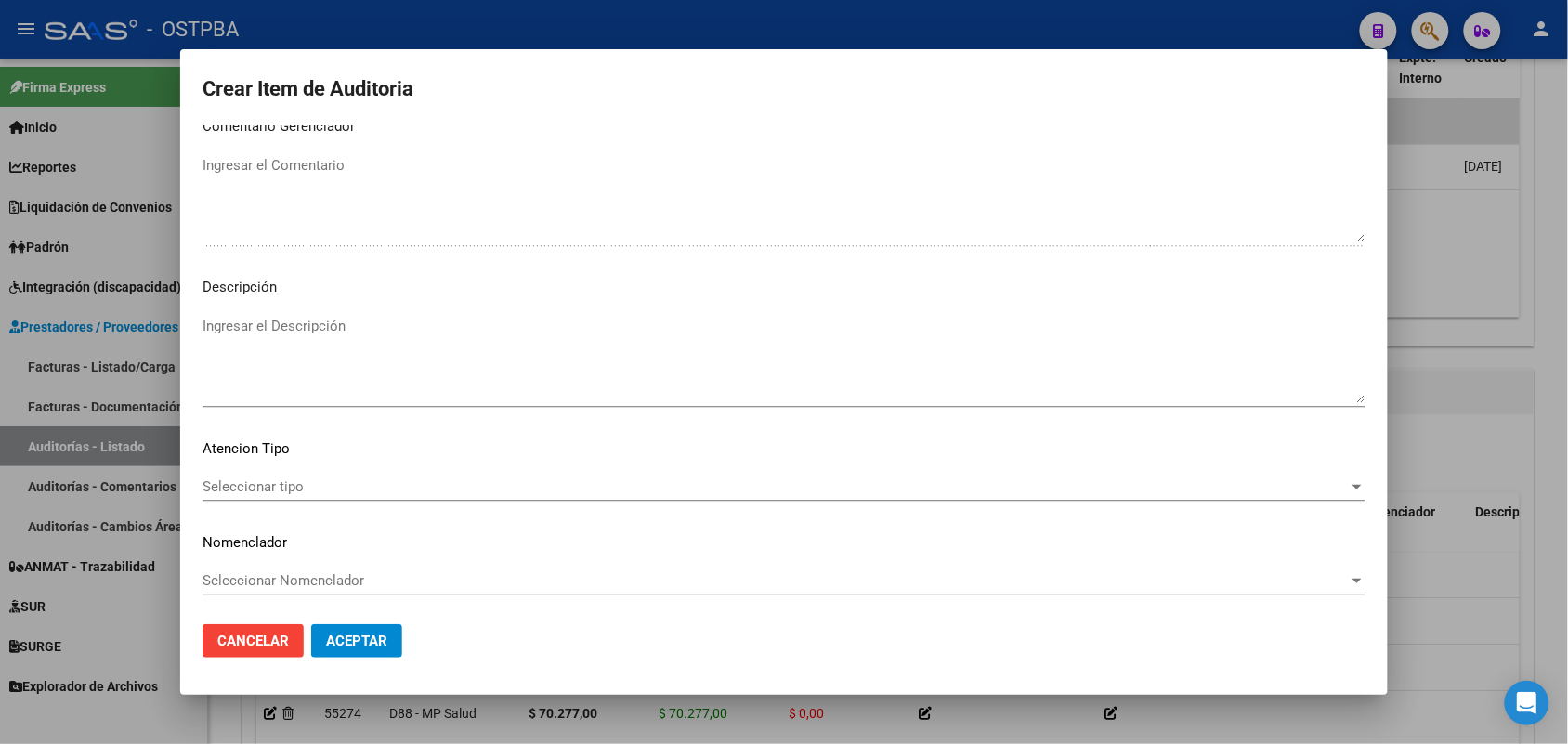
scroll to position [1187, 0]
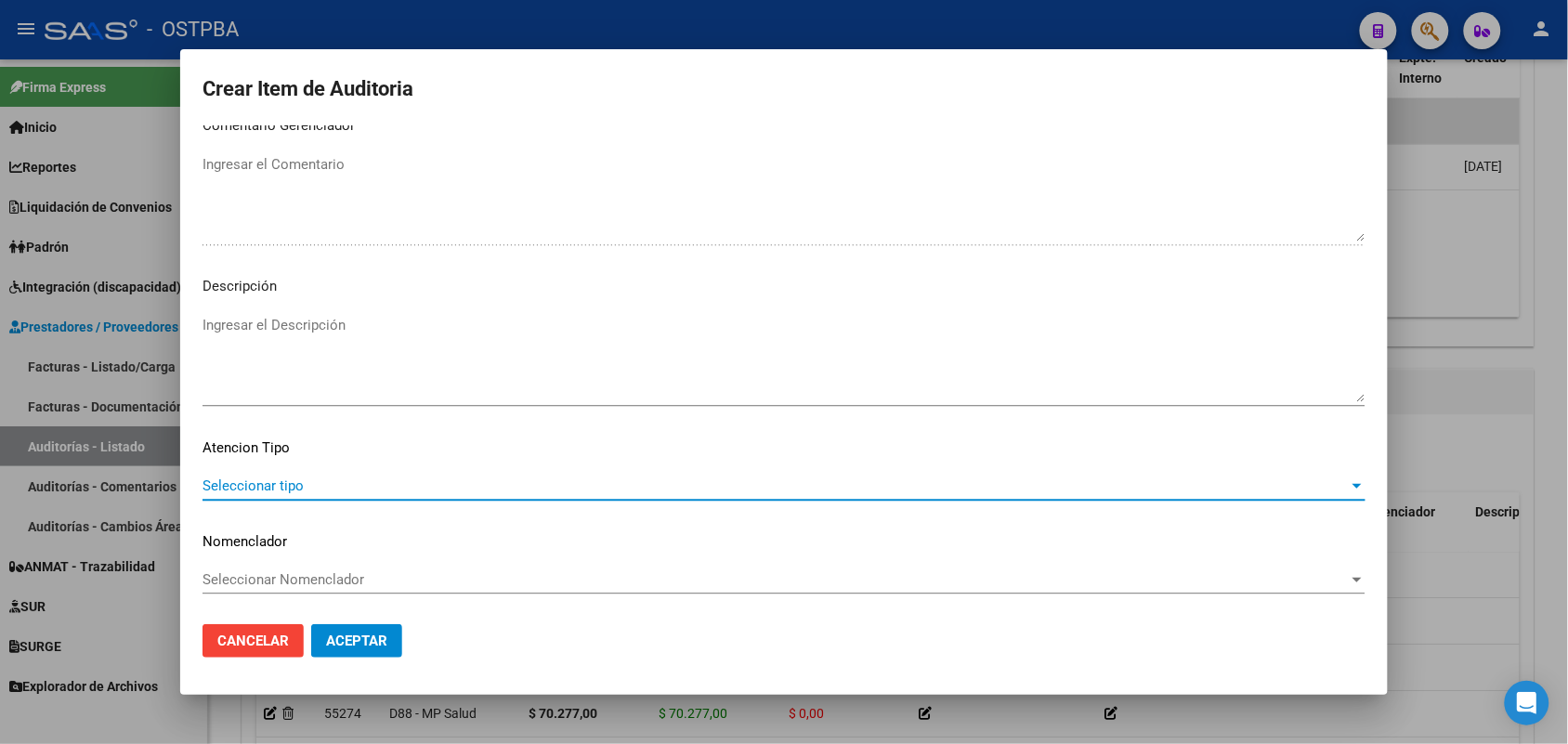
click at [278, 486] on span "Seleccionar tipo" at bounding box center [775, 485] width 1146 height 17
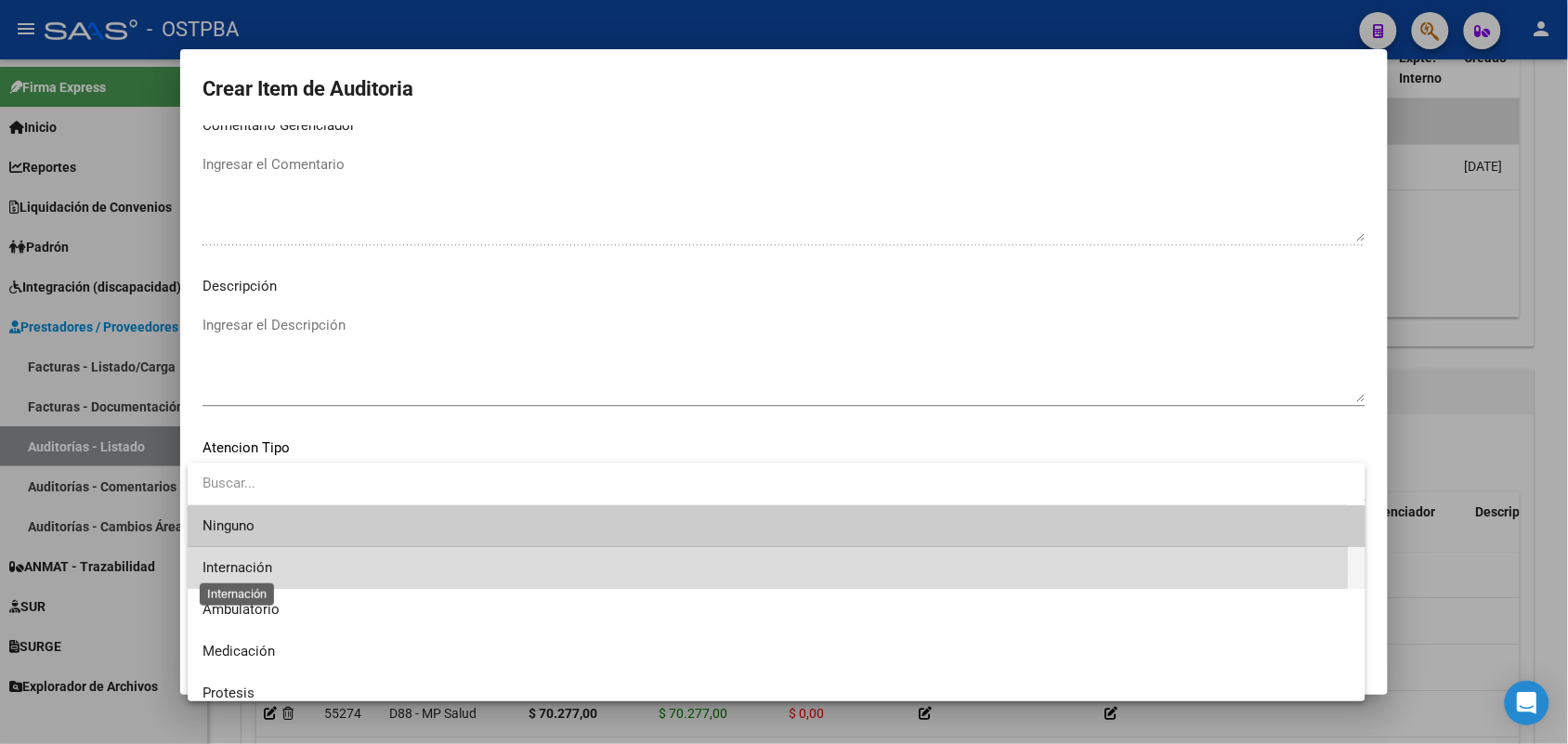
click at [263, 567] on span "Internación" at bounding box center [236, 567] width 69 height 17
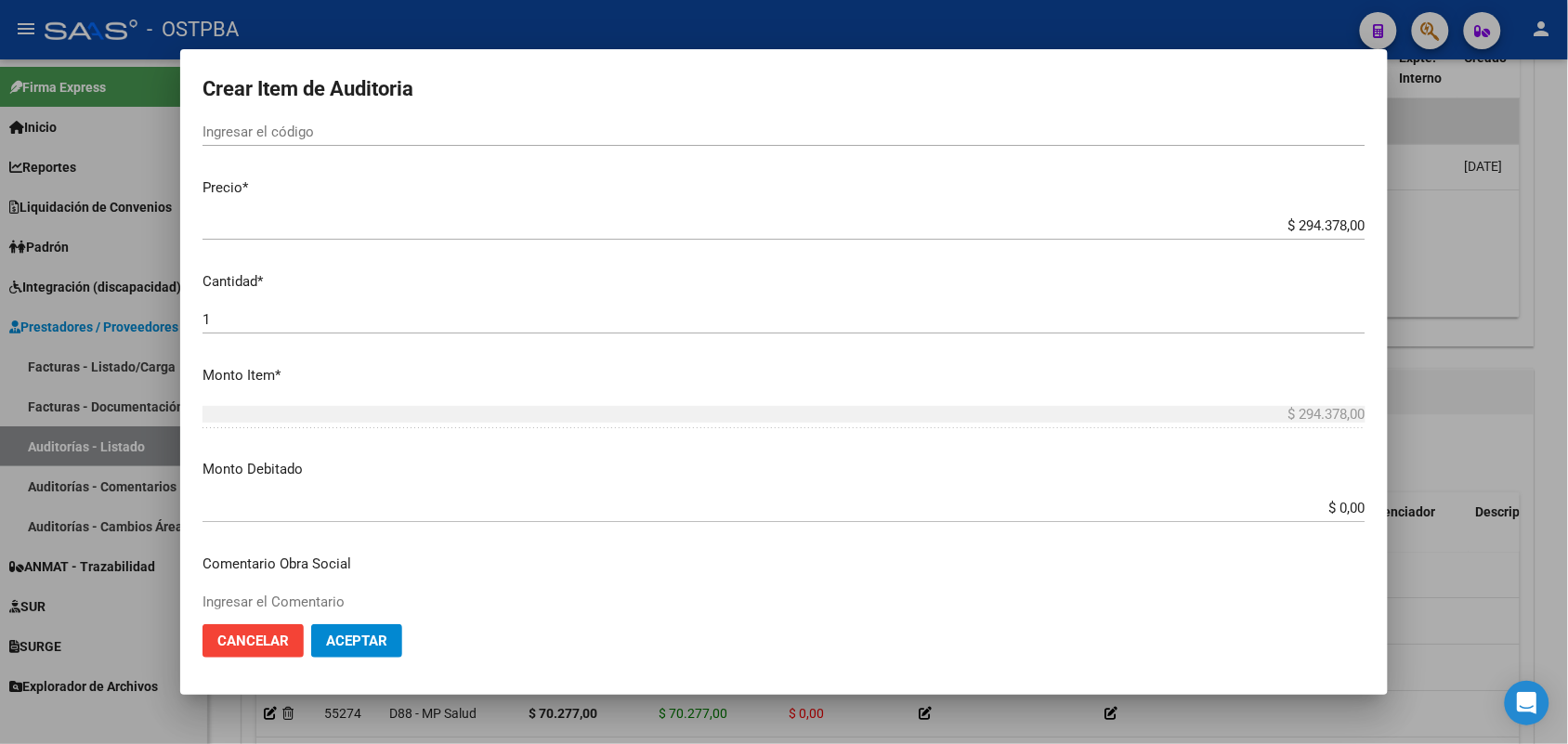
scroll to position [465, 0]
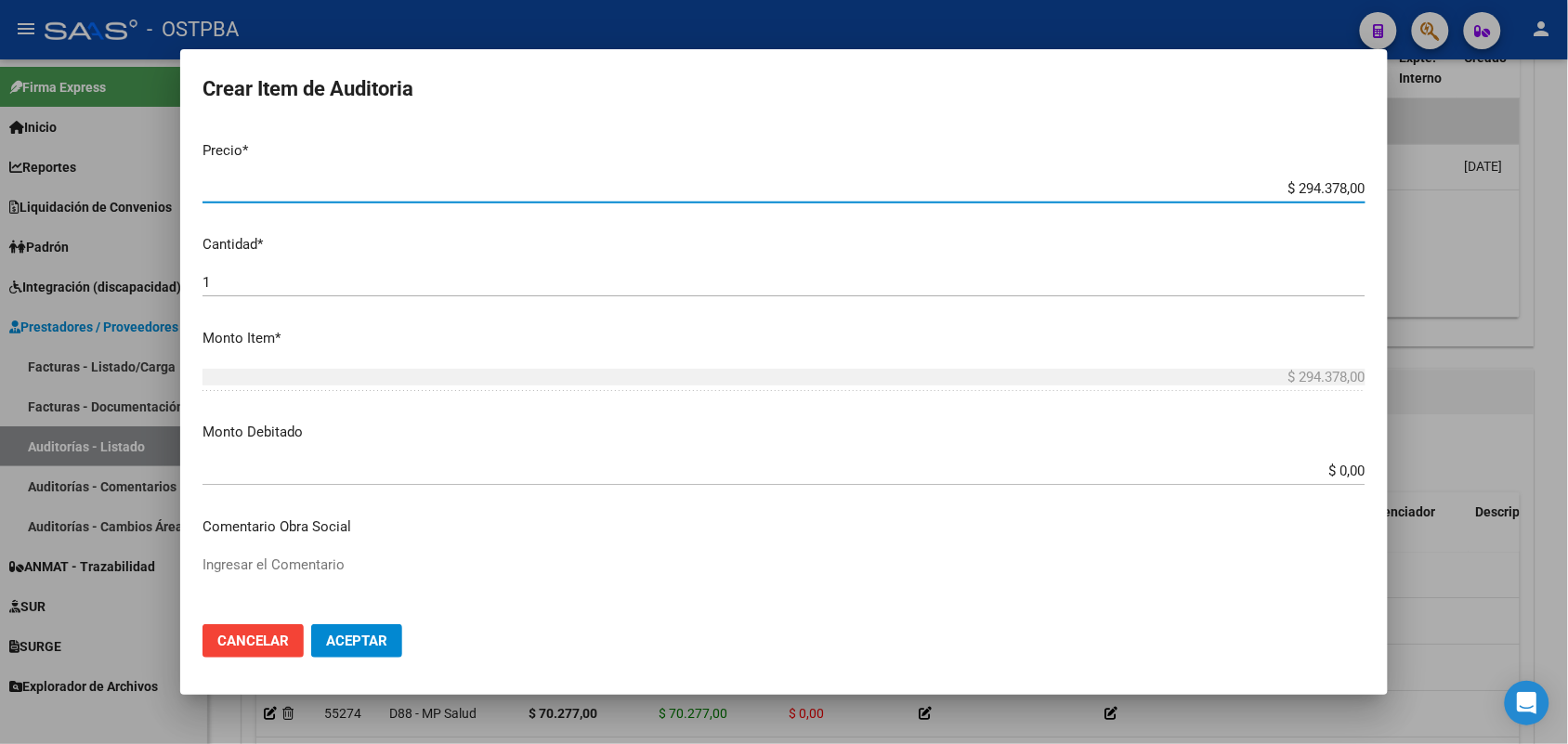
drag, startPoint x: 1268, startPoint y: 182, endPoint x: 1444, endPoint y: 205, distance: 177.5
click at [1432, 204] on div "Crear Item de Auditoria 52955041 Nro Documento 20529550414 CUIL Afiliado Activo…" at bounding box center [784, 372] width 1568 height 744
type input "$ 0,04"
type input "$ 0,40"
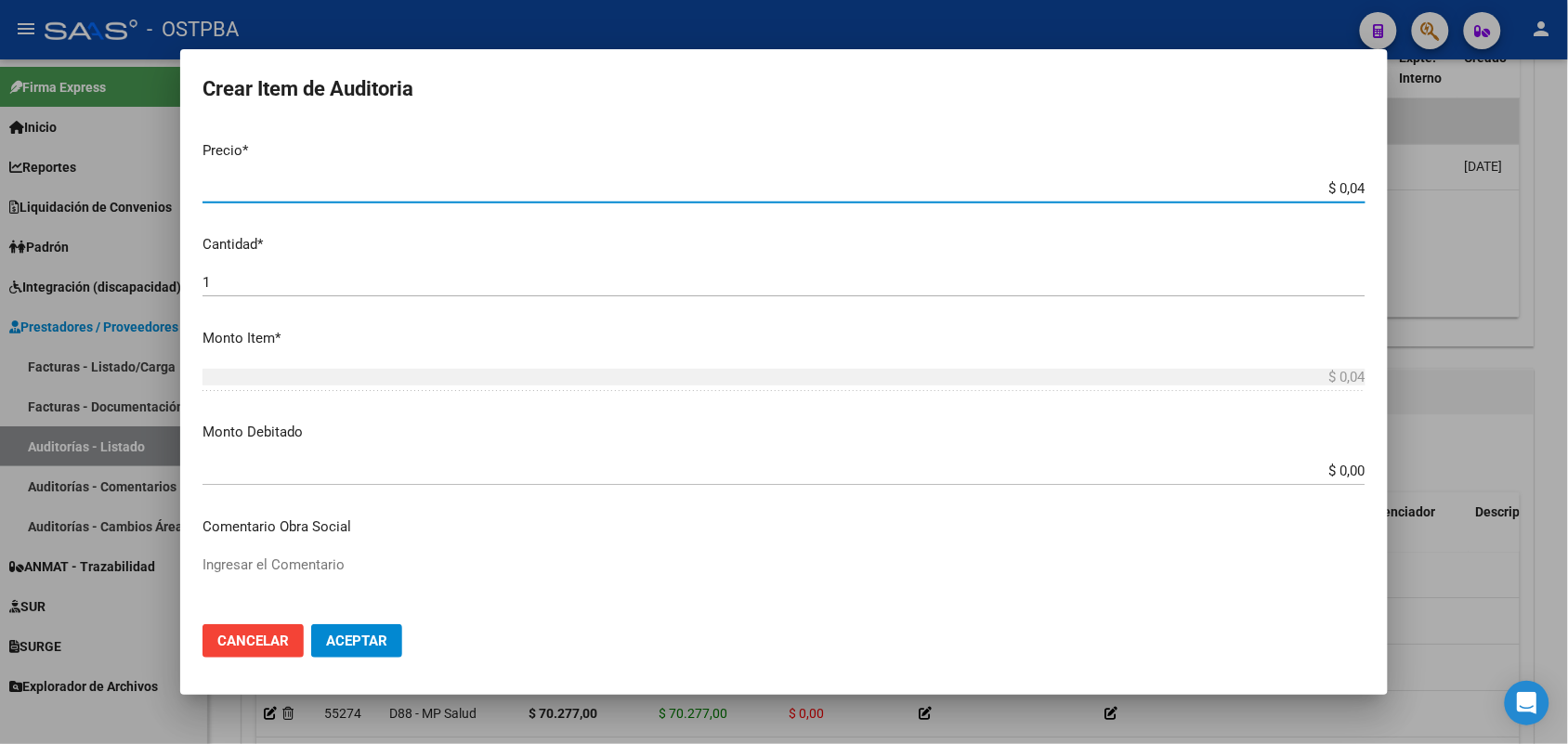
type input "$ 0,40"
type input "$ 4,04"
type input "$ 40,48"
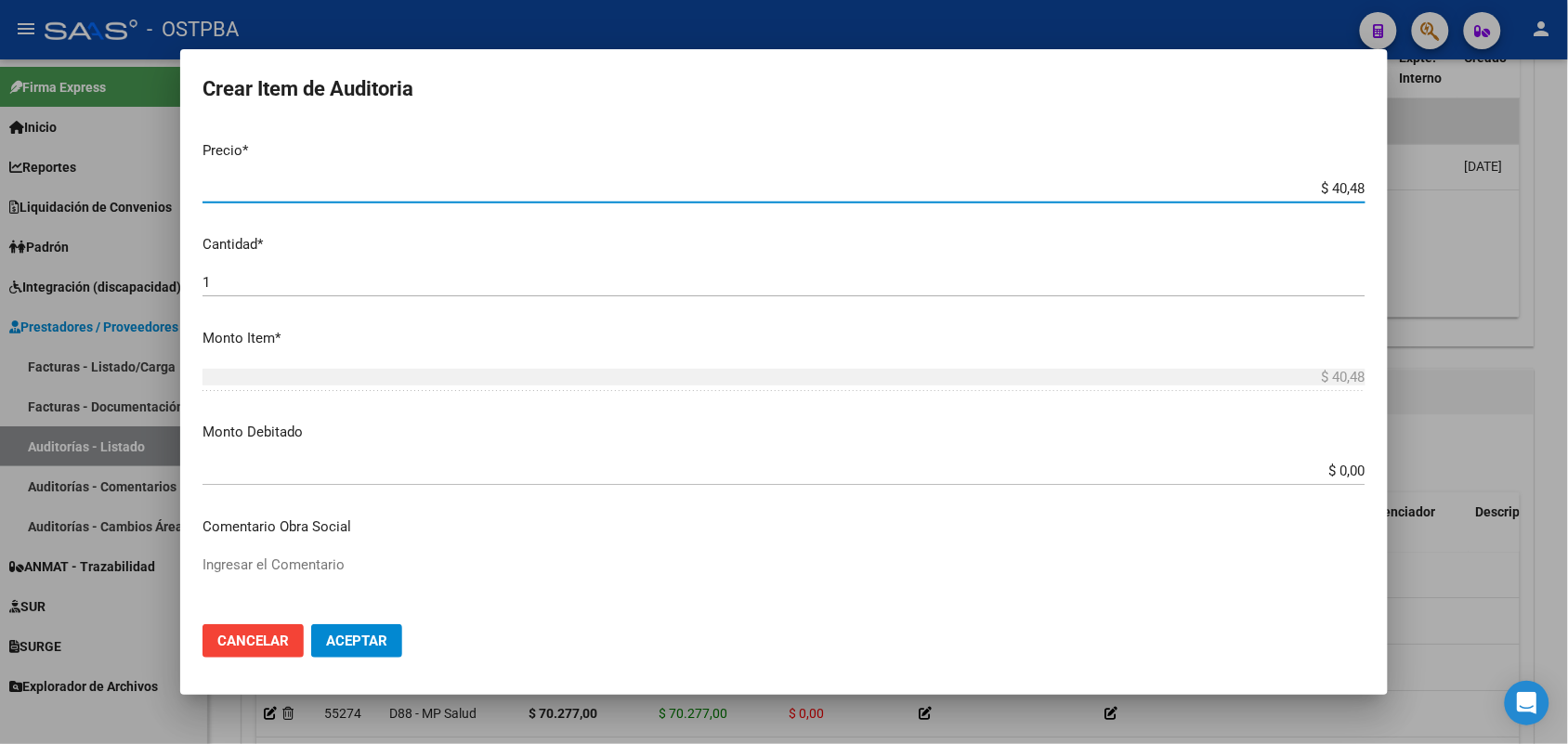
type input "$ 404,83"
type input "$ 4.048,32"
type input "$ 40.483,20"
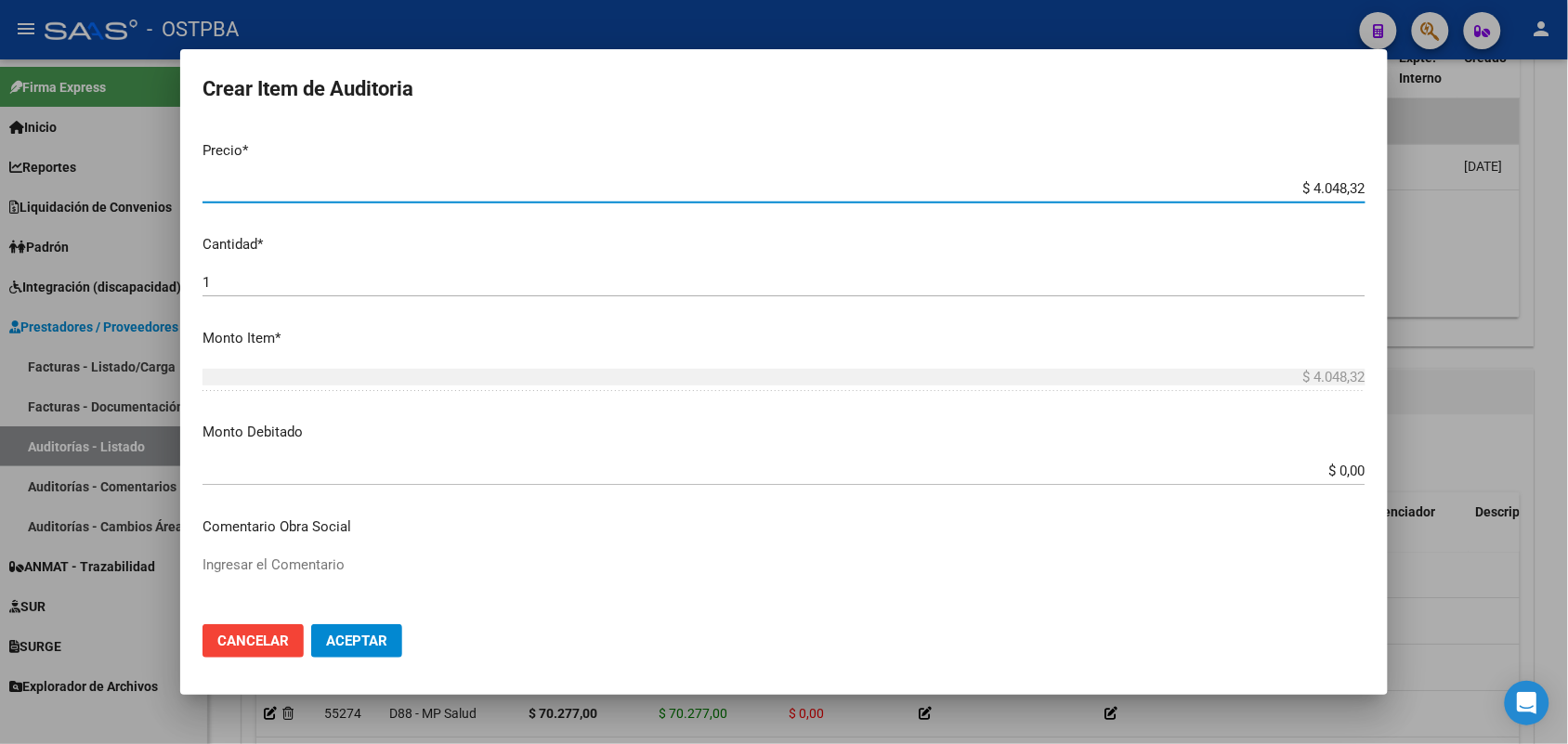
type input "$ 40.483,20"
type input "$ 404.832,00"
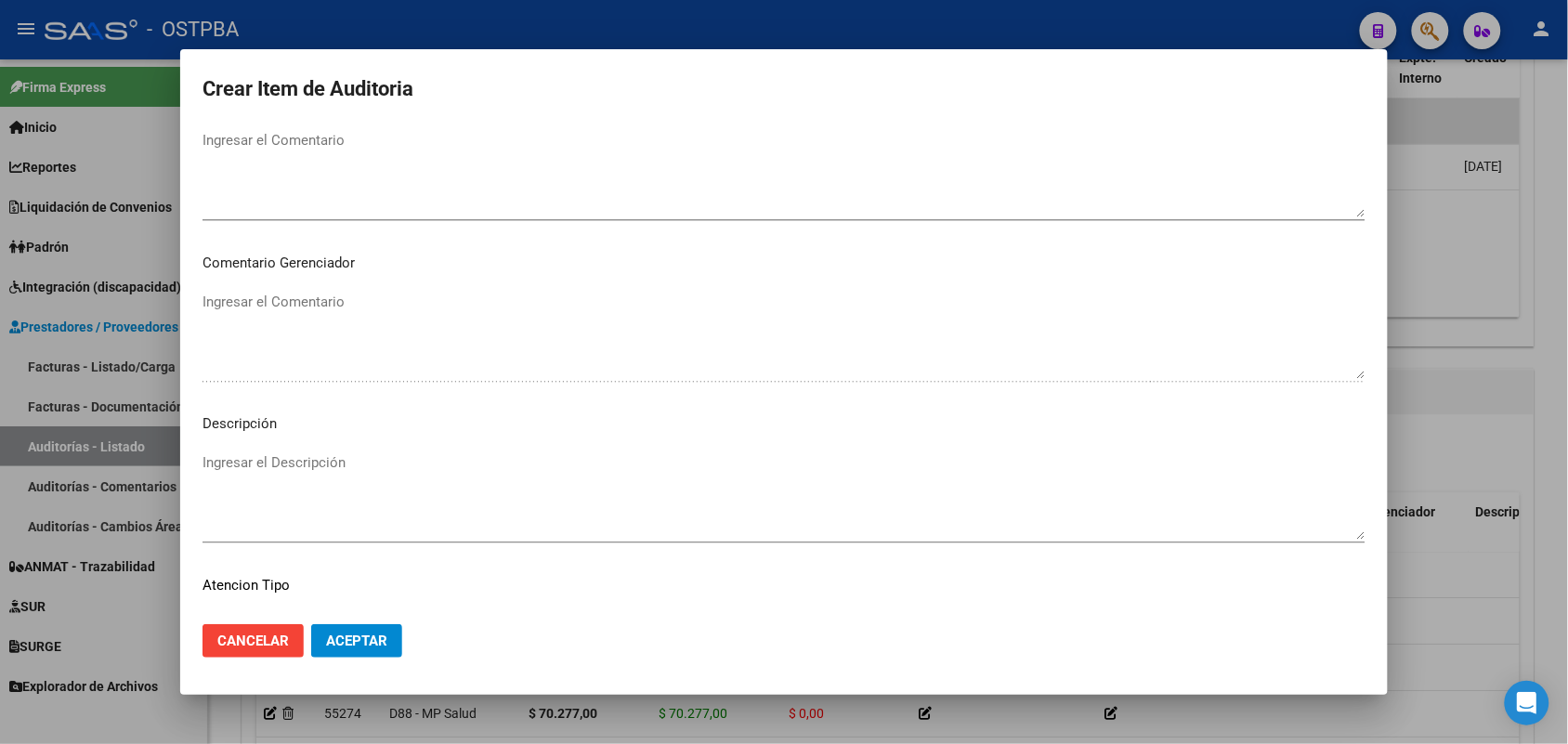
scroll to position [1187, 0]
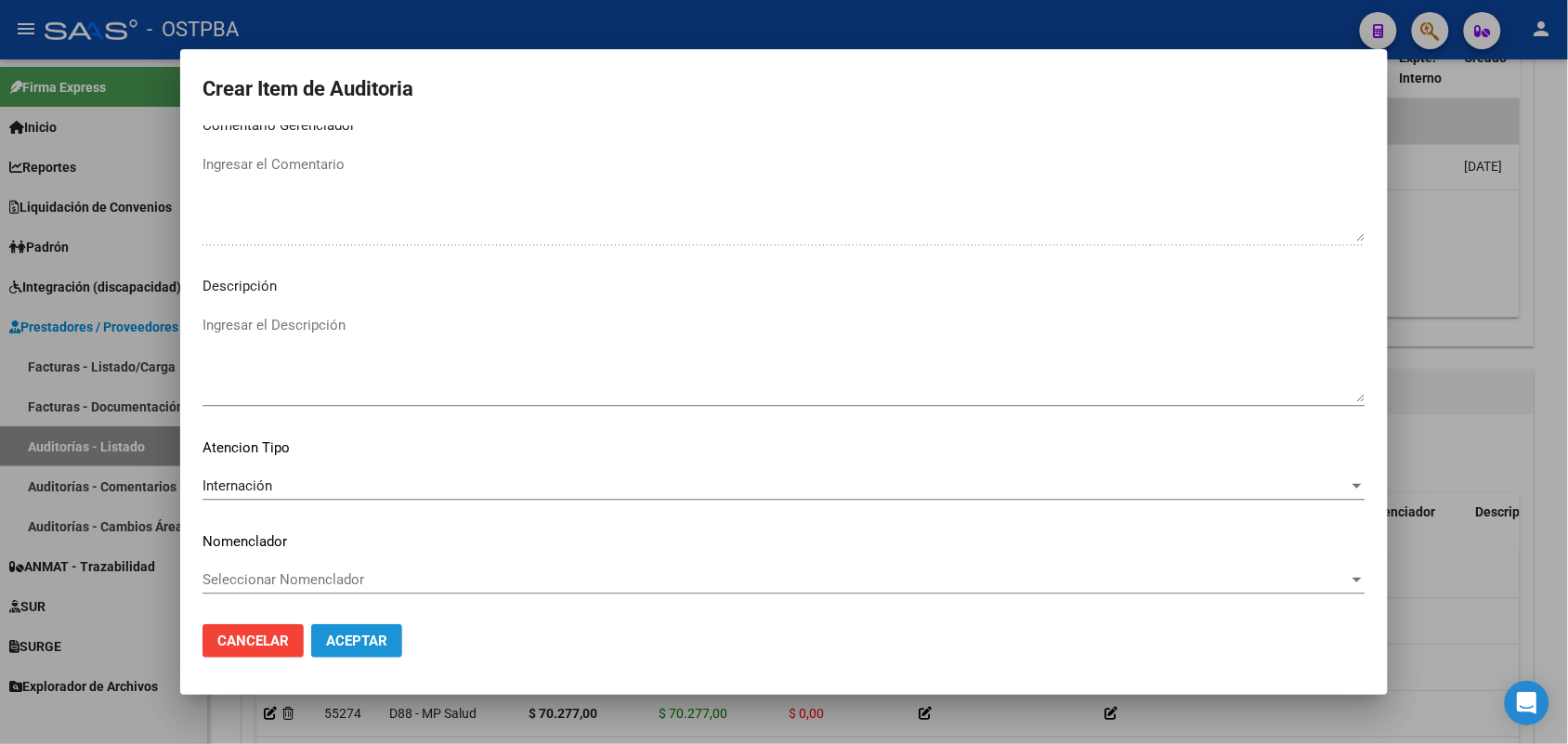
click at [358, 639] on span "Aceptar" at bounding box center [356, 641] width 62 height 17
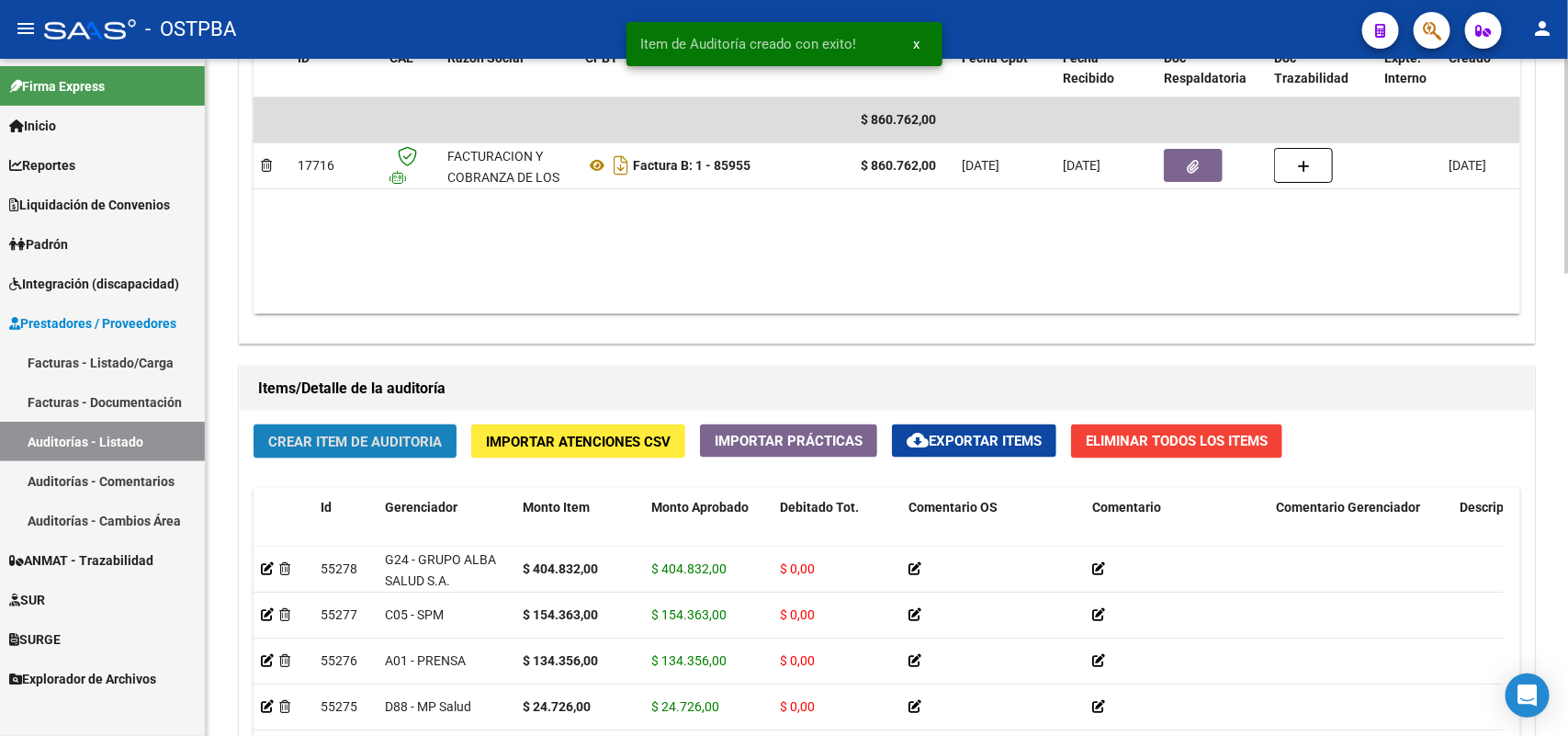
click at [365, 438] on span "Crear Item de Auditoria" at bounding box center [355, 441] width 174 height 16
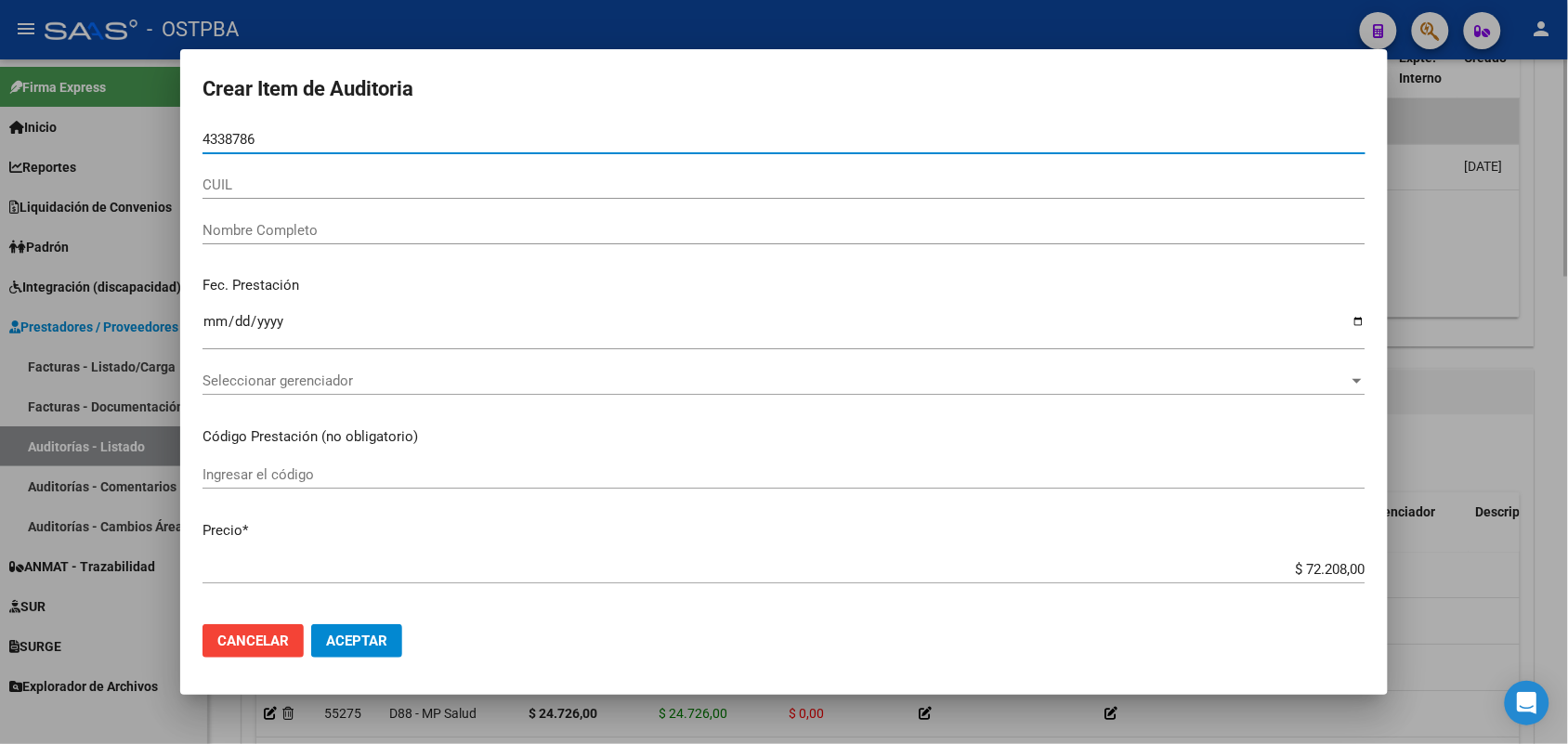
type input "43387865"
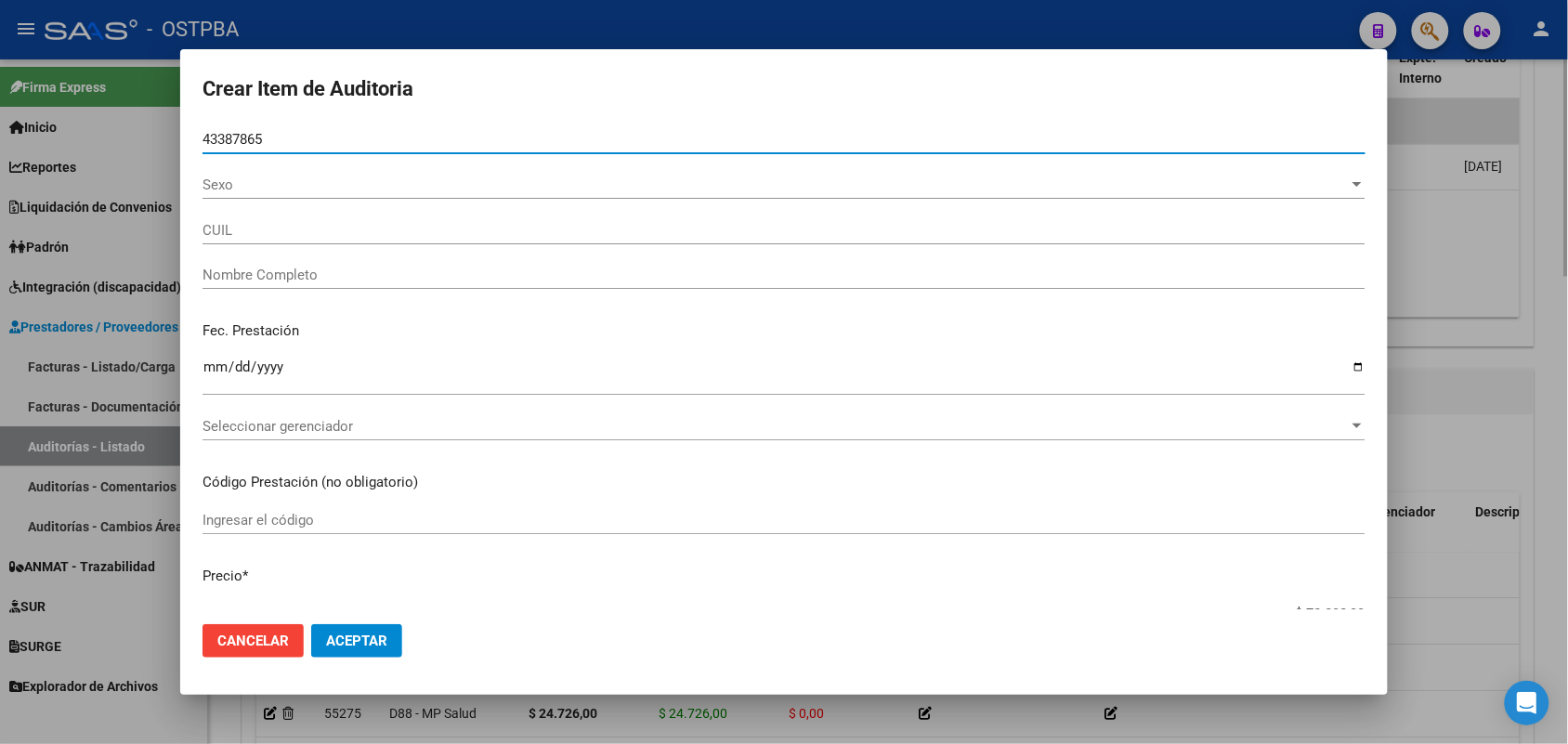
type input "27433878650"
type input "CANTEROS [PERSON_NAME]"
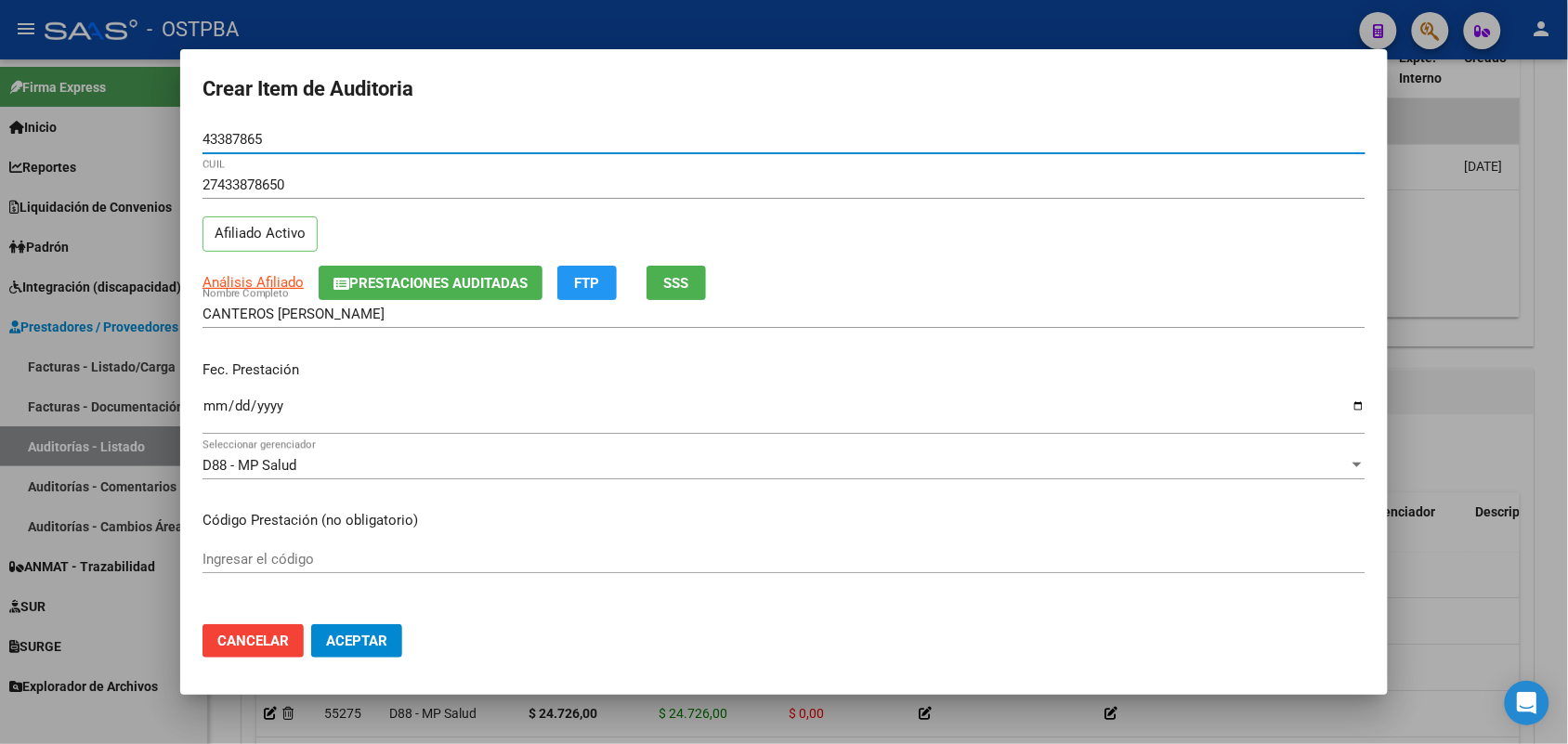
type input "43387865"
click at [211, 414] on input "Ingresar la fecha" at bounding box center [783, 413] width 1163 height 29
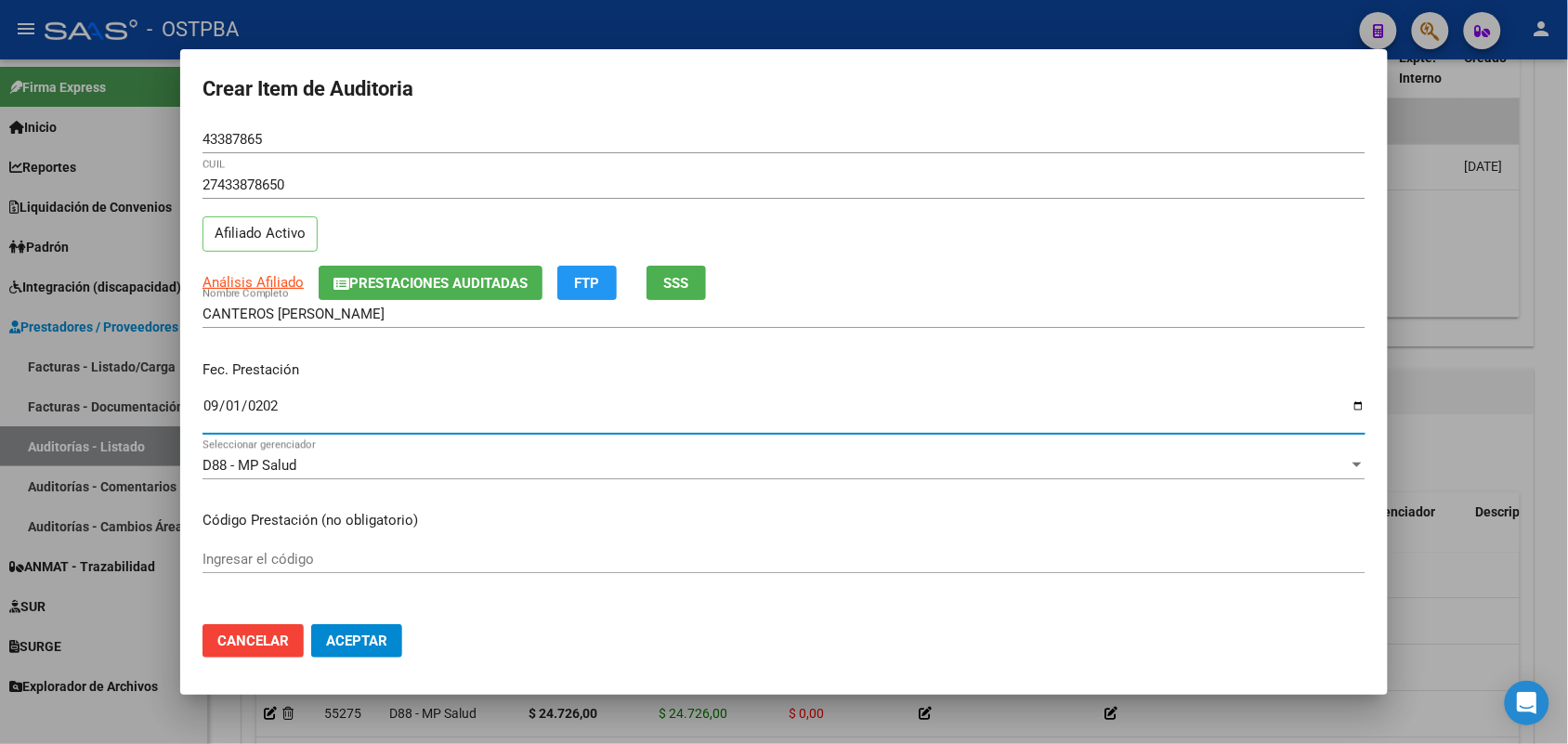
type input "[DATE]"
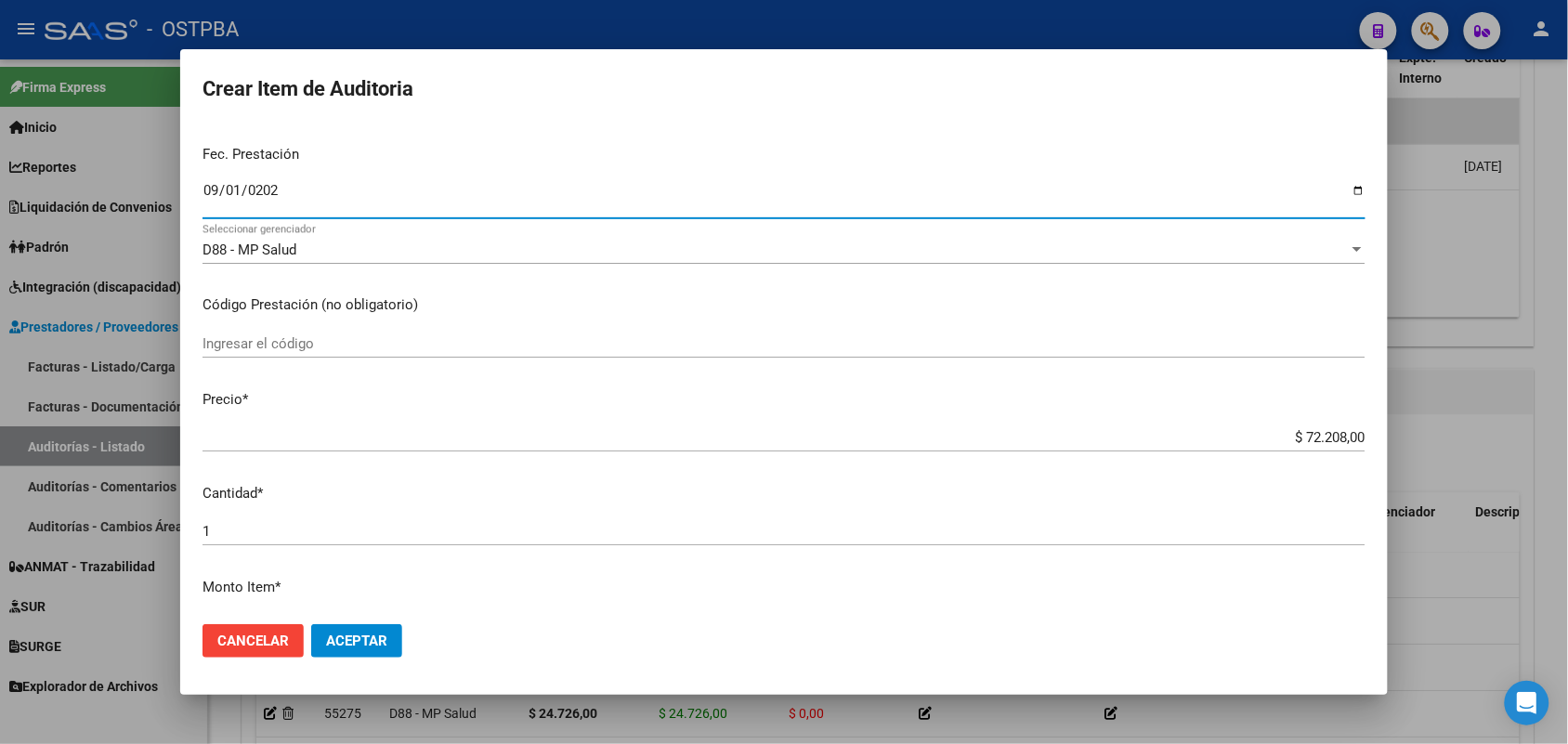
scroll to position [232, 0]
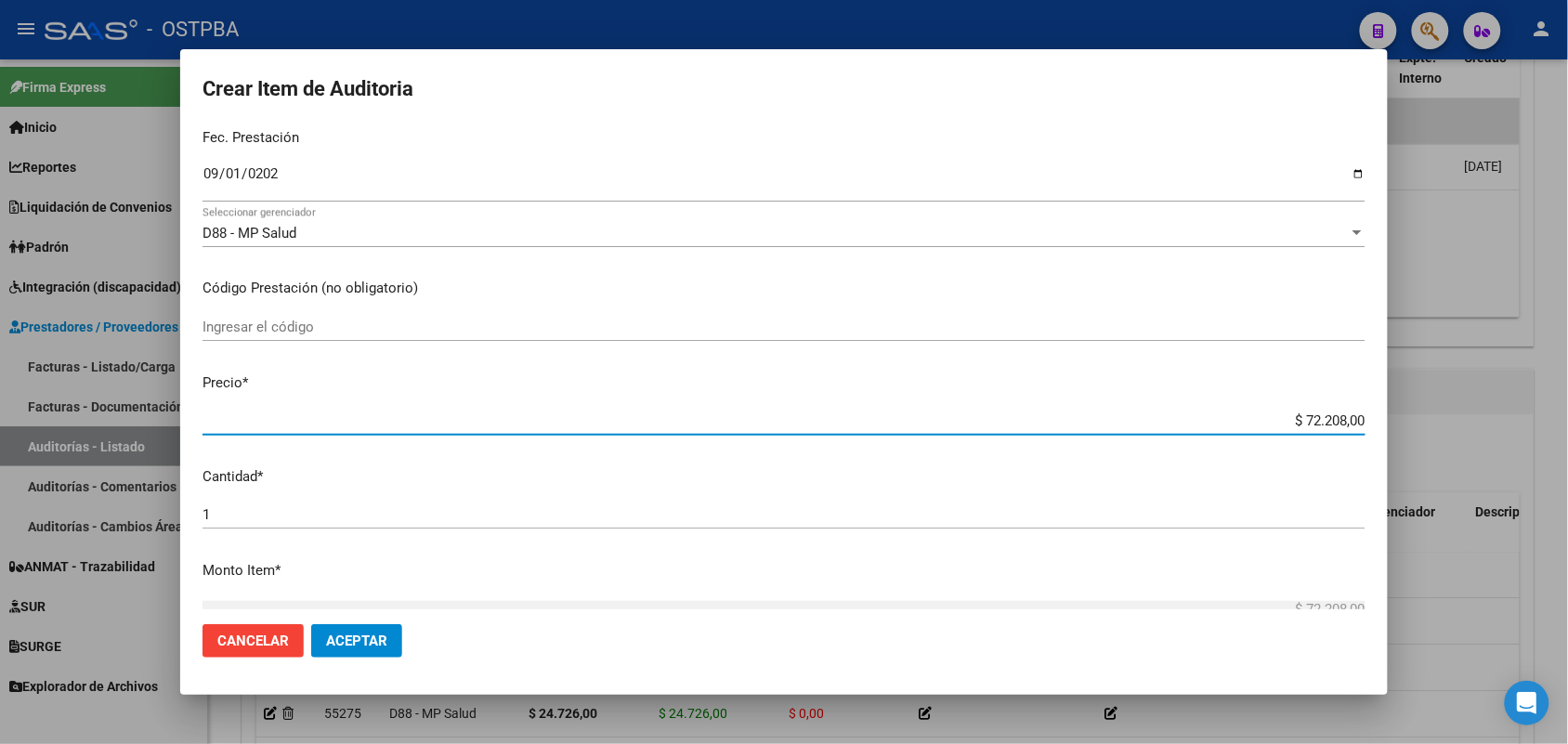
drag, startPoint x: 1248, startPoint y: 420, endPoint x: 1400, endPoint y: 407, distance: 152.6
click at [1400, 407] on div "Crear Item de Auditoria 43387865 Nro Documento 27433878650 CUIL Afiliado Activo…" at bounding box center [784, 372] width 1568 height 744
type input "$ 0,01"
type input "$ 0,18"
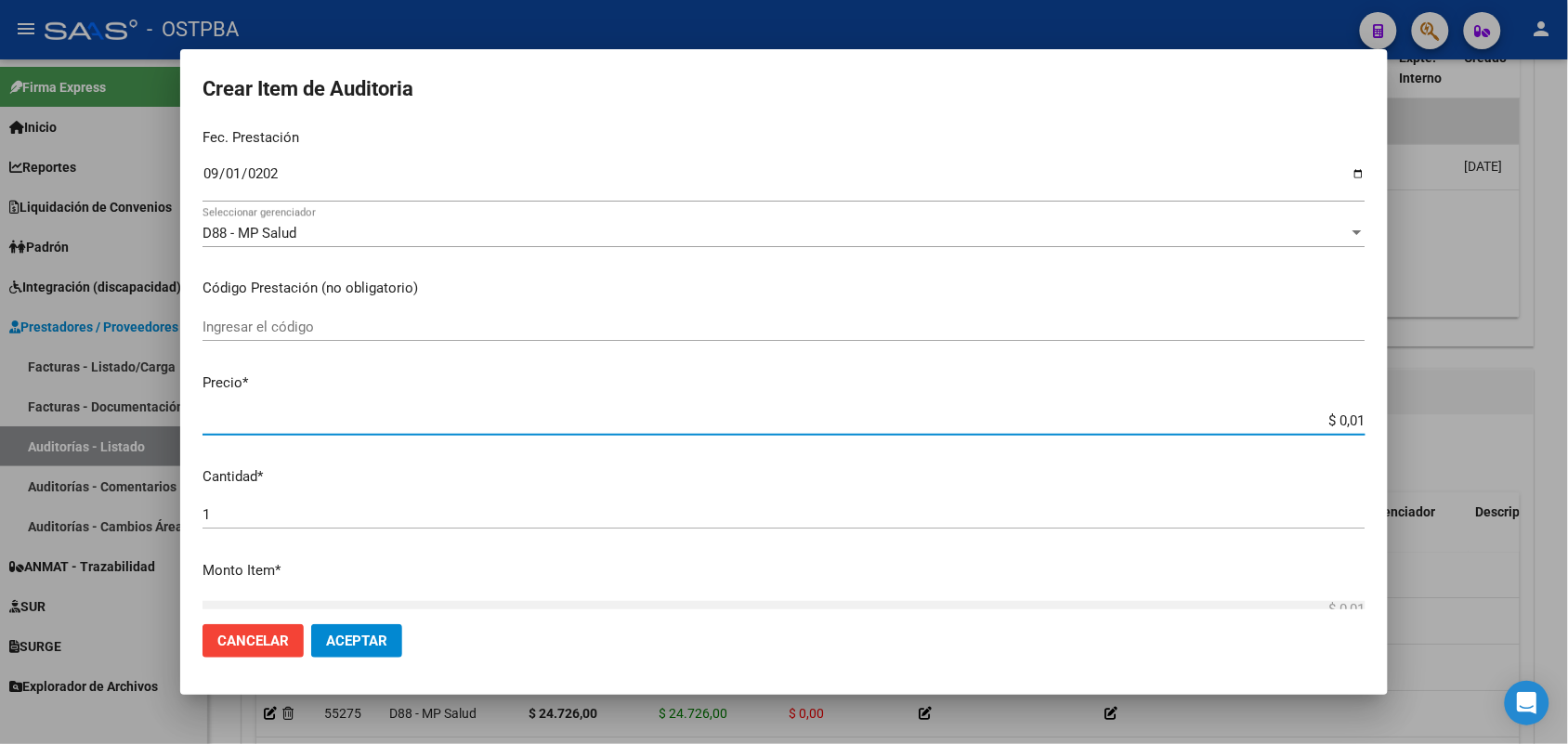
type input "$ 0,18"
type input "$ 1,80"
type input "$ 18,05"
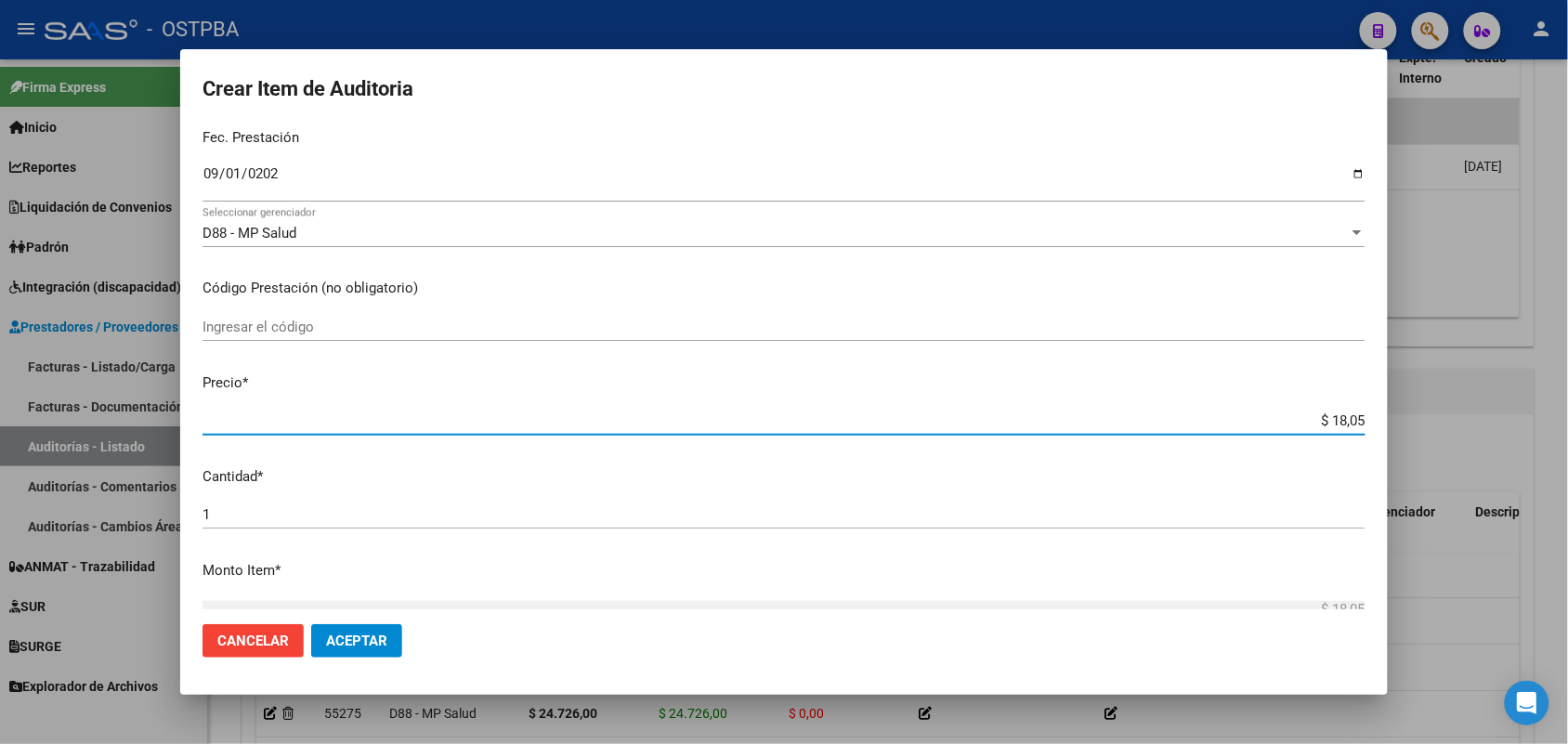
type input "$ 180,52"
type input "$ 1.805,20"
type input "$ 18.052,00"
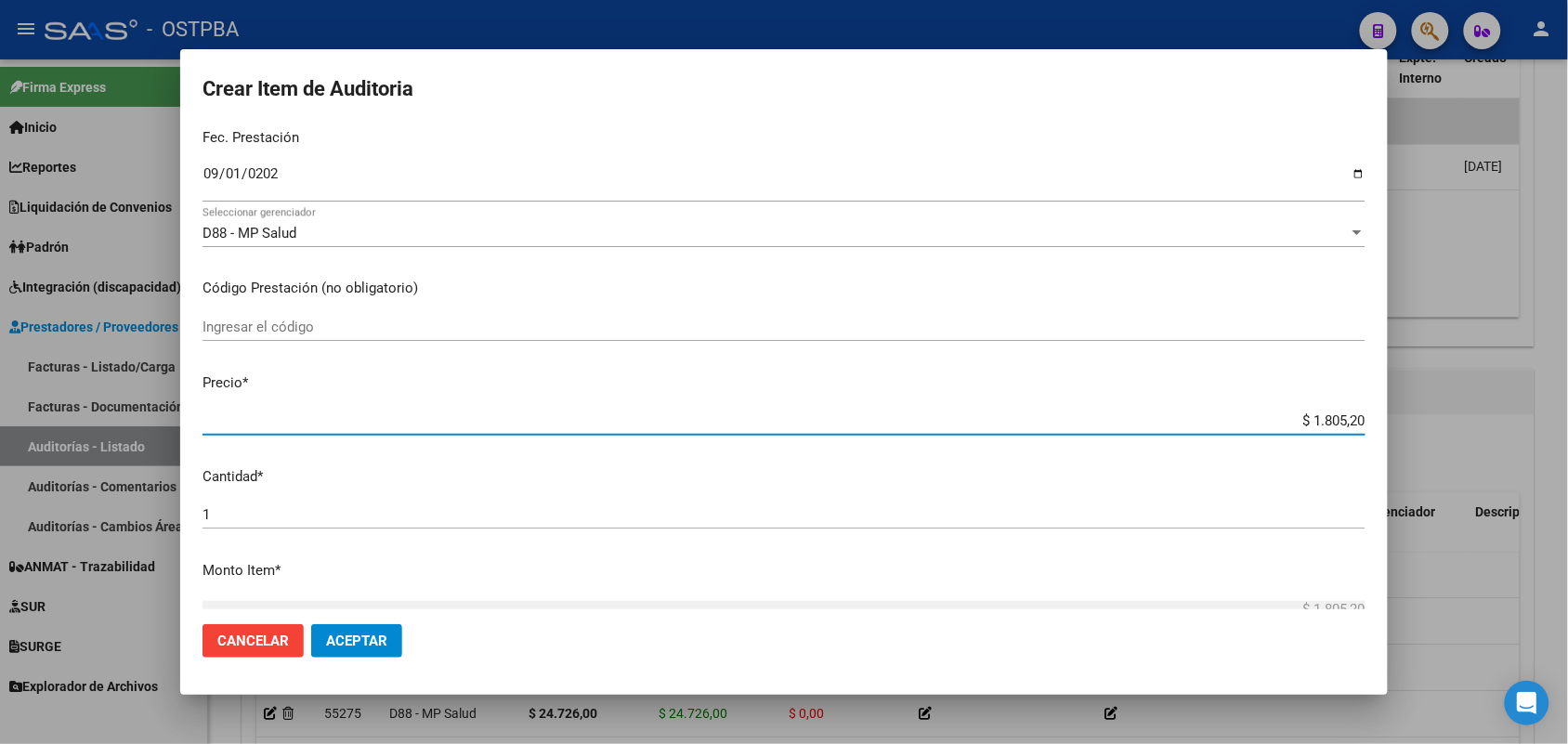
type input "$ 18.052,00"
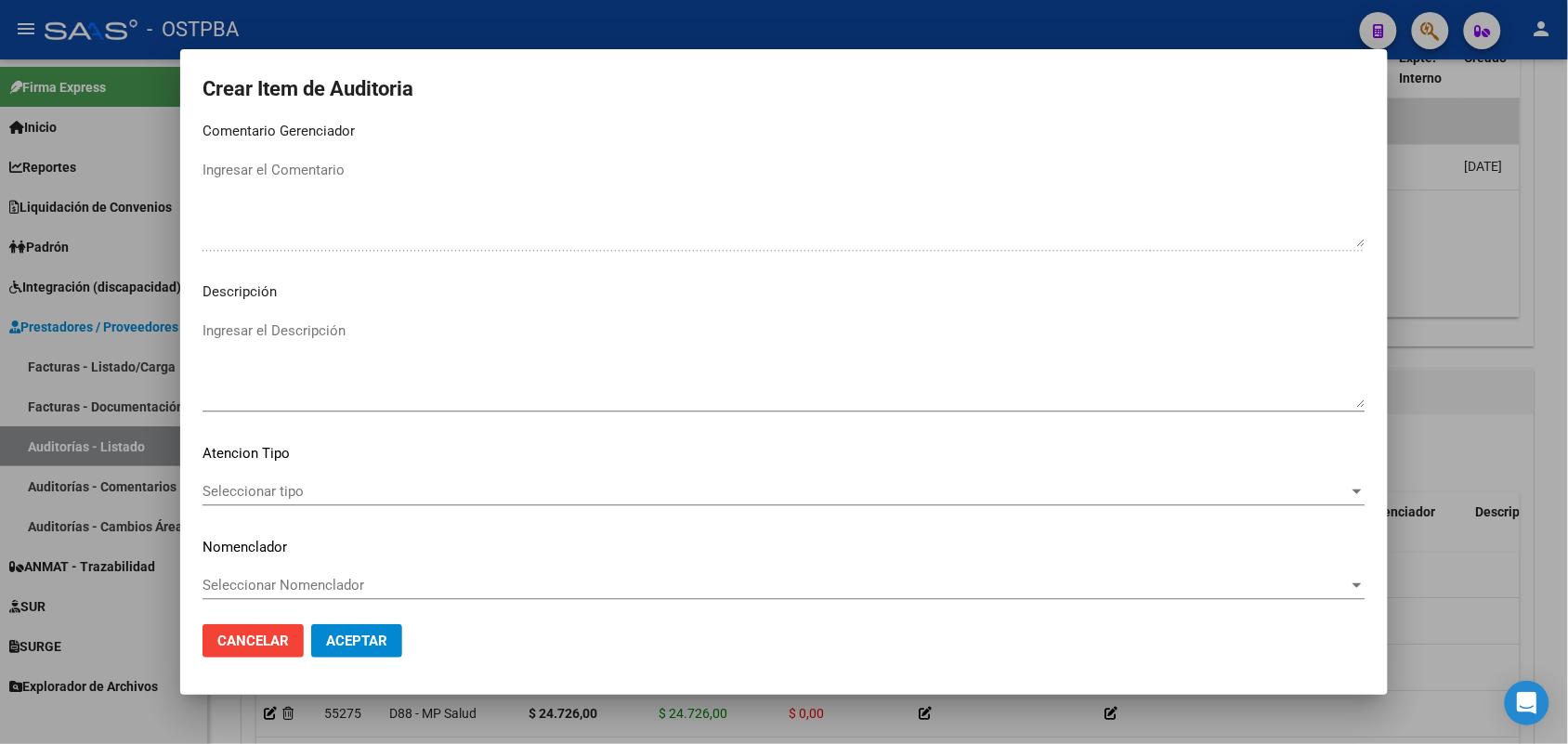
scroll to position [1187, 0]
click at [278, 478] on span "Seleccionar tipo" at bounding box center [775, 485] width 1146 height 17
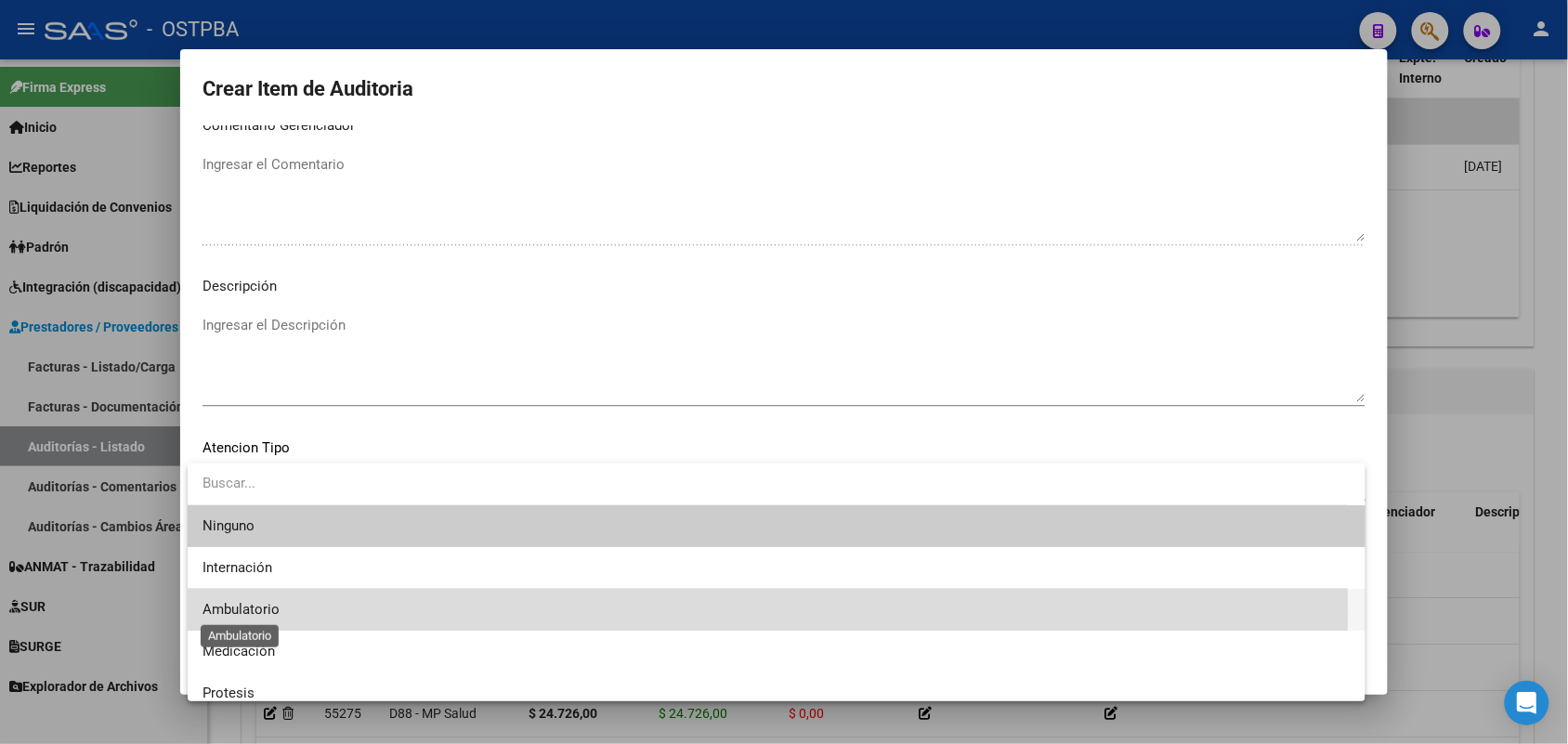
click at [262, 609] on span "Ambulatorio" at bounding box center [240, 608] width 77 height 17
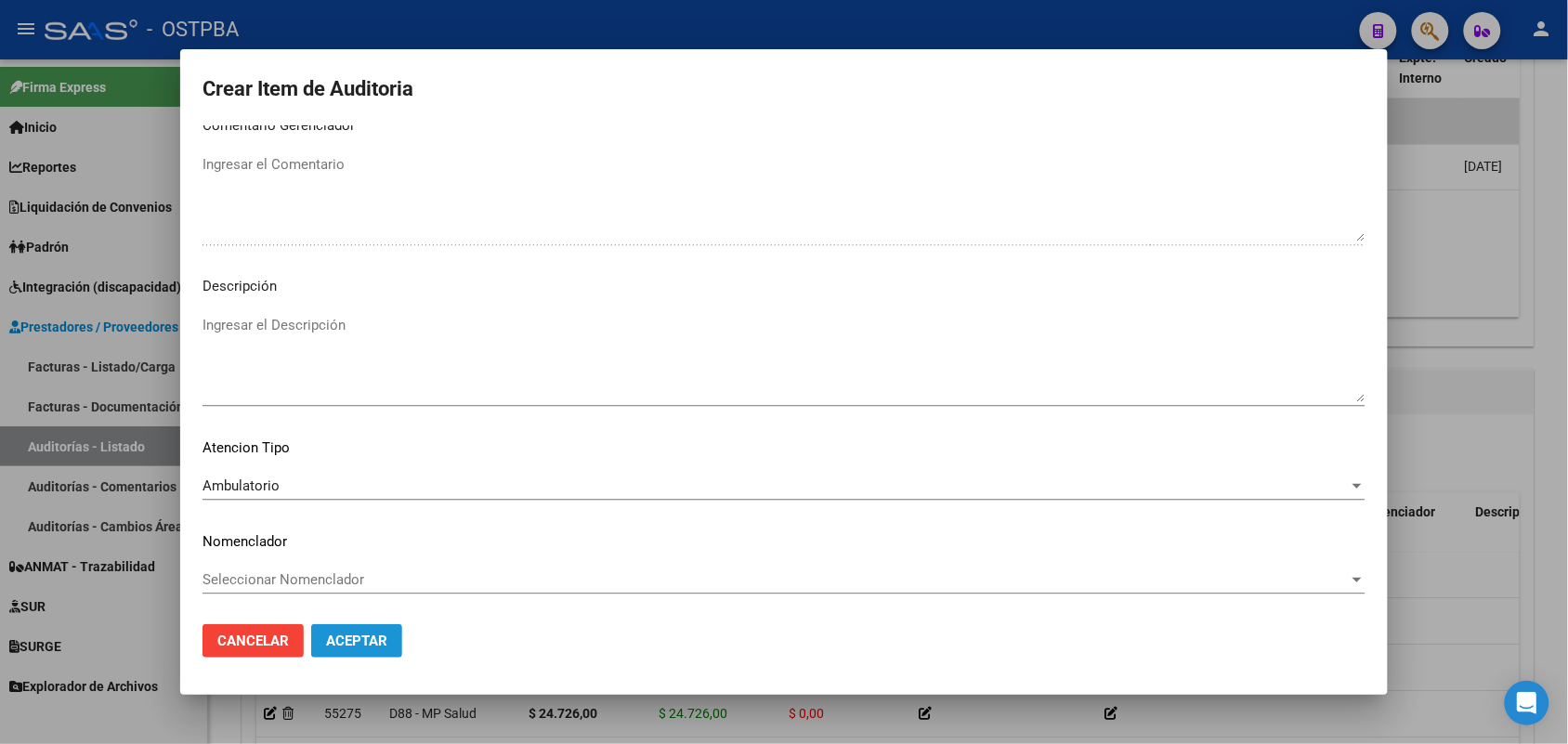
click at [345, 639] on span "Aceptar" at bounding box center [356, 641] width 62 height 17
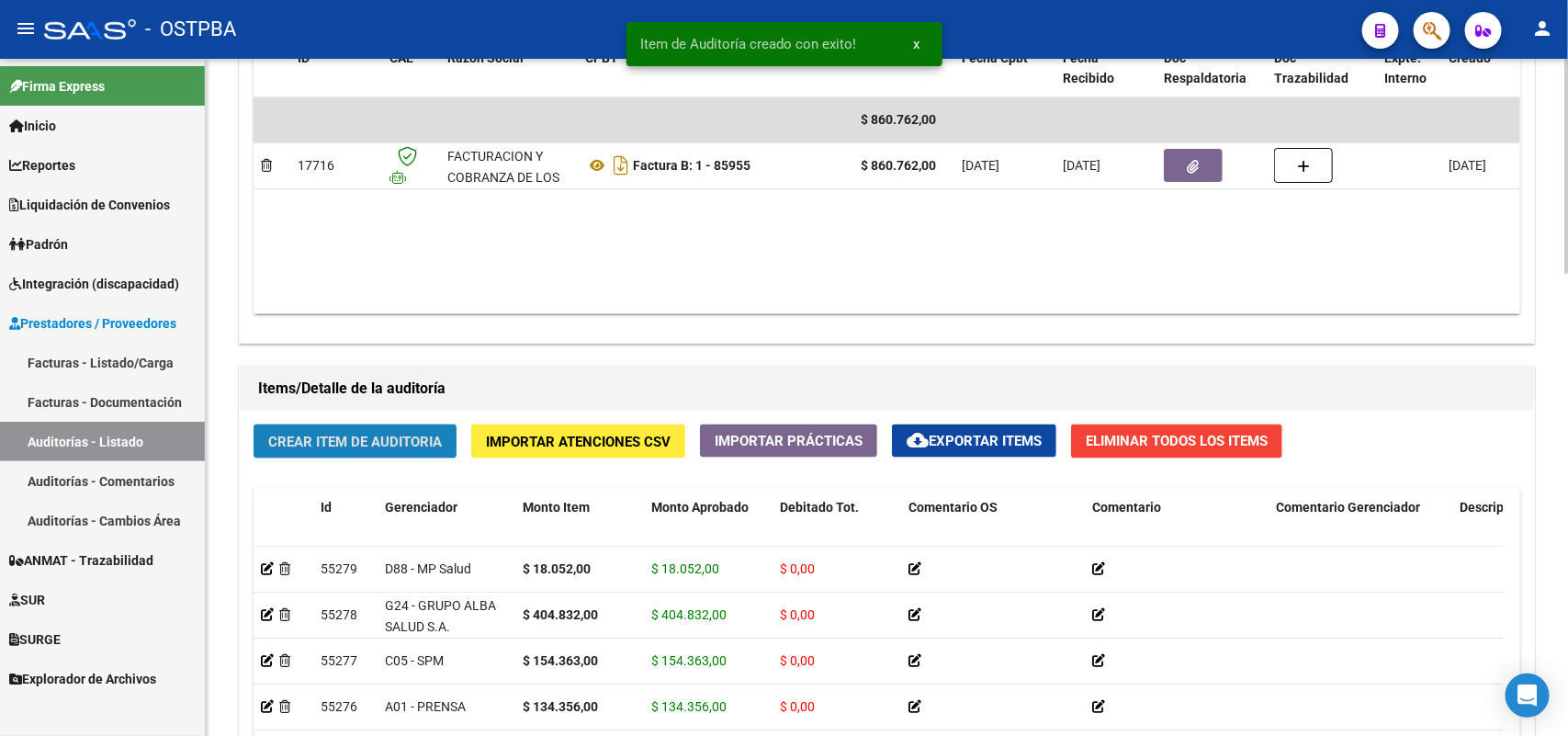
click at [393, 427] on button "Crear Item de Auditoria" at bounding box center [355, 441] width 203 height 34
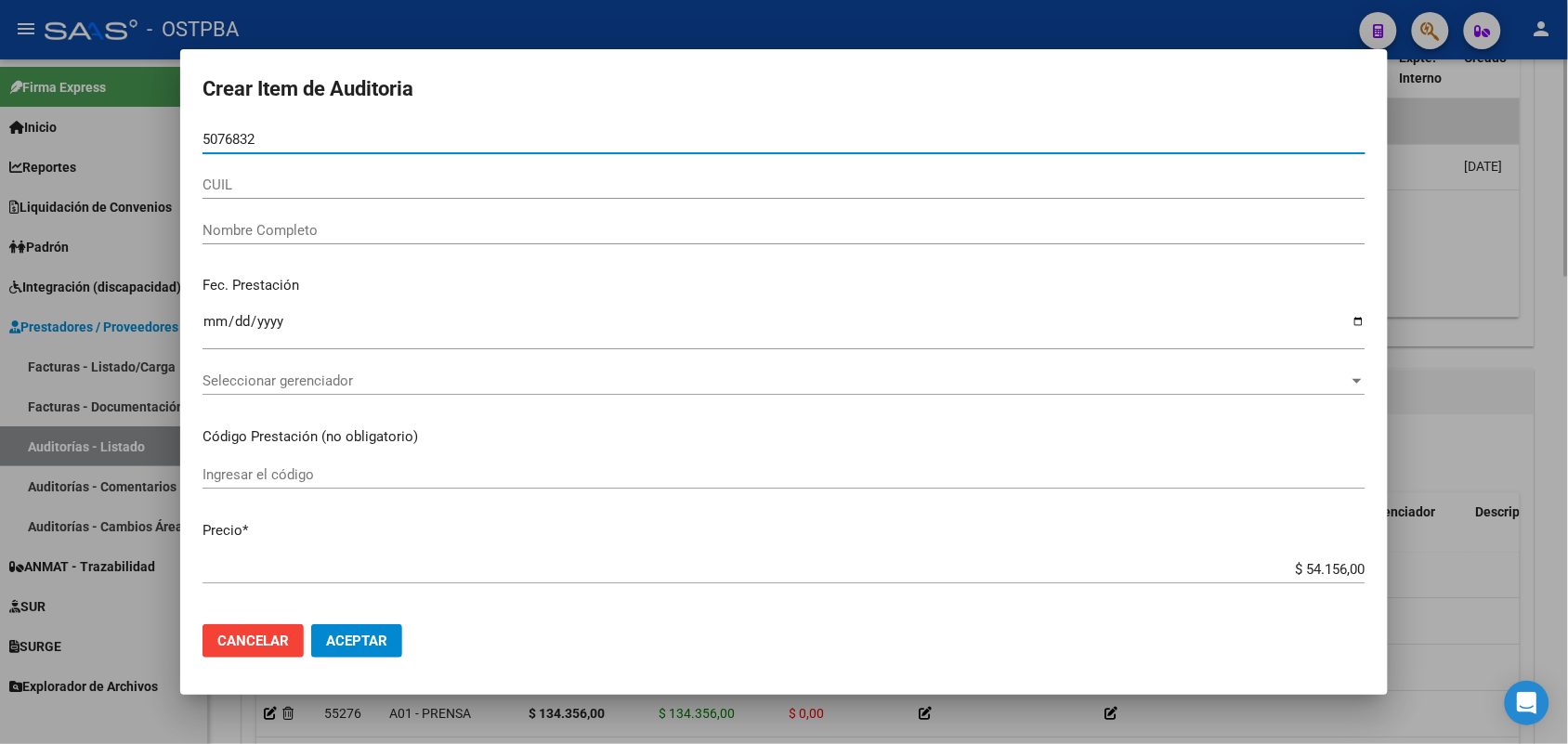
type input "50768323"
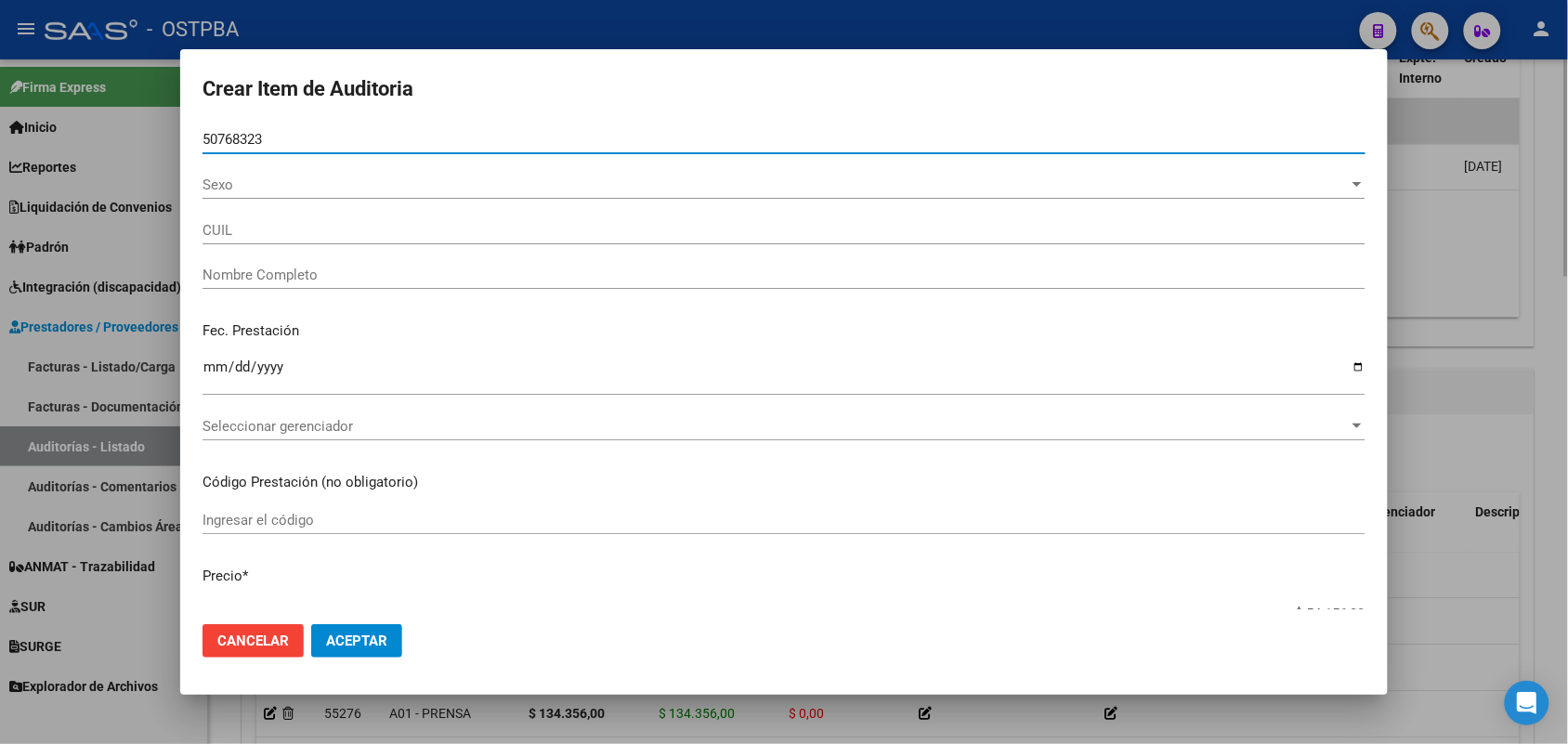
type input "27507683237"
type input "[PERSON_NAME] AZUL"
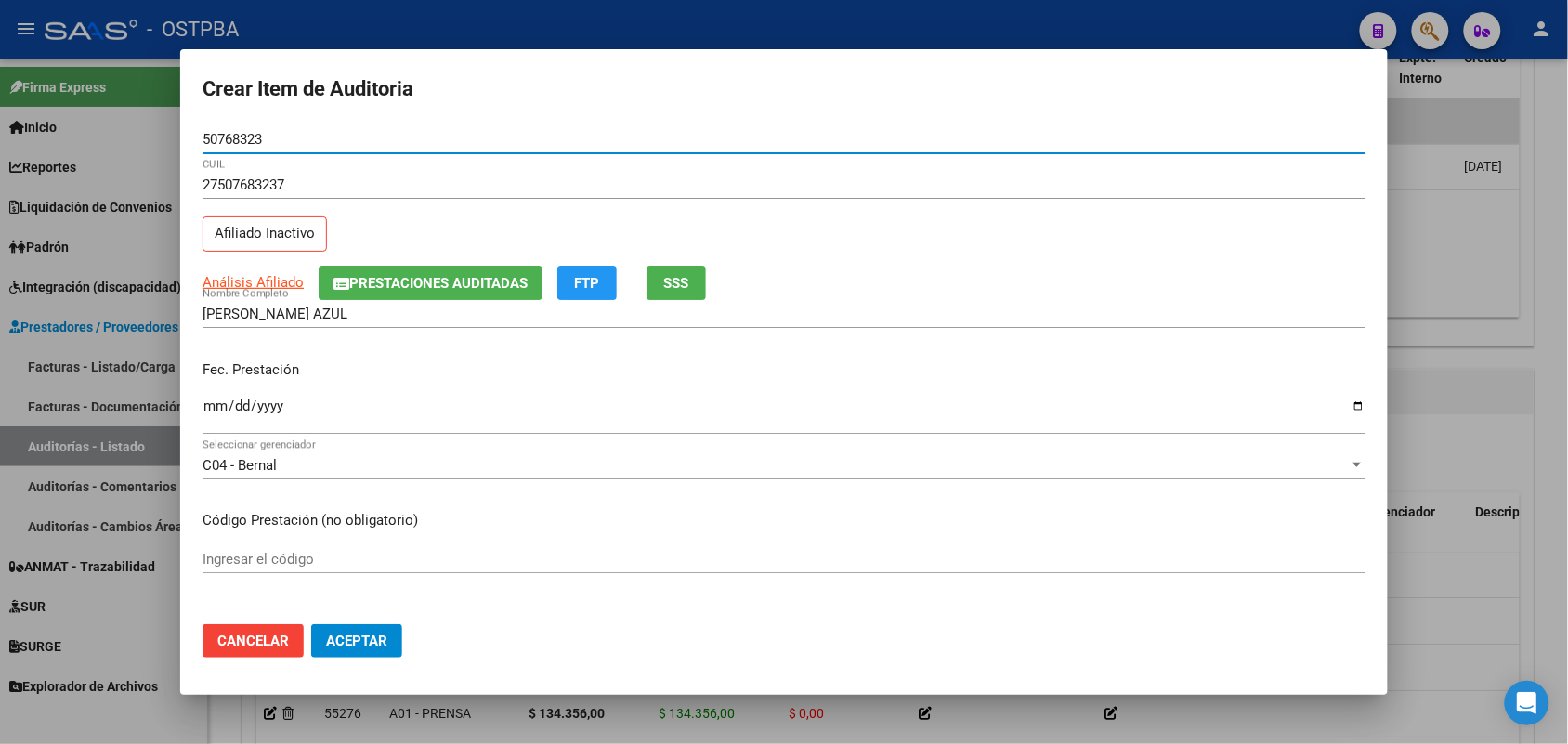
type input "50768323"
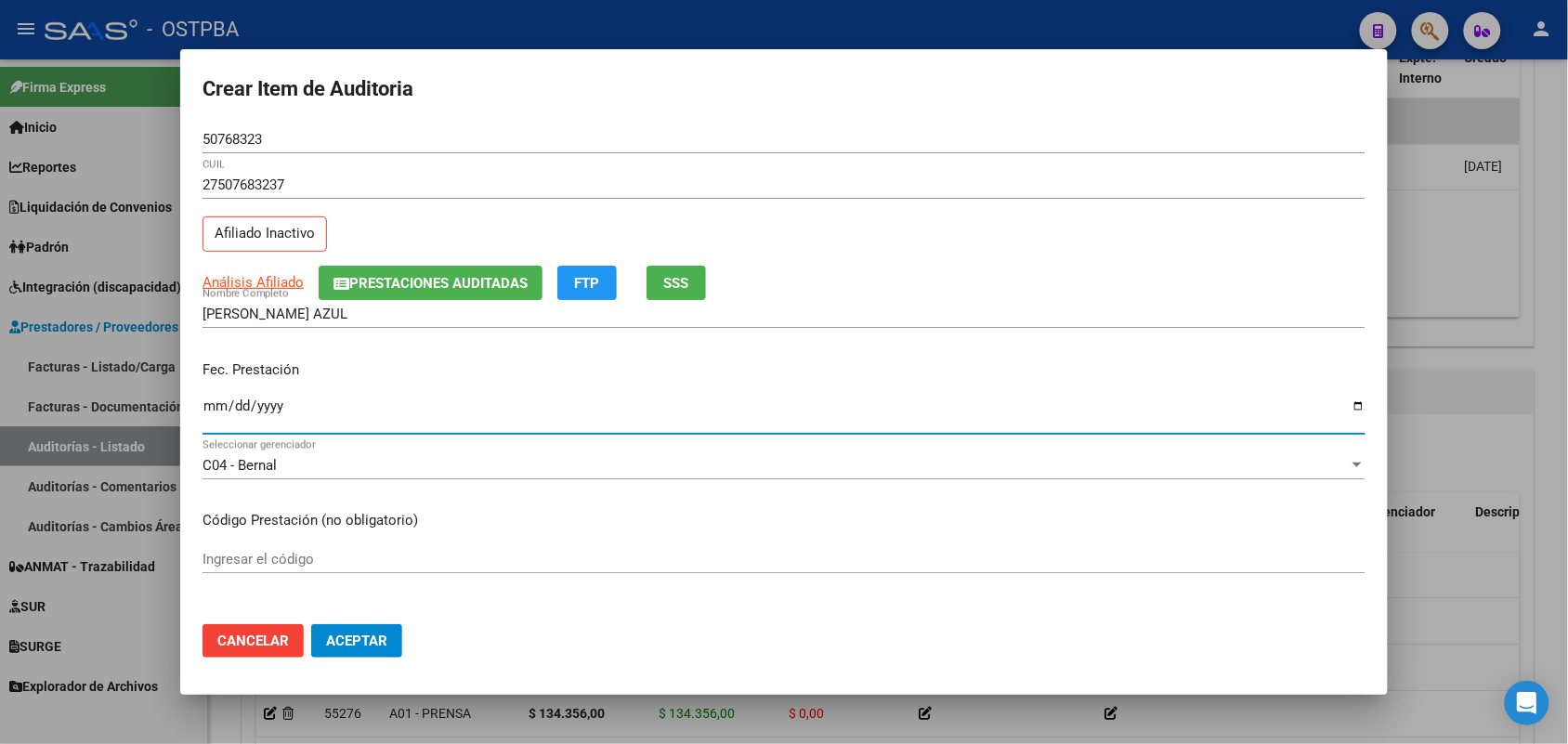
click at [214, 409] on input "Ingresar la fecha" at bounding box center [783, 413] width 1163 height 29
type input "[DATE]"
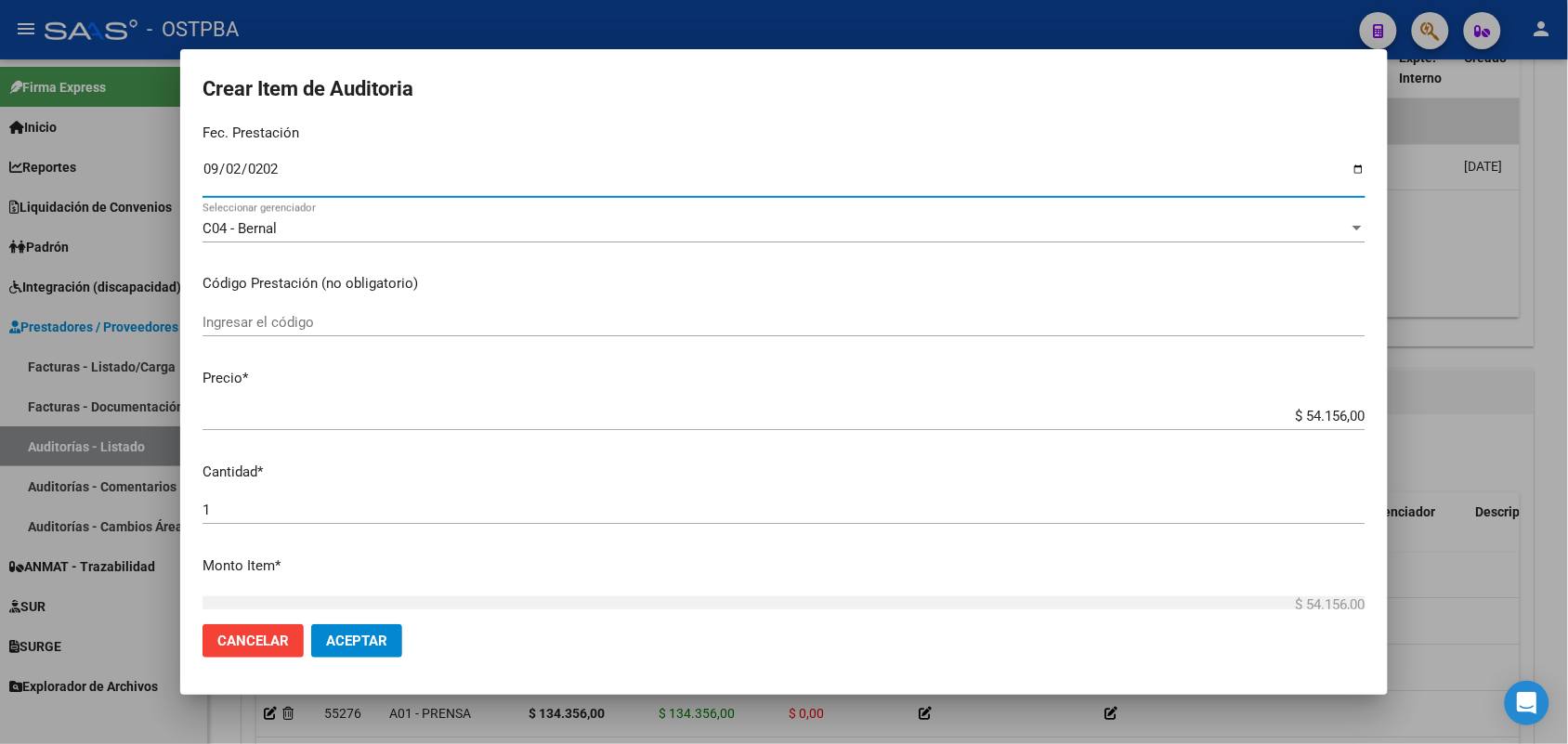
scroll to position [349, 0]
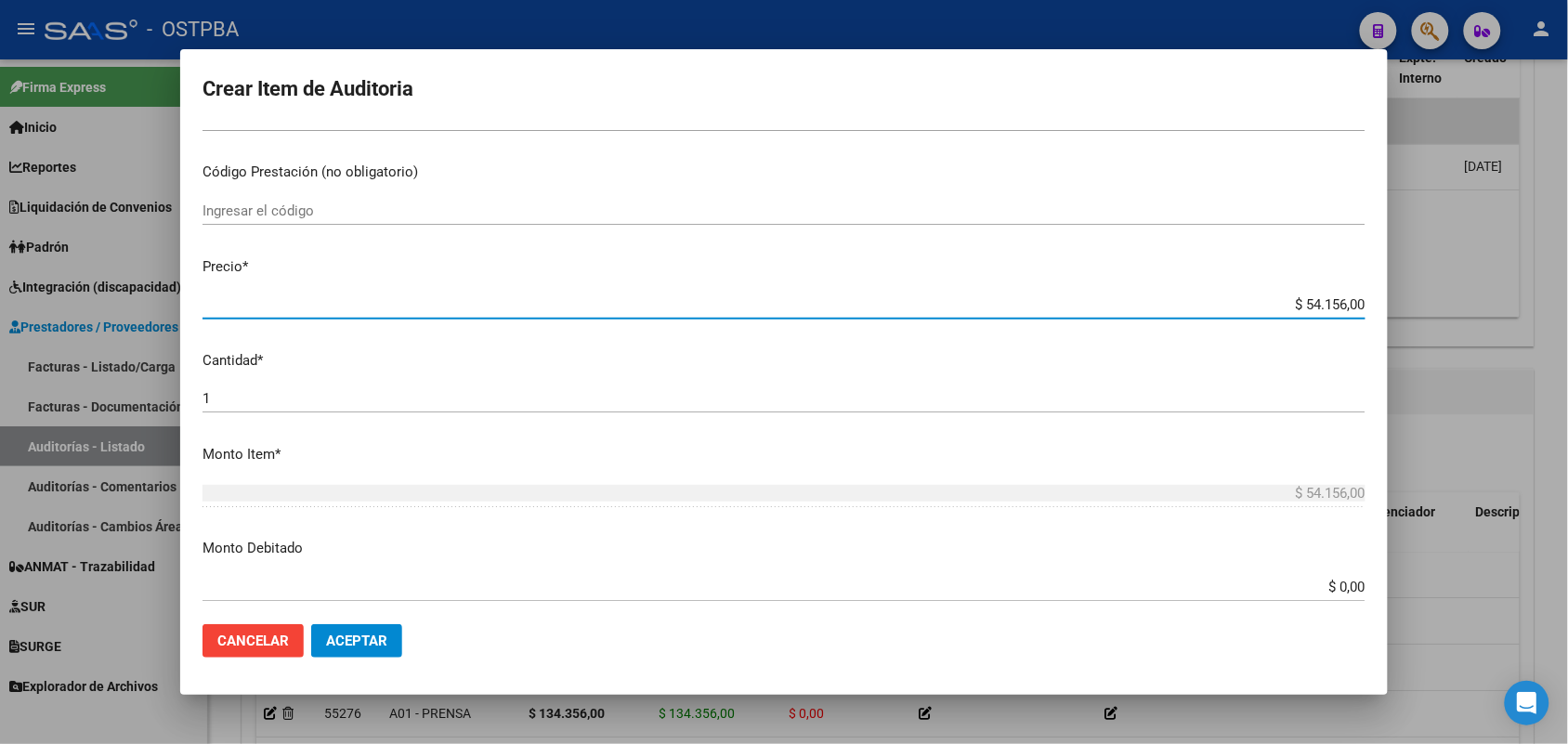
drag, startPoint x: 1255, startPoint y: 309, endPoint x: 1454, endPoint y: 304, distance: 199.1
click at [1454, 303] on div "Crear Item de Auditoria 50768323 Nro Documento 27507683237 CUIL Afiliado Inacti…" at bounding box center [784, 372] width 1568 height 744
type input "$ 0,01"
type input "$ 0,18"
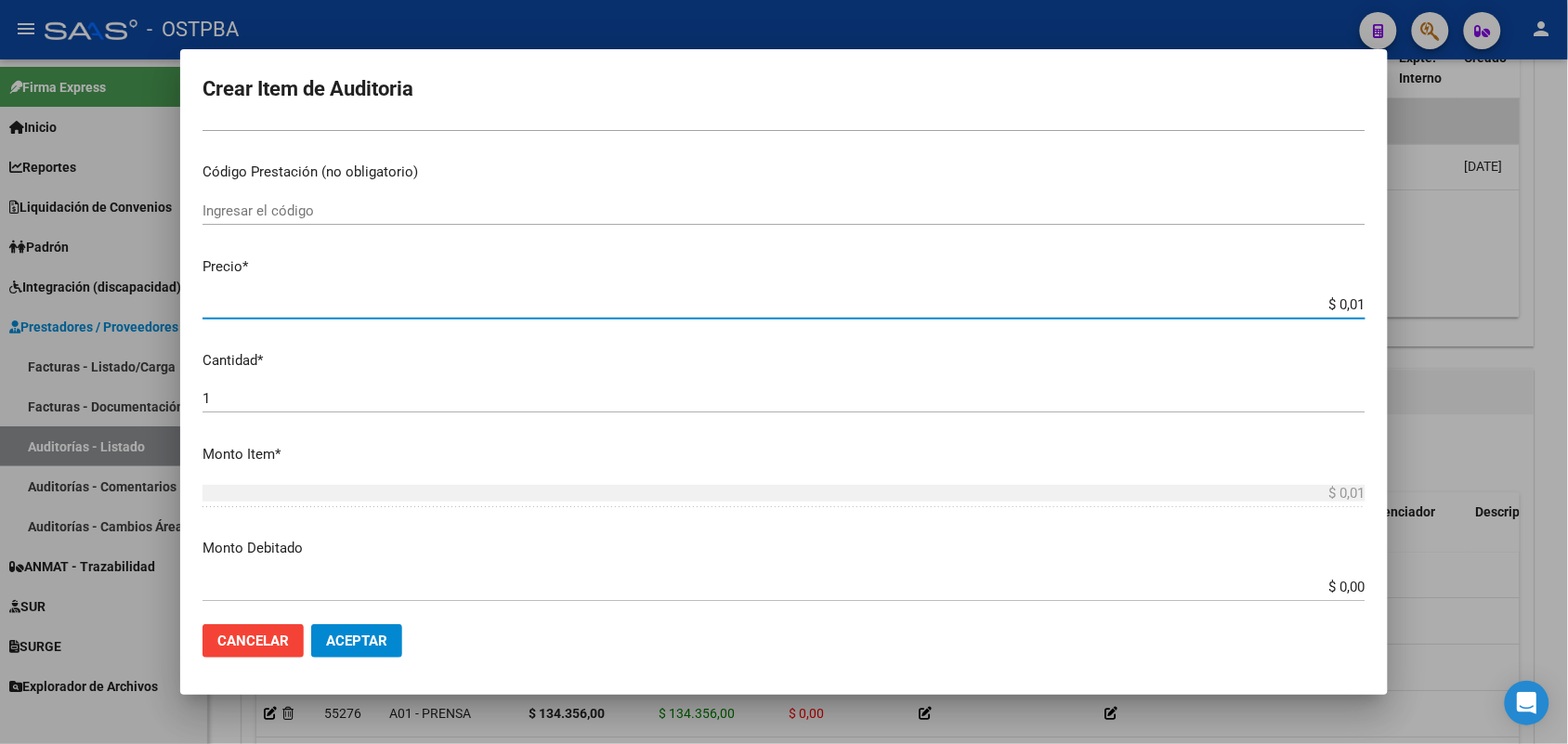
type input "$ 0,18"
type input "$ 1,80"
type input "$ 18,05"
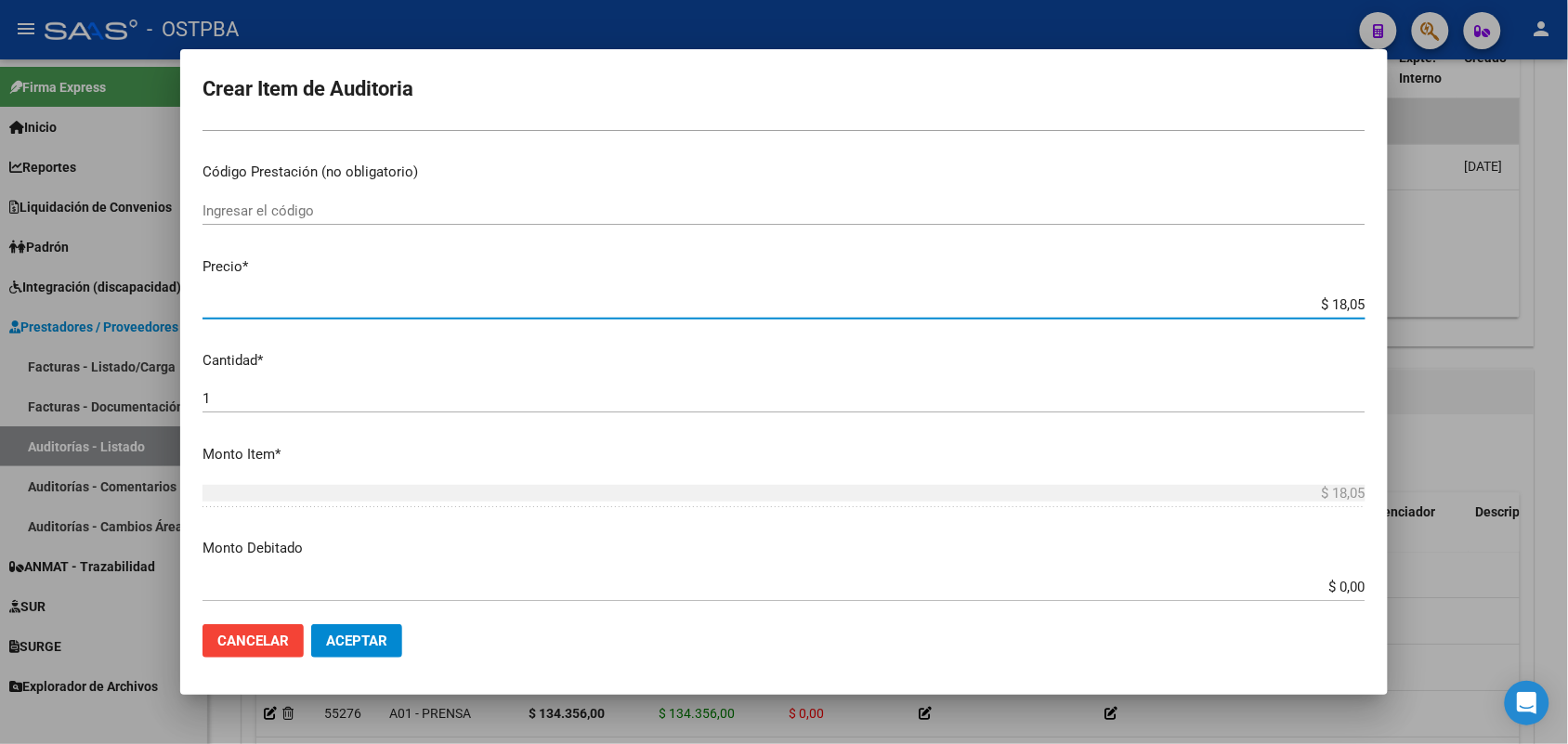
type input "$ 180,52"
type input "$ 1.805,20"
type input "$ 18.052,00"
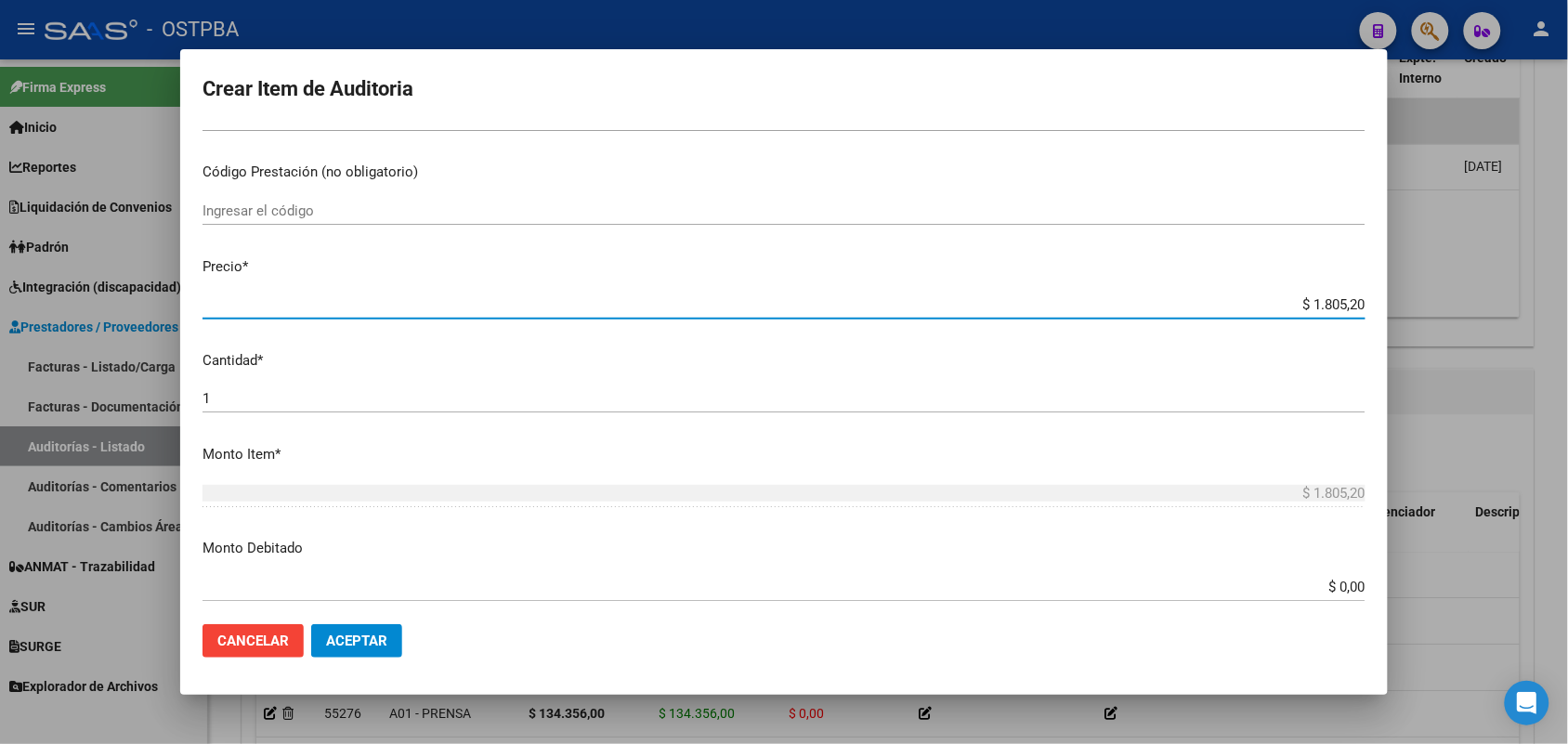
type input "$ 18.052,00"
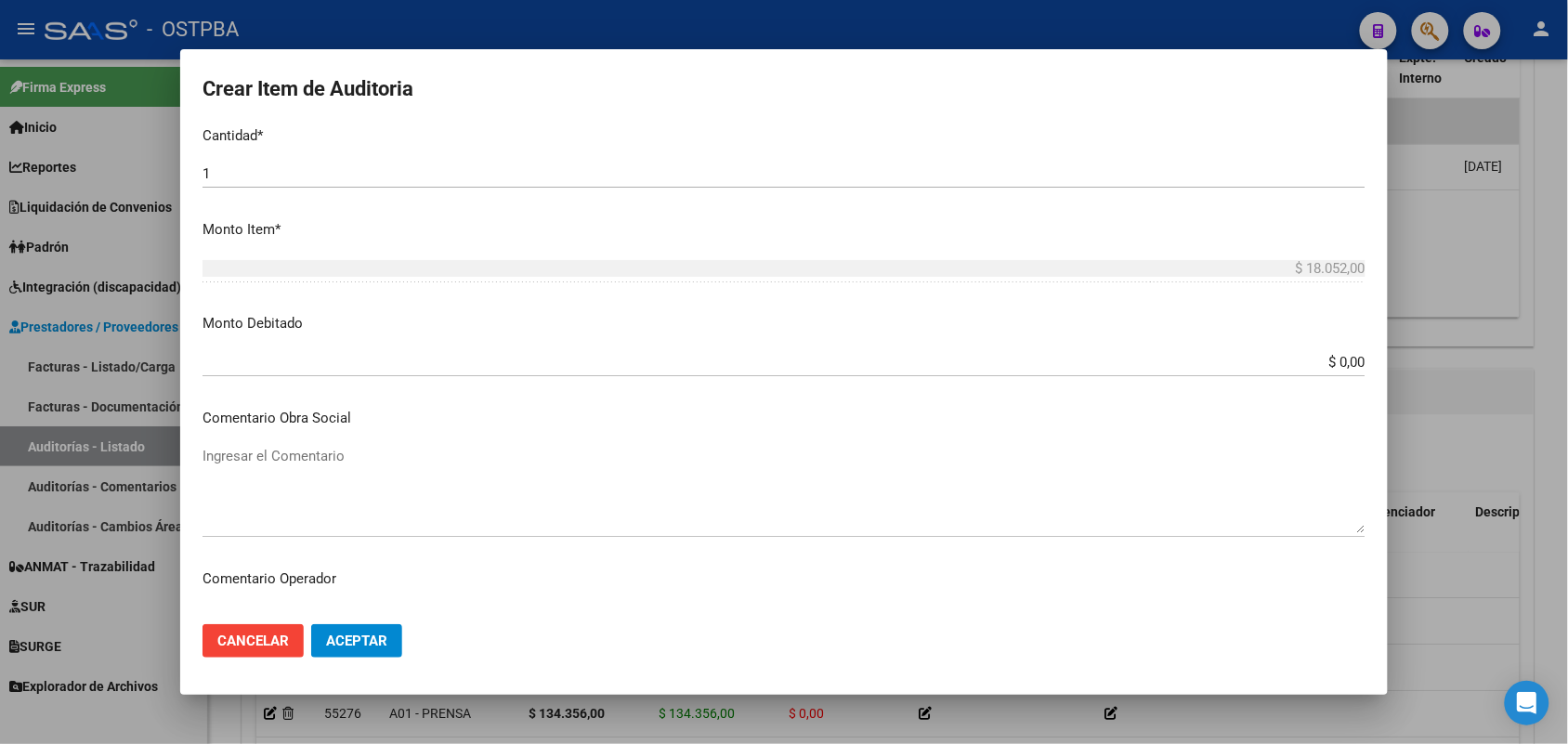
scroll to position [581, 0]
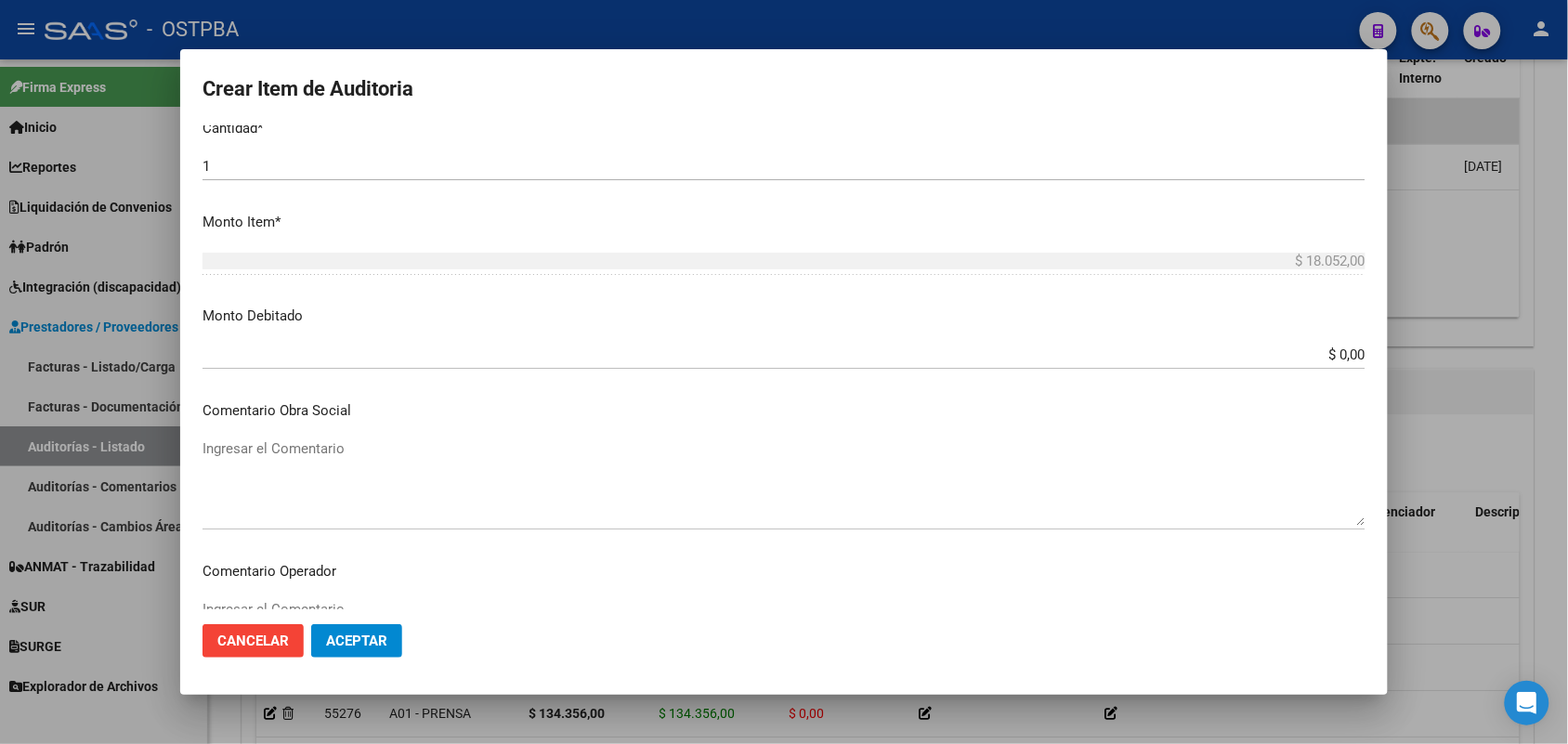
click at [1257, 344] on div "$ 0,00 Ingresar el monto" at bounding box center [783, 354] width 1163 height 28
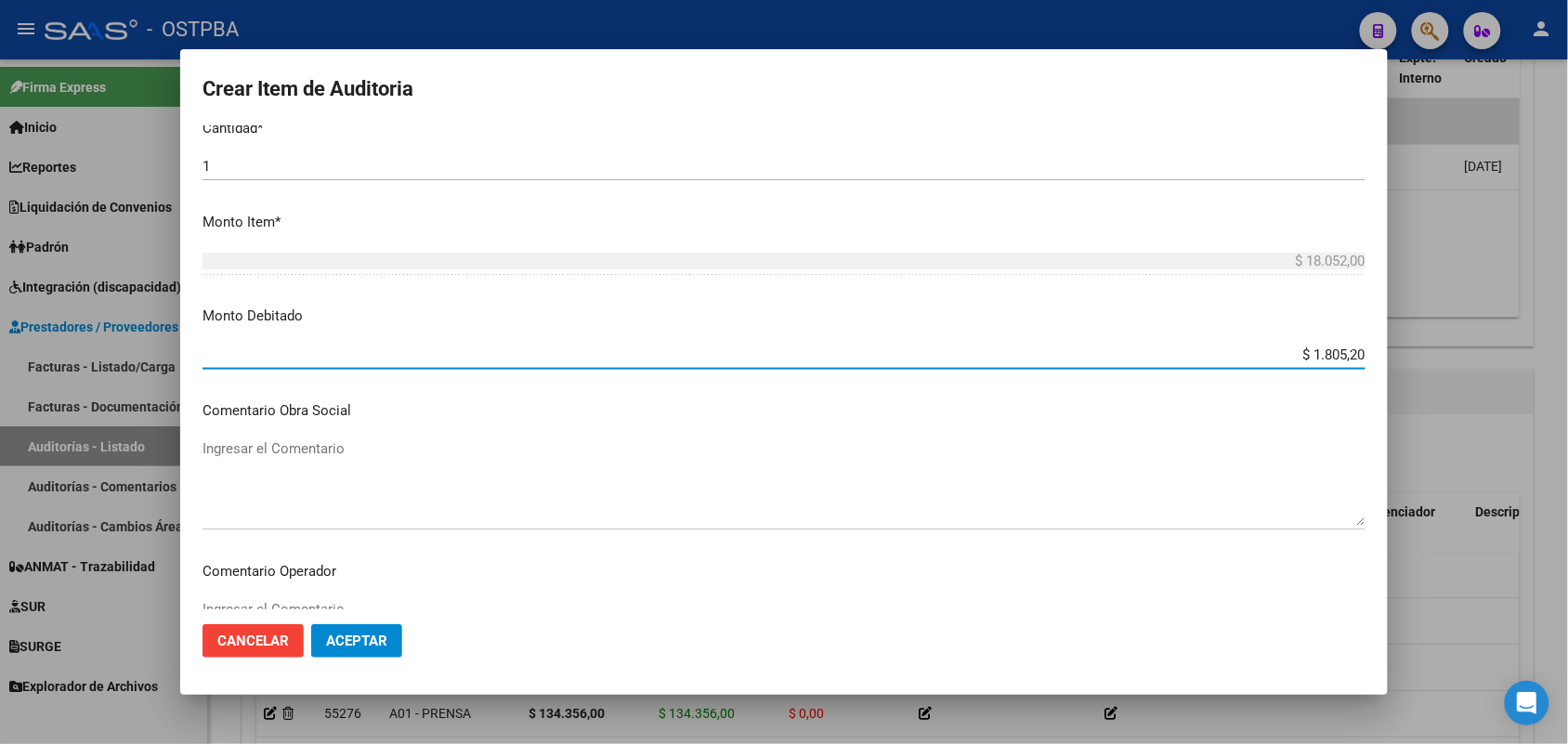
type input "$ 18.052,00"
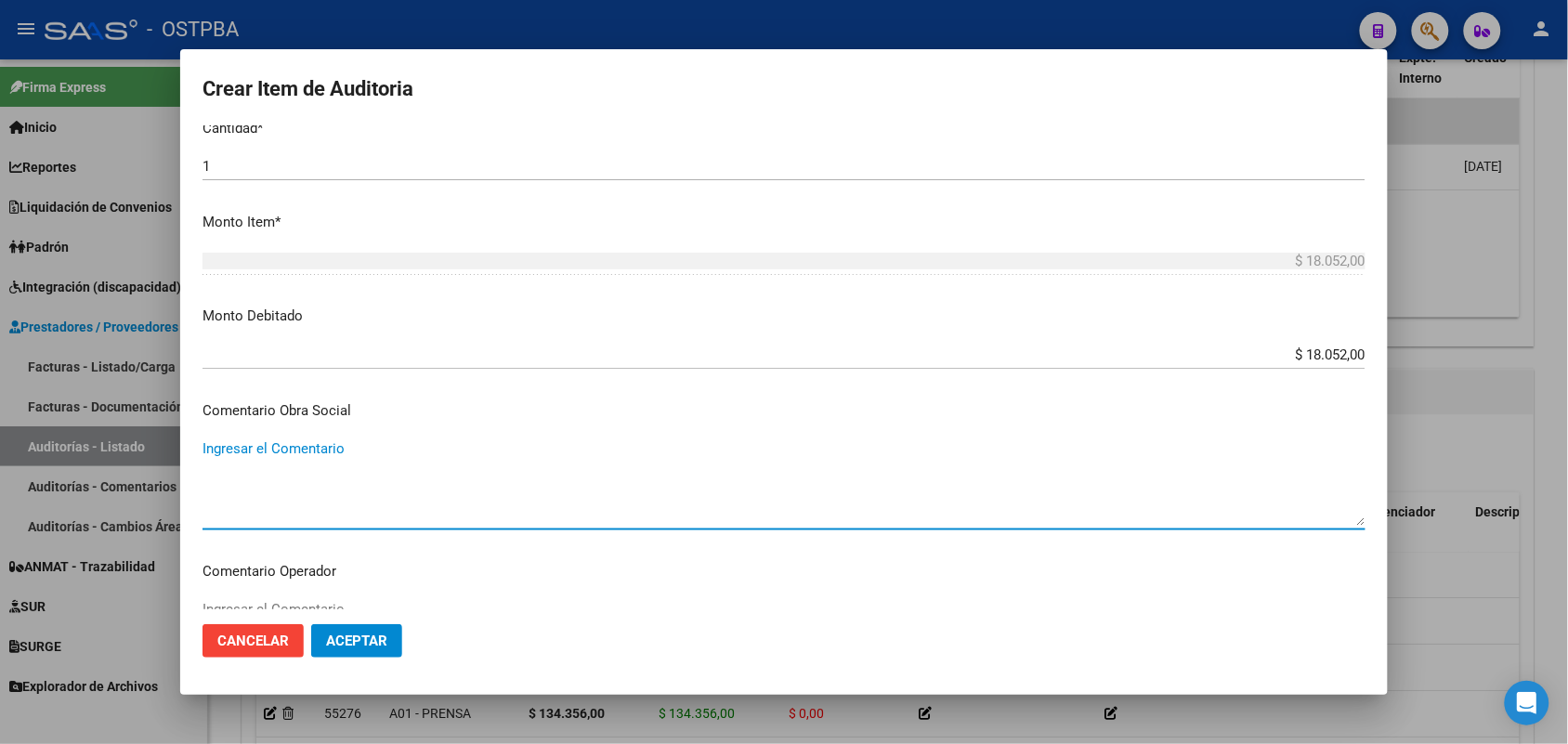
click at [297, 448] on textarea "Ingresar el Comentario" at bounding box center [783, 481] width 1163 height 87
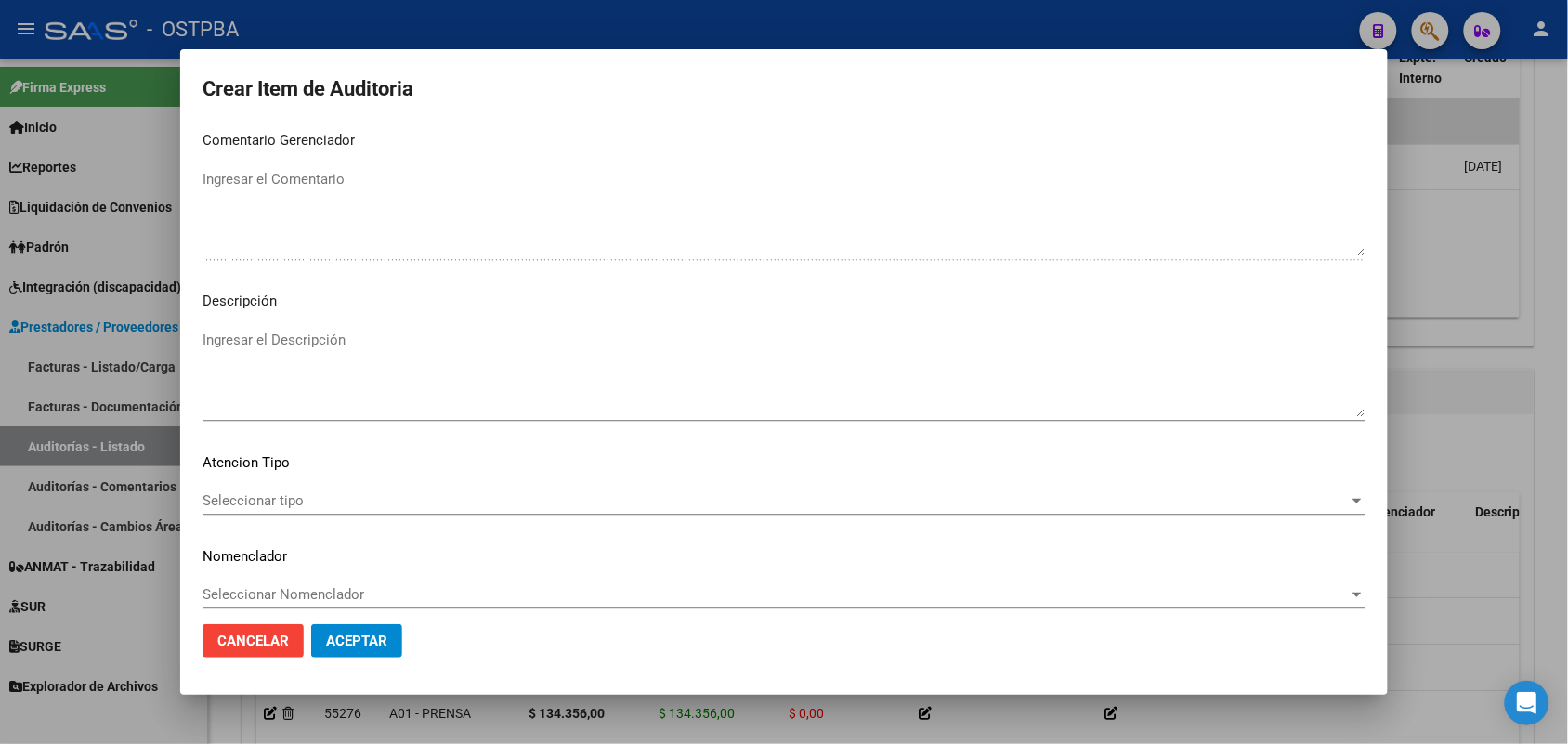
scroll to position [1187, 0]
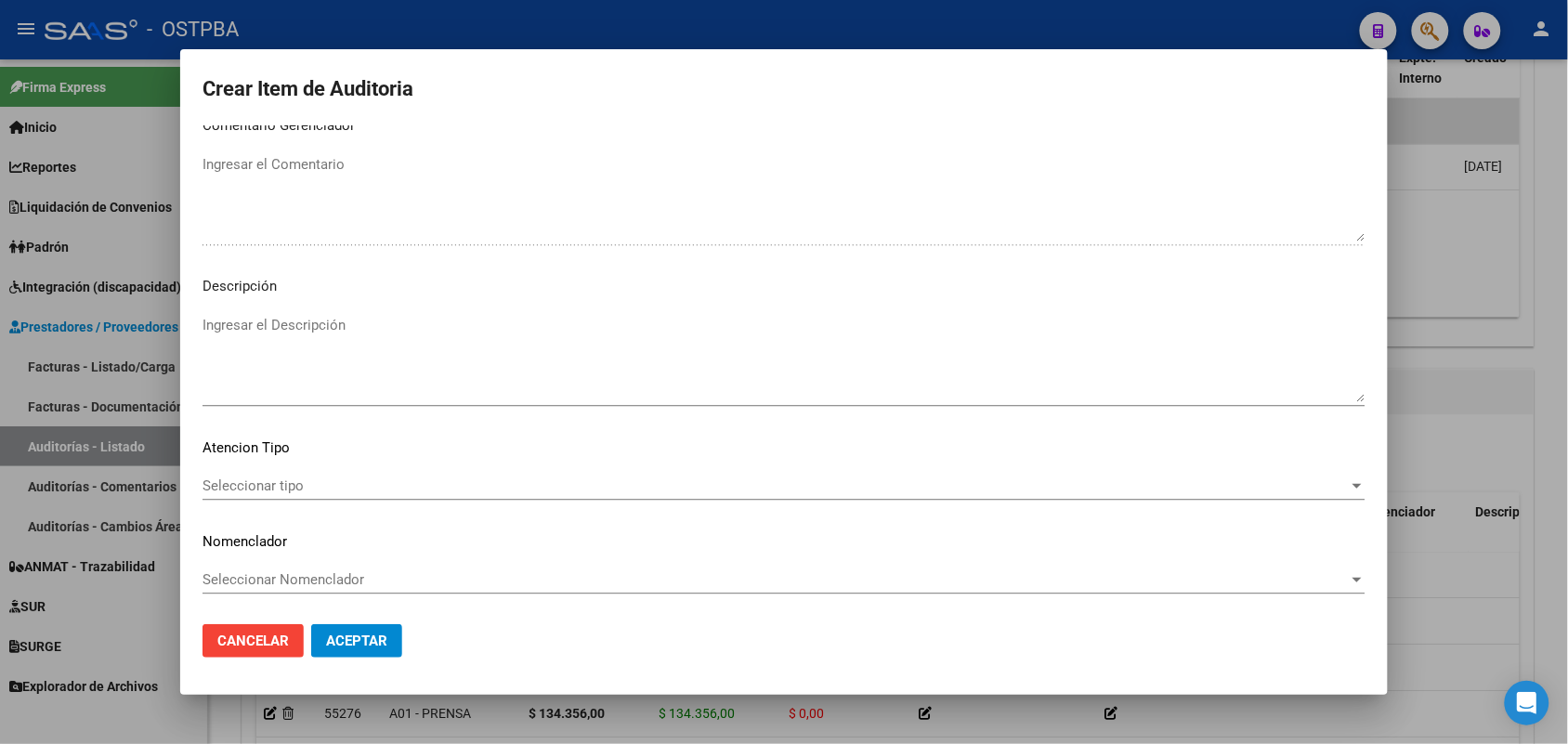
type textarea "NO CORRESPONDE A PRENSA"
click at [285, 475] on div "Seleccionar tipo Seleccionar tipo" at bounding box center [783, 485] width 1163 height 28
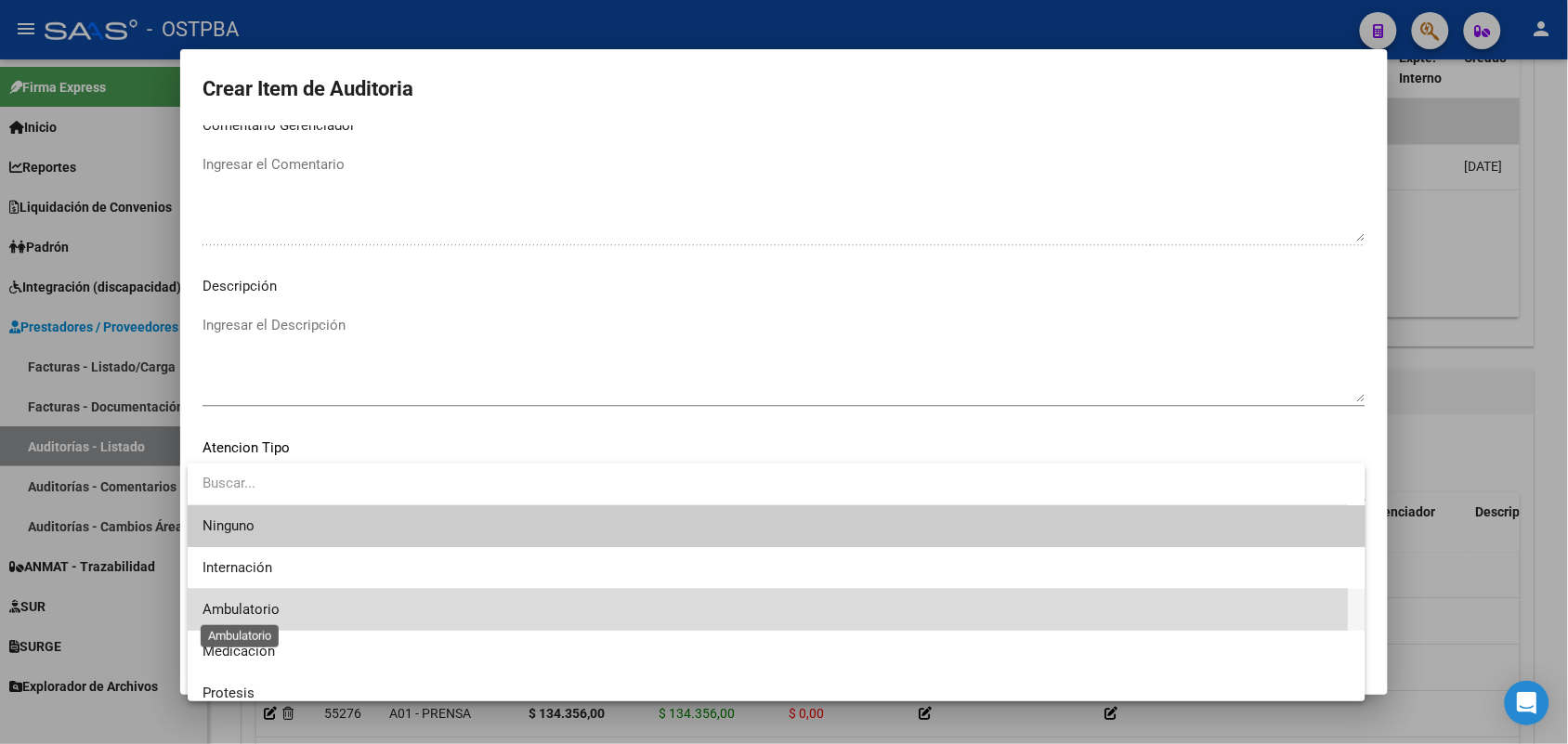
click at [272, 606] on span "Ambulatorio" at bounding box center [240, 608] width 77 height 17
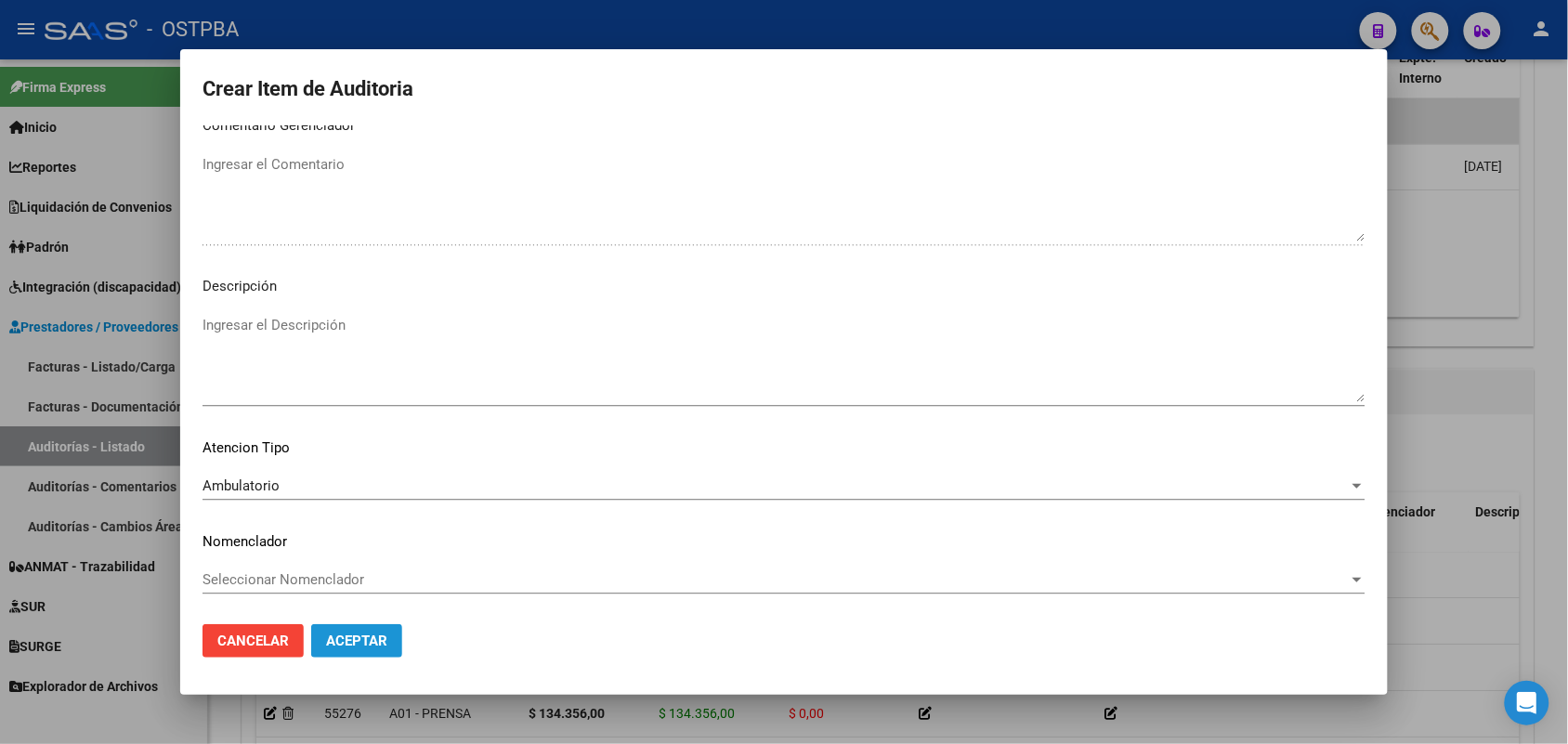
click at [379, 641] on span "Aceptar" at bounding box center [356, 641] width 62 height 17
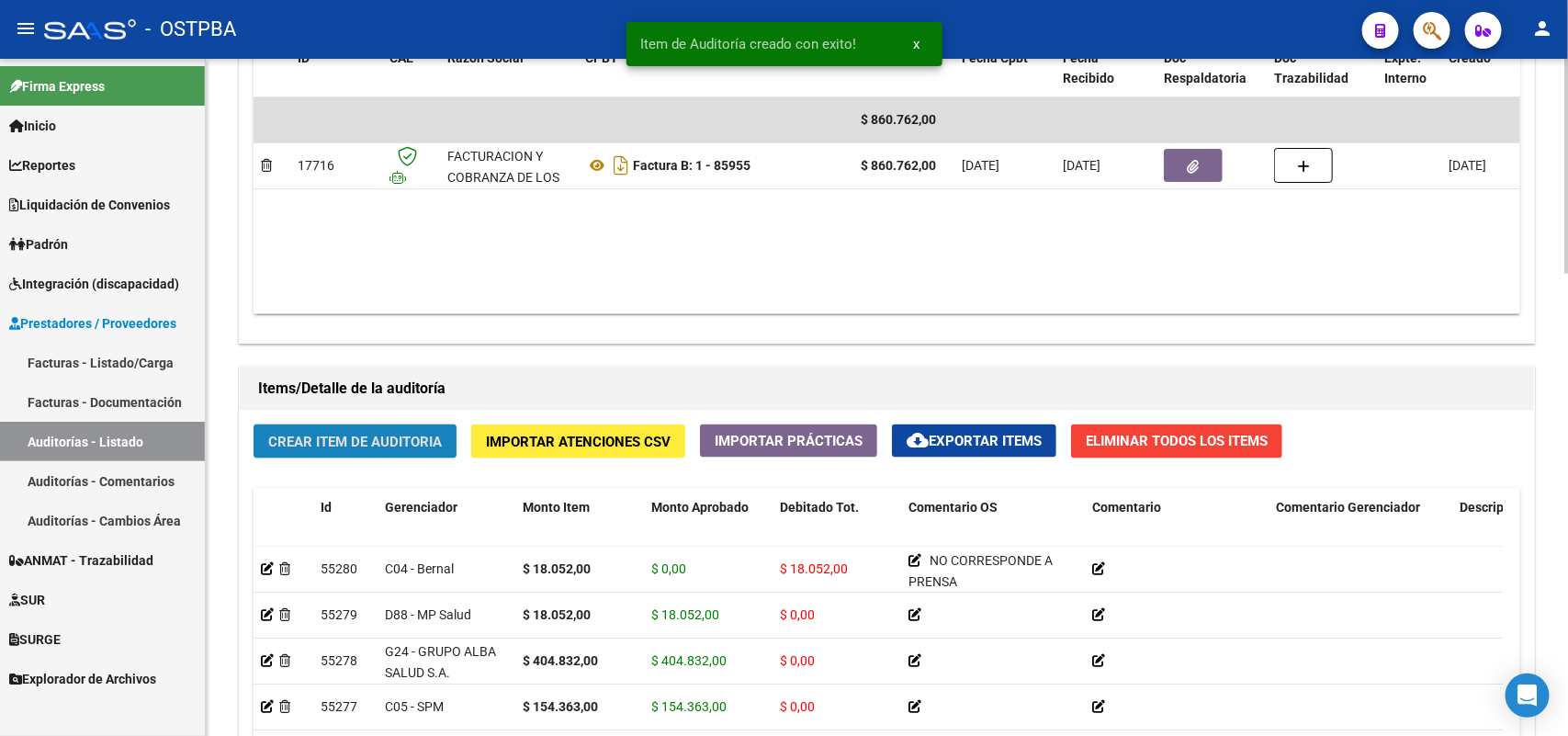
click at [396, 434] on span "Crear Item de Auditoria" at bounding box center [355, 441] width 174 height 16
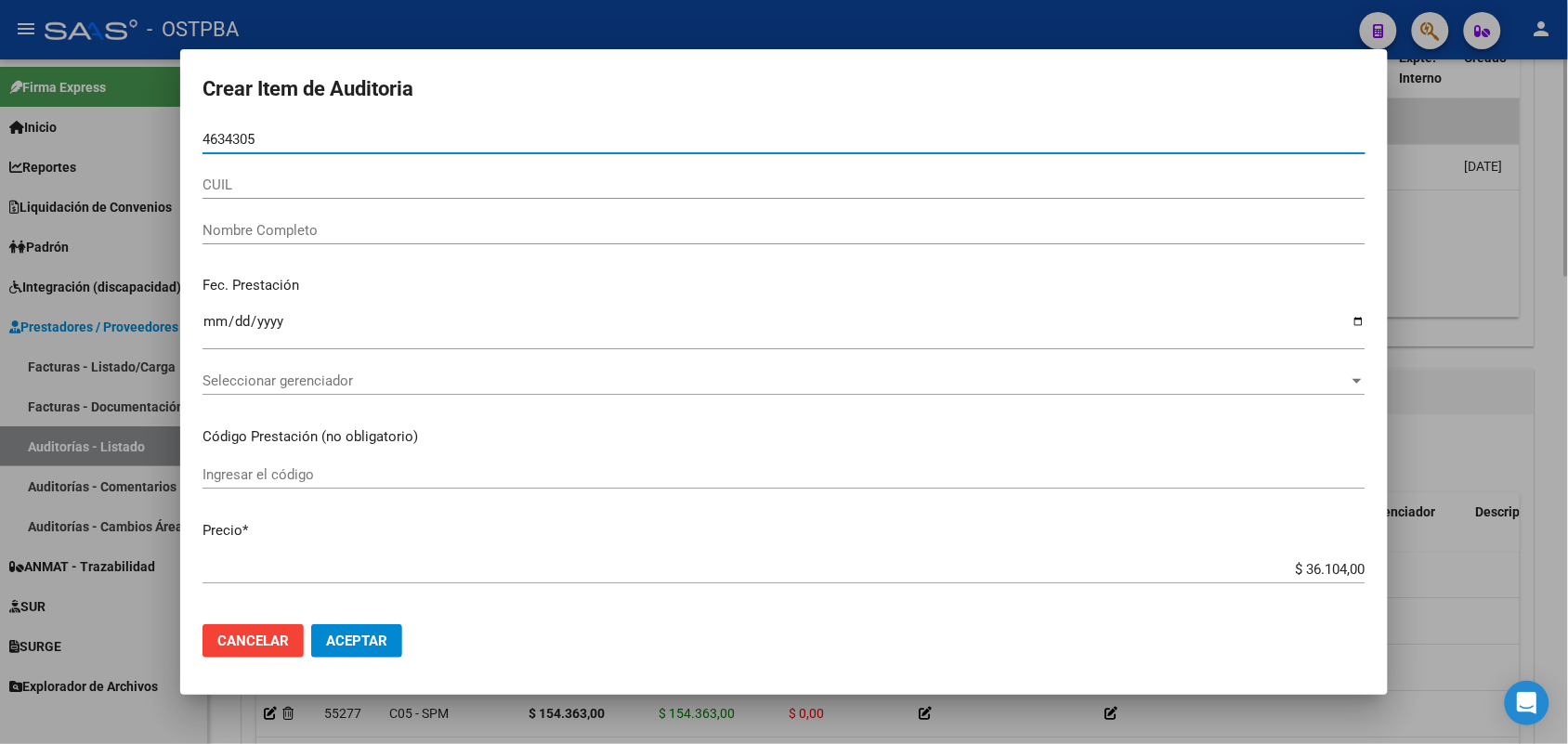
type input "46343055"
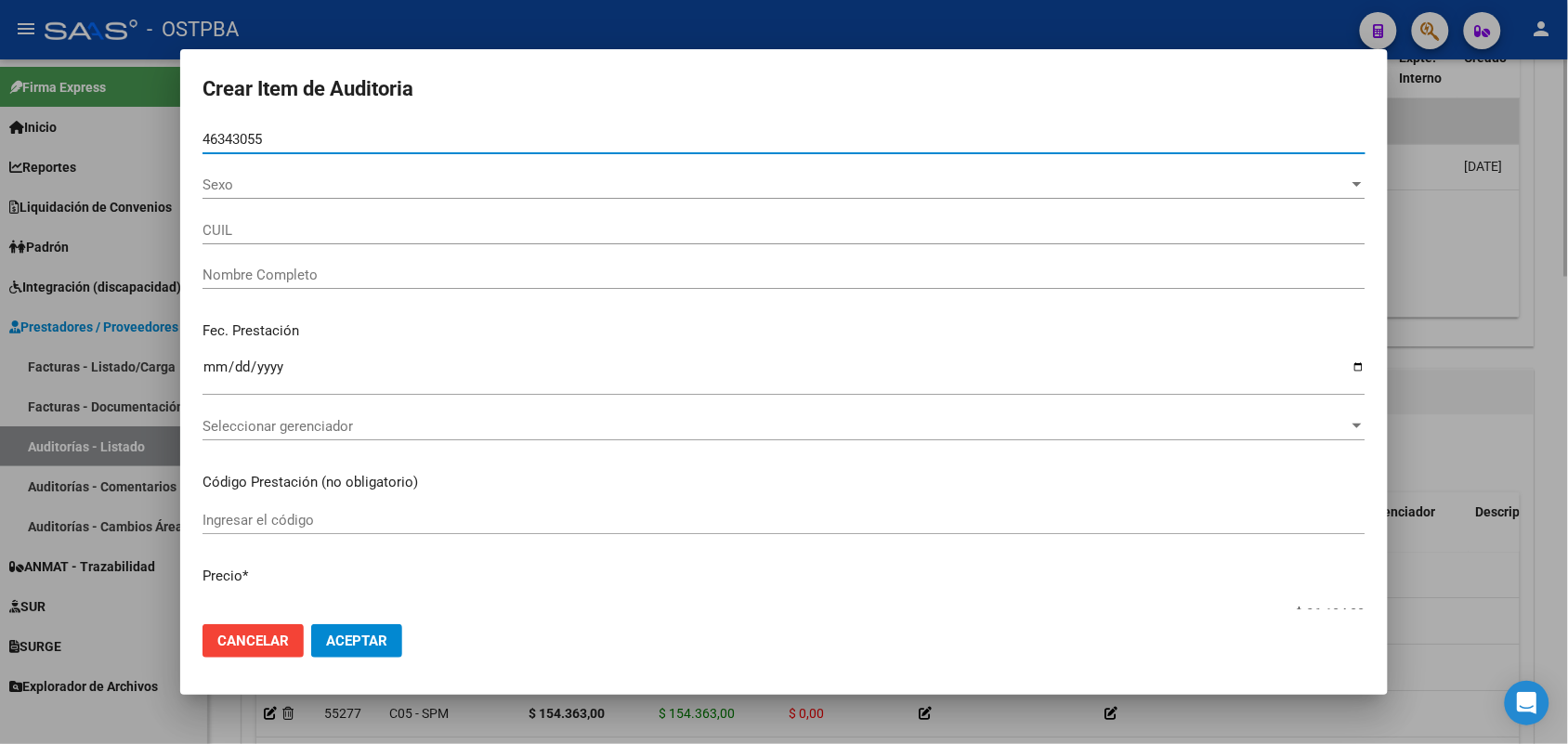
type input "27463430557"
type input "[PERSON_NAME] -"
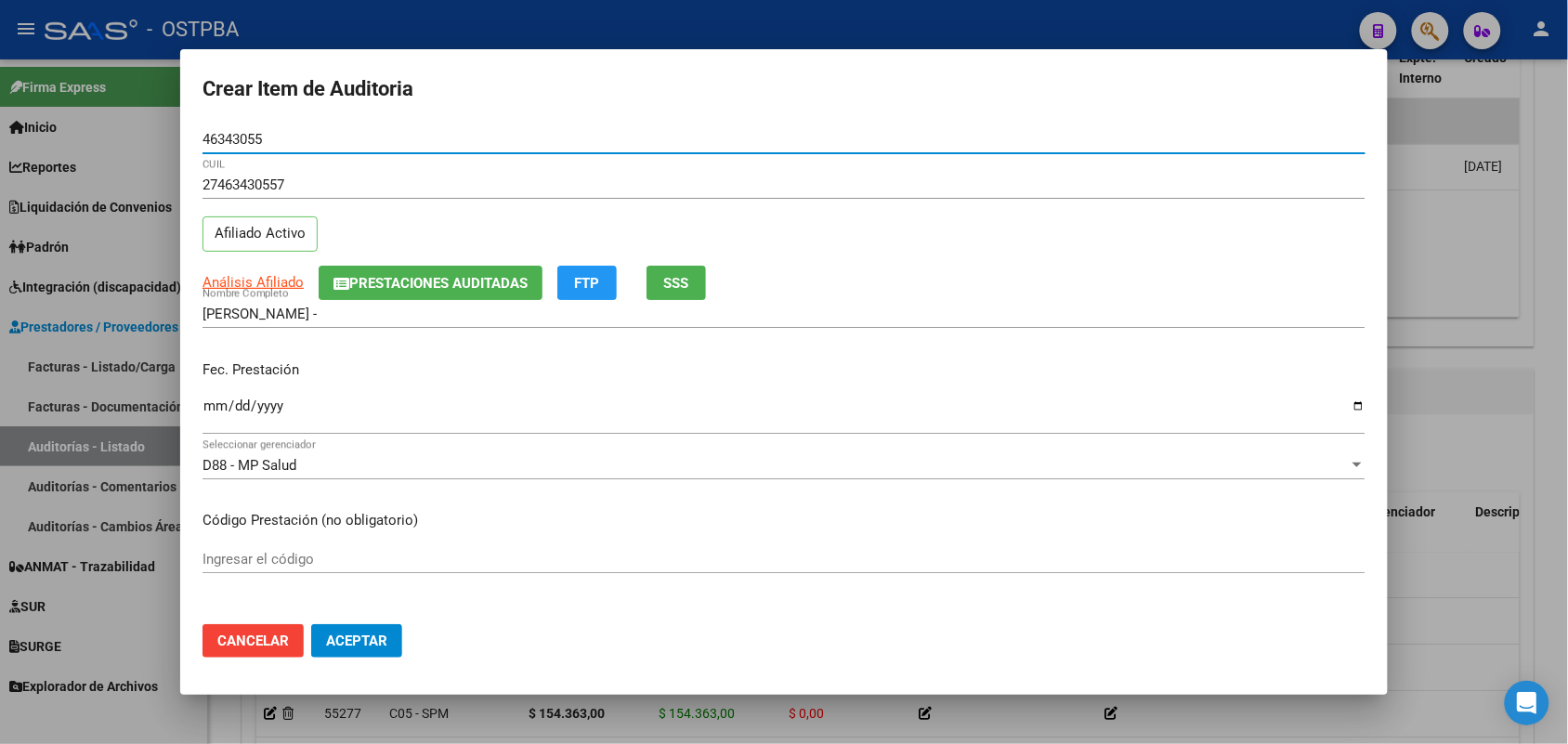
type input "46343055"
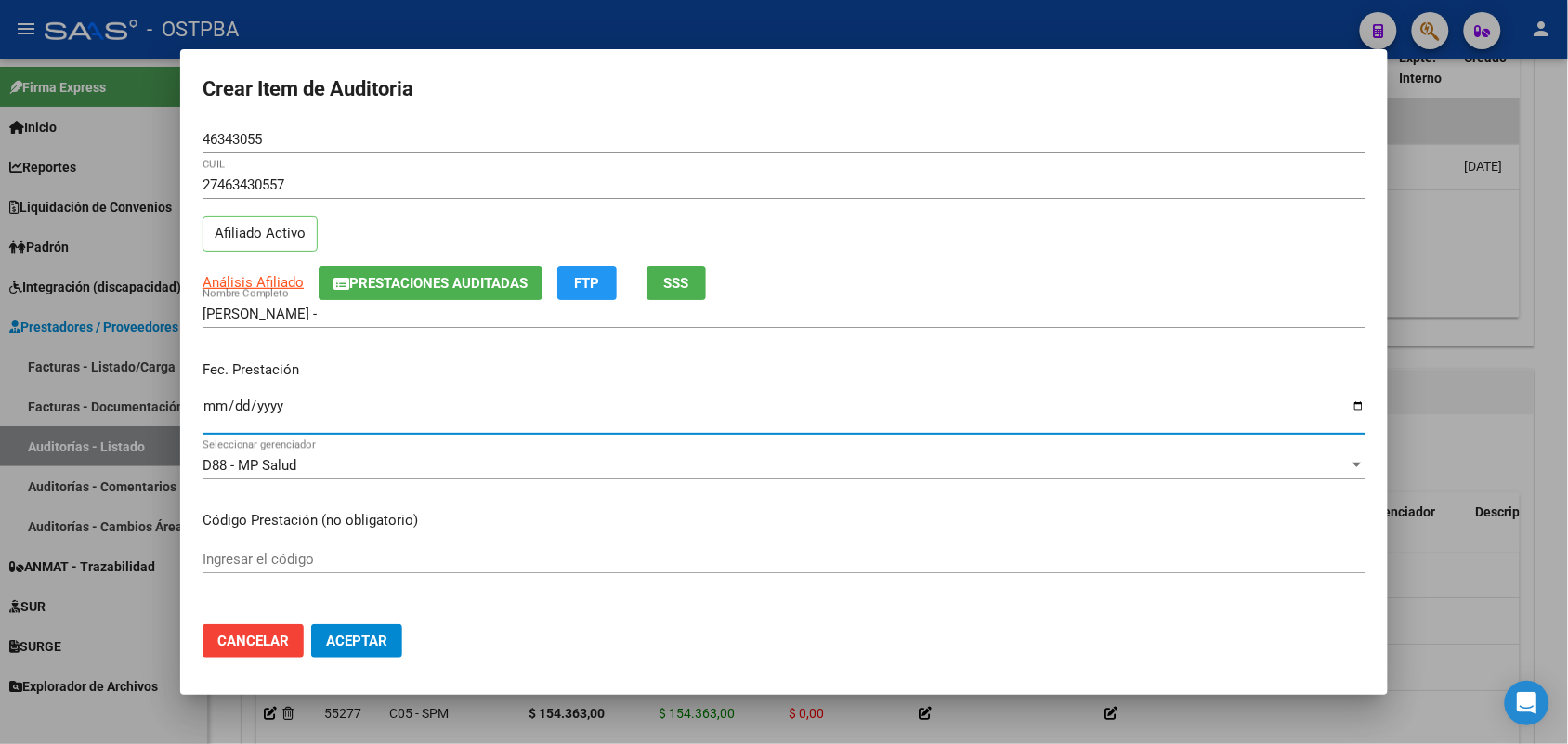
click at [209, 409] on input "Ingresar la fecha" at bounding box center [783, 413] width 1163 height 29
type input "[DATE]"
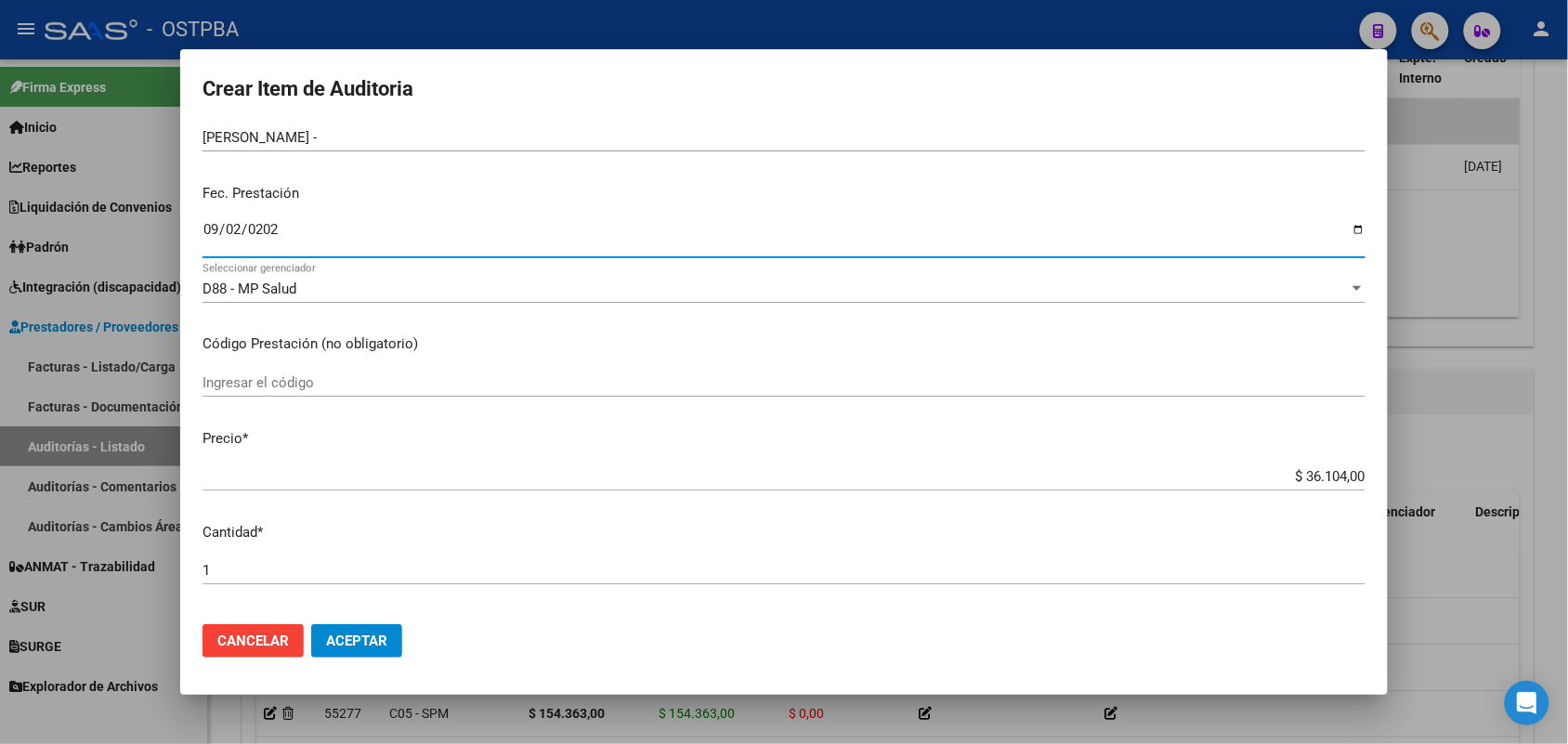
scroll to position [232, 0]
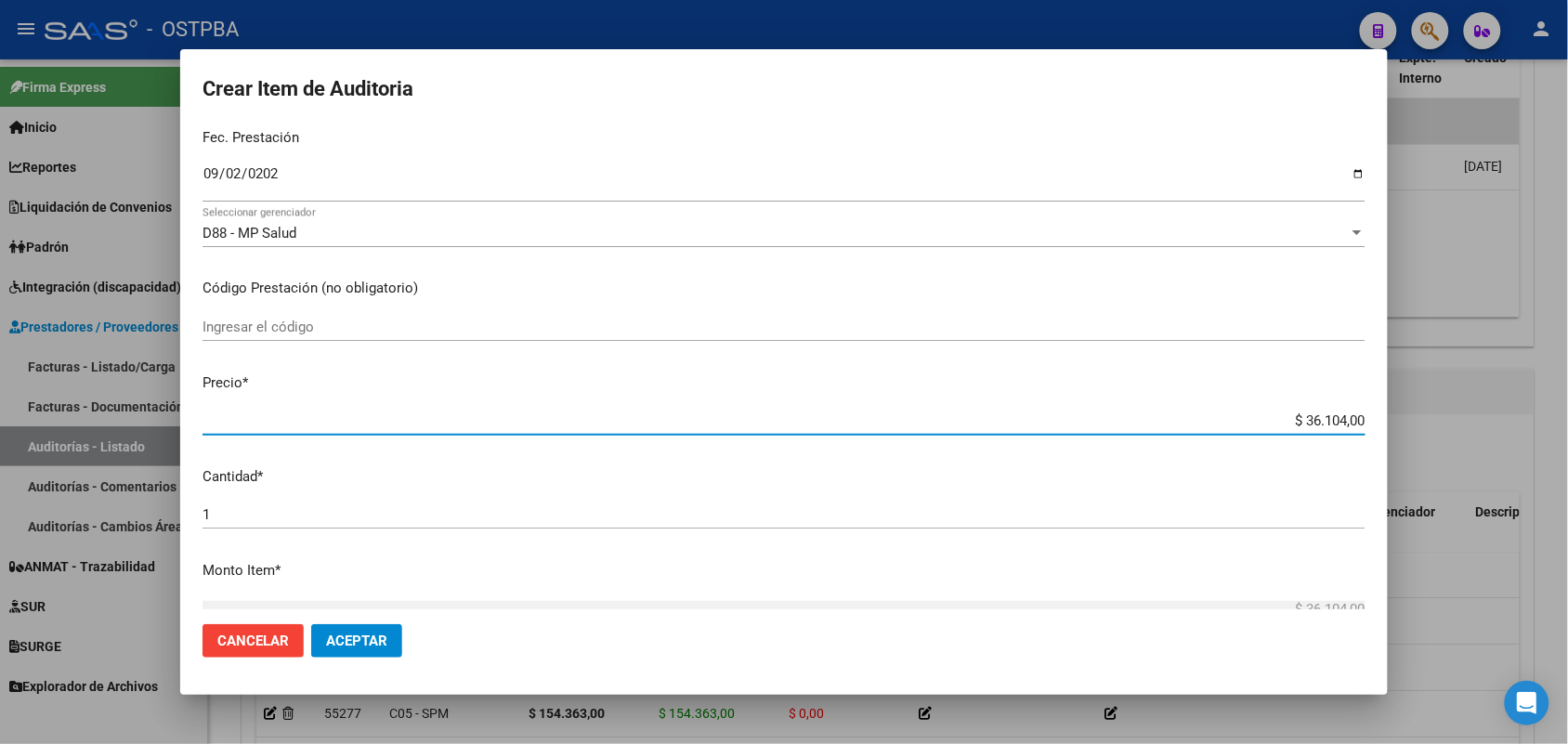
drag, startPoint x: 1270, startPoint y: 424, endPoint x: 1477, endPoint y: 424, distance: 207.0
click at [1477, 421] on div "Crear Item de Auditoria 46343055 Nro Documento 27463430557 CUIL Afiliado Activo…" at bounding box center [784, 372] width 1568 height 744
type input "$ 0,01"
type input "$ 0,18"
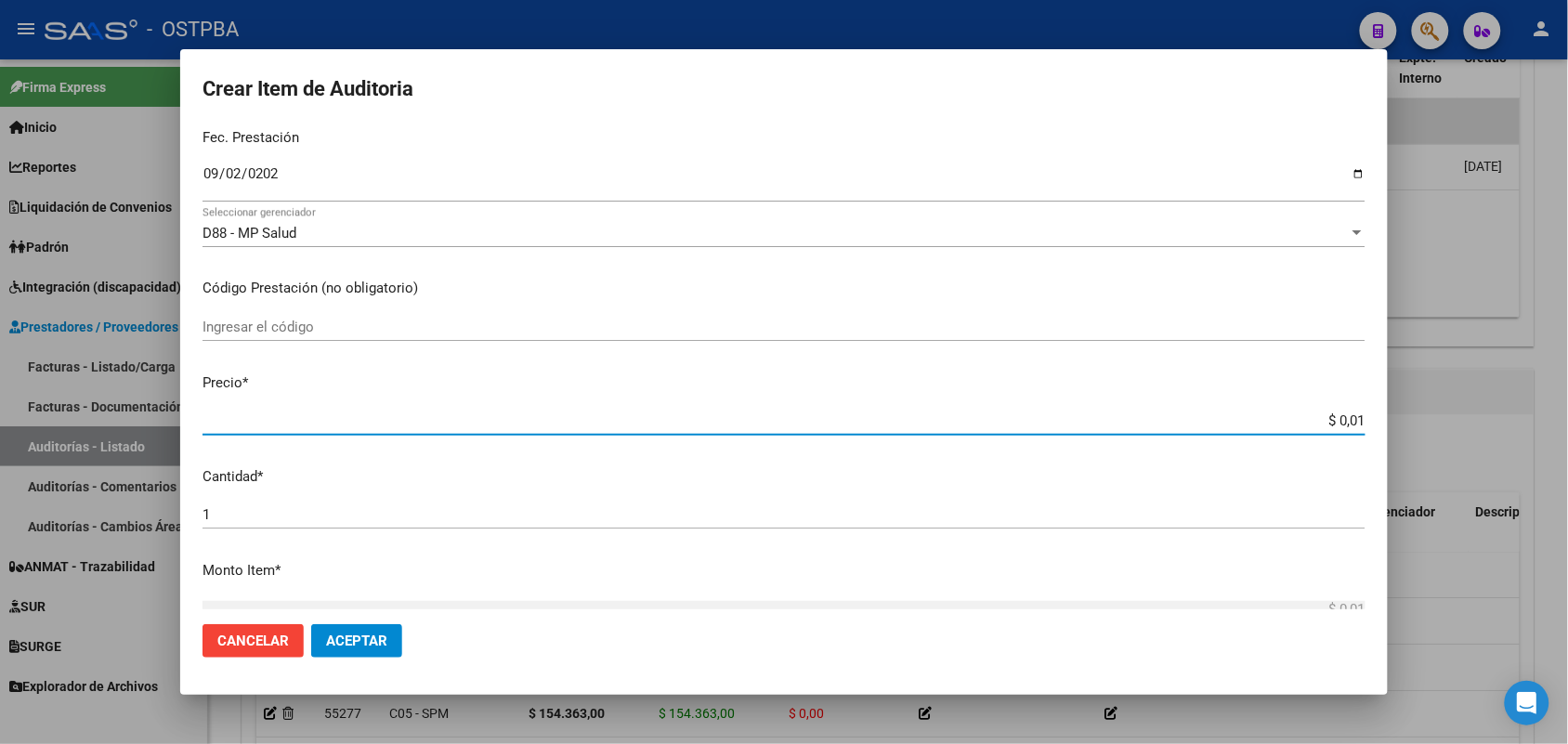
type input "$ 0,18"
type input "$ 1,80"
type input "$ 18,05"
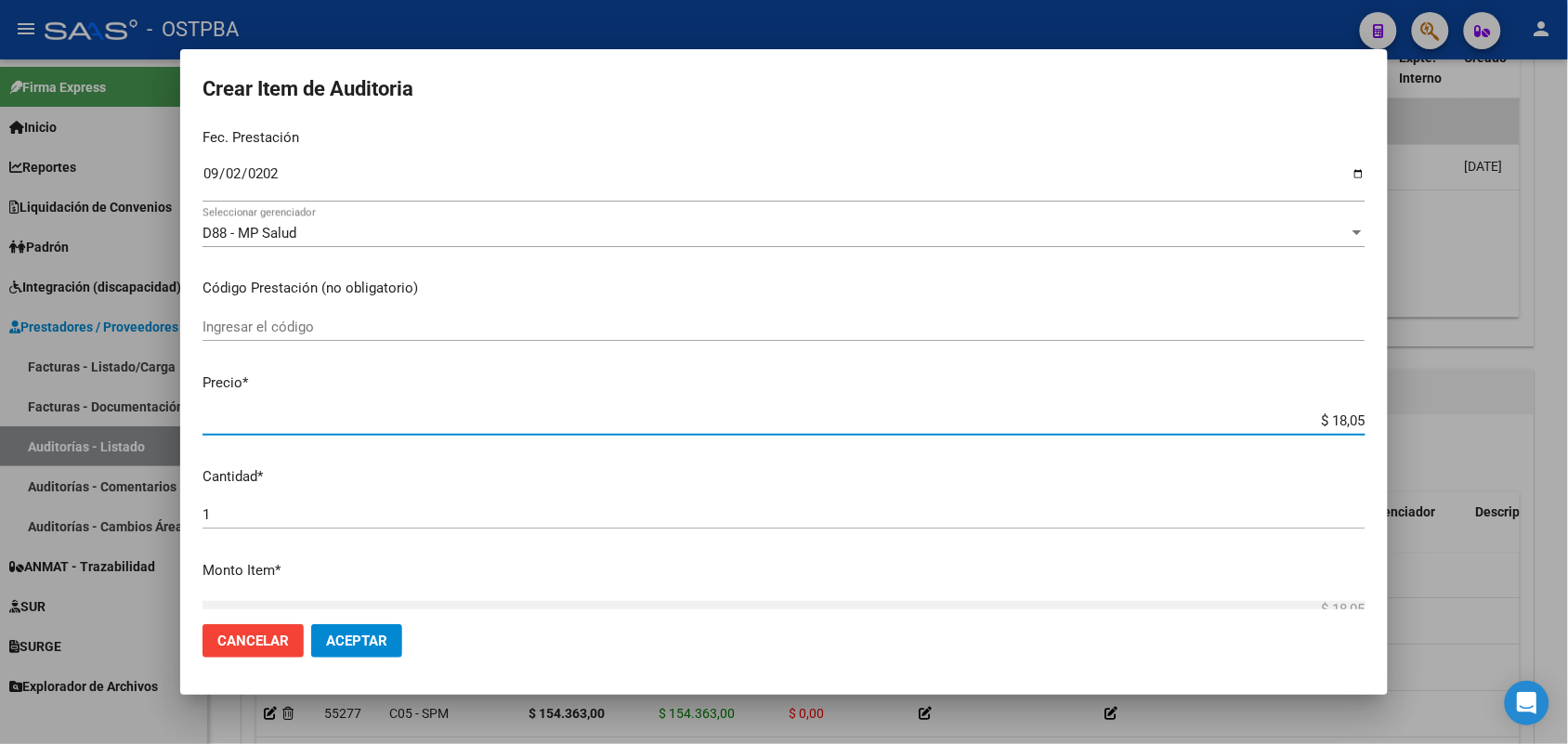
type input "$ 180,52"
type input "$ 1.805,20"
type input "$ 18.052,00"
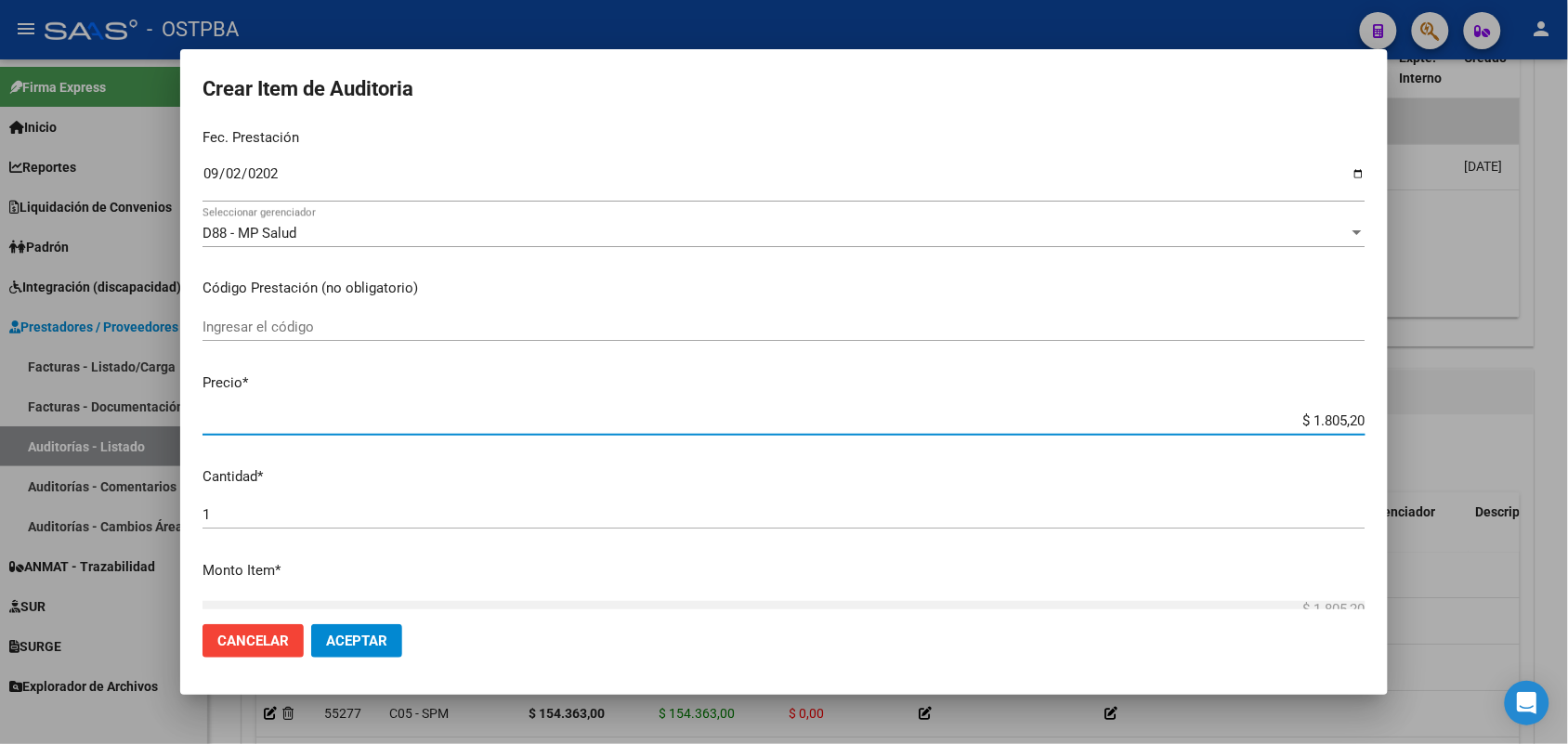
type input "$ 18.052,00"
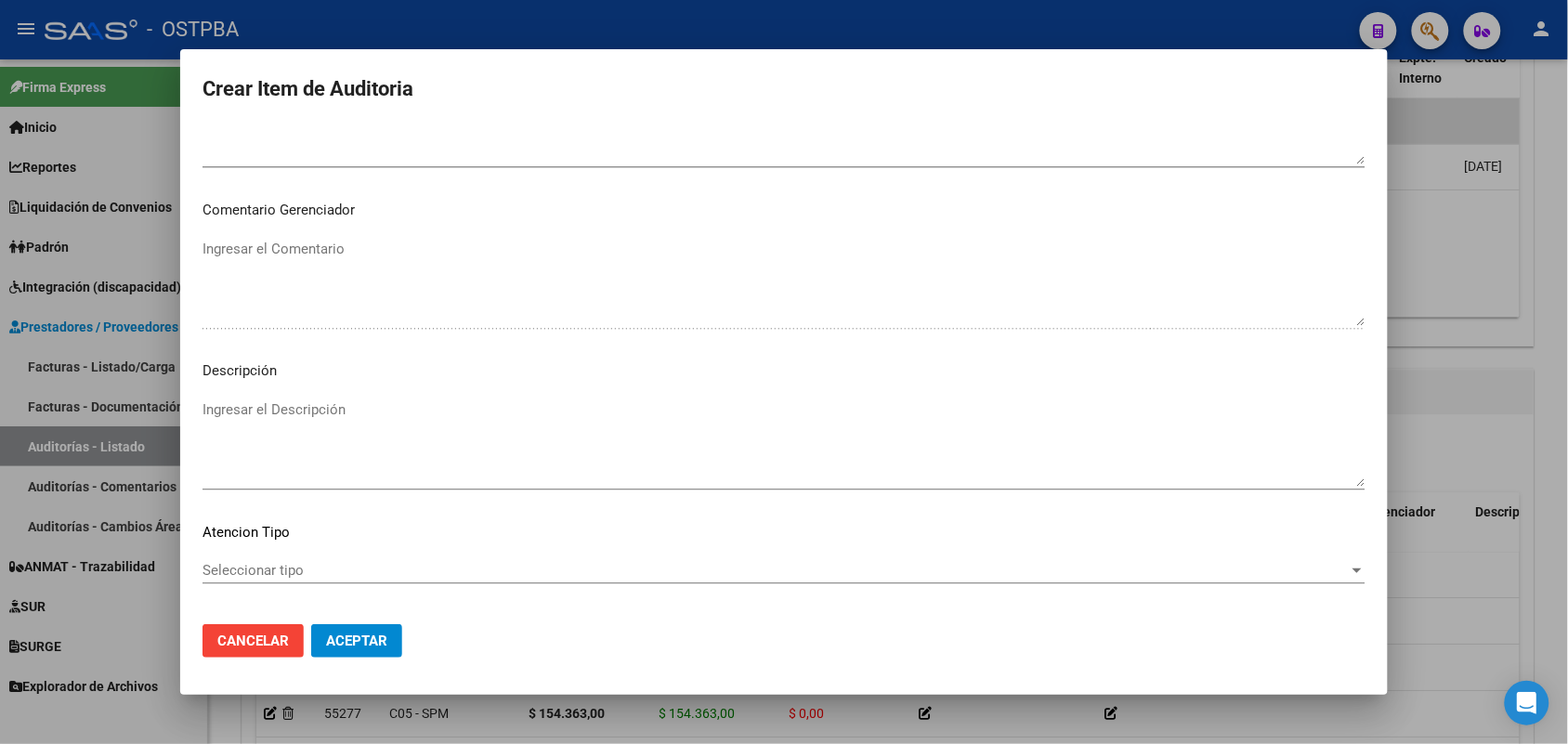
scroll to position [1187, 0]
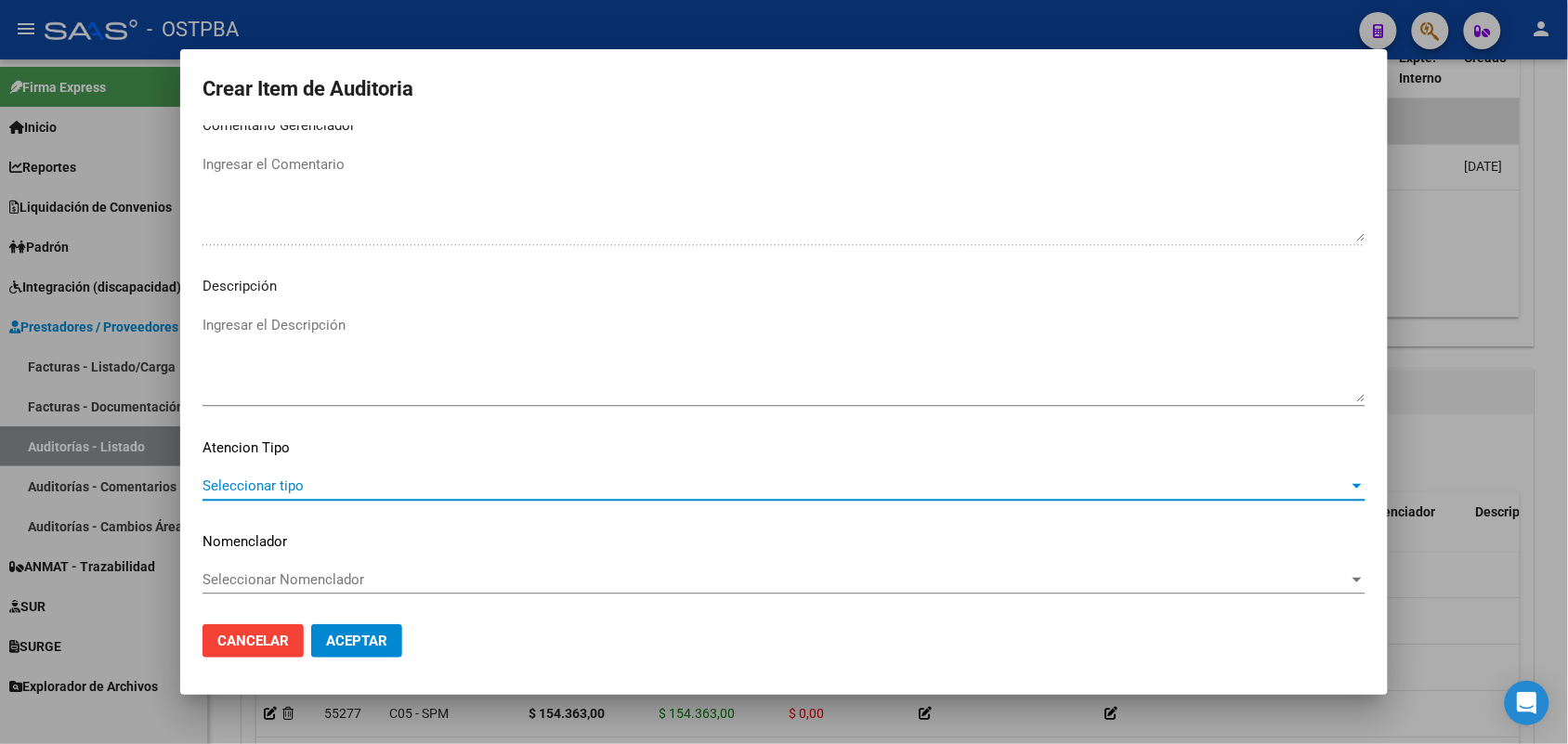
click at [280, 486] on span "Seleccionar tipo" at bounding box center [775, 485] width 1146 height 17
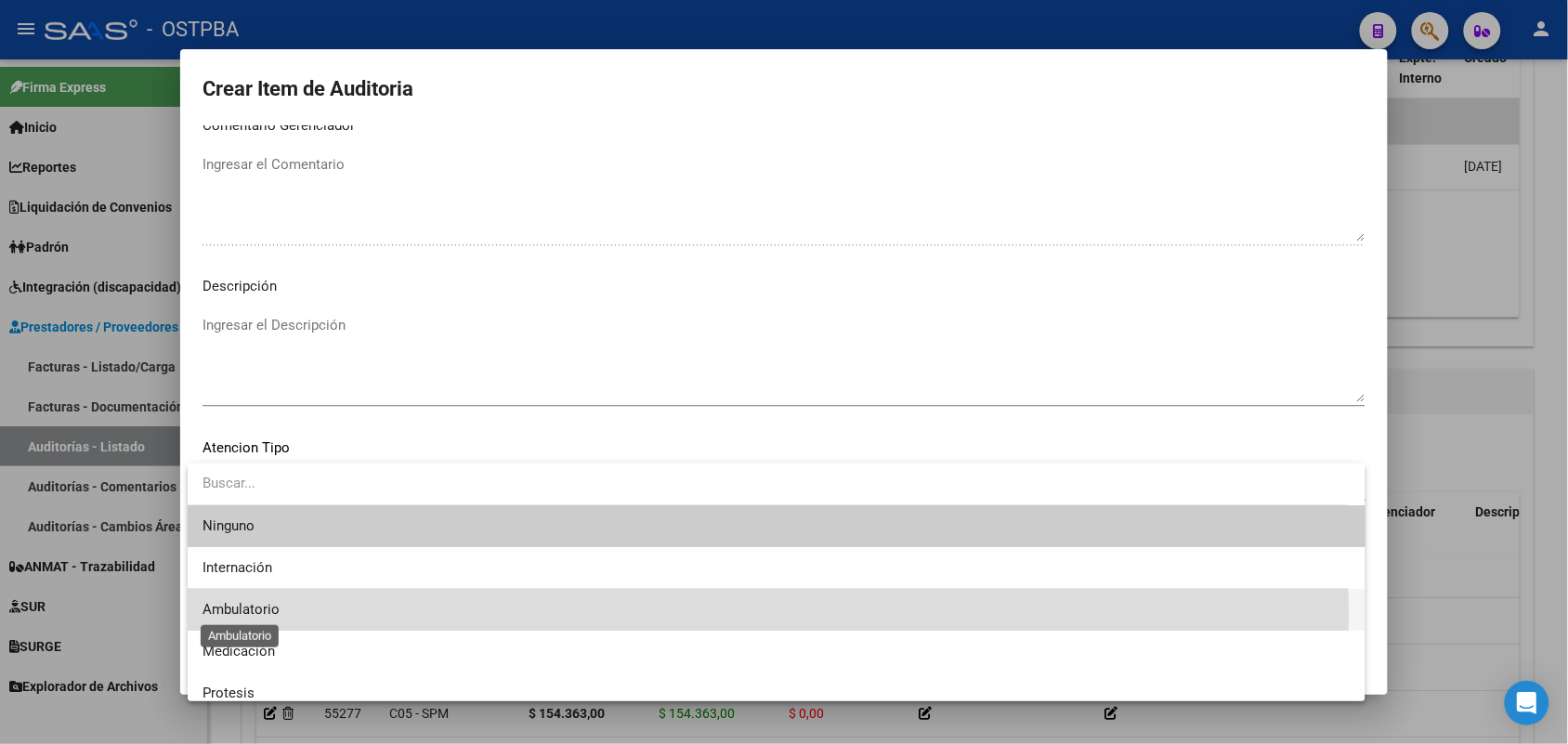
click at [244, 613] on span "Ambulatorio" at bounding box center [240, 608] width 77 height 17
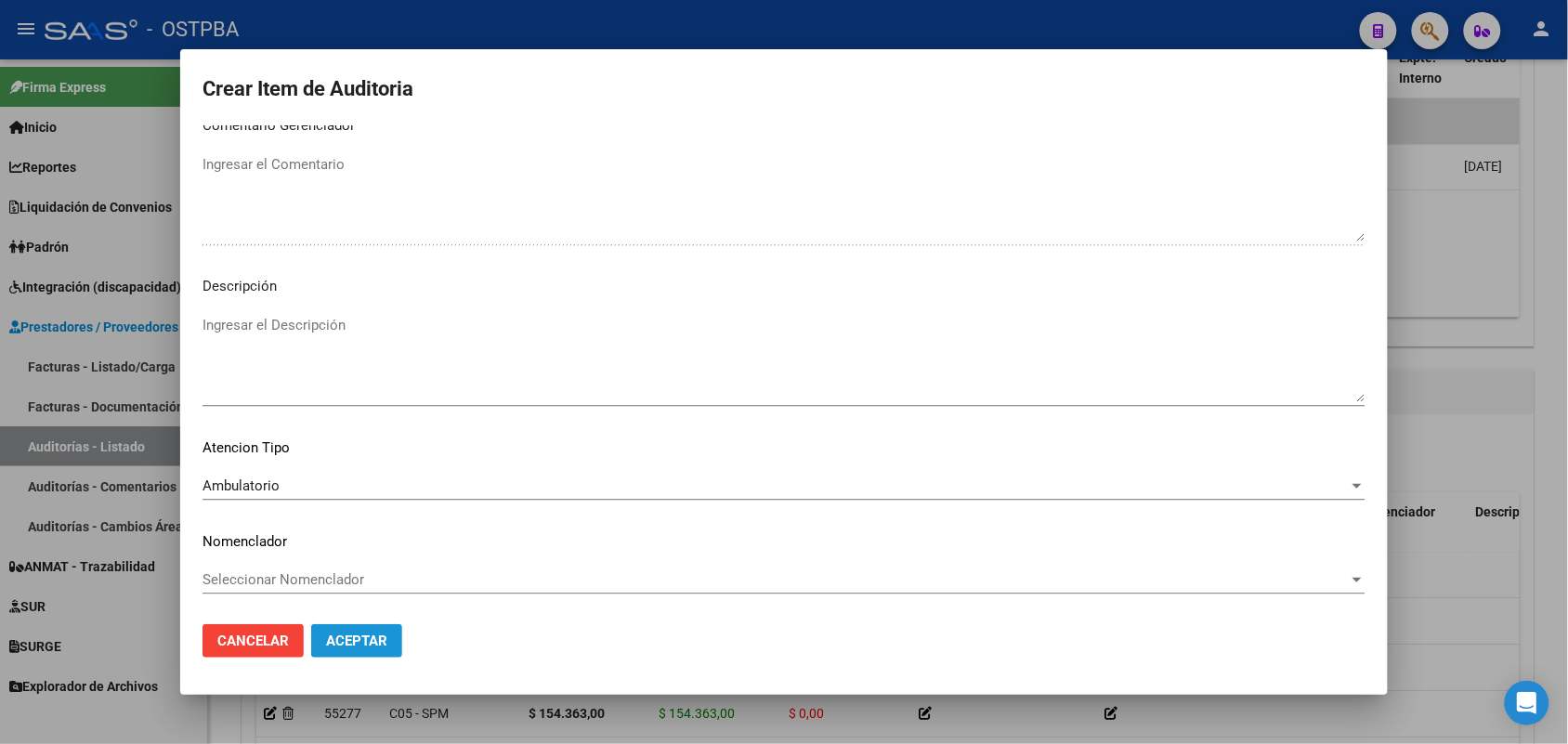
click at [373, 638] on span "Aceptar" at bounding box center [356, 641] width 62 height 17
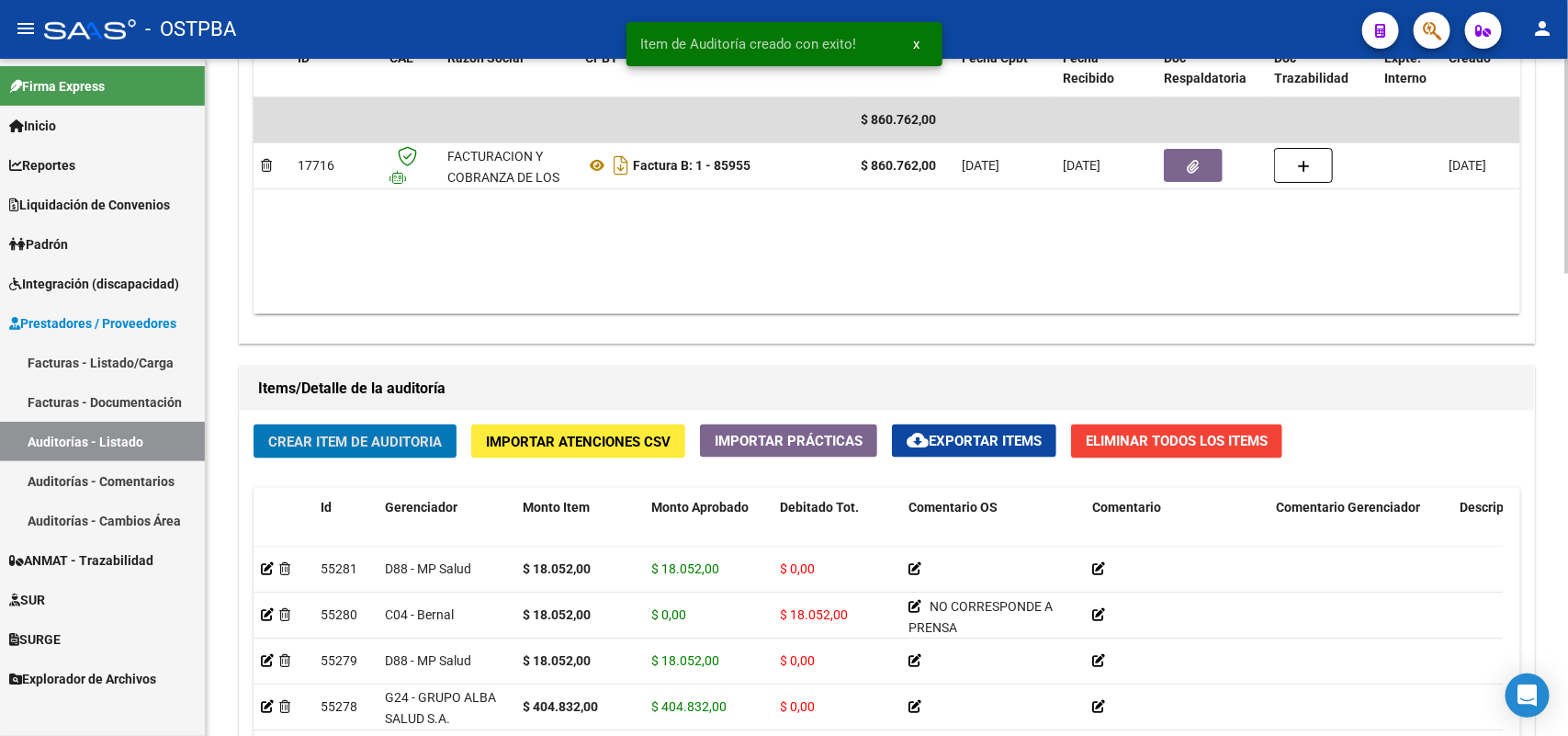
click at [379, 425] on button "Crear Item de Auditoria" at bounding box center [355, 441] width 203 height 34
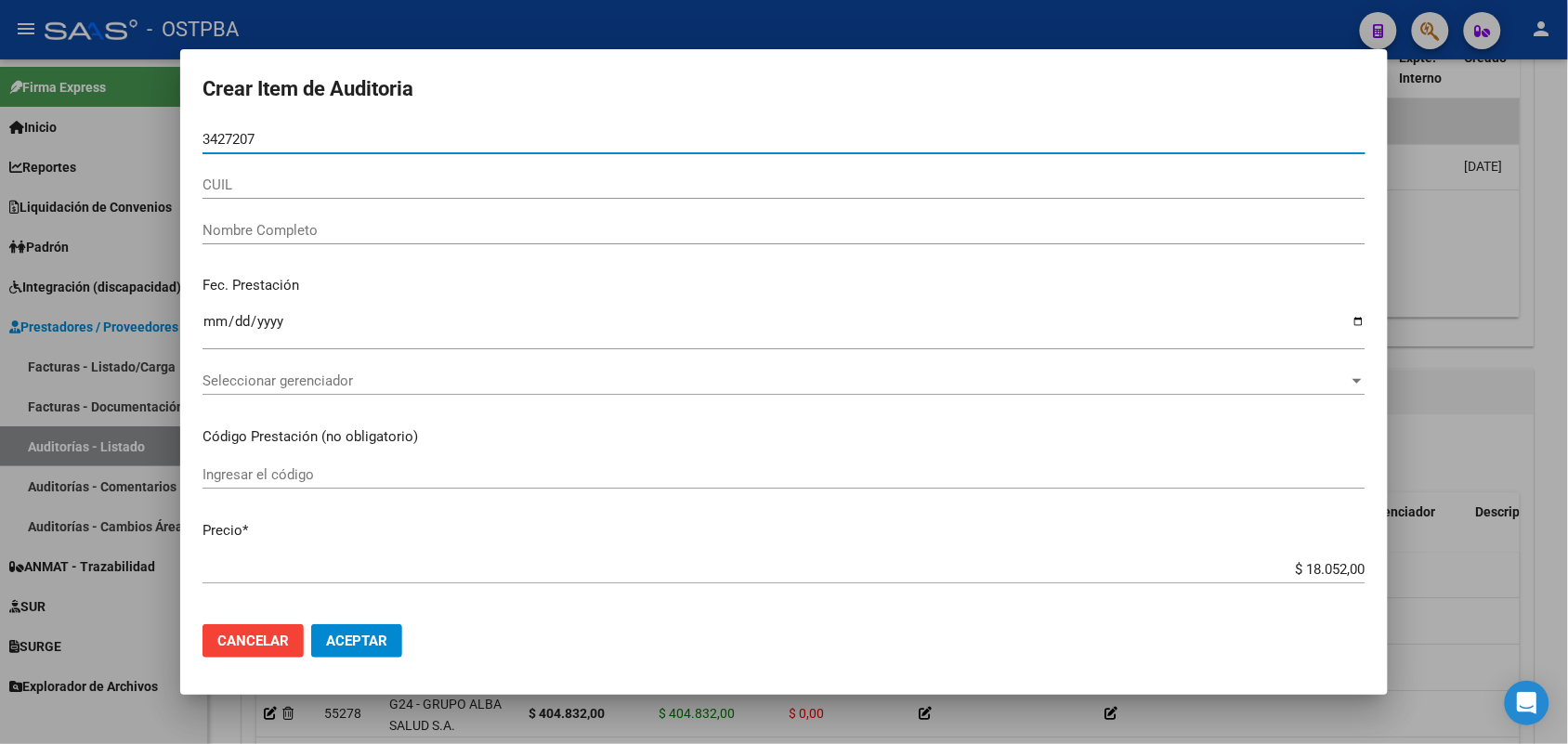
type input "34272079"
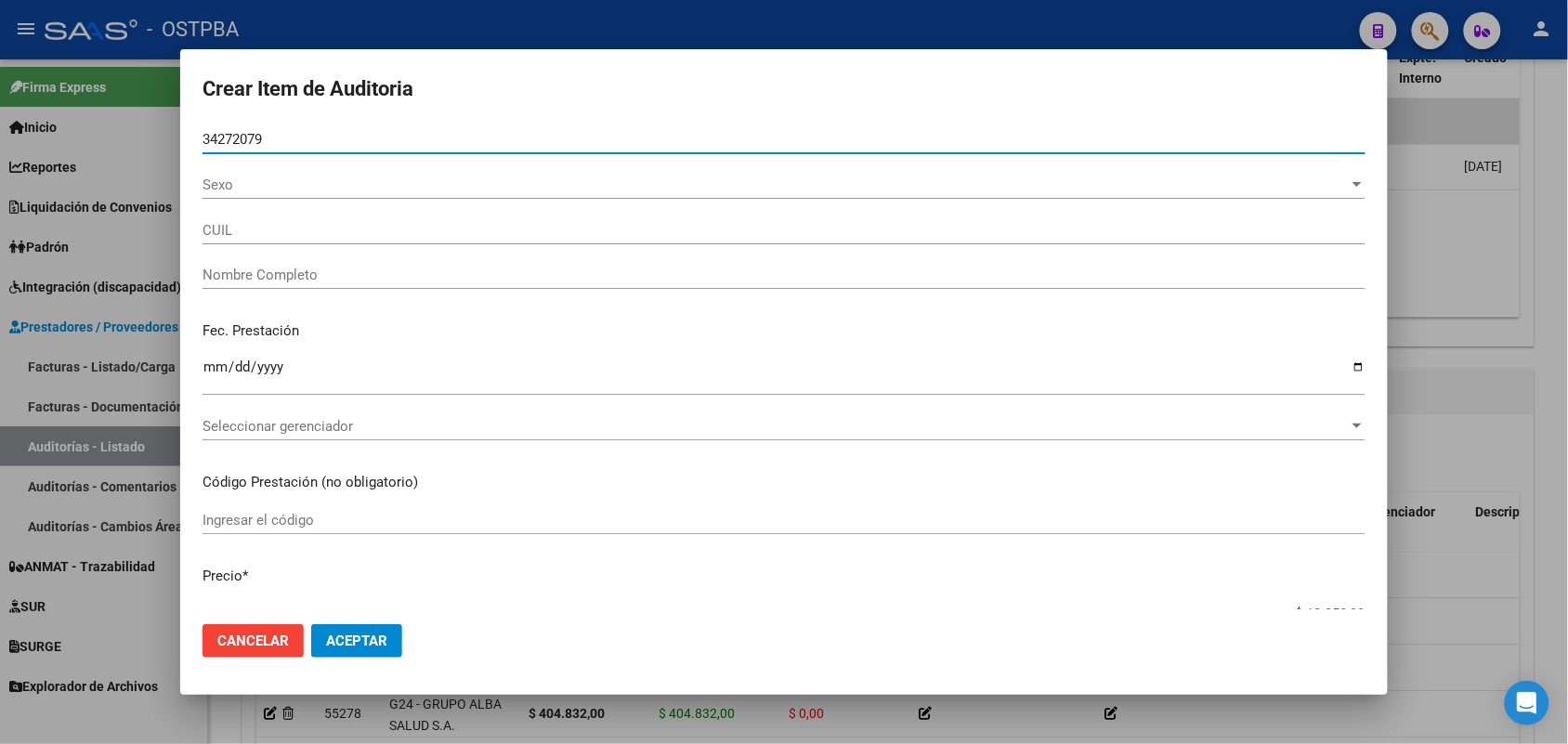
type input "27342720795"
type input "[PERSON_NAME]"
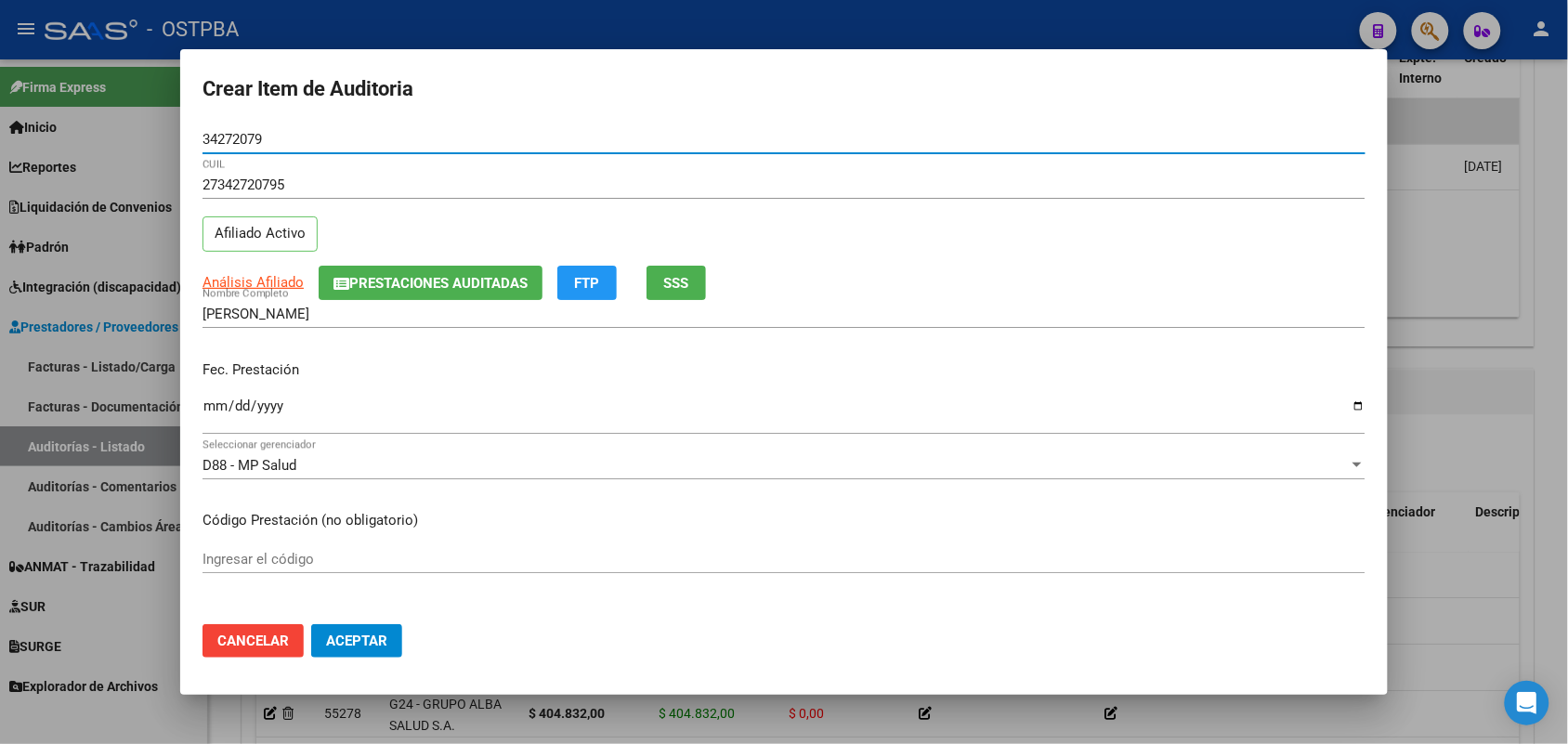
type input "34272079"
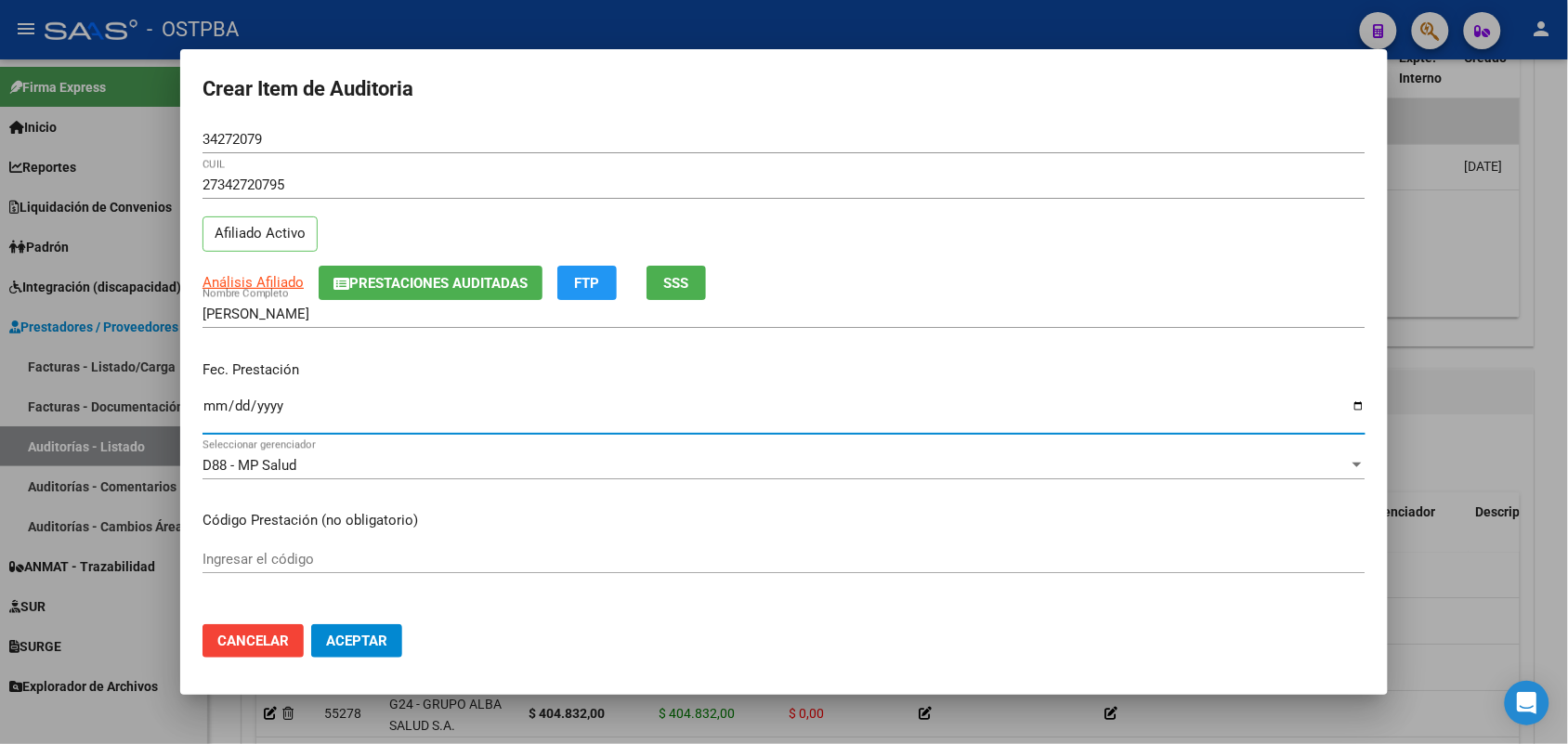
click at [220, 413] on input "Ingresar la fecha" at bounding box center [783, 413] width 1163 height 29
type input "[DATE]"
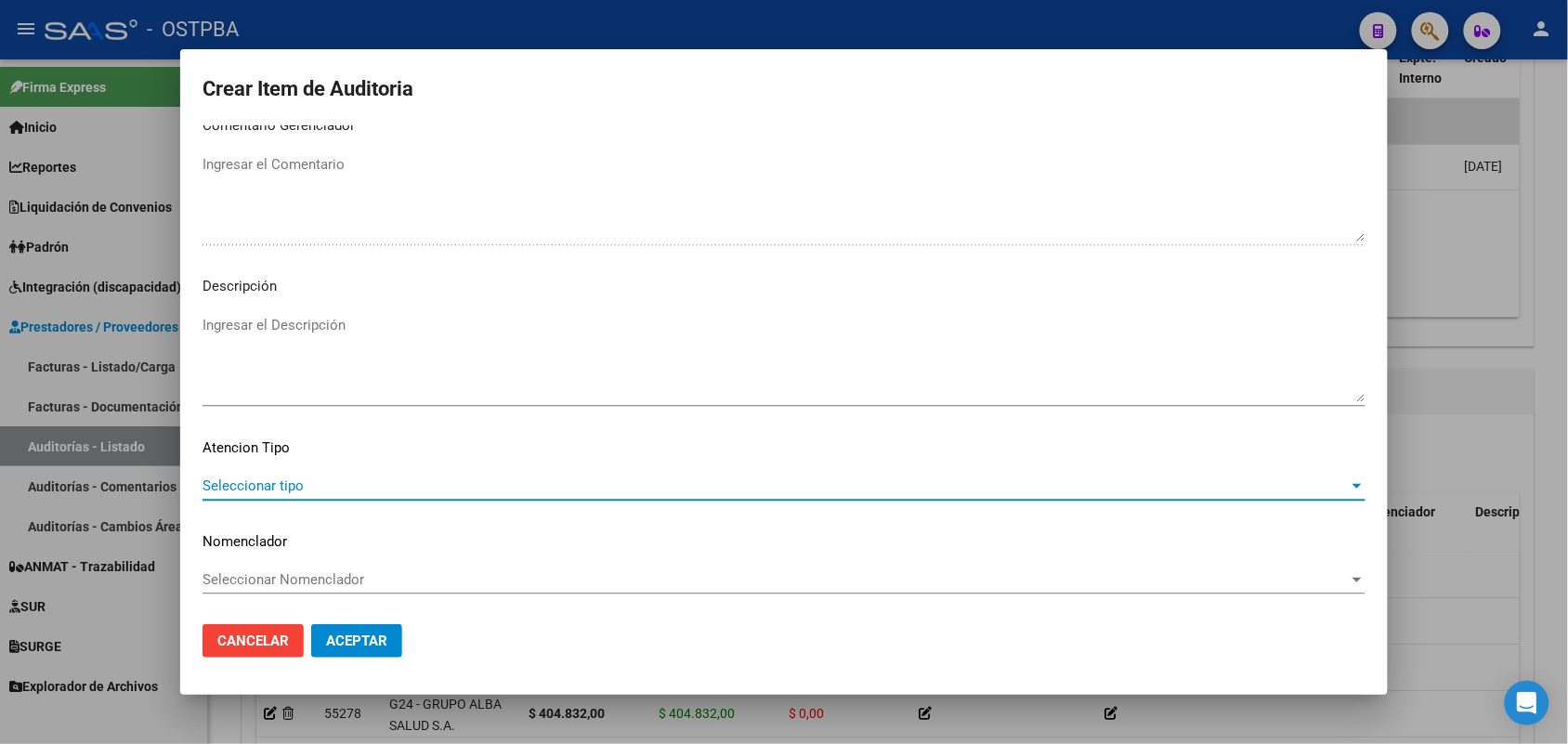
click at [295, 483] on span "Seleccionar tipo" at bounding box center [775, 485] width 1146 height 17
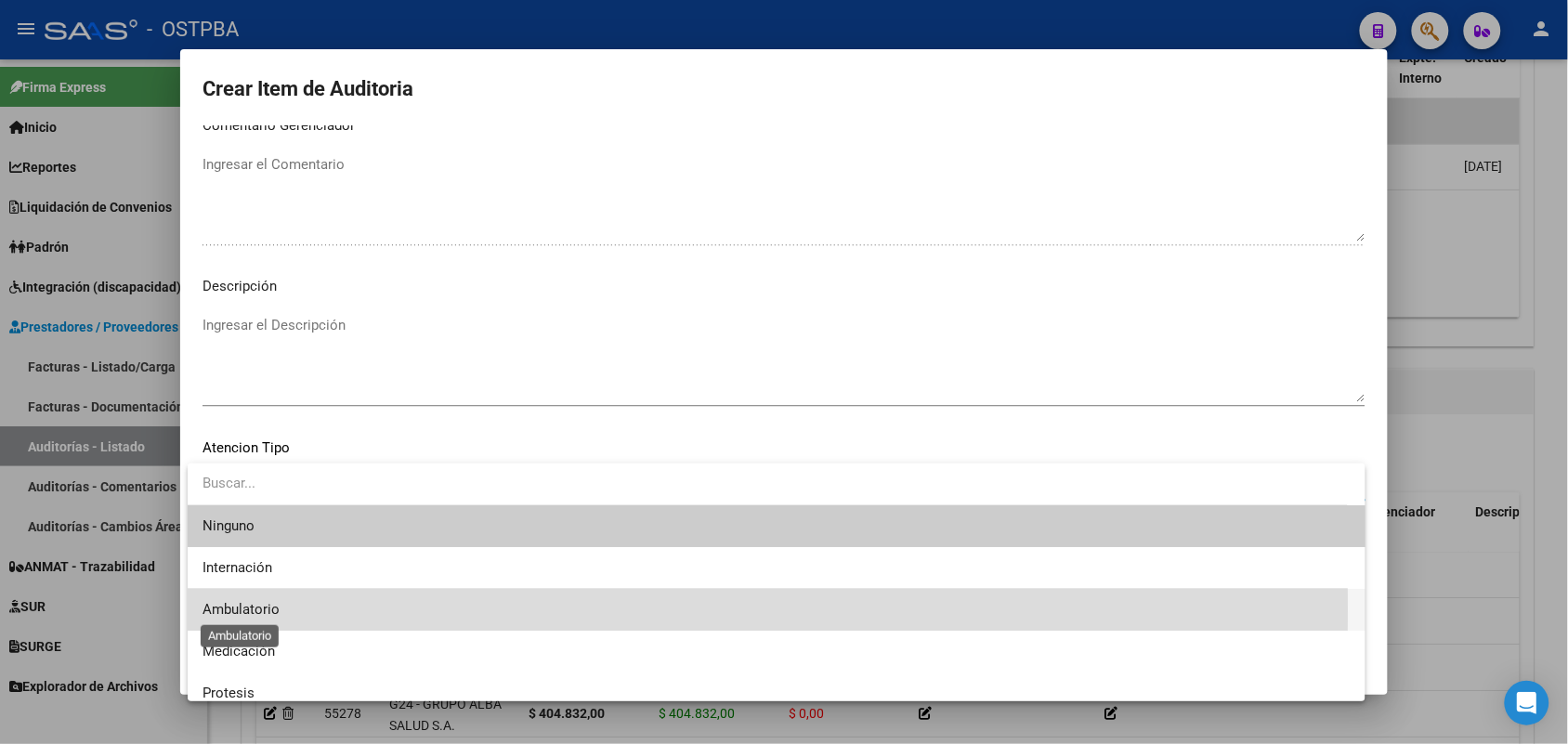
click at [267, 608] on span "Ambulatorio" at bounding box center [240, 608] width 77 height 17
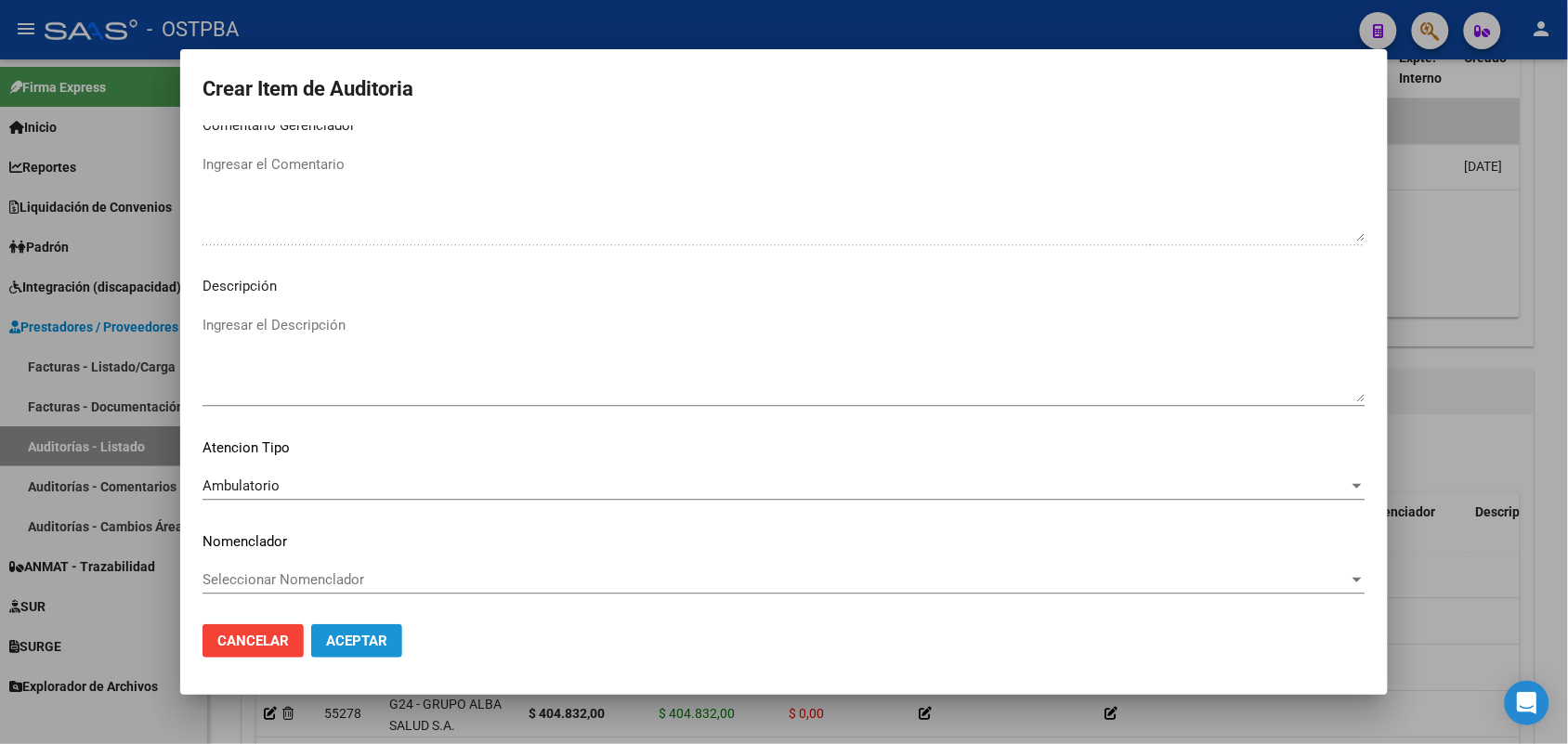
click at [364, 639] on span "Aceptar" at bounding box center [356, 641] width 62 height 17
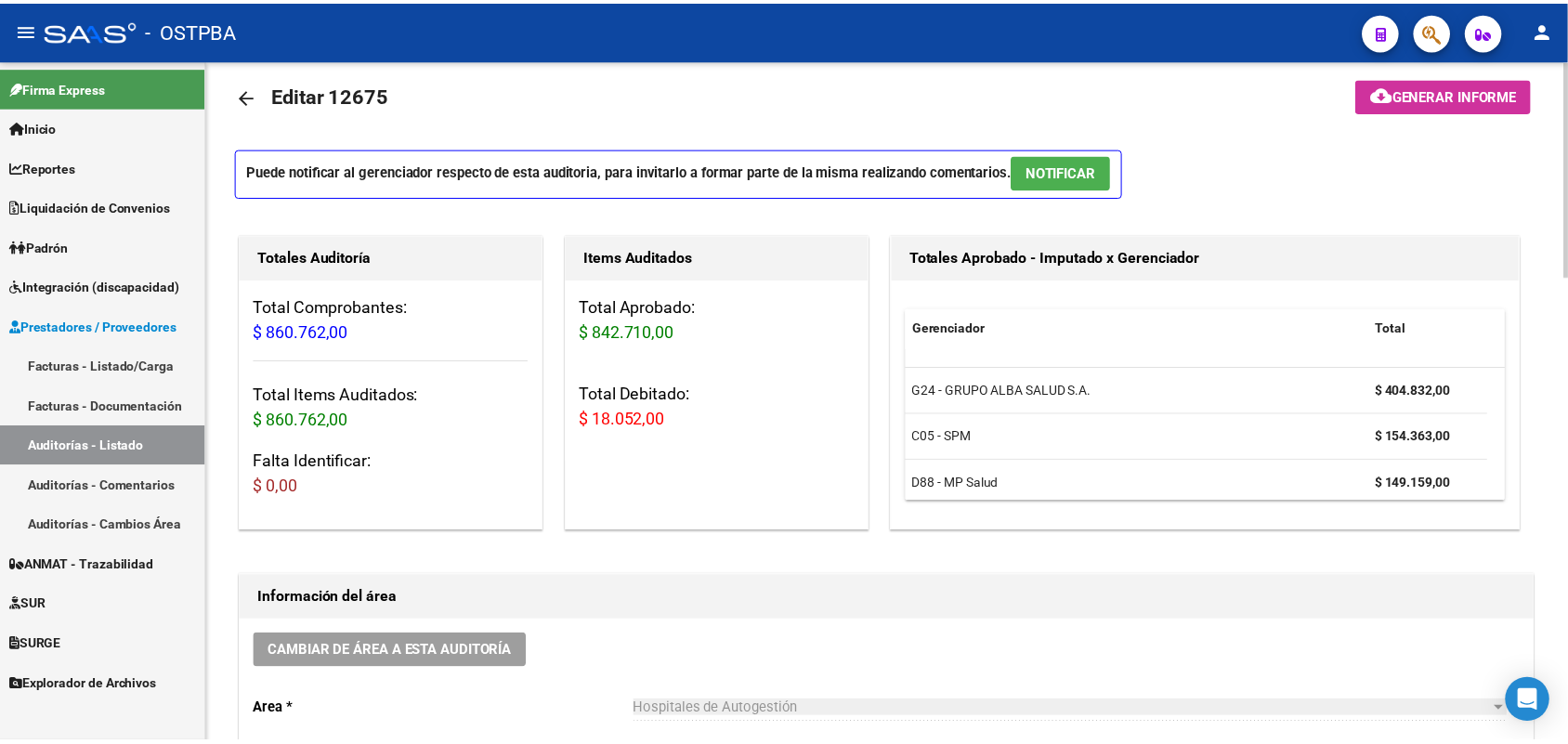
scroll to position [0, 0]
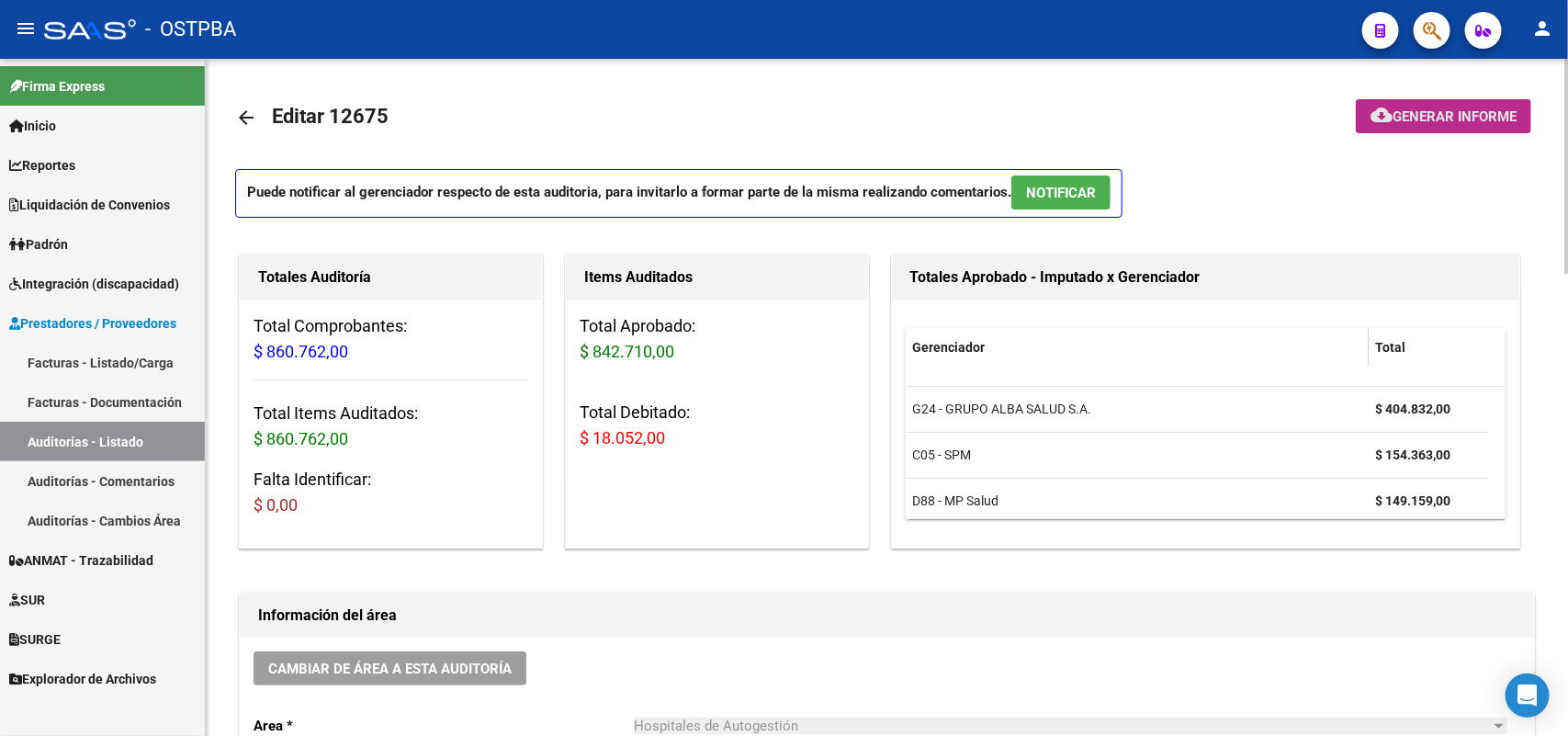
click at [1452, 110] on span "Generar informe" at bounding box center [1454, 116] width 124 height 16
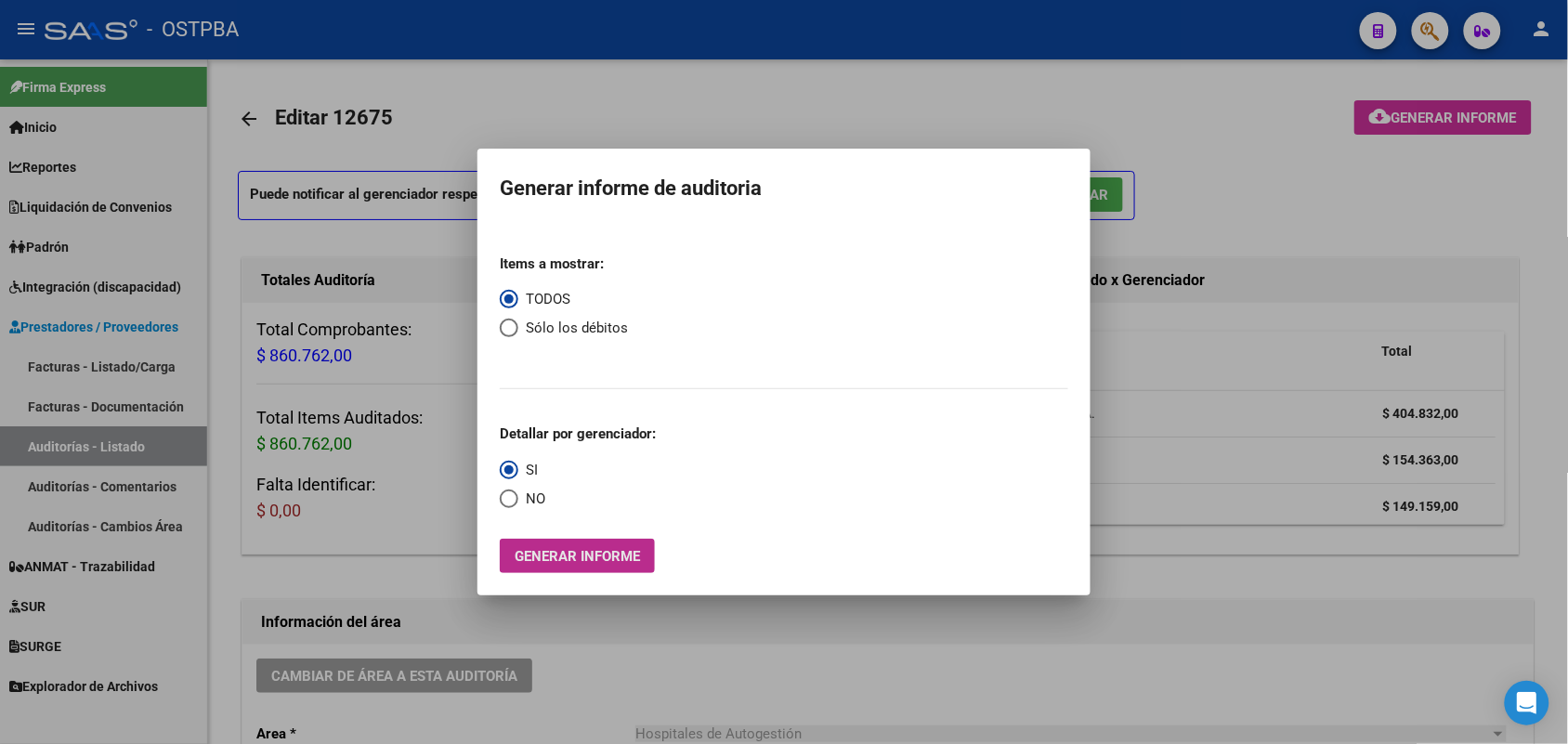
click at [629, 542] on button "Generar informe" at bounding box center [577, 556] width 155 height 34
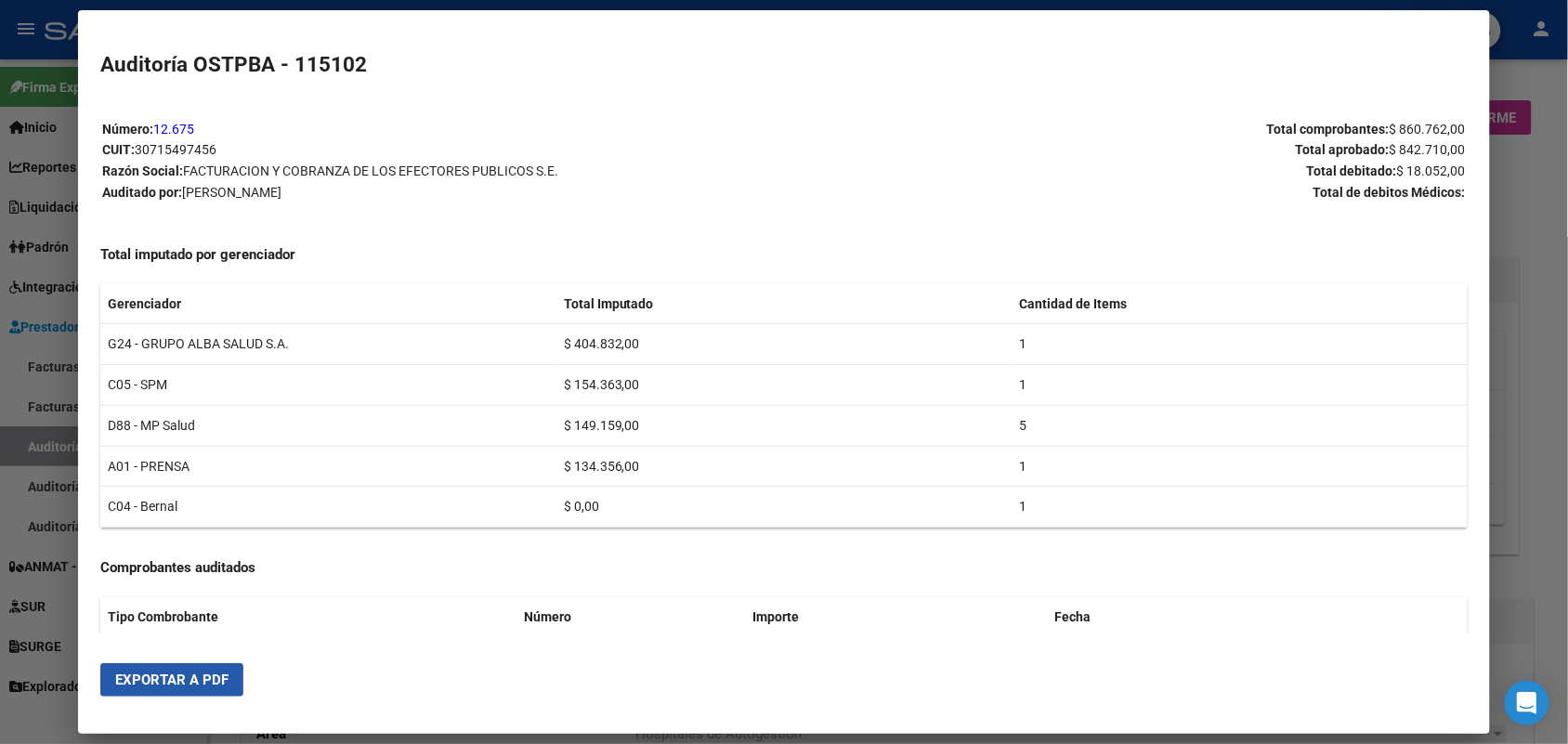
click at [184, 674] on span "Exportar a PDF" at bounding box center [172, 680] width 113 height 17
drag, startPoint x: 1537, startPoint y: 187, endPoint x: 1537, endPoint y: 159, distance: 28.0
click at [1537, 174] on div at bounding box center [784, 372] width 1568 height 744
